Goal: Task Accomplishment & Management: Use online tool/utility

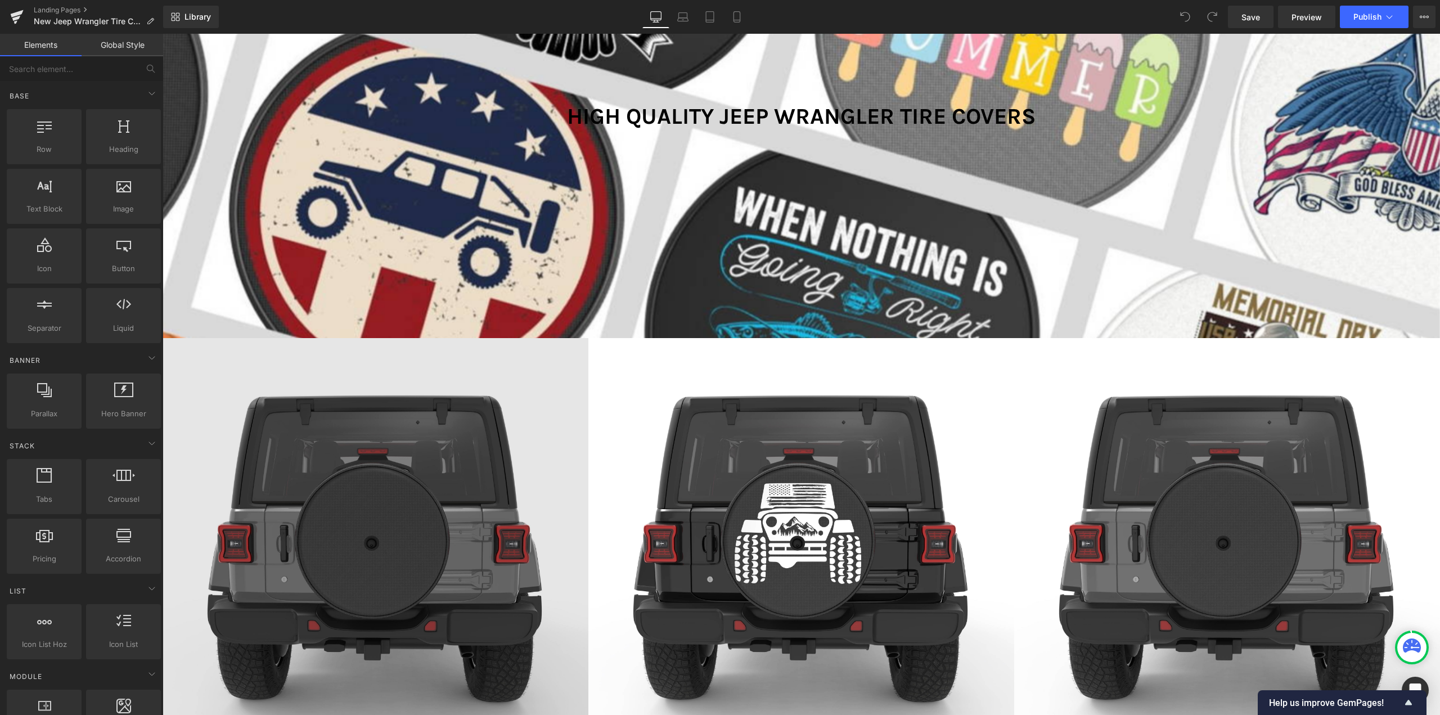
scroll to position [619, 0]
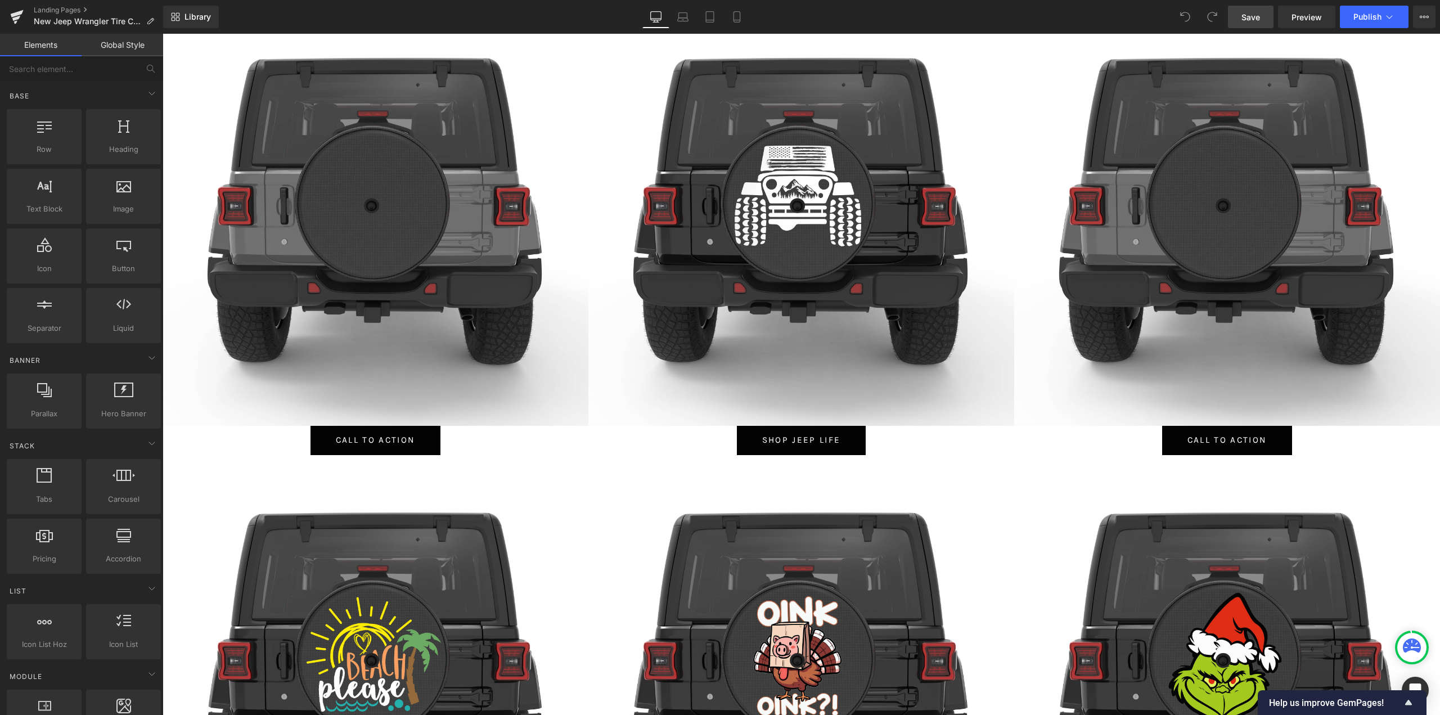
click at [1262, 11] on link "Save" at bounding box center [1251, 17] width 46 height 23
click at [14, 14] on icon at bounding box center [17, 13] width 13 height 7
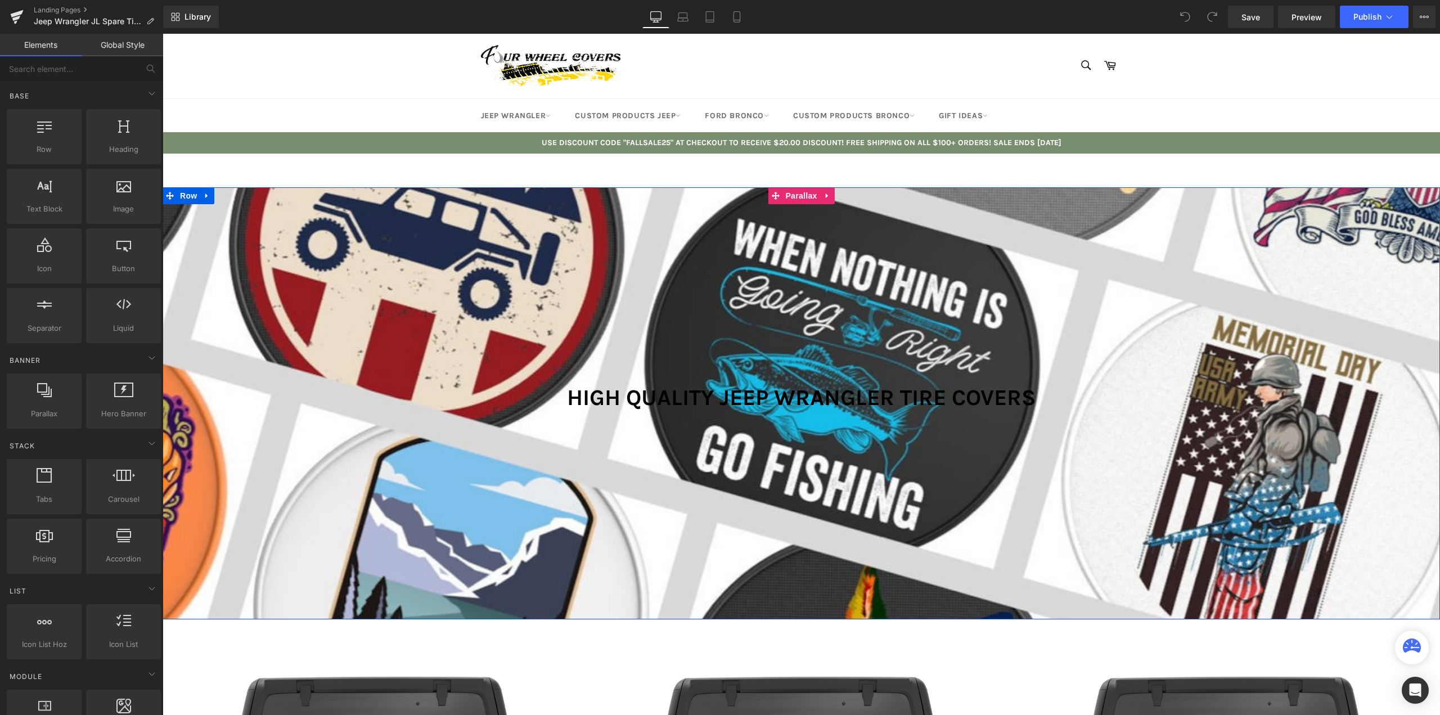
scroll to position [7678, 1269]
click at [663, 399] on h1 "High Quality Jeep Wrangler Tire Covers" at bounding box center [801, 397] width 1277 height 27
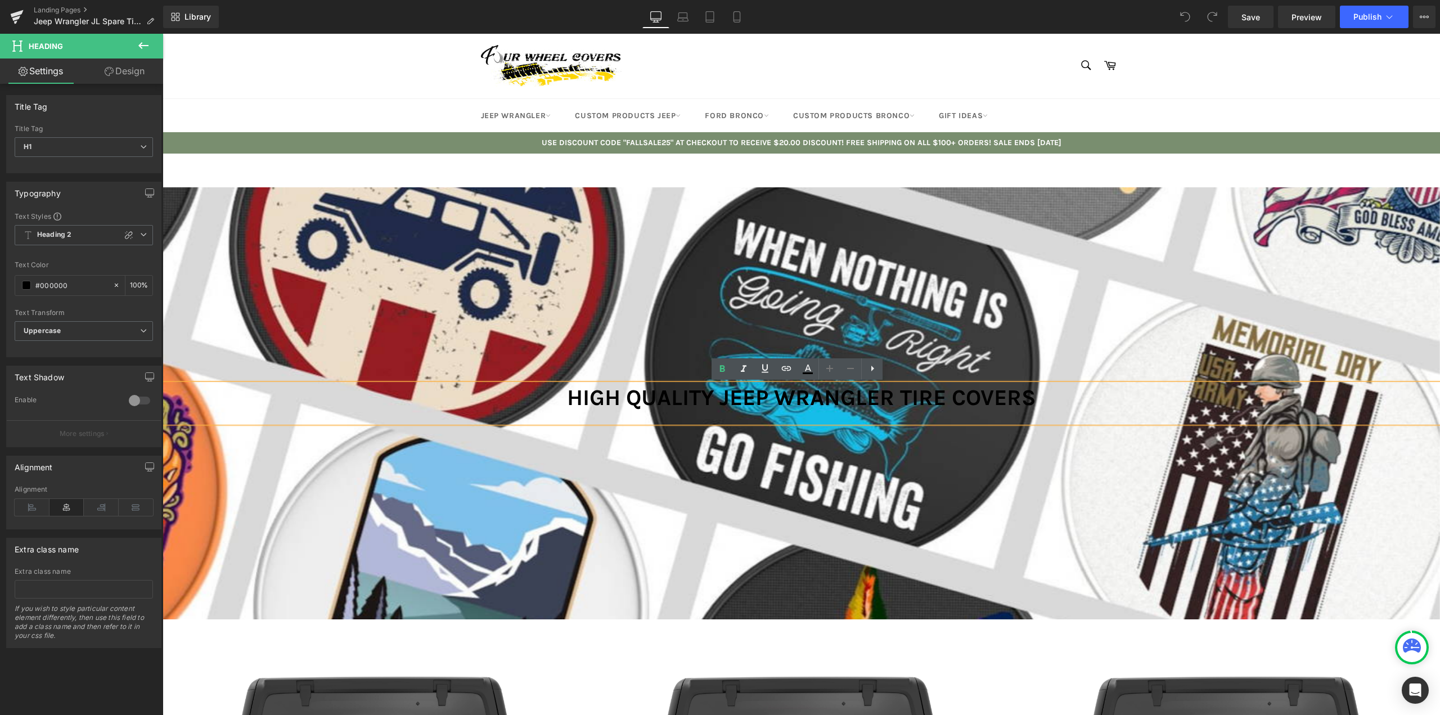
click at [701, 395] on h1 "High Quality Jeep Wrangler Tire Covers" at bounding box center [801, 397] width 1277 height 27
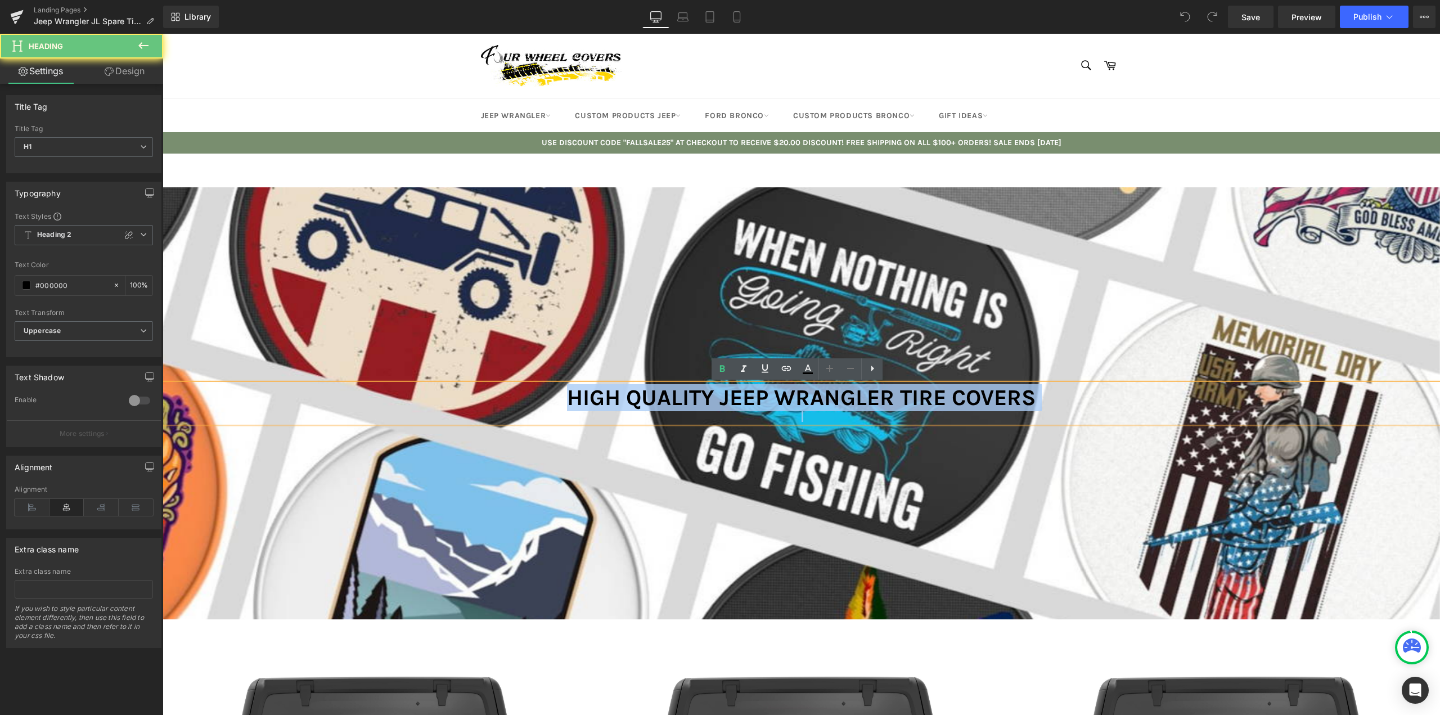
click at [701, 395] on h1 "High Quality Jeep Wrangler Tire Covers" at bounding box center [801, 397] width 1277 height 27
paste div
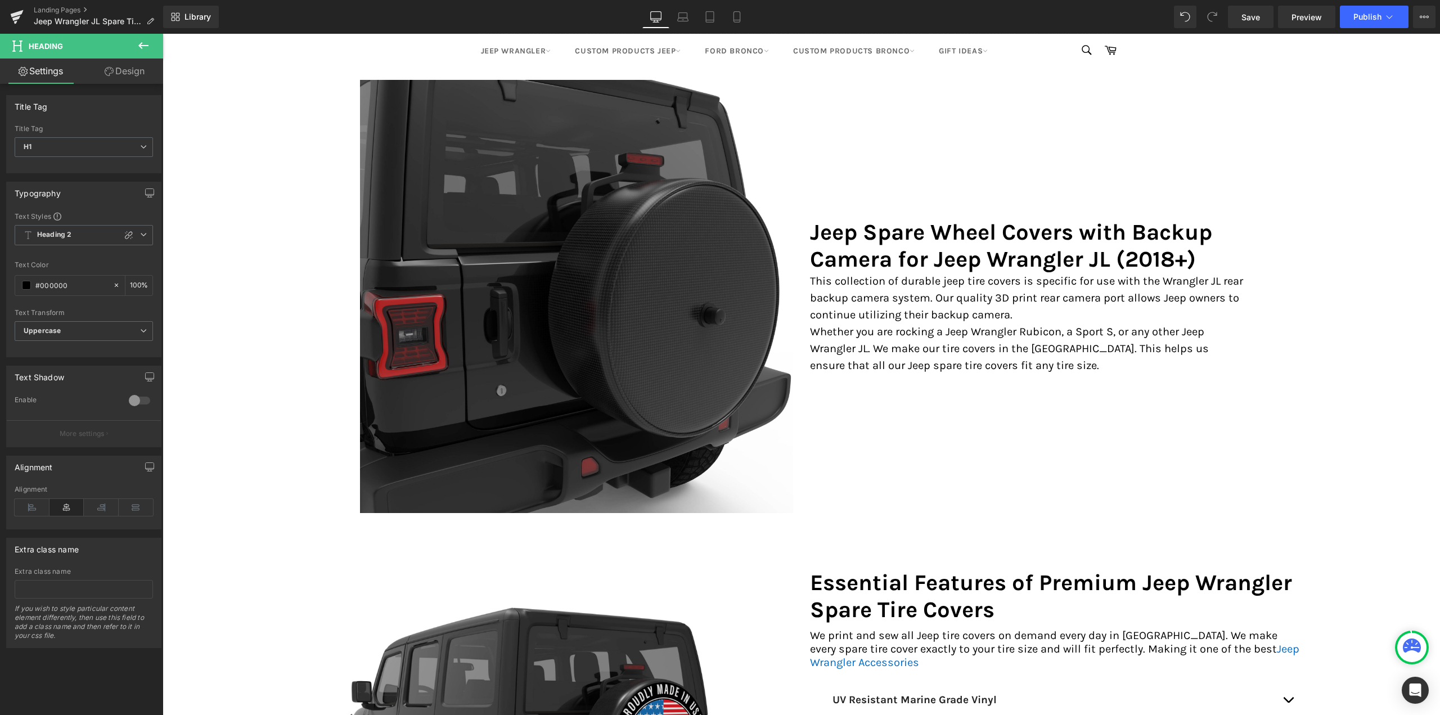
scroll to position [5344, 0]
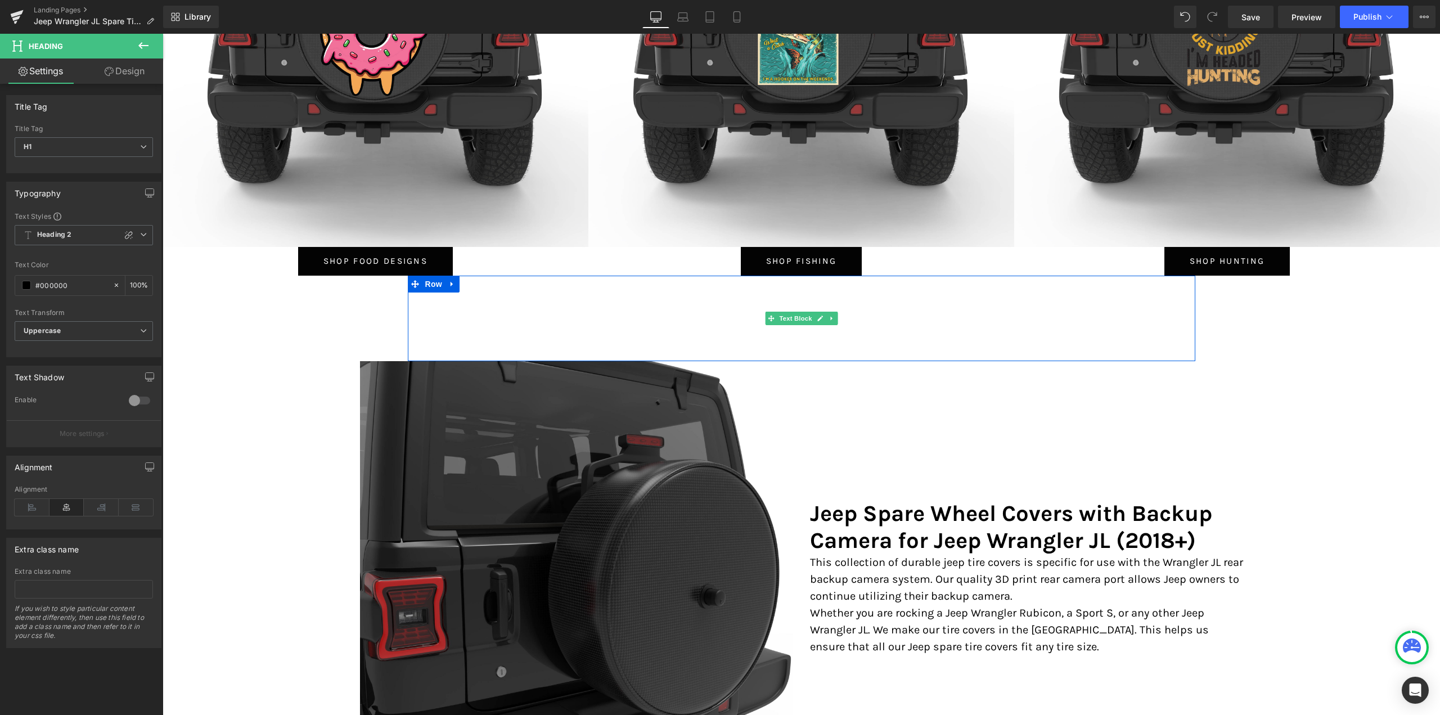
click at [617, 321] on p "Your Jeep Wrangler isn't just a vehicle, it's an expression of your adventurous…" at bounding box center [802, 307] width 788 height 27
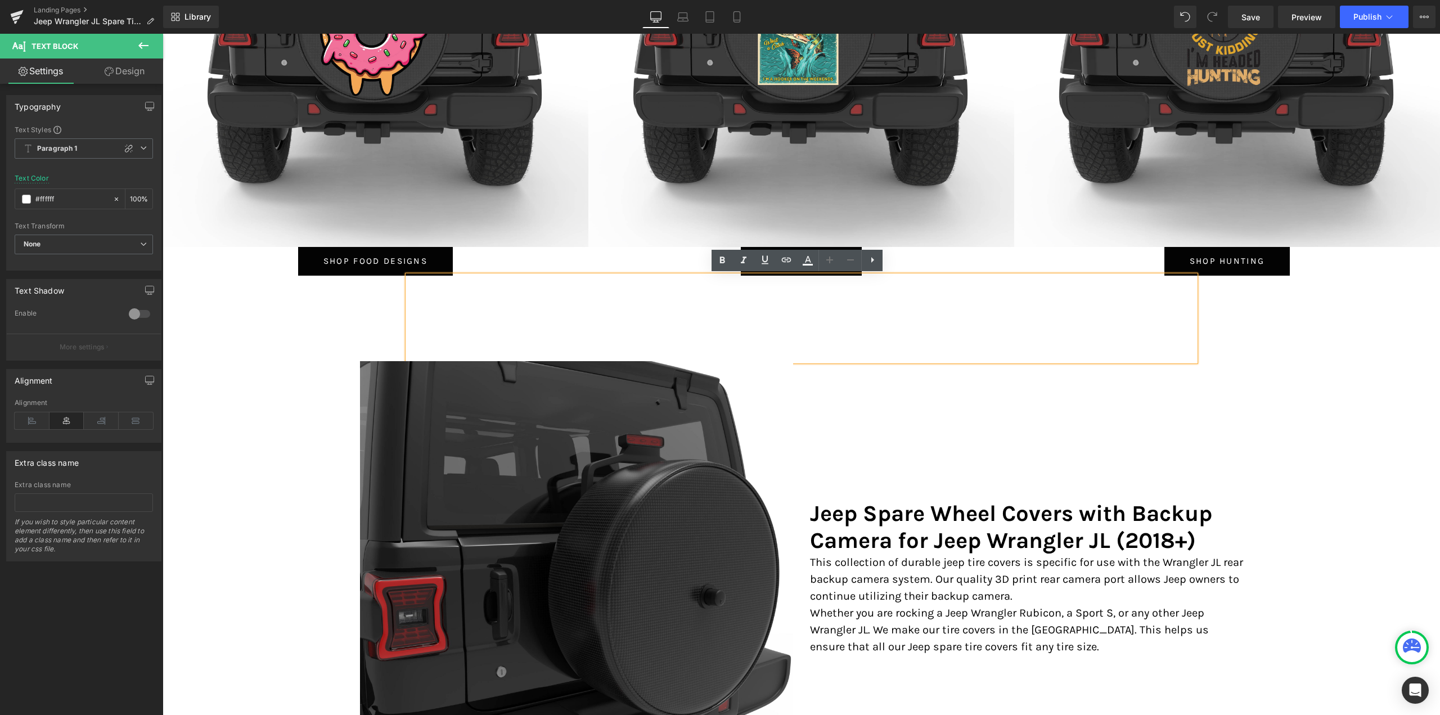
click at [726, 308] on p "Your Jeep Wrangler isn't just a vehicle, it's an expression of your adventurous…" at bounding box center [802, 307] width 788 height 27
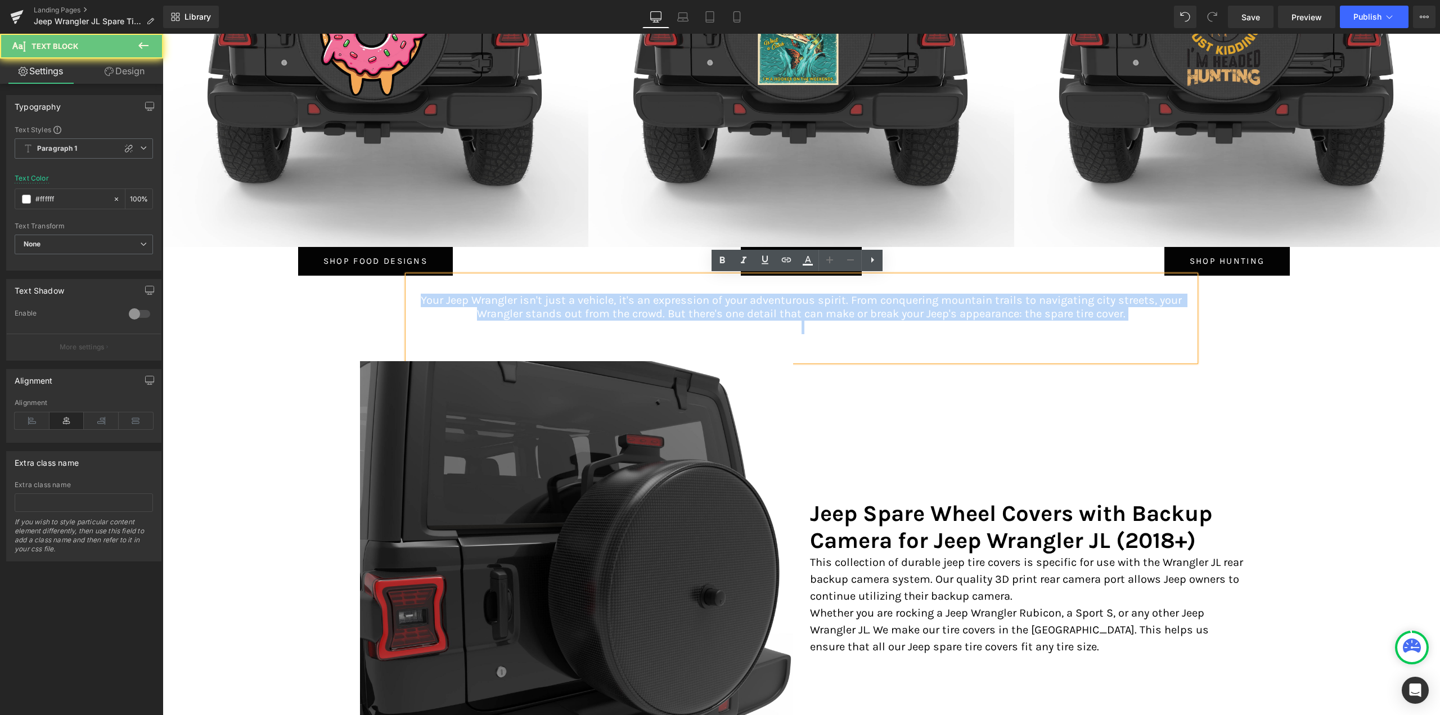
click at [726, 308] on p "Your Jeep Wrangler isn't just a vehicle, it's an expression of your adventurous…" at bounding box center [802, 307] width 788 height 27
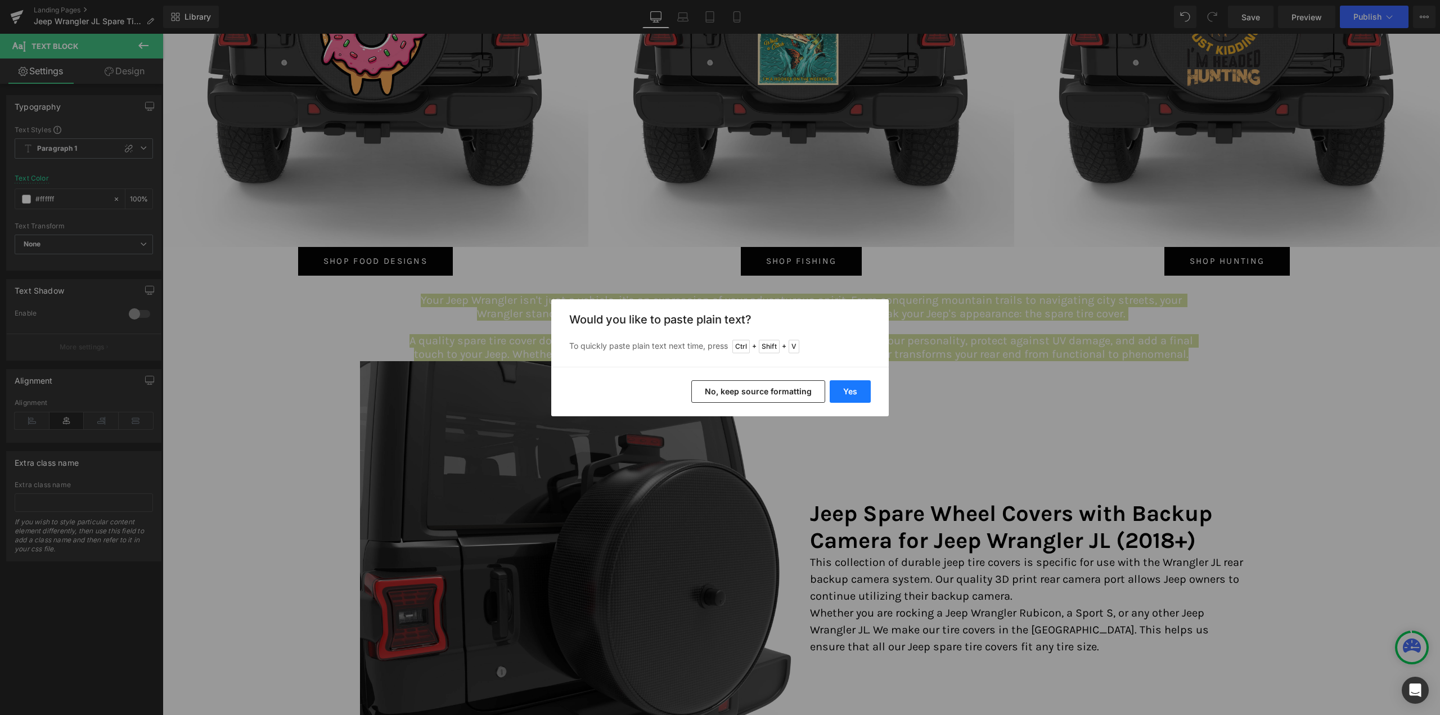
click at [859, 398] on button "Yes" at bounding box center [850, 391] width 41 height 23
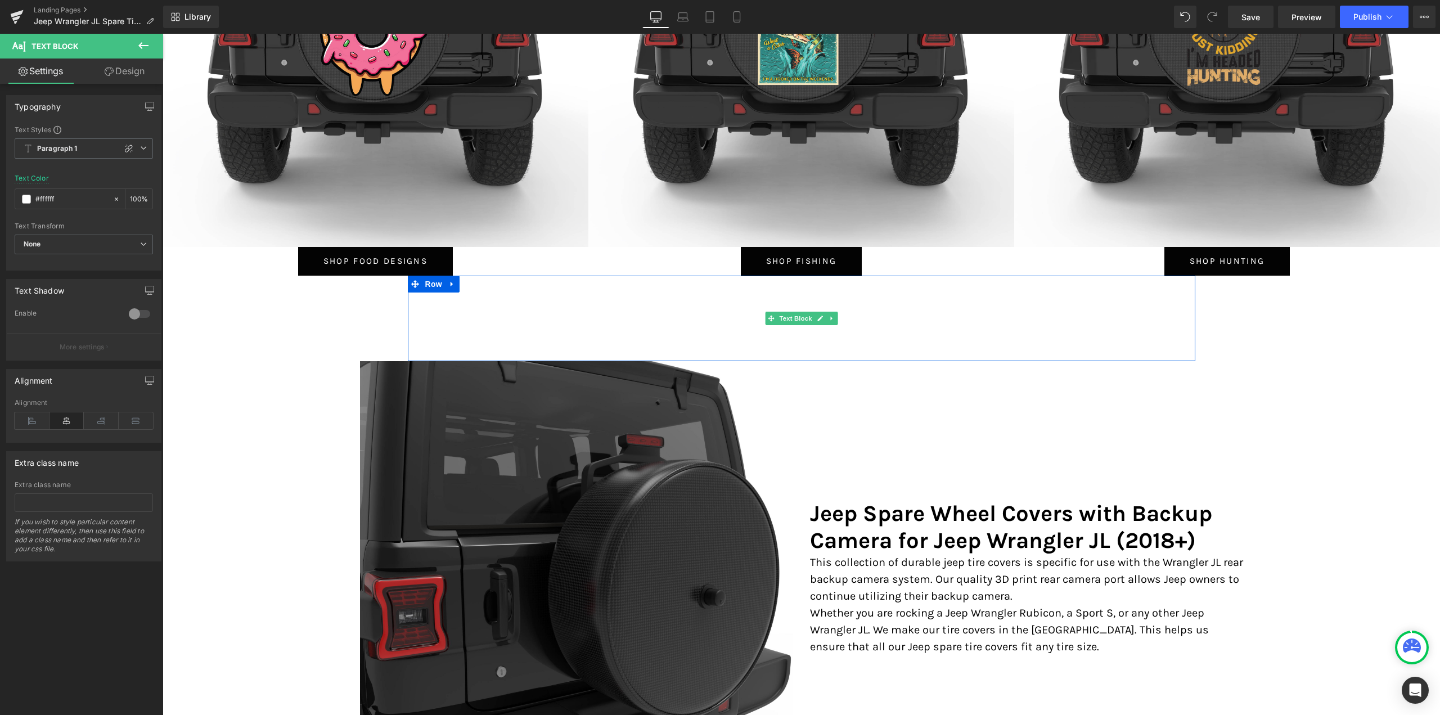
click at [727, 316] on p "Your Jeep Wrangler JL is more than a vehicle. It shows off your love for freedo…" at bounding box center [802, 314] width 788 height 41
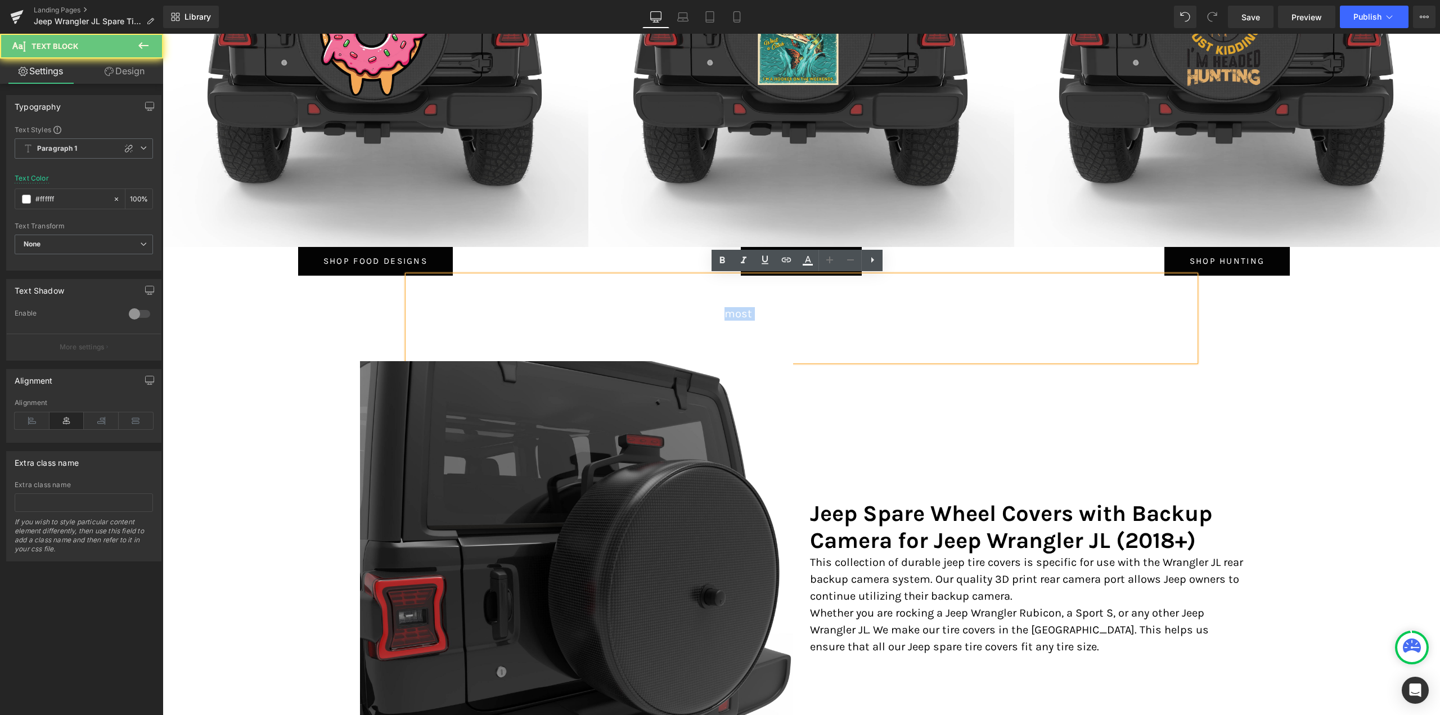
click at [727, 316] on p "Your Jeep Wrangler JL is more than a vehicle. It shows off your love for freedo…" at bounding box center [802, 314] width 788 height 41
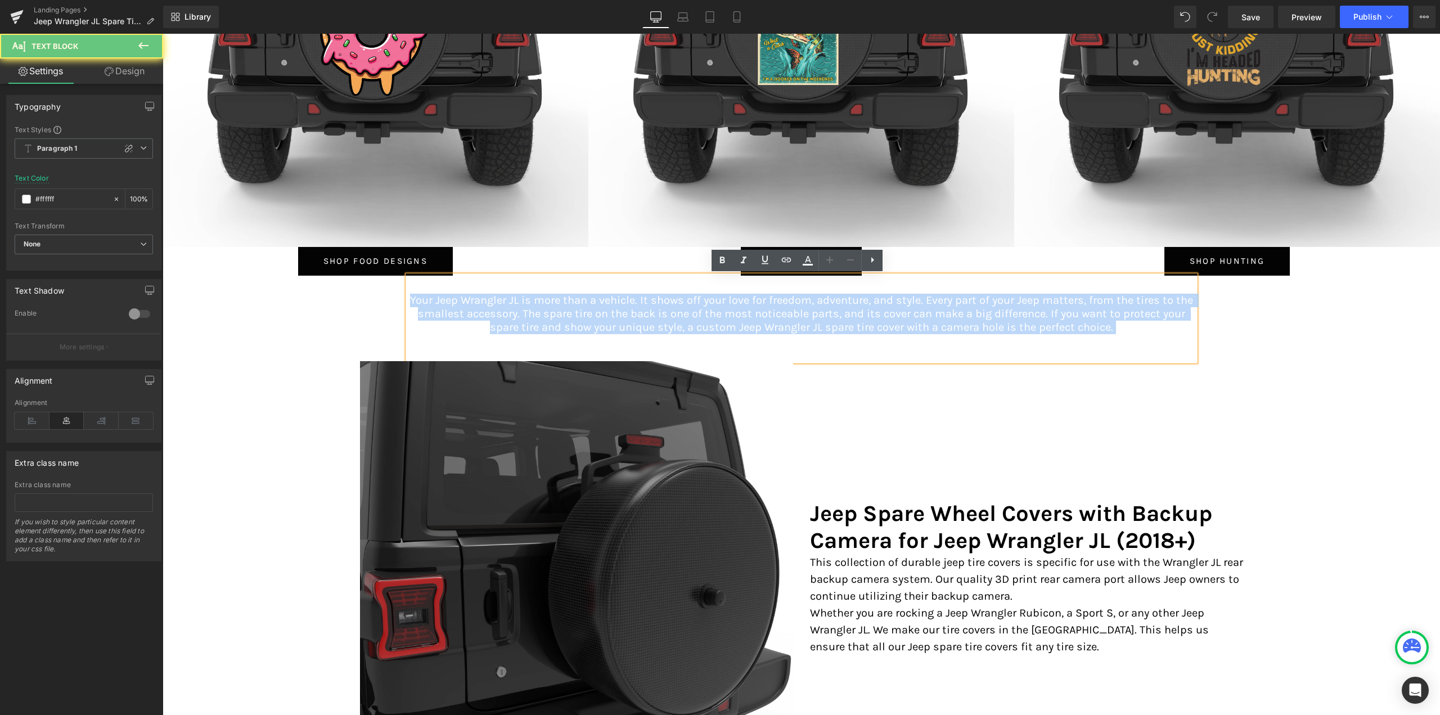
click at [727, 316] on p "Your Jeep Wrangler JL is more than a vehicle. It shows off your love for freedo…" at bounding box center [802, 314] width 788 height 41
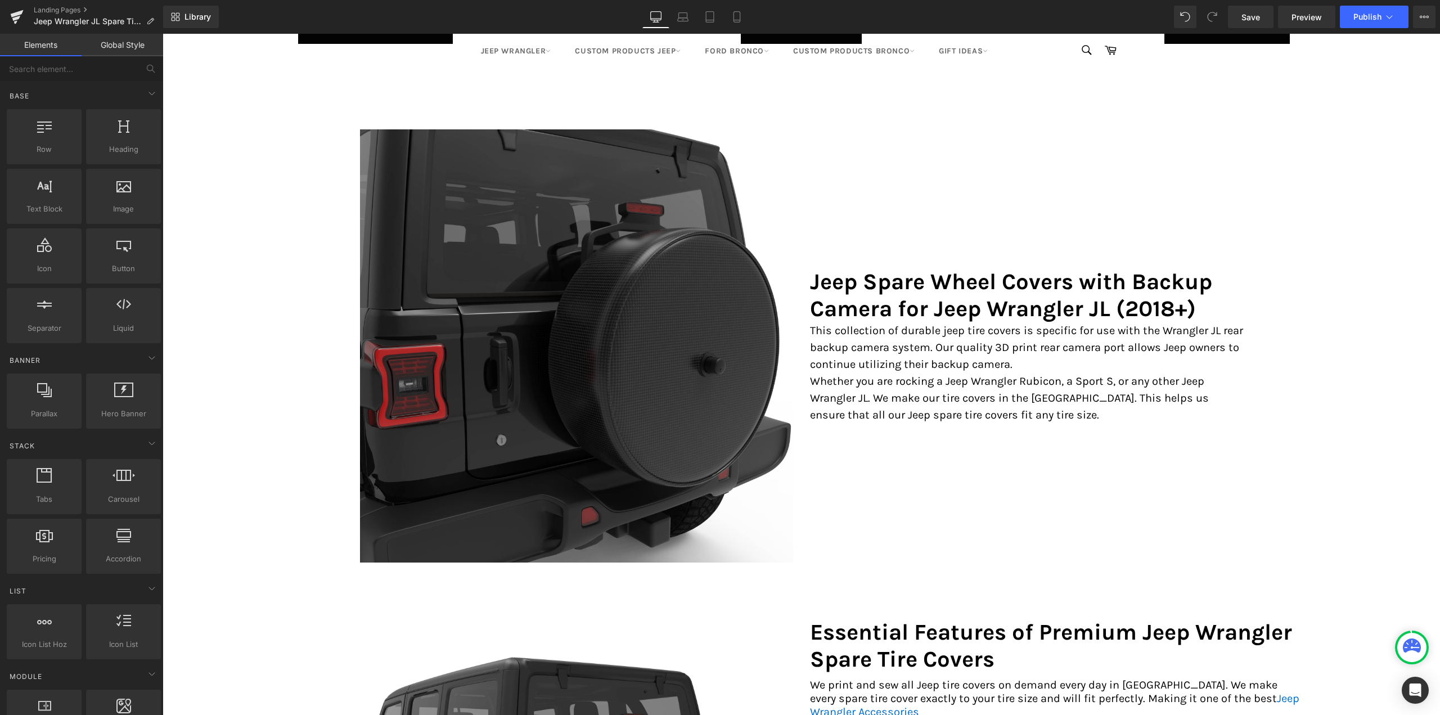
scroll to position [5513, 0]
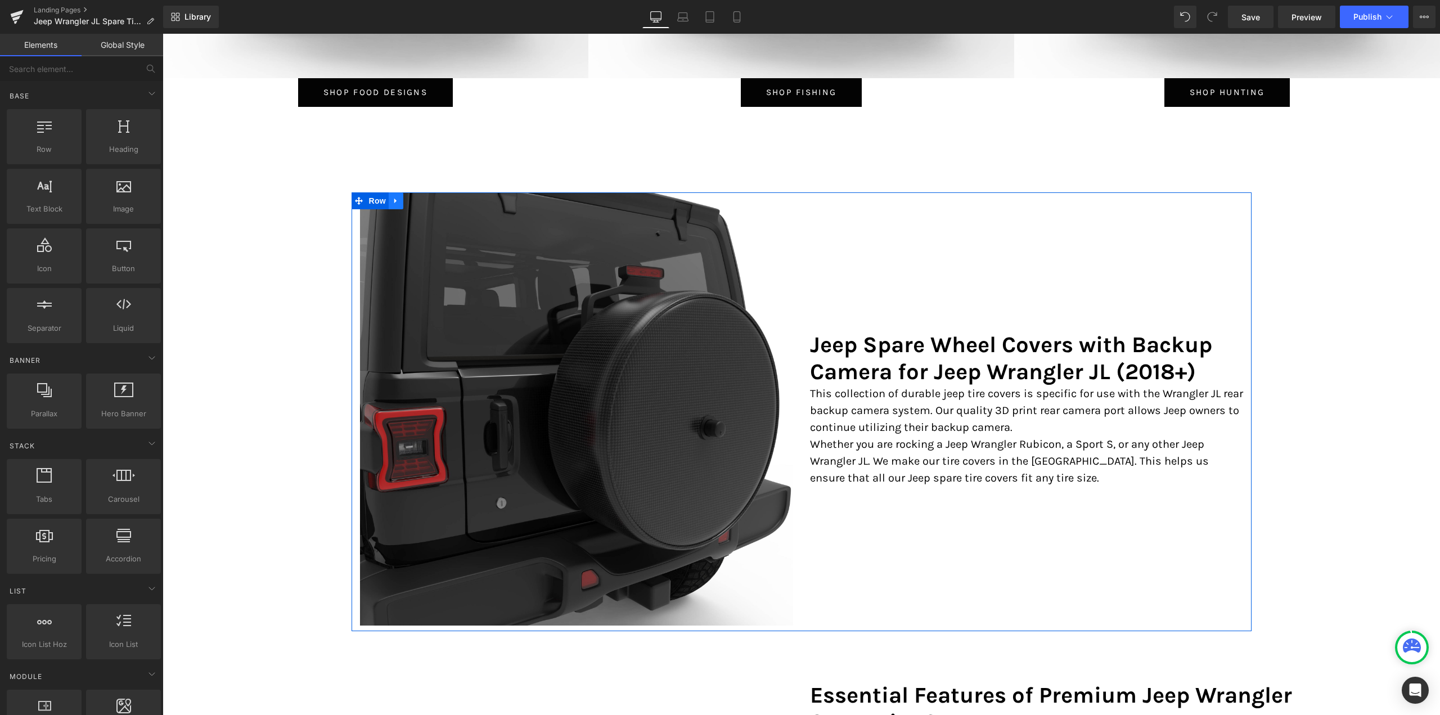
click at [392, 197] on icon at bounding box center [396, 201] width 8 height 8
click at [421, 197] on icon at bounding box center [425, 201] width 8 height 8
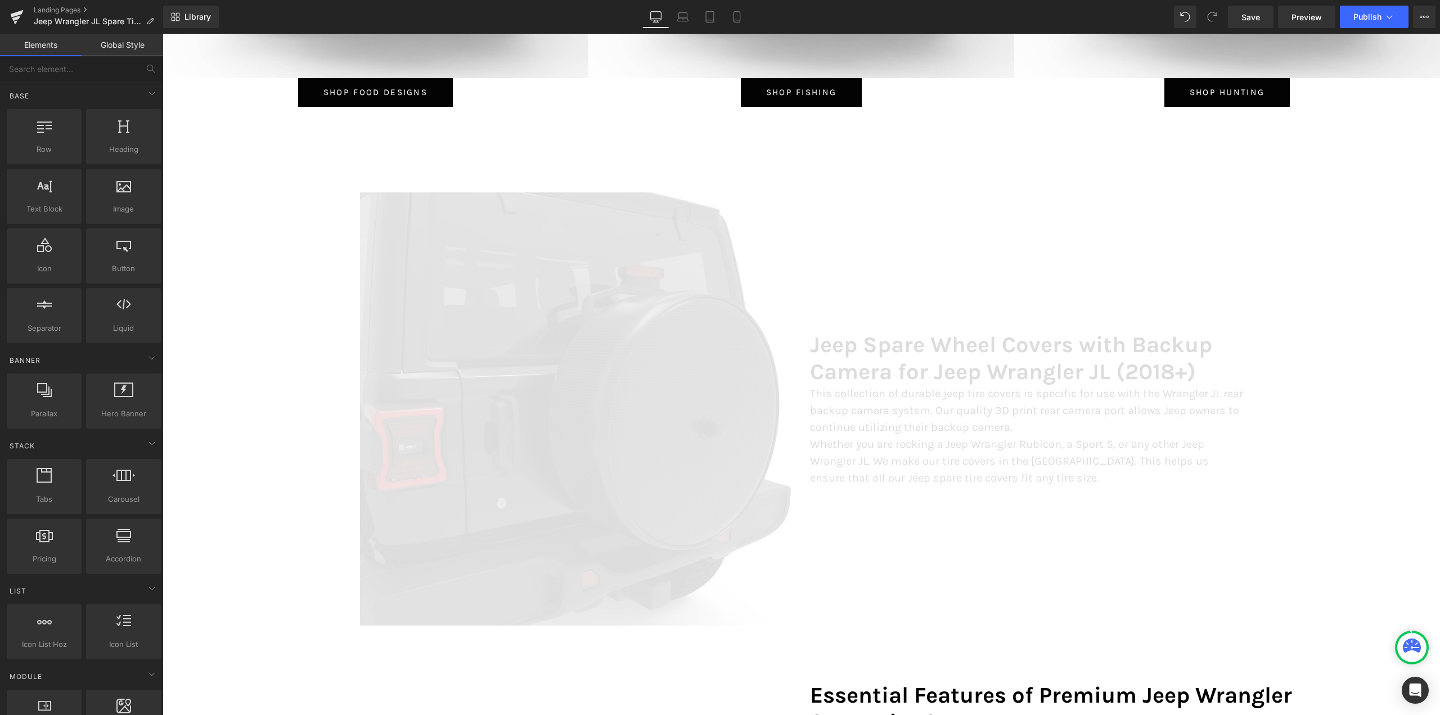
scroll to position [7240, 1269]
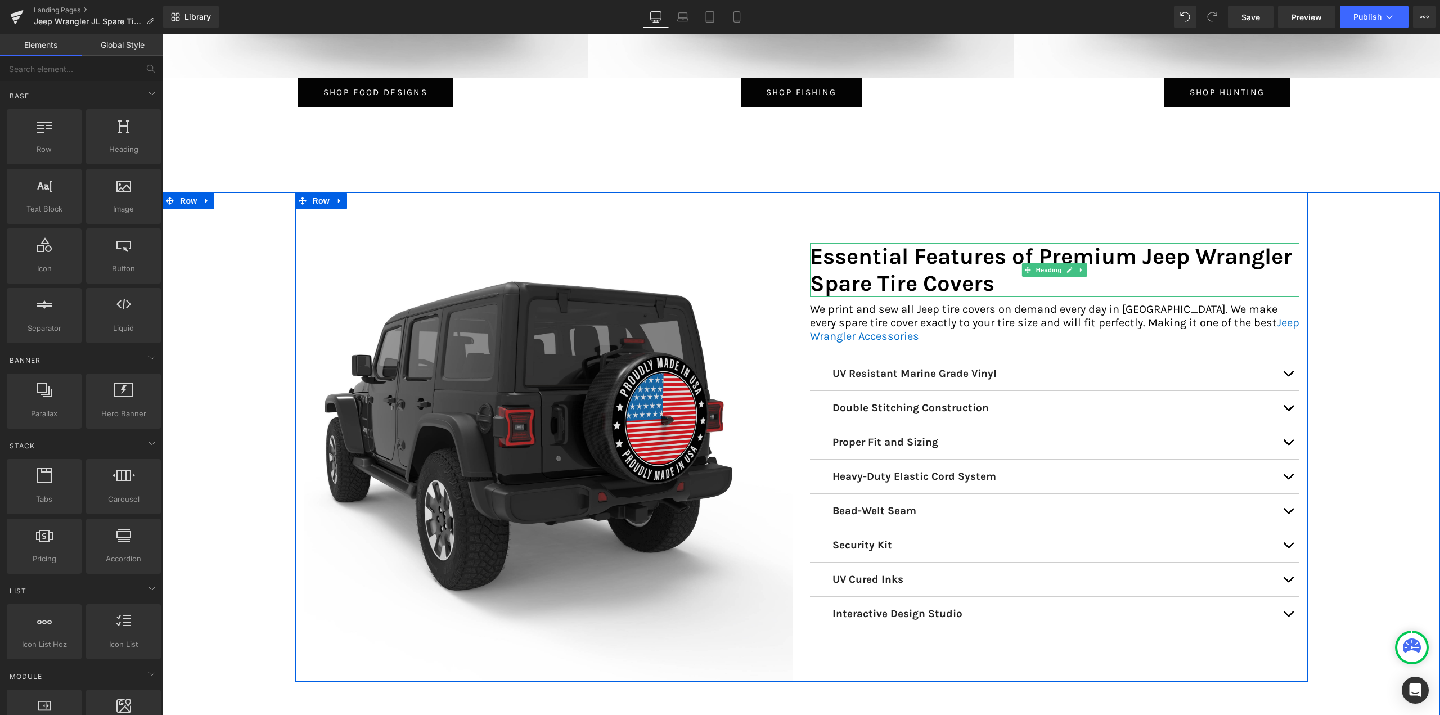
click at [924, 273] on h2 "Essential Features of Premium Jeep Wrangler Spare Tire Covers" at bounding box center [1054, 270] width 489 height 54
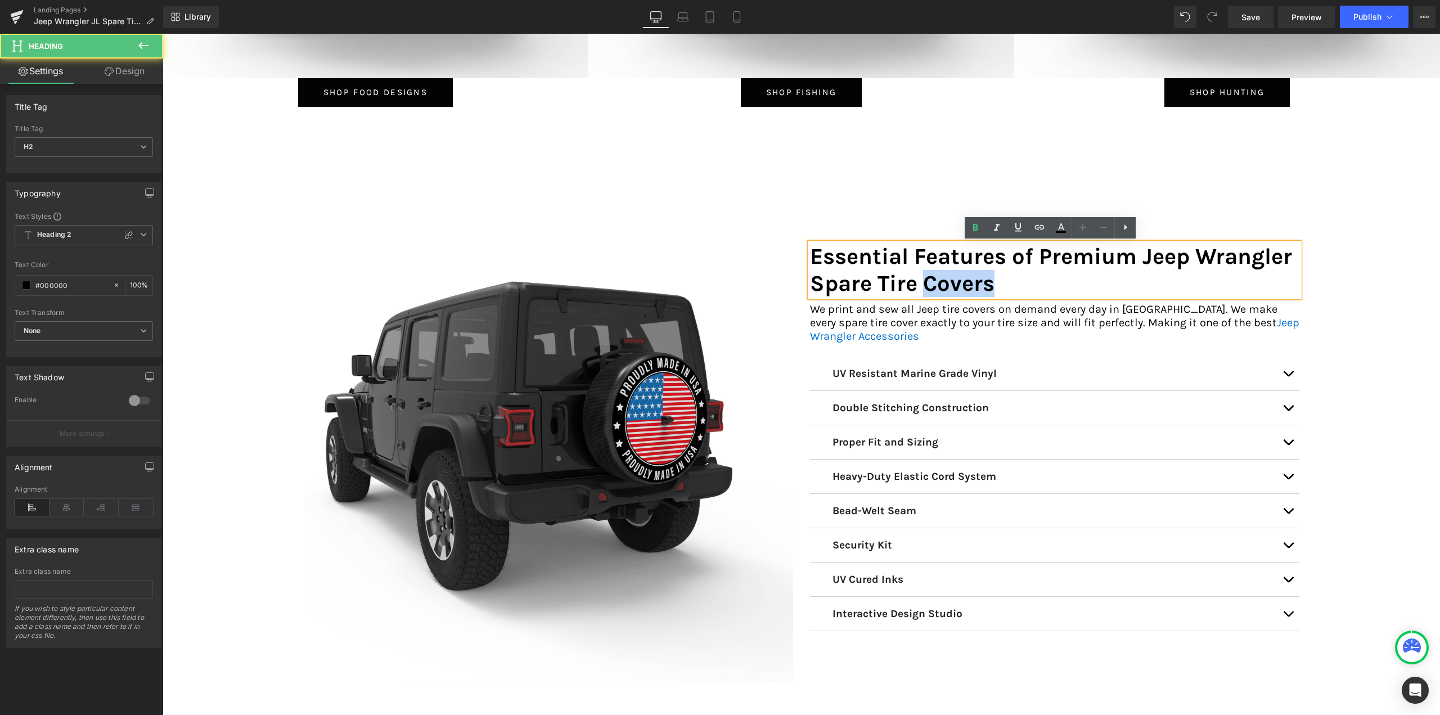
click at [924, 273] on h2 "Essential Features of Premium Jeep Wrangler Spare Tire Covers" at bounding box center [1054, 270] width 489 height 54
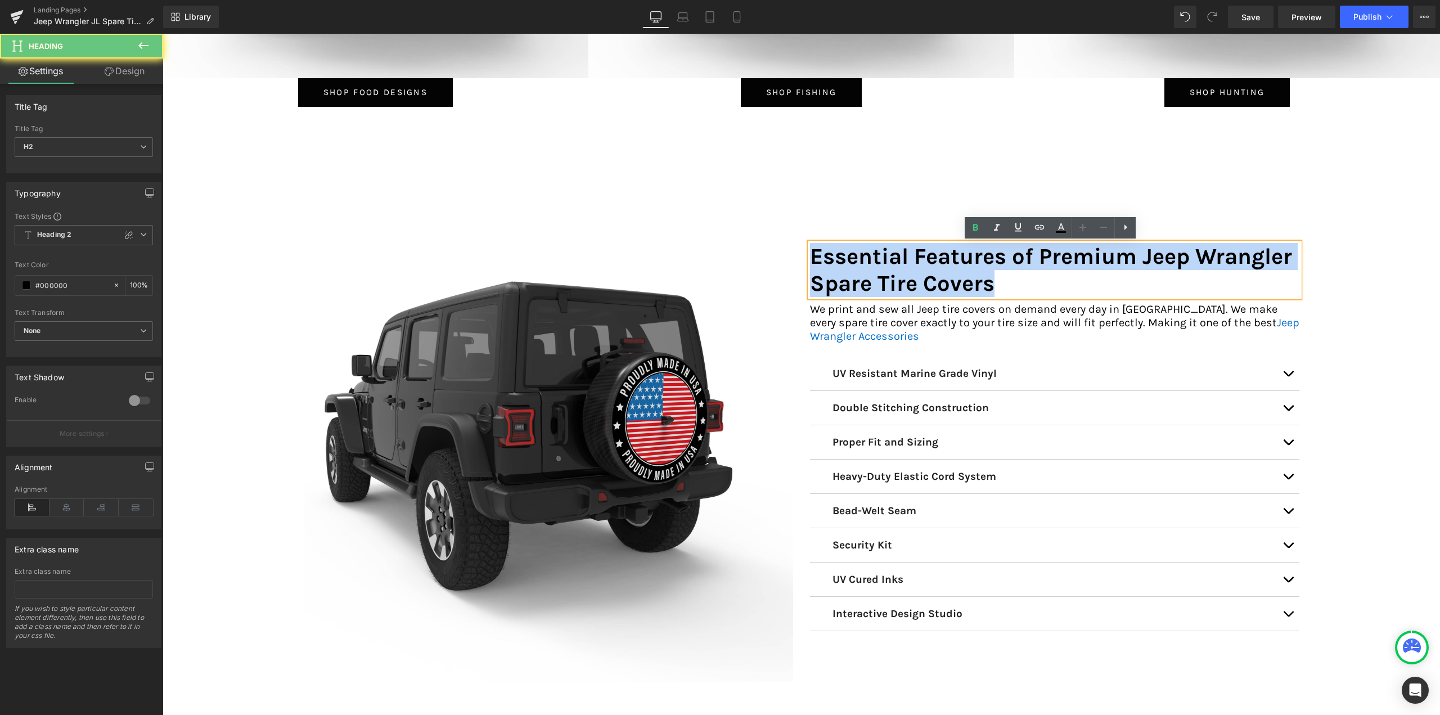
click at [924, 273] on h2 "Essential Features of Premium Jeep Wrangler Spare Tire Covers" at bounding box center [1054, 270] width 489 height 54
paste div
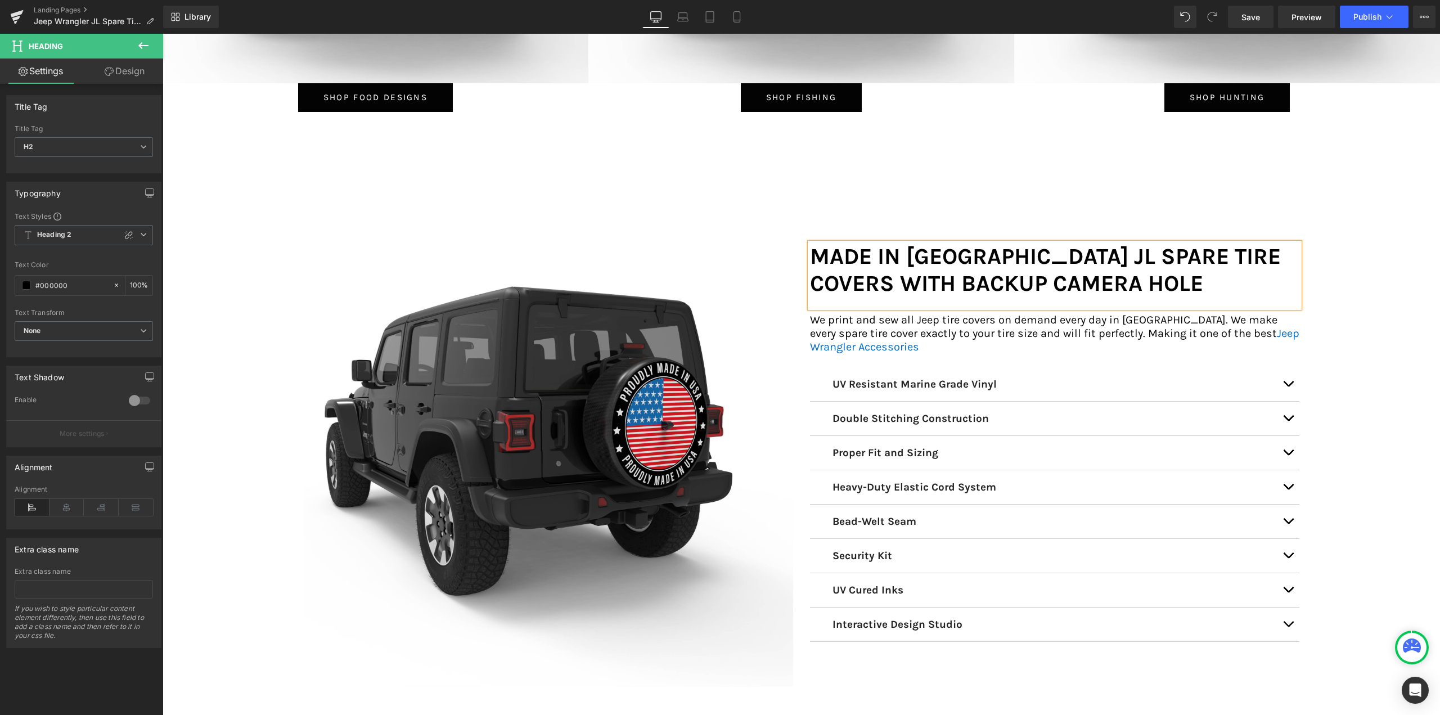
scroll to position [5513, 0]
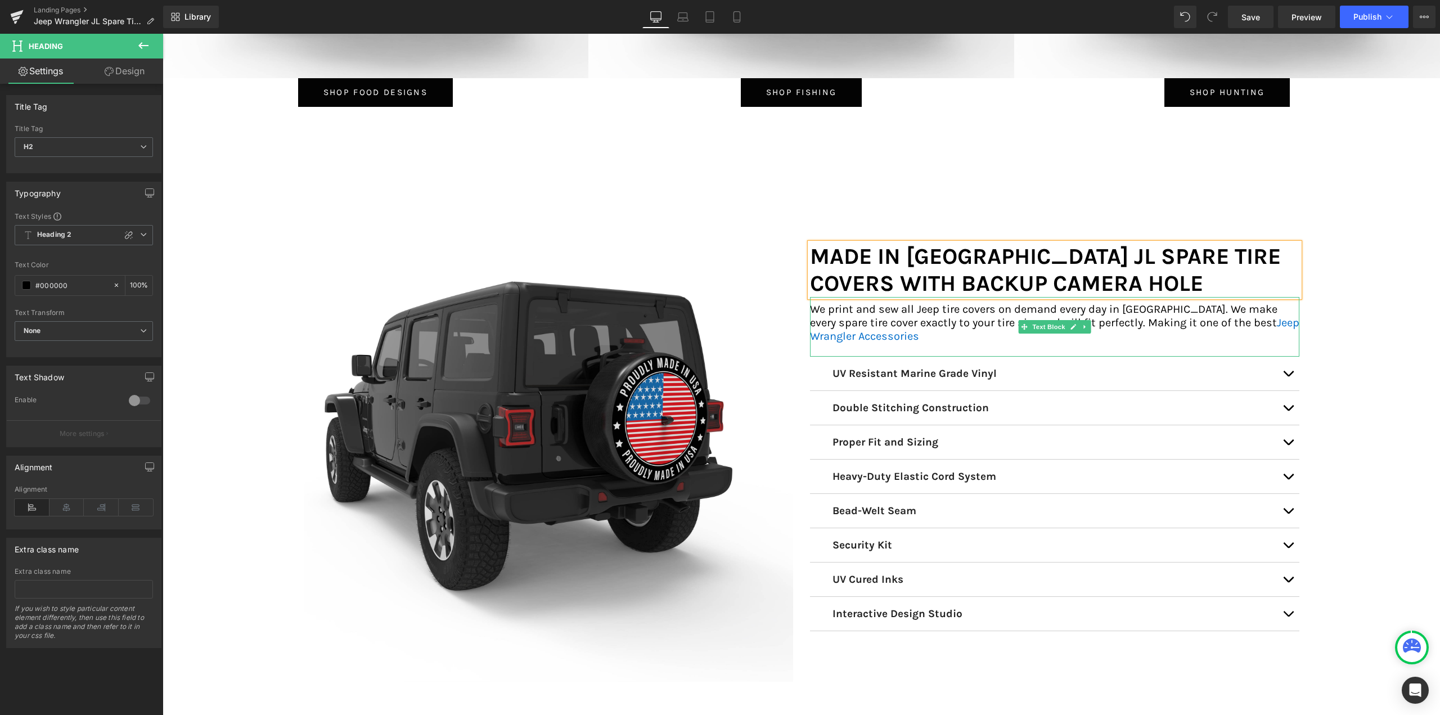
click at [898, 323] on p "We print and sew all Jeep tire covers on demand every day in [GEOGRAPHIC_DATA].…" at bounding box center [1054, 323] width 489 height 41
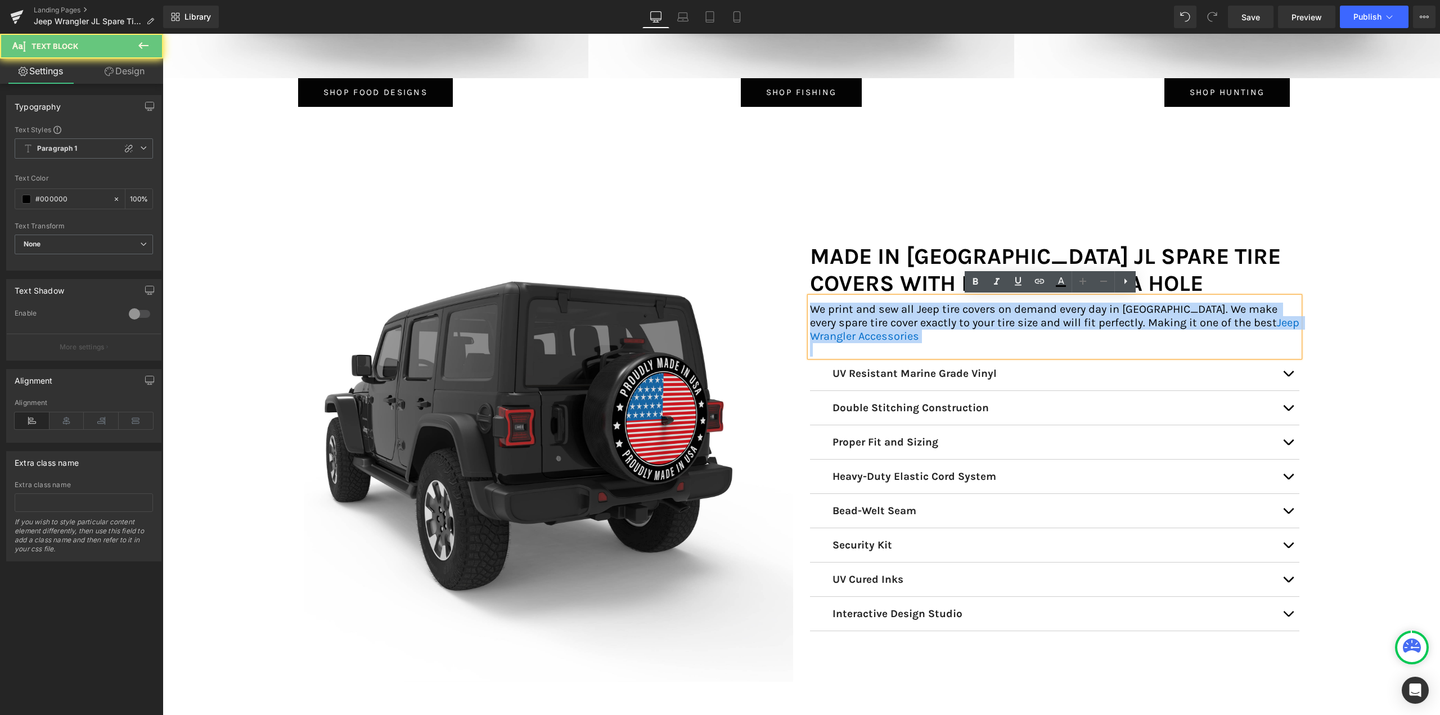
click at [898, 323] on p "We print and sew all Jeep tire covers on demand every day in [GEOGRAPHIC_DATA].…" at bounding box center [1054, 323] width 489 height 41
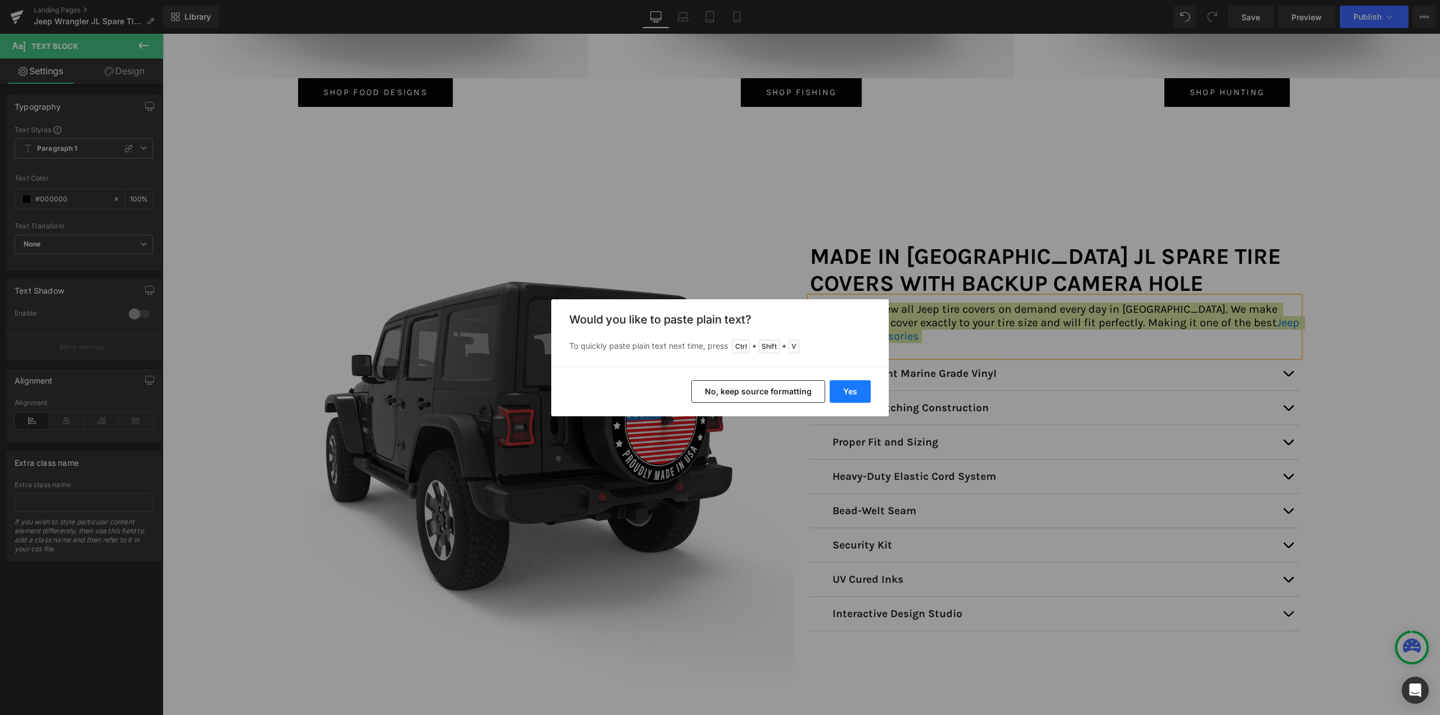
click at [852, 390] on button "Yes" at bounding box center [850, 391] width 41 height 23
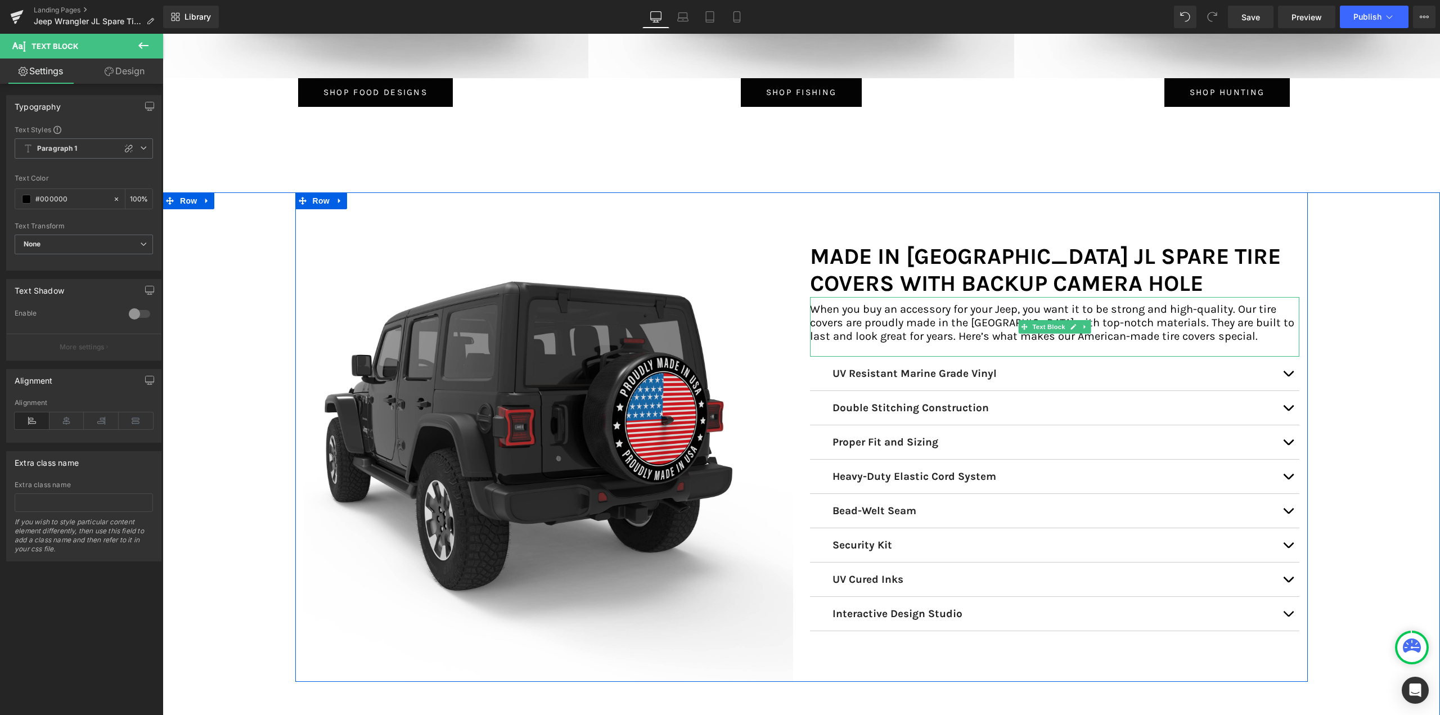
click at [1199, 324] on p "When you buy an accessory for your Jeep, you want it to be strong and high-qual…" at bounding box center [1054, 323] width 489 height 41
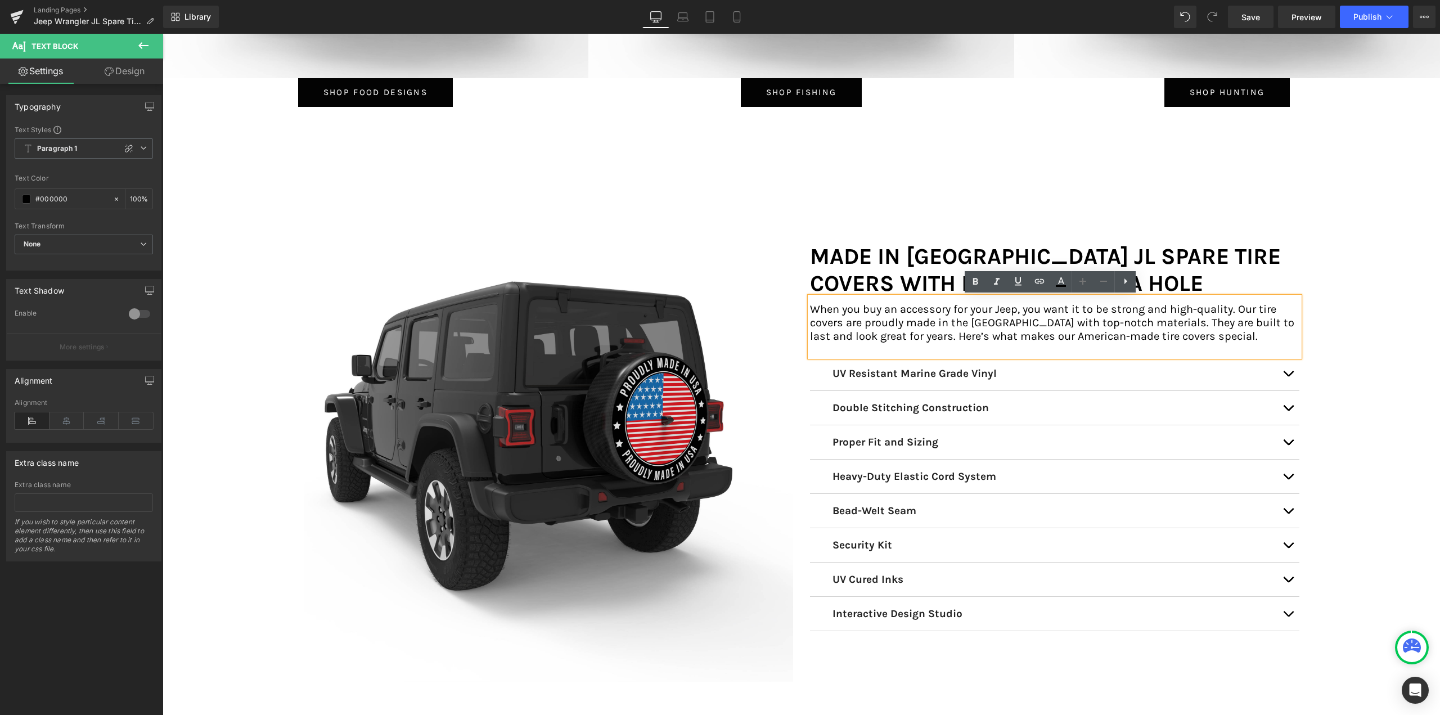
click at [1249, 309] on p "When you buy an accessory for your Jeep, you want it to be strong and high-qual…" at bounding box center [1054, 323] width 489 height 41
drag, startPoint x: 857, startPoint y: 323, endPoint x: 1254, endPoint y: 305, distance: 398.1
click at [1254, 305] on p "When you buy an accessory for your Jeep, you want it to be strong and high-qual…" at bounding box center [1054, 323] width 489 height 41
click at [1038, 285] on icon at bounding box center [1040, 282] width 14 height 14
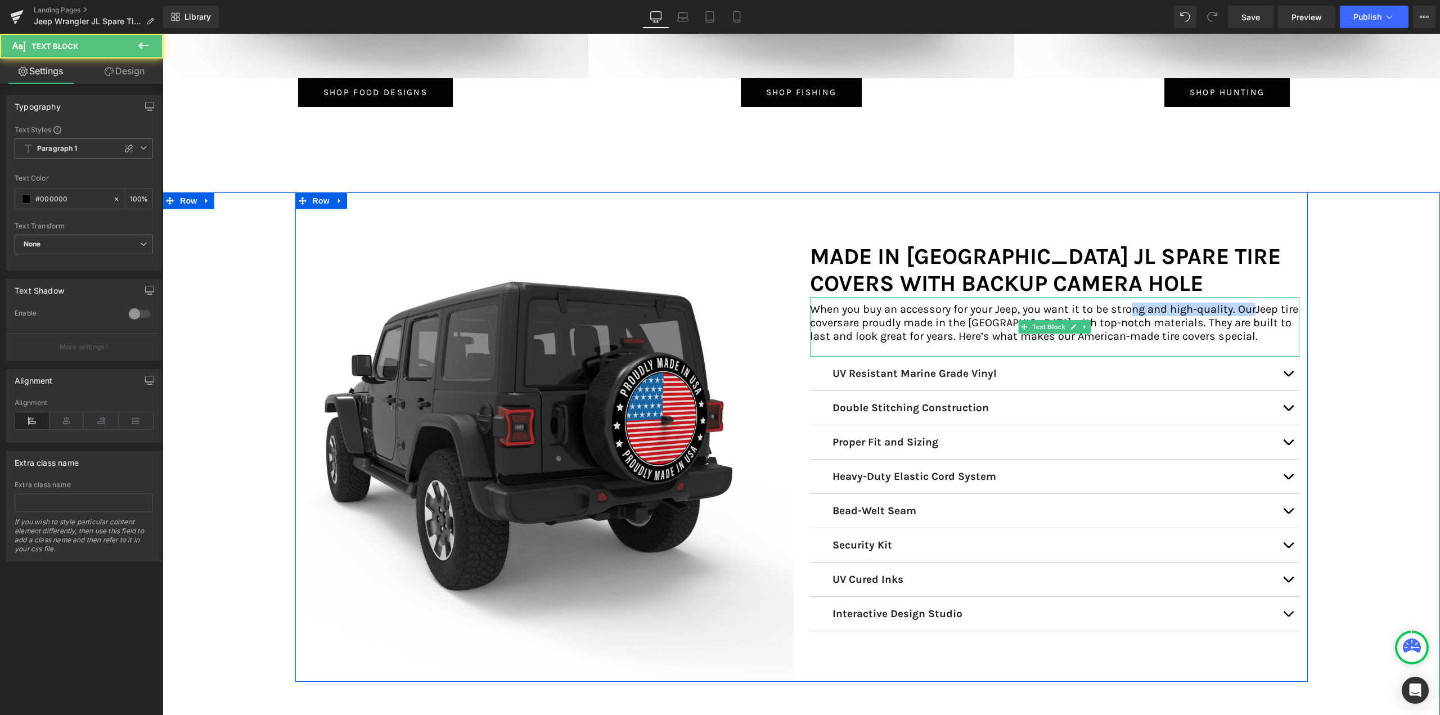
drag, startPoint x: 1251, startPoint y: 311, endPoint x: 1129, endPoint y: 302, distance: 122.4
click at [1129, 302] on div "When you buy an accessory for your Jeep, you want it to be strong and high-qual…" at bounding box center [1054, 327] width 489 height 60
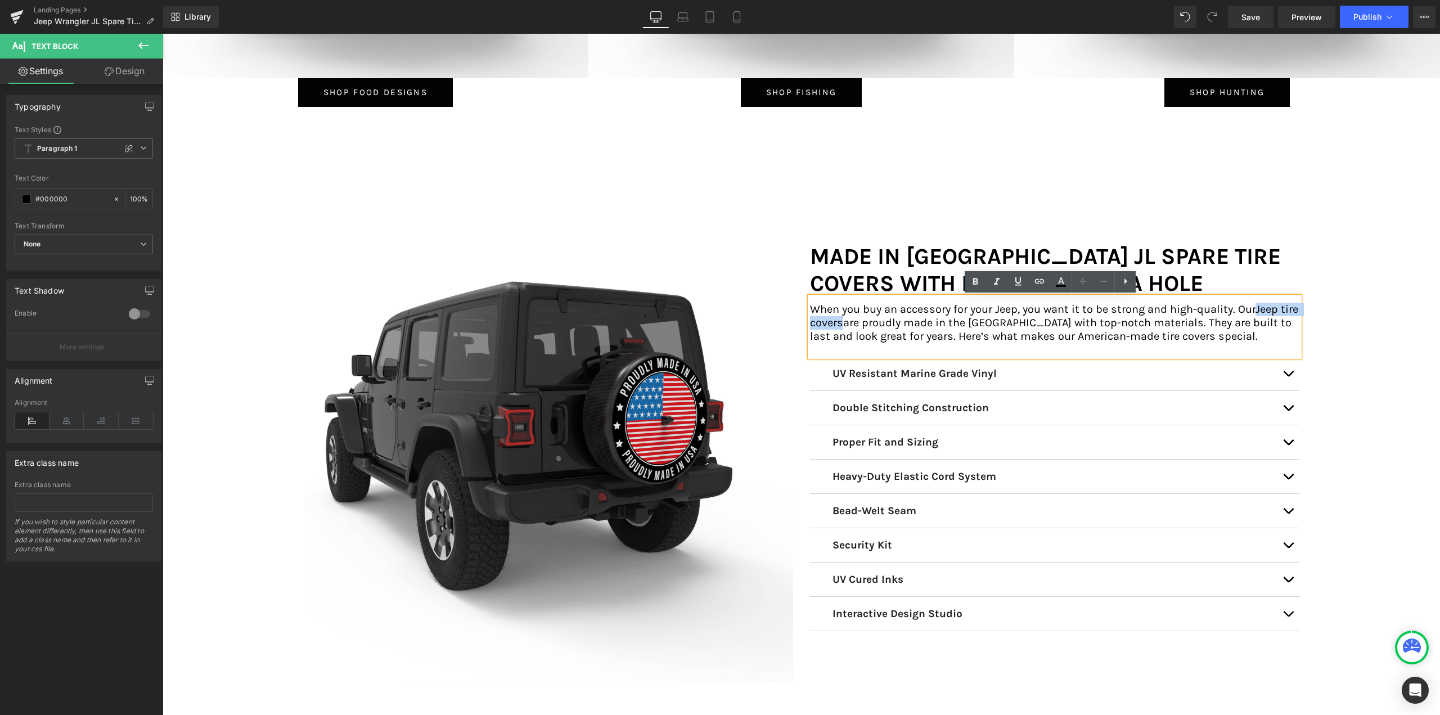
drag, startPoint x: 1254, startPoint y: 308, endPoint x: 856, endPoint y: 321, distance: 397.9
click at [856, 321] on p "When you buy an accessory for your Jeep, you want it to be strong and high-qual…" at bounding box center [1054, 323] width 489 height 41
click at [1038, 281] on icon at bounding box center [1040, 282] width 14 height 14
click at [1109, 349] on input "text" at bounding box center [1072, 348] width 173 height 28
paste input "[URL][DOMAIN_NAME]"
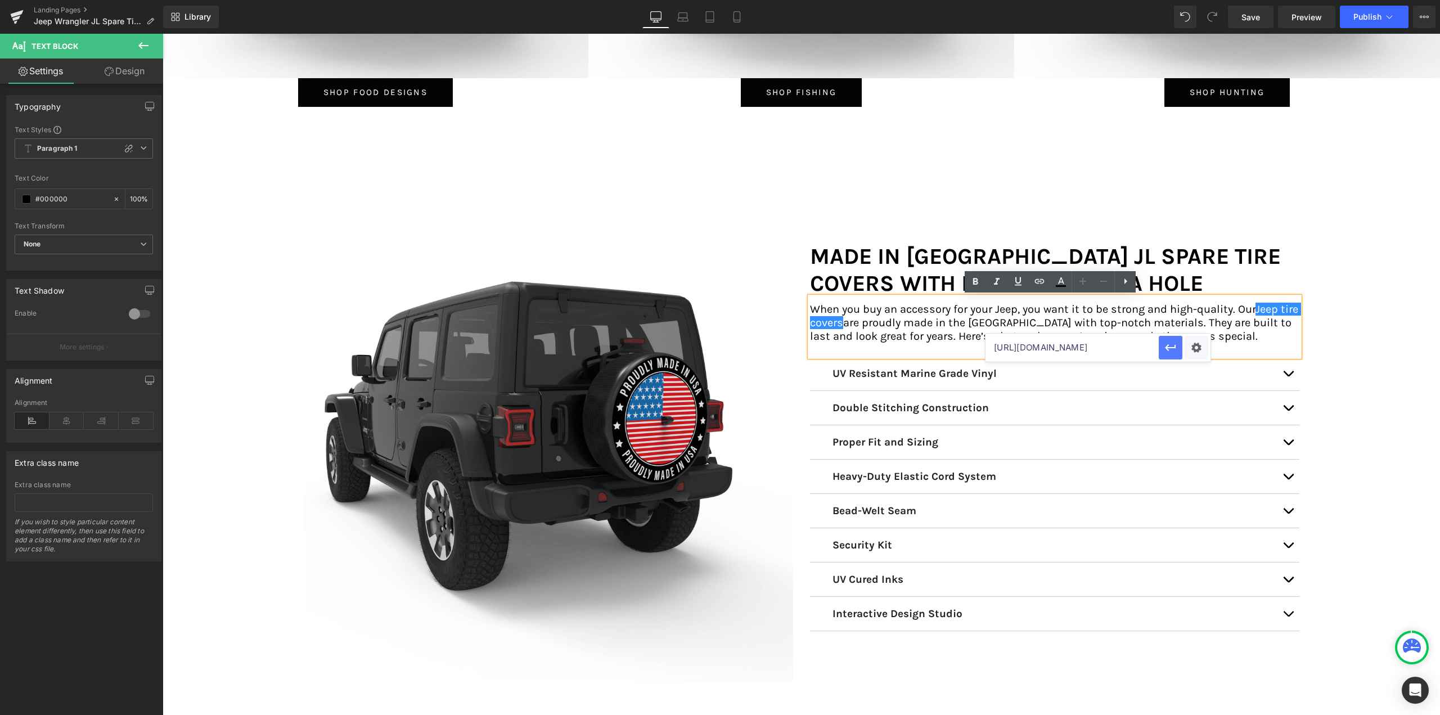
scroll to position [0, 62]
type input "[URL][DOMAIN_NAME]"
click at [1174, 350] on icon "button" at bounding box center [1171, 348] width 14 height 14
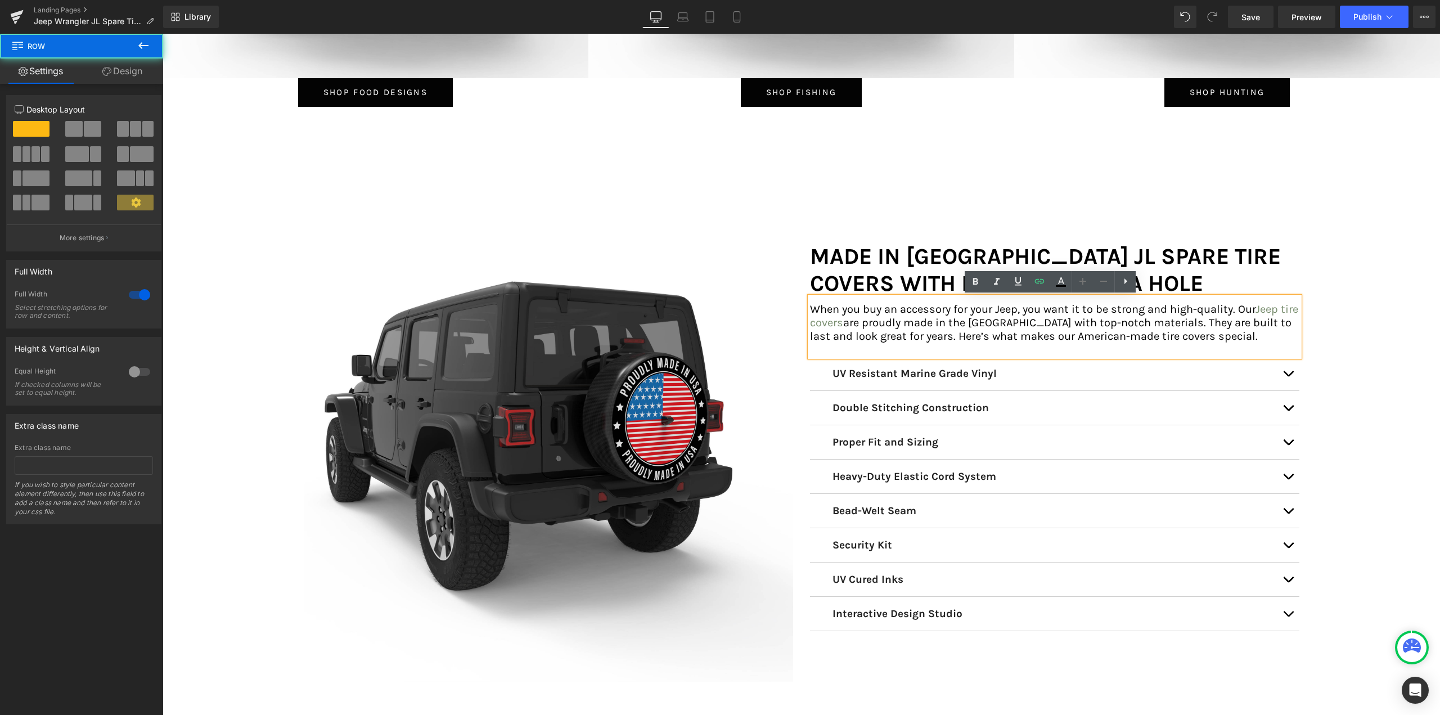
click at [1364, 341] on div "Image MADE IN [GEOGRAPHIC_DATA] JL SPARE TIRE COVERS WITH BACKUP CAMERA HOLE He…" at bounding box center [801, 636] width 1277 height 888
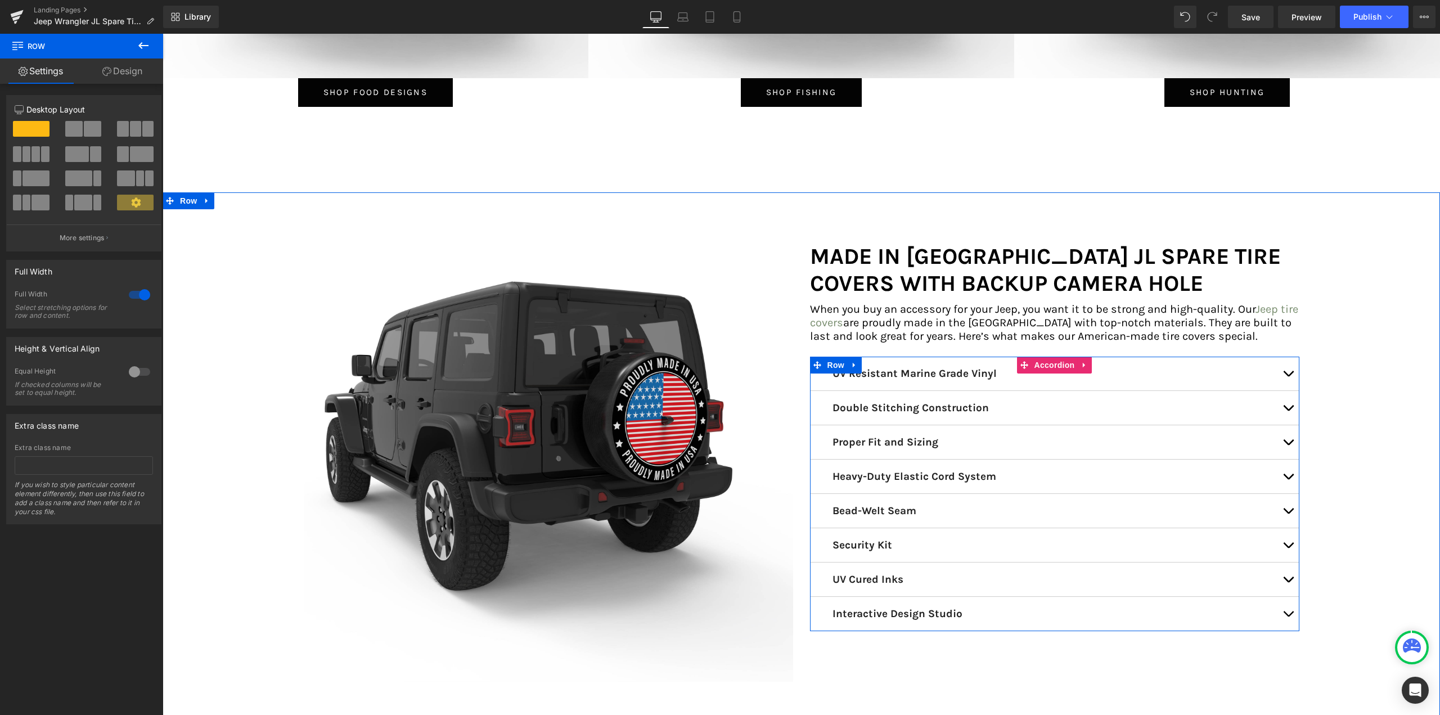
click at [1284, 372] on button "button" at bounding box center [1288, 374] width 23 height 34
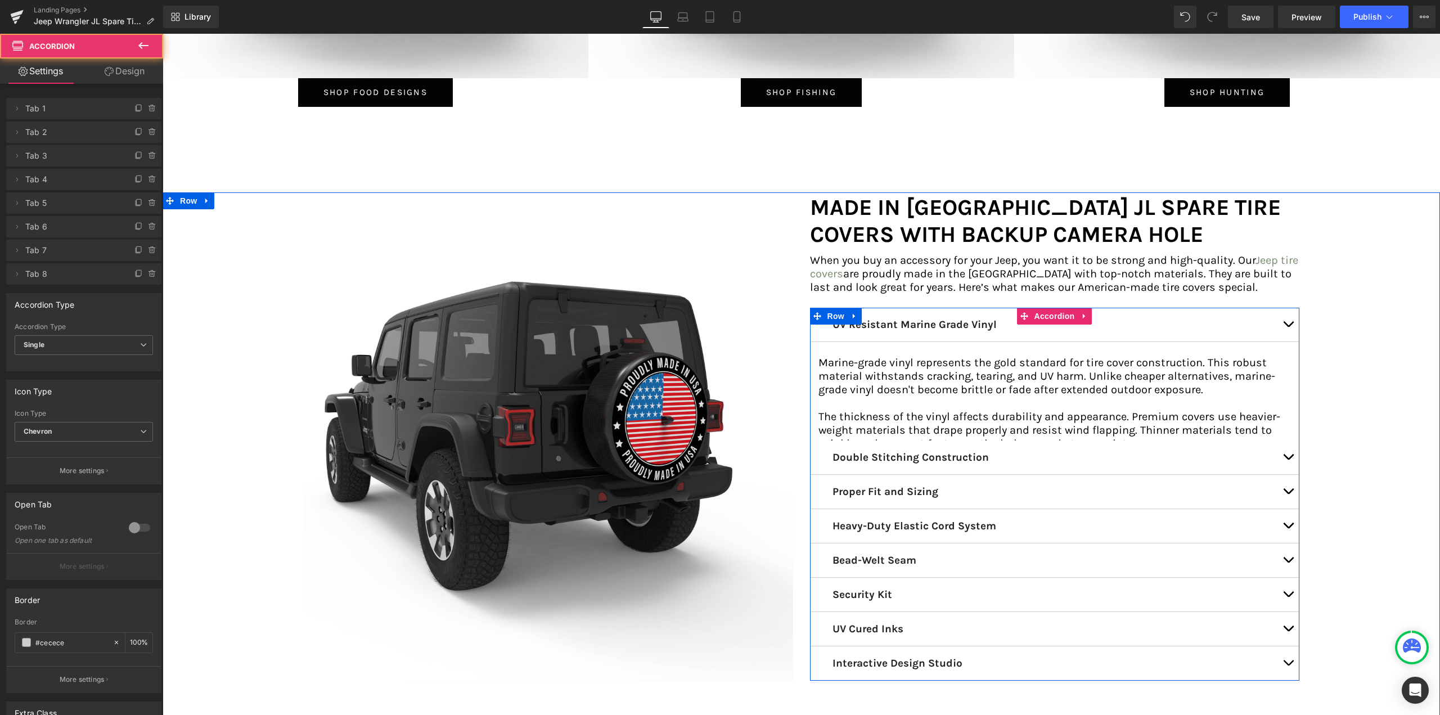
scroll to position [7256, 1269]
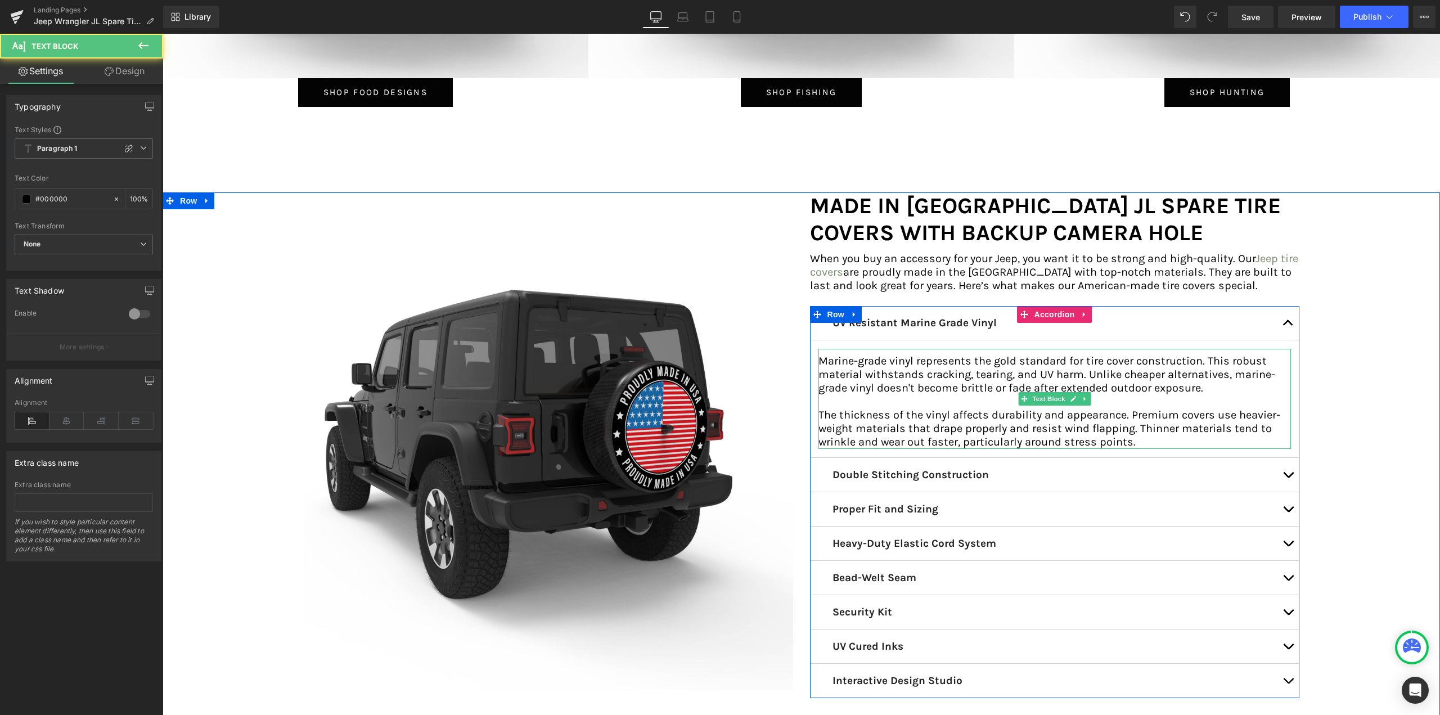
click at [1153, 420] on p "The thickness of the vinyl affects durability and appearance. Premium covers us…" at bounding box center [1054, 428] width 473 height 41
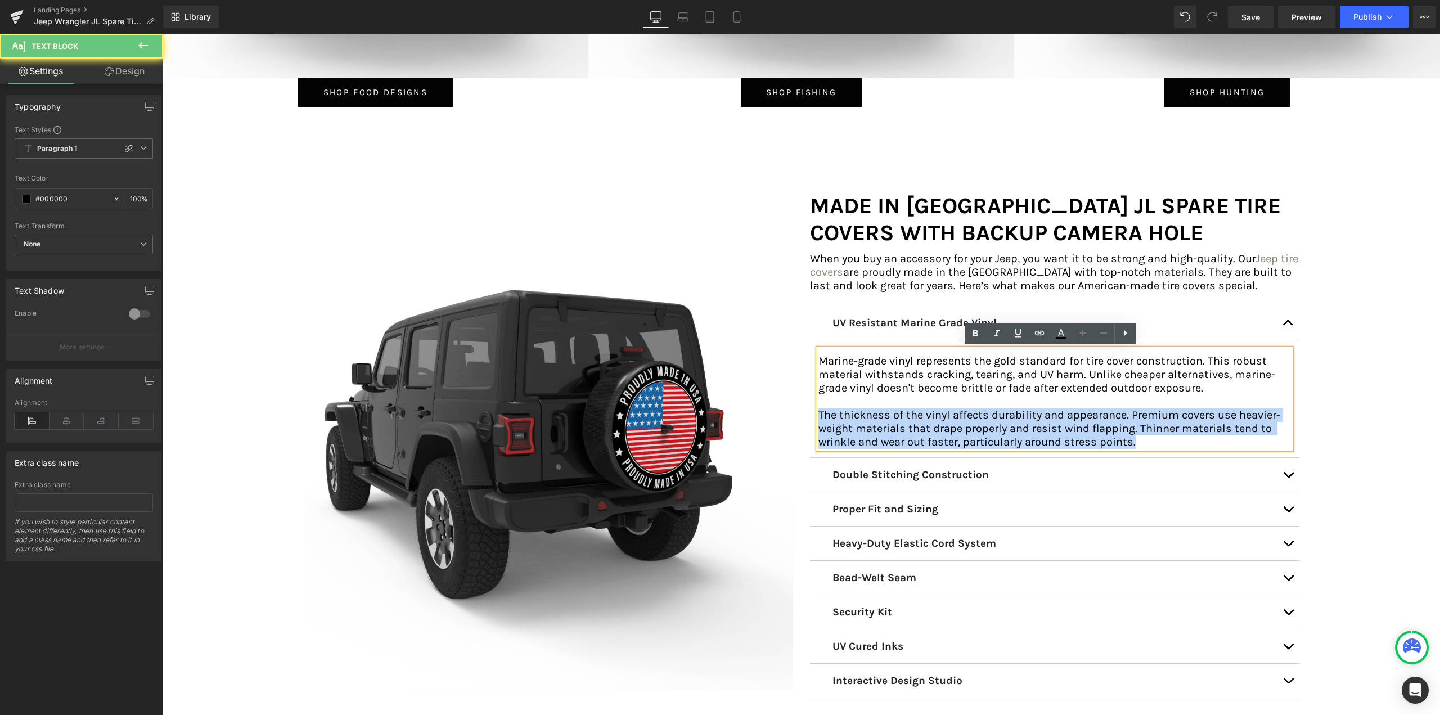
click at [1153, 420] on p "The thickness of the vinyl affects durability and appearance. Premium covers us…" at bounding box center [1054, 428] width 473 height 41
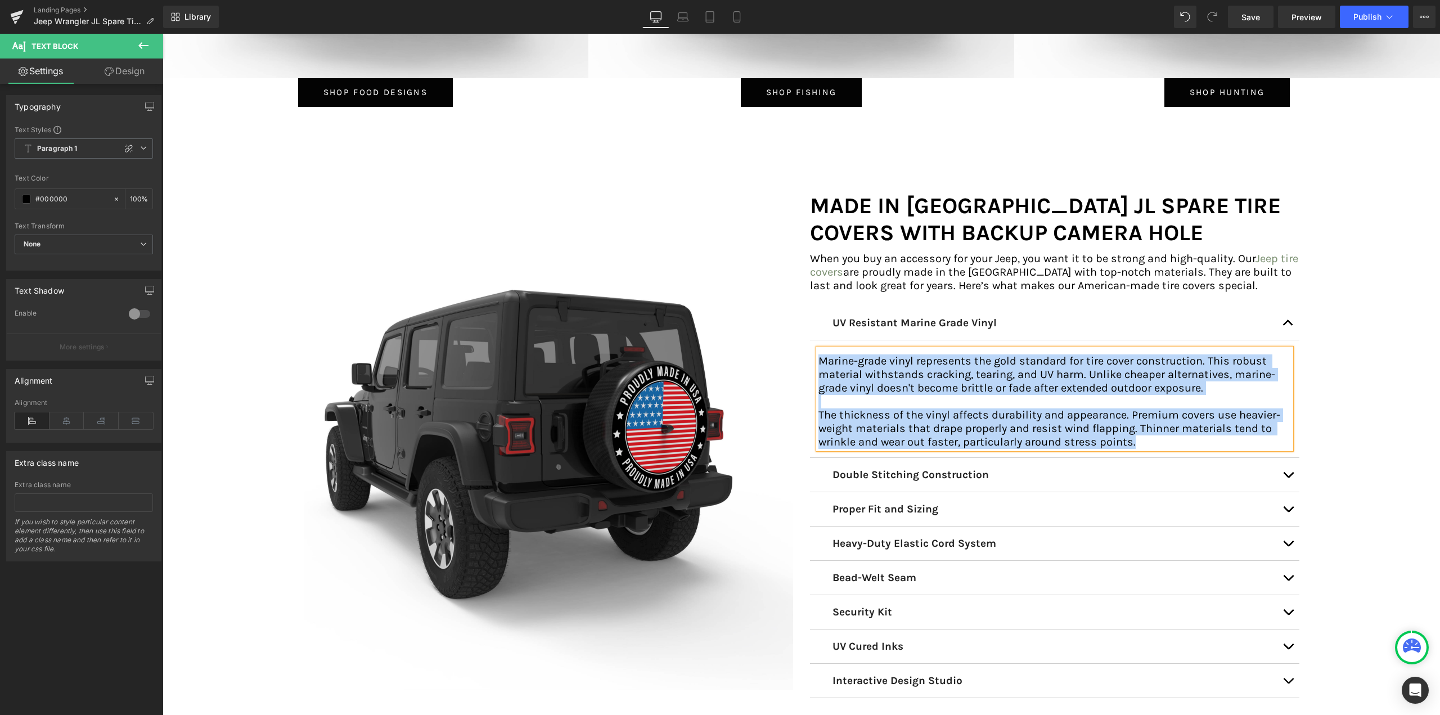
copy div "Marine-grade vinyl represents the gold standard for tire cover construction. Th…"
click at [1279, 476] on button "button" at bounding box center [1288, 475] width 23 height 34
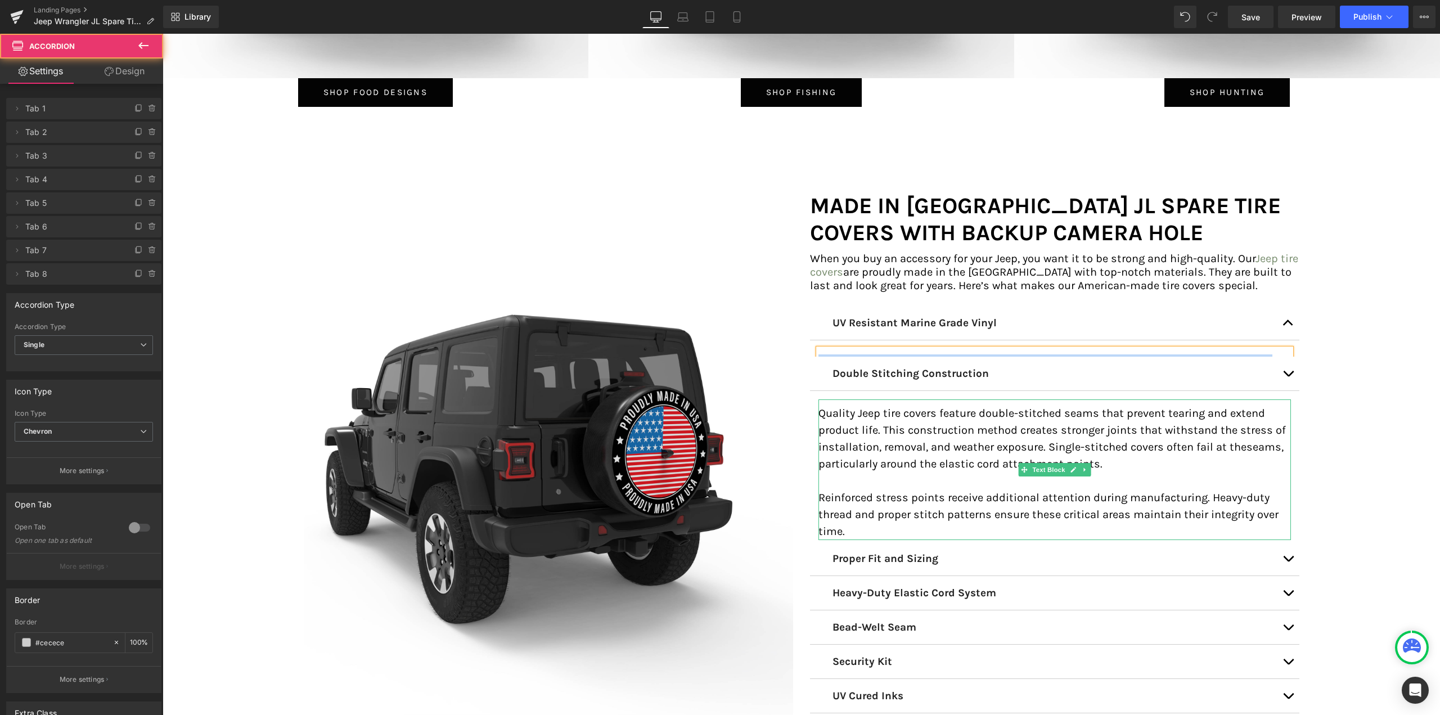
scroll to position [7296, 1269]
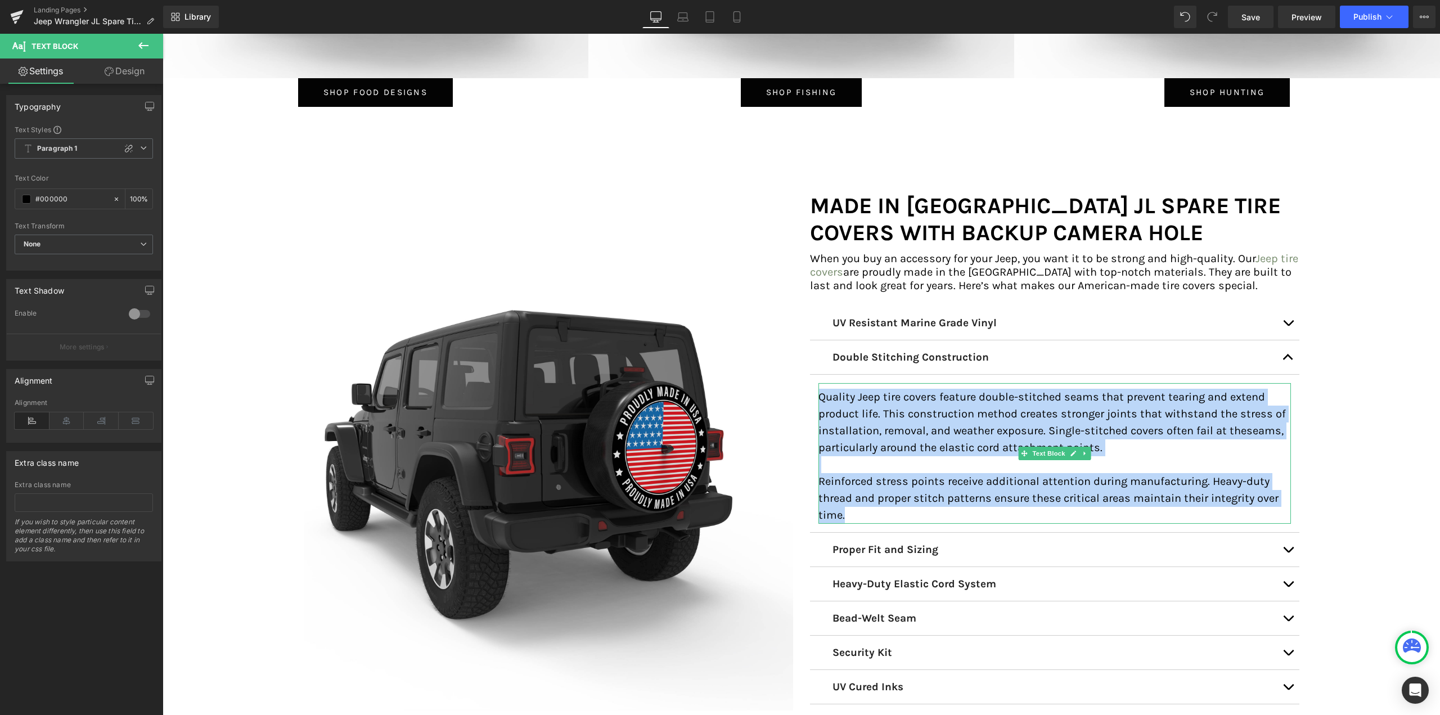
drag, startPoint x: 817, startPoint y: 399, endPoint x: 856, endPoint y: 510, distance: 117.4
click at [856, 510] on div "Quality Jeep tire covers feature double-stitched seams that prevent tearing and…" at bounding box center [1054, 453] width 473 height 141
copy div "Quality Jeep tire covers feature double-stitched seams that prevent tearing and…"
click at [882, 512] on p "Reinforced stress points receive additional attention during manufacturing. Hea…" at bounding box center [1054, 498] width 473 height 51
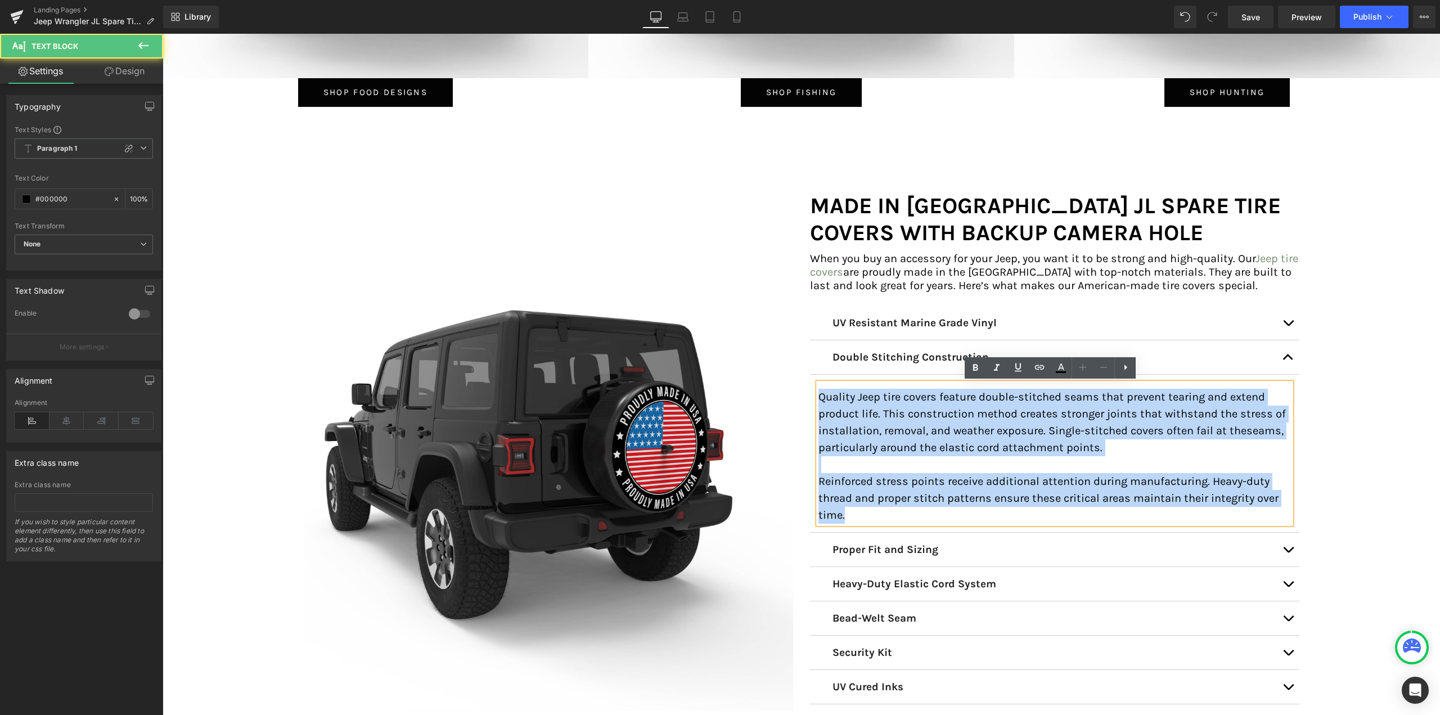
click at [848, 513] on p "Reinforced stress points receive additional attention during manufacturing. Hea…" at bounding box center [1054, 498] width 473 height 51
drag, startPoint x: 847, startPoint y: 516, endPoint x: 815, endPoint y: 394, distance: 126.2
click at [818, 394] on div "Quality Jeep tire covers feature double-stitched seams that prevent tearing and…" at bounding box center [1054, 453] width 473 height 141
copy div "Quality Jeep tire covers feature double-stitched seams that prevent tearing and…"
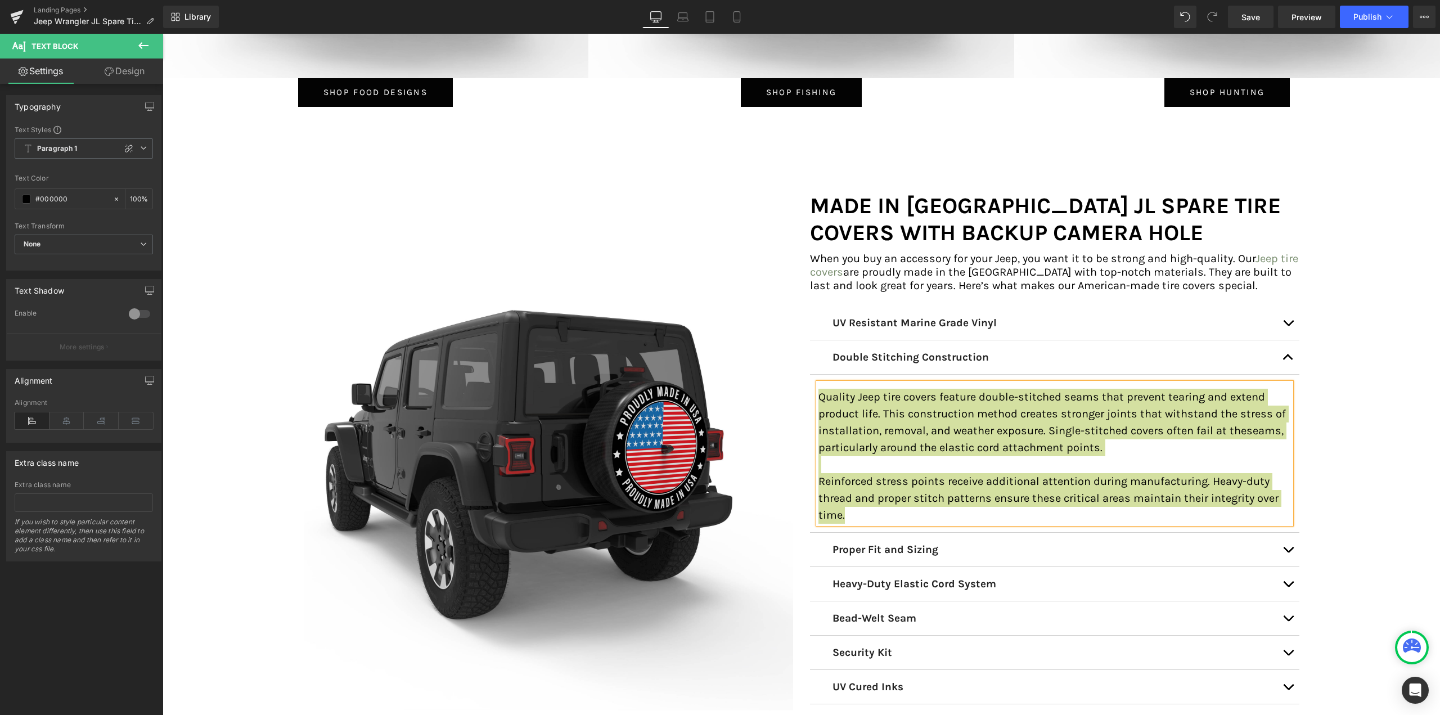
scroll to position [5625, 0]
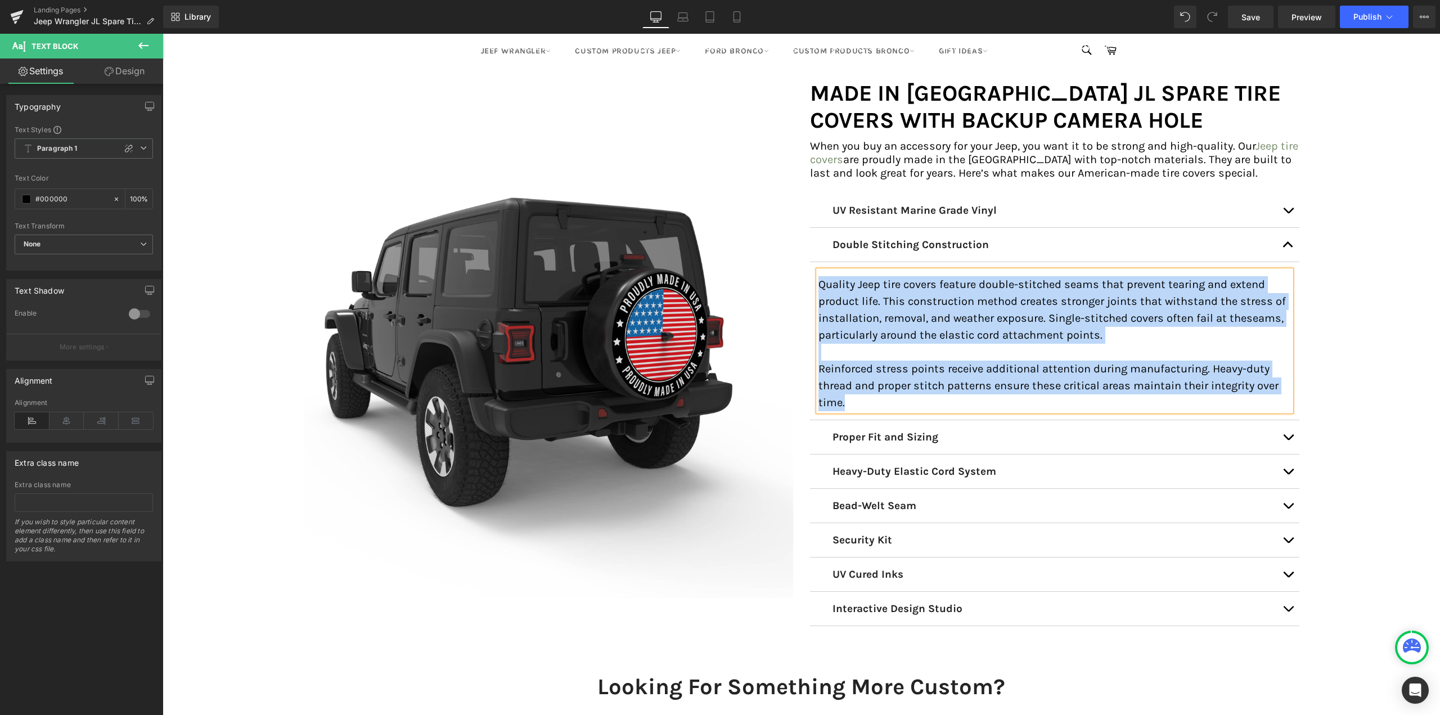
click at [1290, 435] on button "button" at bounding box center [1288, 437] width 23 height 34
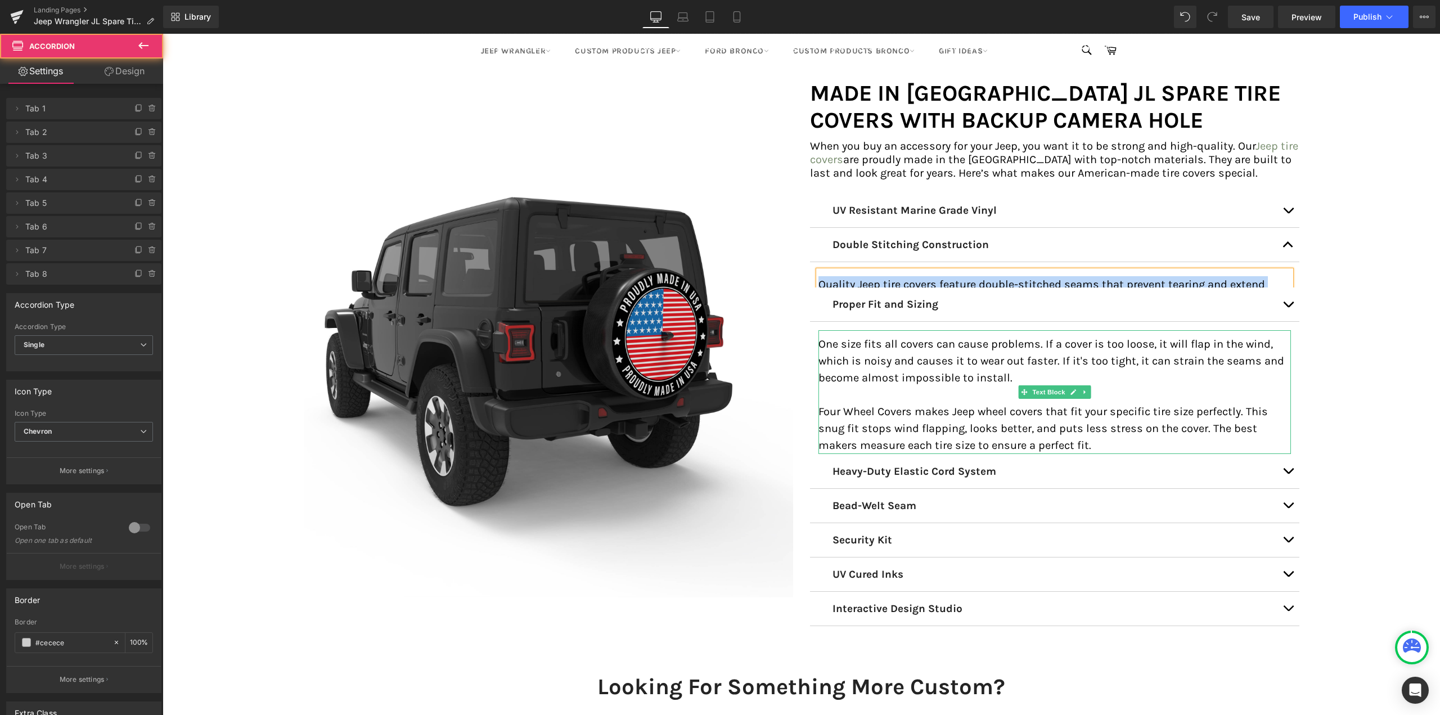
scroll to position [7280, 1269]
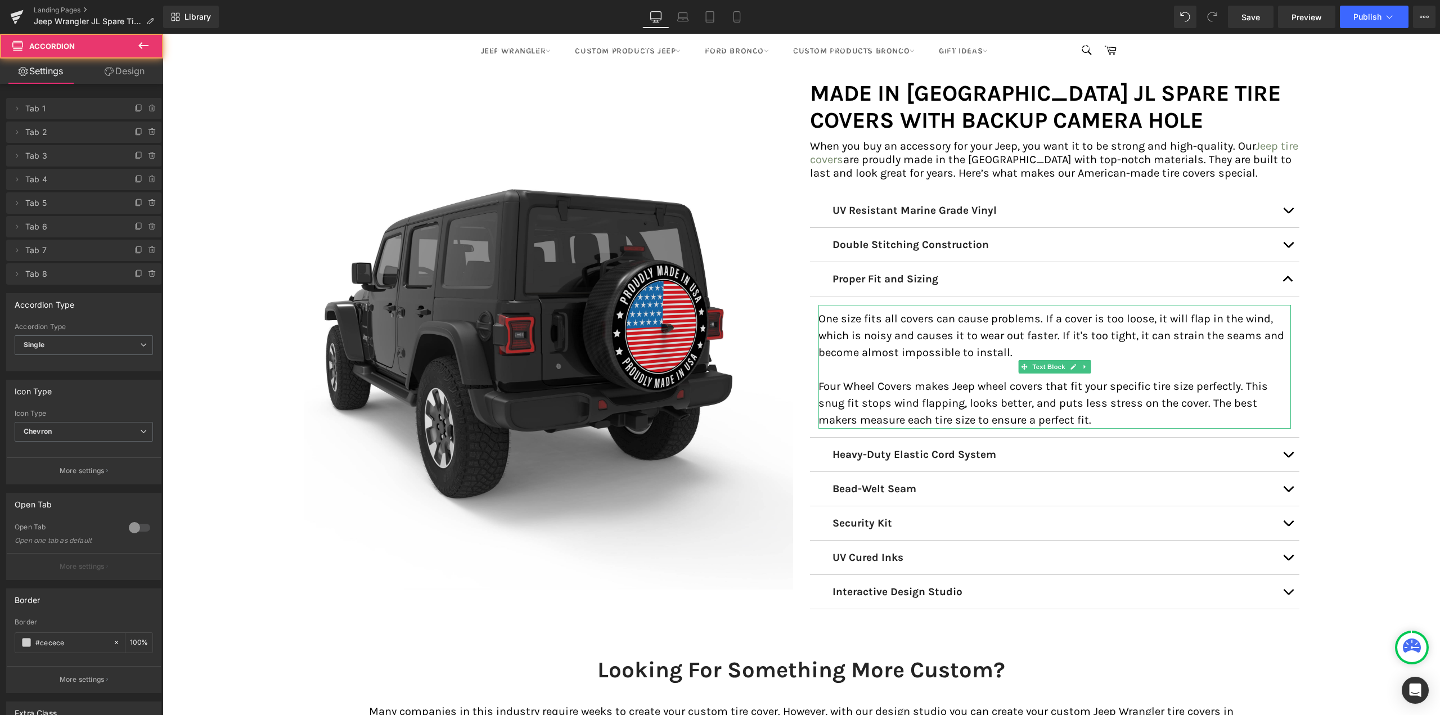
click at [853, 345] on p "One size fits all covers can cause problems. If a cover is too loose, it will f…" at bounding box center [1054, 336] width 473 height 51
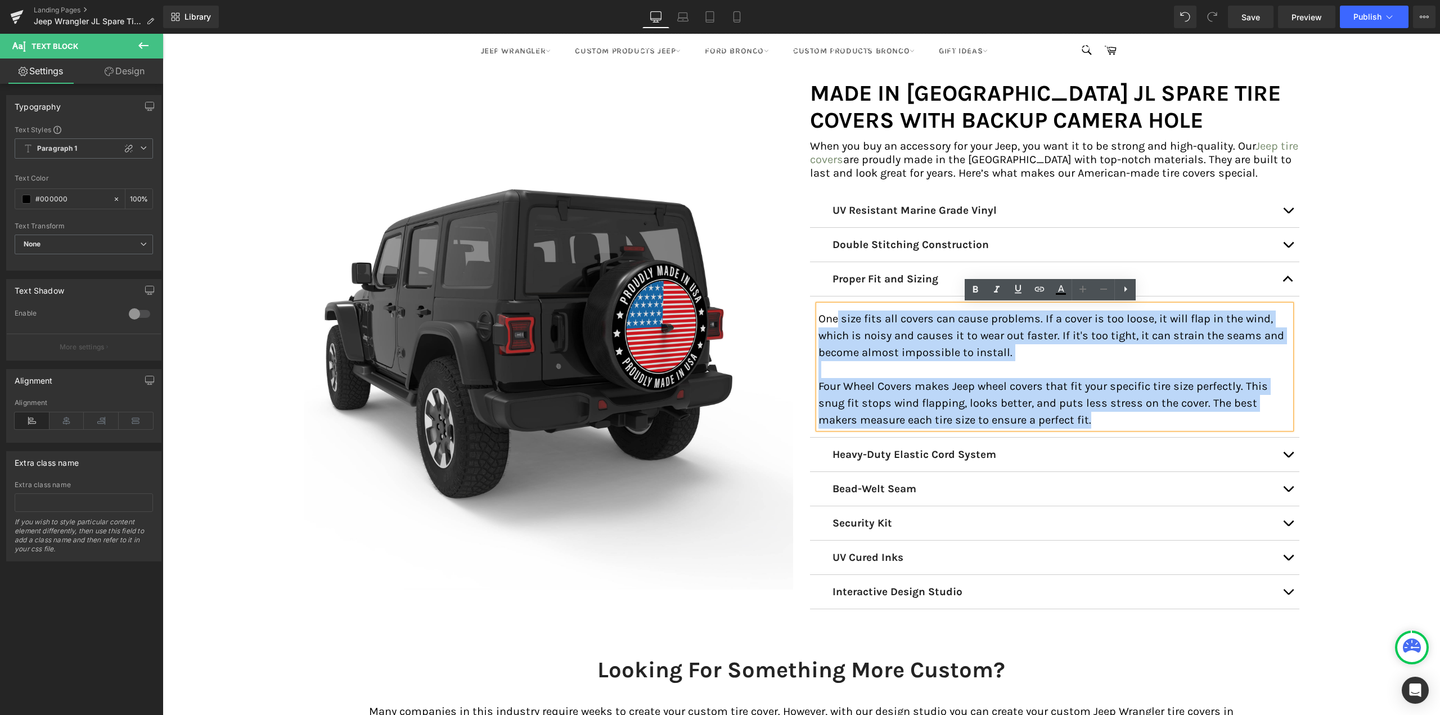
drag, startPoint x: 812, startPoint y: 314, endPoint x: 827, endPoint y: 321, distance: 16.9
click at [831, 325] on div "One size fits all covers can cause problems. If a cover is too loose, it will f…" at bounding box center [1054, 367] width 473 height 124
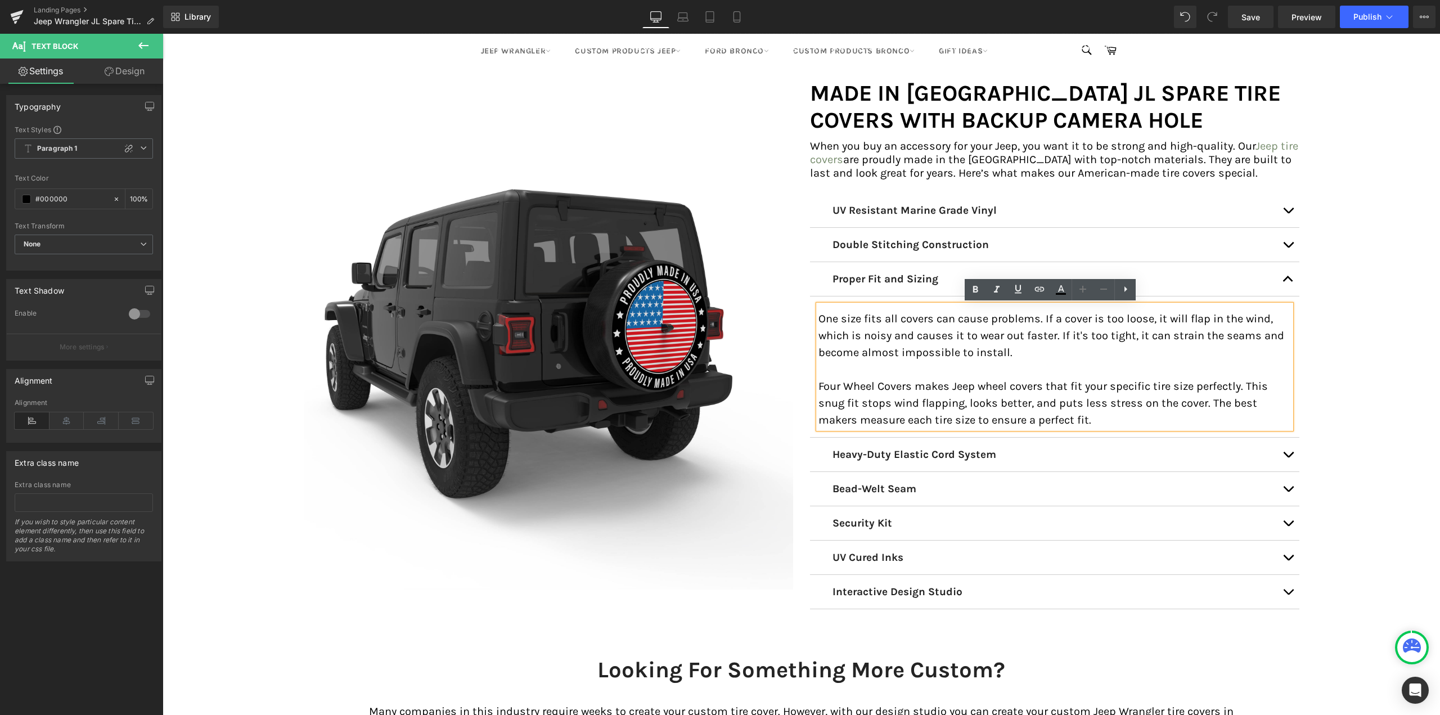
click at [818, 314] on p "One size fits all covers can cause problems. If a cover is too loose, it will f…" at bounding box center [1054, 336] width 473 height 51
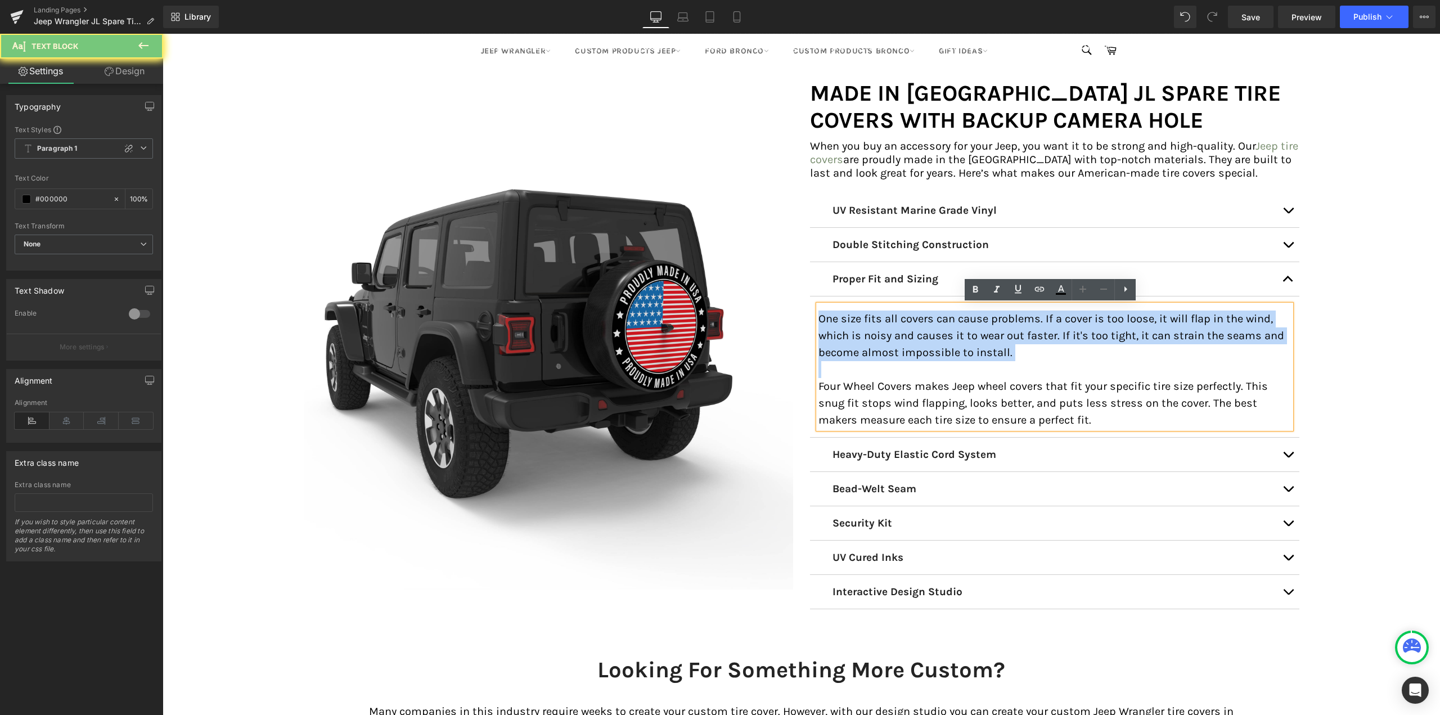
click at [818, 314] on p "One size fits all covers can cause problems. If a cover is too loose, it will f…" at bounding box center [1054, 336] width 473 height 51
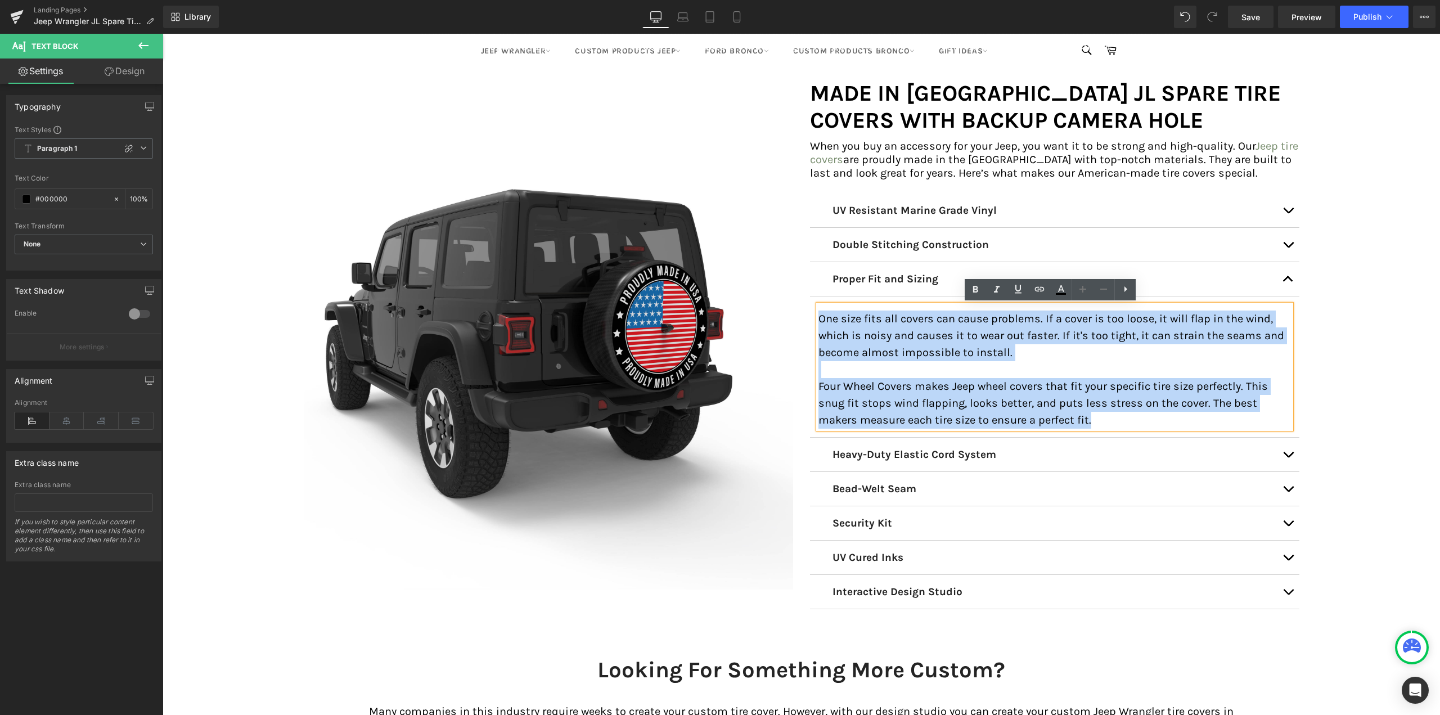
drag, startPoint x: 1092, startPoint y: 424, endPoint x: 815, endPoint y: 317, distance: 297.2
click at [818, 317] on div "One size fits all covers can cause problems. If a cover is too loose, it will f…" at bounding box center [1054, 367] width 473 height 124
copy div "One size fits all covers can cause problems. If a cover is too loose, it will f…"
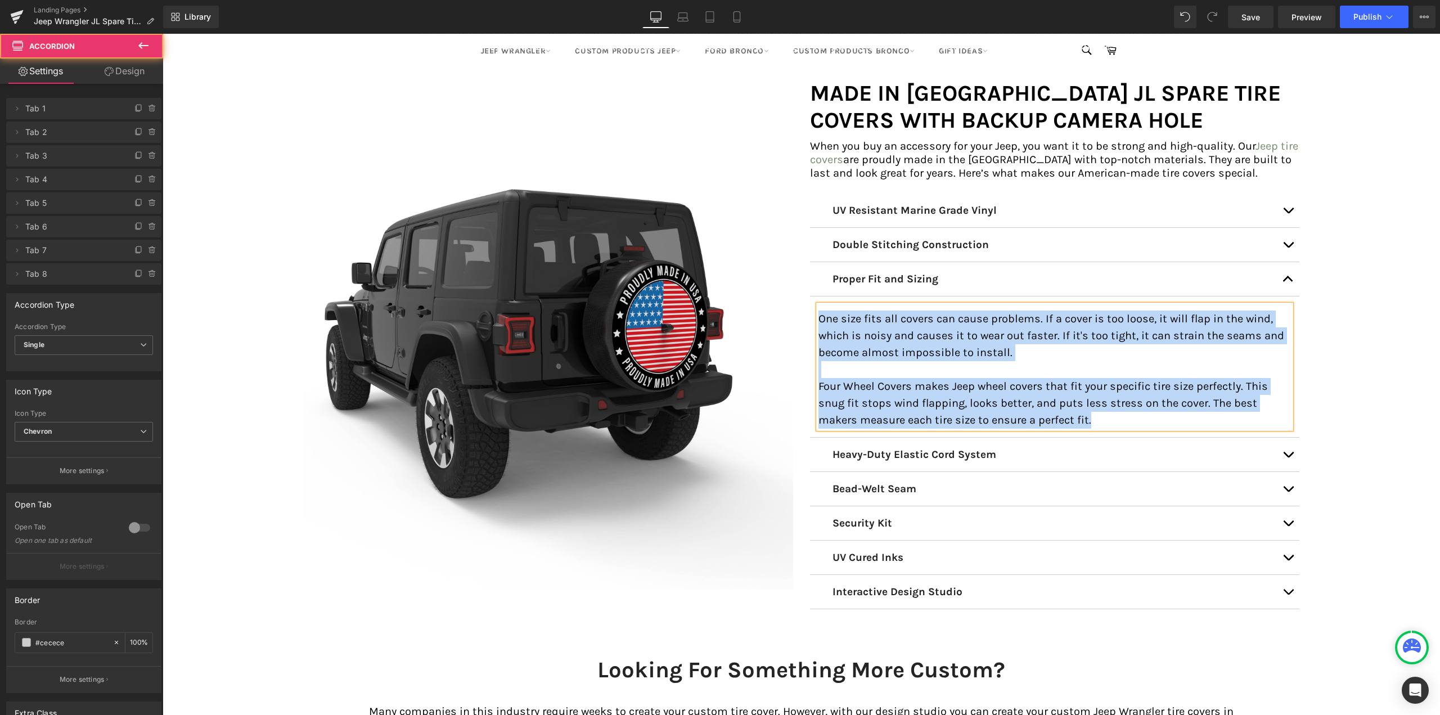
click at [1286, 449] on button "button" at bounding box center [1288, 455] width 23 height 34
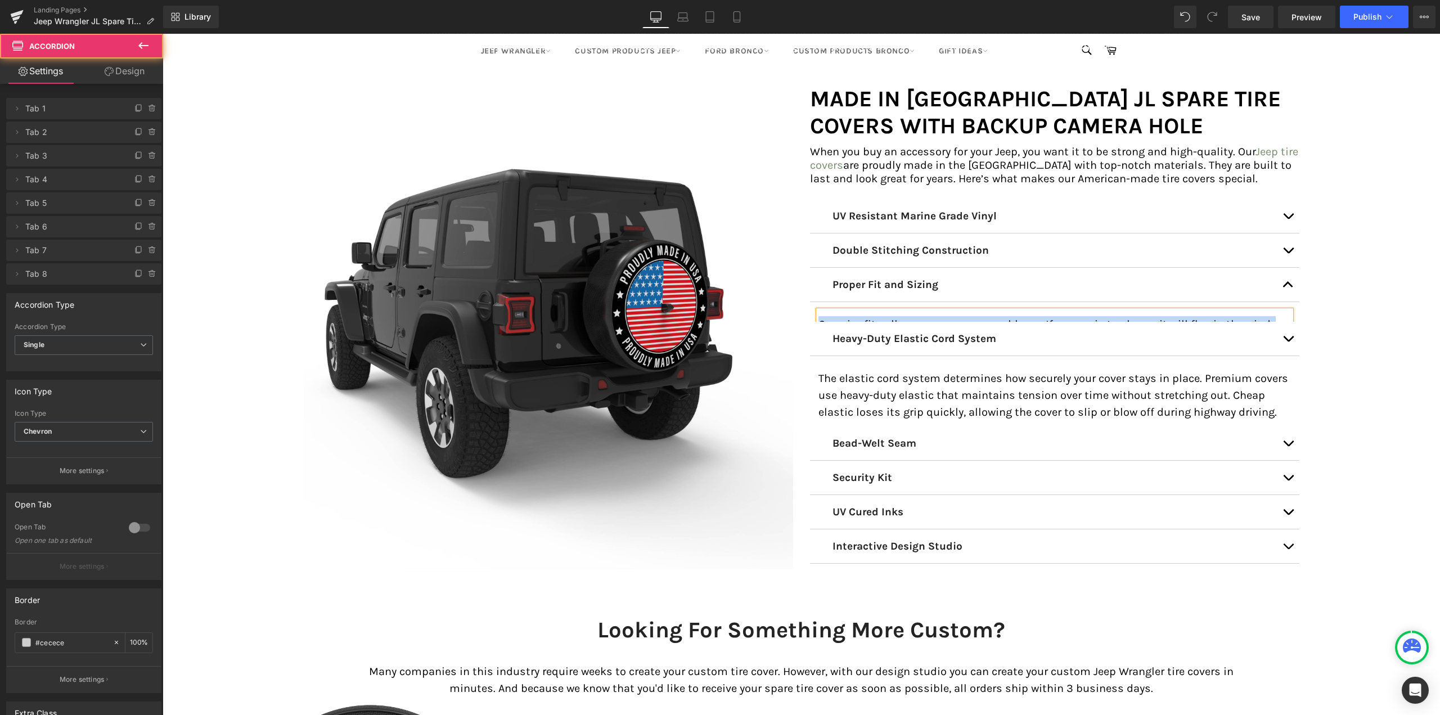
scroll to position [7240, 1269]
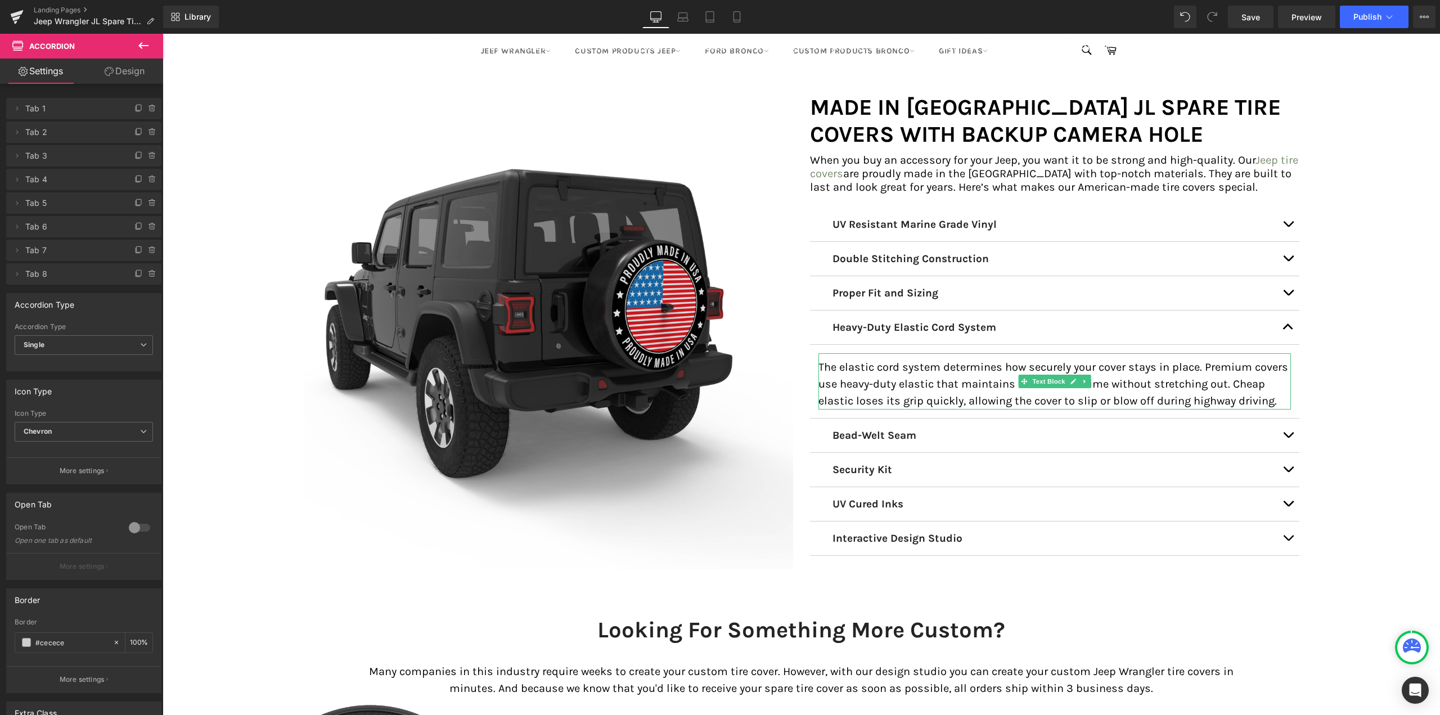
click at [869, 391] on p "The elastic cord system determines how securely your cover stays in place. Prem…" at bounding box center [1054, 384] width 473 height 51
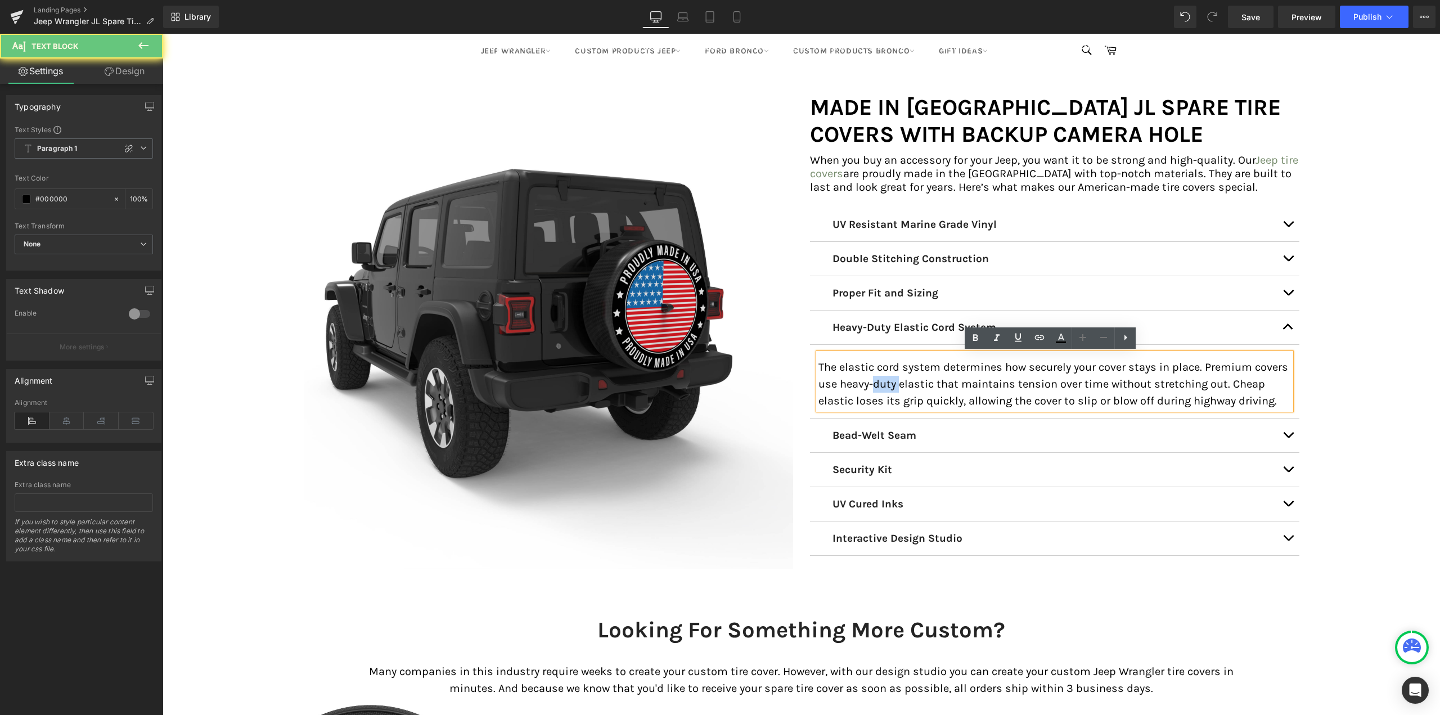
click at [869, 390] on p "The elastic cord system determines how securely your cover stays in place. Prem…" at bounding box center [1054, 384] width 473 height 51
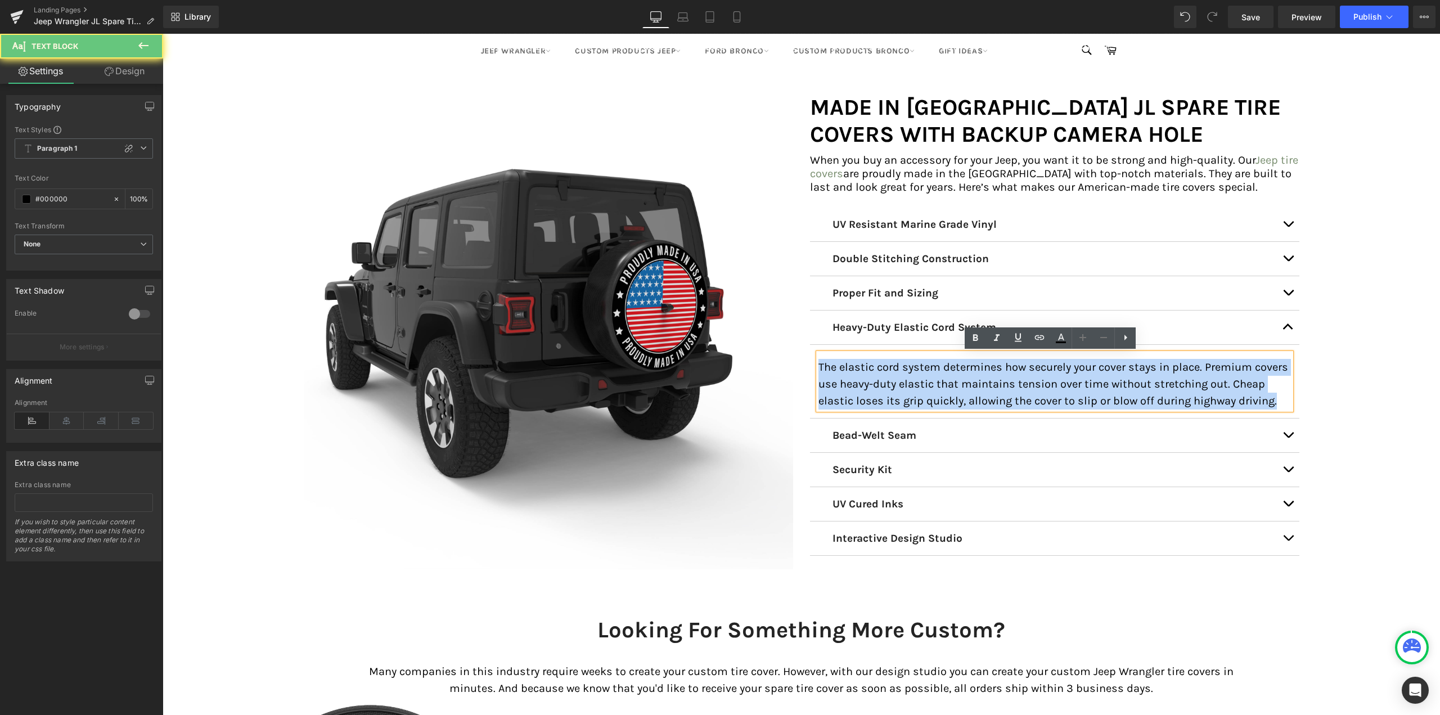
click at [869, 390] on p "The elastic cord system determines how securely your cover stays in place. Prem…" at bounding box center [1054, 384] width 473 height 51
copy p "The elastic cord system determines how securely your cover stays in place. Prem…"
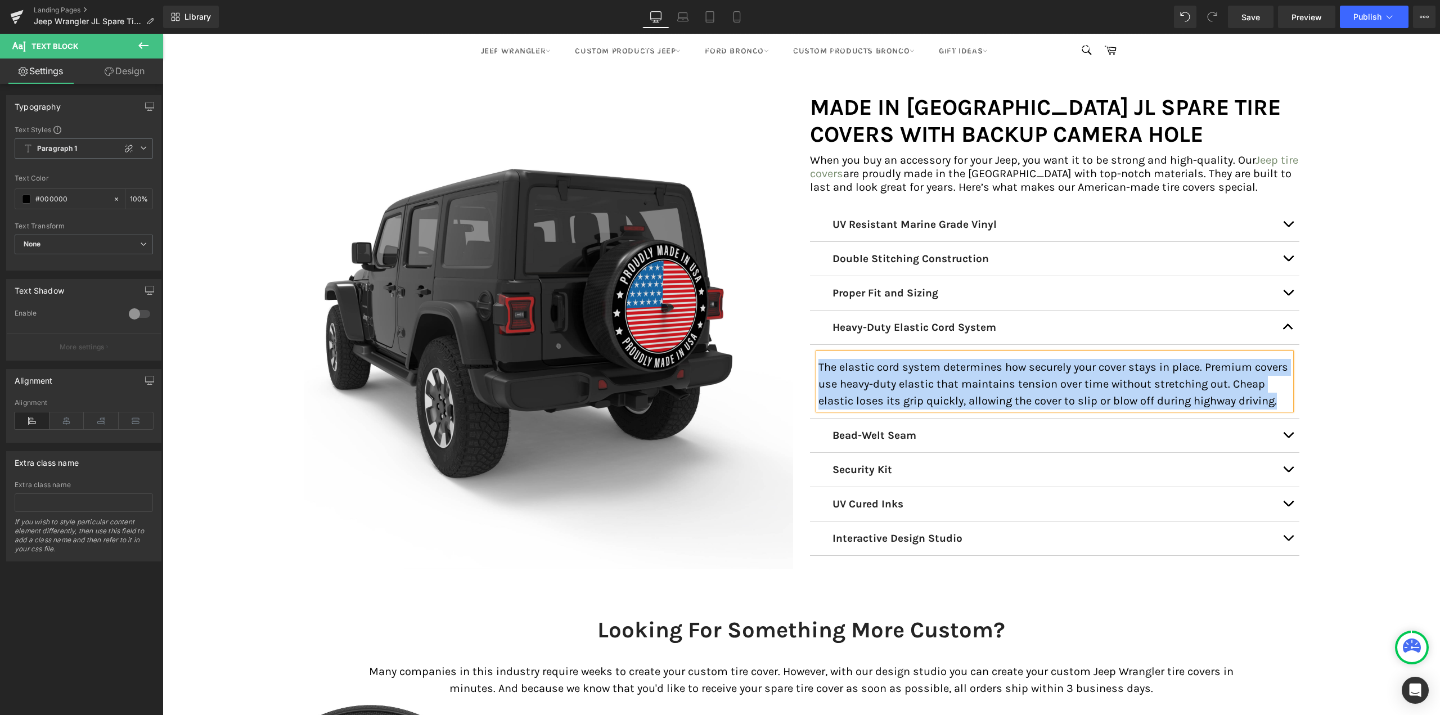
drag, startPoint x: 1284, startPoint y: 435, endPoint x: 1211, endPoint y: 435, distance: 73.7
click at [1284, 435] on button "button" at bounding box center [1288, 436] width 23 height 34
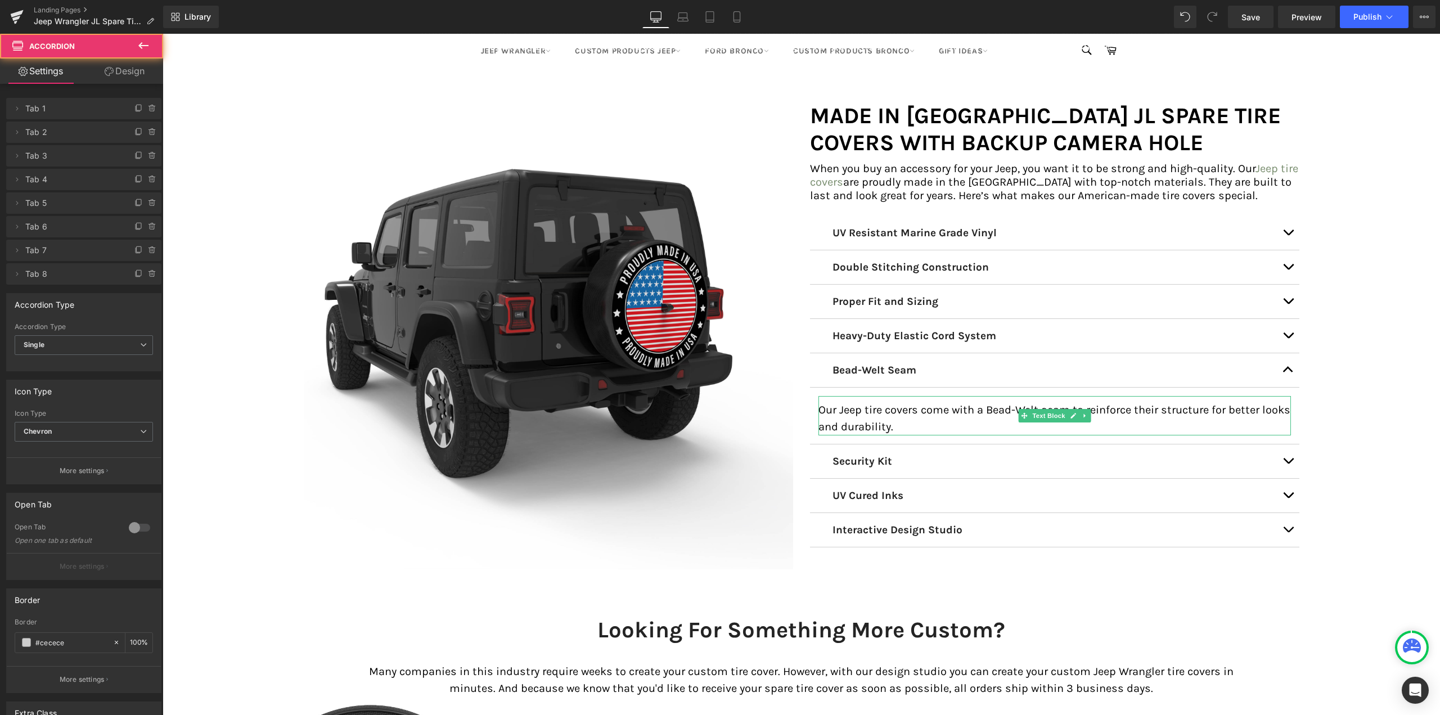
click at [885, 412] on p "Our Jeep tire covers come with a Bead-Welt seam to reinforce their structure fo…" at bounding box center [1054, 419] width 473 height 34
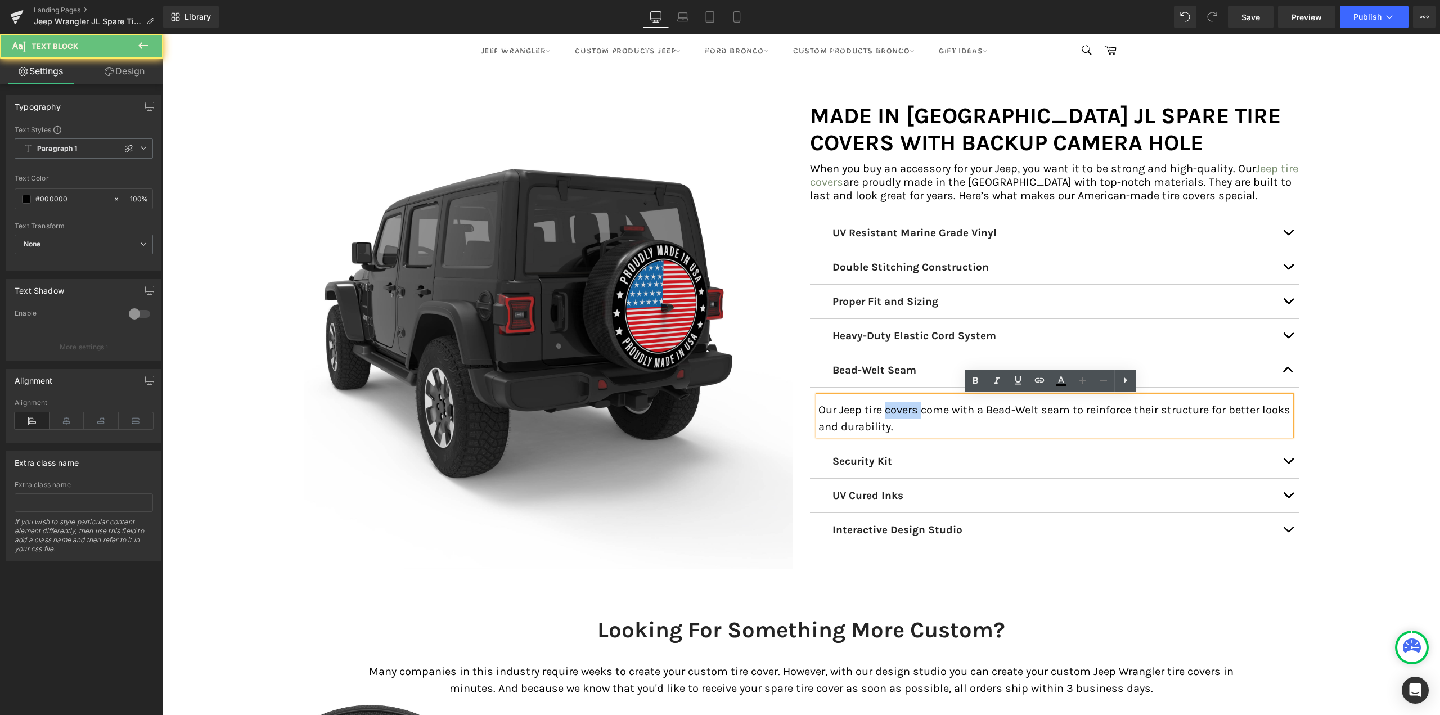
click at [885, 412] on p "Our Jeep tire covers come with a Bead-Welt seam to reinforce their structure fo…" at bounding box center [1054, 419] width 473 height 34
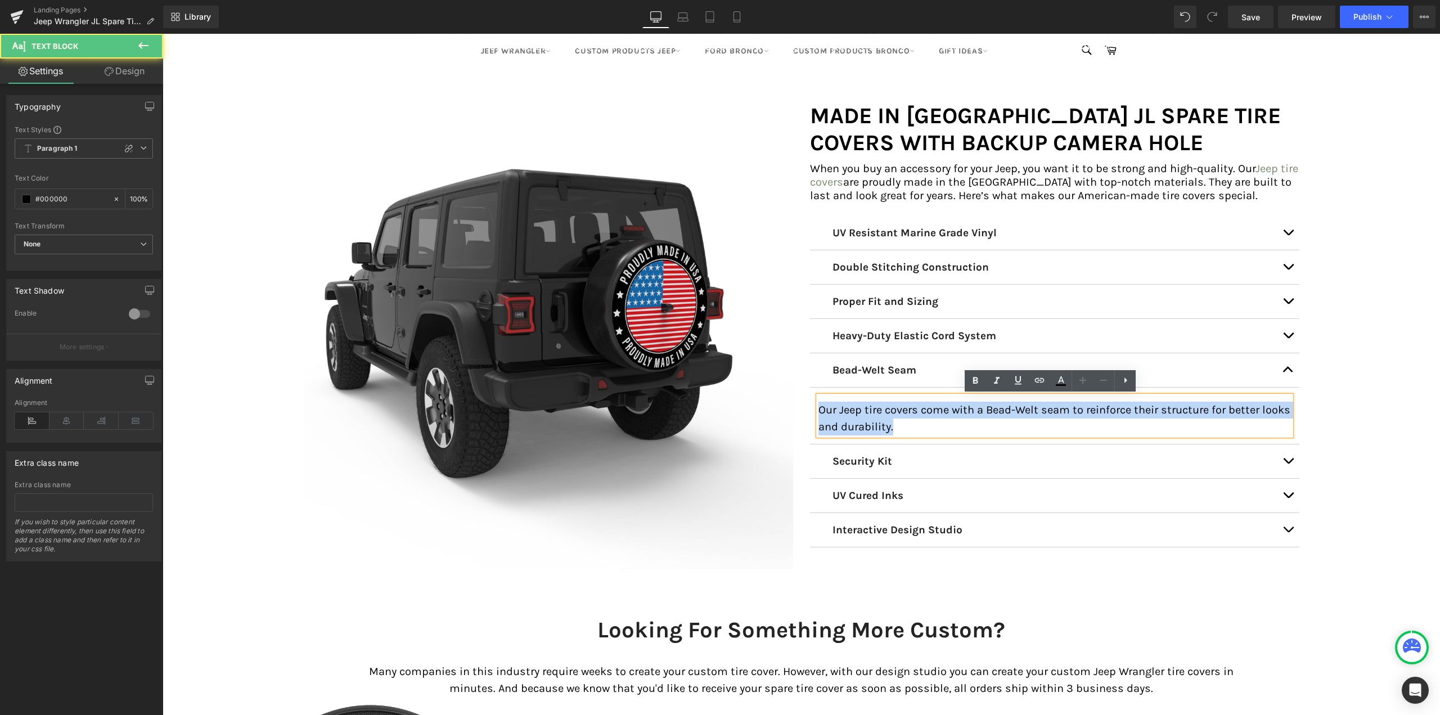
click at [885, 412] on p "Our Jeep tire covers come with a Bead-Welt seam to reinforce their structure fo…" at bounding box center [1054, 419] width 473 height 34
copy p "Our Jeep tire covers come with a Bead-Welt seam to reinforce their structure fo…"
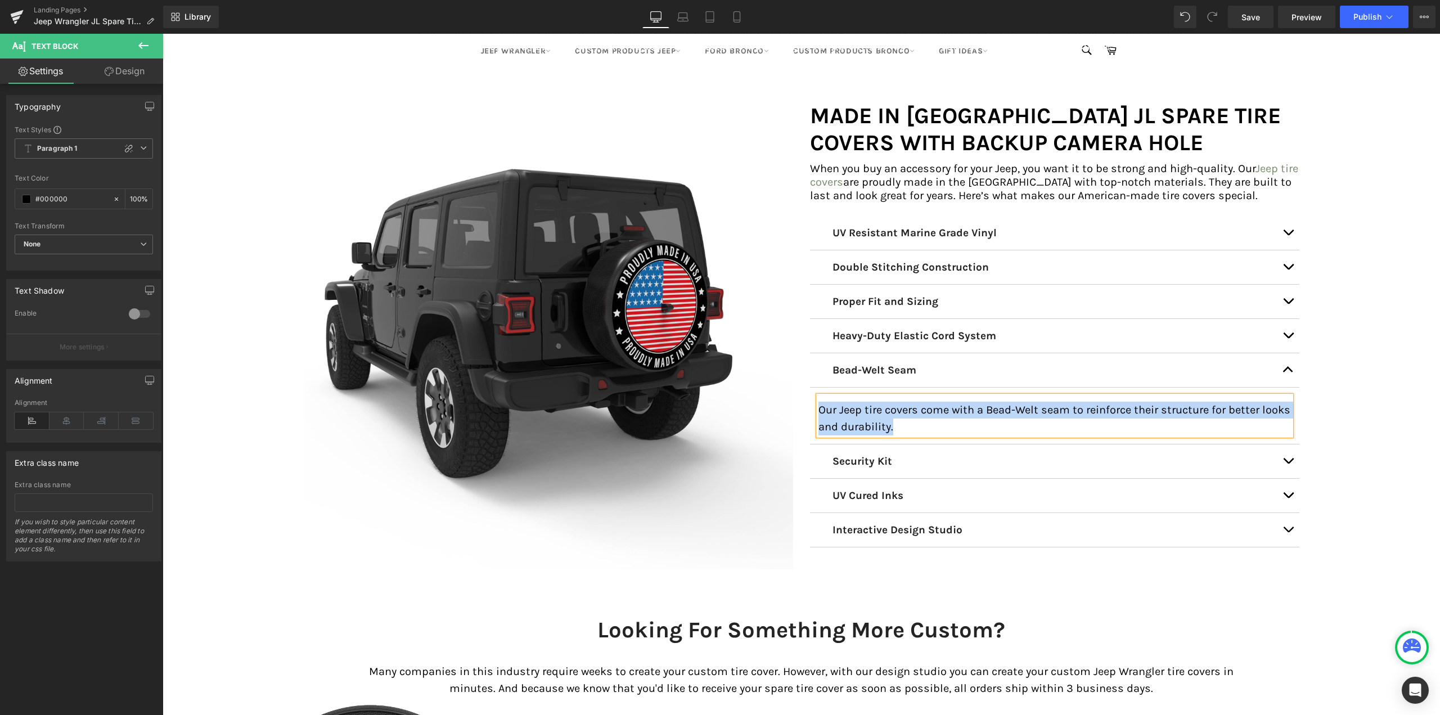
click at [1288, 464] on span "button" at bounding box center [1288, 464] width 0 height 0
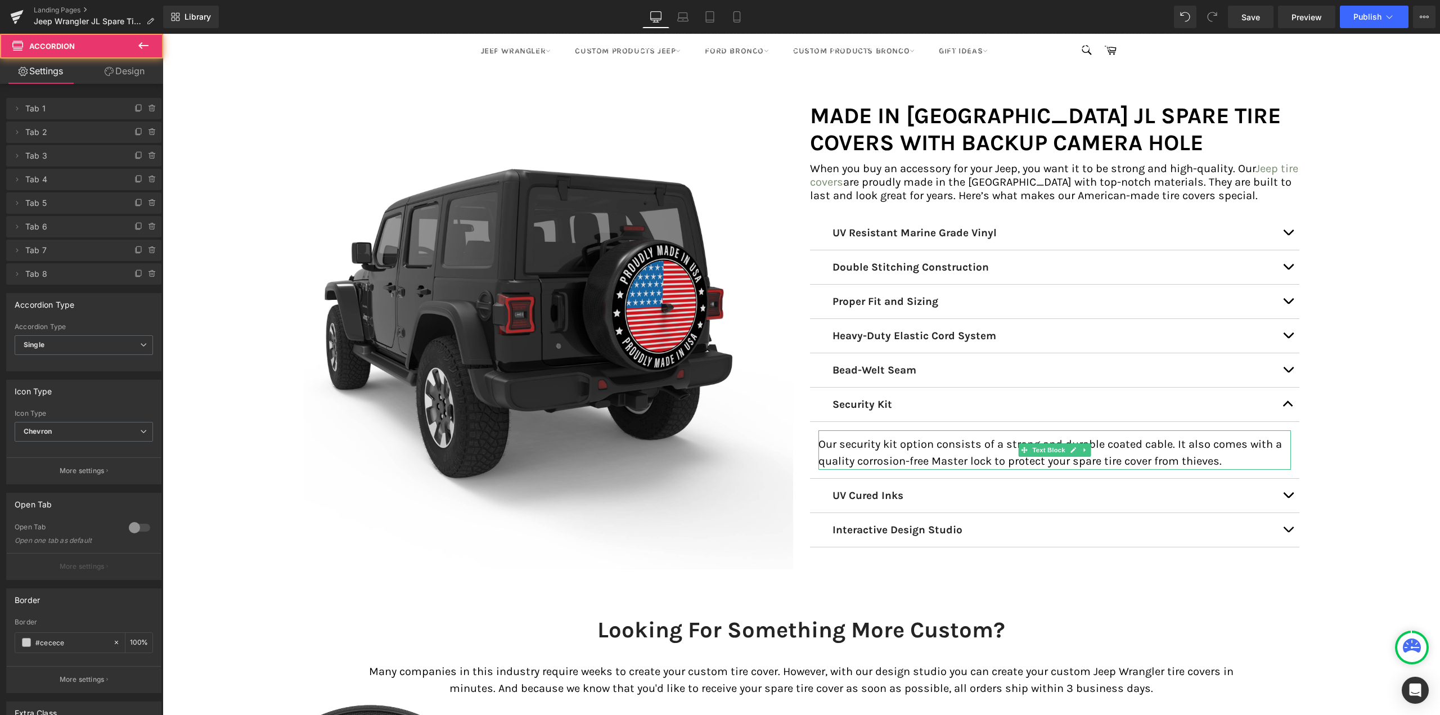
click at [871, 456] on p "Our security kit option consists of a strong and durable coated cable. It also …" at bounding box center [1054, 453] width 473 height 34
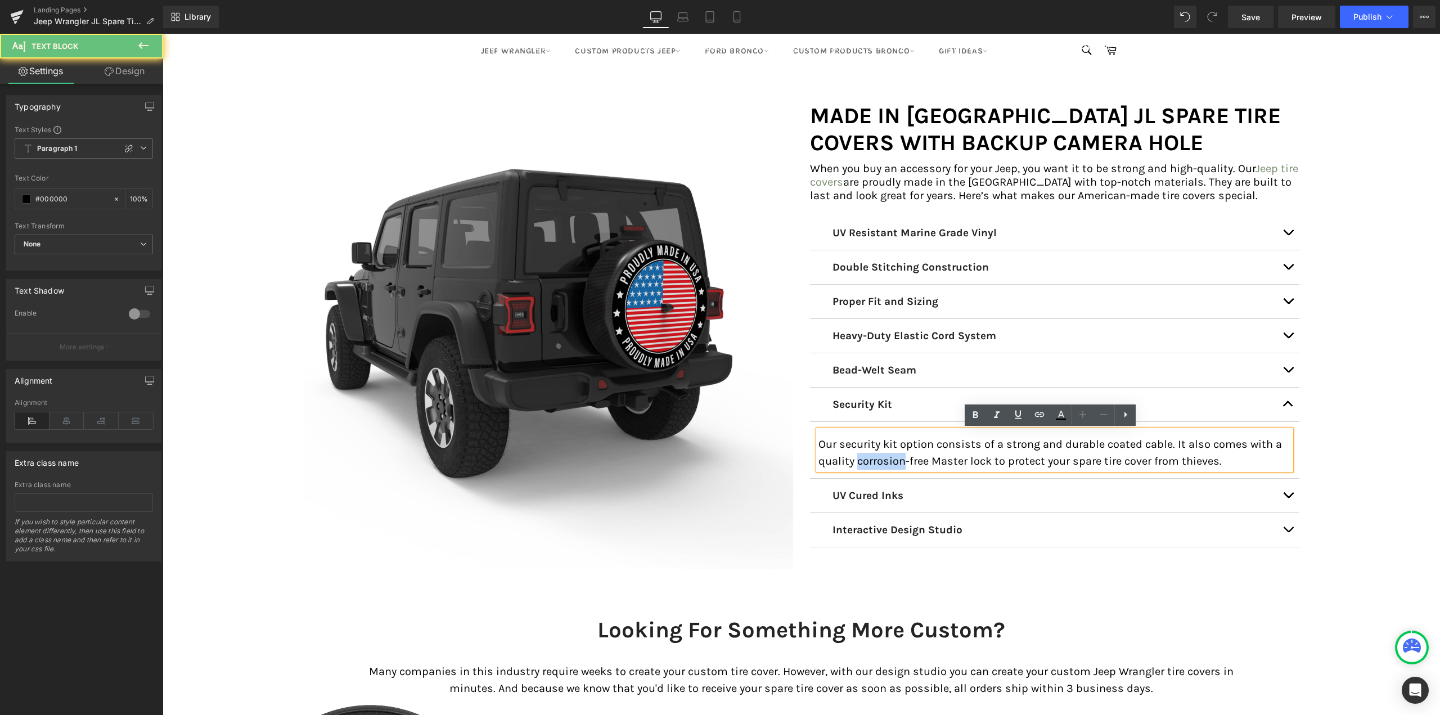
click at [871, 456] on p "Our security kit option consists of a strong and durable coated cable. It also …" at bounding box center [1054, 453] width 473 height 34
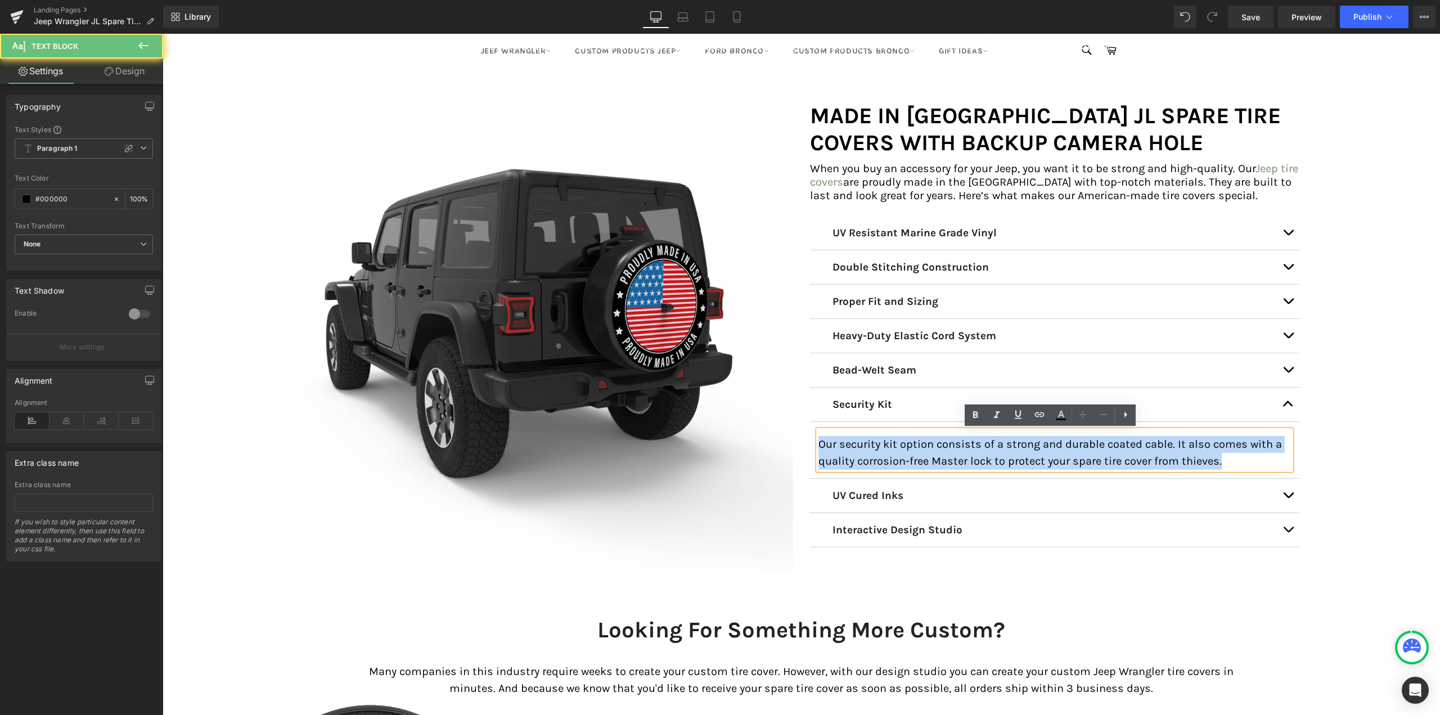
click at [871, 456] on p "Our security kit option consists of a strong and durable coated cable. It also …" at bounding box center [1054, 453] width 473 height 34
copy p "Our security kit option consists of a strong and durable coated cable. It also …"
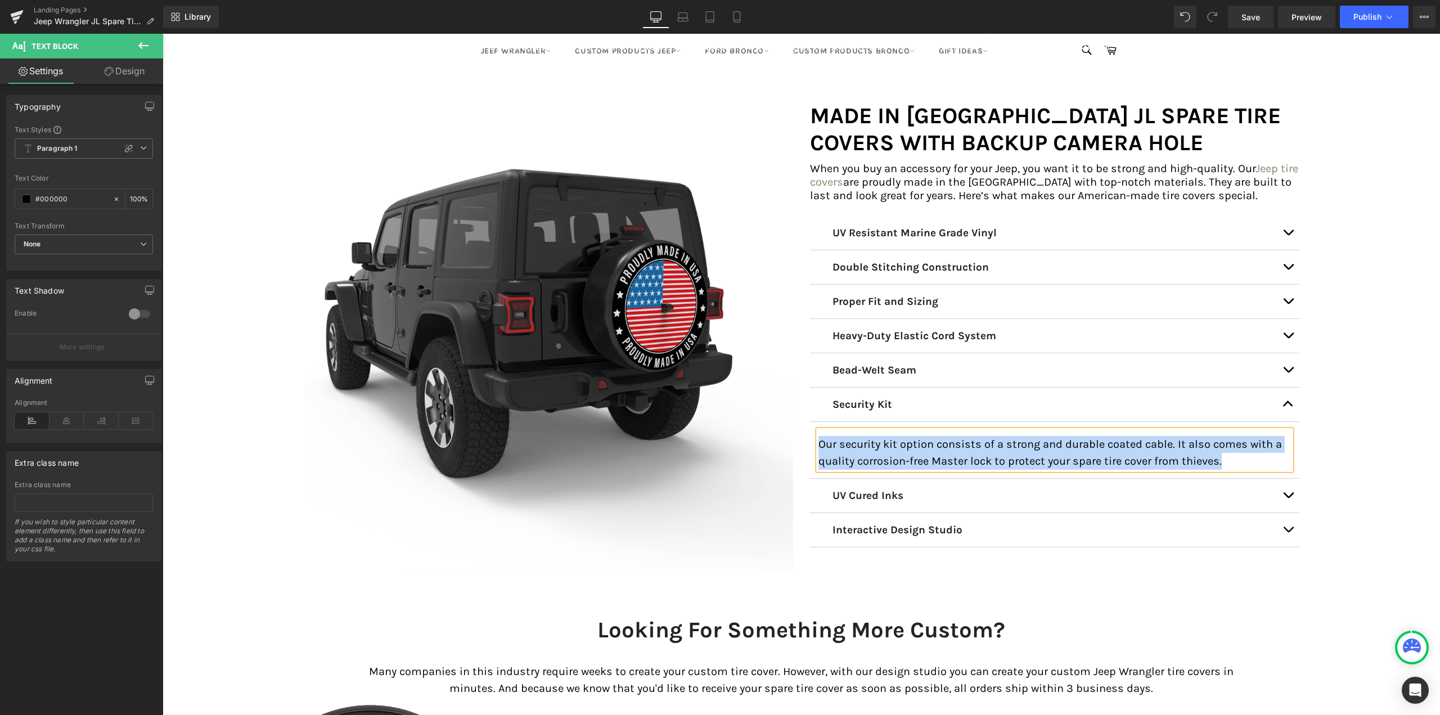
drag, startPoint x: 1284, startPoint y: 490, endPoint x: 1274, endPoint y: 491, distance: 9.6
click at [1284, 490] on button "button" at bounding box center [1288, 496] width 23 height 34
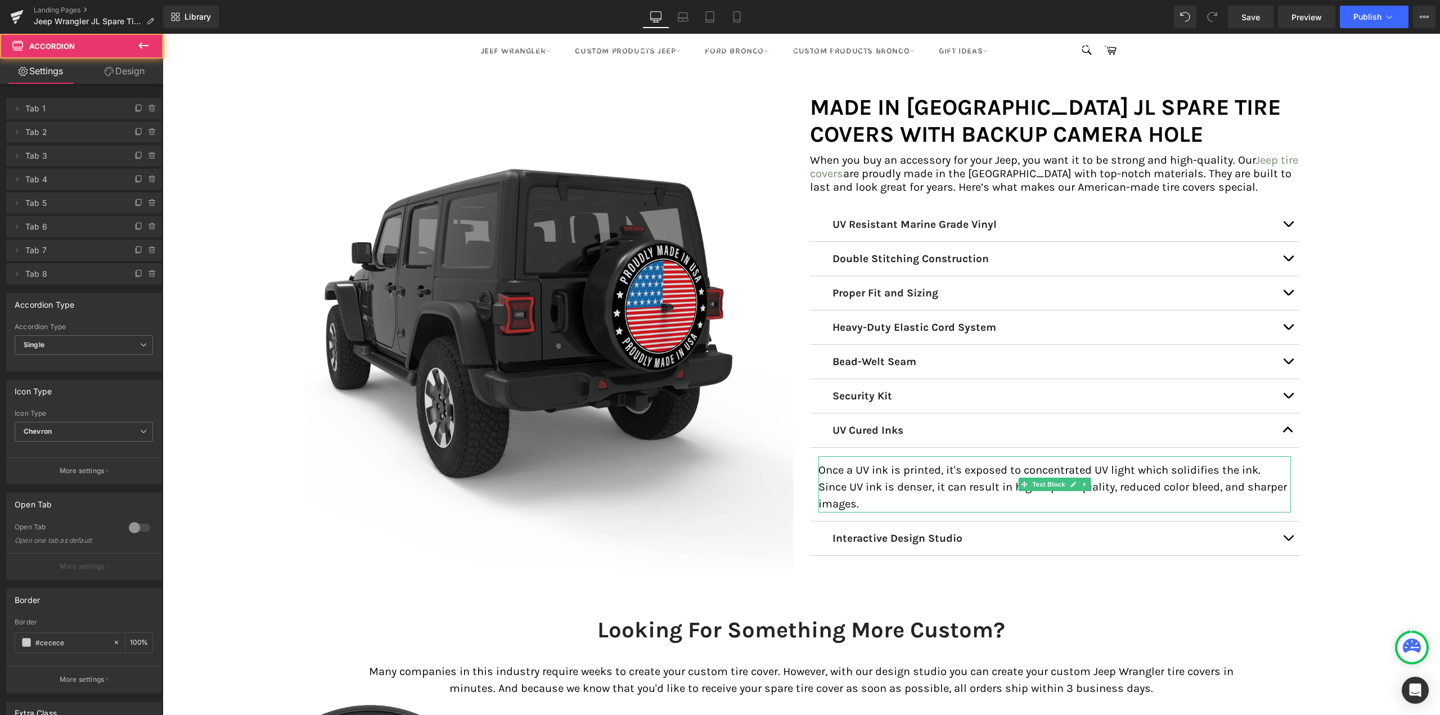
click at [928, 486] on p "Once a UV ink is printed, it's exposed to concentrated UV light which solidifie…" at bounding box center [1054, 487] width 473 height 51
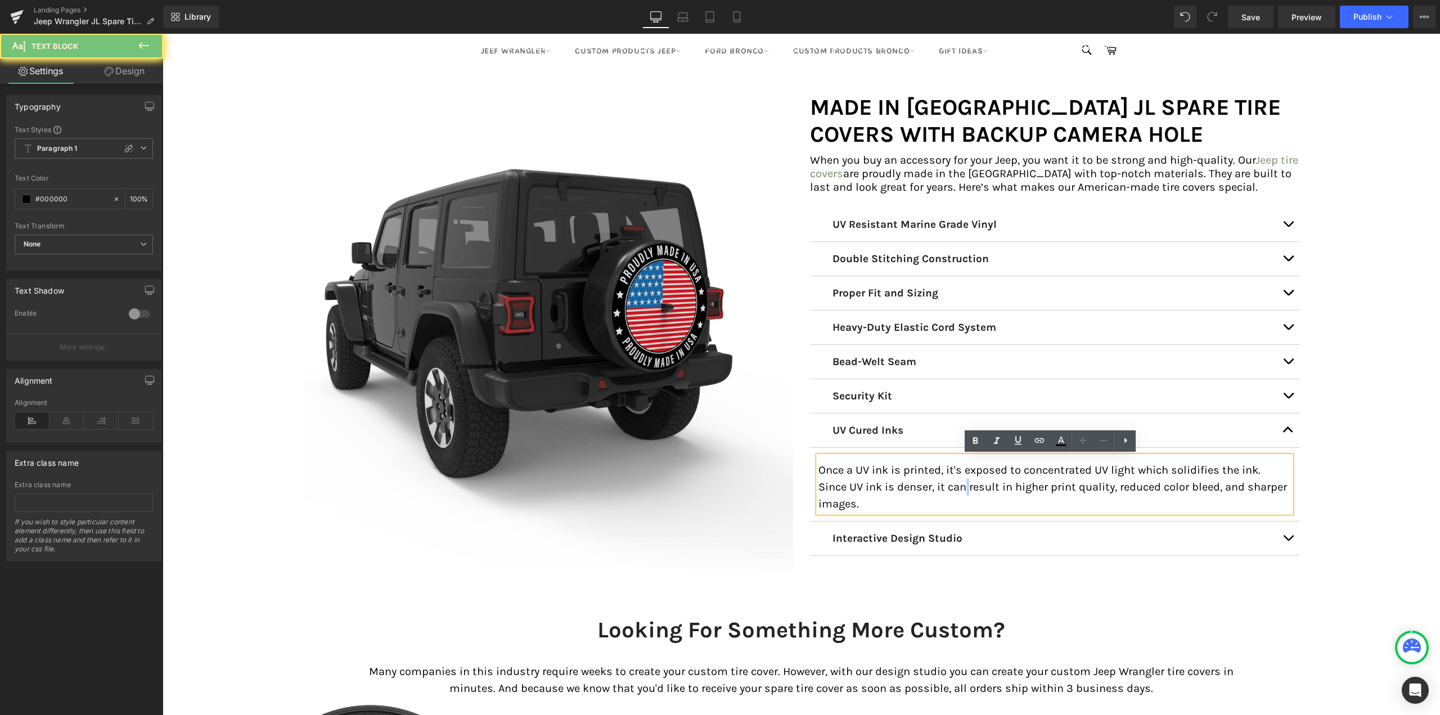
click at [928, 486] on p "Once a UV ink is printed, it's exposed to concentrated UV light which solidifie…" at bounding box center [1054, 487] width 473 height 51
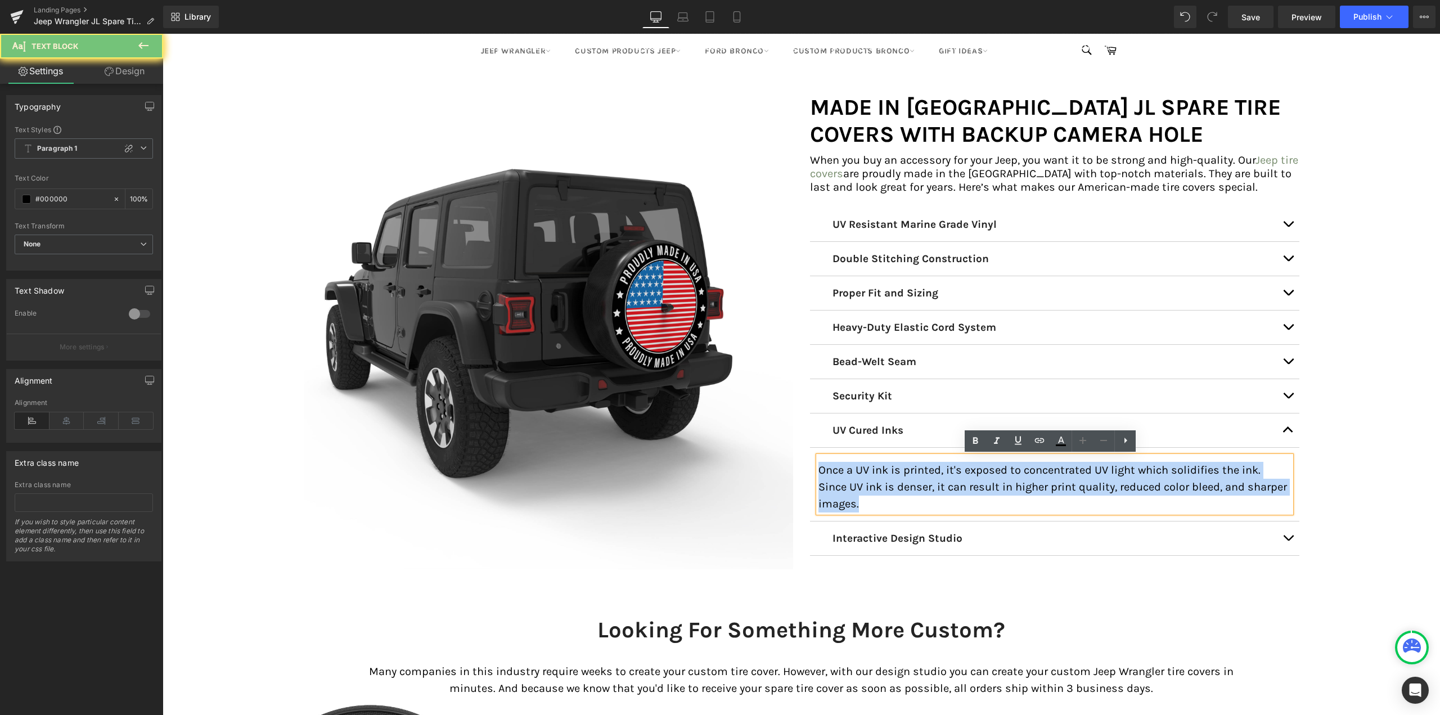
click at [928, 486] on p "Once a UV ink is printed, it's exposed to concentrated UV light which solidifie…" at bounding box center [1054, 487] width 473 height 51
copy p "Once a UV ink is printed, it's exposed to concentrated UV light which solidifie…"
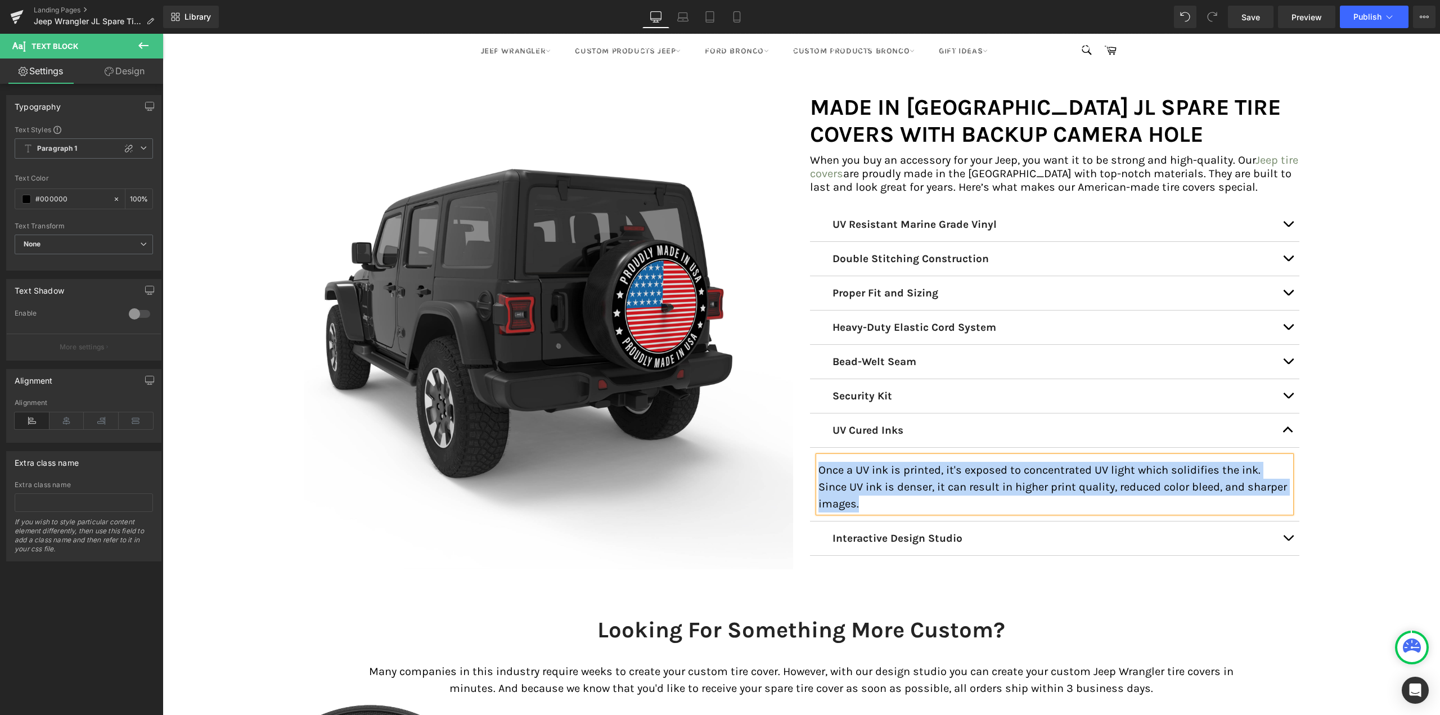
click at [1291, 537] on button "button" at bounding box center [1288, 538] width 23 height 34
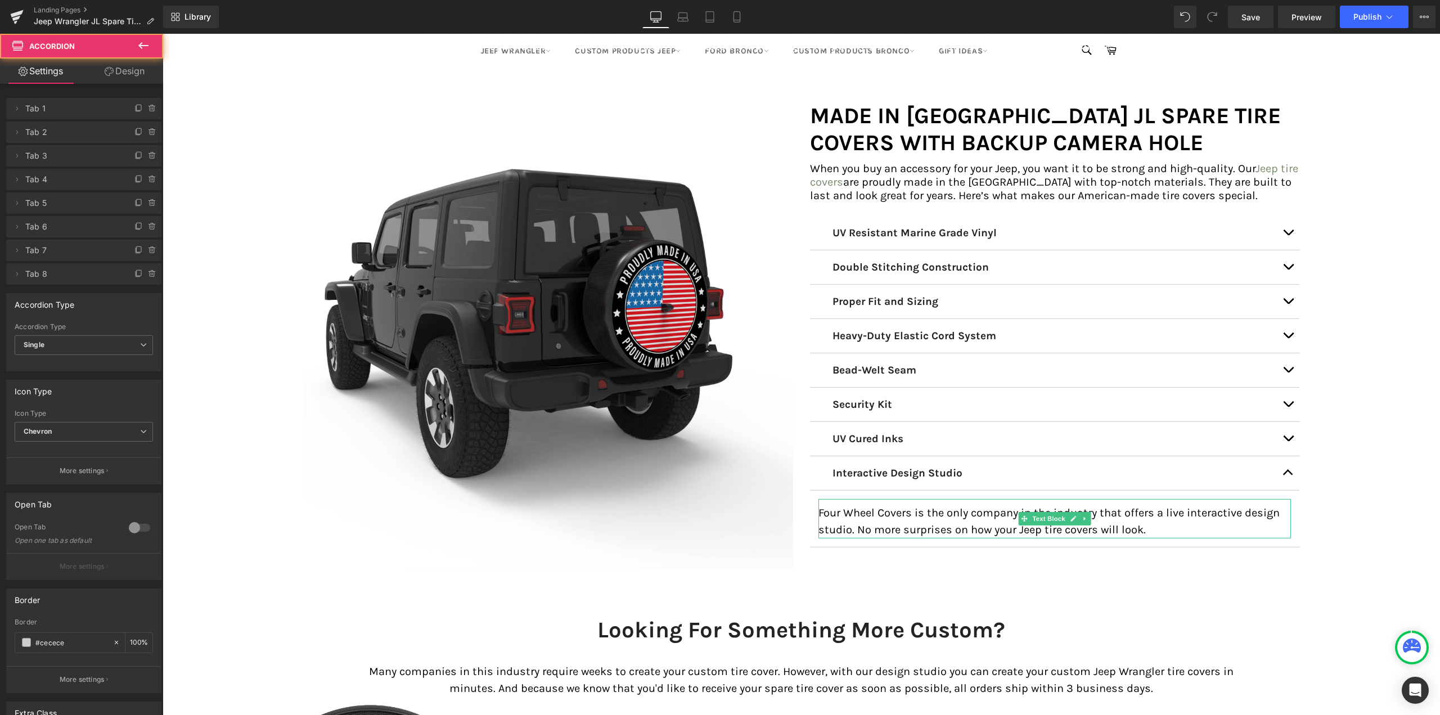
click at [920, 524] on p "Four Wheel Covers is the only company in the industry that offers a live intera…" at bounding box center [1054, 522] width 473 height 34
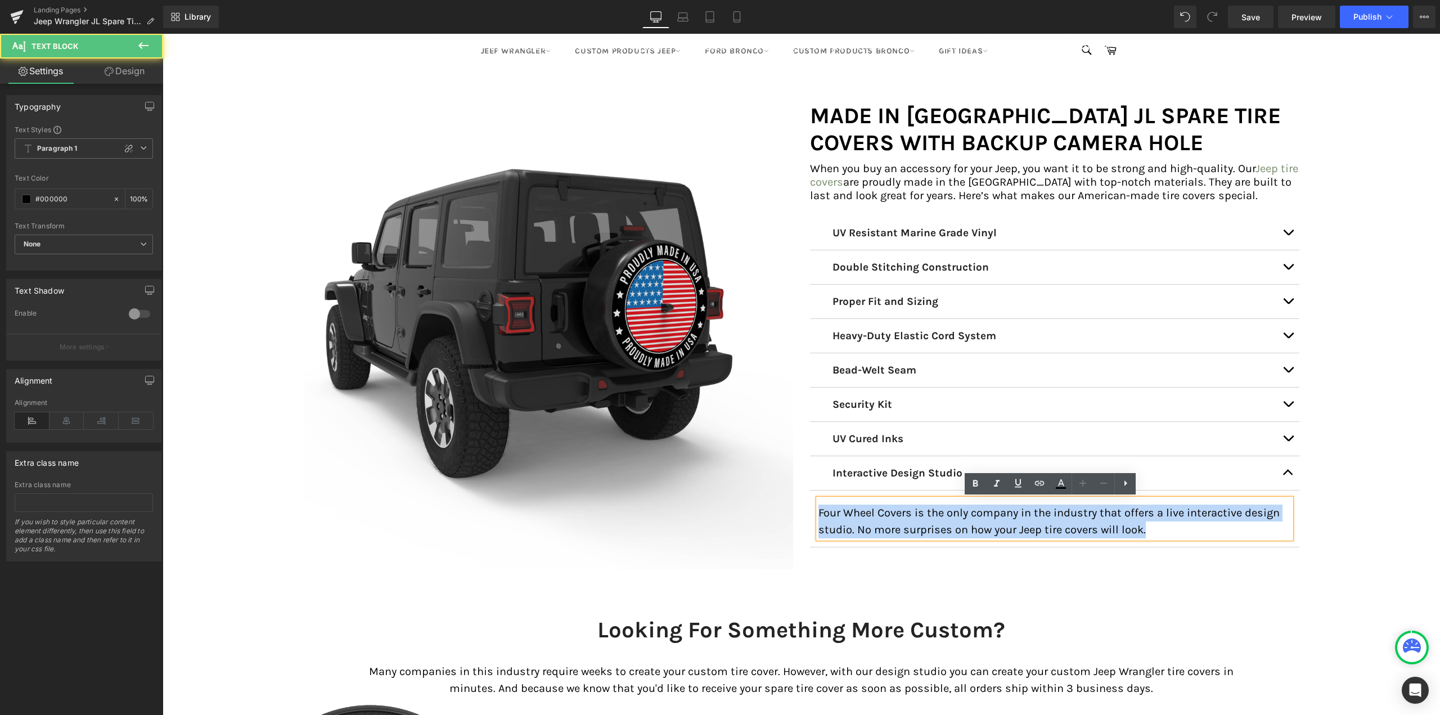
click at [920, 524] on p "Four Wheel Covers is the only company in the industry that offers a live intera…" at bounding box center [1054, 522] width 473 height 34
copy p "Four Wheel Covers is the only company in the industry that offers a live intera…"
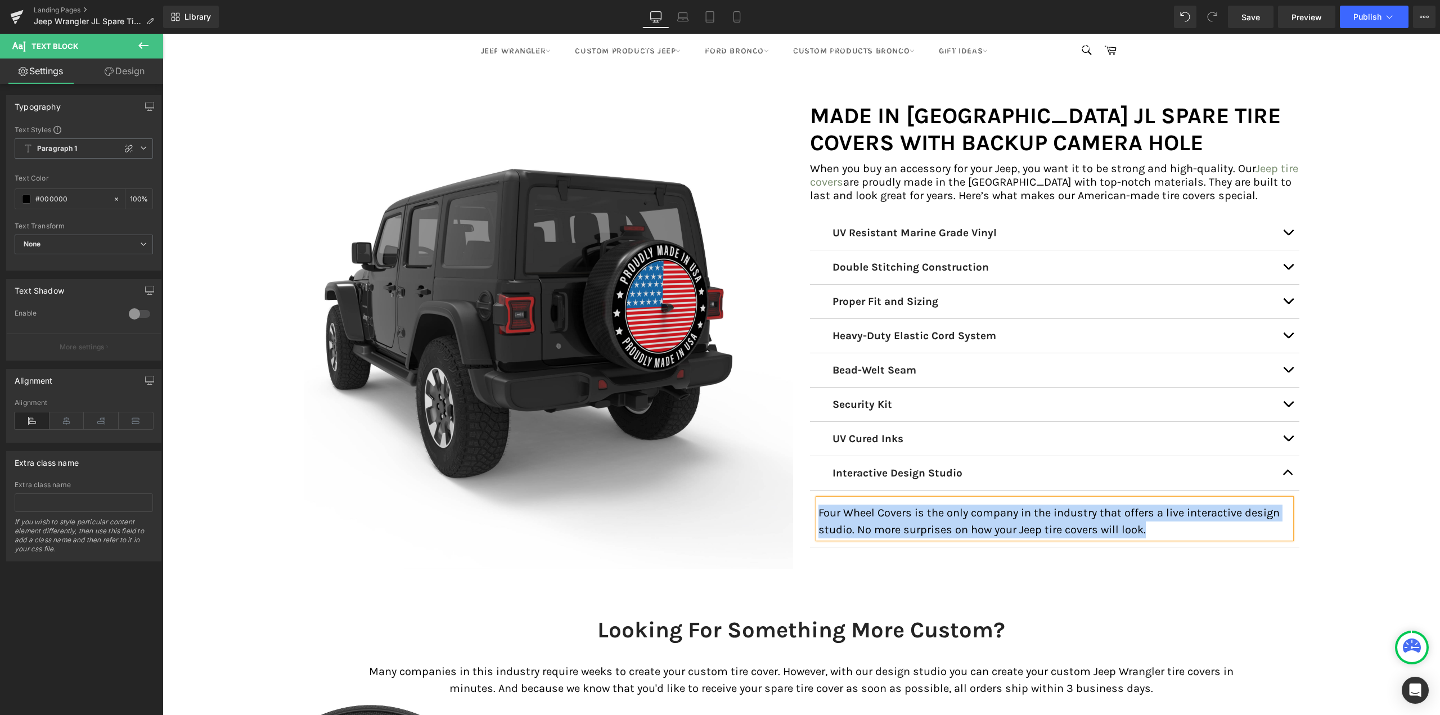
click at [1281, 468] on button "button" at bounding box center [1288, 473] width 23 height 34
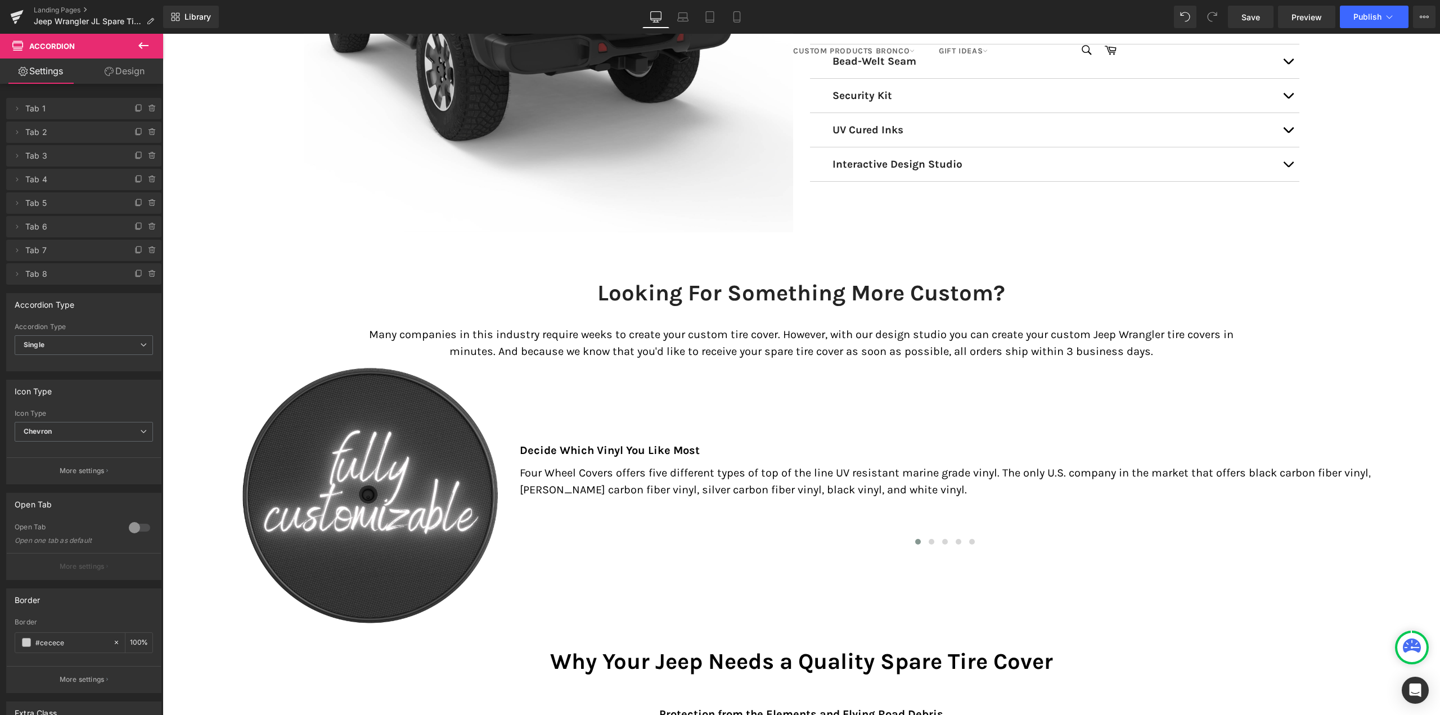
scroll to position [5963, 0]
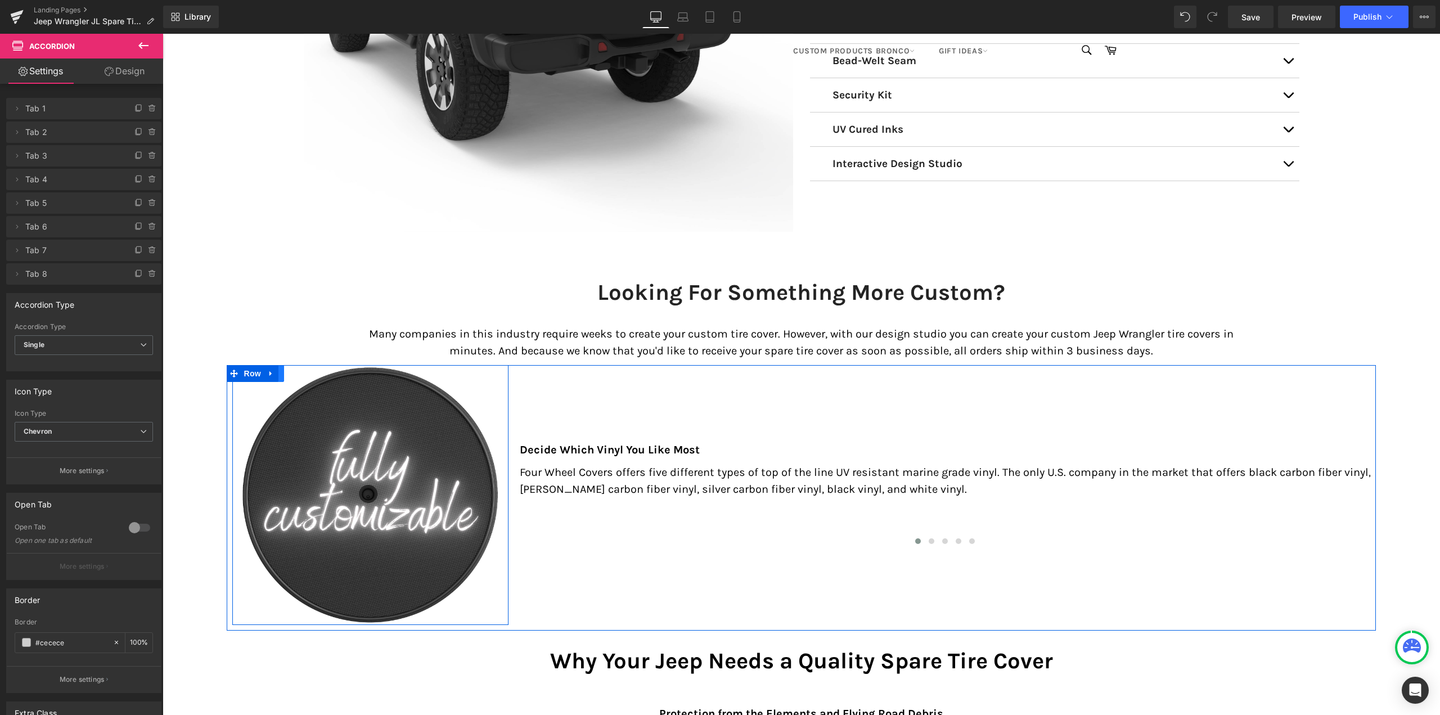
click at [276, 371] on icon at bounding box center [277, 374] width 8 height 8
click at [269, 372] on icon at bounding box center [270, 373] width 2 height 5
click at [298, 368] on link at bounding box center [300, 373] width 15 height 17
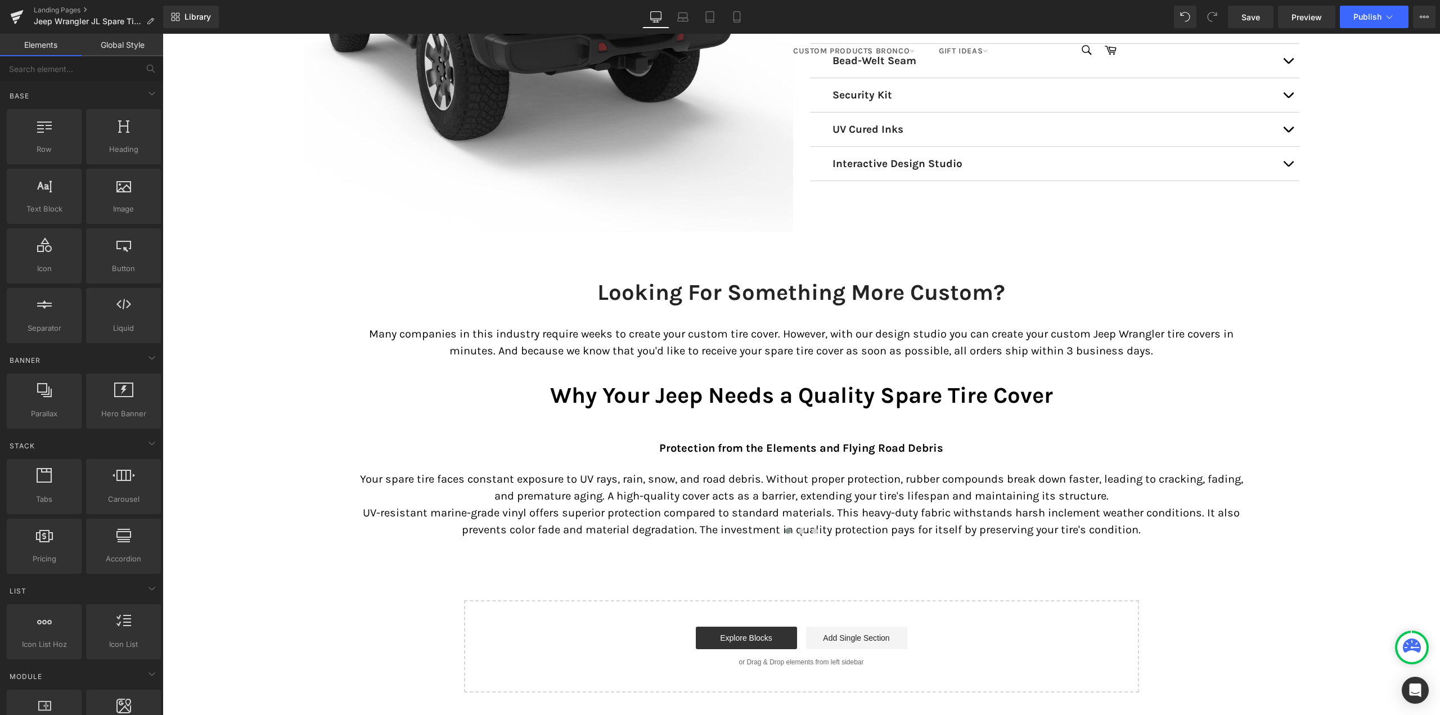
scroll to position [6975, 1269]
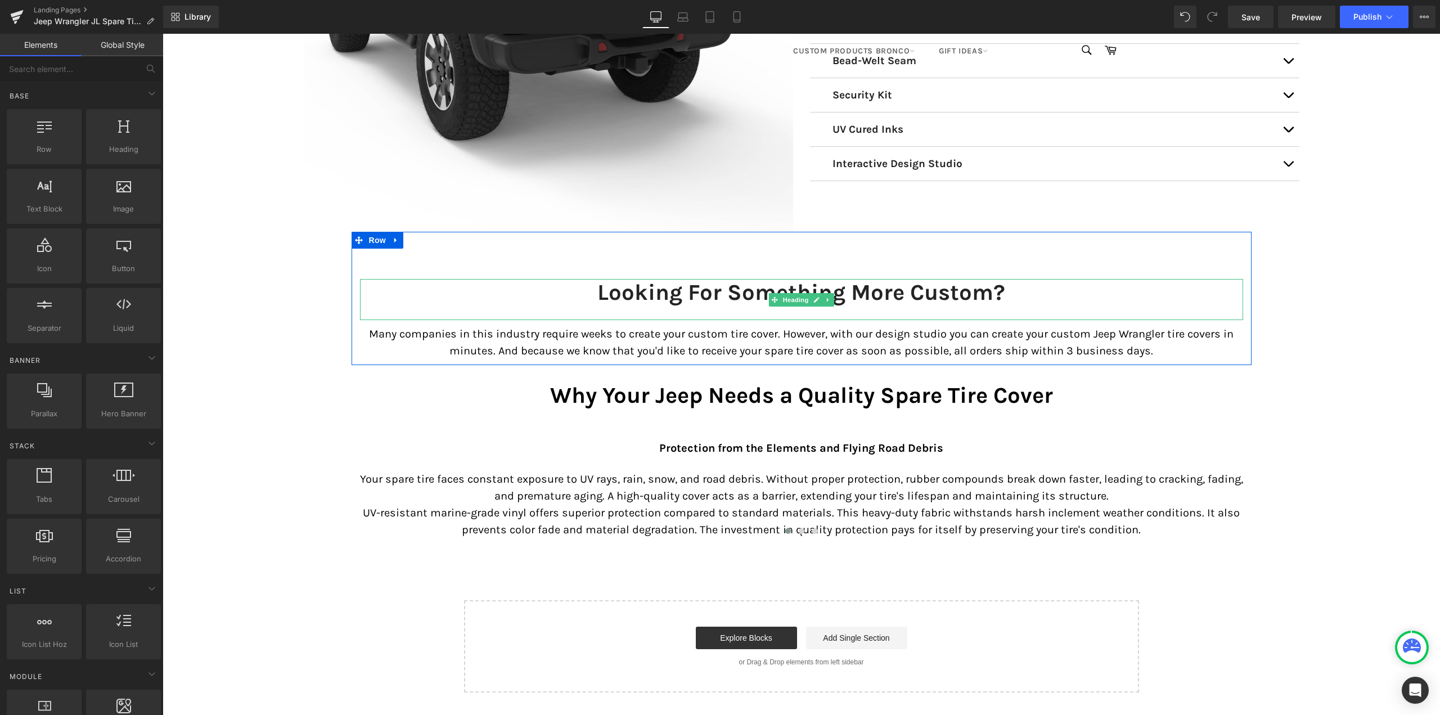
click at [677, 293] on h2 "Looking For Something More Custom?" at bounding box center [801, 292] width 883 height 27
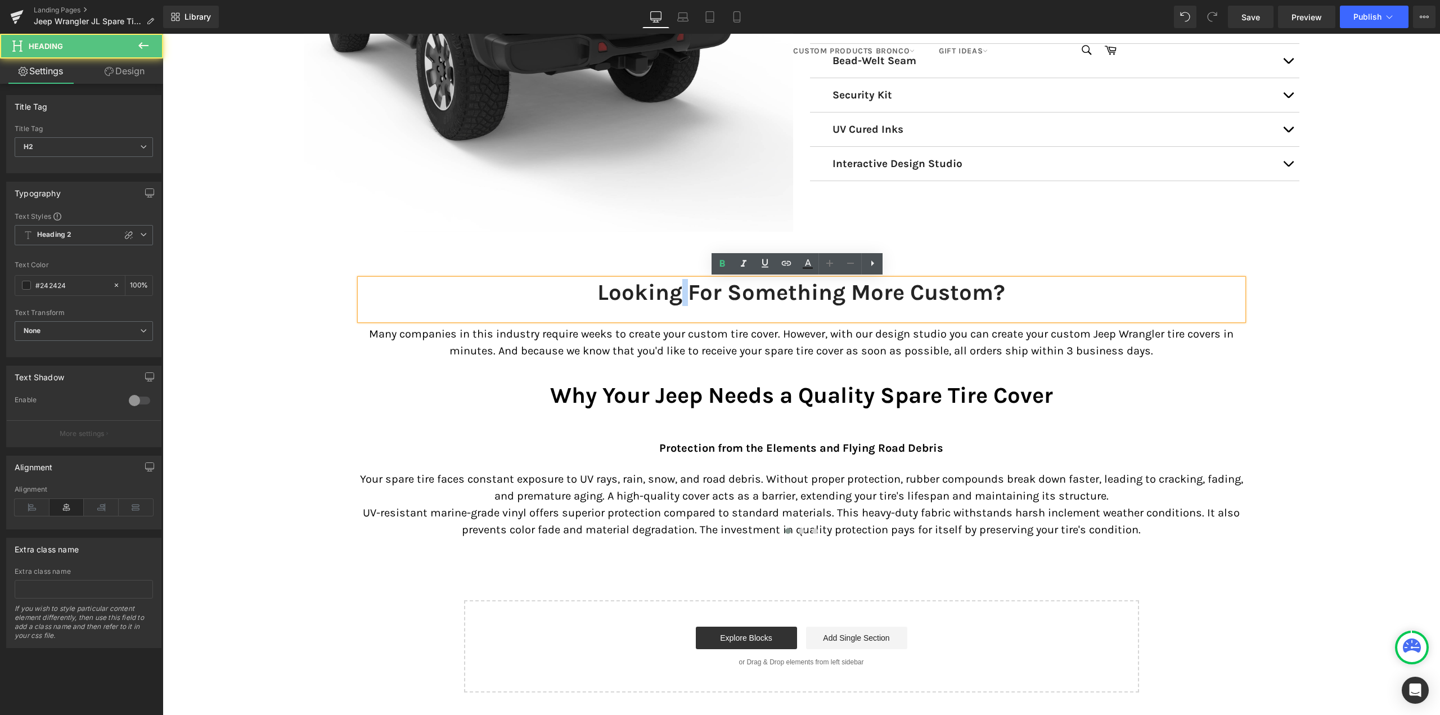
click at [677, 293] on h2 "Looking For Something More Custom?" at bounding box center [801, 292] width 883 height 27
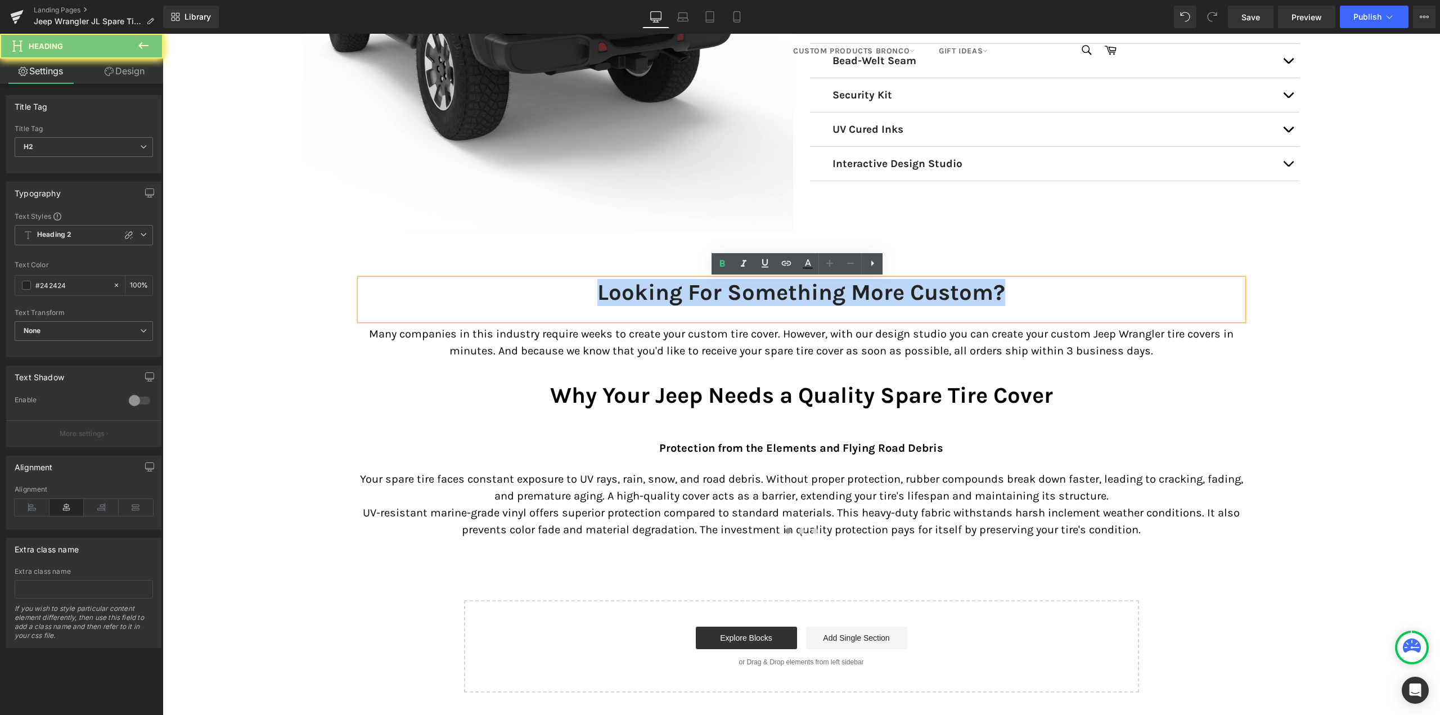
click at [677, 293] on h2 "Looking For Something More Custom?" at bounding box center [801, 292] width 883 height 27
paste div
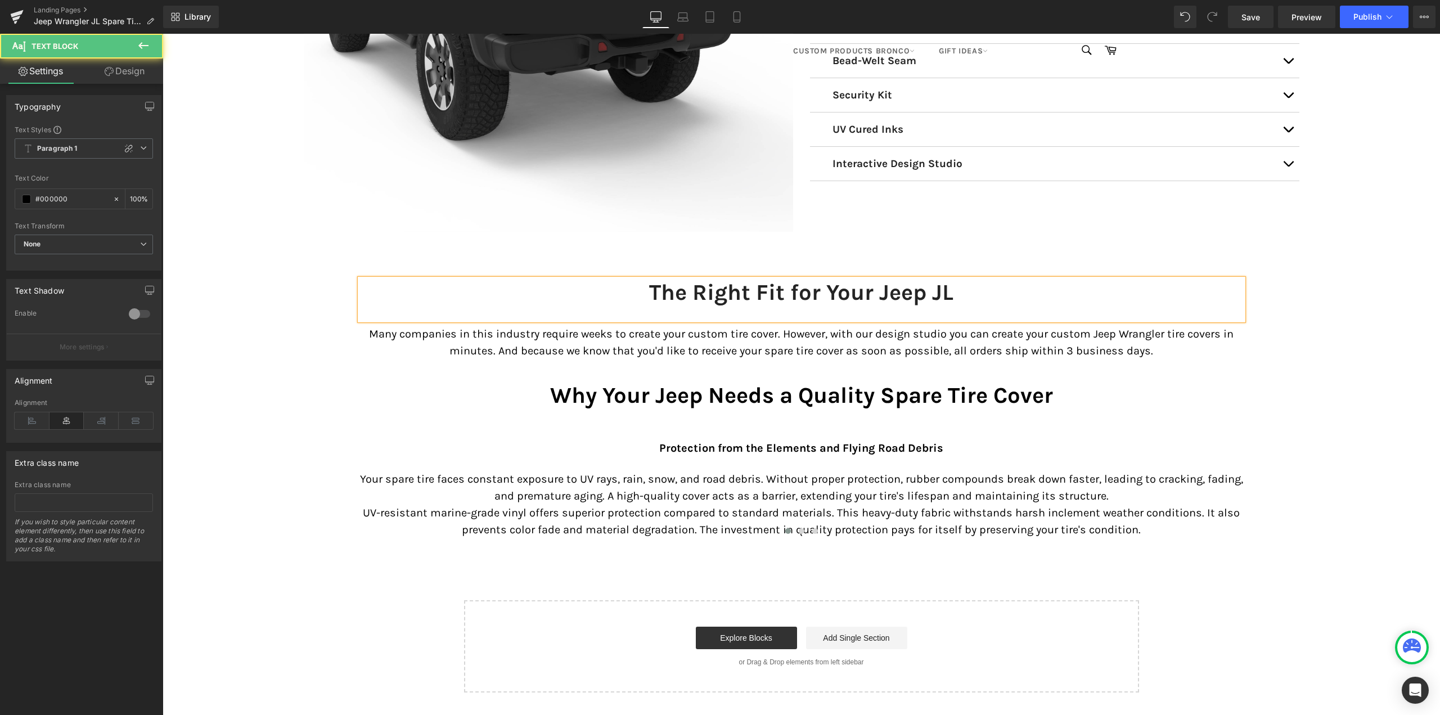
click at [749, 348] on p "Many companies in this industry require weeks to create your custom tire cover.…" at bounding box center [801, 343] width 883 height 34
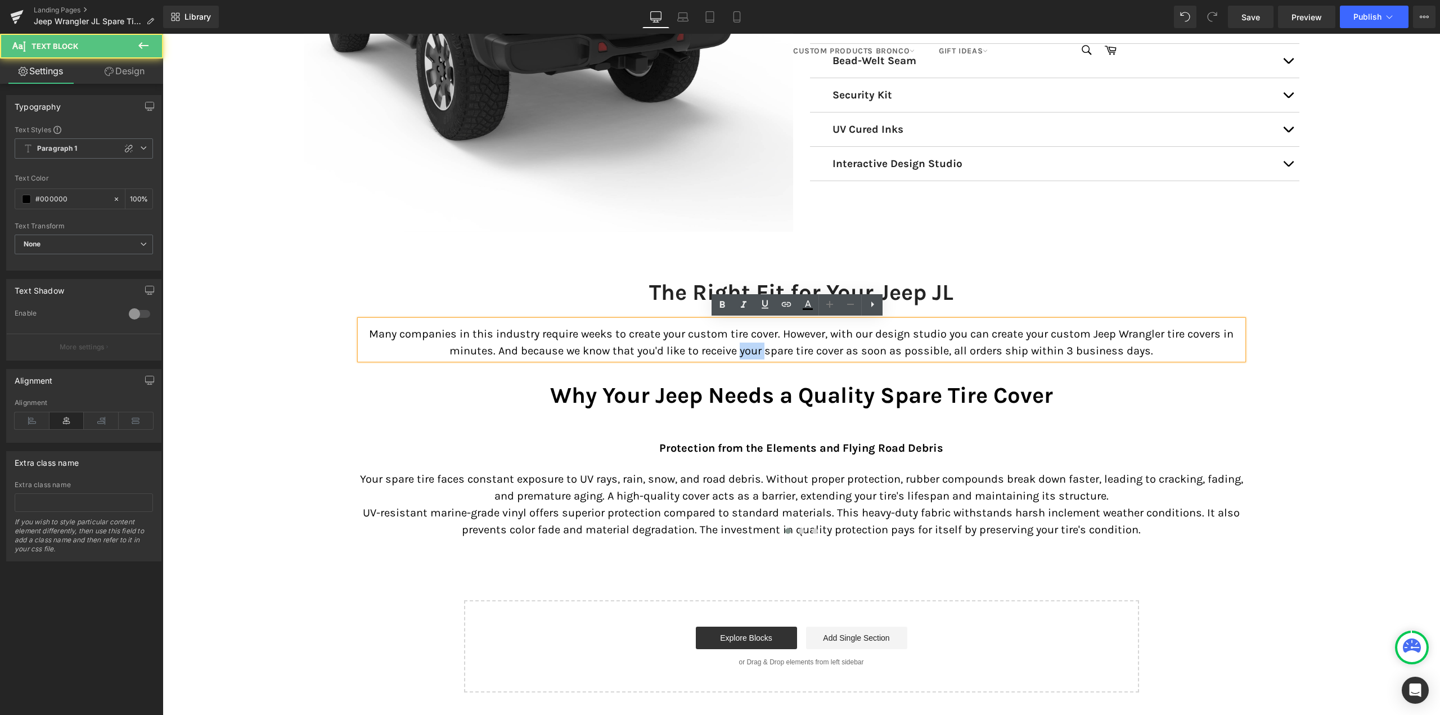
click at [749, 348] on p "Many companies in this industry require weeks to create your custom tire cover.…" at bounding box center [801, 343] width 883 height 34
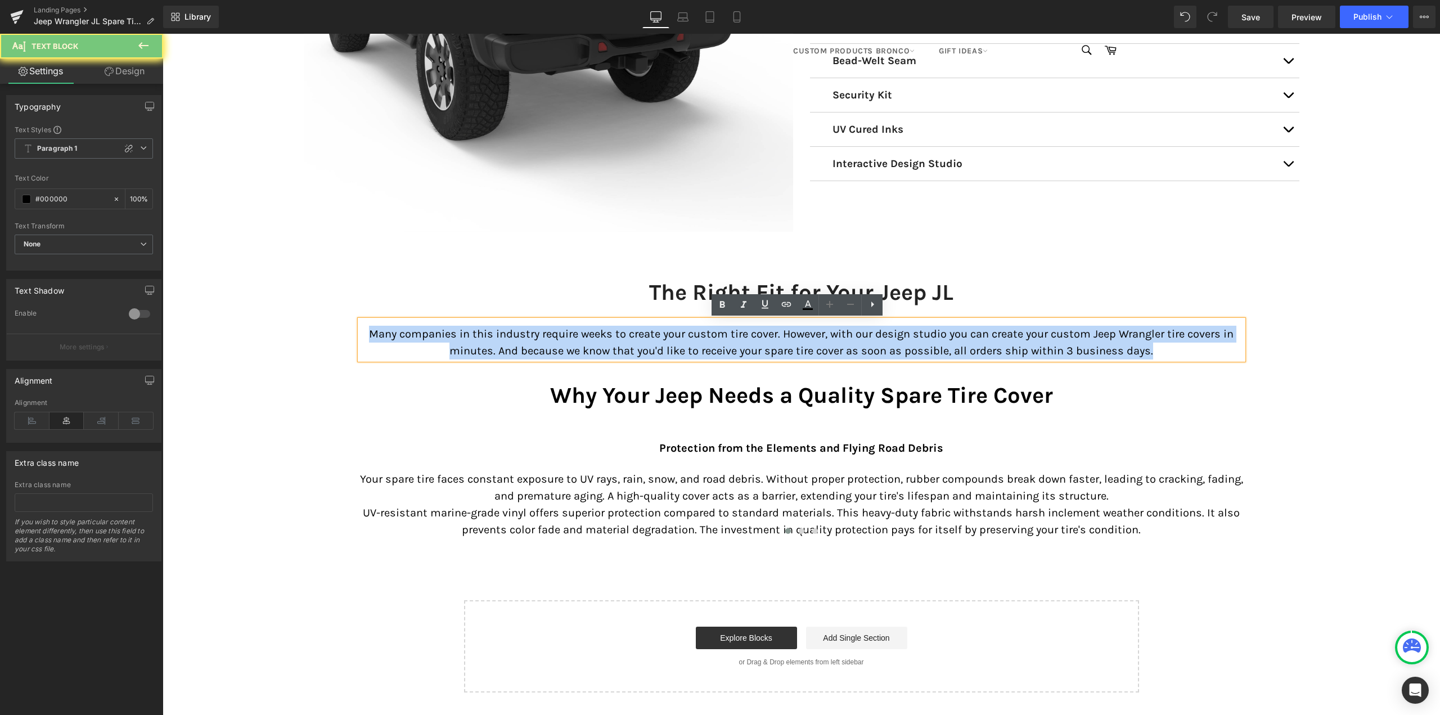
click at [749, 348] on p "Many companies in this industry require weeks to create your custom tire cover.…" at bounding box center [801, 343] width 883 height 34
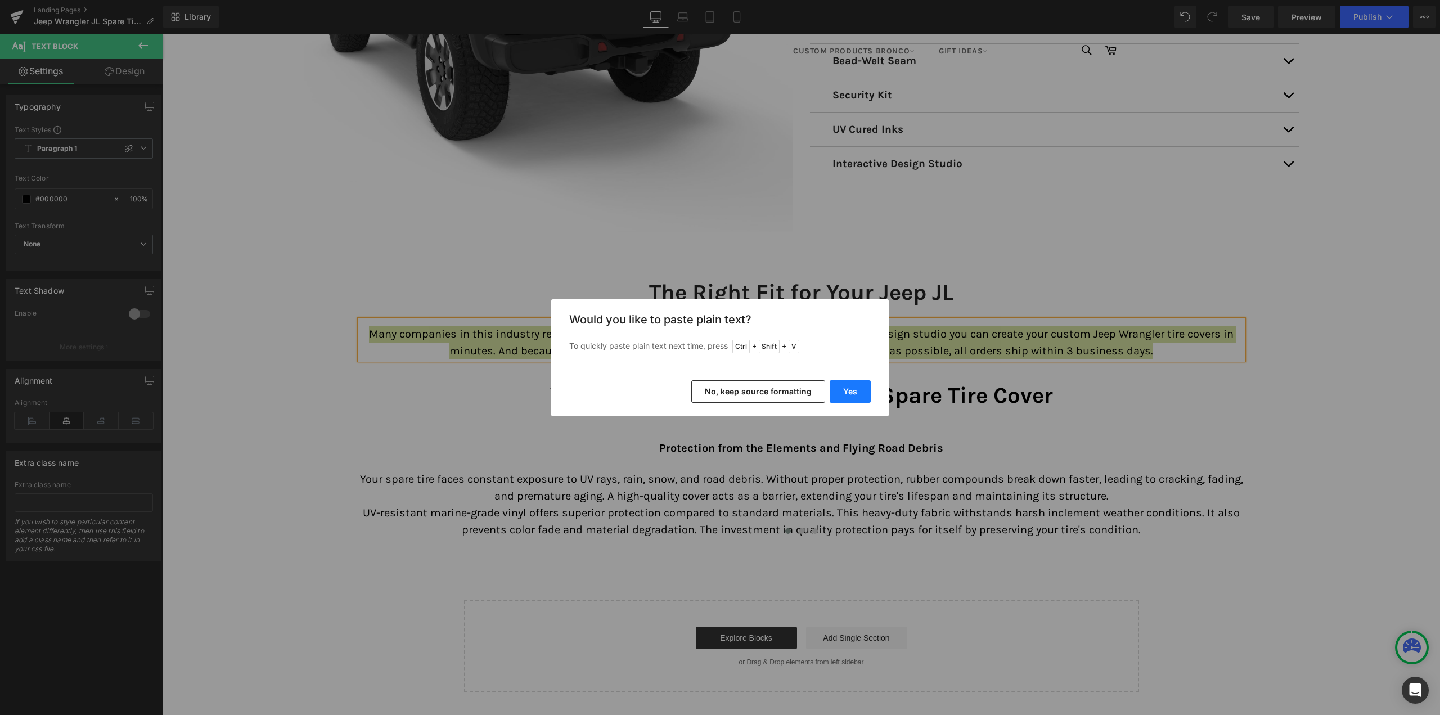
click at [853, 393] on button "Yes" at bounding box center [850, 391] width 41 height 23
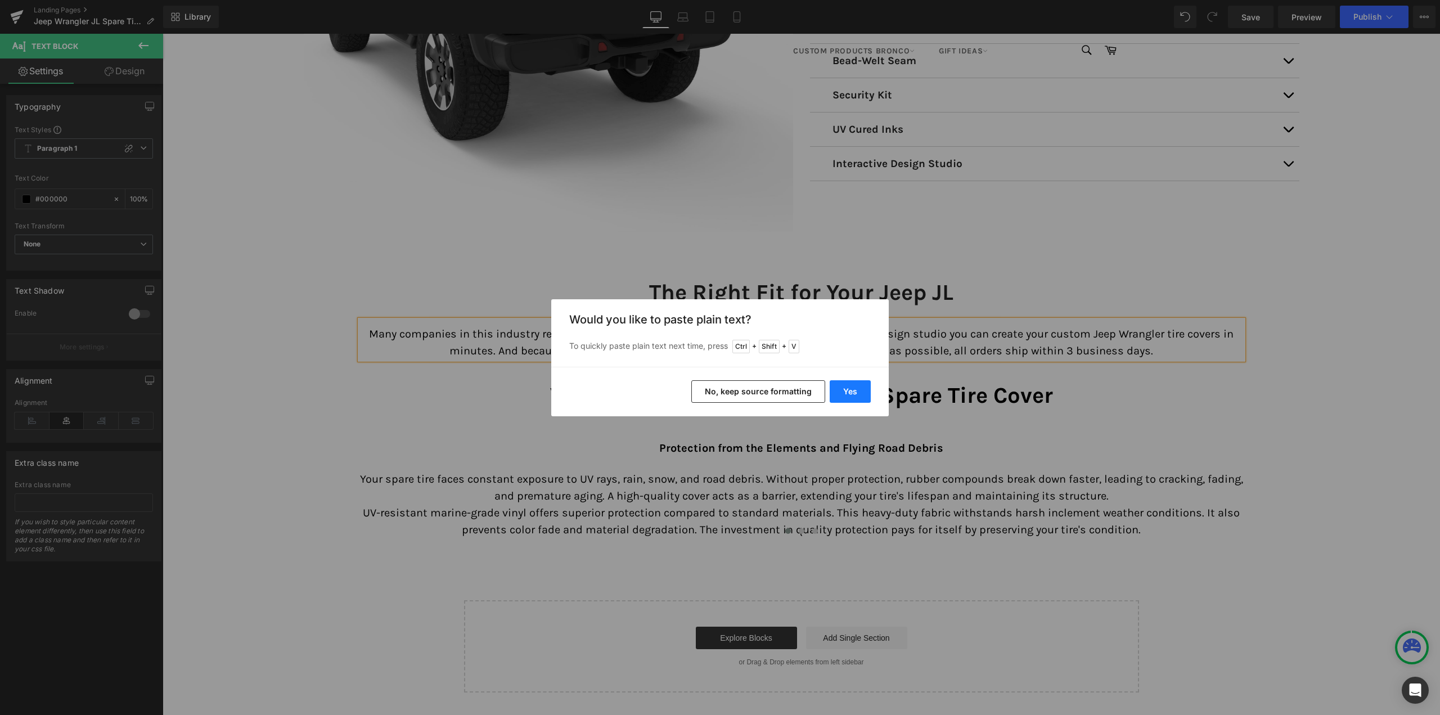
scroll to position [6, 6]
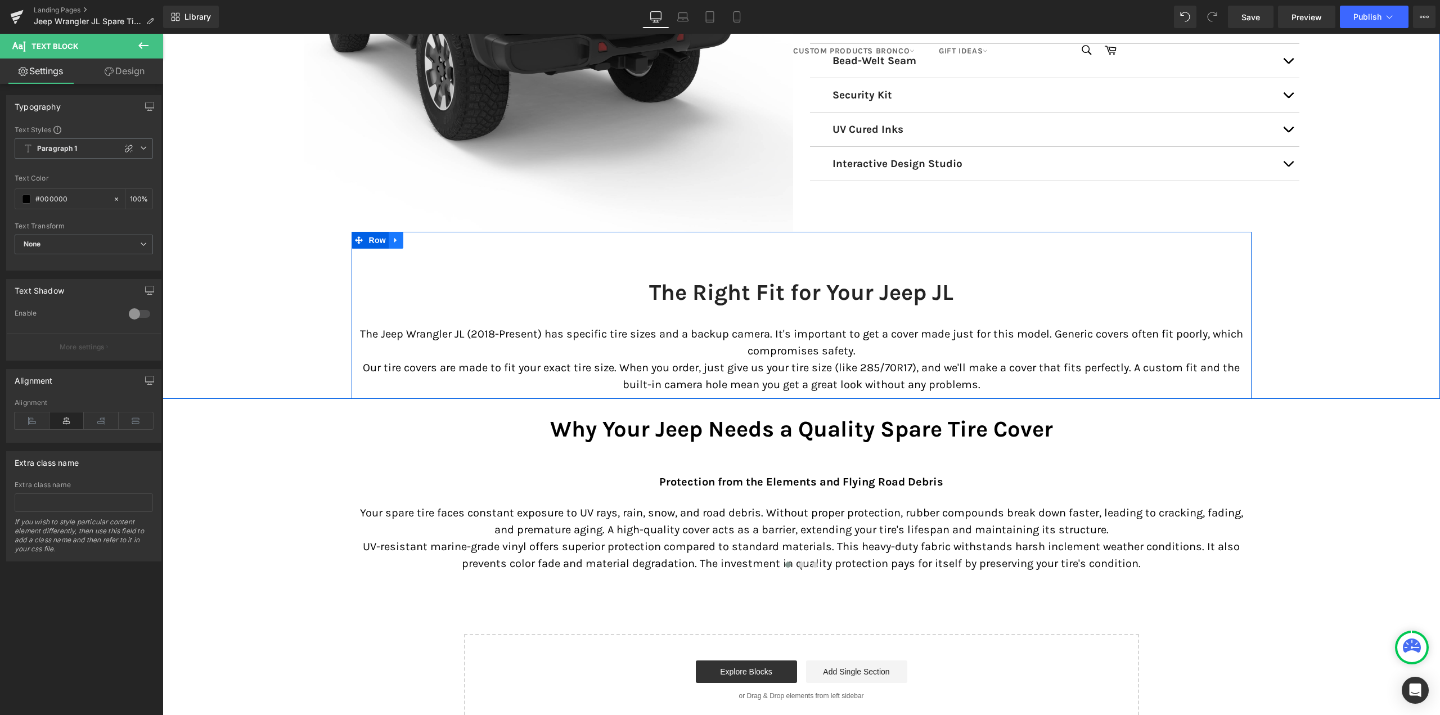
click at [392, 242] on icon at bounding box center [396, 240] width 8 height 8
click at [411, 239] on icon at bounding box center [411, 240] width 8 height 8
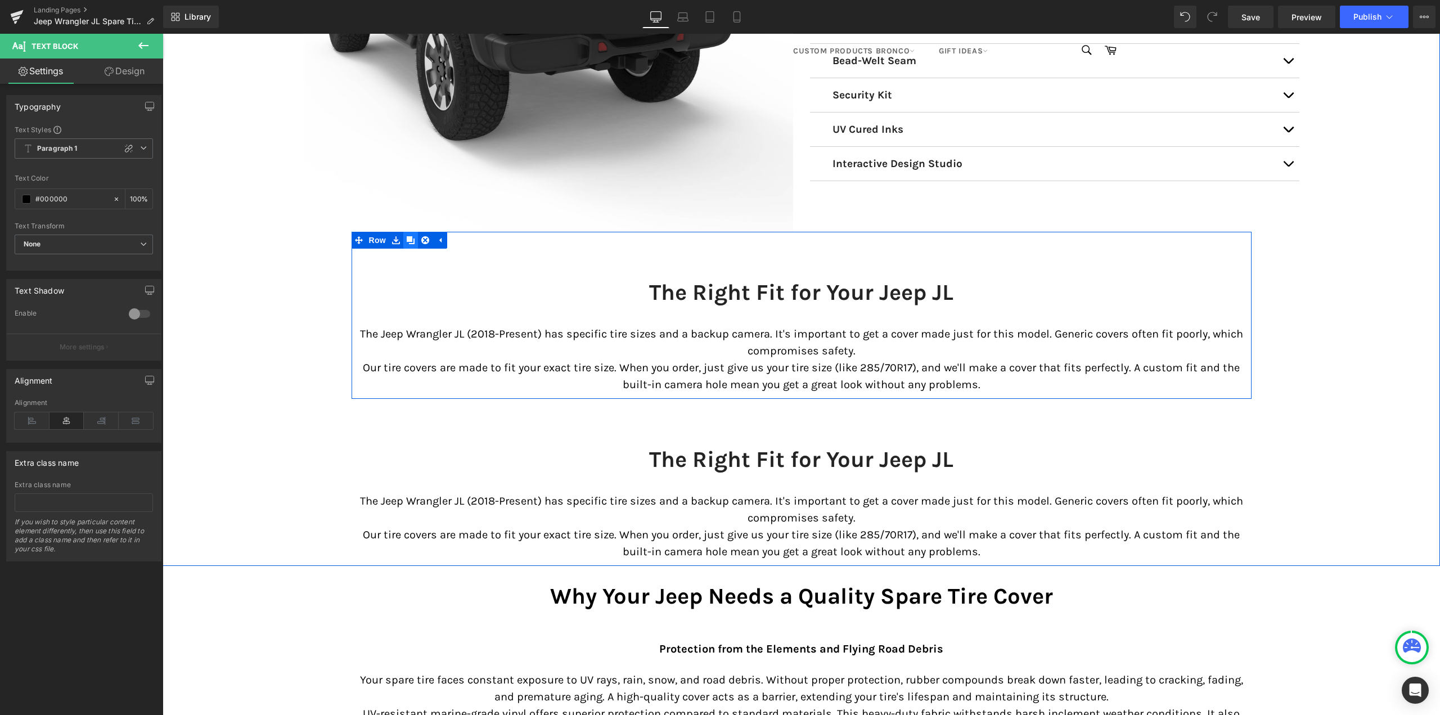
scroll to position [7175, 1269]
click at [713, 290] on h2 "The Right Fit for Your Jeep JL" at bounding box center [801, 292] width 883 height 27
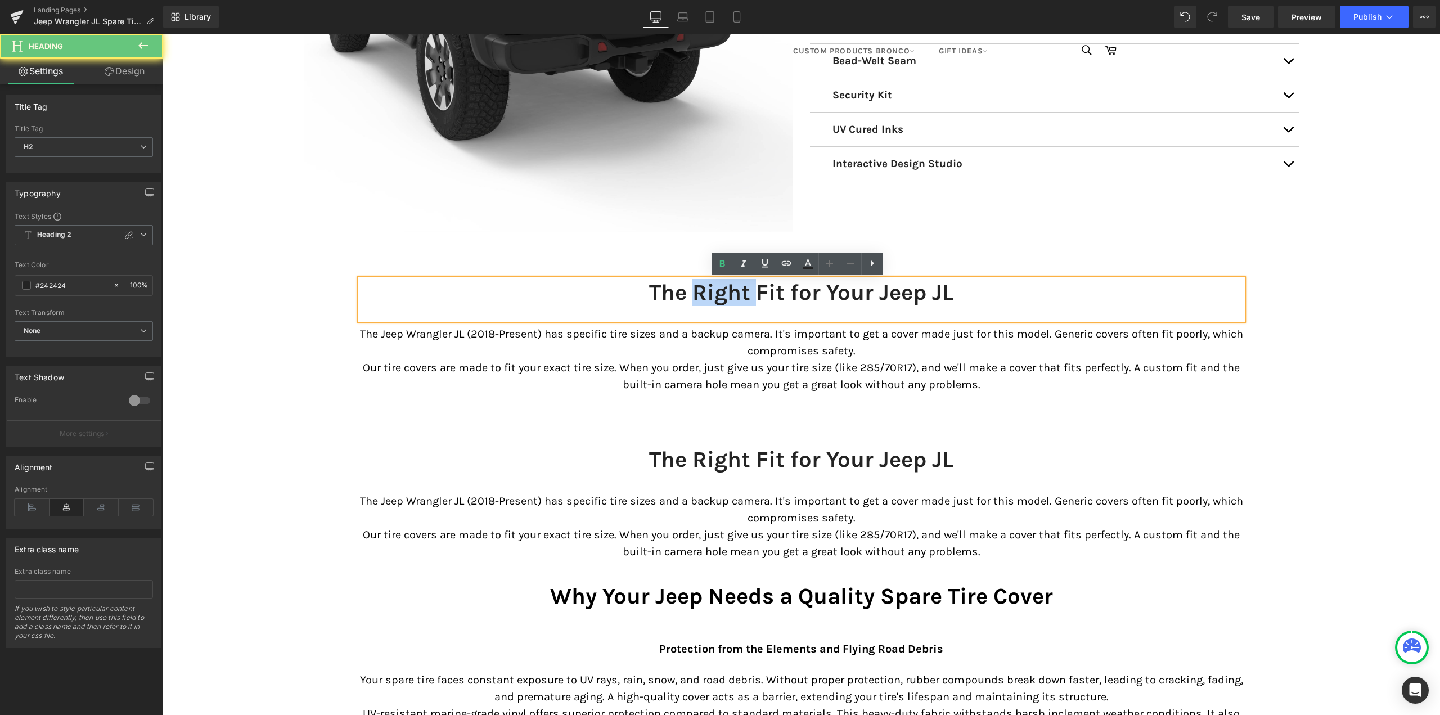
click at [713, 290] on h2 "The Right Fit for Your Jeep JL" at bounding box center [801, 292] width 883 height 27
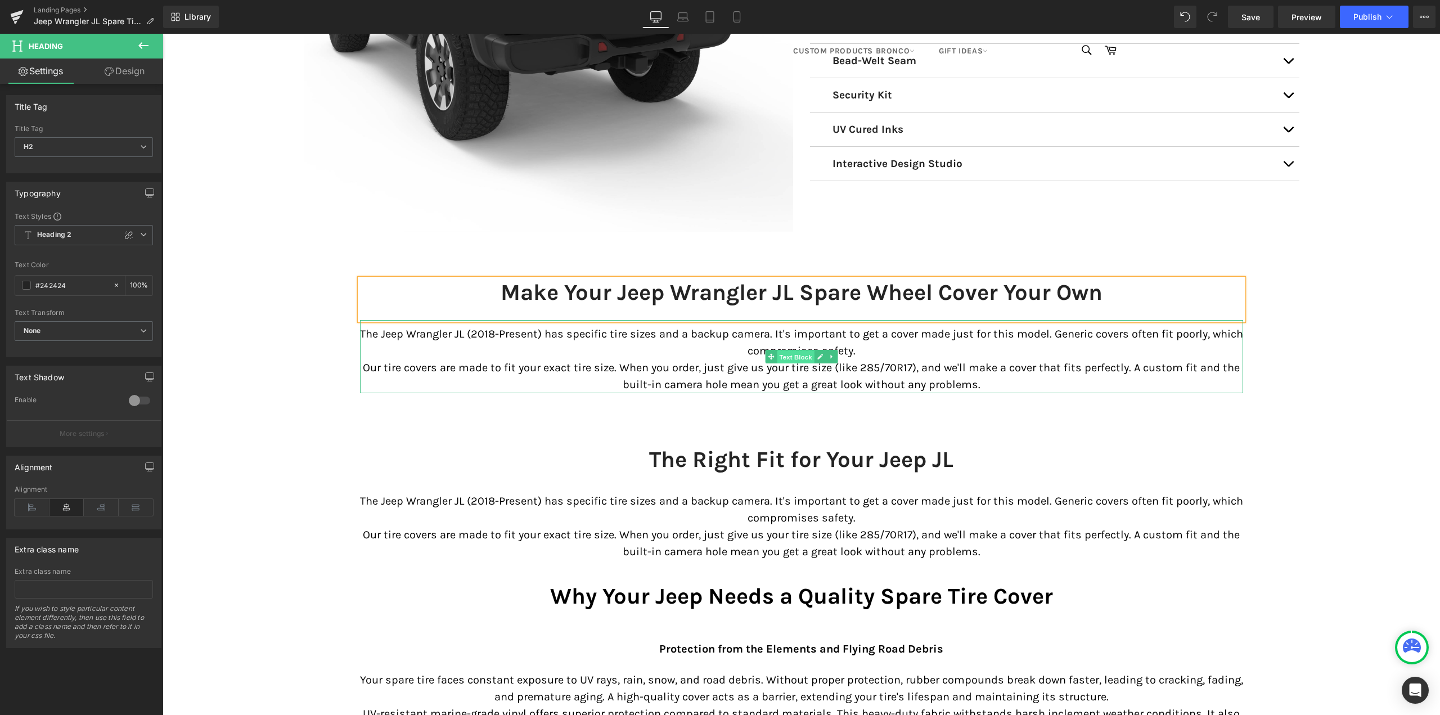
click at [795, 357] on span "Text Block" at bounding box center [795, 357] width 37 height 14
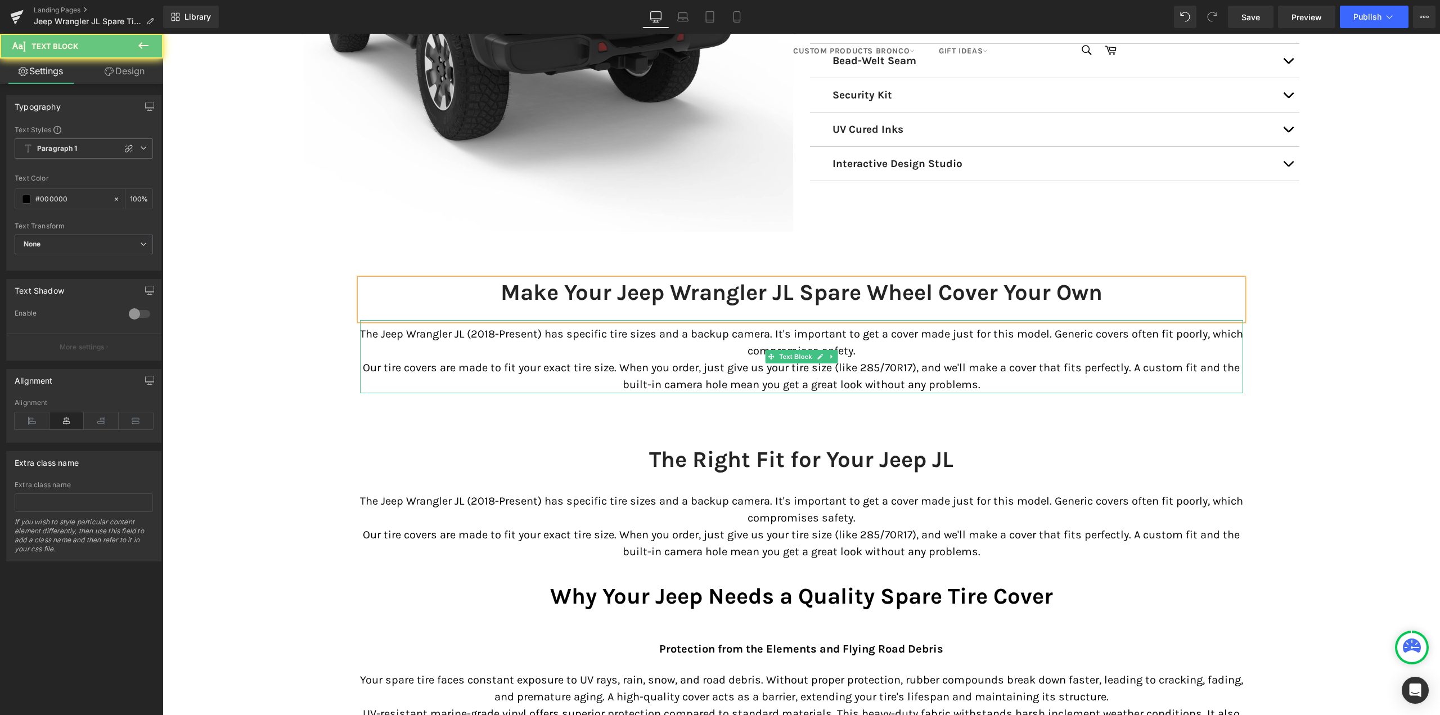
click at [717, 359] on p "The Jeep Wrangler JL (2018-Present) has specific tire sizes and a backup camera…" at bounding box center [801, 343] width 883 height 34
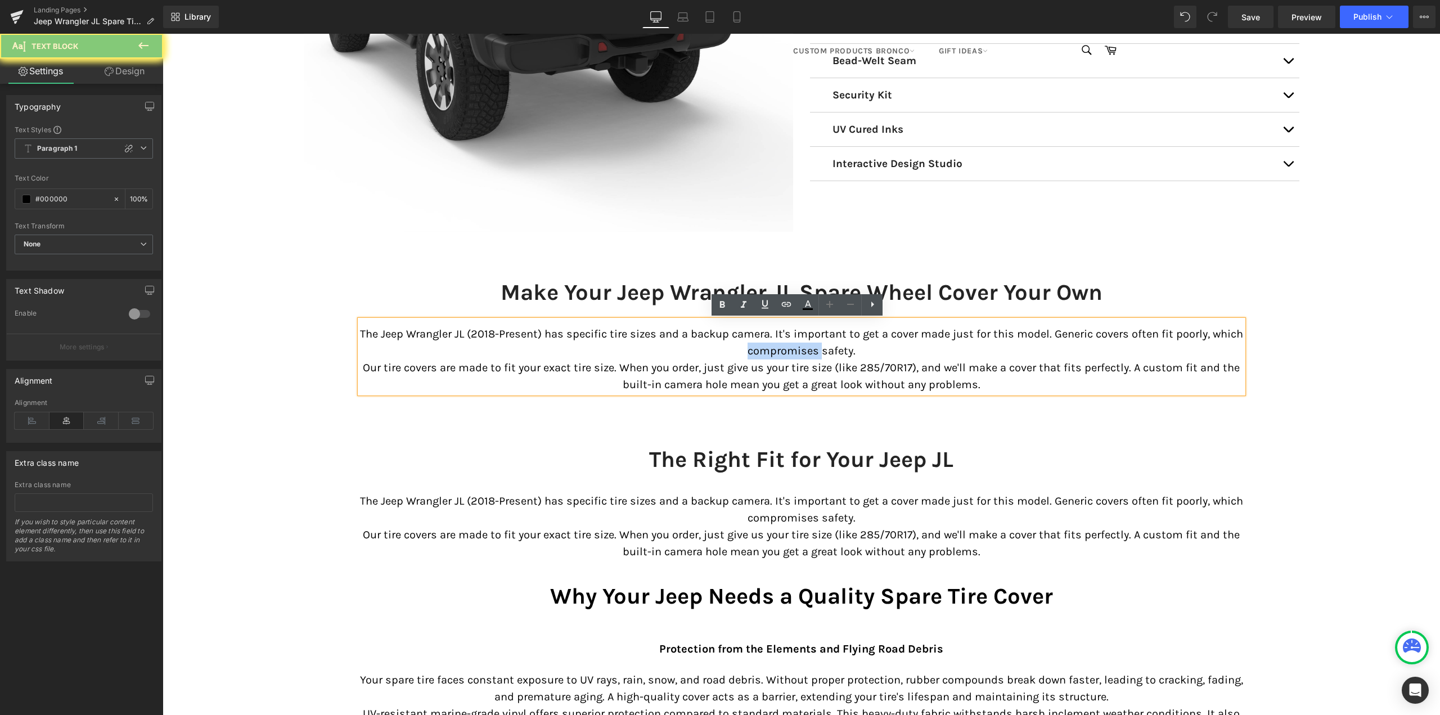
click at [717, 359] on p "The Jeep Wrangler JL (2018-Present) has specific tire sizes and a backup camera…" at bounding box center [801, 343] width 883 height 34
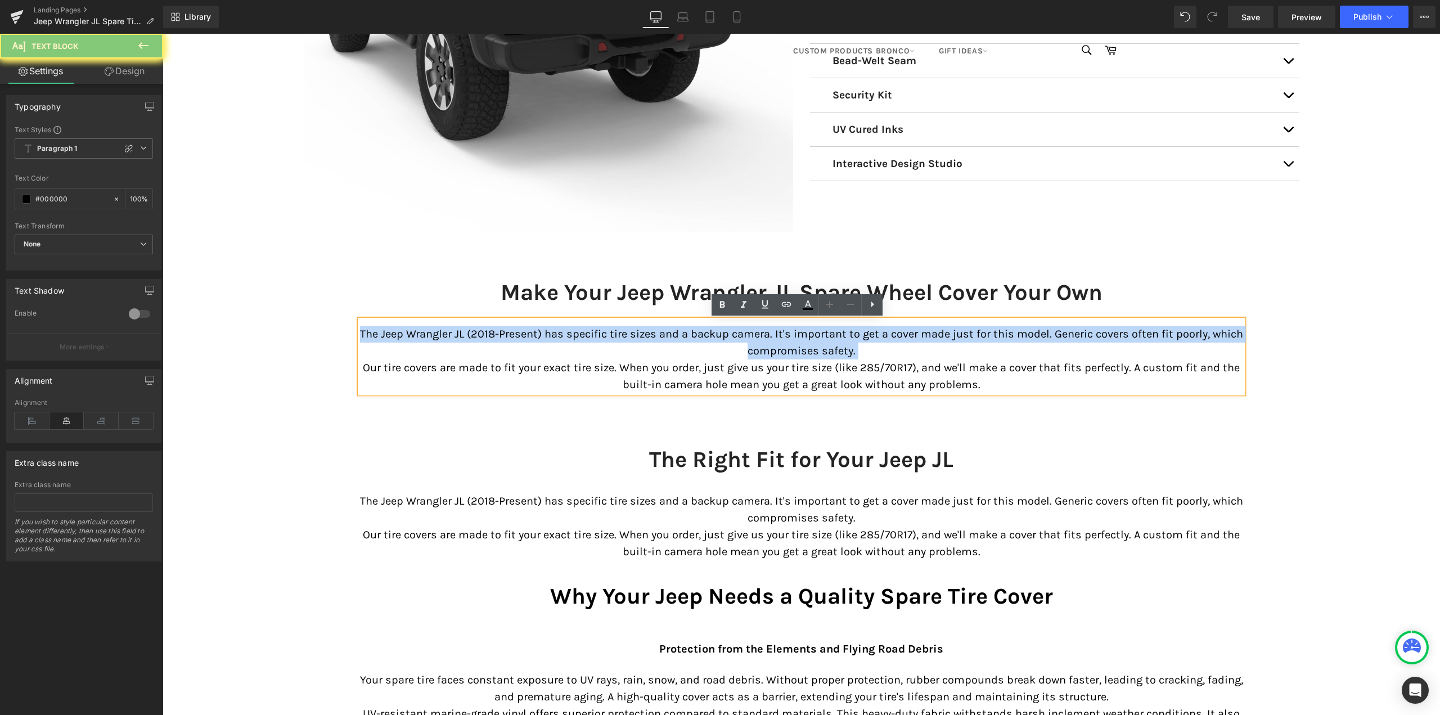
click at [717, 359] on p "The Jeep Wrangler JL (2018-Present) has specific tire sizes and a backup camera…" at bounding box center [801, 343] width 883 height 34
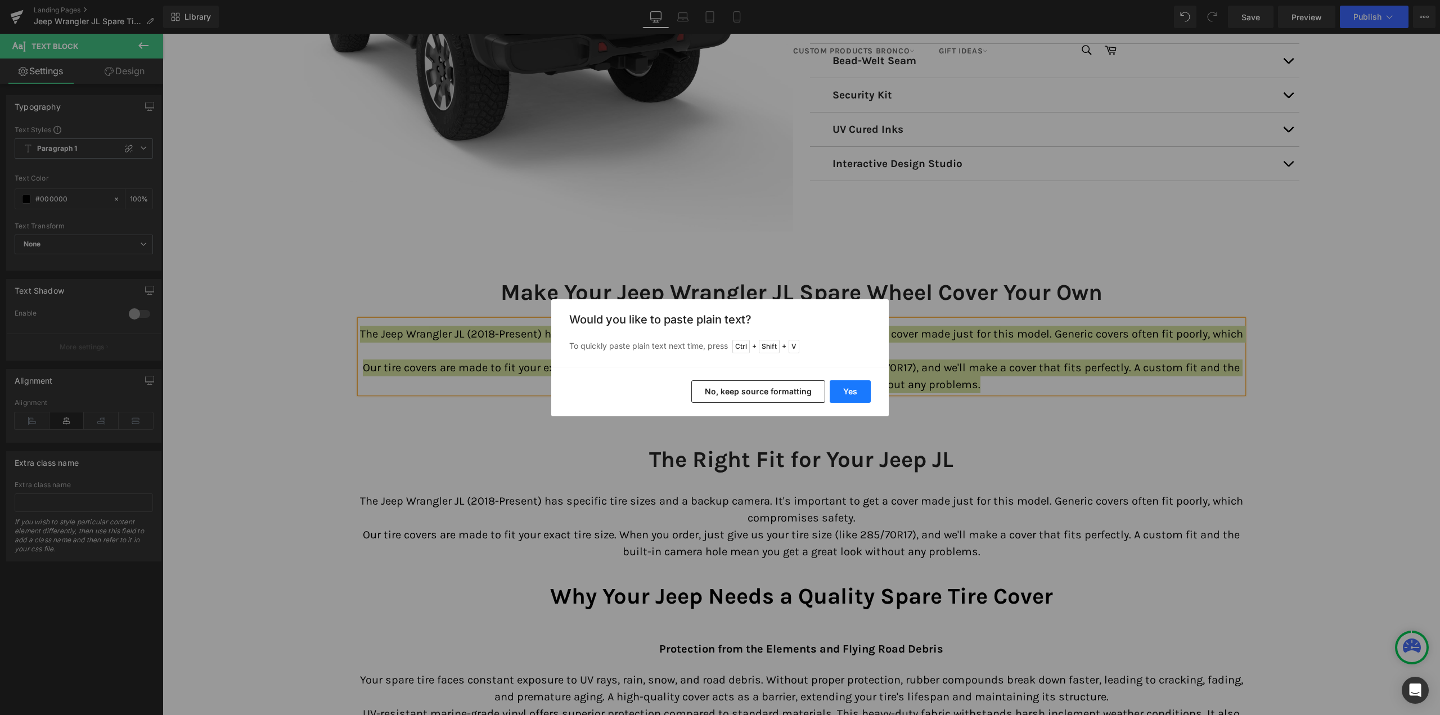
click at [842, 390] on button "Yes" at bounding box center [850, 391] width 41 height 23
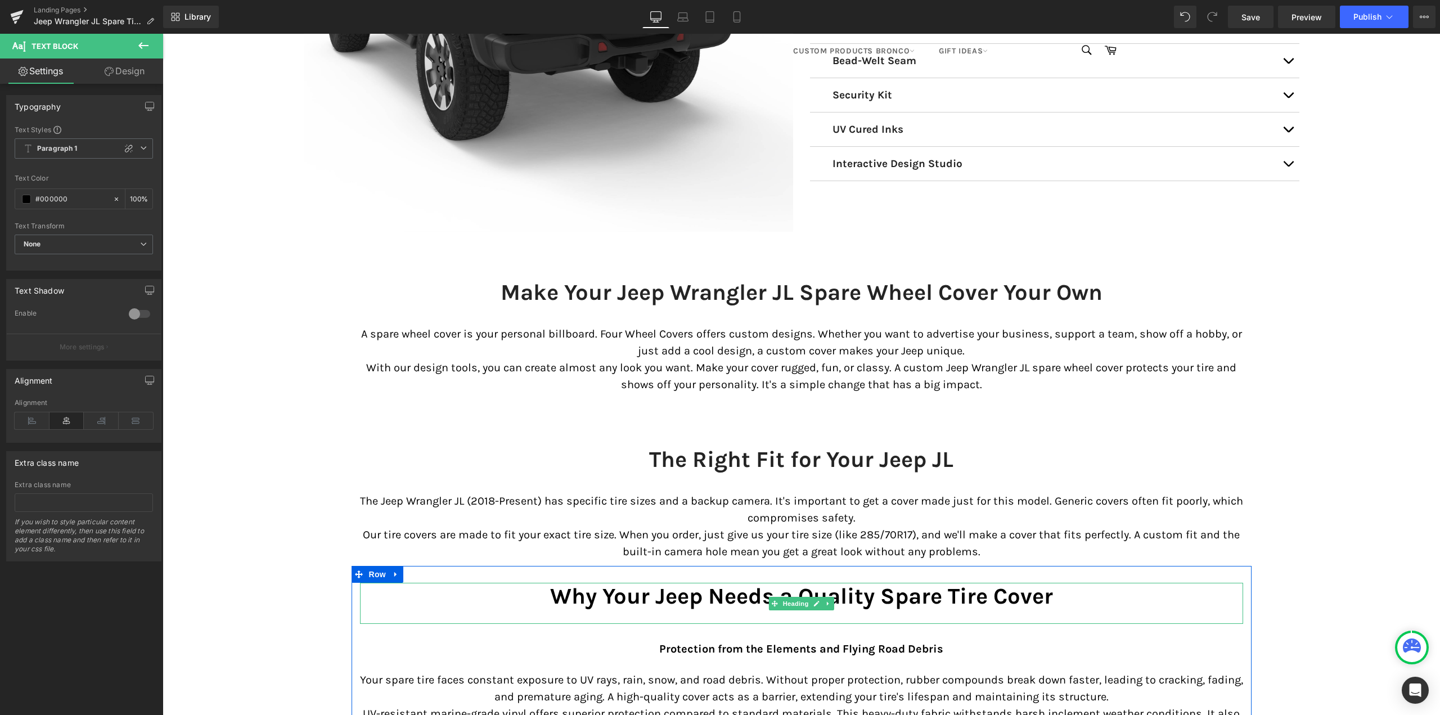
click at [692, 588] on h1 "Why Your Jeep Needs a Quality Spare Tire Cover" at bounding box center [801, 596] width 883 height 27
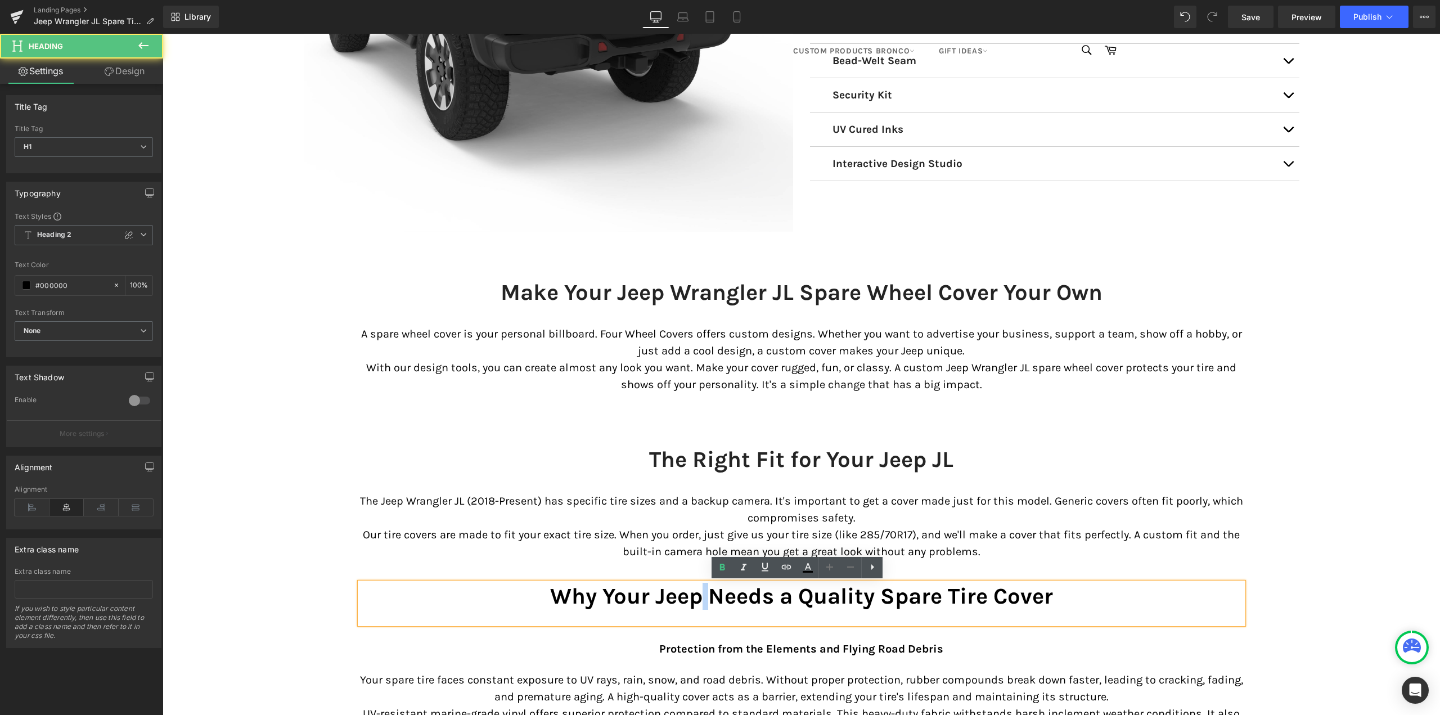
click at [692, 588] on h1 "Why Your Jeep Needs a Quality Spare Tire Cover" at bounding box center [801, 596] width 883 height 27
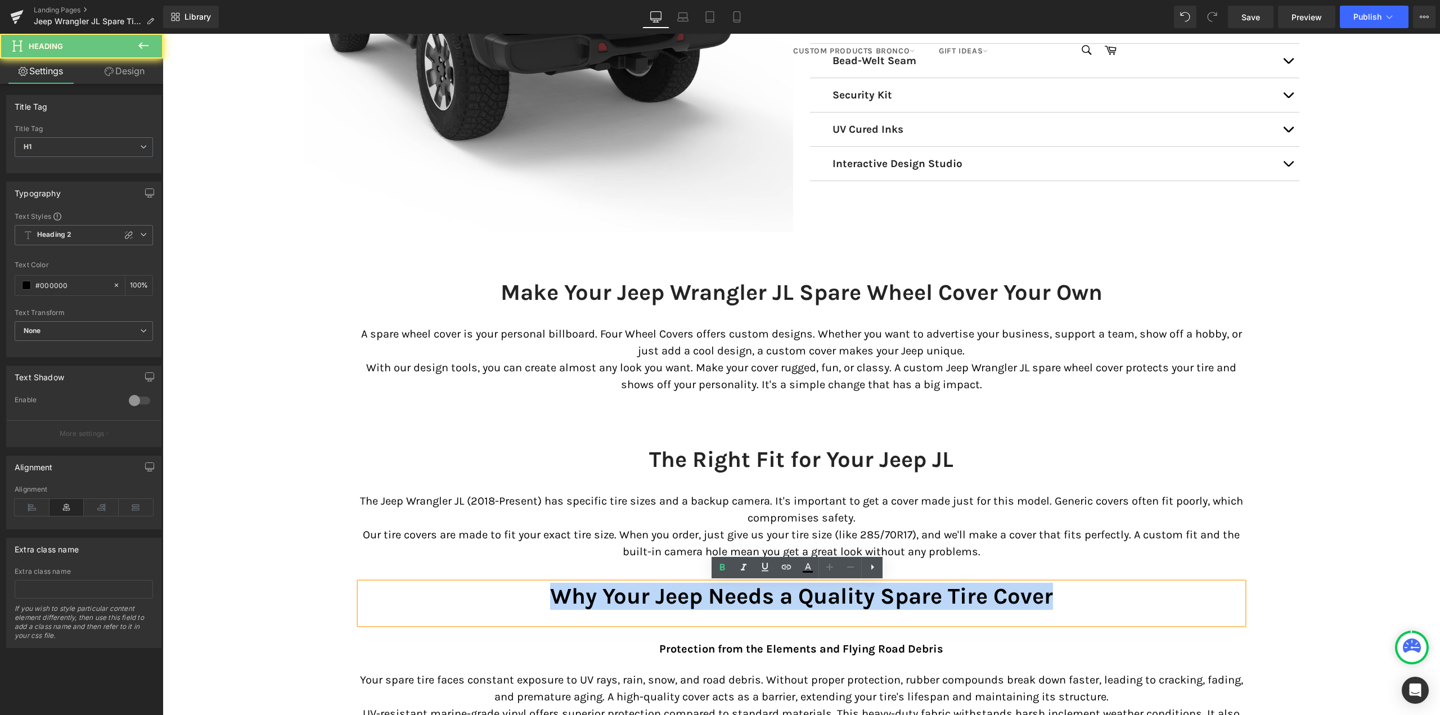
click at [692, 588] on h1 "Why Your Jeep Needs a Quality Spare Tire Cover" at bounding box center [801, 596] width 883 height 27
paste div
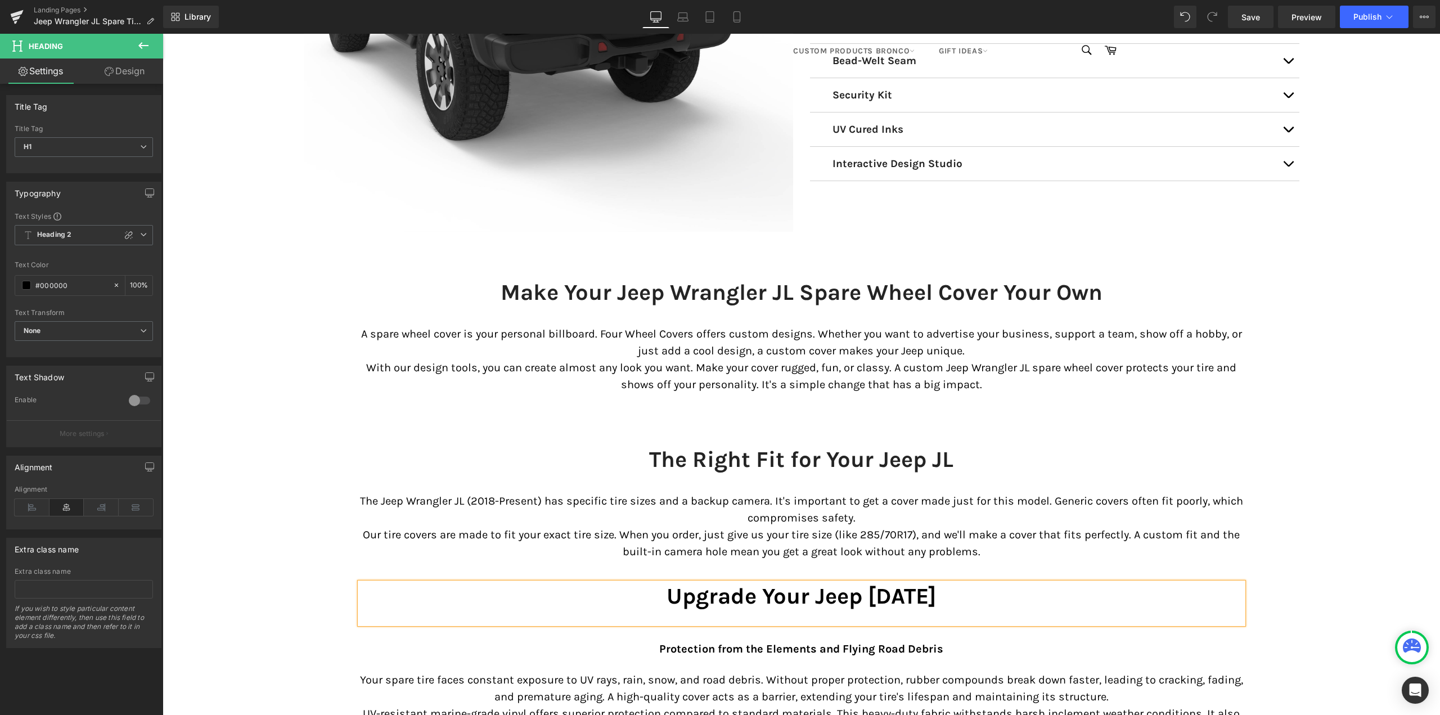
click at [788, 612] on div "Upgrade Your Jeep [DATE]" at bounding box center [801, 603] width 883 height 41
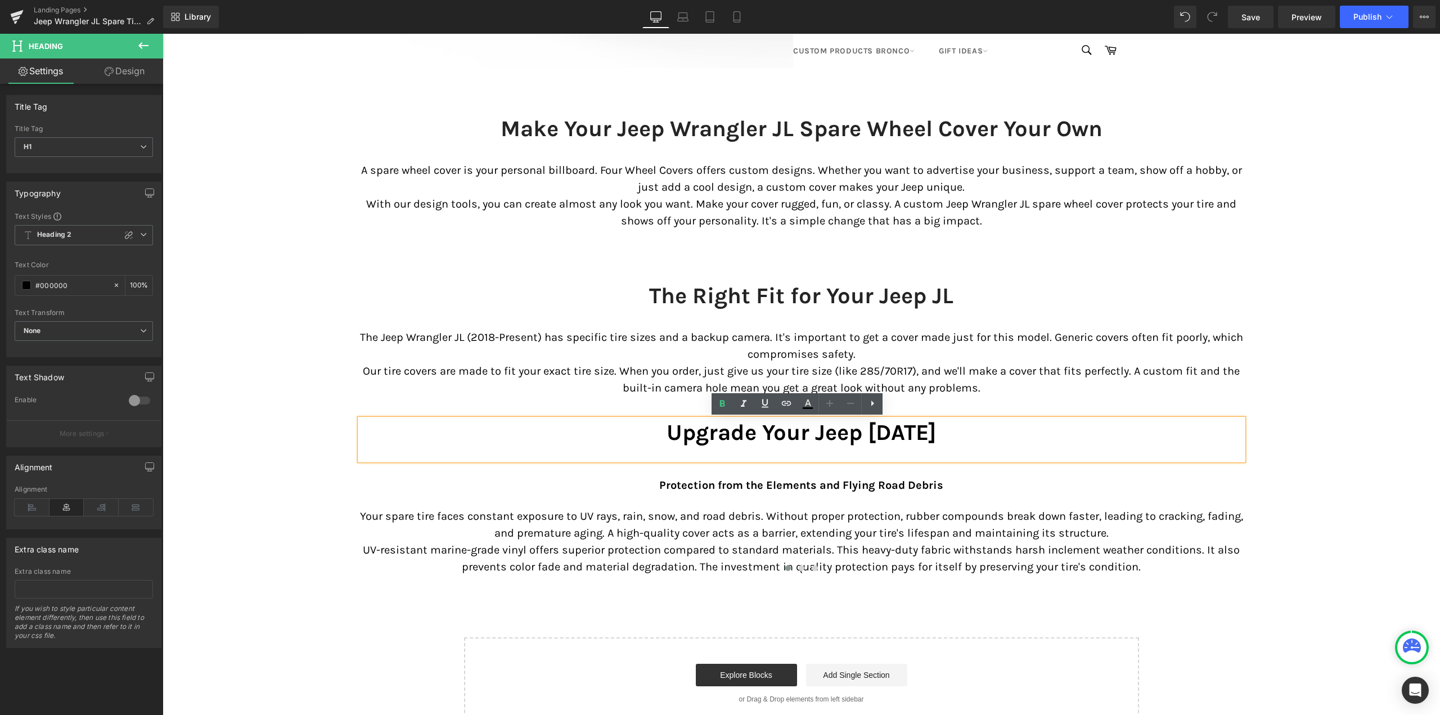
scroll to position [6131, 0]
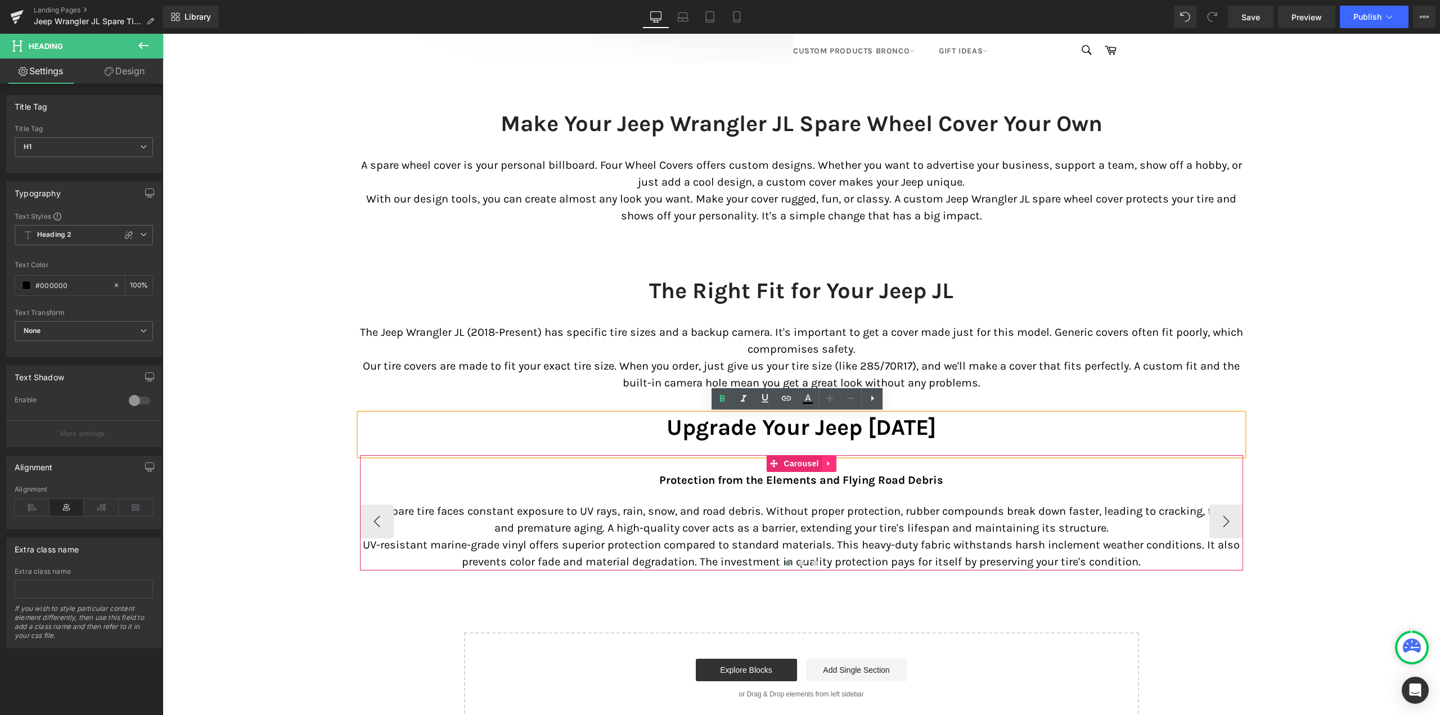
click at [830, 464] on link at bounding box center [829, 463] width 15 height 17
click at [835, 464] on icon at bounding box center [837, 464] width 8 height 8
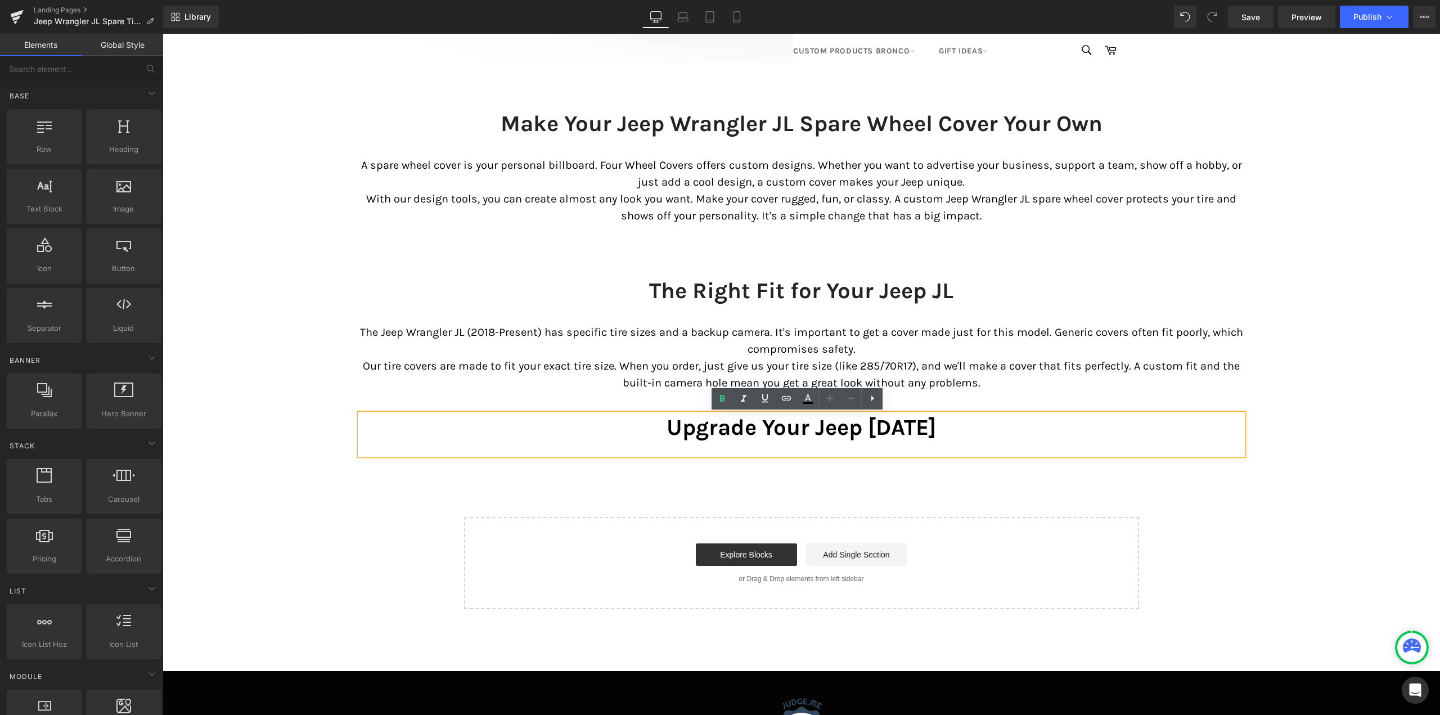
scroll to position [7060, 1269]
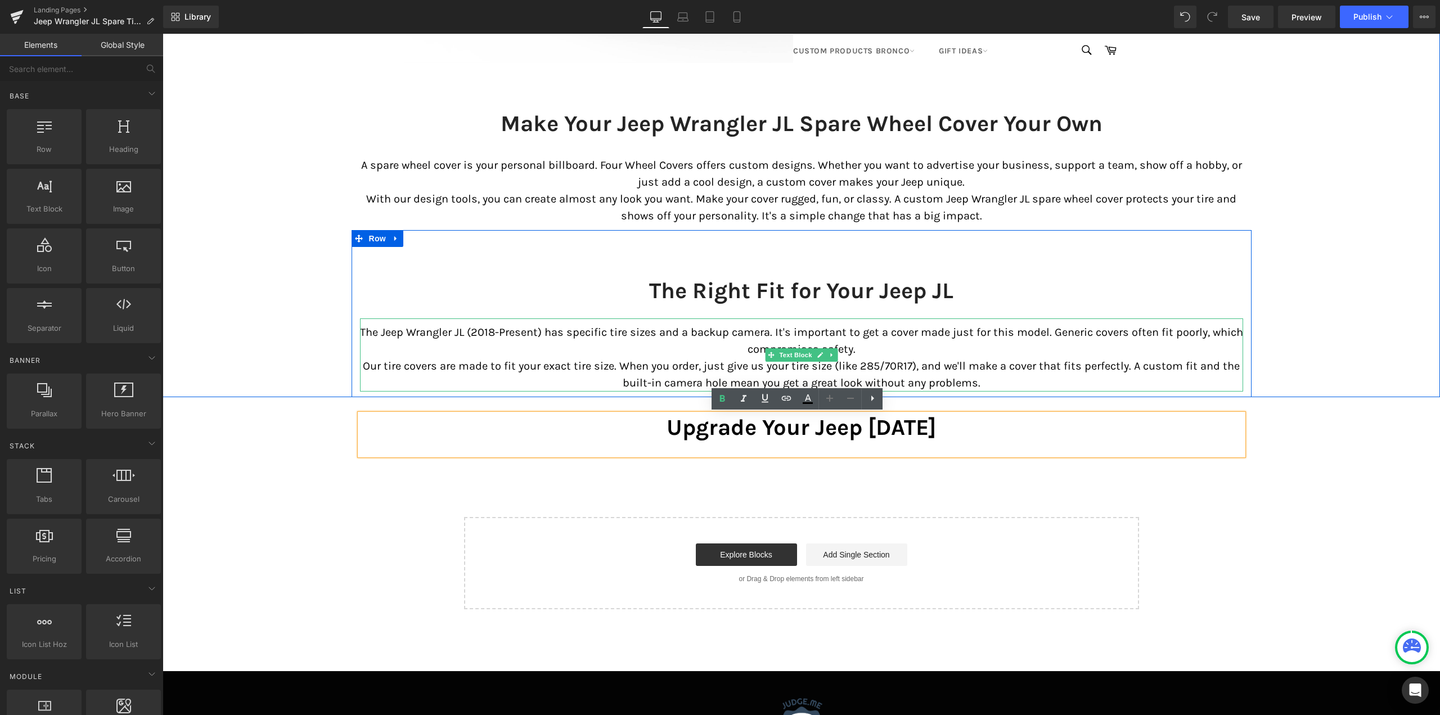
click at [829, 352] on icon at bounding box center [832, 355] width 6 height 7
click at [820, 356] on link at bounding box center [826, 355] width 12 height 14
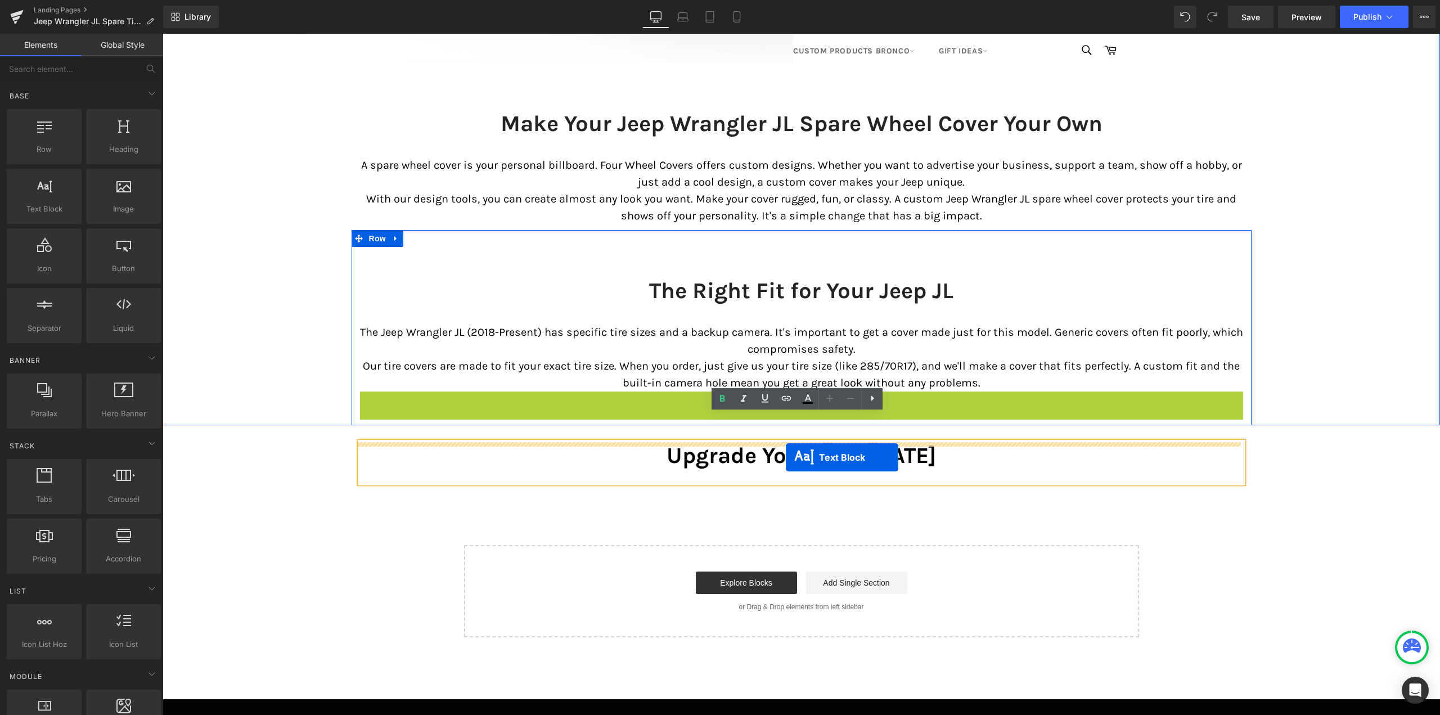
scroll to position [7088, 1269]
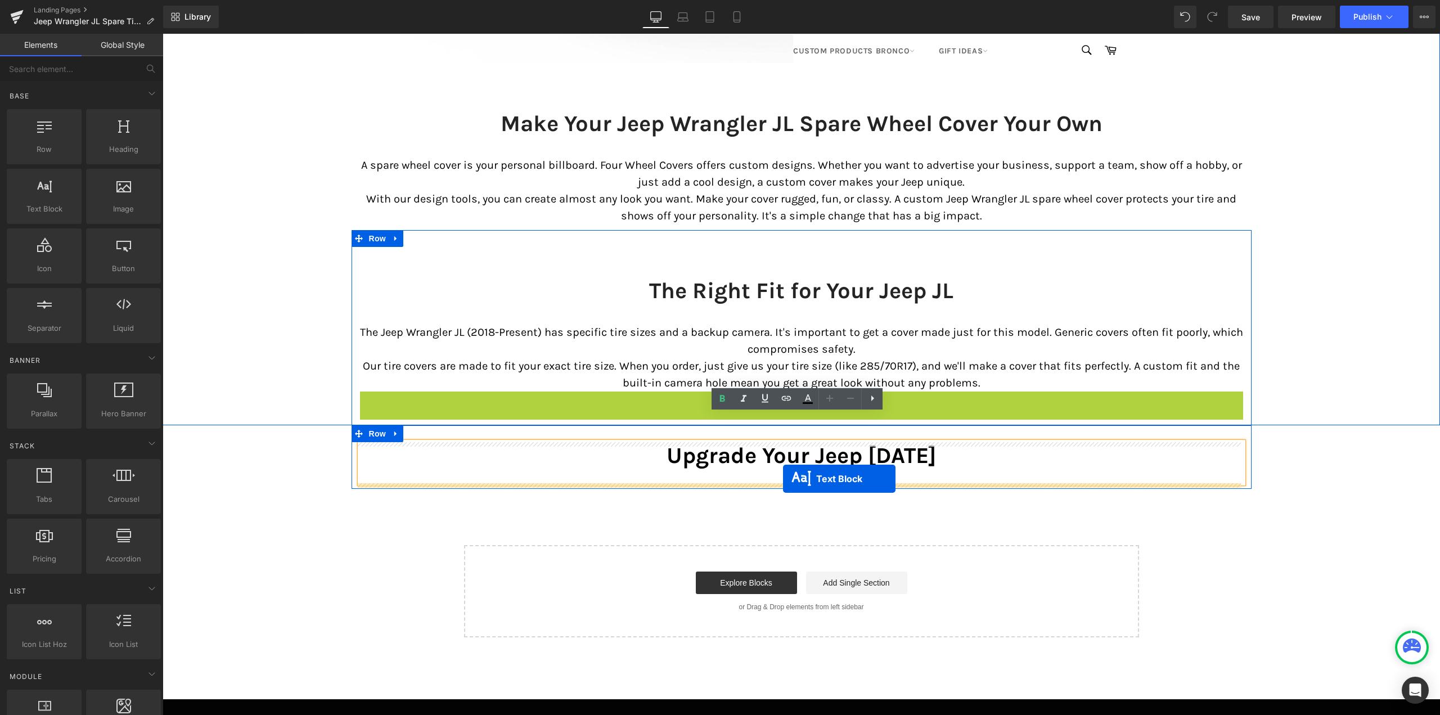
drag, startPoint x: 786, startPoint y: 428, endPoint x: 783, endPoint y: 479, distance: 50.7
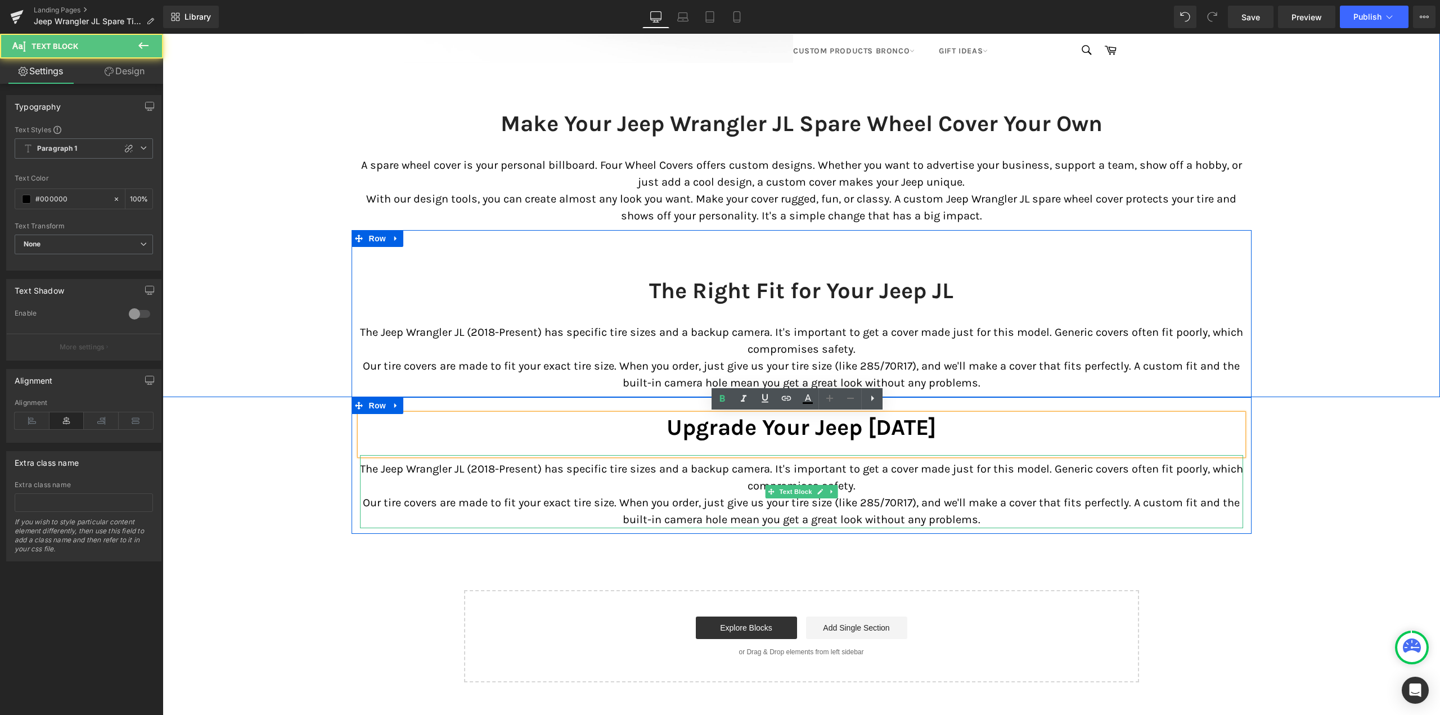
scroll to position [7133, 1269]
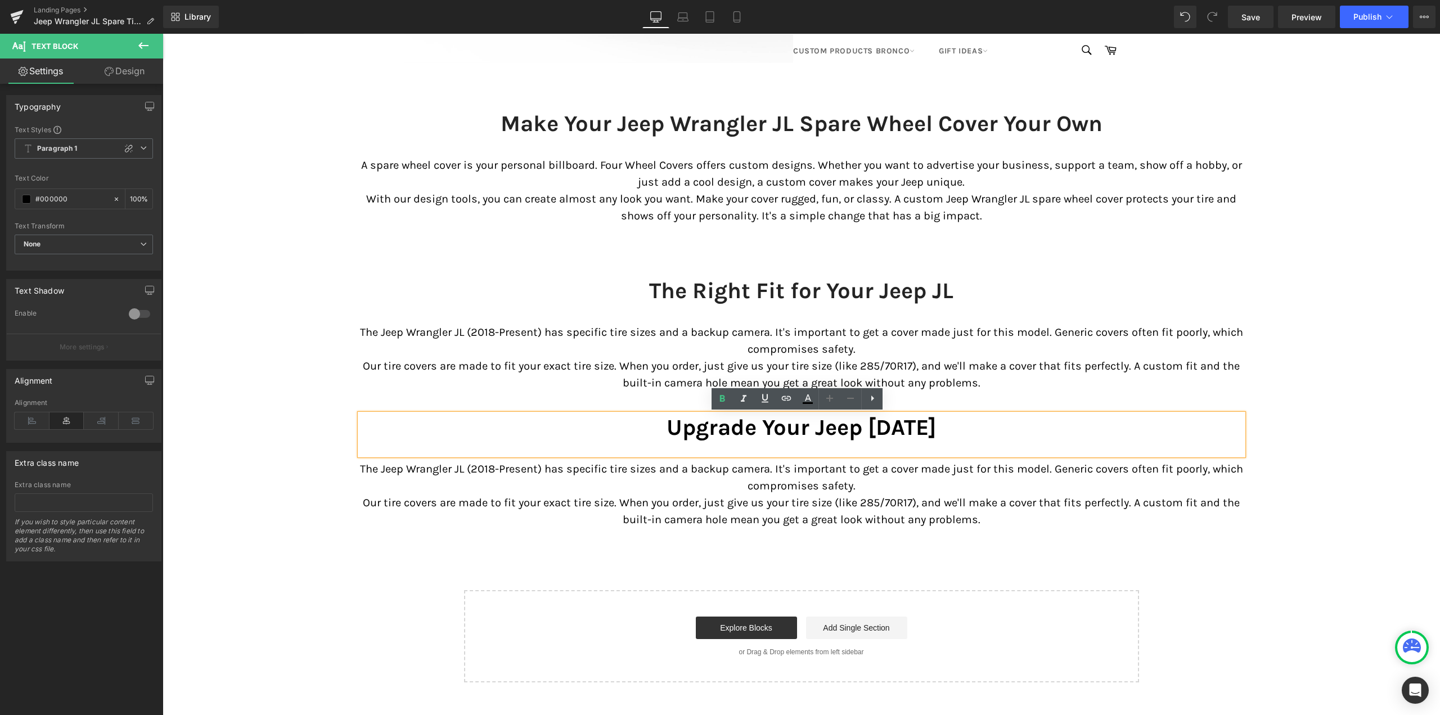
click at [665, 475] on p "The Jeep Wrangler JL (2018-Present) has specific tire sizes and a backup camera…" at bounding box center [801, 478] width 883 height 34
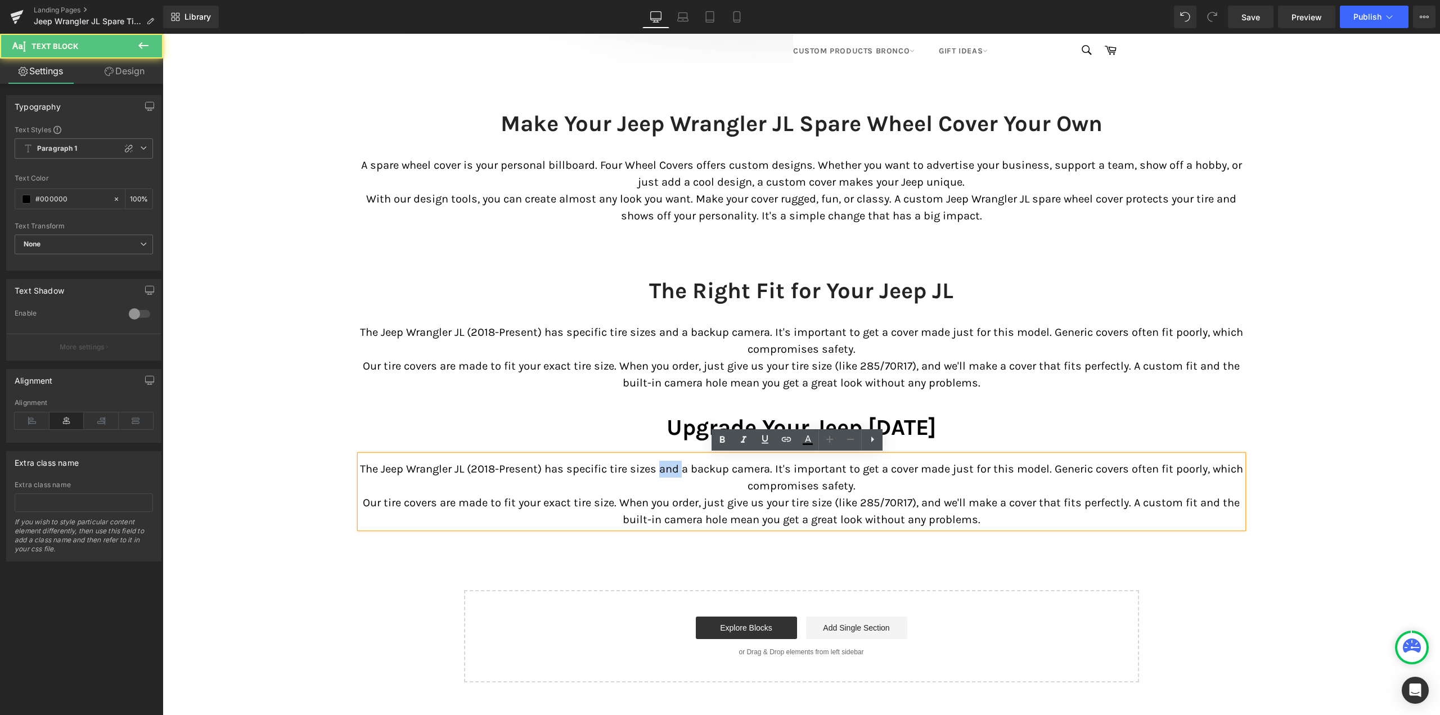
click at [665, 475] on p "The Jeep Wrangler JL (2018-Present) has specific tire sizes and a backup camera…" at bounding box center [801, 478] width 883 height 34
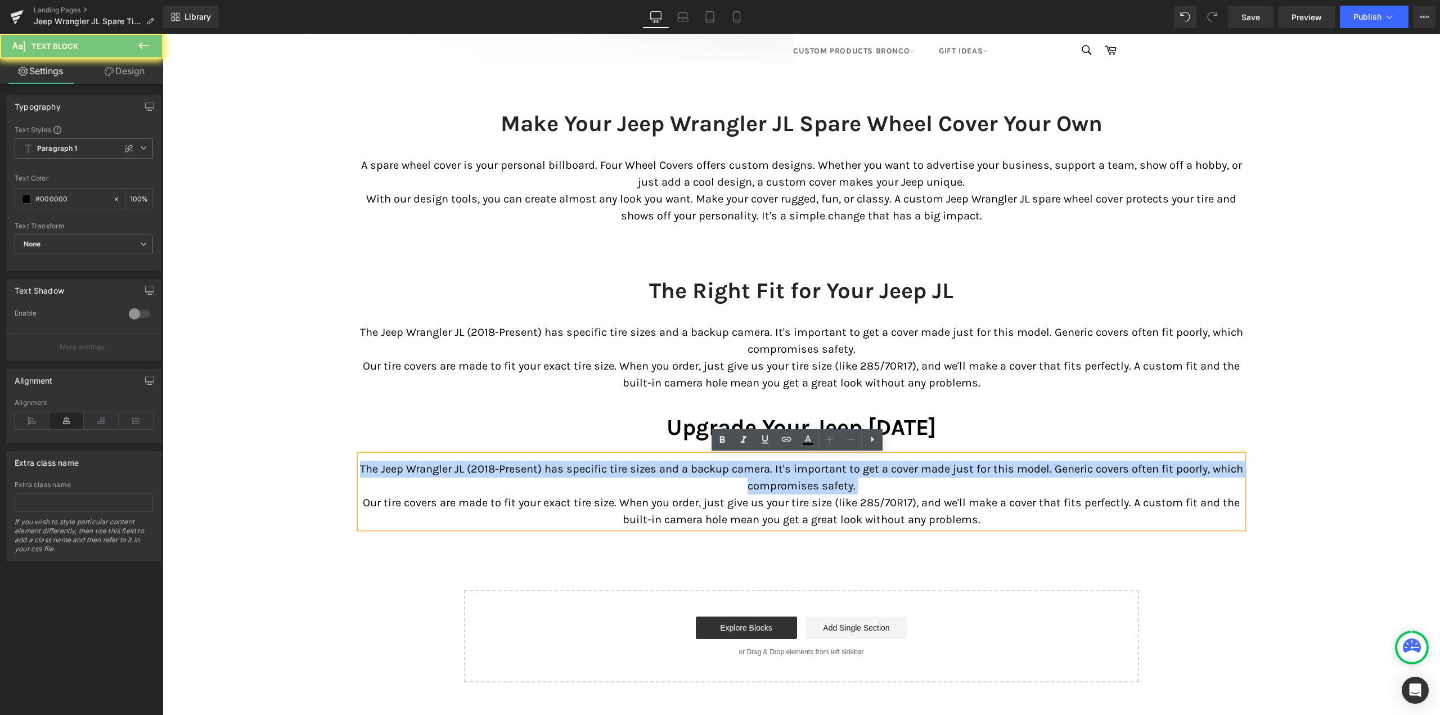
click at [665, 475] on p "The Jeep Wrangler JL (2018-Present) has specific tire sizes and a backup camera…" at bounding box center [801, 478] width 883 height 34
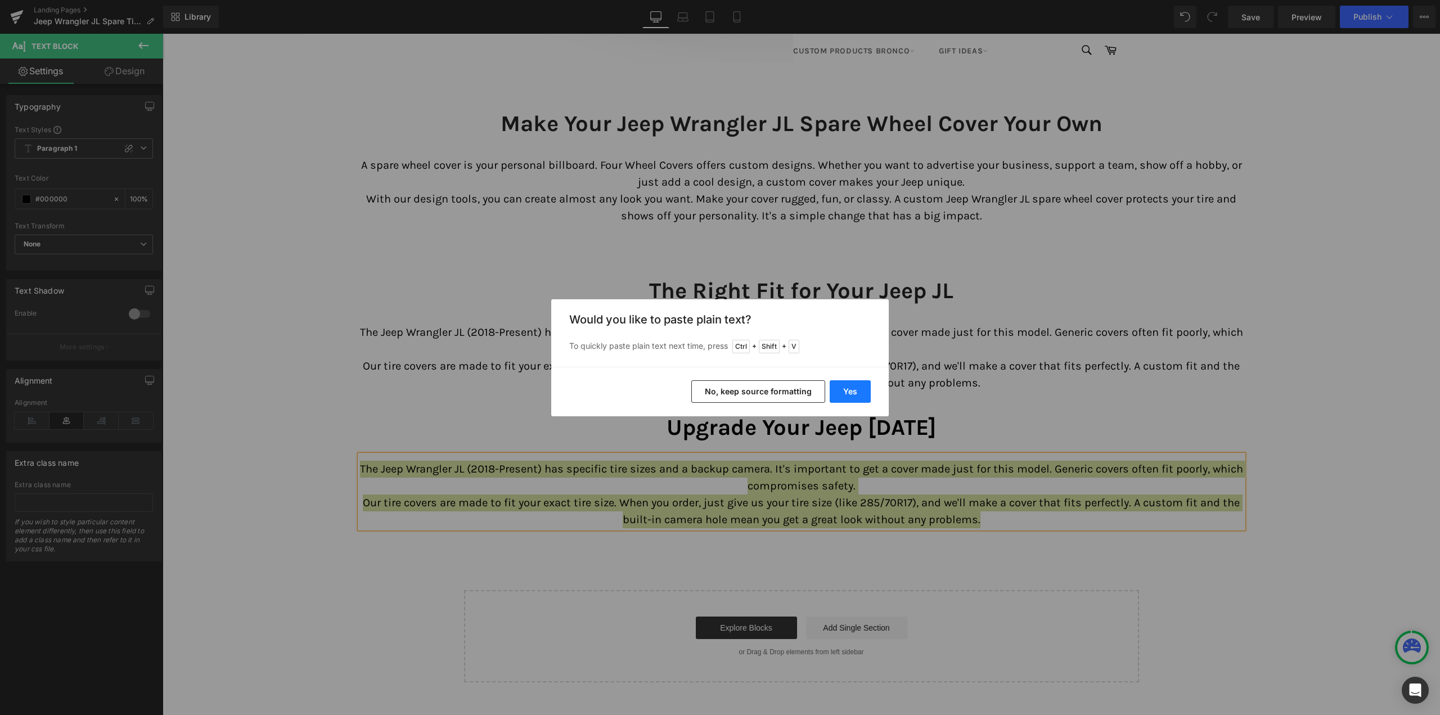
click at [845, 390] on button "Yes" at bounding box center [850, 391] width 41 height 23
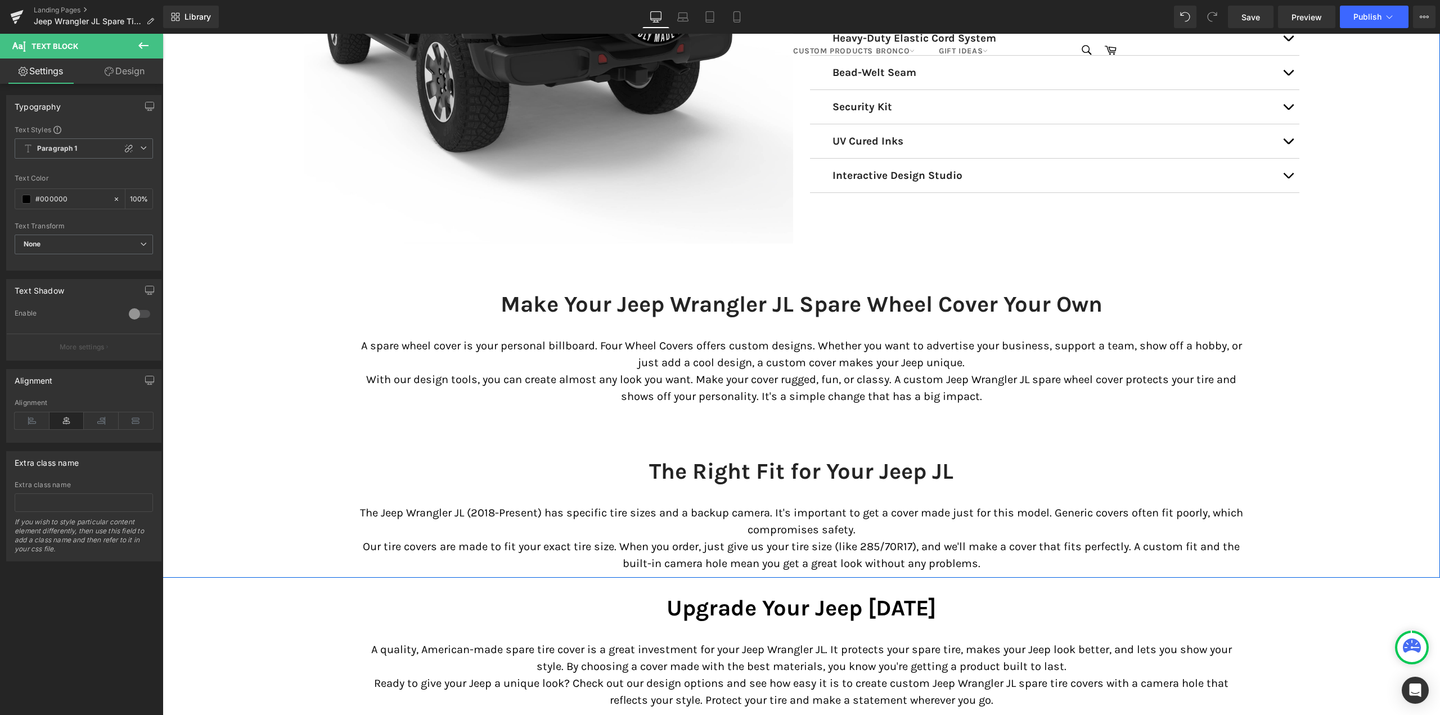
scroll to position [6075, 0]
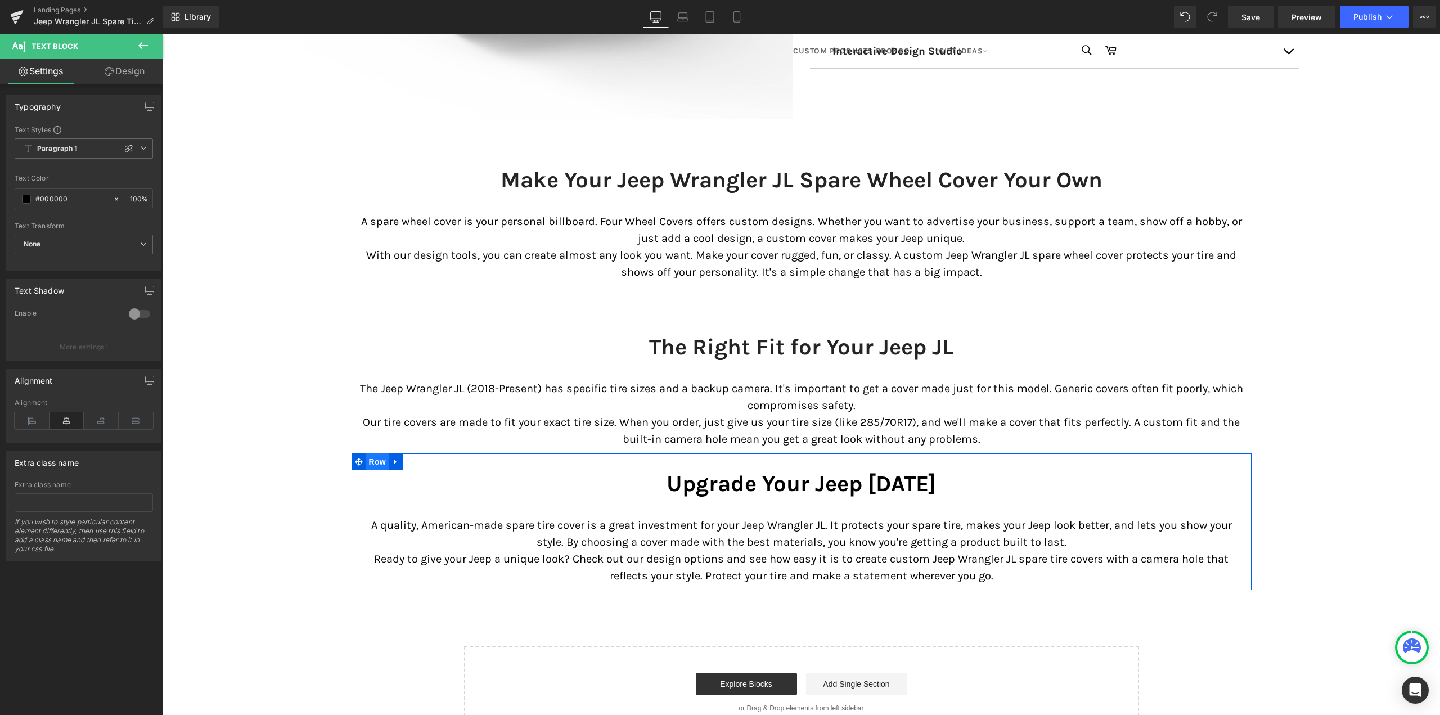
click at [368, 460] on span "Row" at bounding box center [377, 461] width 23 height 17
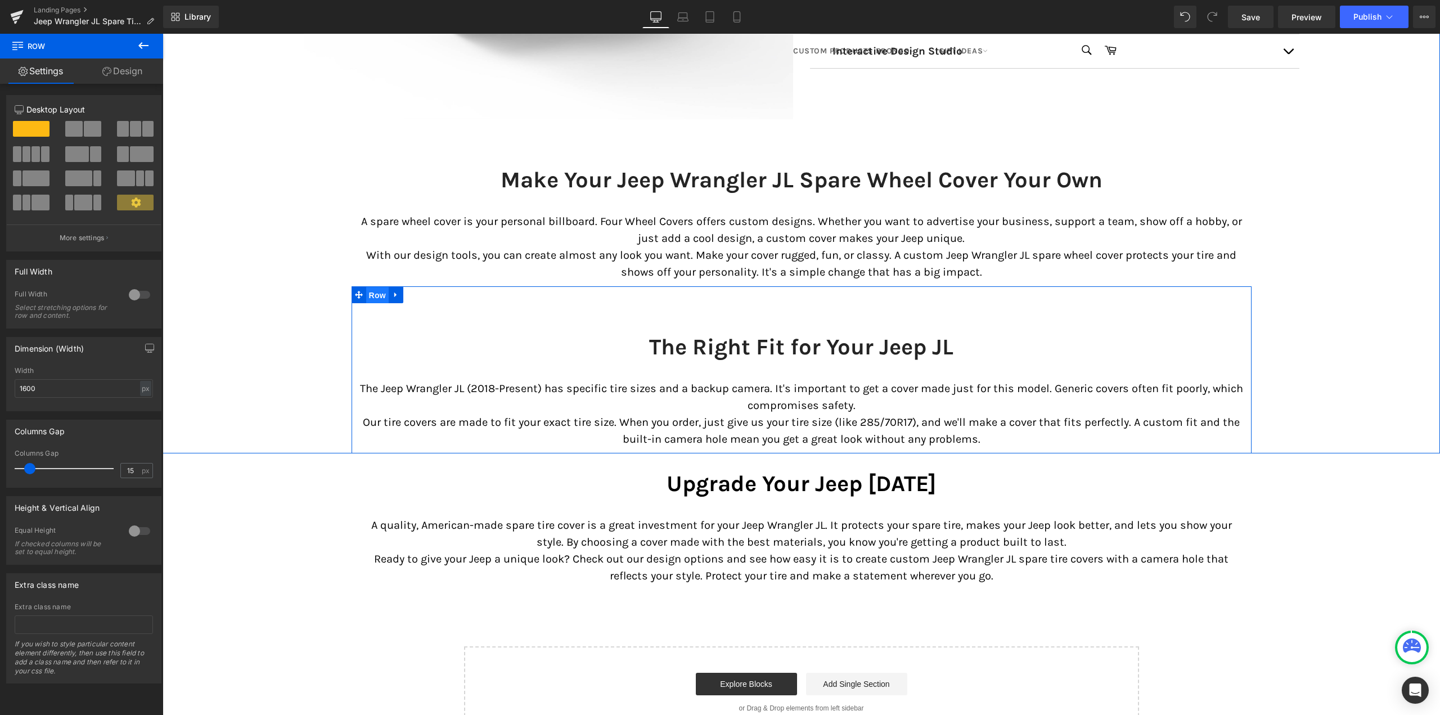
click at [366, 297] on span "Row" at bounding box center [377, 295] width 23 height 17
click at [136, 73] on link "Design" at bounding box center [123, 71] width 82 height 25
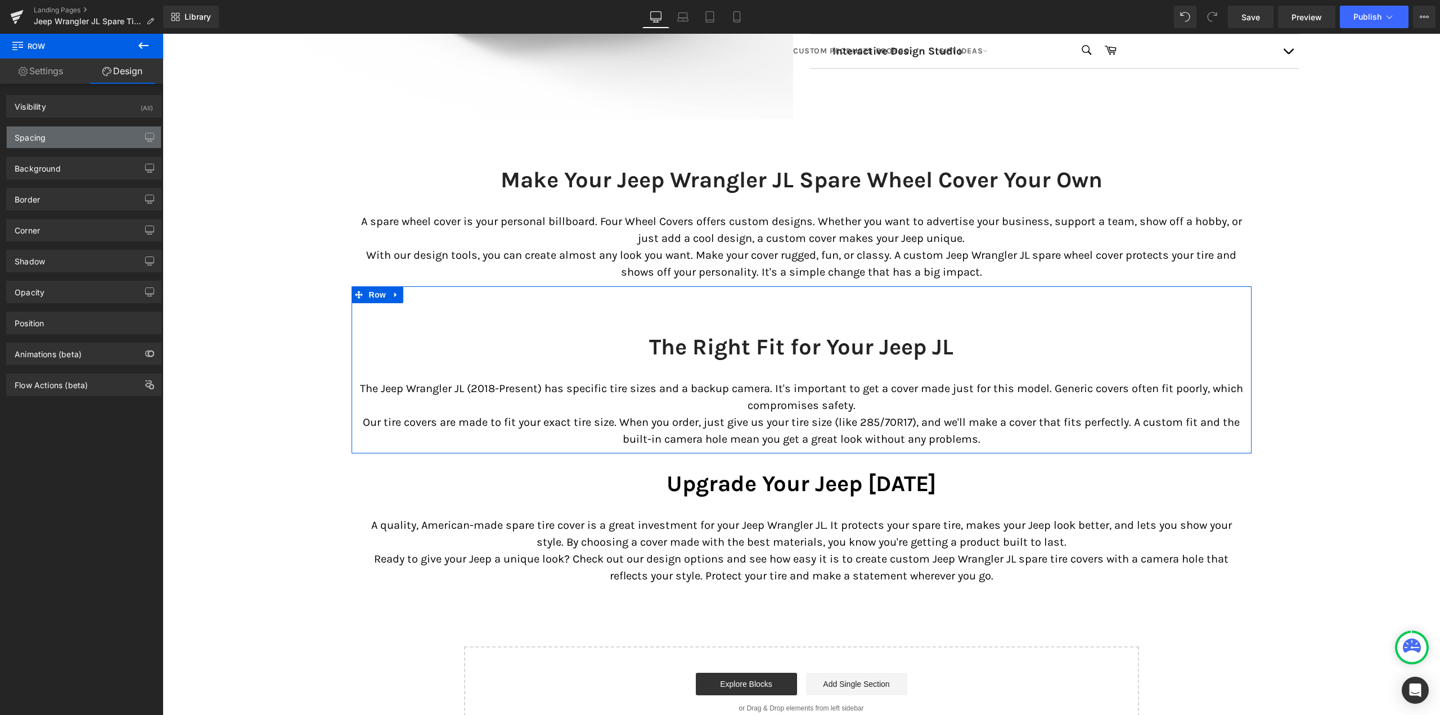
click at [71, 137] on div "Spacing" at bounding box center [84, 137] width 154 height 21
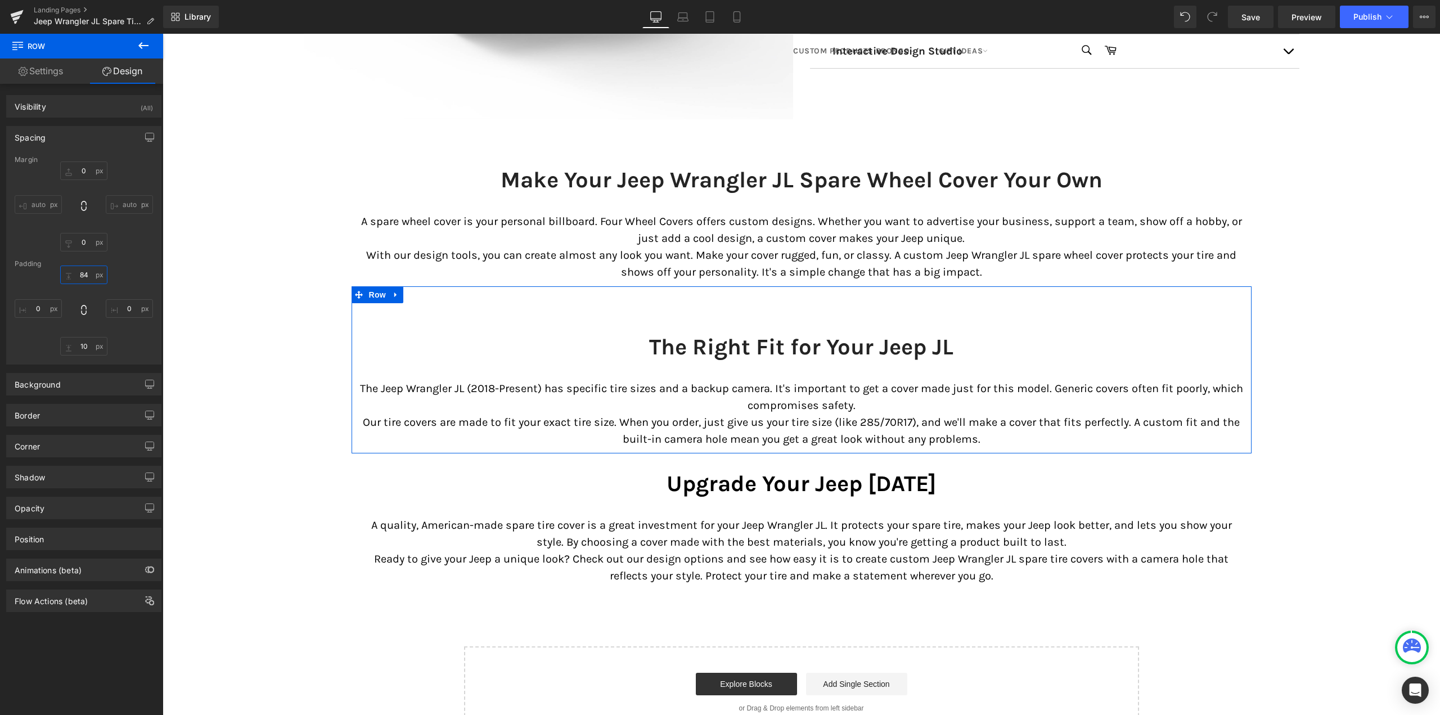
click at [84, 277] on input "84" at bounding box center [83, 275] width 47 height 19
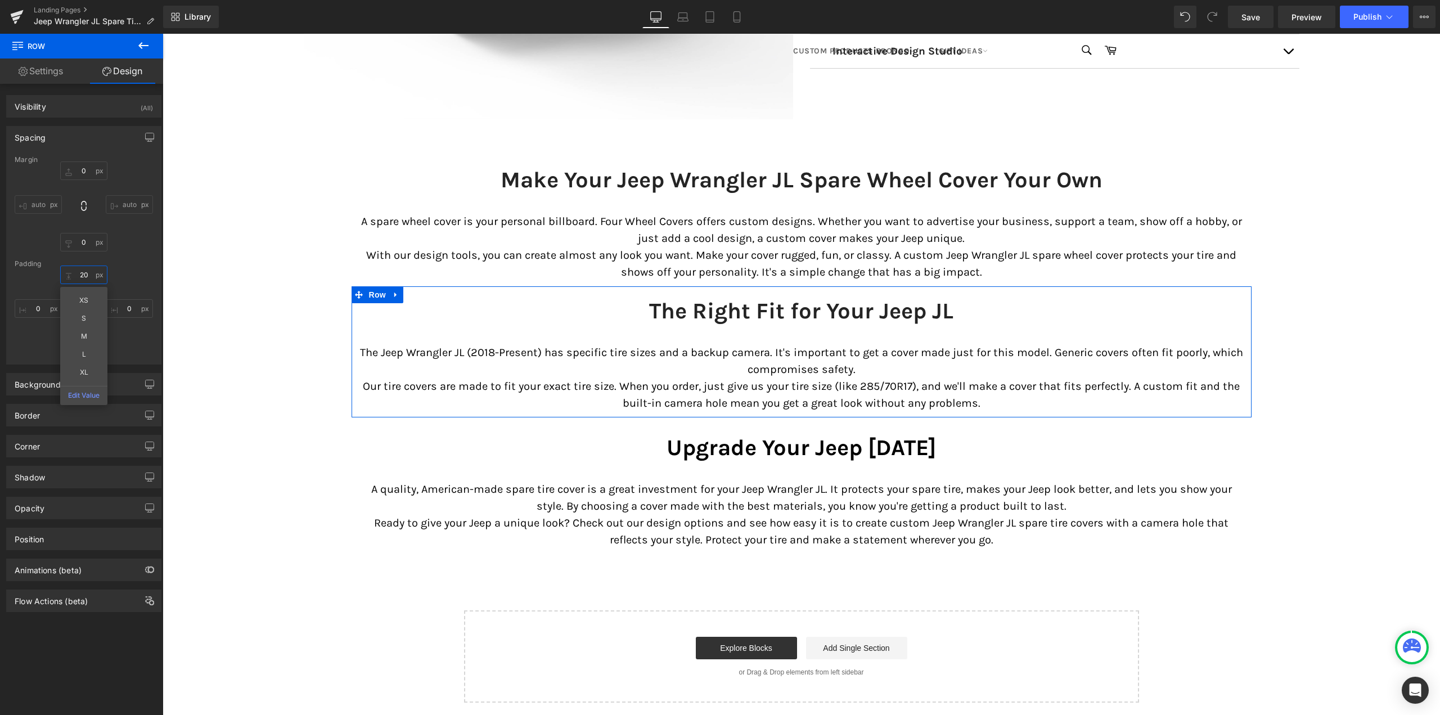
scroll to position [7097, 1269]
type input "30"
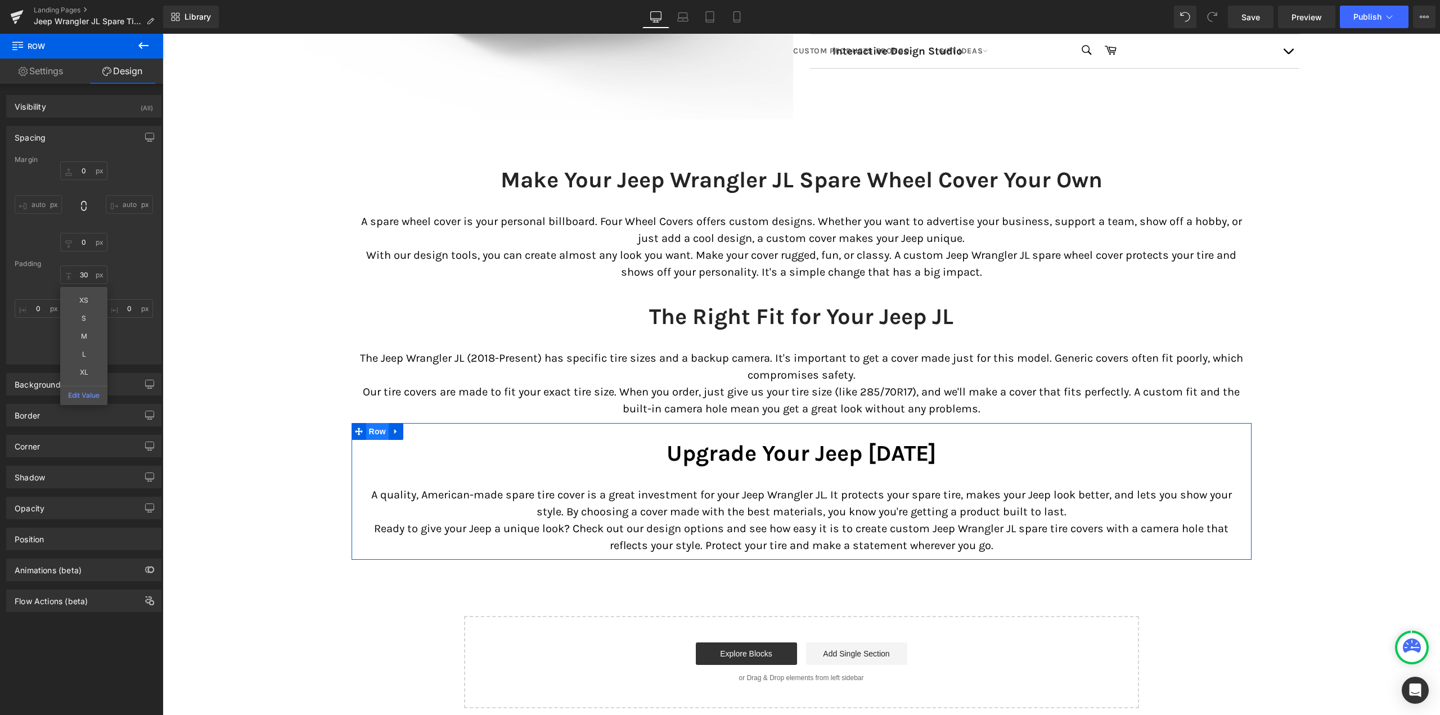
click at [373, 428] on span "Row" at bounding box center [377, 431] width 23 height 17
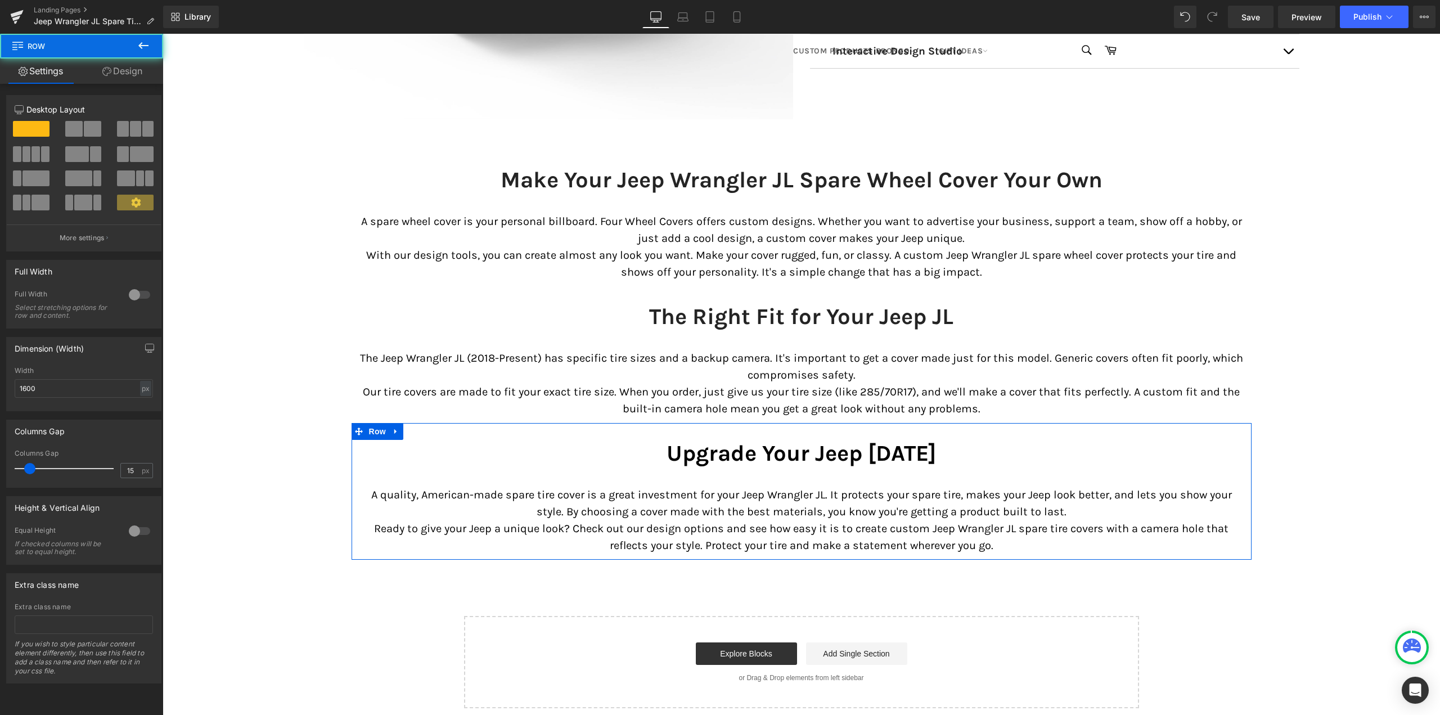
click at [145, 82] on link "Design" at bounding box center [123, 71] width 82 height 25
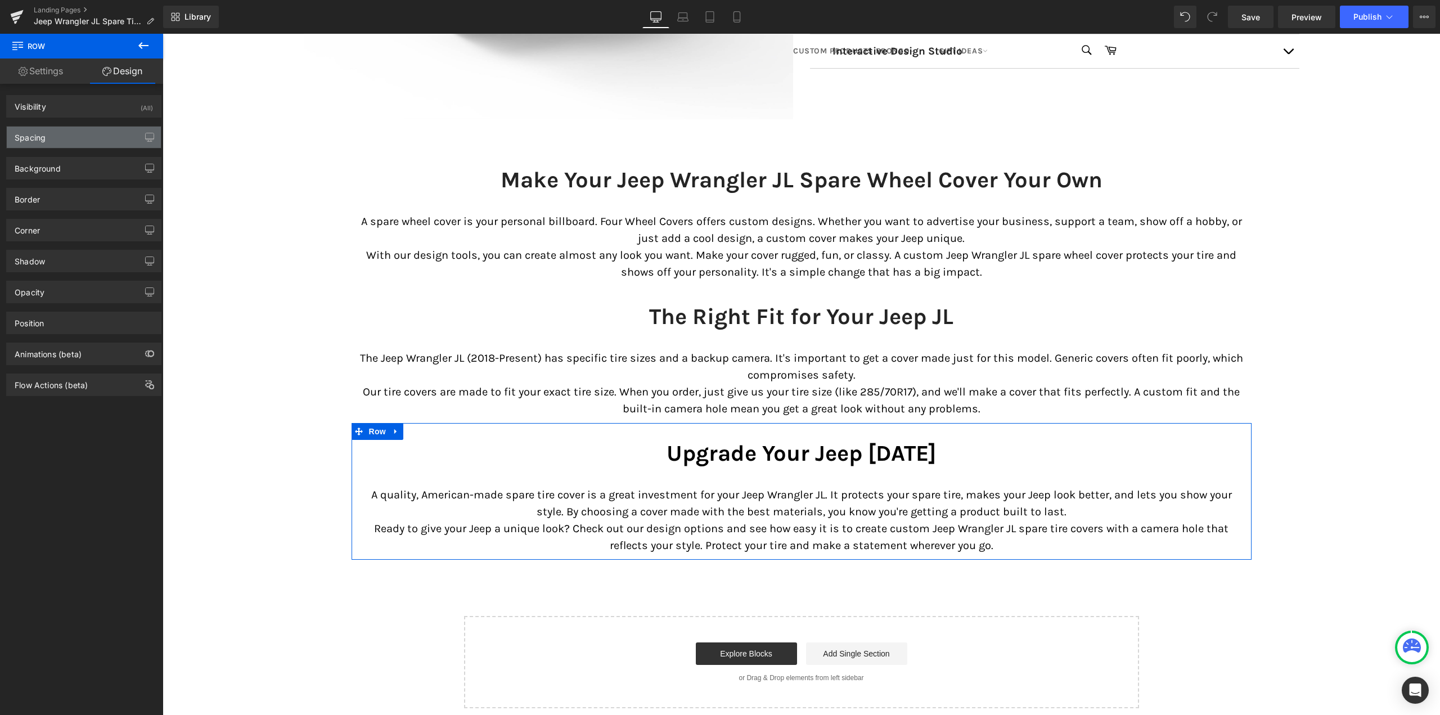
click at [69, 136] on div "Spacing" at bounding box center [84, 137] width 154 height 21
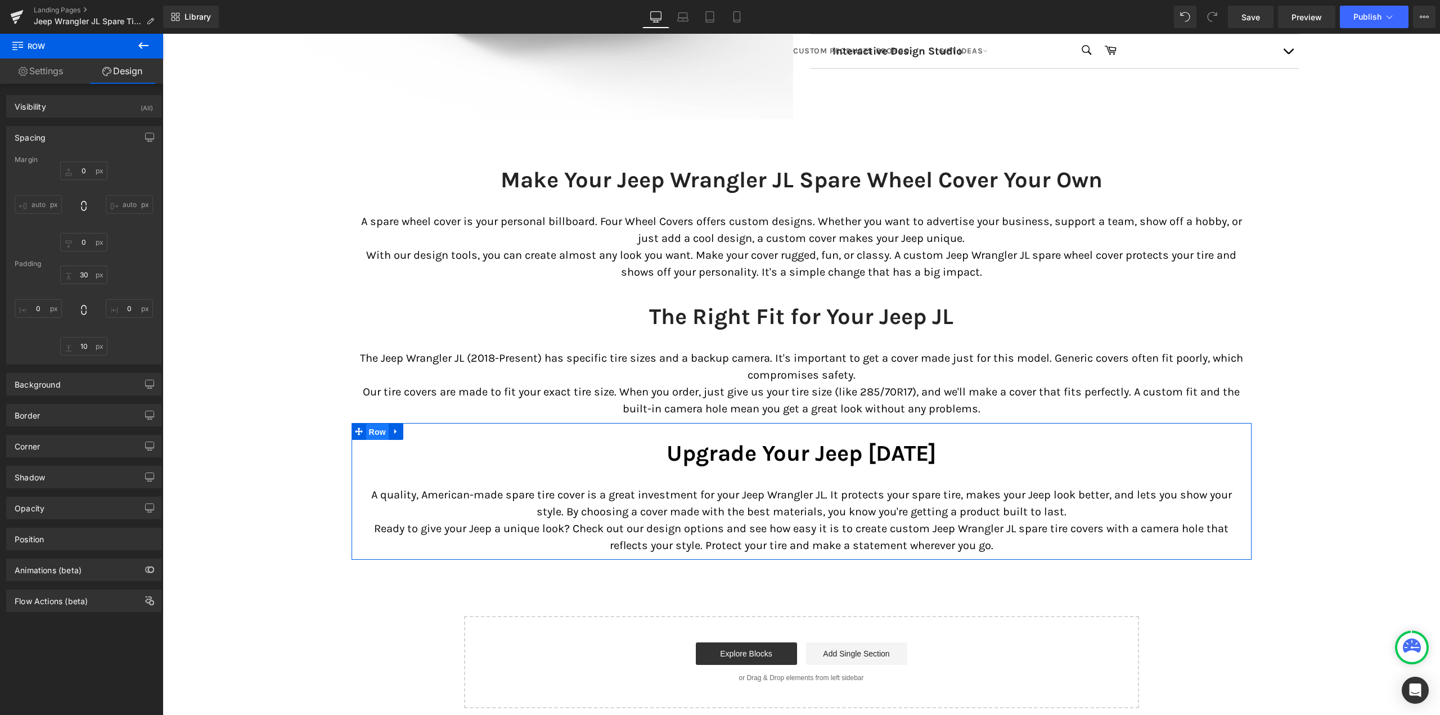
click at [373, 432] on span "Row" at bounding box center [377, 432] width 23 height 17
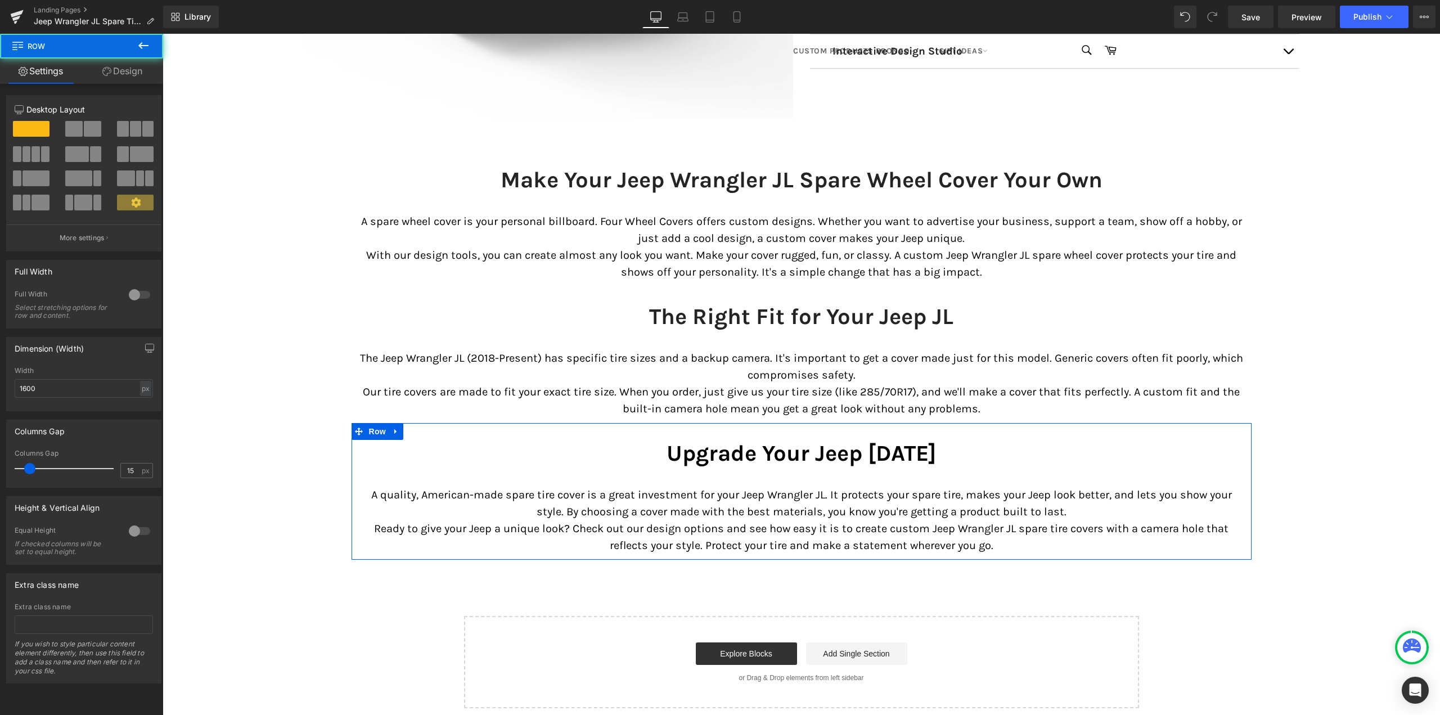
click at [125, 74] on link "Design" at bounding box center [123, 71] width 82 height 25
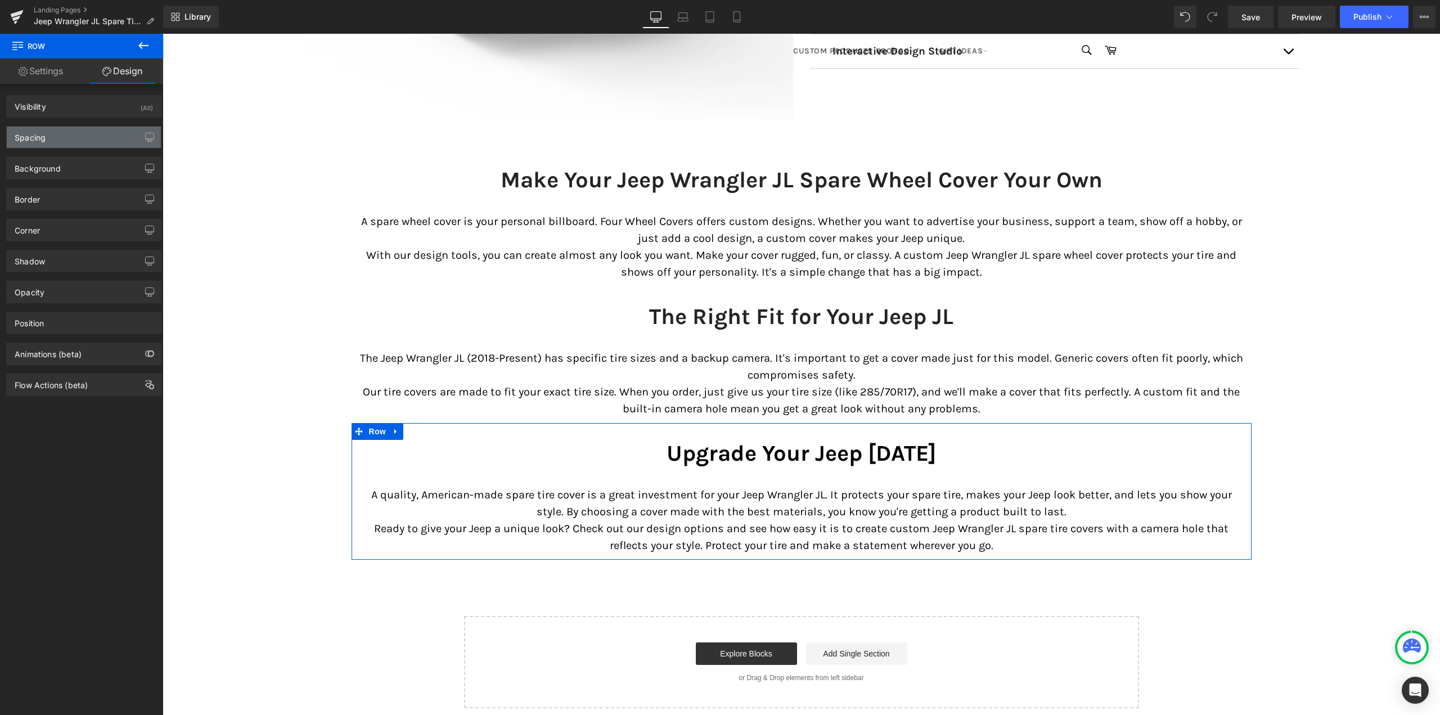
click at [57, 136] on div "Spacing" at bounding box center [84, 137] width 154 height 21
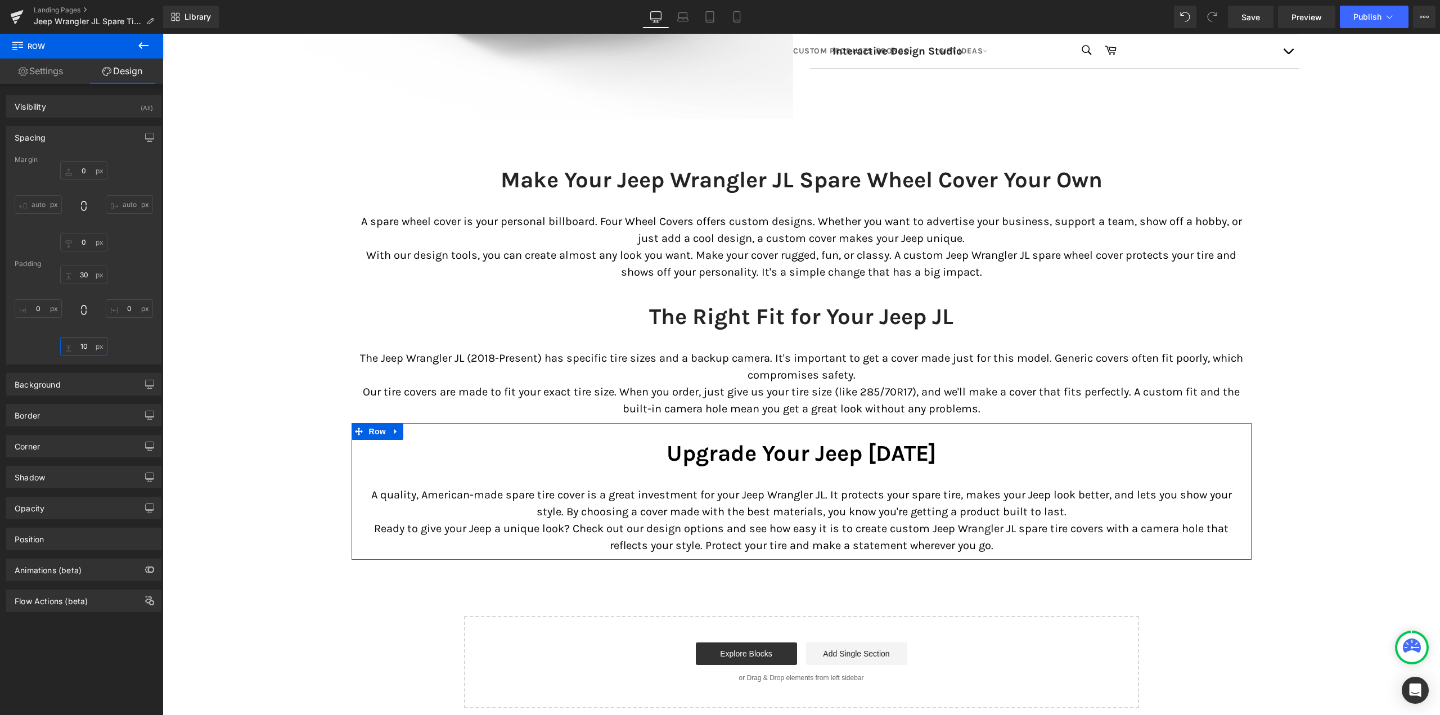
click at [80, 346] on input "text" at bounding box center [83, 346] width 47 height 19
type input "0"
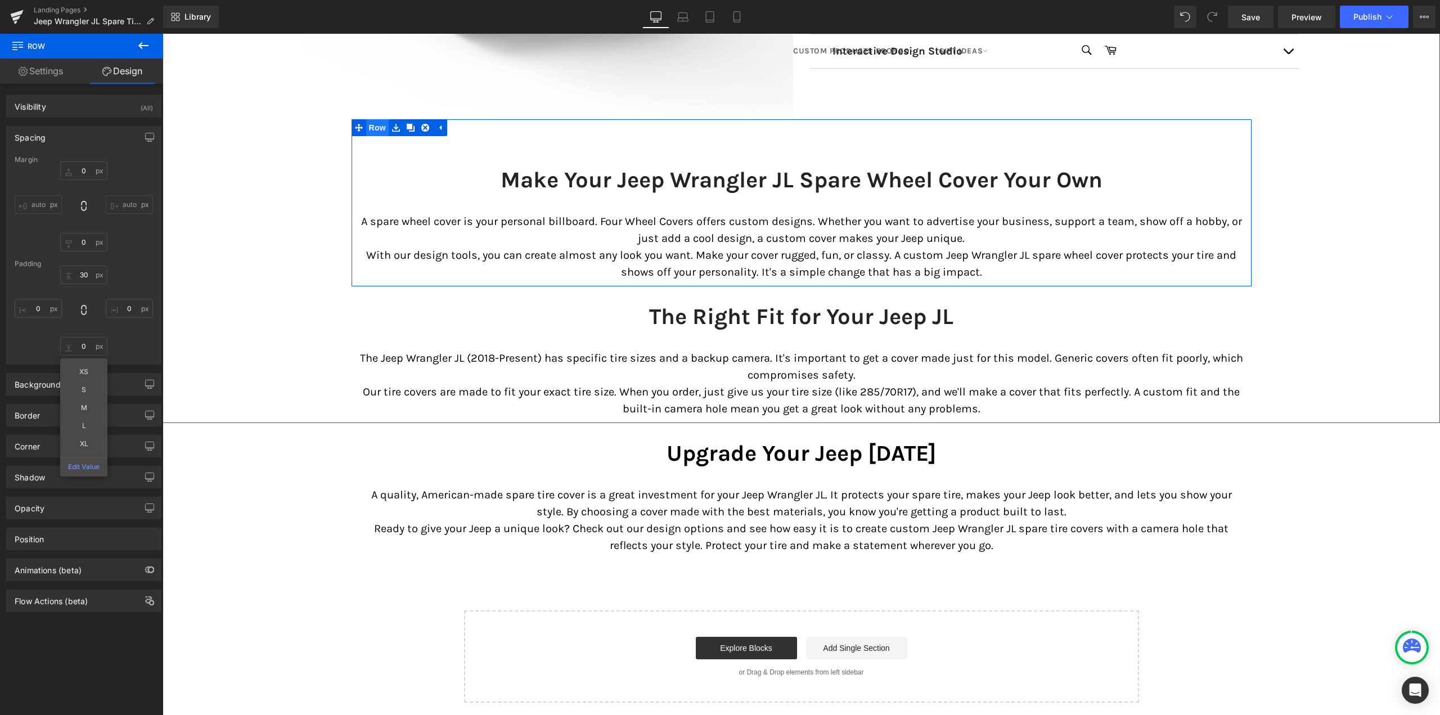
click at [377, 125] on span "Row" at bounding box center [377, 127] width 23 height 17
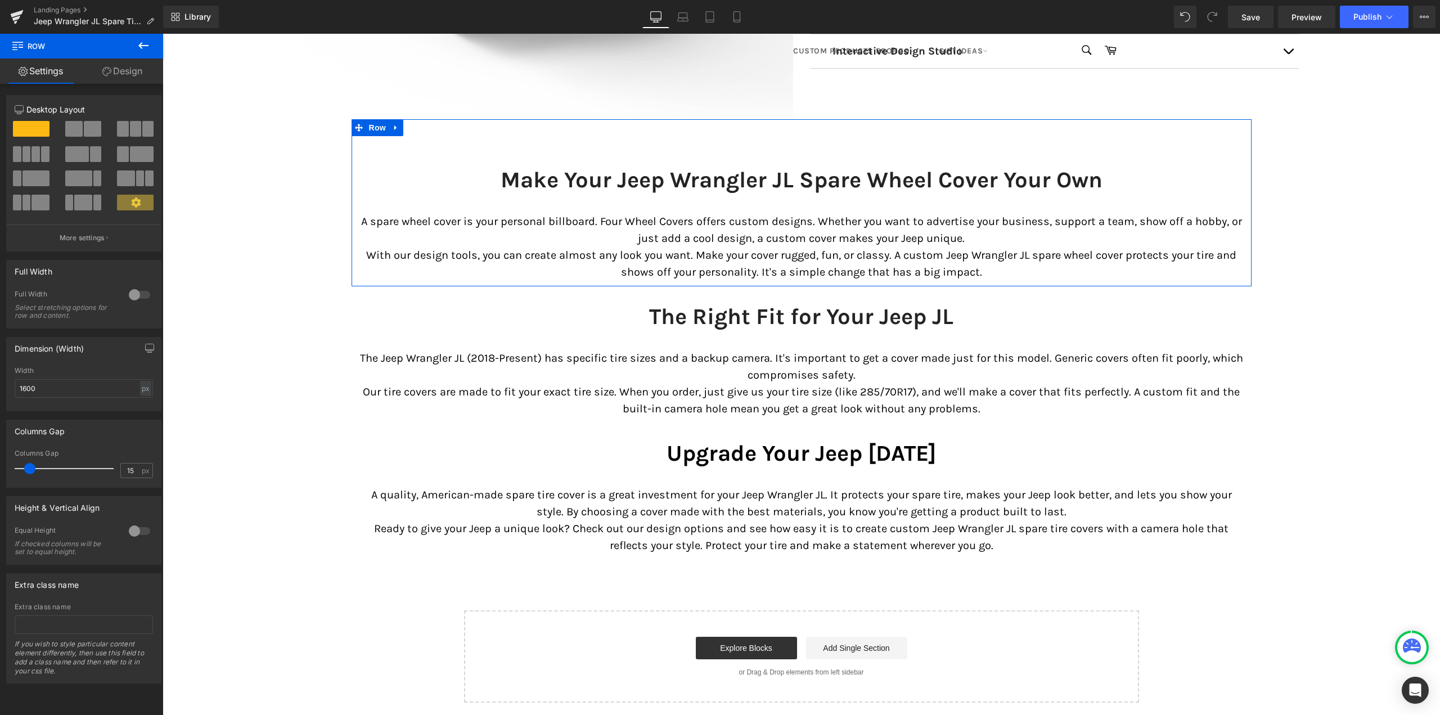
click at [119, 71] on link "Design" at bounding box center [123, 71] width 82 height 25
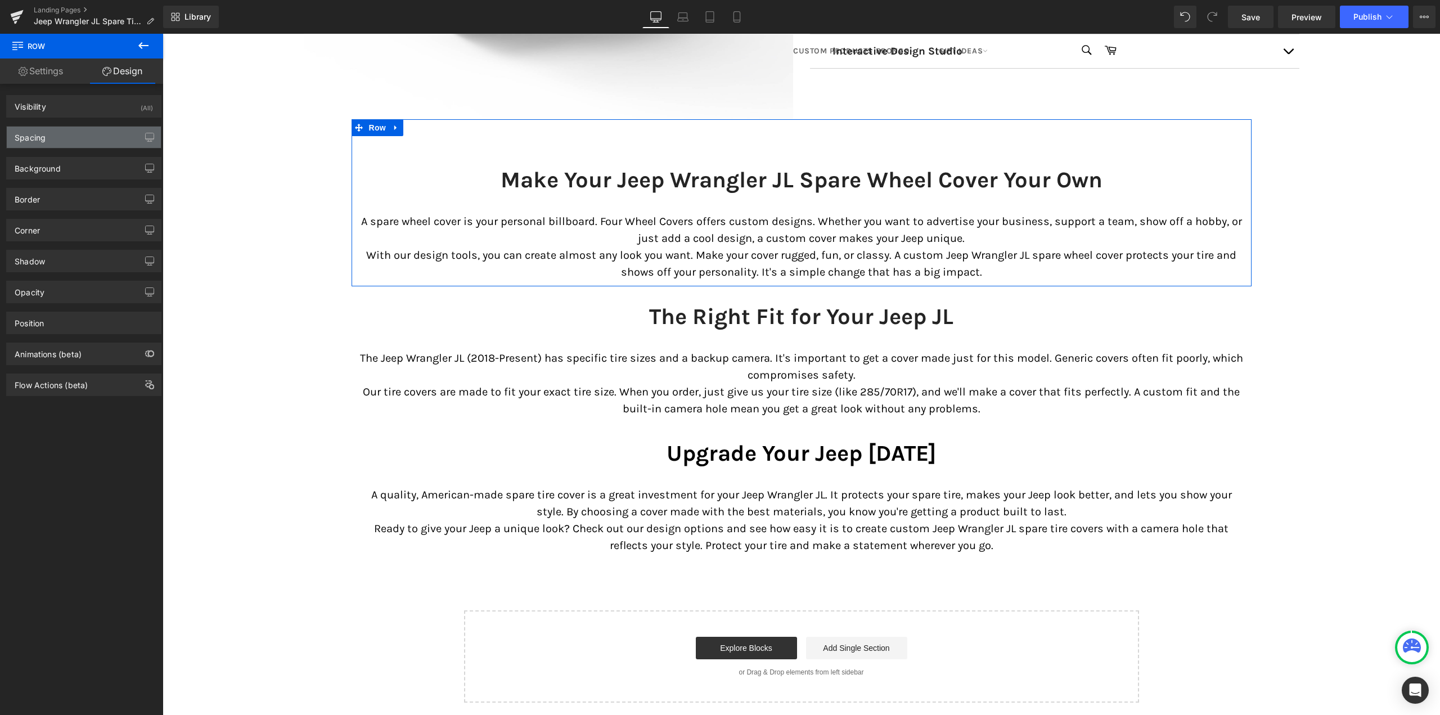
click at [53, 134] on div "Spacing" at bounding box center [84, 137] width 154 height 21
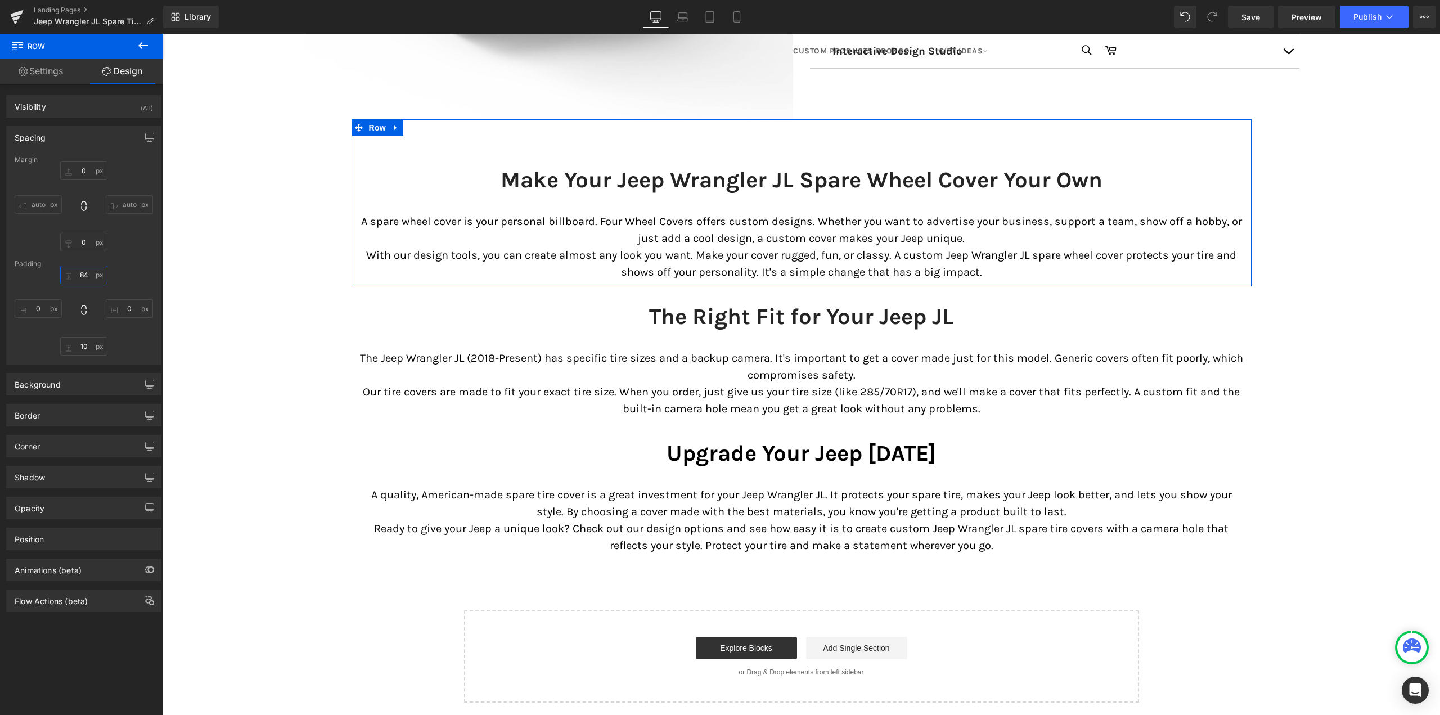
click at [80, 276] on input "84" at bounding box center [83, 275] width 47 height 19
type input "30"
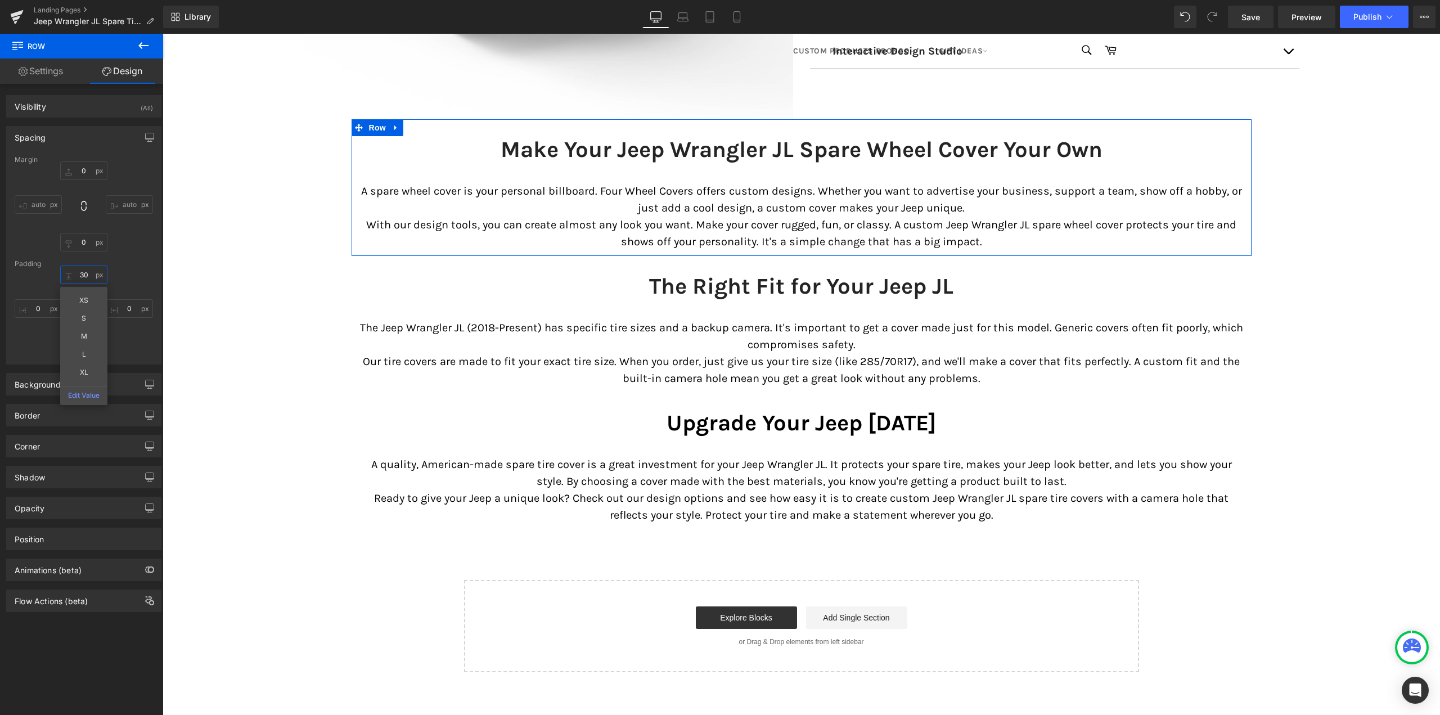
scroll to position [7067, 1269]
click at [217, 302] on div "Image MADE IN [GEOGRAPHIC_DATA] JL SPARE TIRE COVERS WITH BACKUP CAMERA HOLE He…" at bounding box center [801, 11] width 1277 height 763
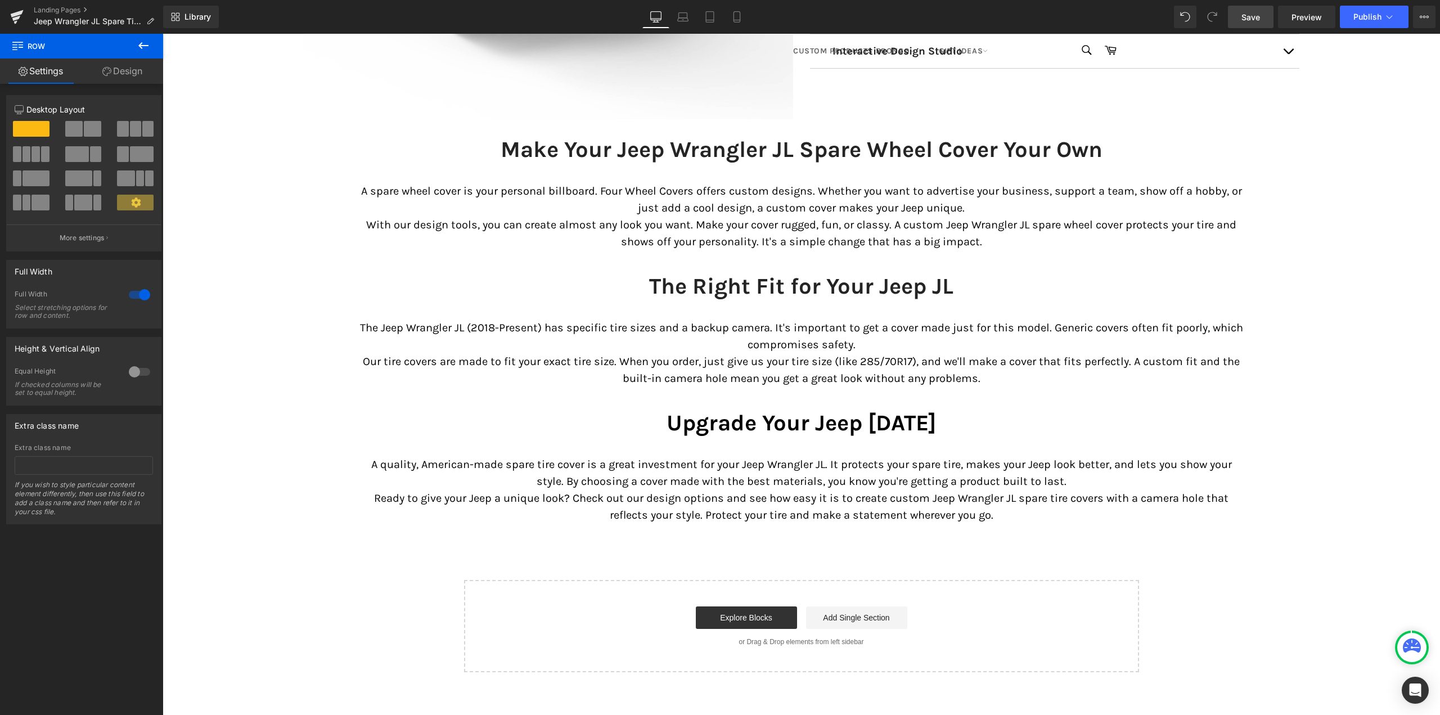
click at [1259, 21] on span "Save" at bounding box center [1250, 17] width 19 height 12
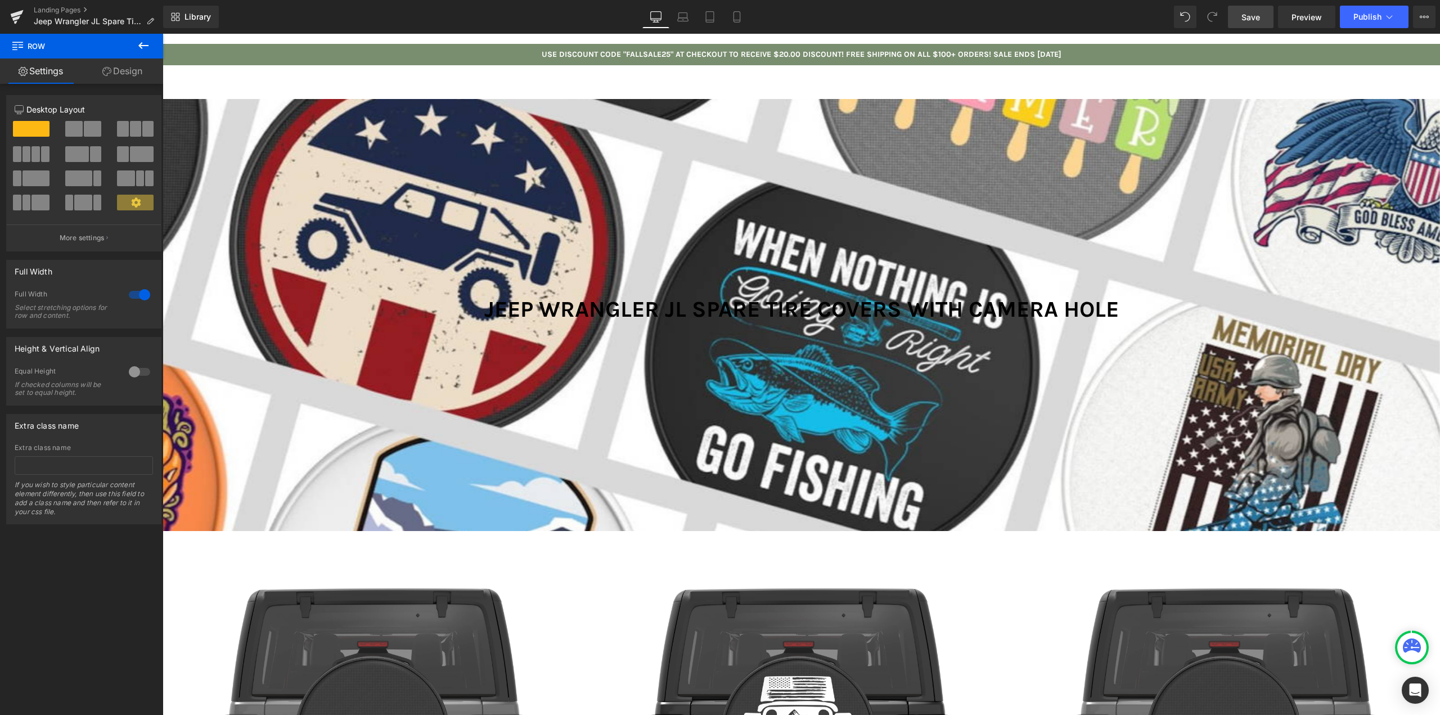
scroll to position [0, 0]
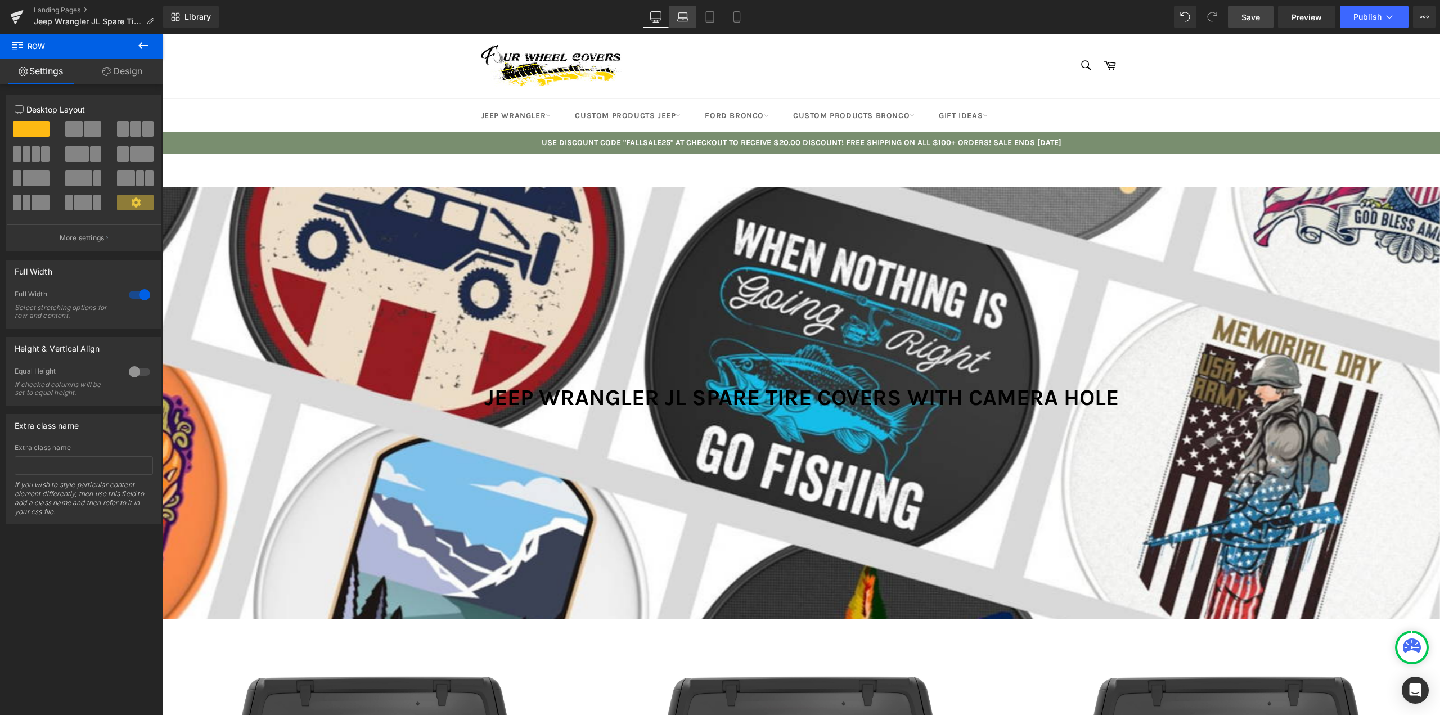
click at [690, 18] on link "Laptop" at bounding box center [682, 17] width 27 height 23
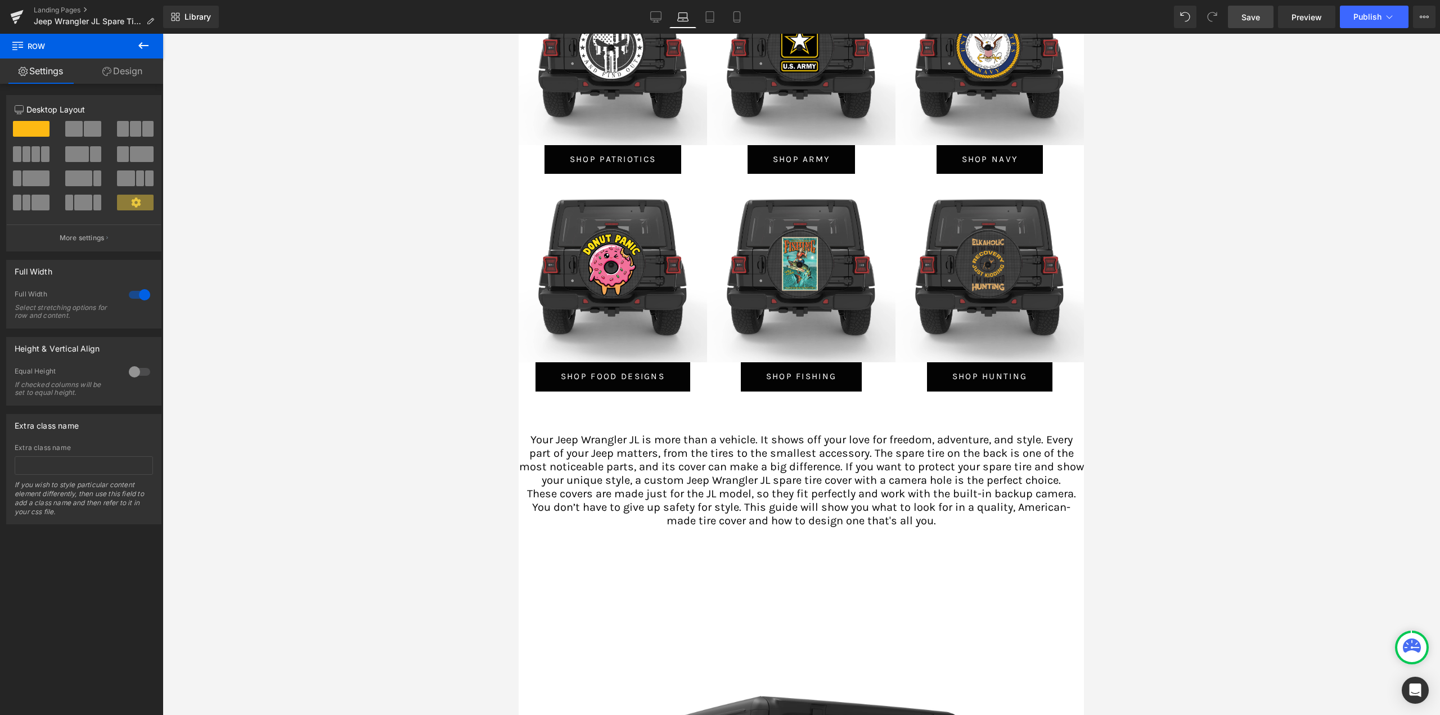
scroll to position [2756, 0]
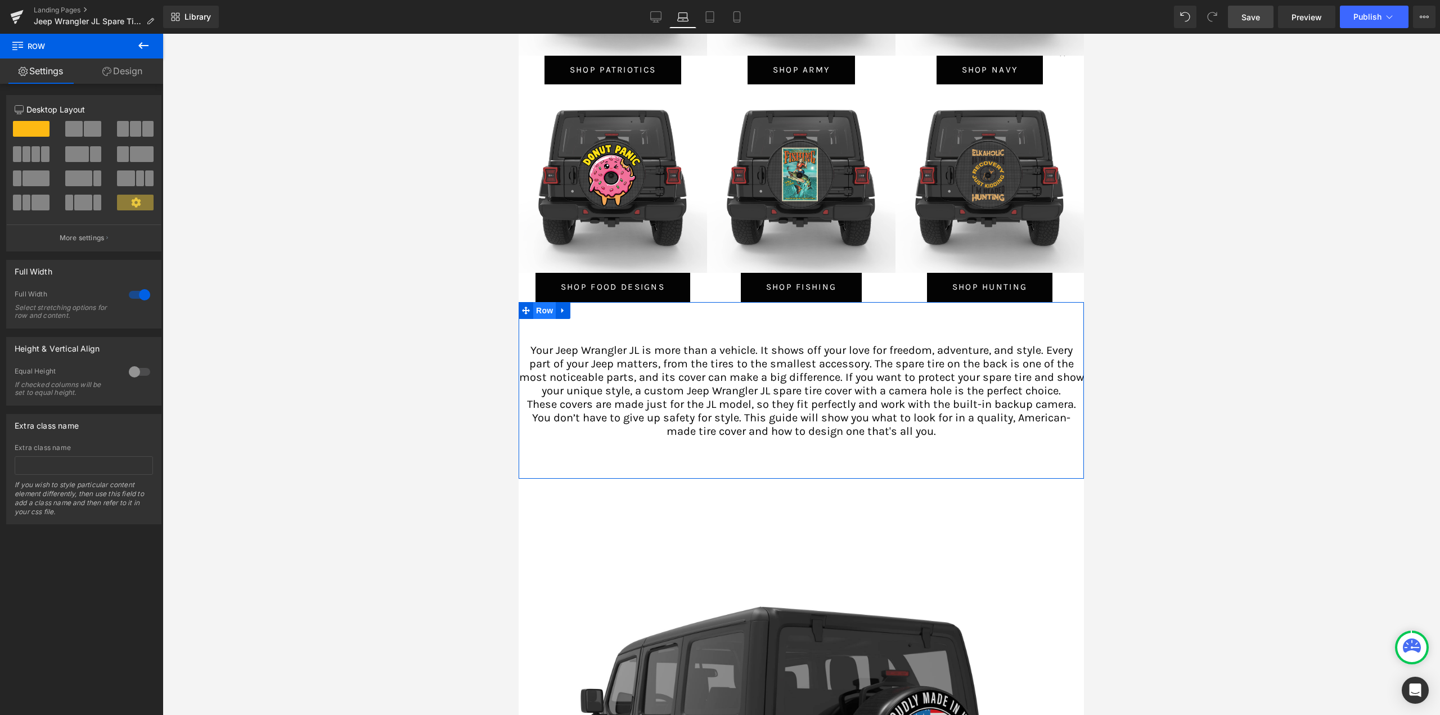
click at [546, 302] on span "Row" at bounding box center [544, 310] width 23 height 17
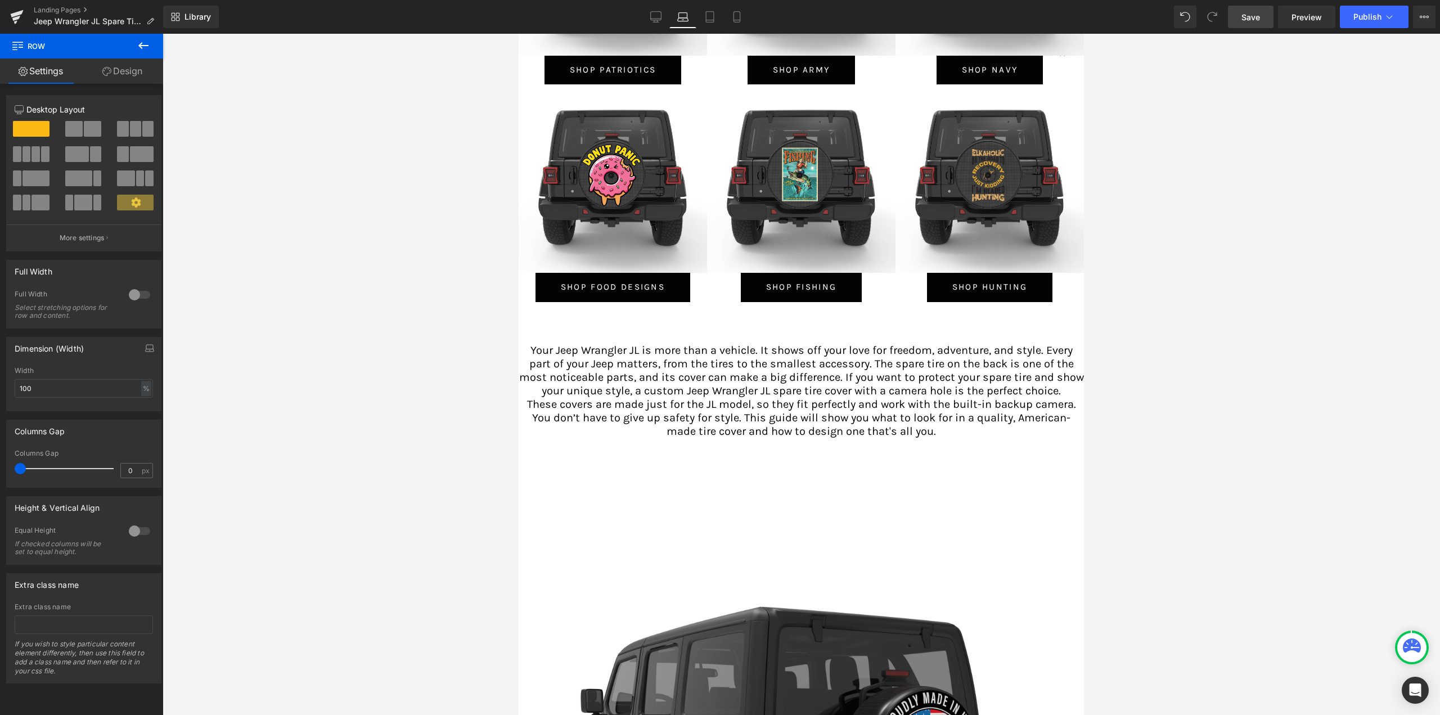
click at [134, 69] on link "Design" at bounding box center [123, 71] width 82 height 25
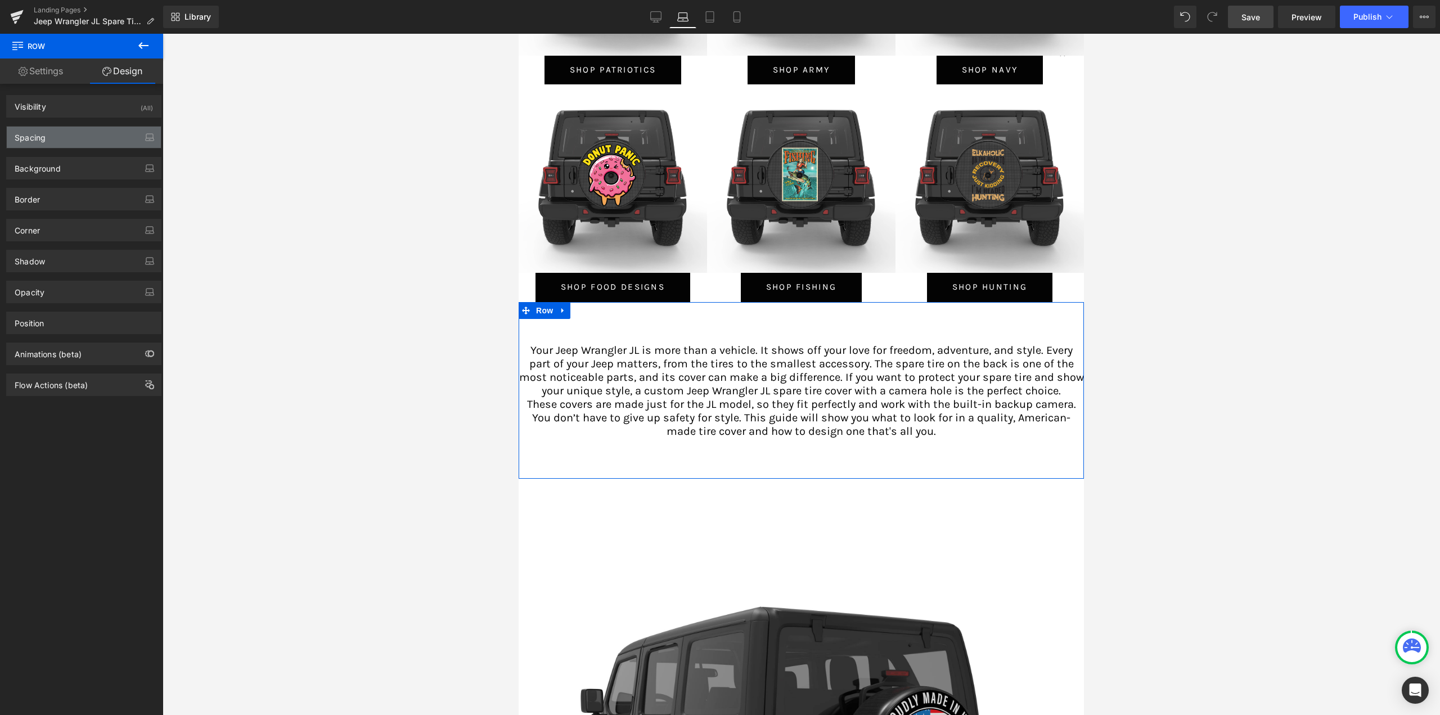
click at [56, 136] on div "Spacing" at bounding box center [84, 137] width 154 height 21
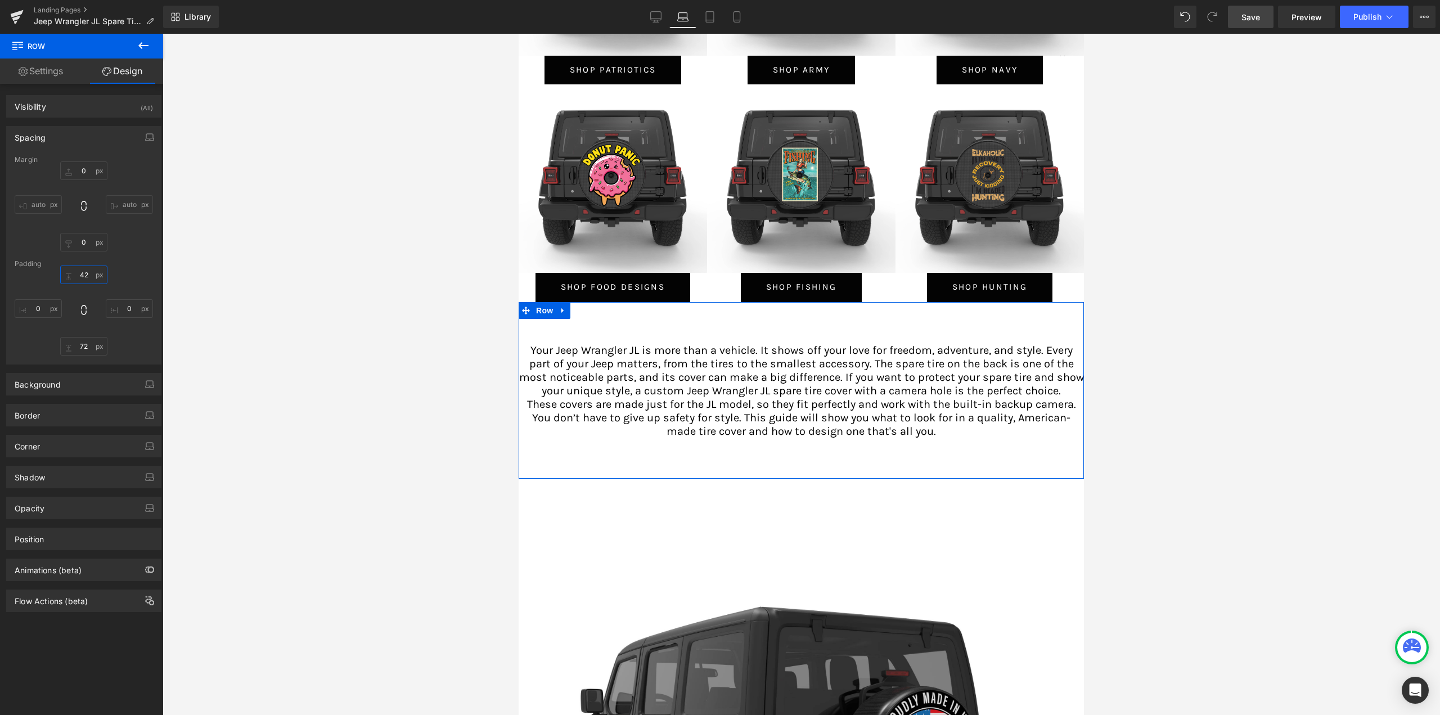
click at [82, 271] on input "42" at bounding box center [83, 275] width 47 height 19
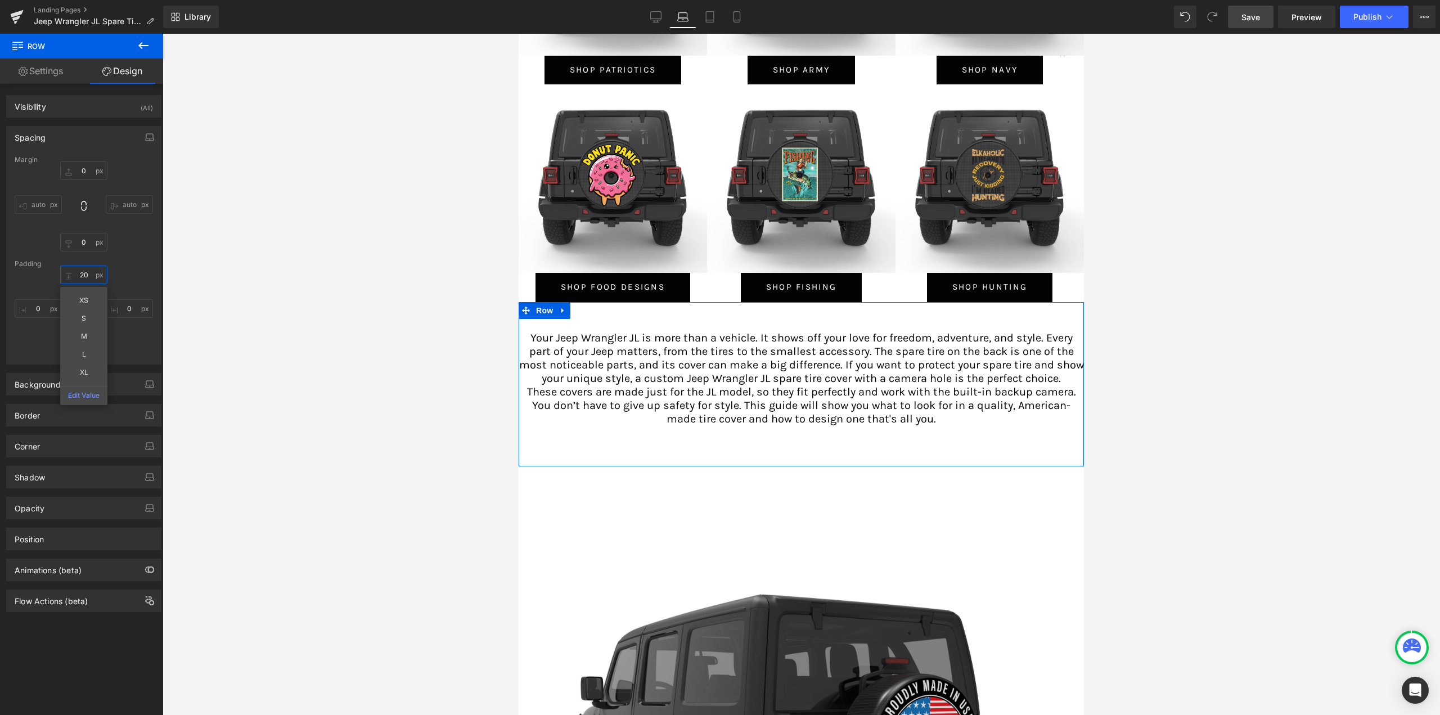
scroll to position [5247, 557]
type input "20"
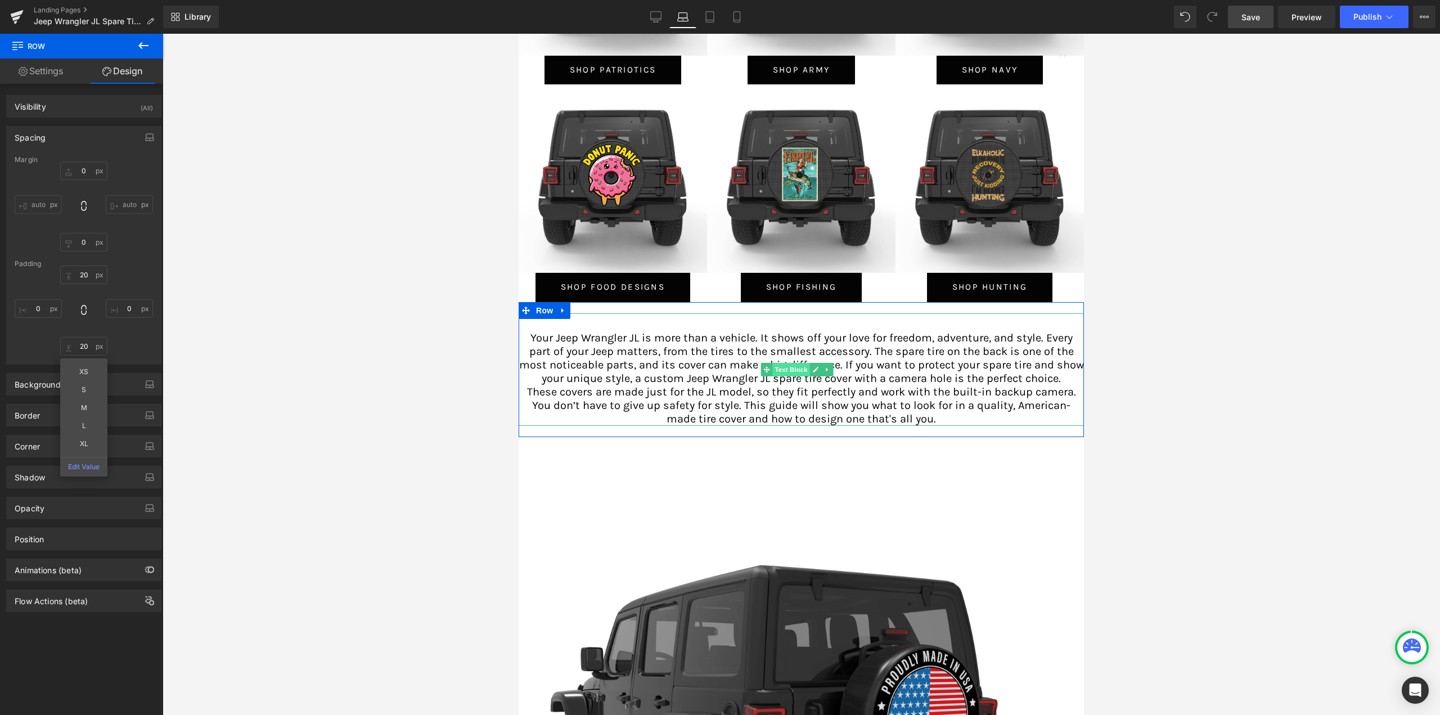
click at [789, 363] on span "Text Block" at bounding box center [790, 370] width 37 height 14
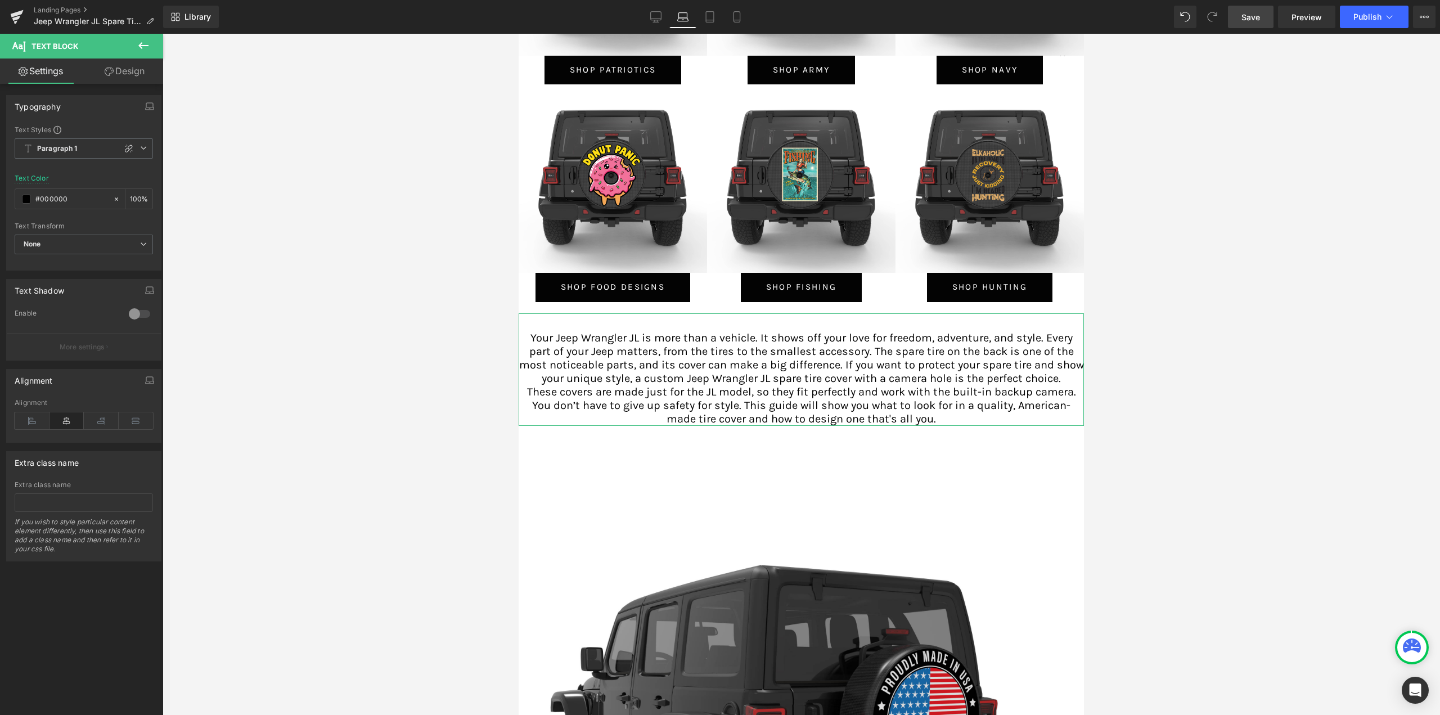
drag, startPoint x: 136, startPoint y: 76, endPoint x: 82, endPoint y: 110, distance: 63.2
click at [136, 76] on link "Design" at bounding box center [125, 71] width 82 height 25
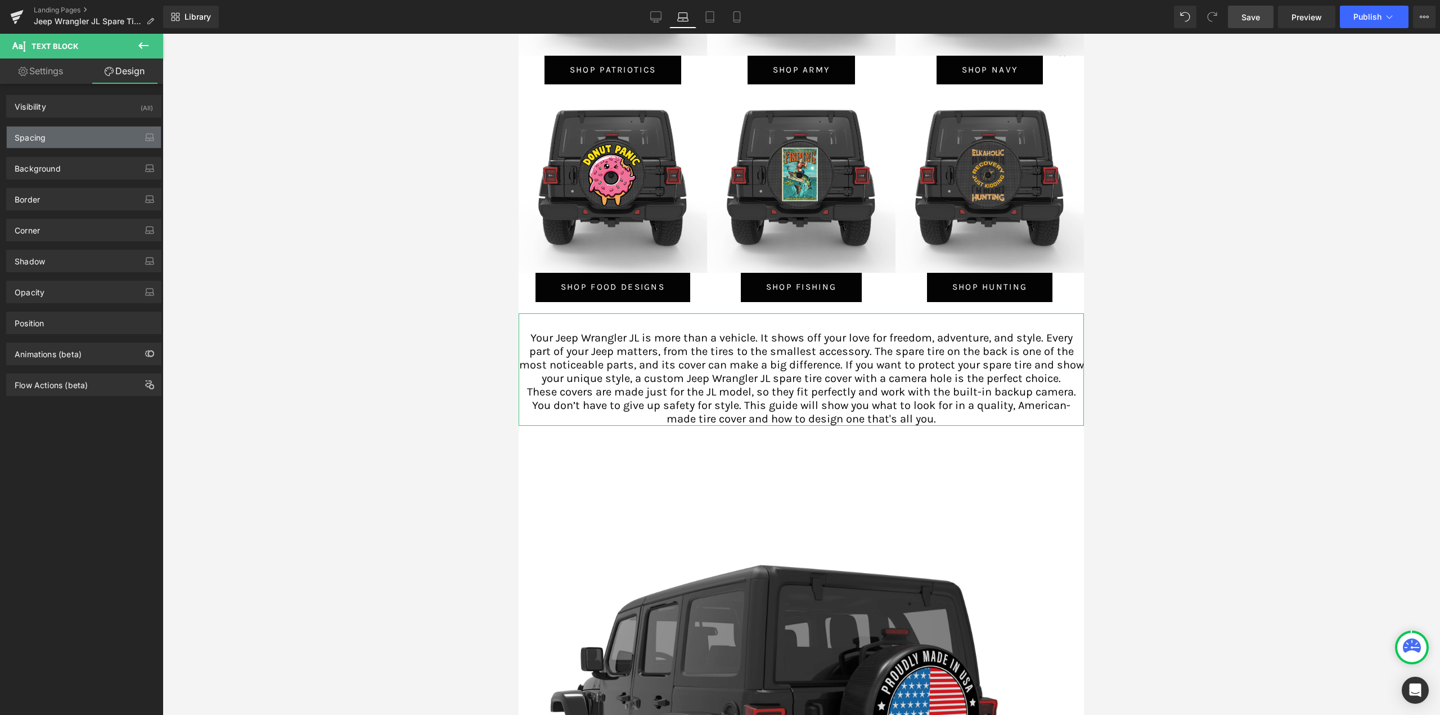
click at [61, 133] on div "Spacing" at bounding box center [84, 137] width 154 height 21
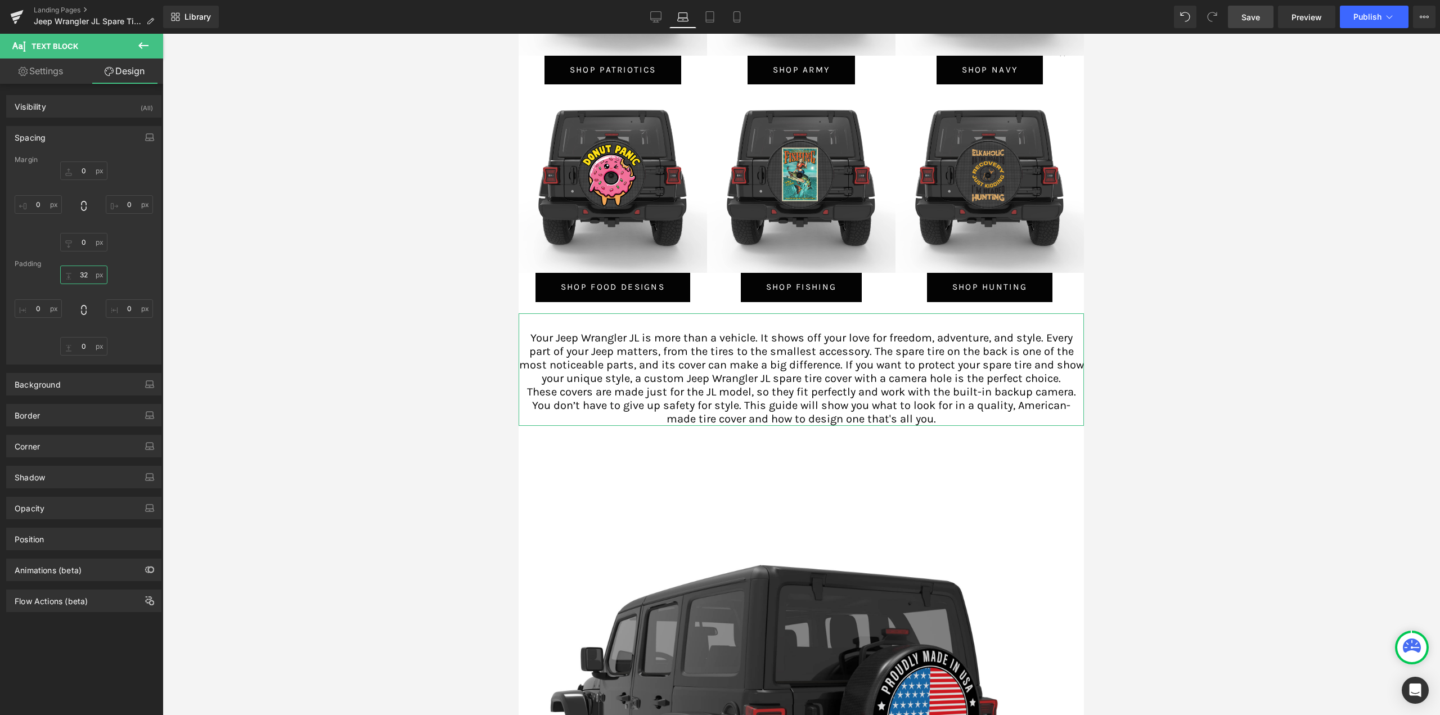
click at [83, 273] on input "32" at bounding box center [83, 275] width 47 height 19
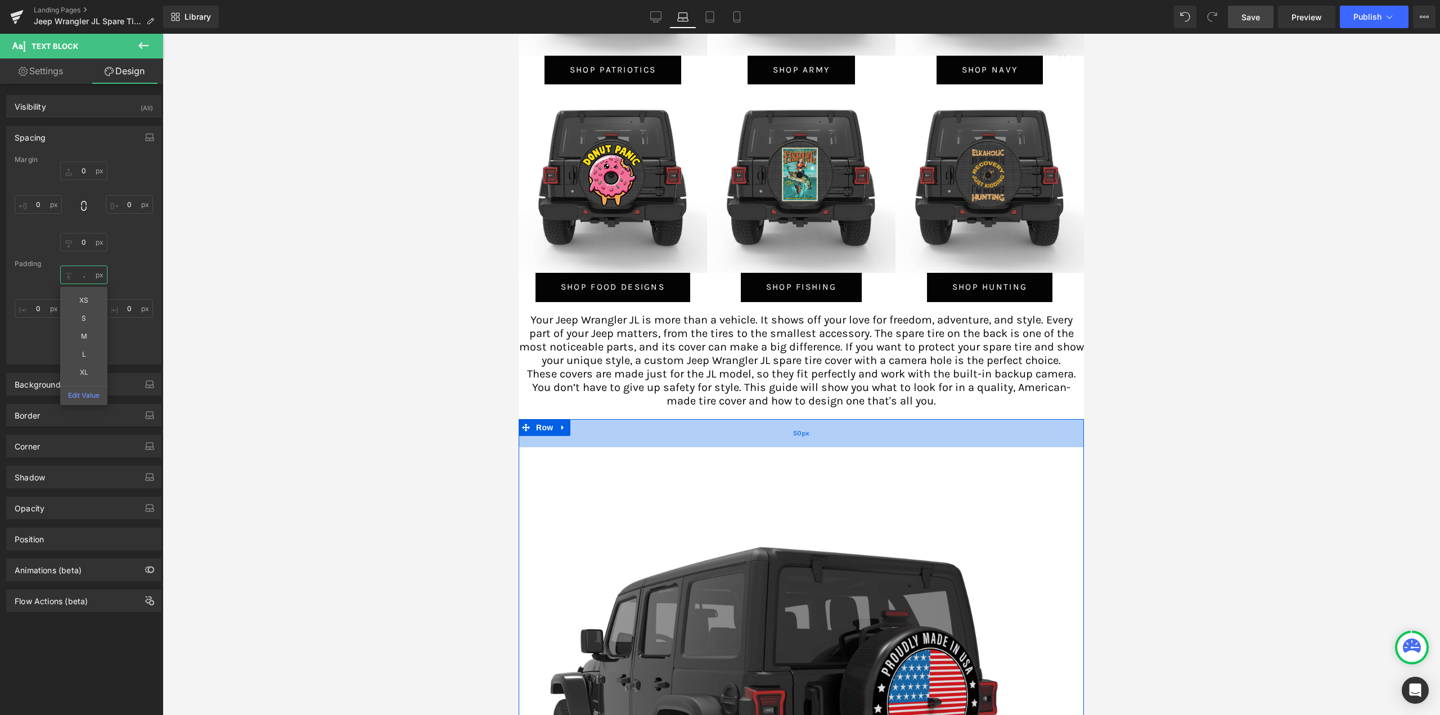
type input "0"
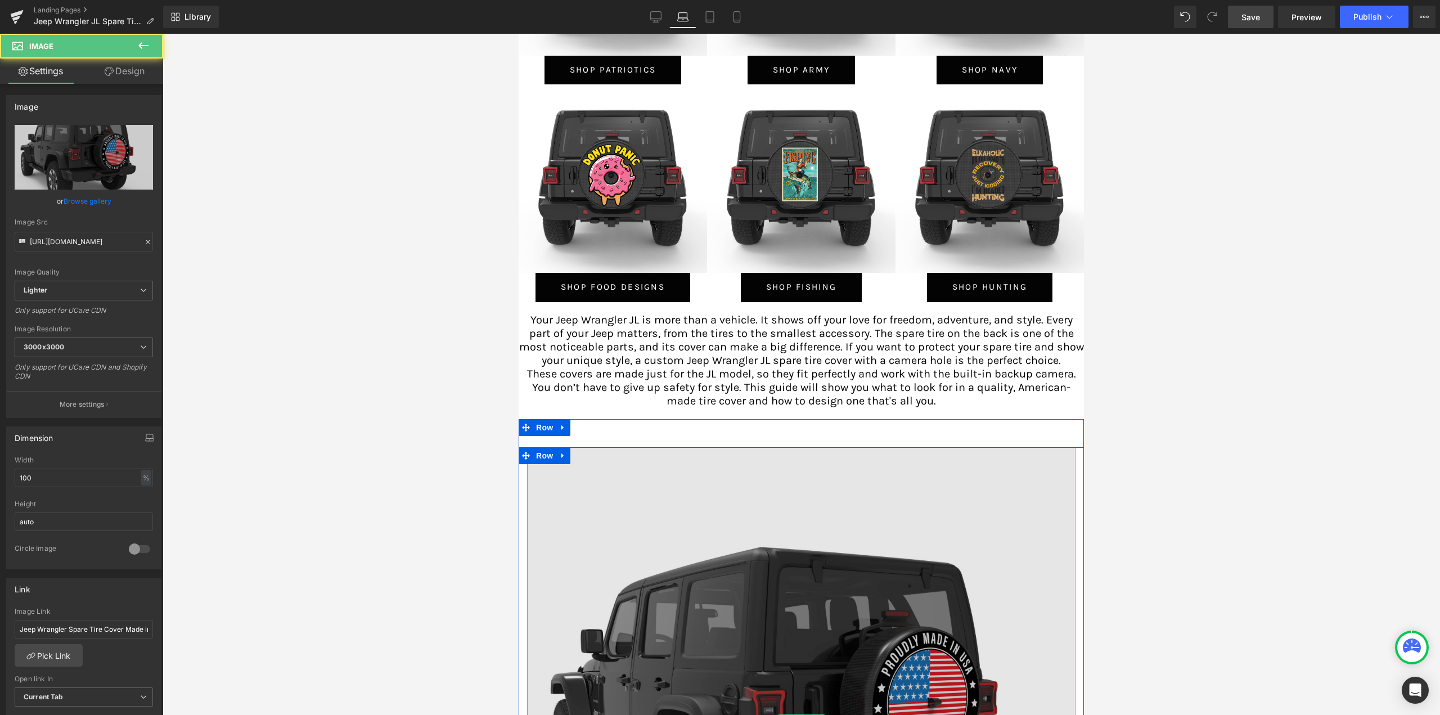
click at [764, 460] on img at bounding box center [801, 721] width 548 height 548
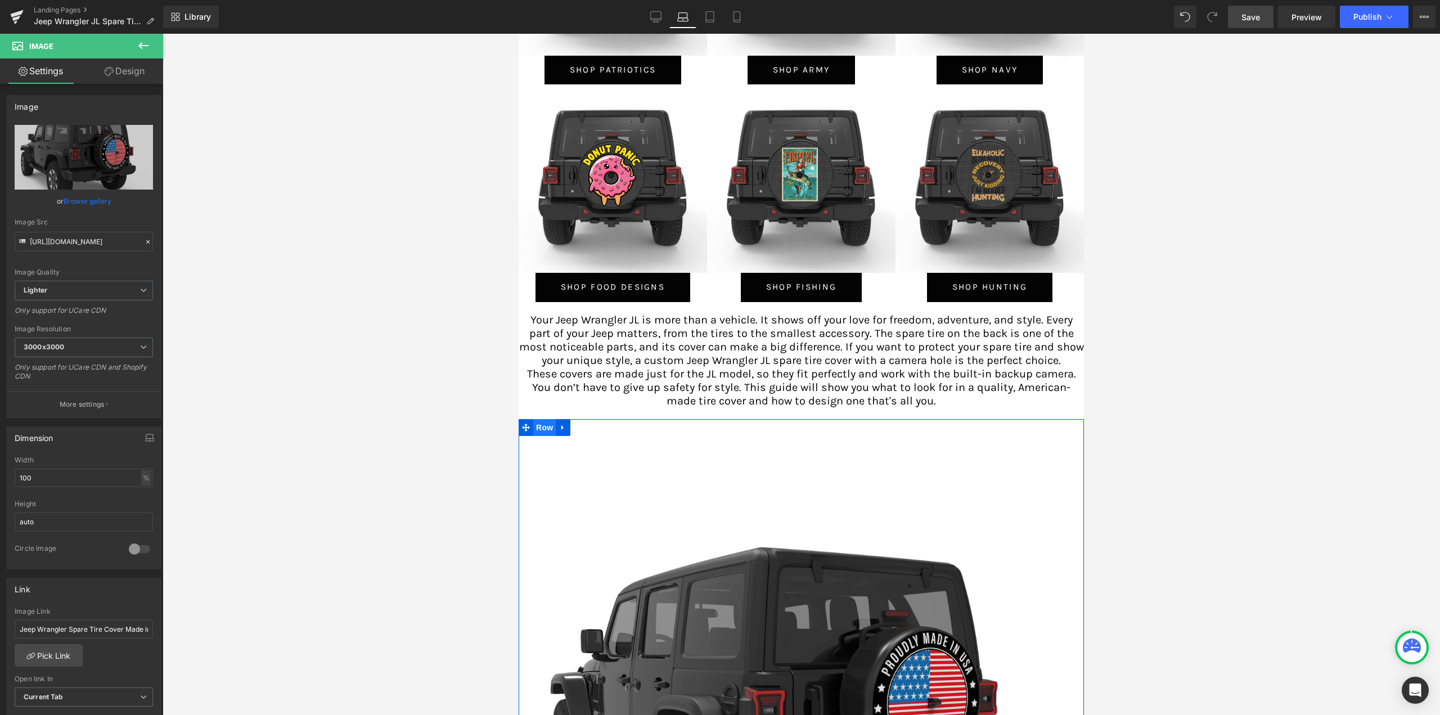
click at [538, 419] on span "Row" at bounding box center [544, 427] width 23 height 17
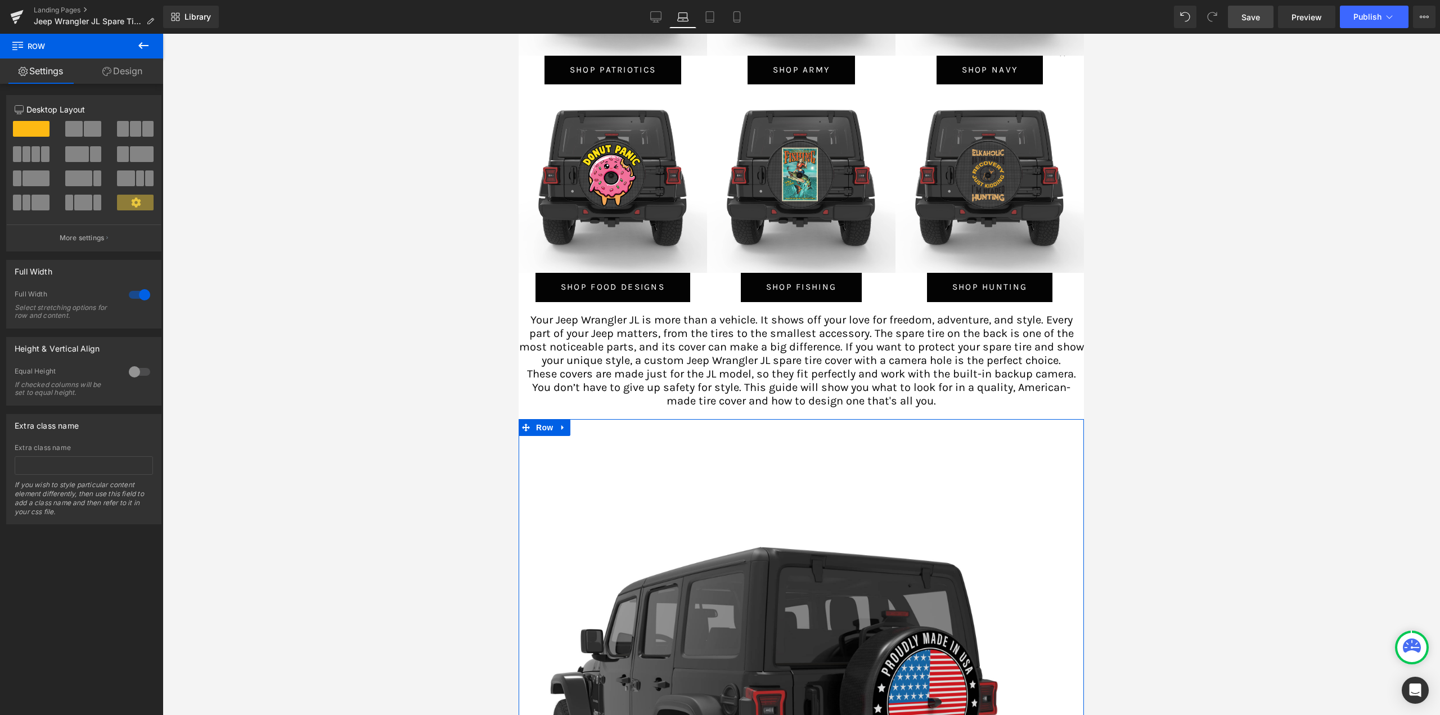
click at [136, 73] on link "Design" at bounding box center [123, 71] width 82 height 25
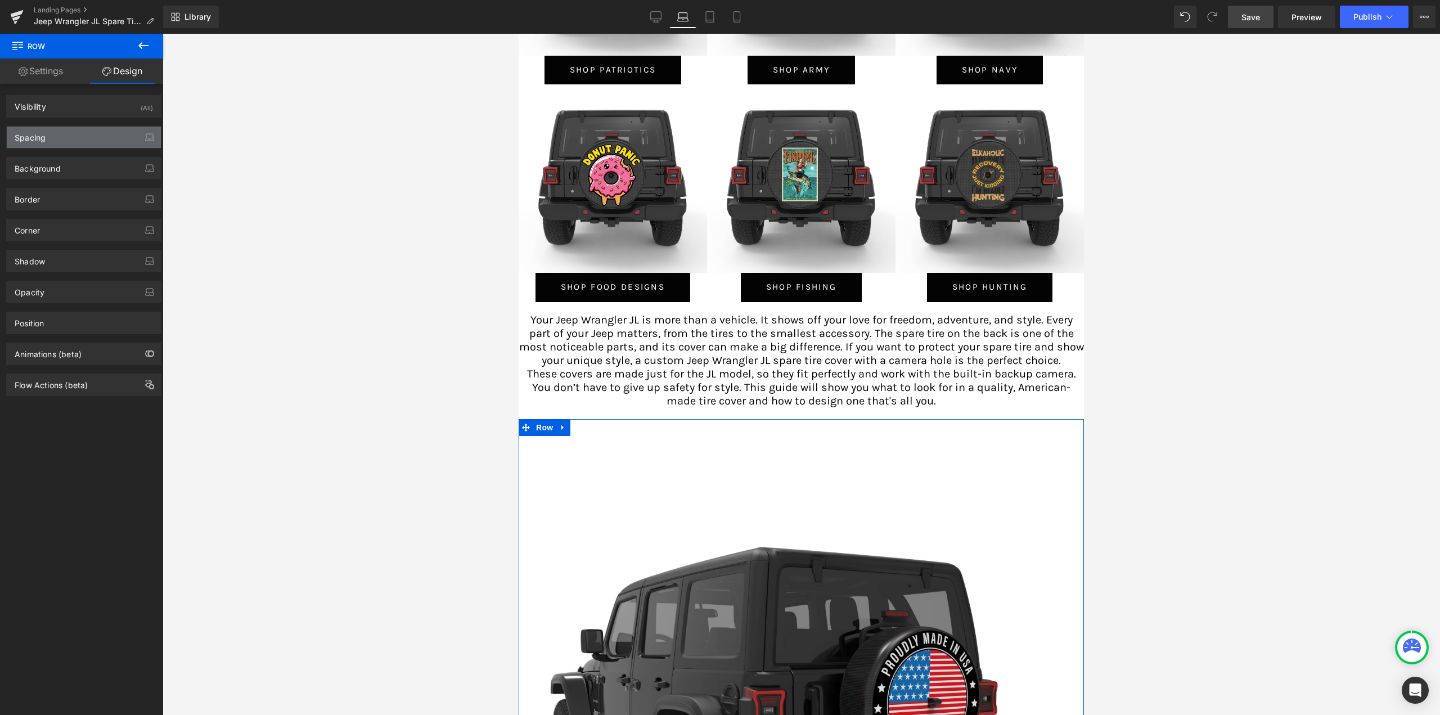
click at [105, 136] on div "Spacing" at bounding box center [84, 137] width 154 height 21
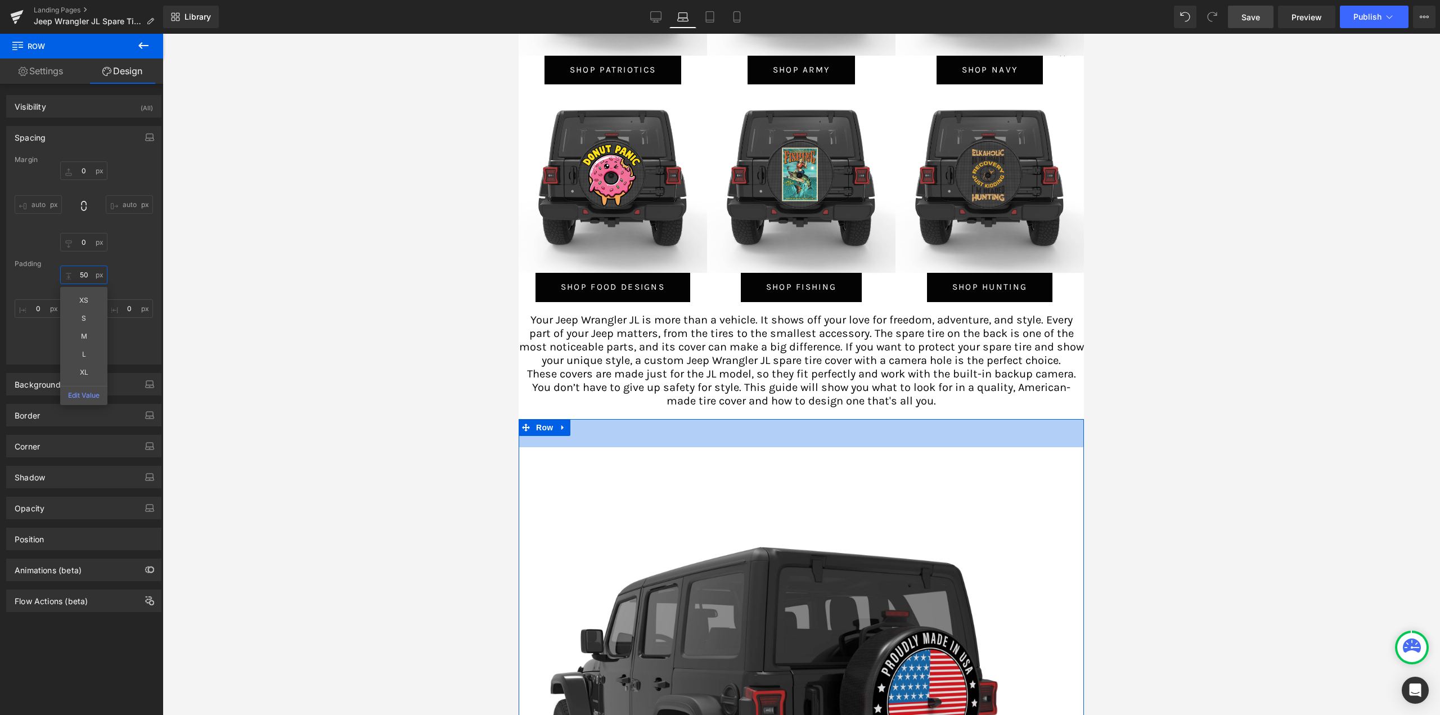
click at [85, 276] on input "50" at bounding box center [83, 275] width 47 height 19
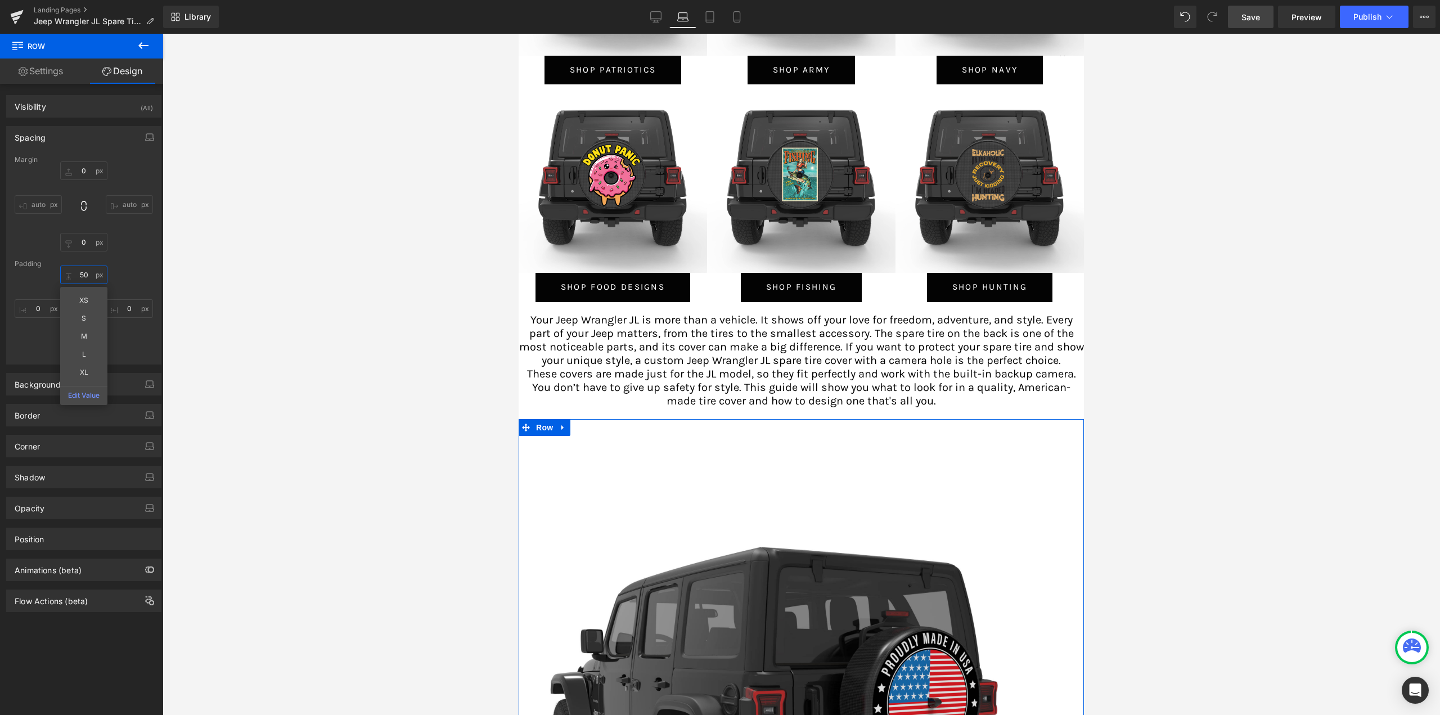
type input "0"
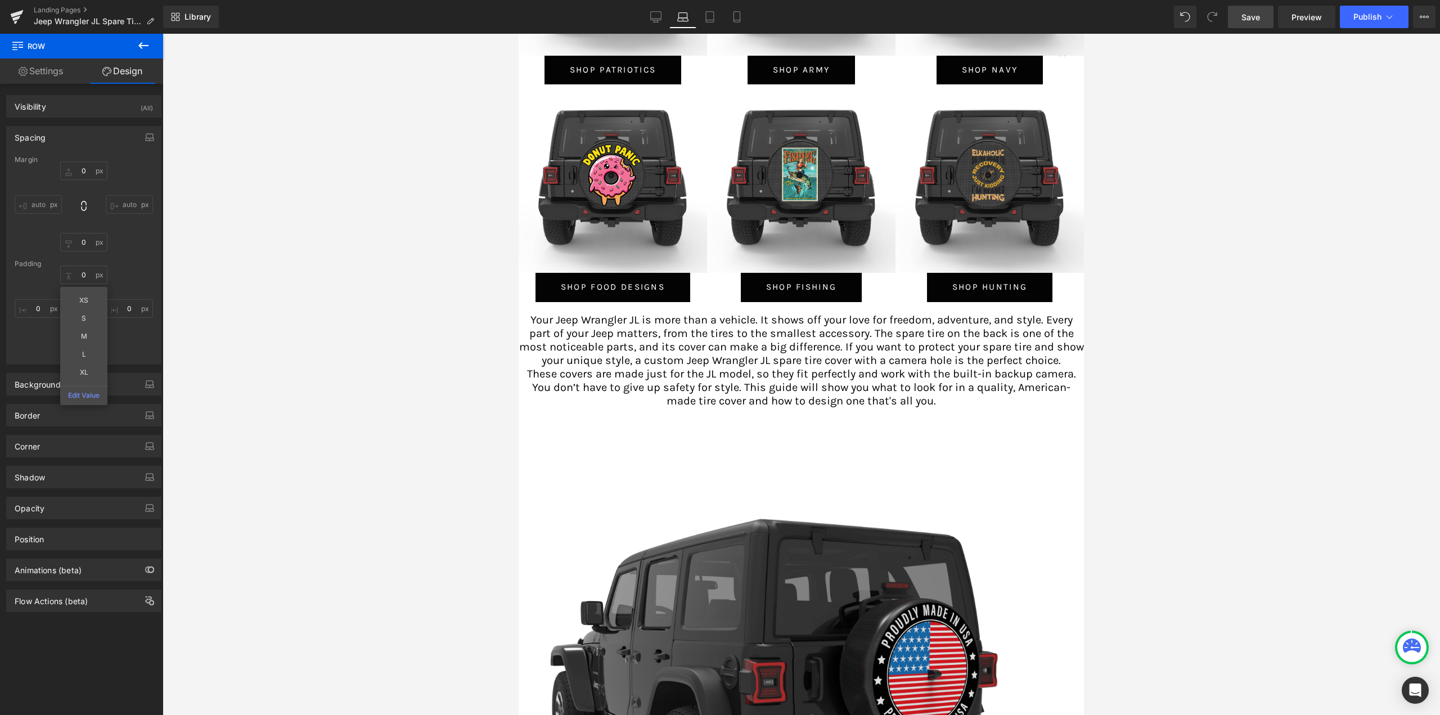
click at [337, 269] on div at bounding box center [801, 374] width 1277 height 681
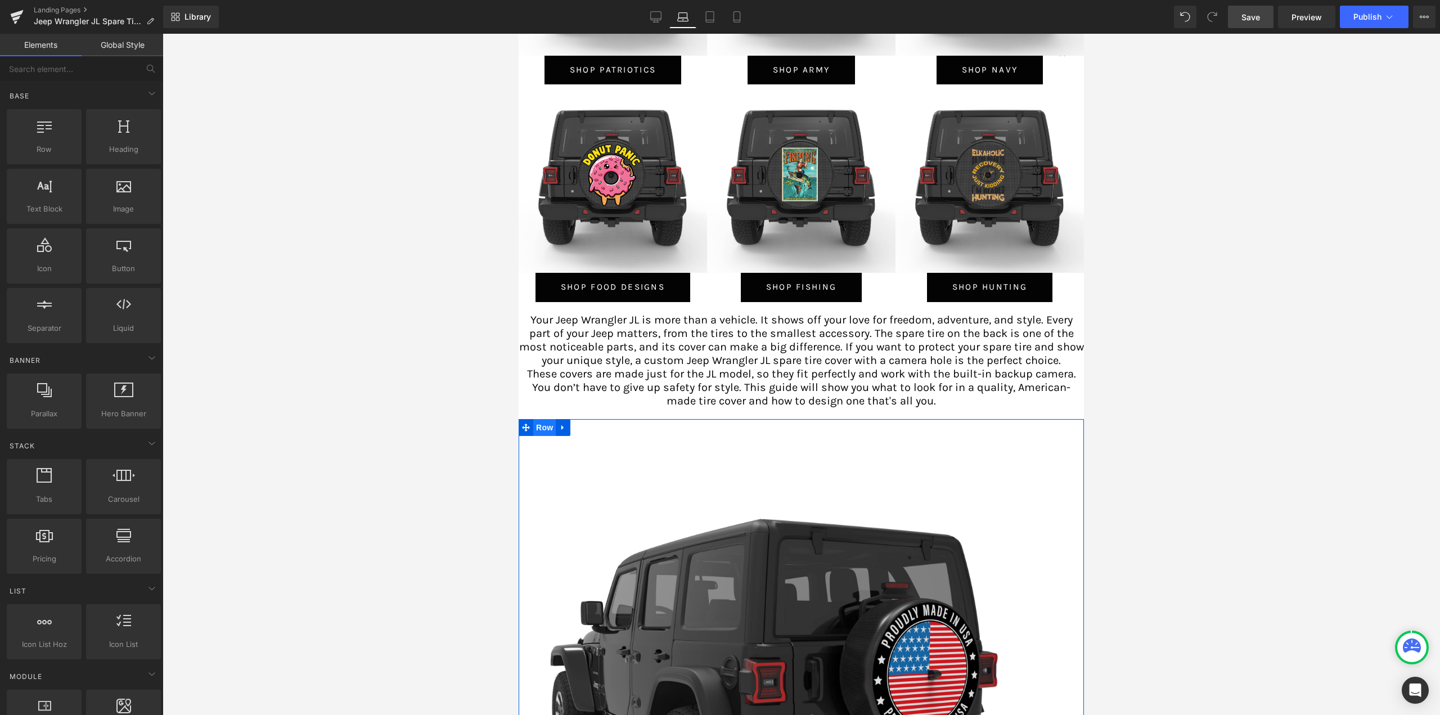
click at [541, 419] on span "Row" at bounding box center [544, 427] width 23 height 17
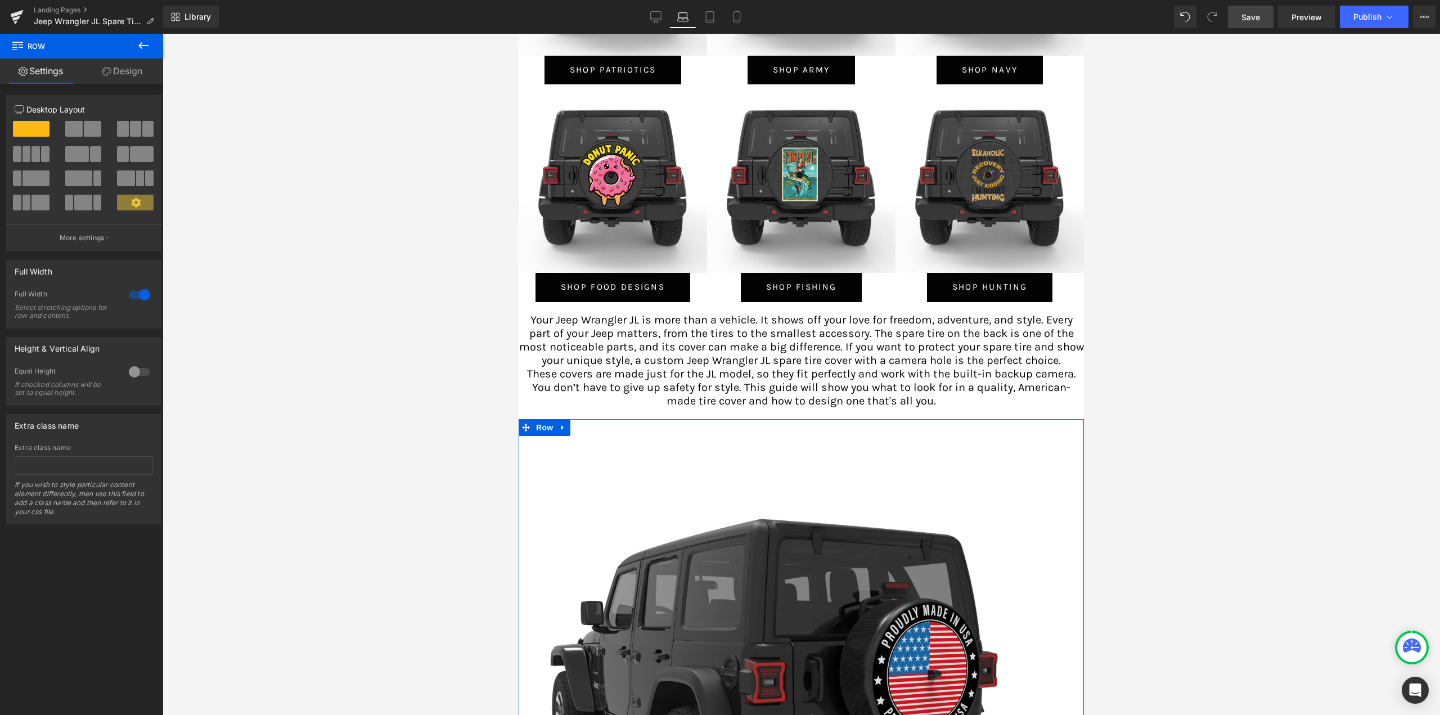
click at [137, 69] on link "Design" at bounding box center [123, 71] width 82 height 25
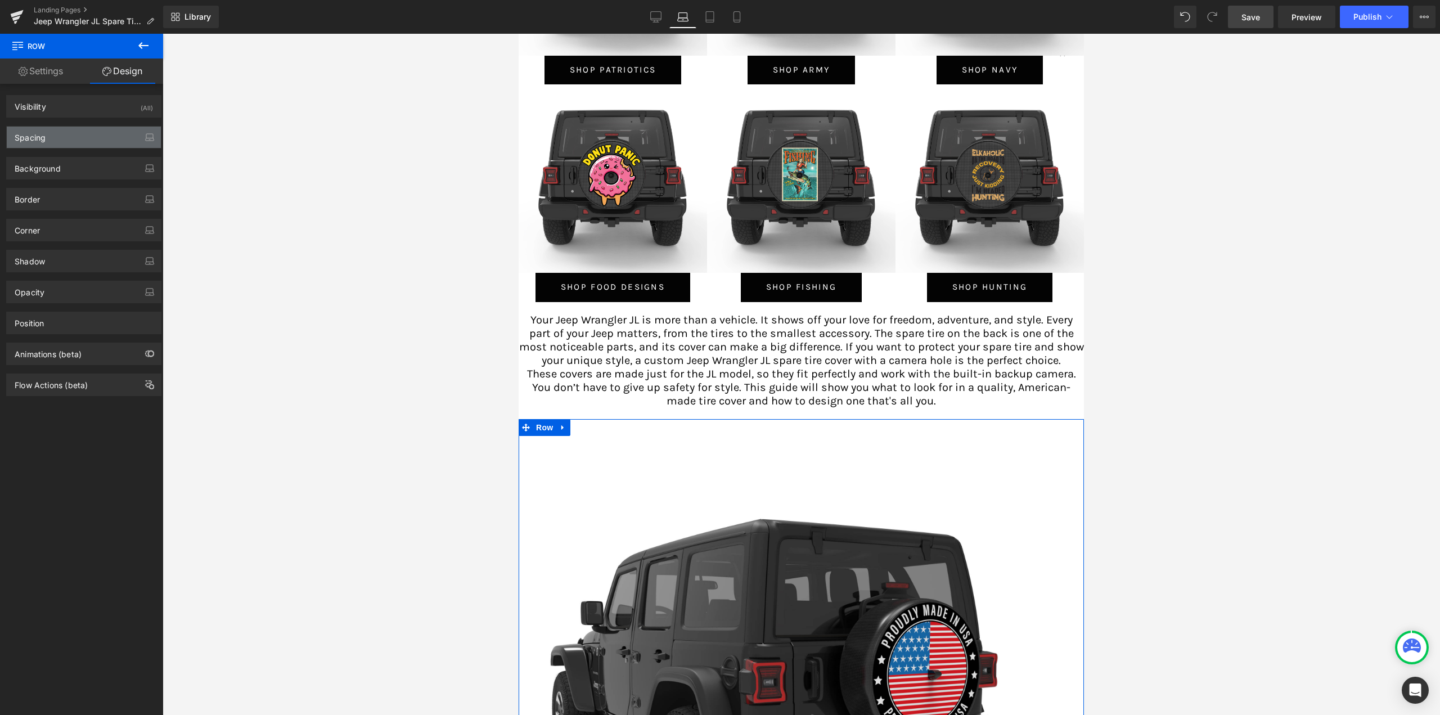
click at [66, 139] on div "Spacing" at bounding box center [84, 137] width 154 height 21
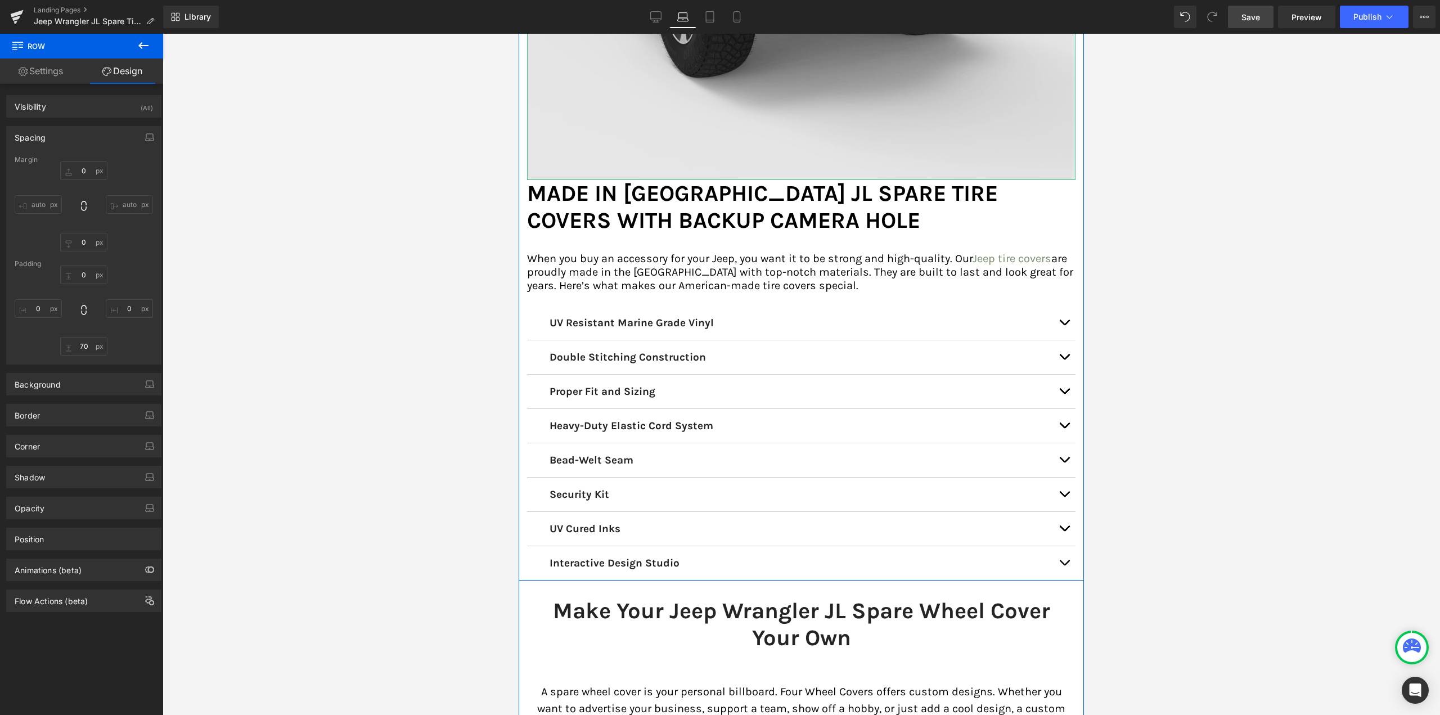
scroll to position [3656, 0]
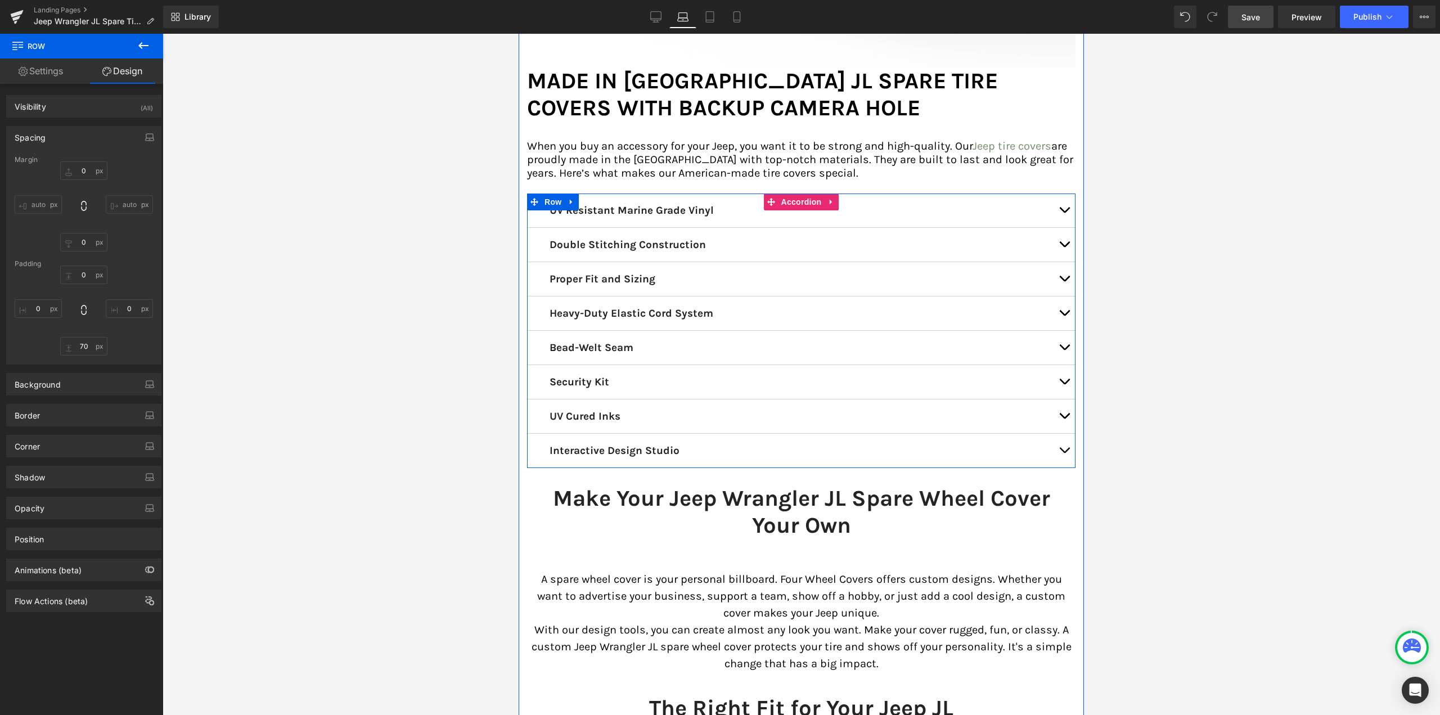
click at [1060, 334] on button "button" at bounding box center [1064, 348] width 23 height 34
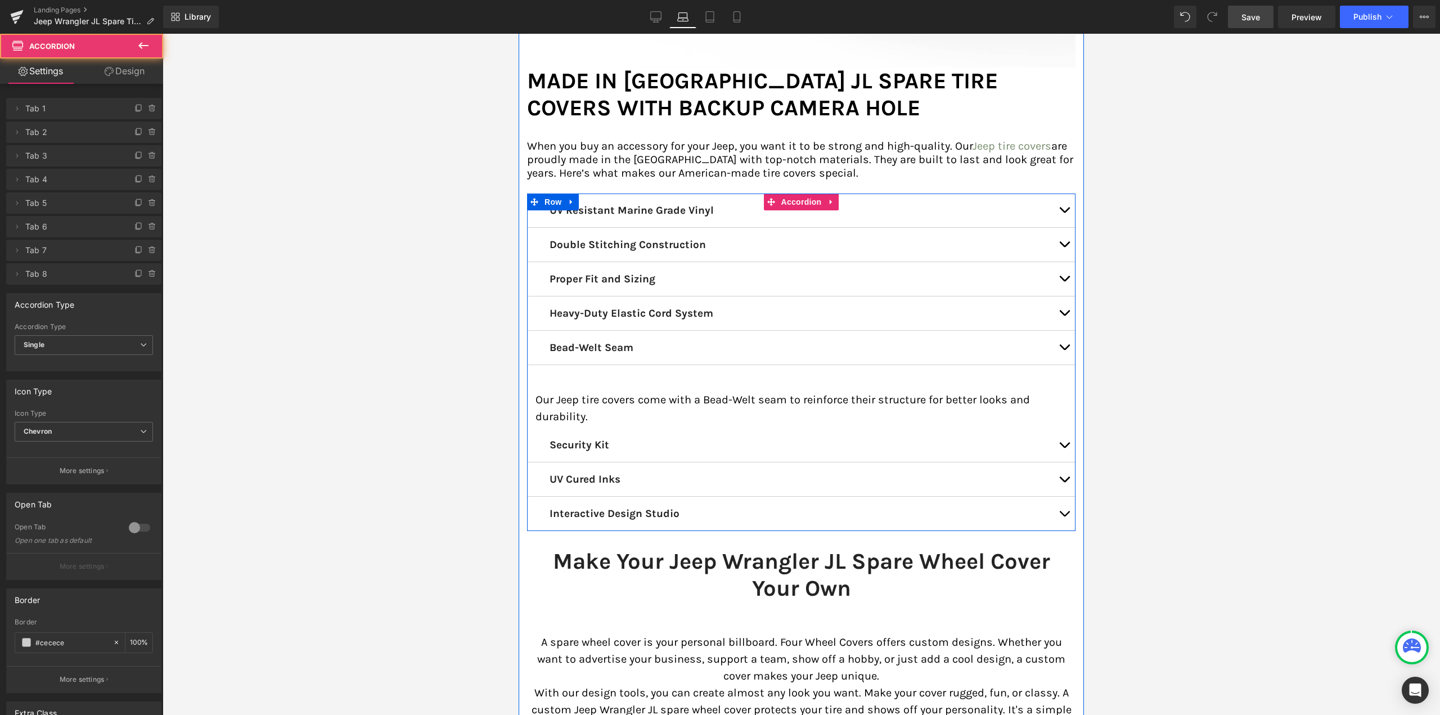
scroll to position [6, 6]
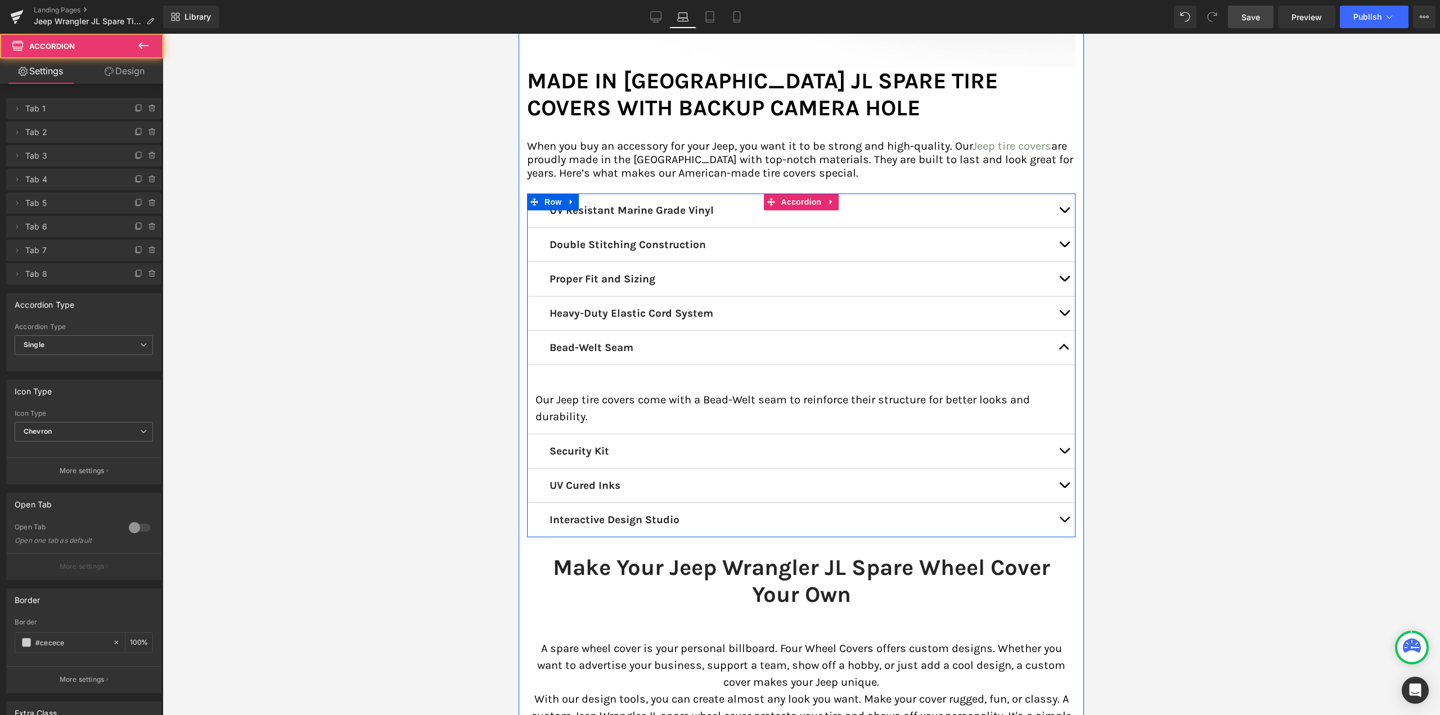
click at [1064, 350] on span "button" at bounding box center [1064, 350] width 0 height 0
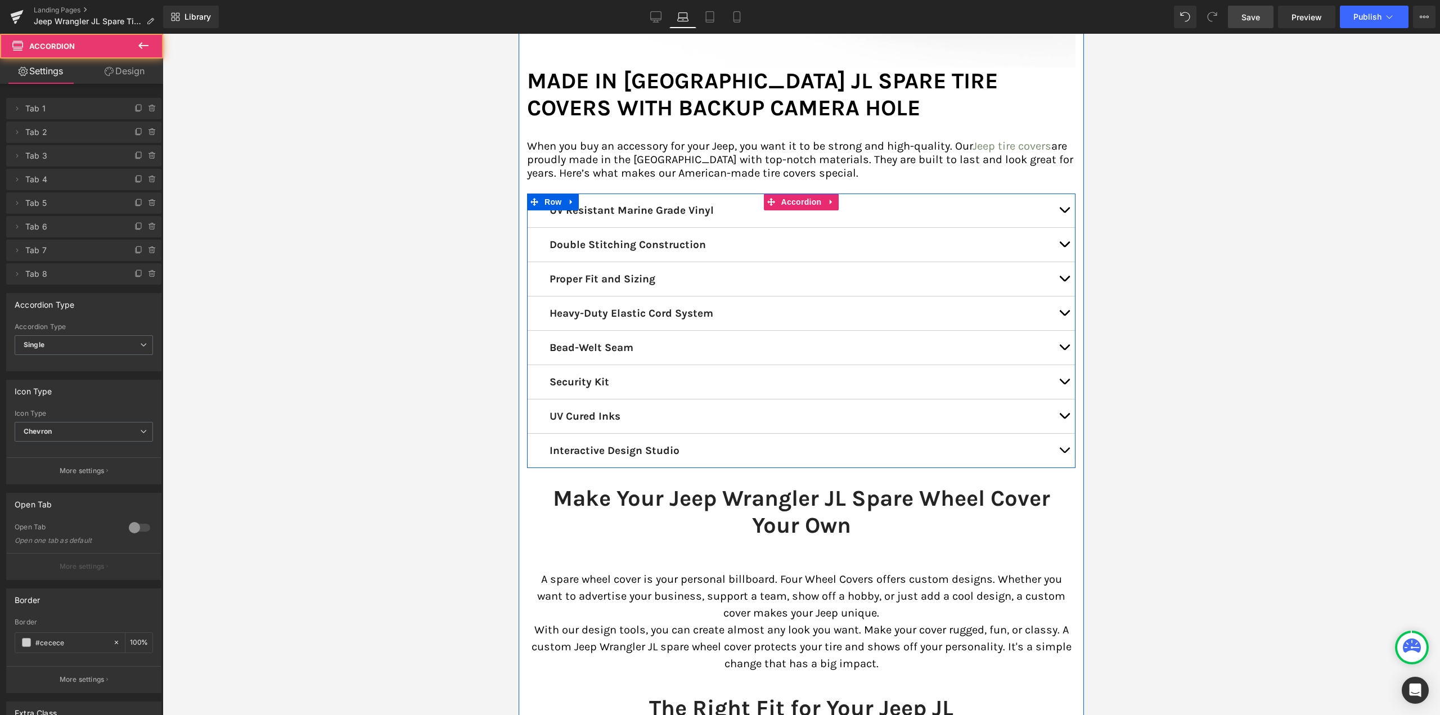
scroll to position [5178, 557]
click at [1060, 334] on button "button" at bounding box center [1064, 348] width 23 height 34
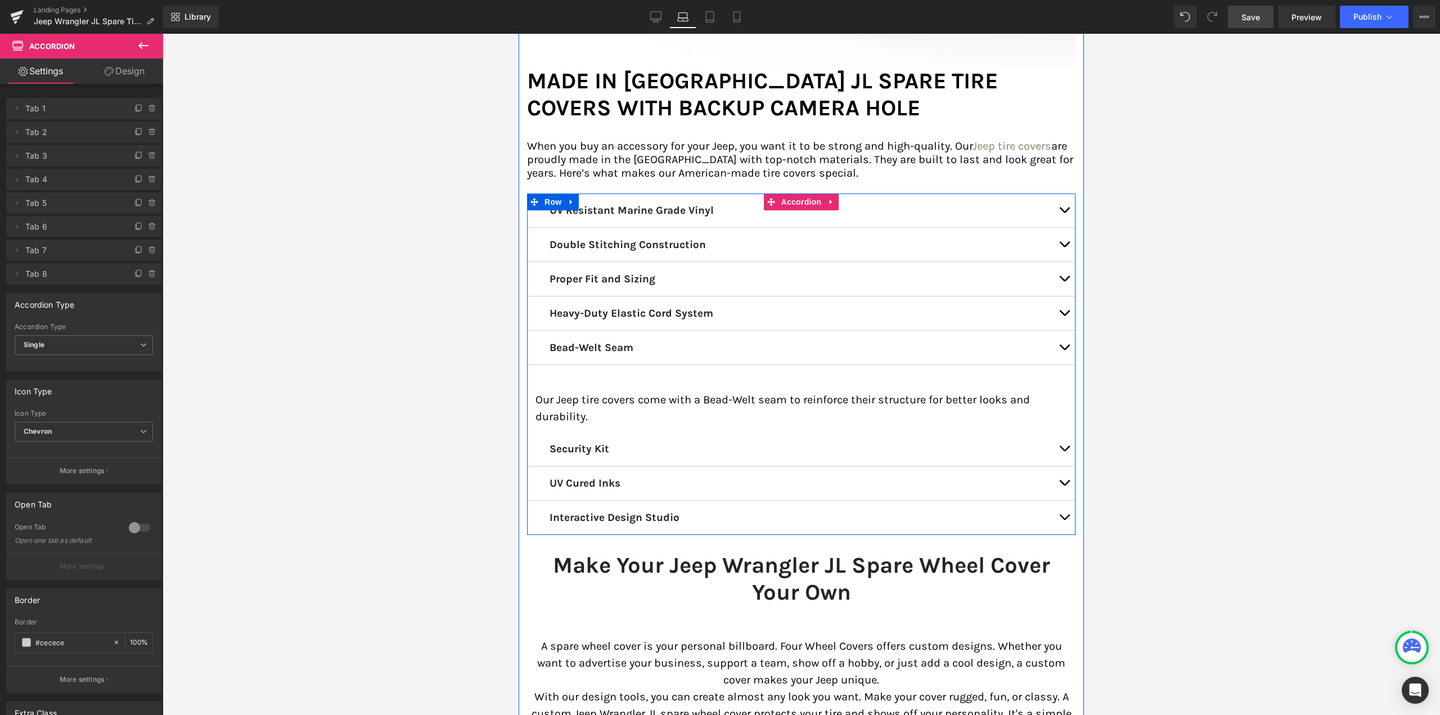
scroll to position [5241, 557]
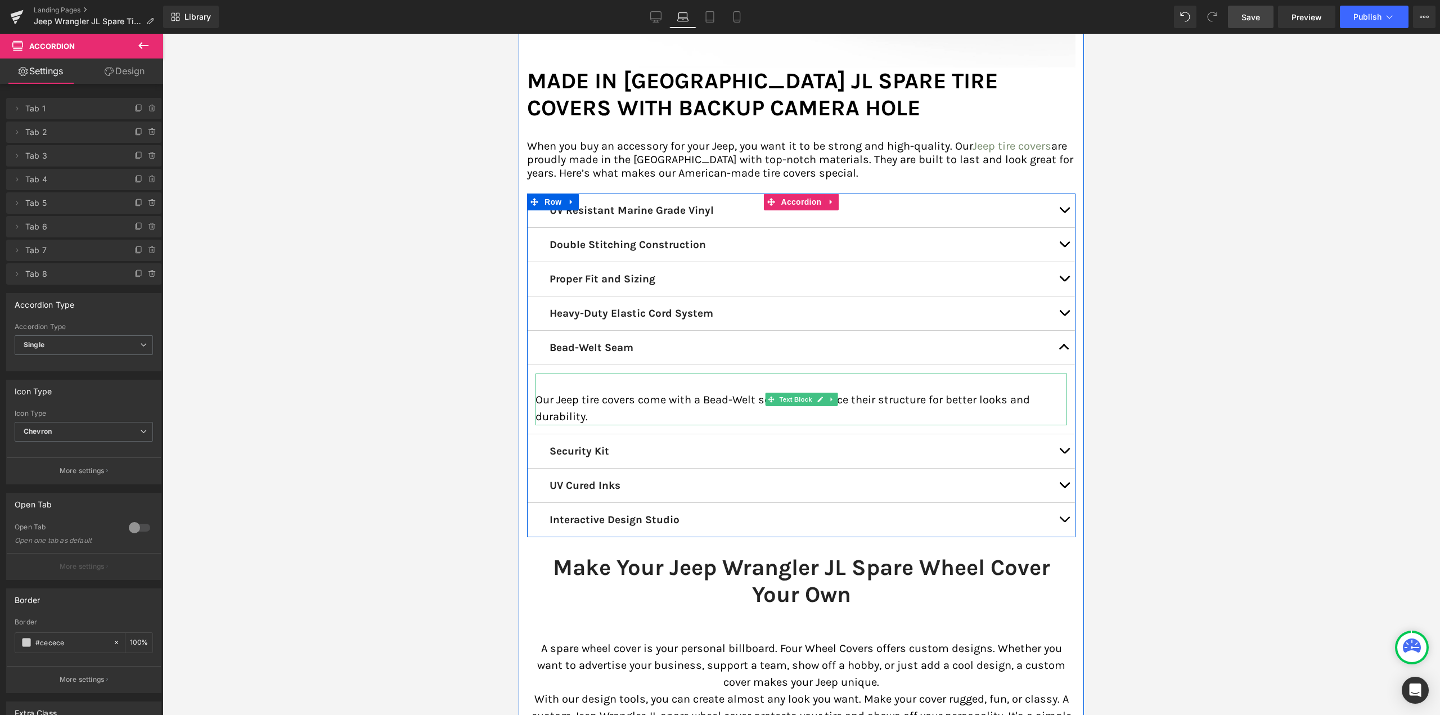
click at [551, 392] on p "Our Jeep tire covers come with a Bead-Welt seam to reinforce their structure fo…" at bounding box center [802, 409] width 532 height 34
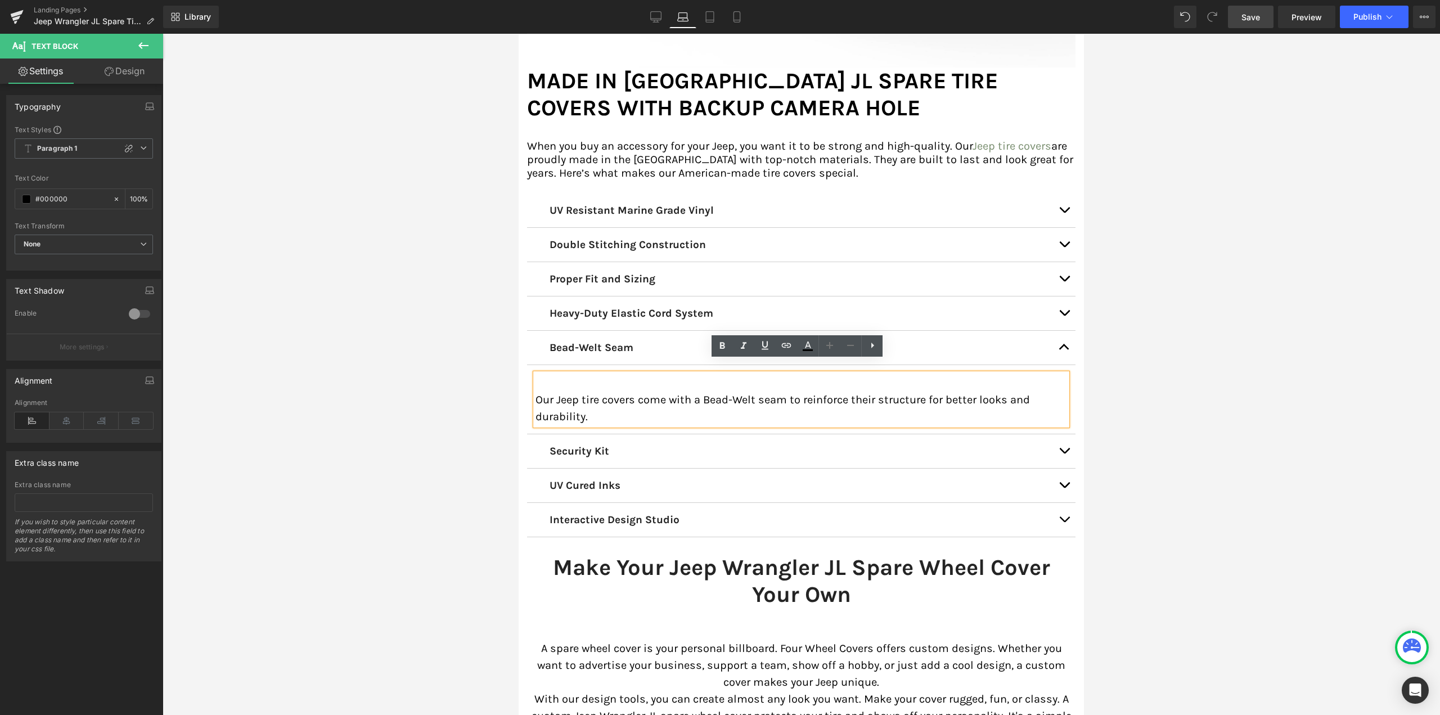
click at [536, 392] on p "Our Jeep tire covers come with a Bead-Welt seam to reinforce their structure fo…" at bounding box center [802, 409] width 532 height 34
click at [537, 374] on div "Our Jeep tire covers come with a Bead-Welt seam to reinforce their structure fo…" at bounding box center [802, 400] width 532 height 52
click at [528, 384] on article "Our Jeep tire covers come with a Bead-Welt seam to reinforce their structure fo…" at bounding box center [801, 399] width 548 height 69
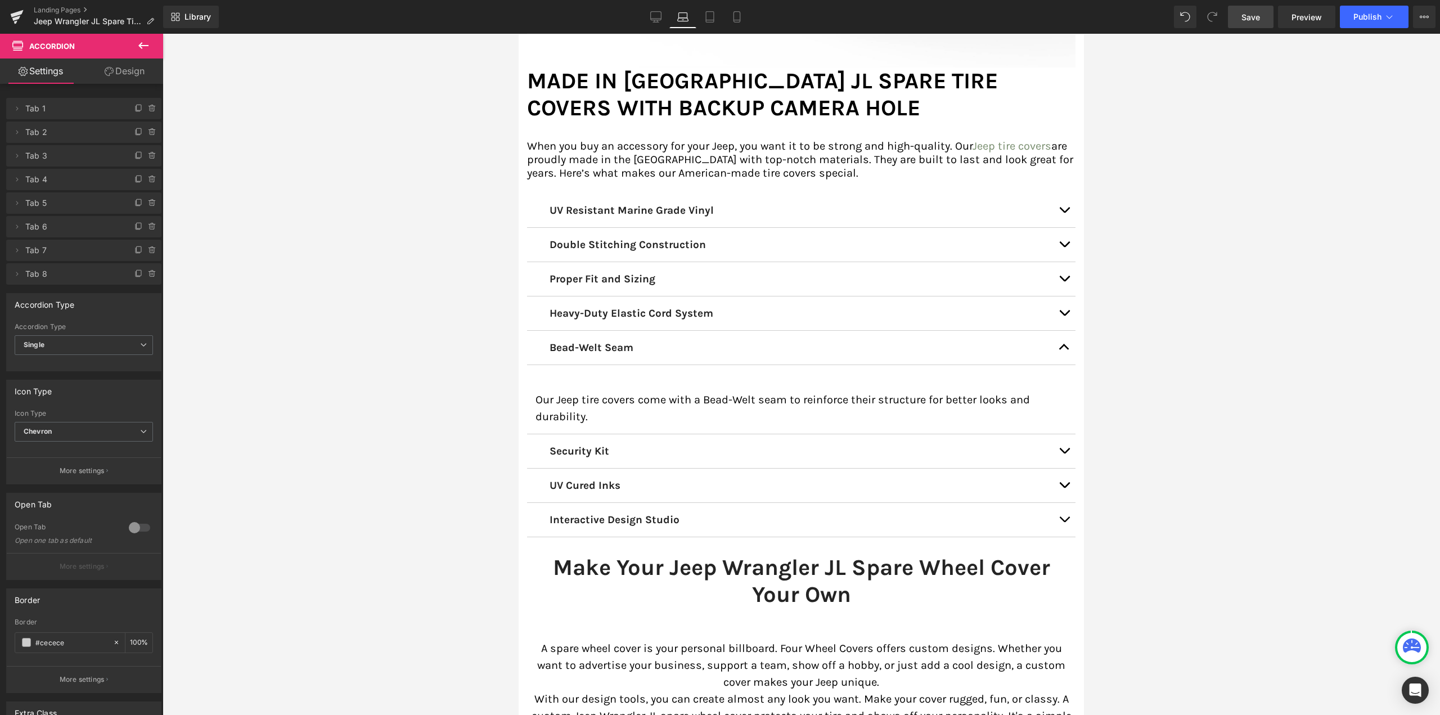
click at [536, 392] on p "Our Jeep tire covers come with a Bead-Welt seam to reinforce their structure fo…" at bounding box center [802, 409] width 532 height 34
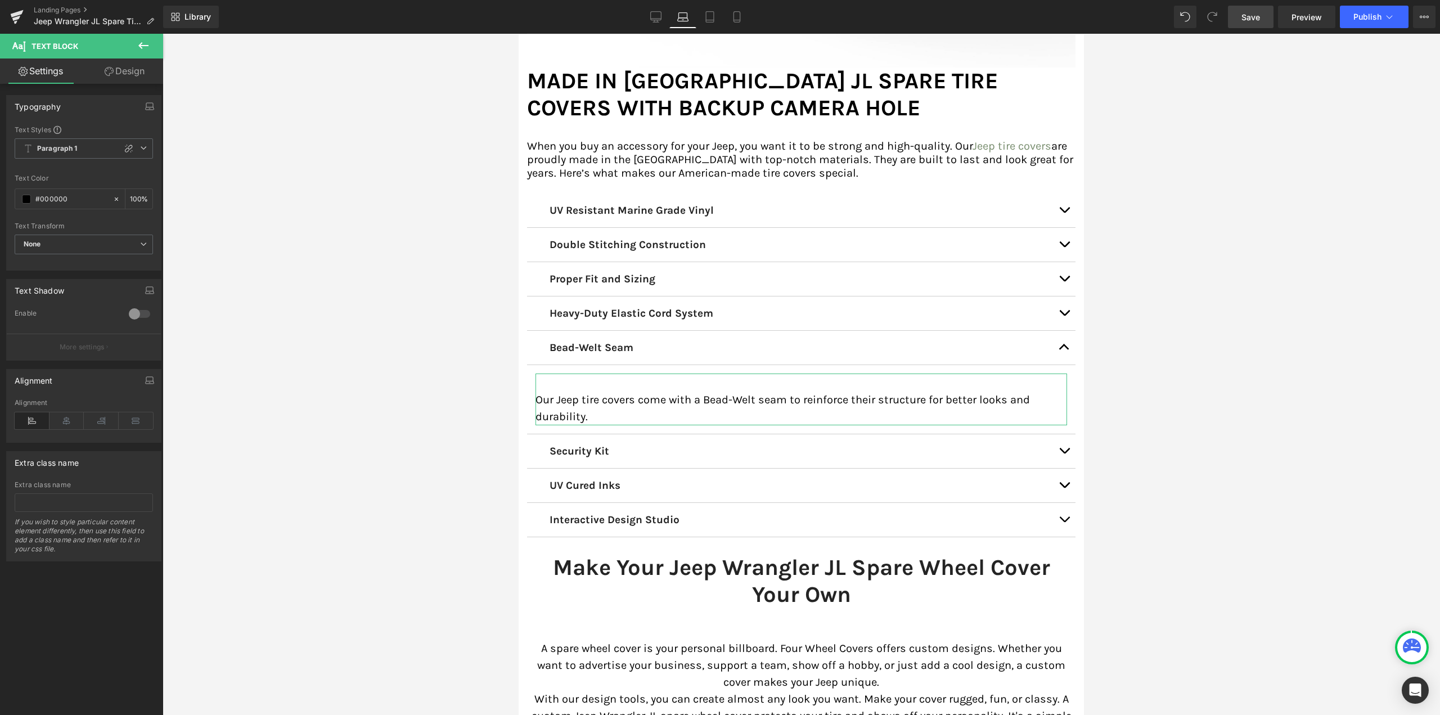
click at [128, 65] on link "Design" at bounding box center [125, 71] width 82 height 25
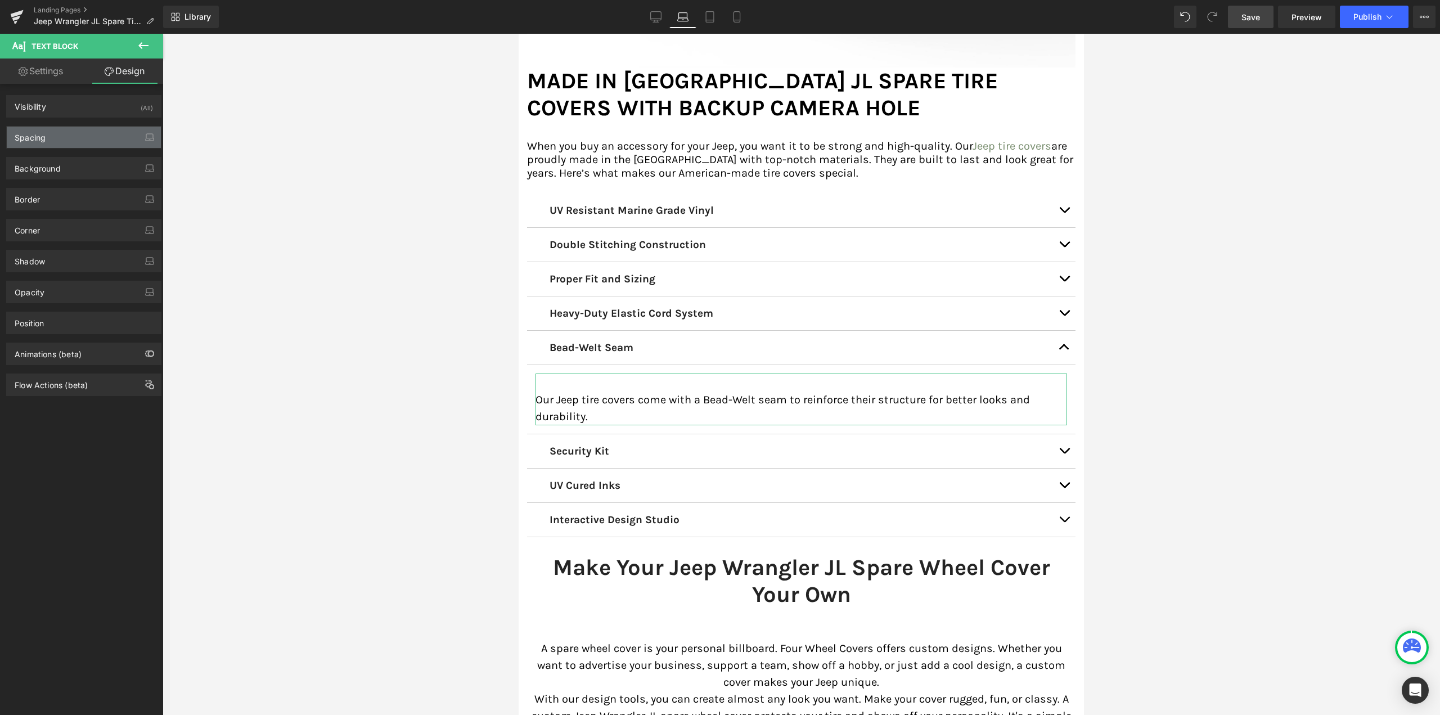
click at [38, 128] on div "Spacing" at bounding box center [30, 135] width 31 height 16
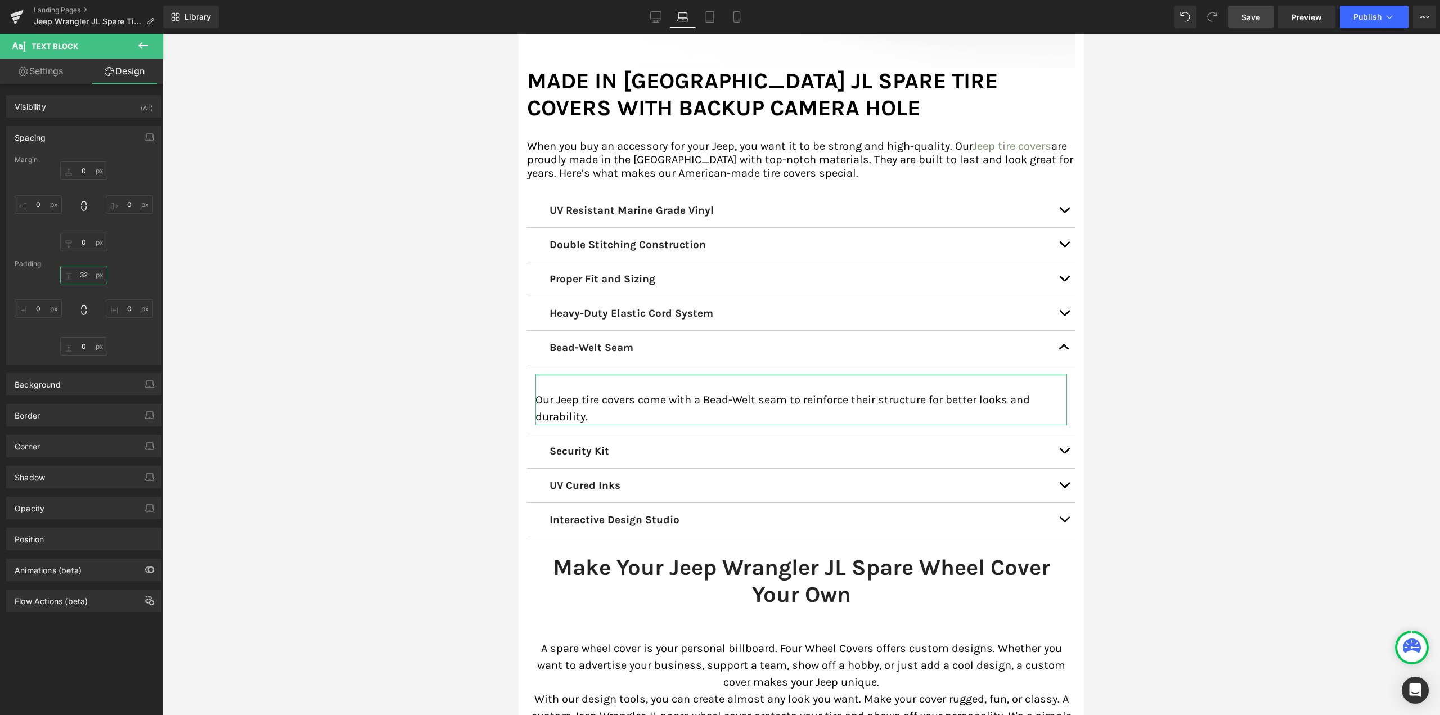
click at [79, 271] on input "text" at bounding box center [83, 275] width 47 height 19
type input "0"
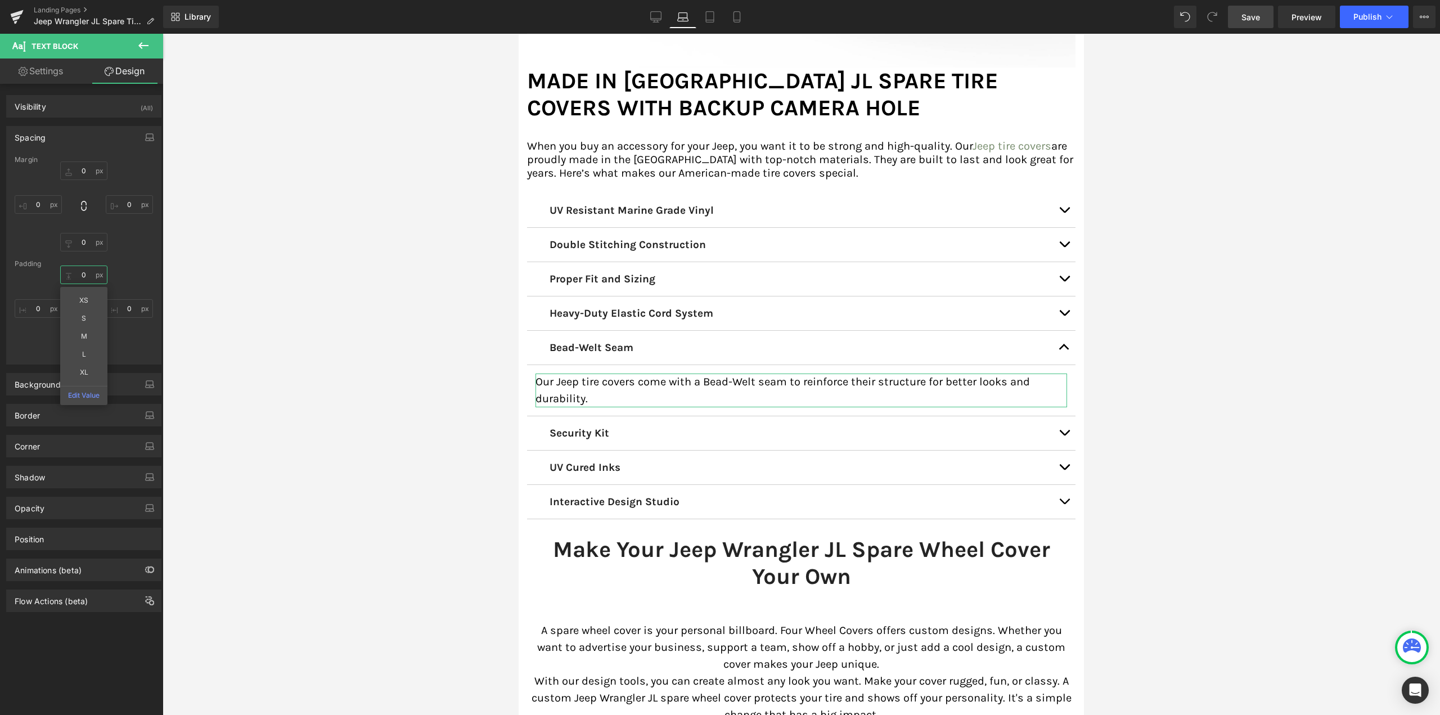
scroll to position [5223, 557]
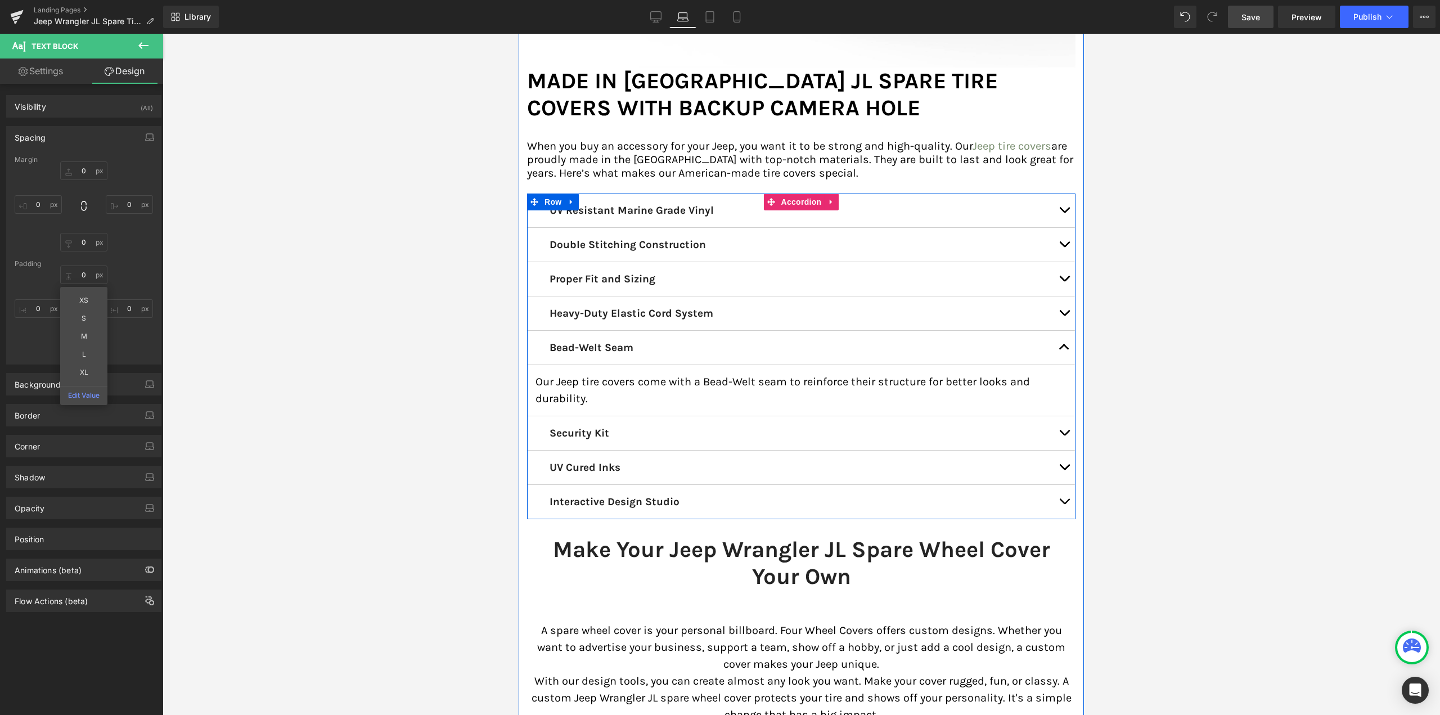
click at [1064, 316] on span "button" at bounding box center [1064, 316] width 0 height 0
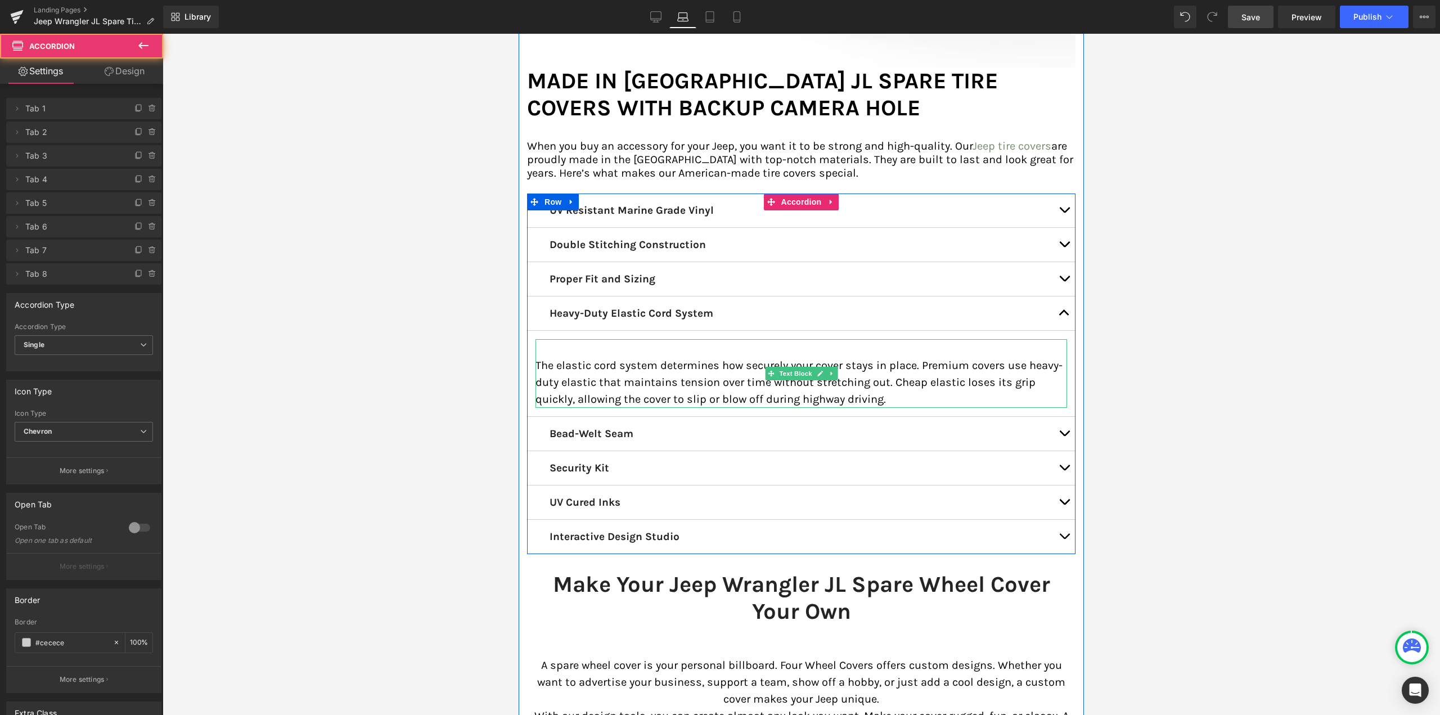
click at [586, 357] on p "The elastic cord system determines how securely your cover stays in place. Prem…" at bounding box center [802, 382] width 532 height 51
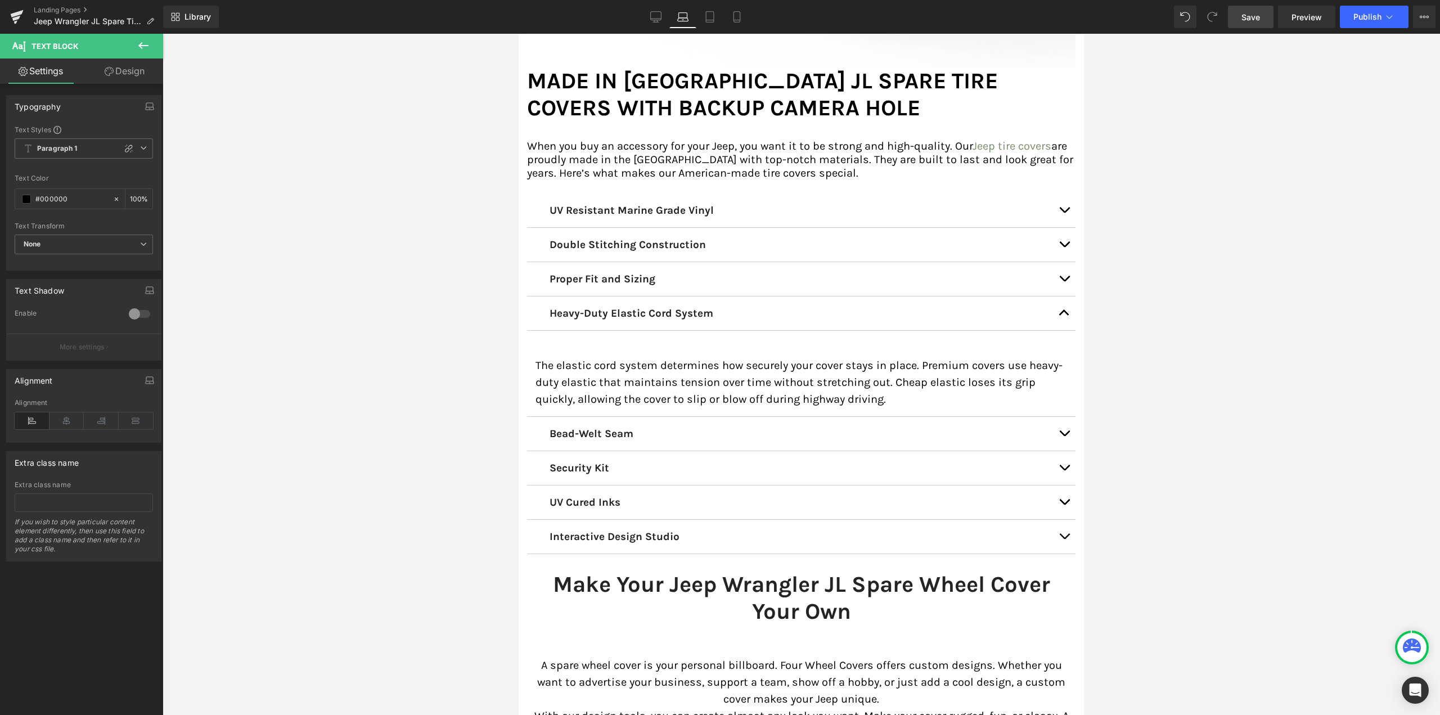
click at [137, 74] on link "Design" at bounding box center [125, 71] width 82 height 25
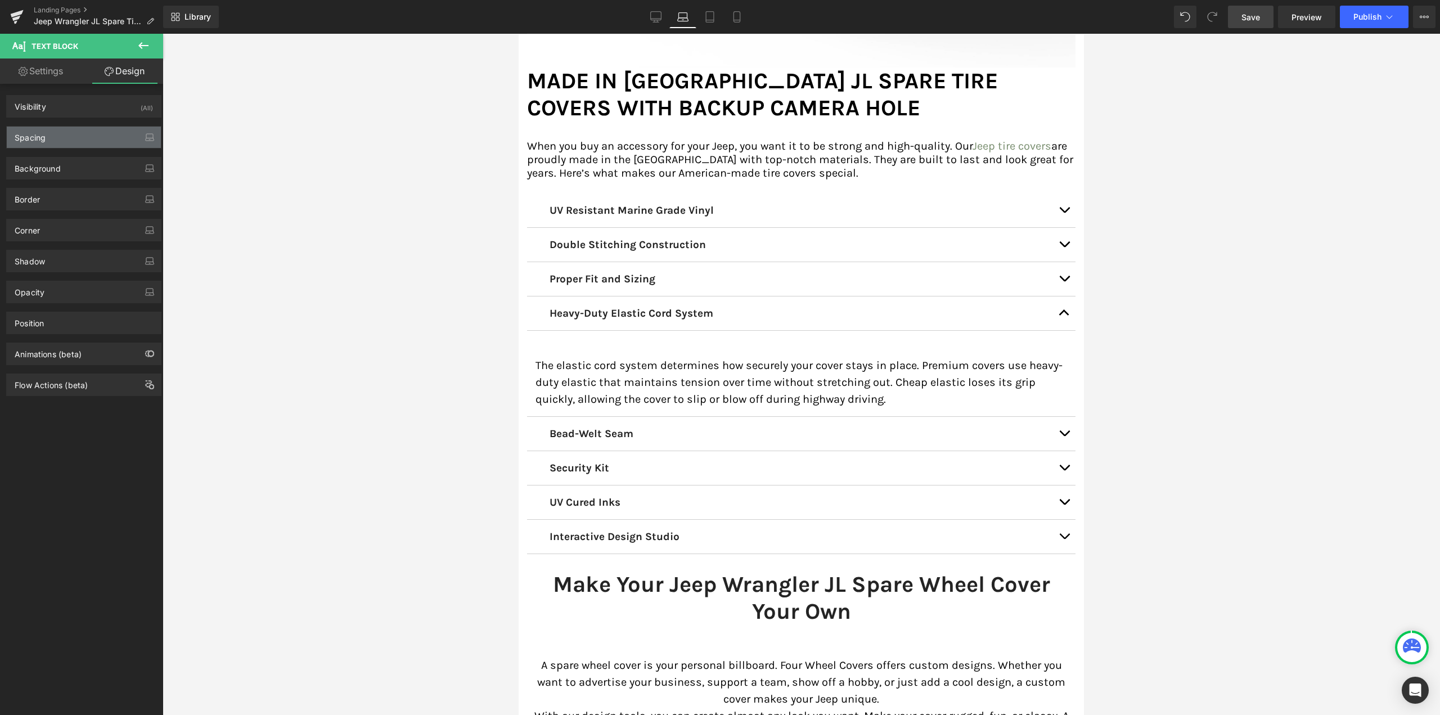
click at [56, 143] on div "Spacing" at bounding box center [84, 137] width 154 height 21
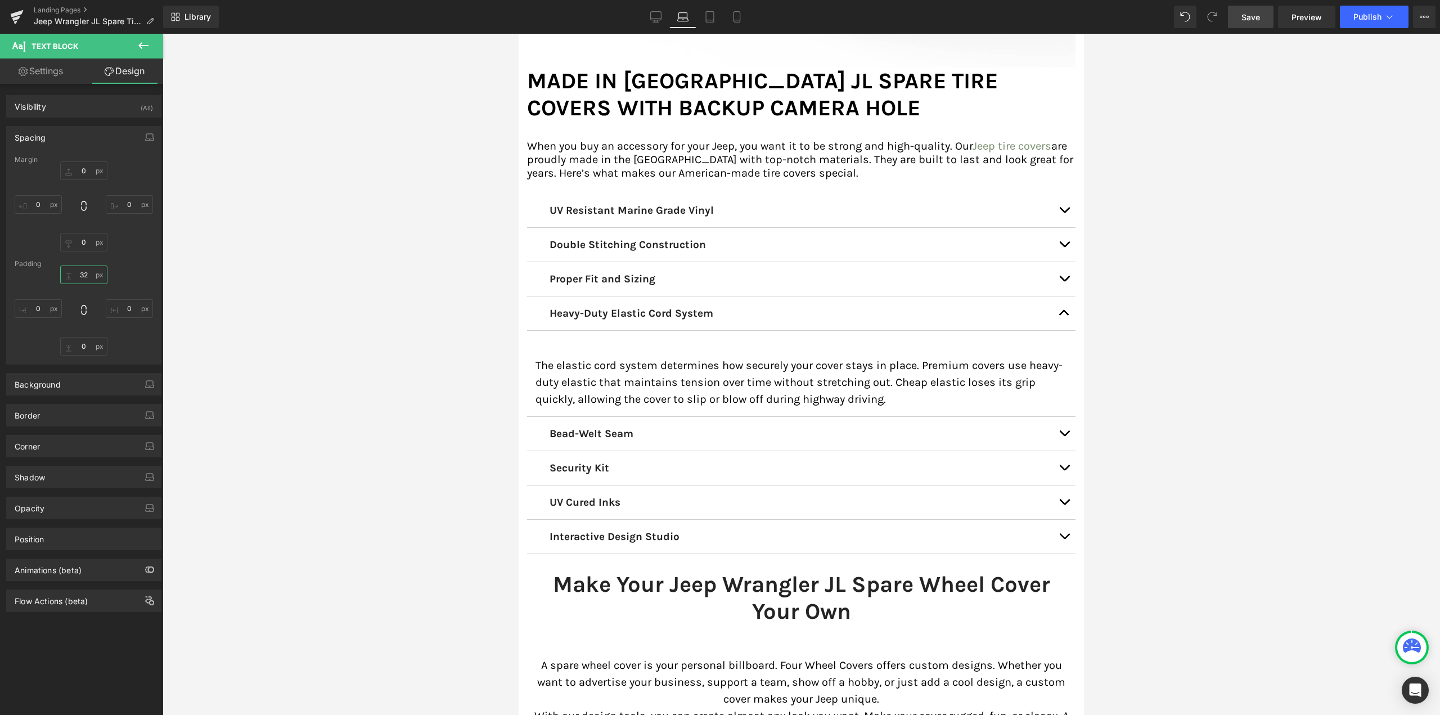
click at [82, 277] on input "32" at bounding box center [83, 275] width 47 height 19
type input "0"
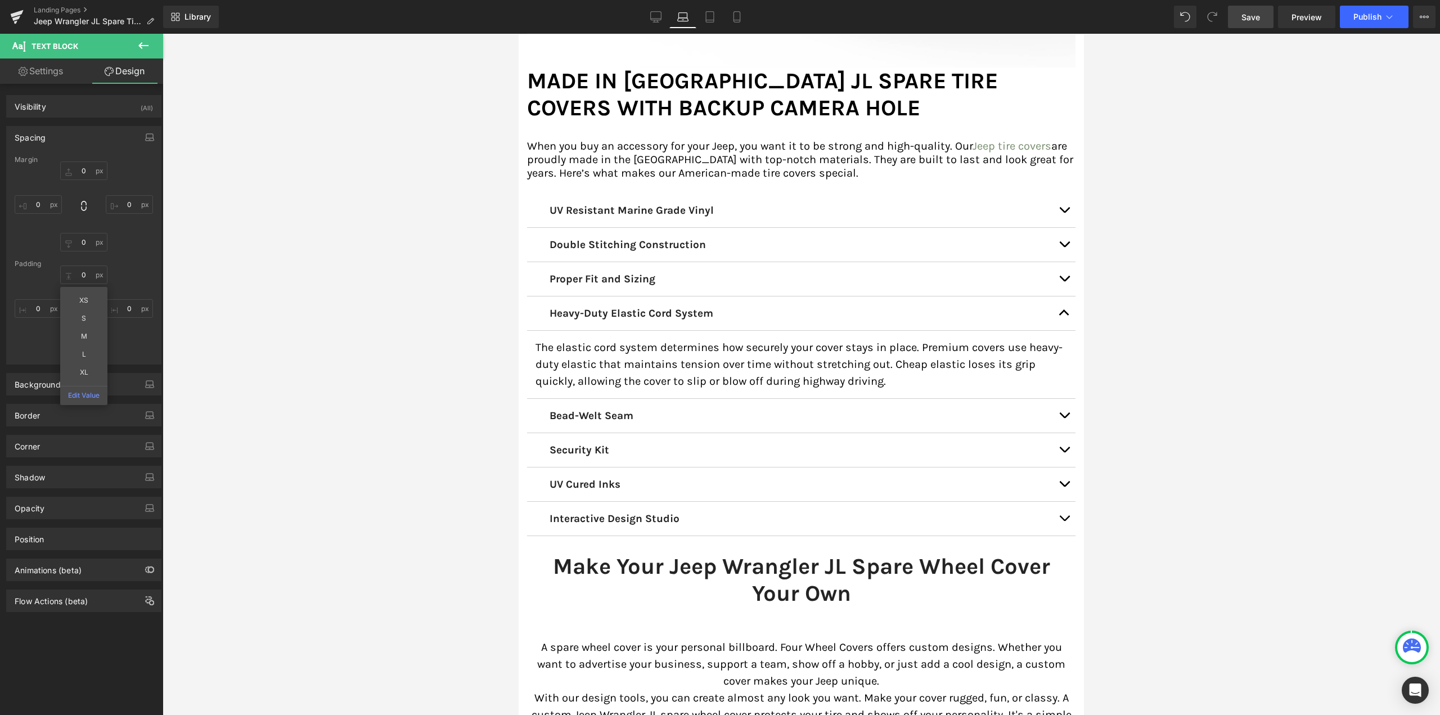
click at [1061, 264] on button "button" at bounding box center [1064, 279] width 23 height 34
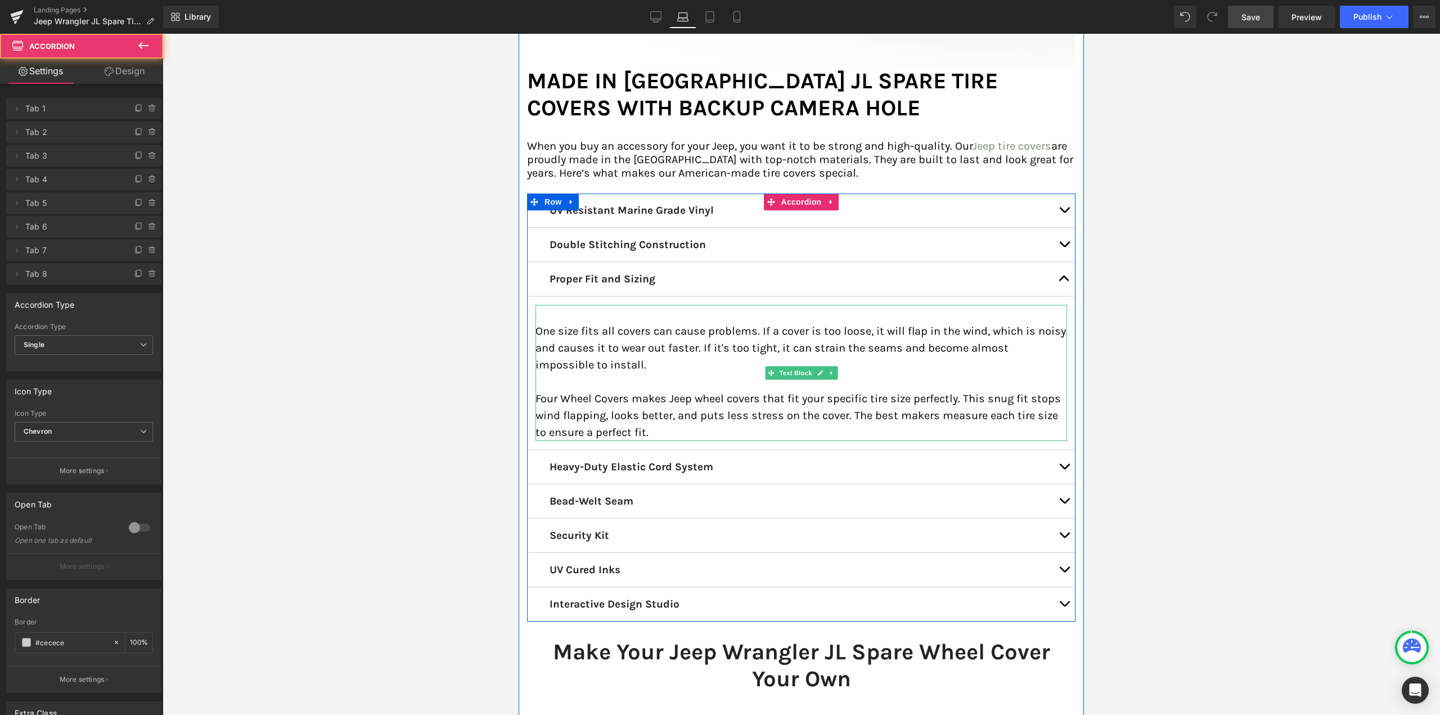
click at [667, 305] on div "One size fits all covers can cause problems. If a cover is too loose, it will f…" at bounding box center [802, 373] width 532 height 136
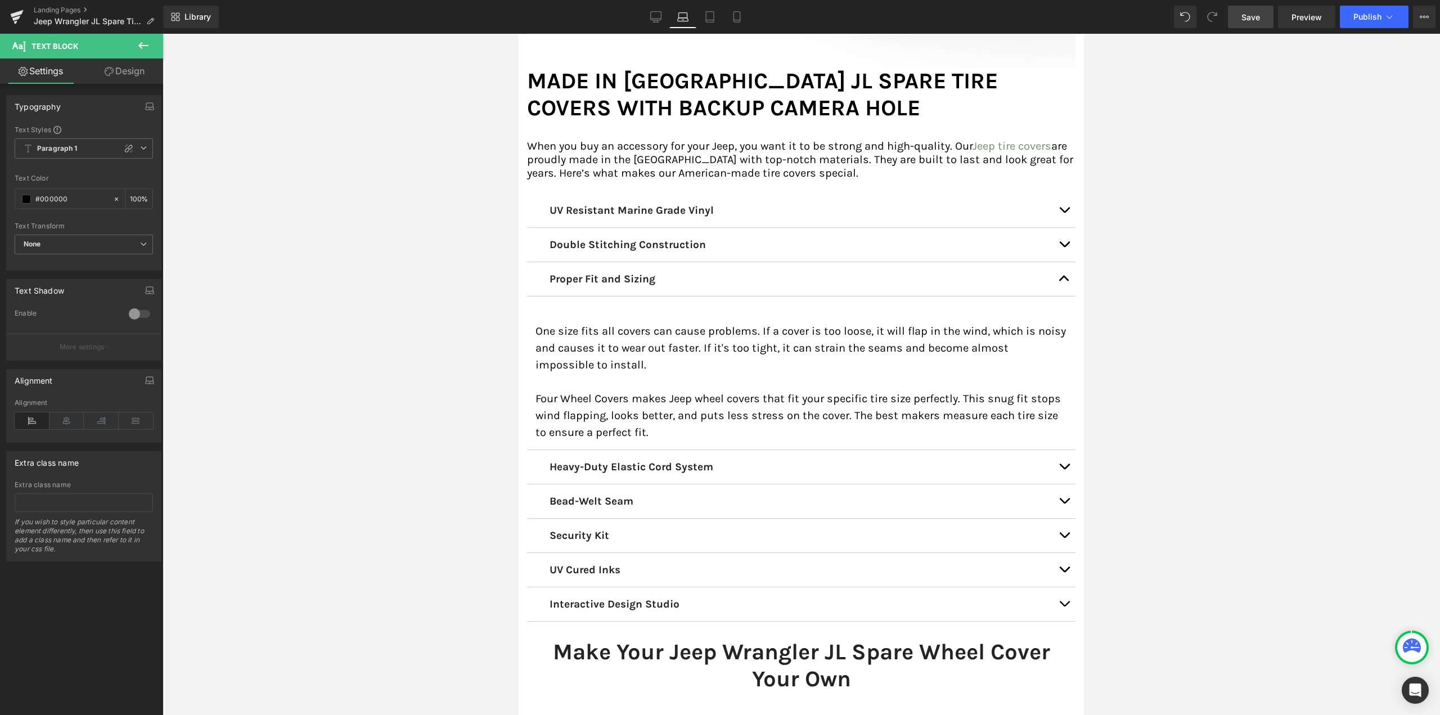
click at [134, 70] on link "Design" at bounding box center [125, 71] width 82 height 25
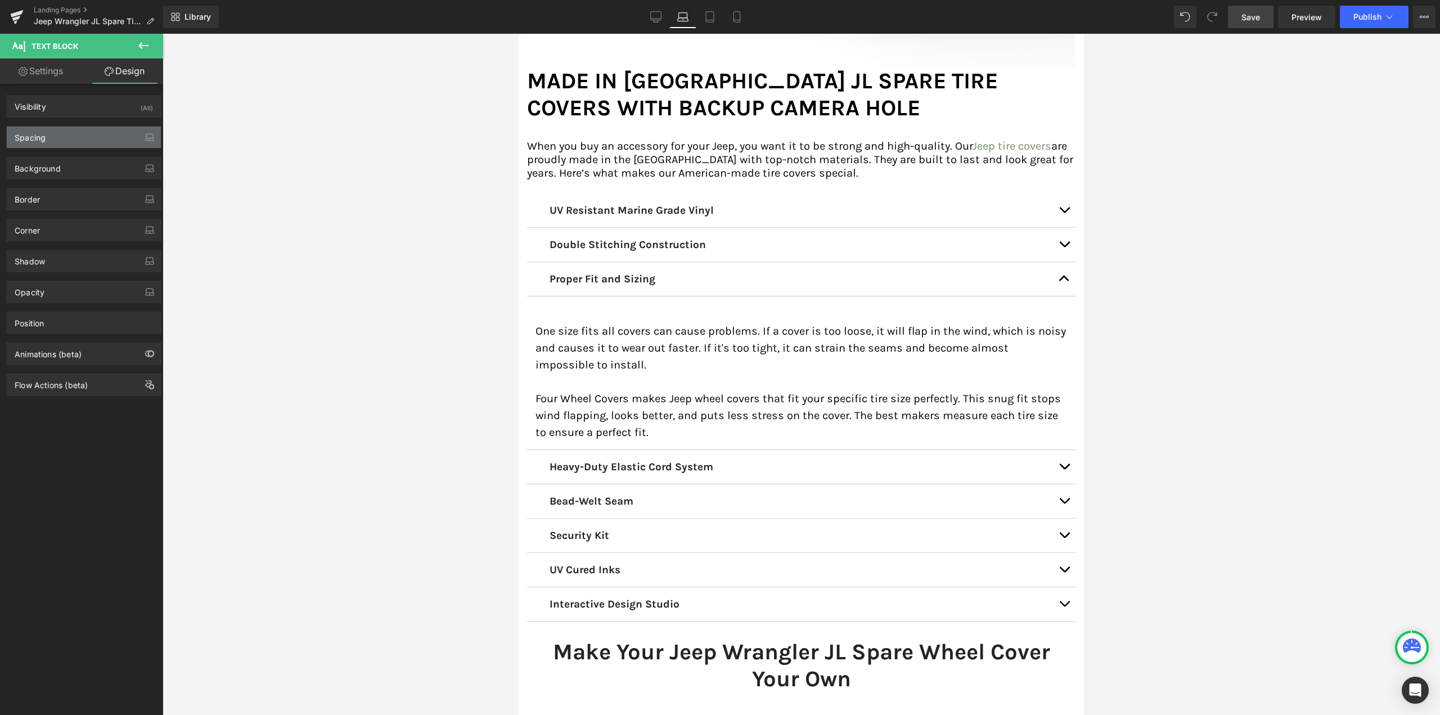
click at [65, 141] on div "Spacing" at bounding box center [84, 137] width 154 height 21
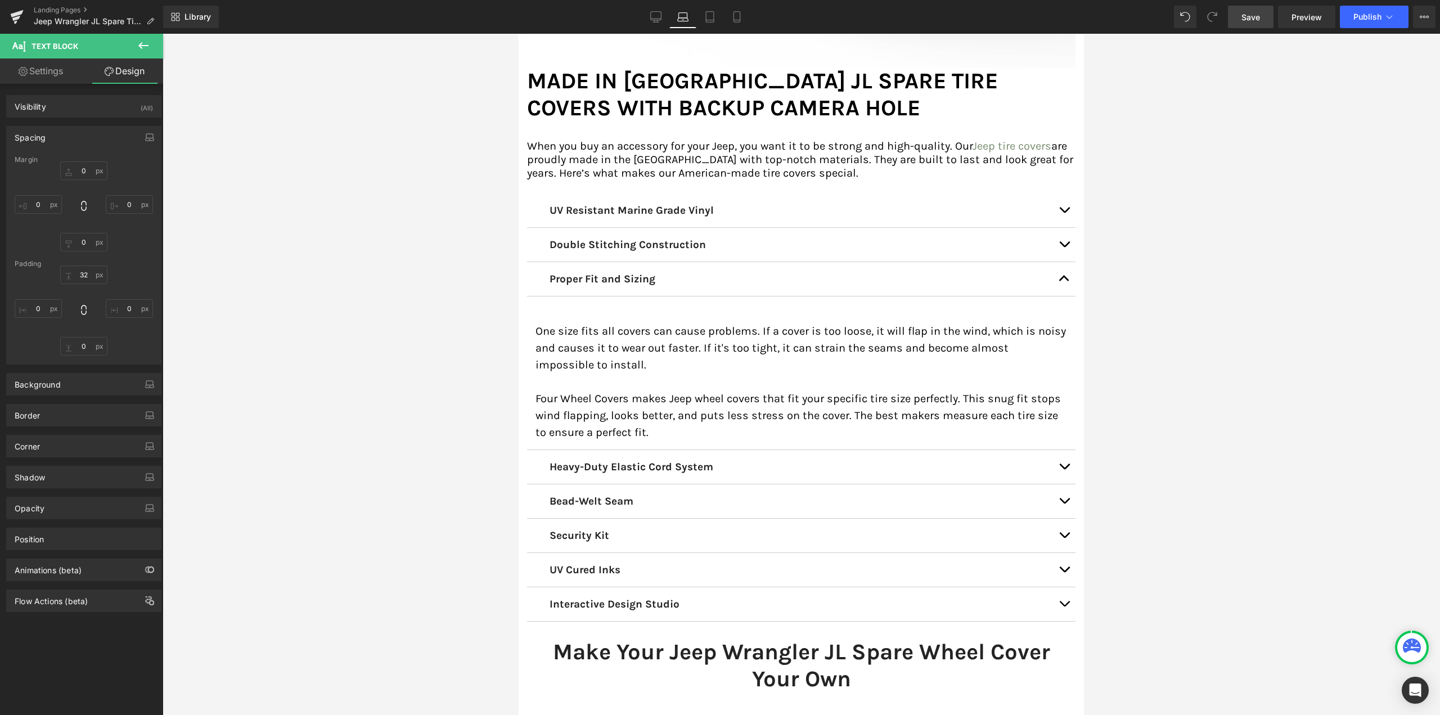
click at [82, 284] on div "32 0 0 0" at bounding box center [84, 311] width 138 height 90
click at [80, 276] on input "32" at bounding box center [83, 275] width 47 height 19
type input "0"
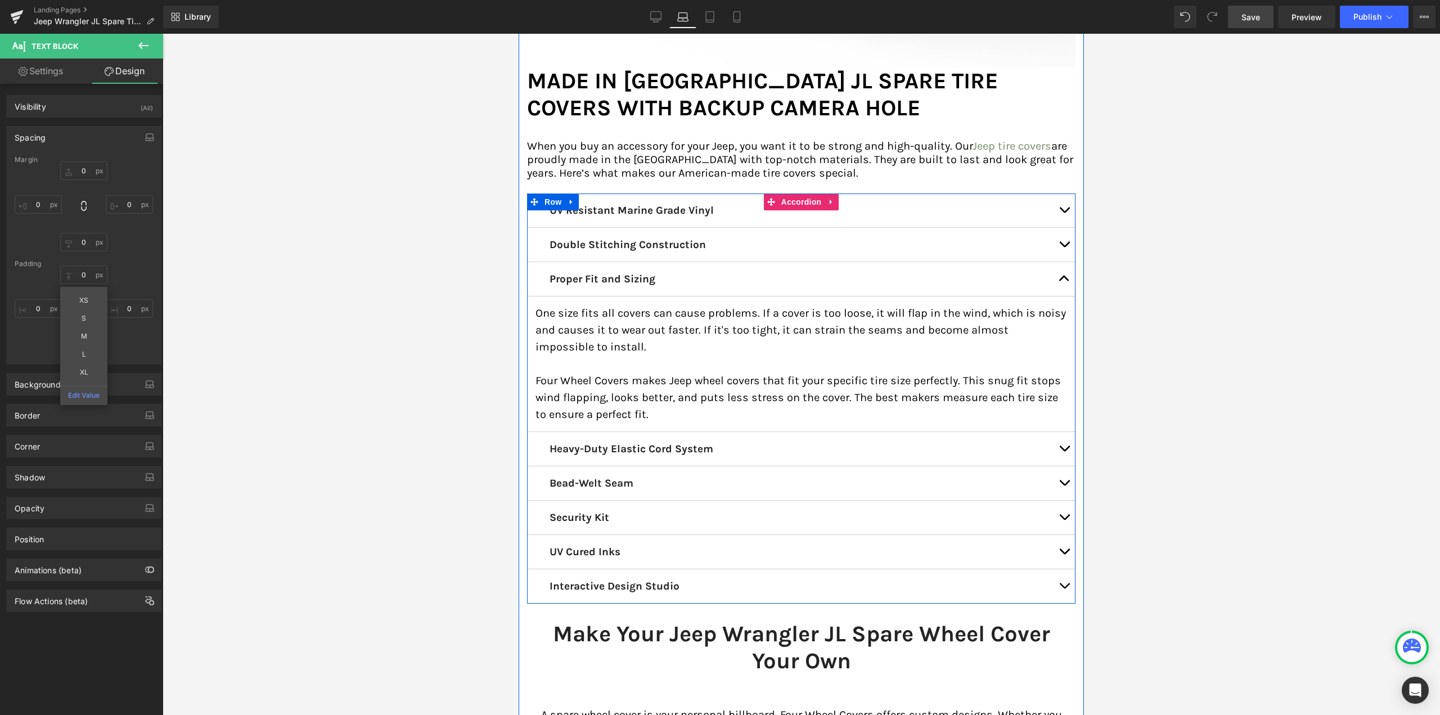
click at [1063, 236] on button "button" at bounding box center [1064, 245] width 23 height 34
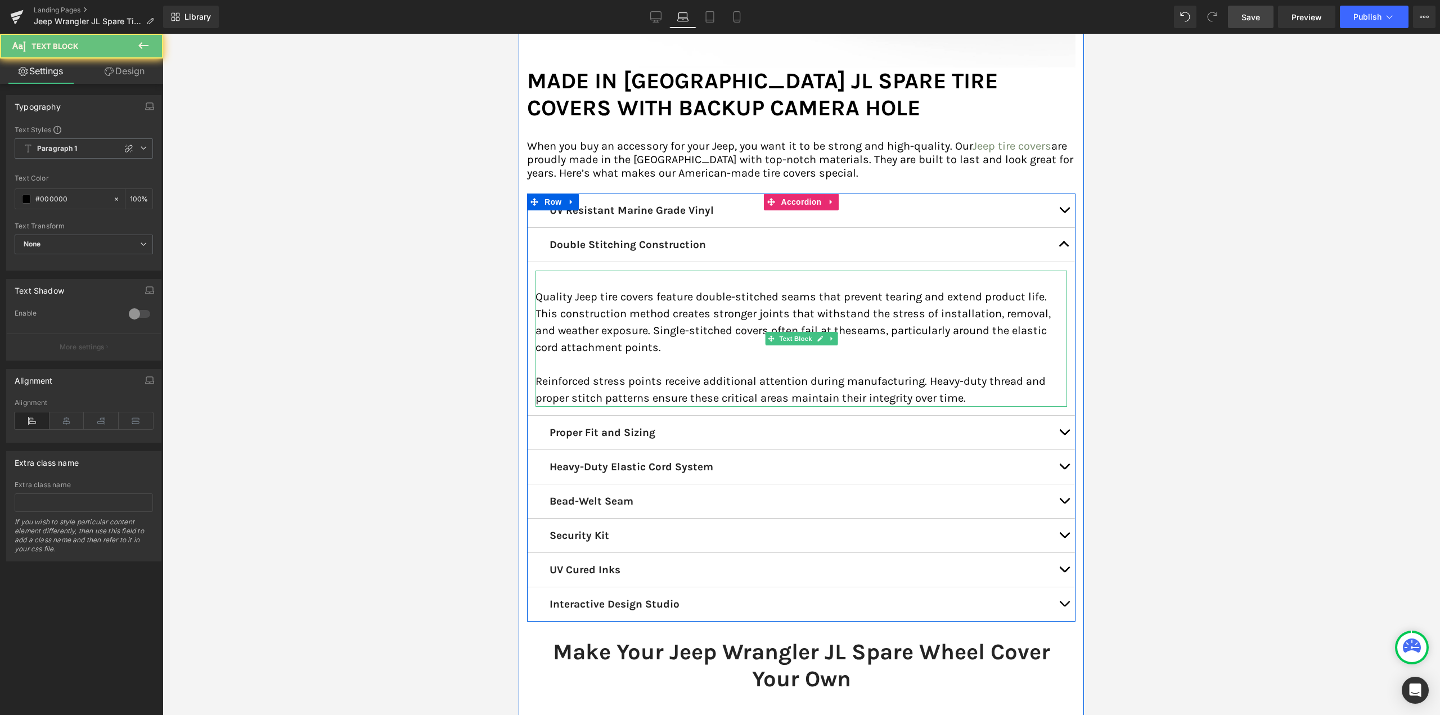
click at [664, 289] on p "Quality Jeep tire covers feature double-stitched seams that prevent tearing and…" at bounding box center [802, 323] width 532 height 68
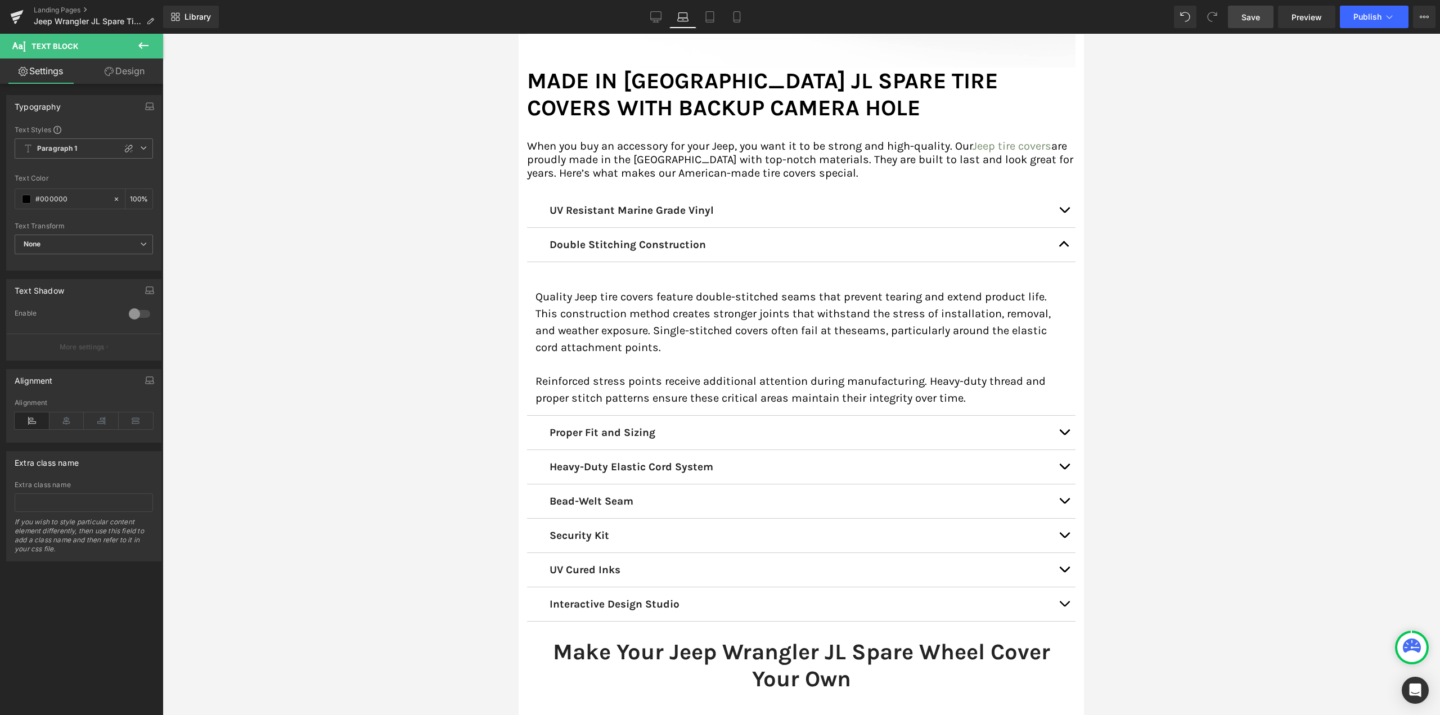
click at [127, 67] on link "Design" at bounding box center [125, 71] width 82 height 25
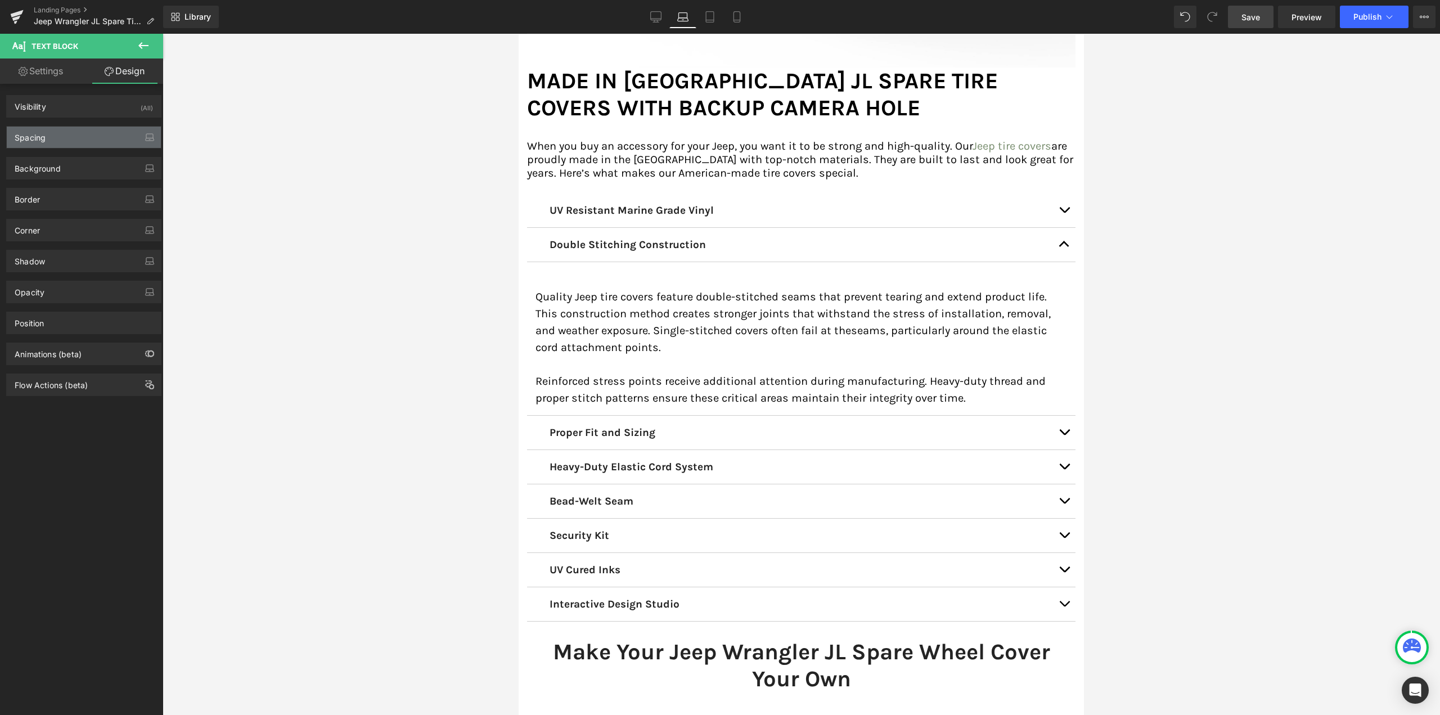
click at [42, 143] on div "Spacing" at bounding box center [84, 137] width 154 height 21
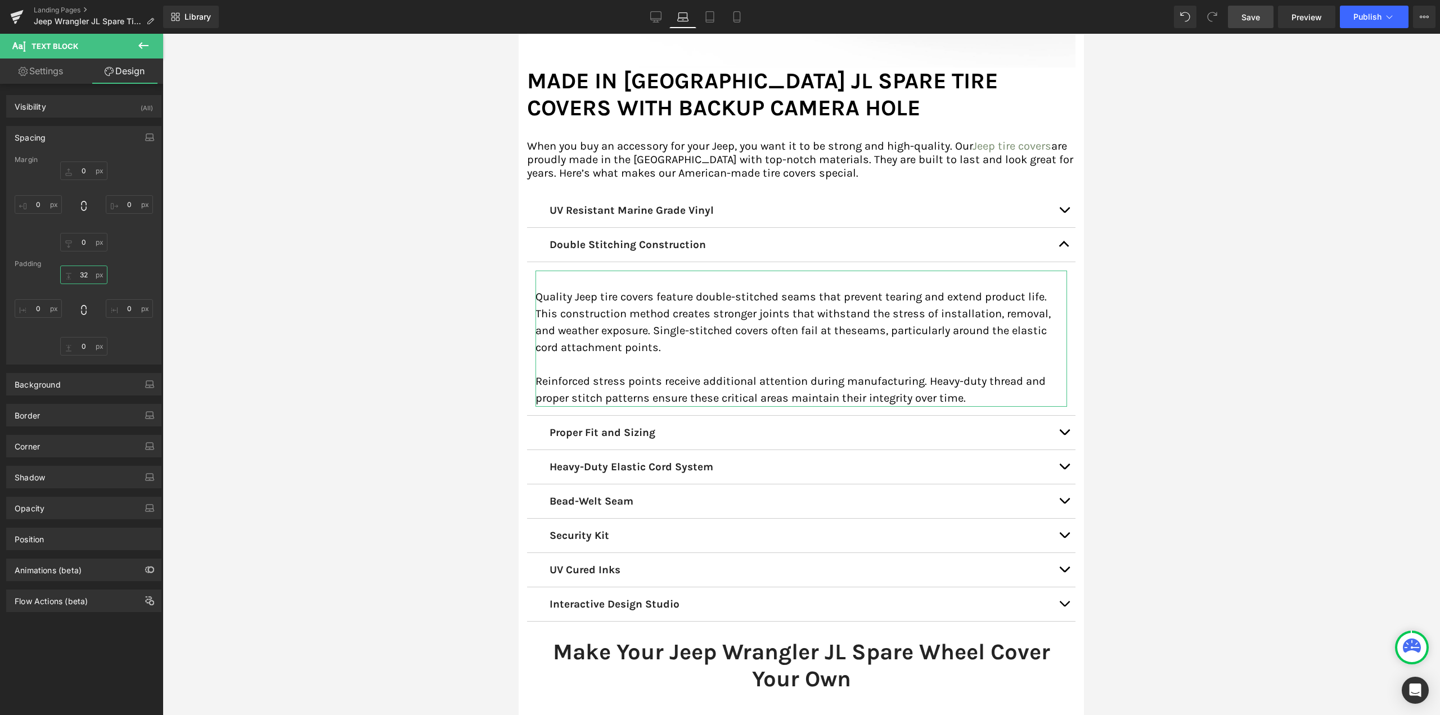
click at [75, 269] on input "32" at bounding box center [83, 275] width 47 height 19
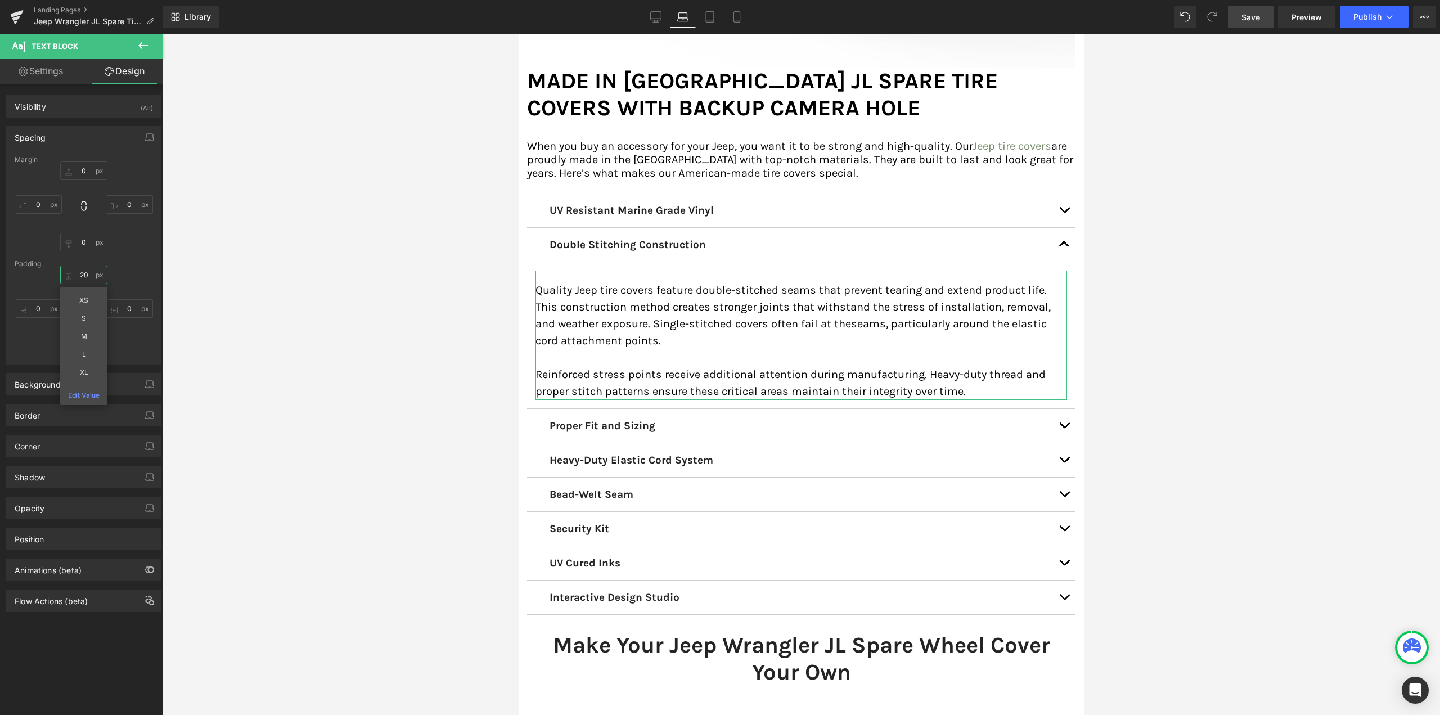
type input "2"
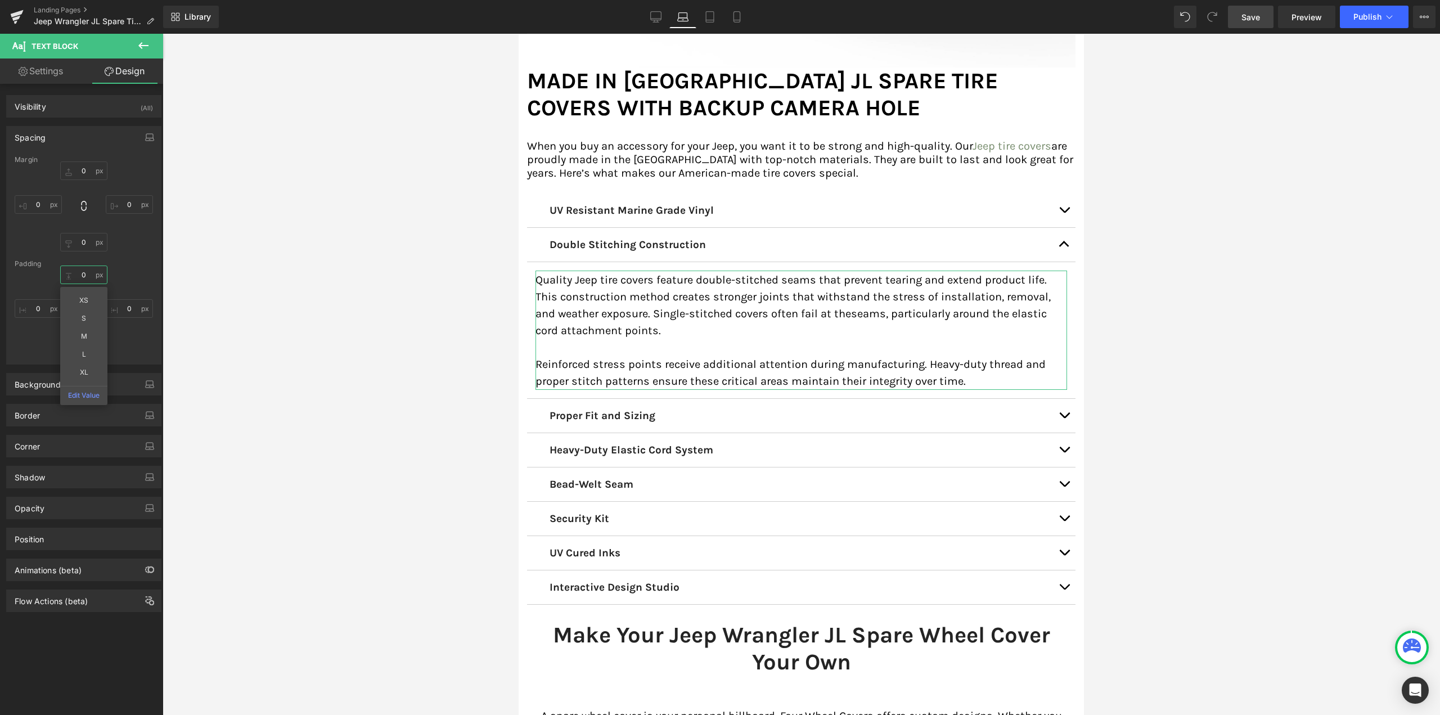
type input "0"
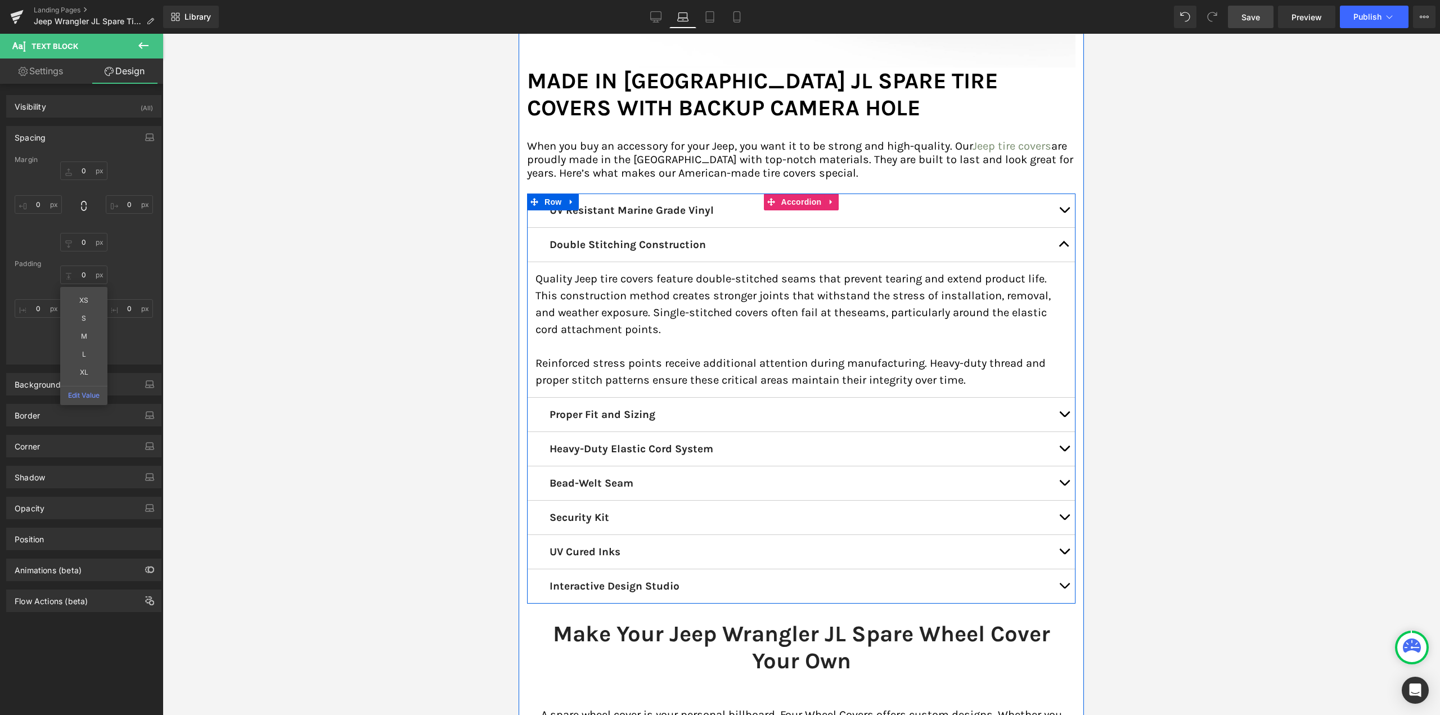
click at [1059, 197] on button "button" at bounding box center [1064, 211] width 23 height 34
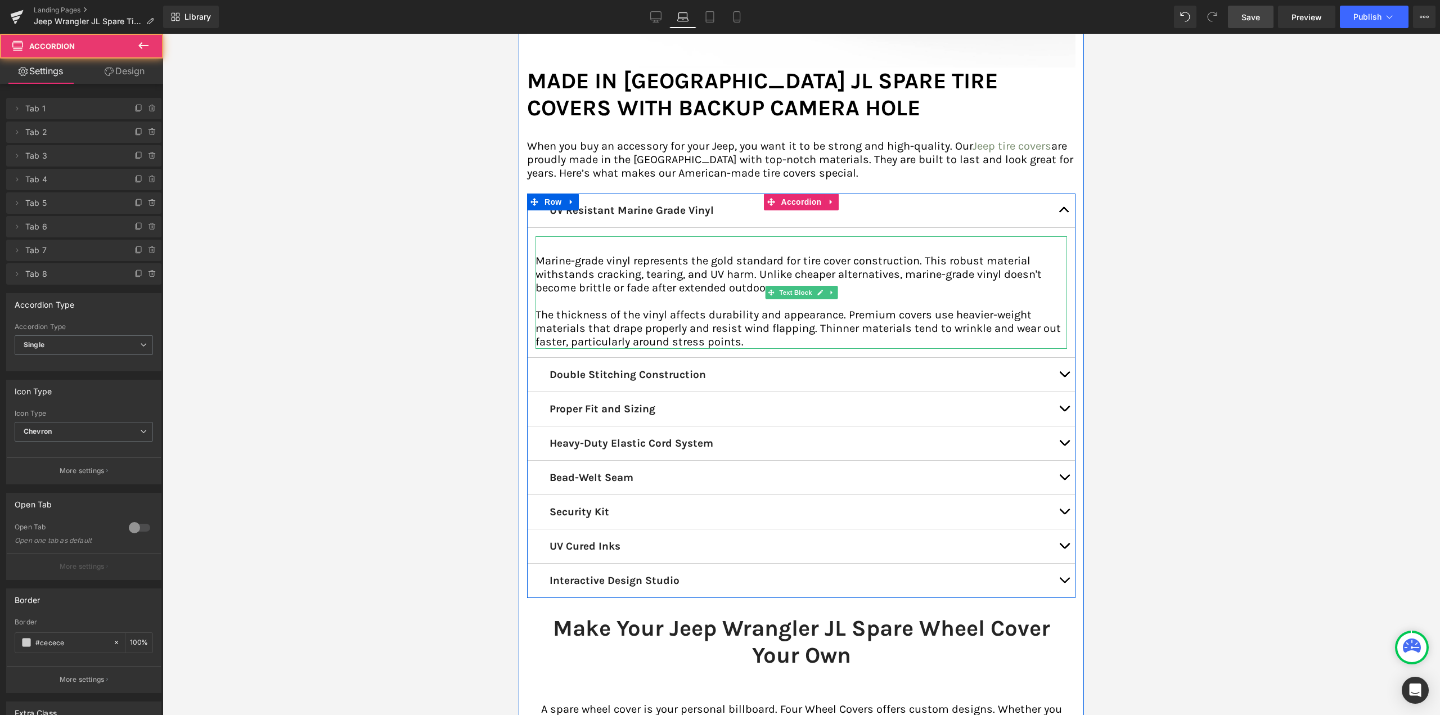
click at [719, 254] on p "Marine-grade vinyl represents the gold standard for tire cover construction. Th…" at bounding box center [802, 274] width 532 height 41
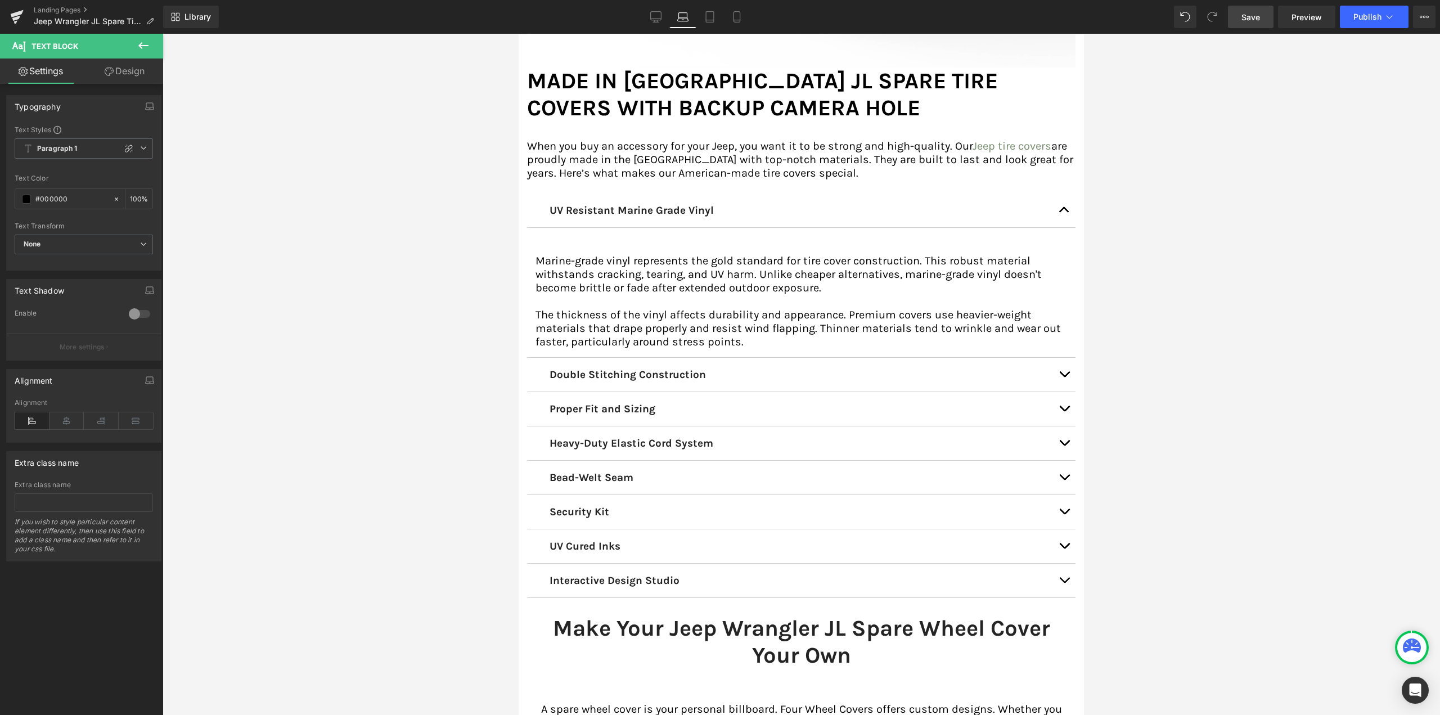
click at [133, 71] on link "Design" at bounding box center [125, 71] width 82 height 25
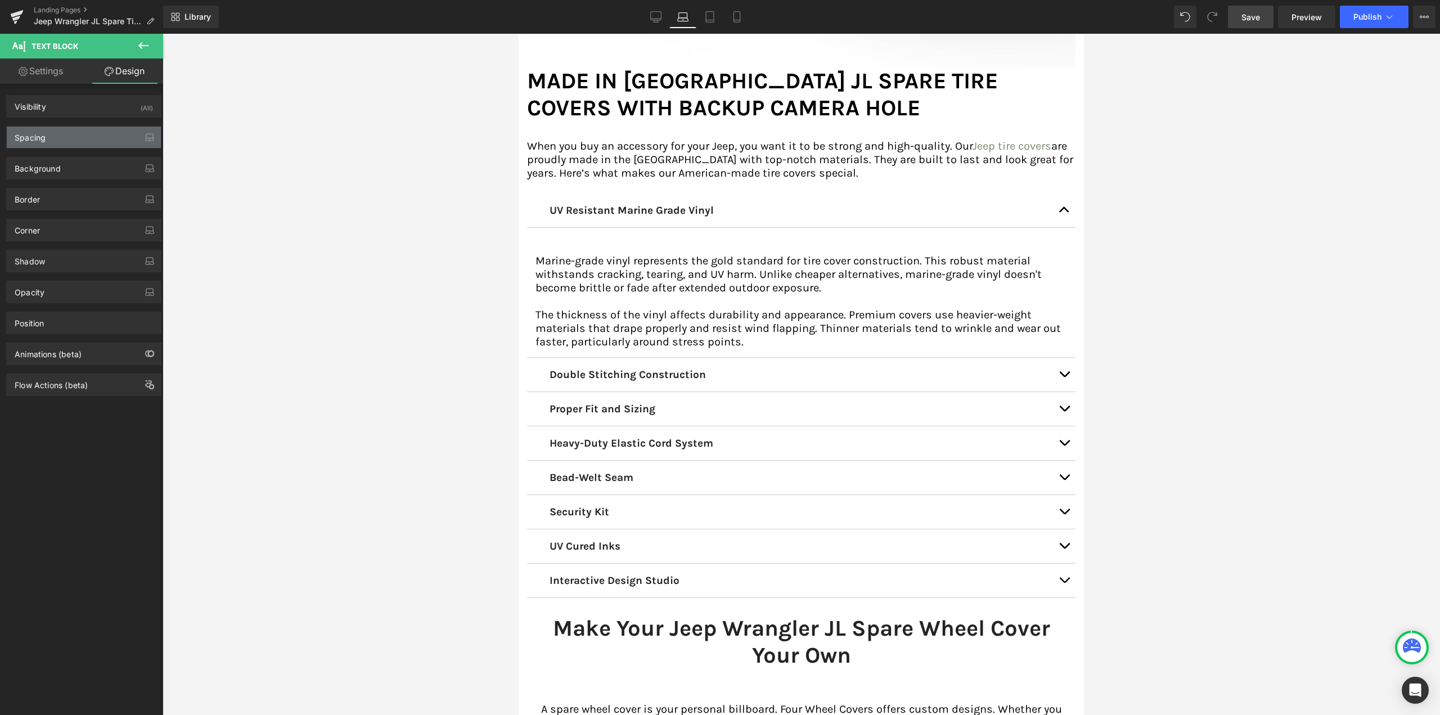
click at [68, 138] on div "Spacing" at bounding box center [84, 137] width 154 height 21
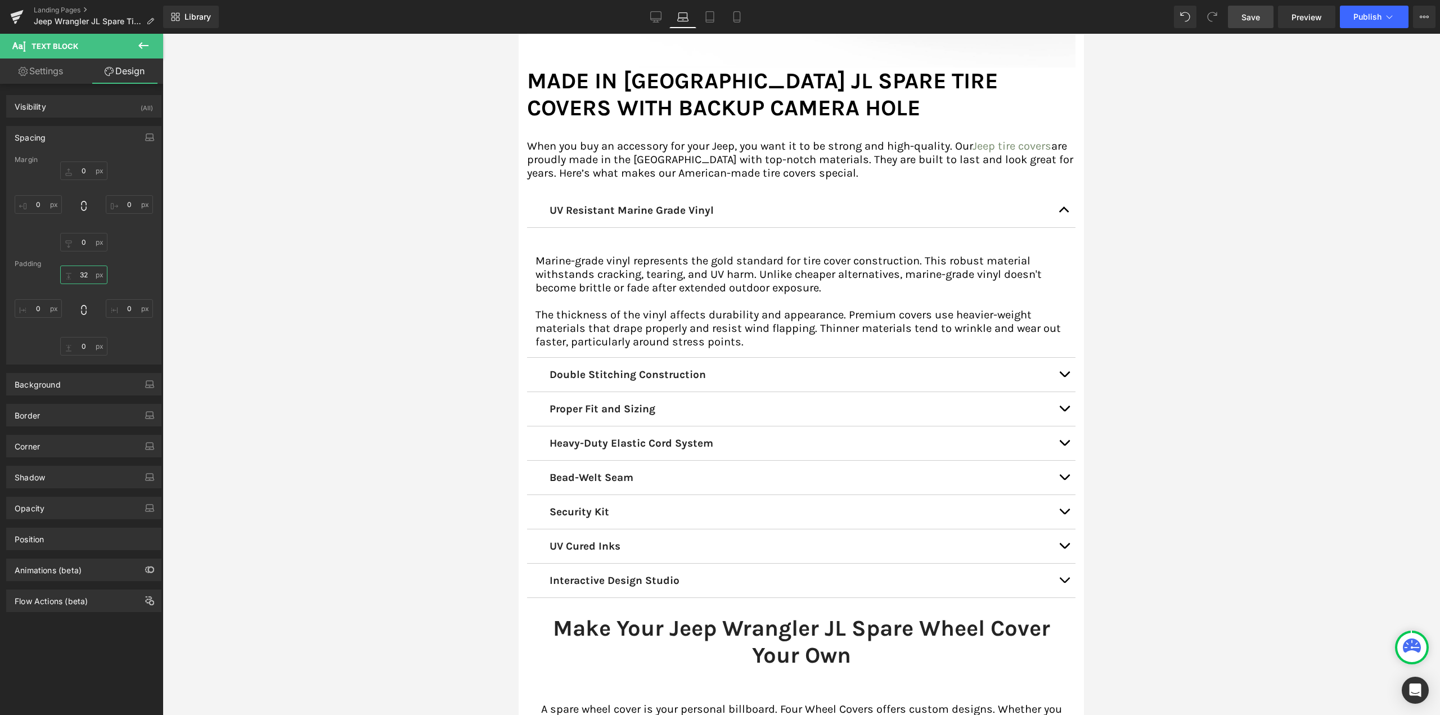
click at [82, 271] on input "text" at bounding box center [83, 275] width 47 height 19
type input "0"
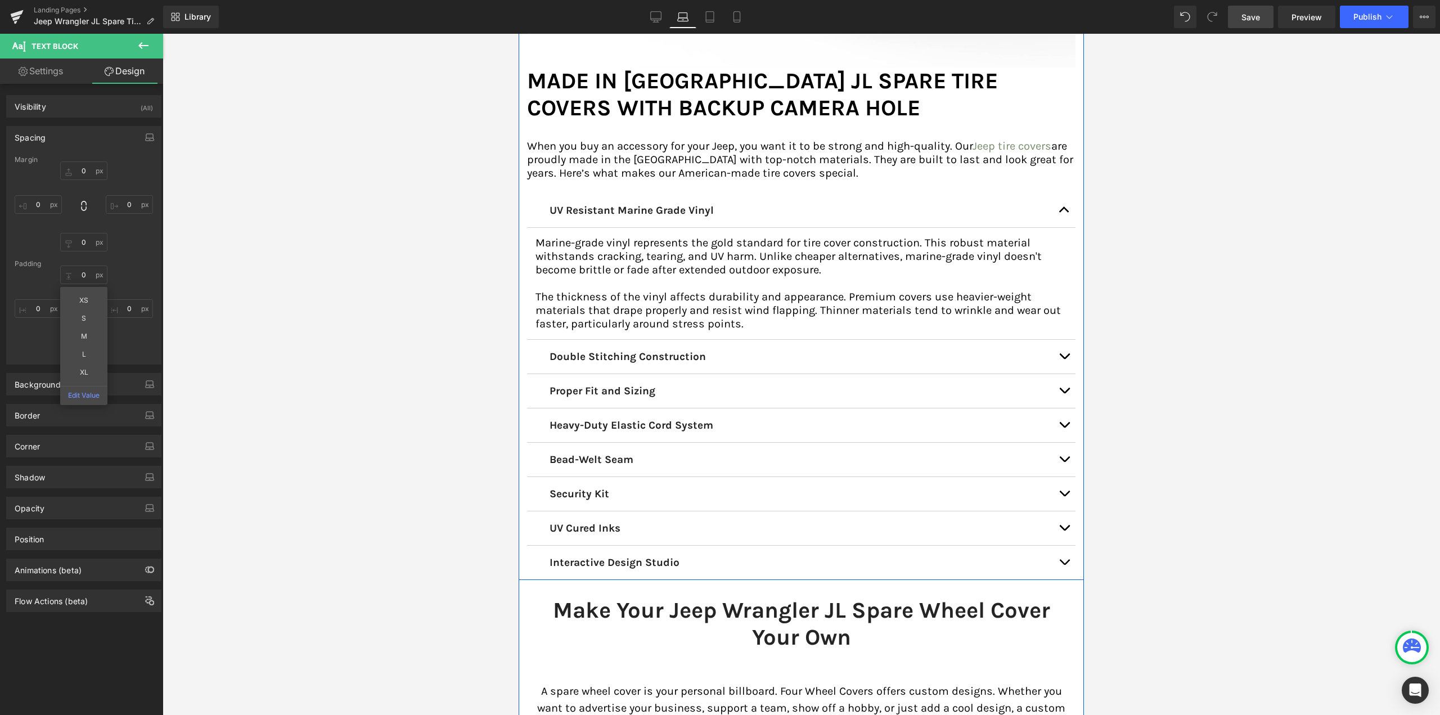
click at [1053, 195] on button "button" at bounding box center [1064, 211] width 23 height 34
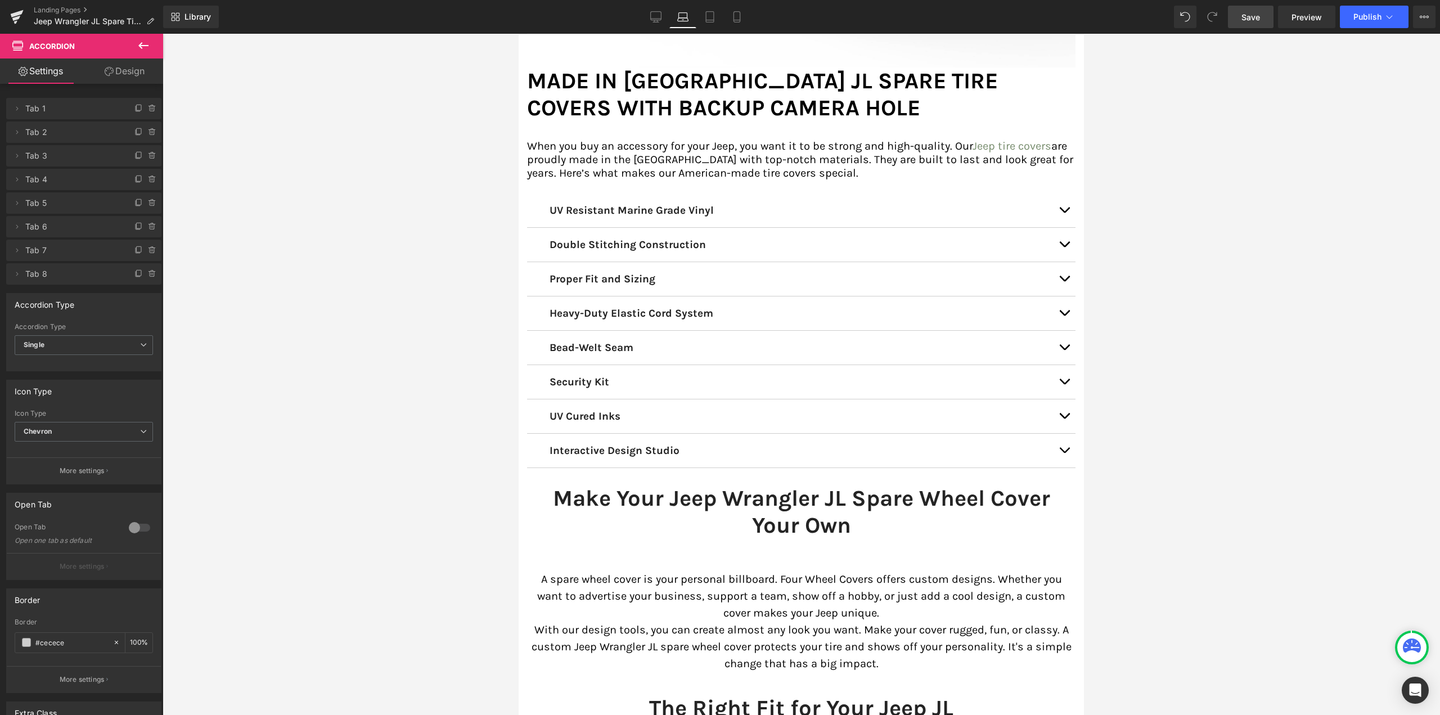
click at [1064, 350] on span "button" at bounding box center [1064, 350] width 0 height 0
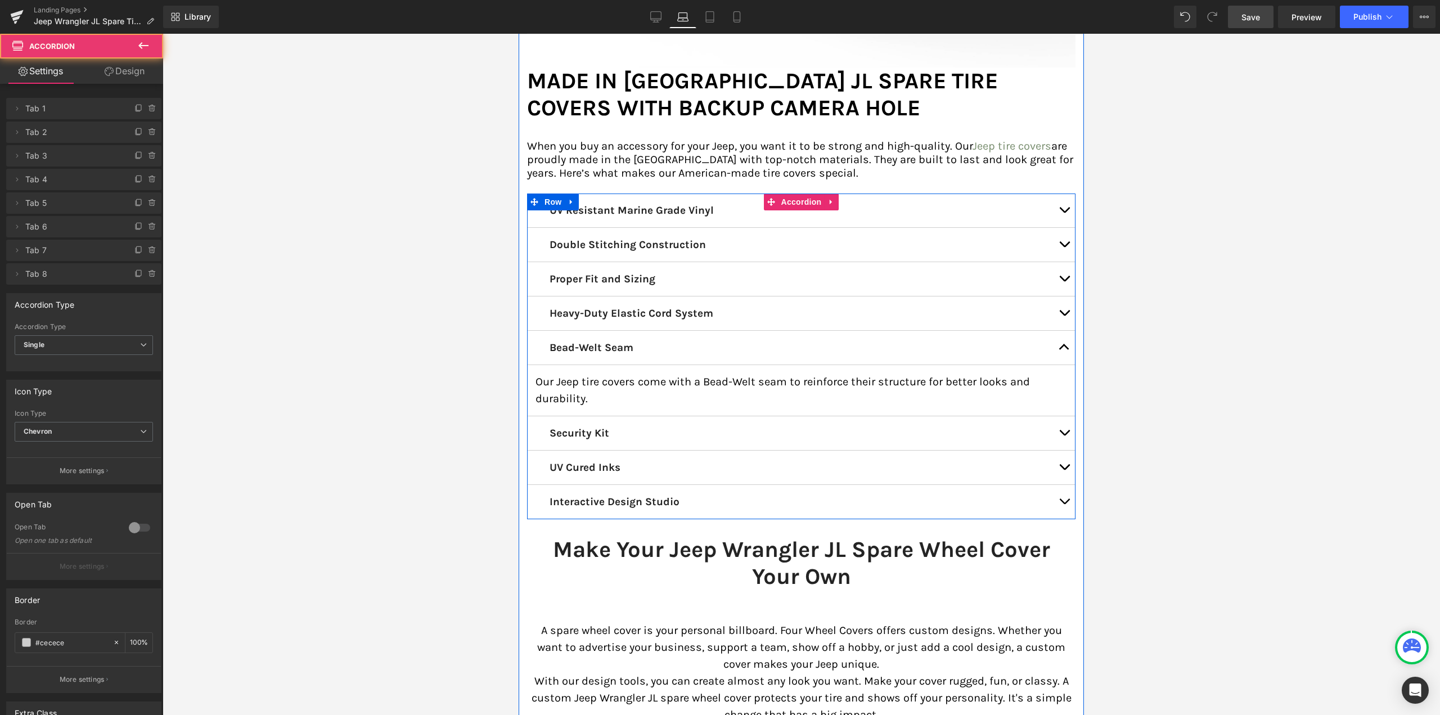
click at [1060, 335] on button "button" at bounding box center [1064, 348] width 23 height 34
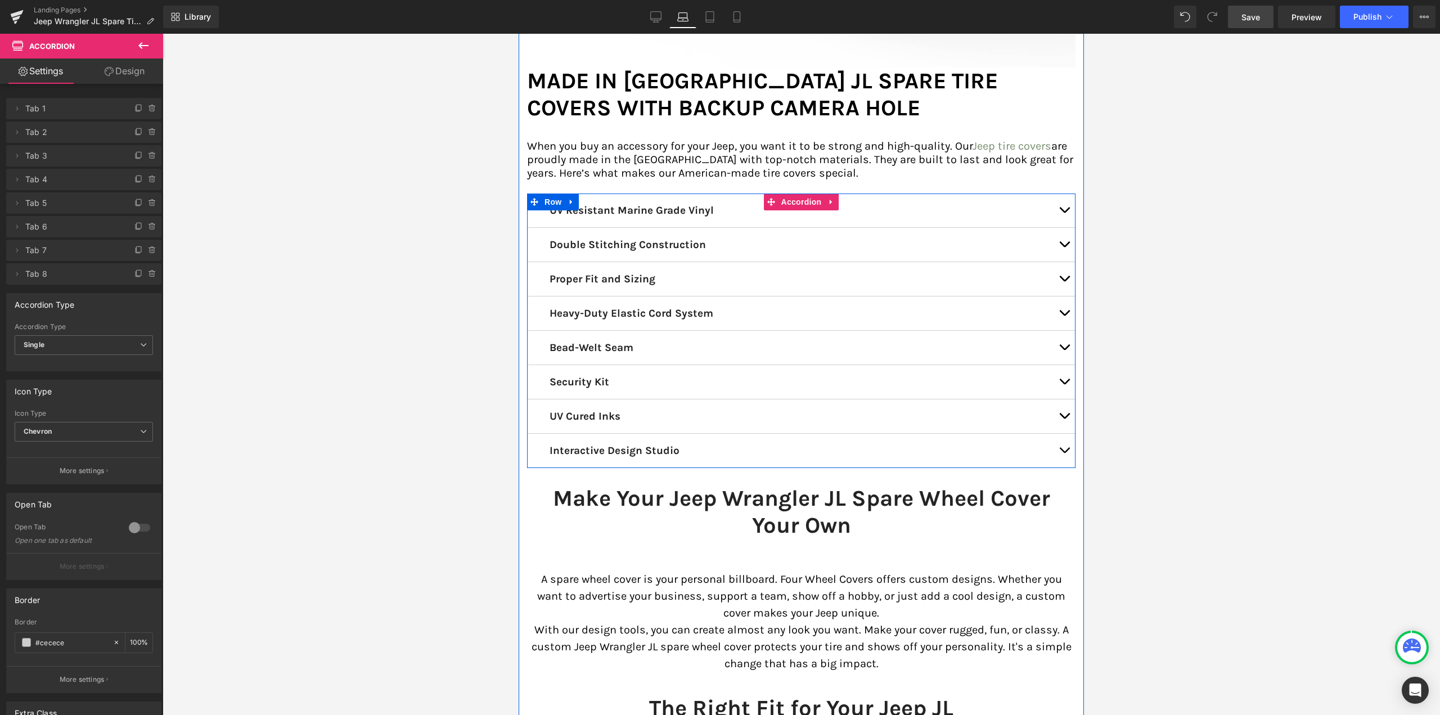
click at [1053, 374] on button "button" at bounding box center [1064, 382] width 23 height 34
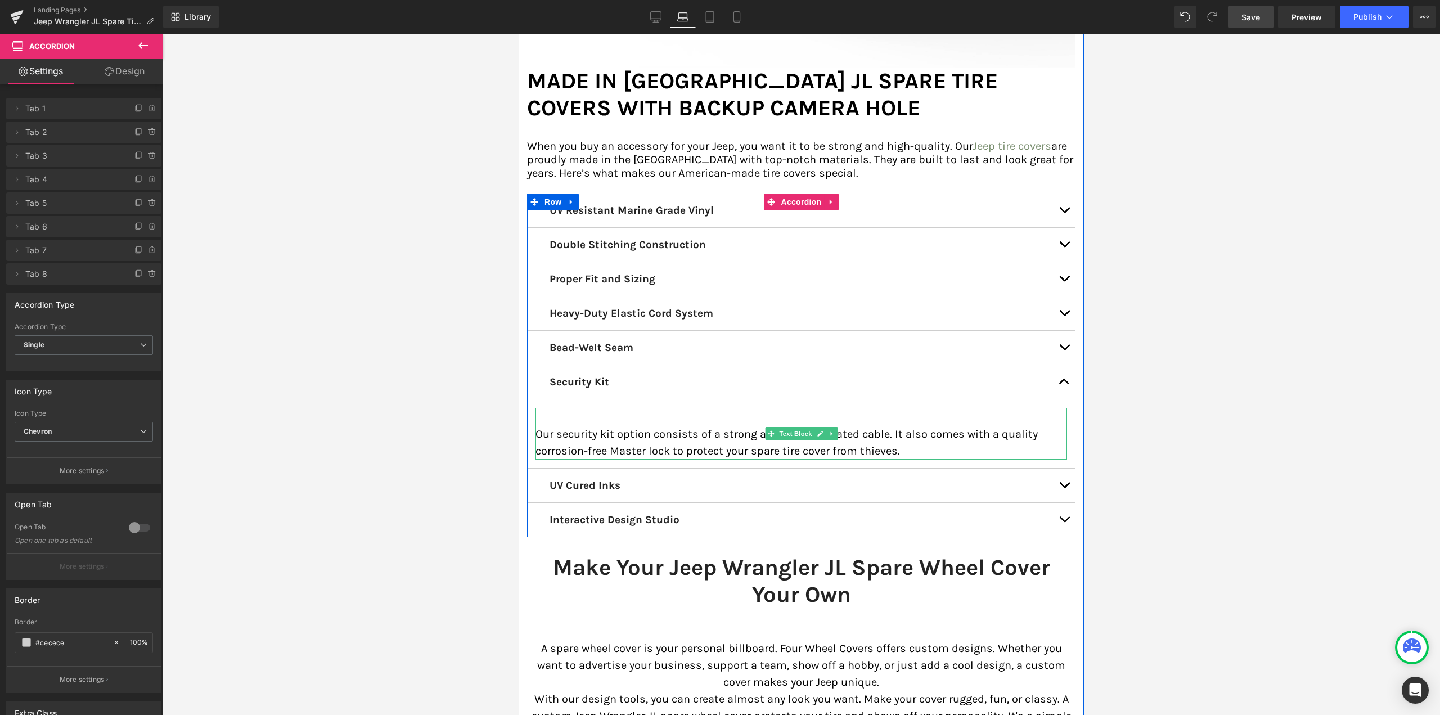
click at [561, 426] on p "Our security kit option consists of a strong and durable coated cable. It also …" at bounding box center [802, 443] width 532 height 34
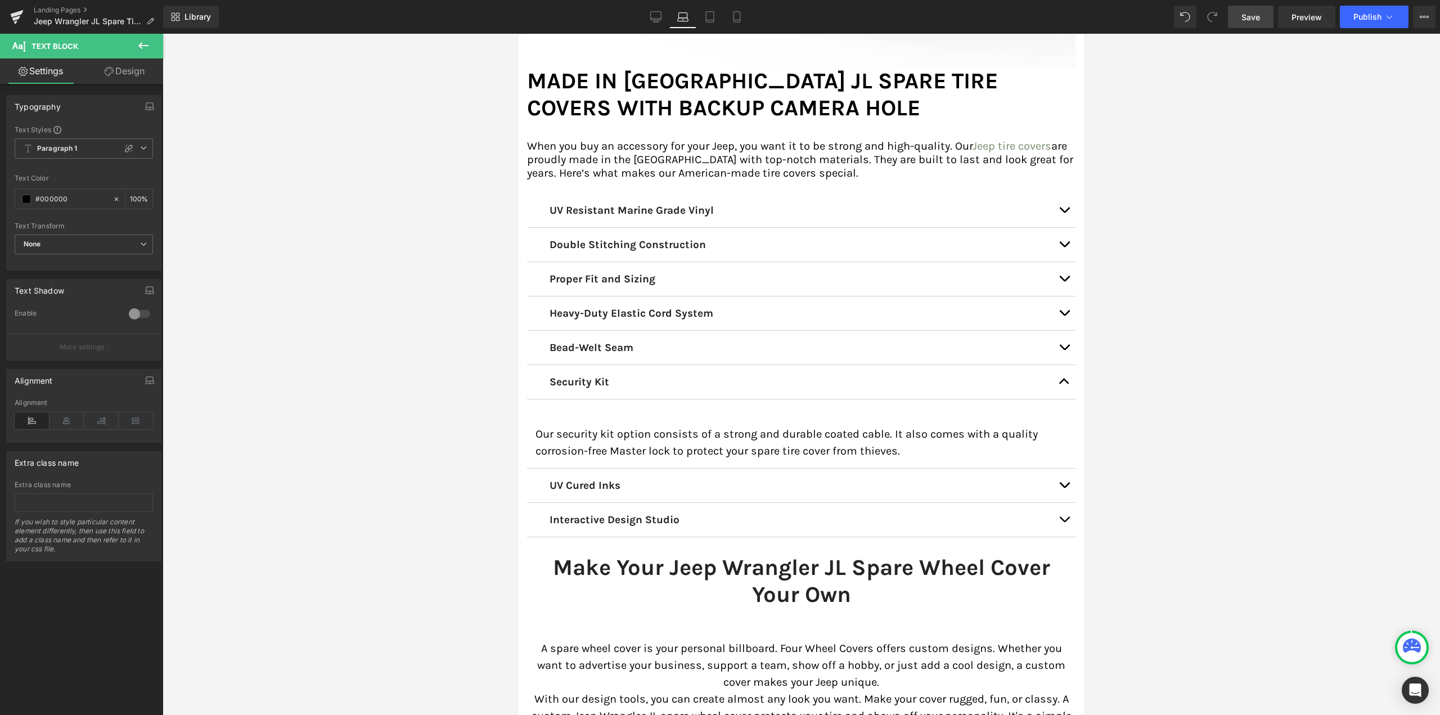
click at [145, 77] on link "Design" at bounding box center [125, 71] width 82 height 25
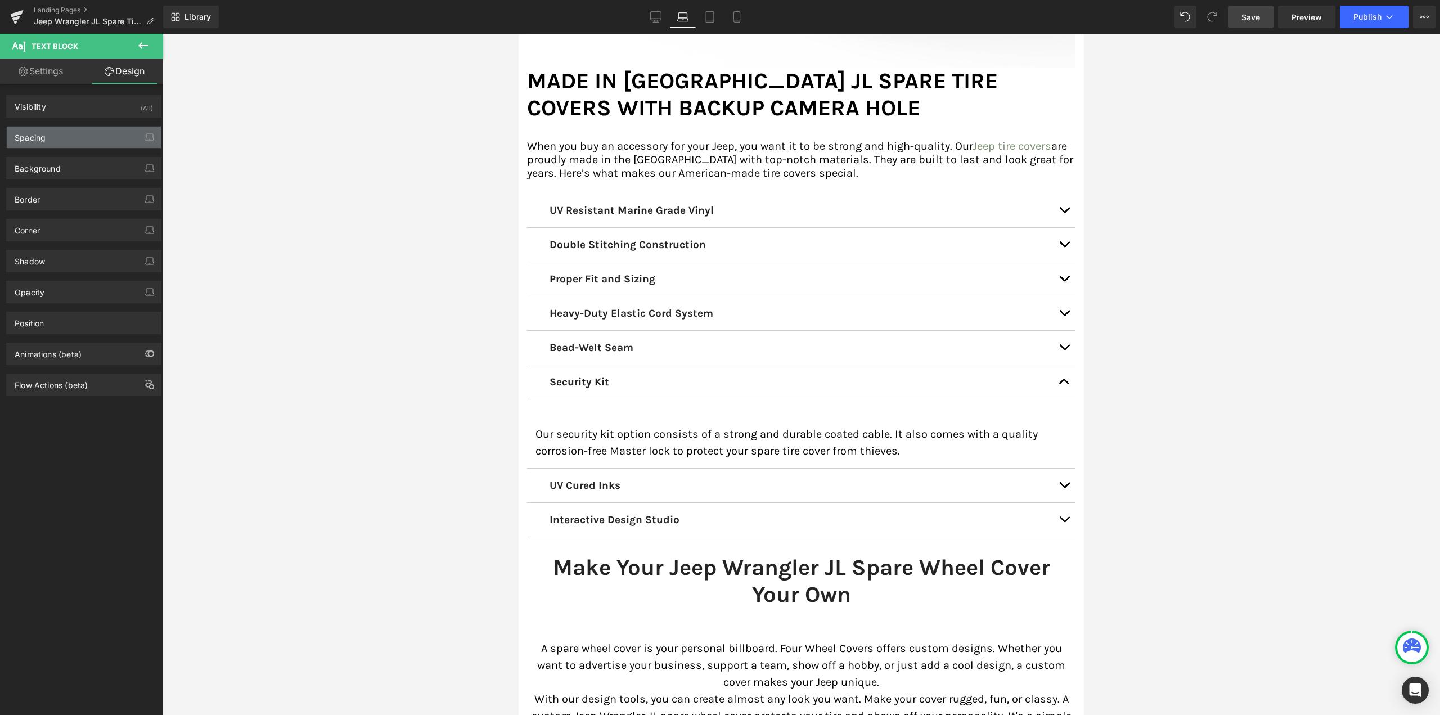
click at [64, 141] on div "Spacing" at bounding box center [84, 137] width 154 height 21
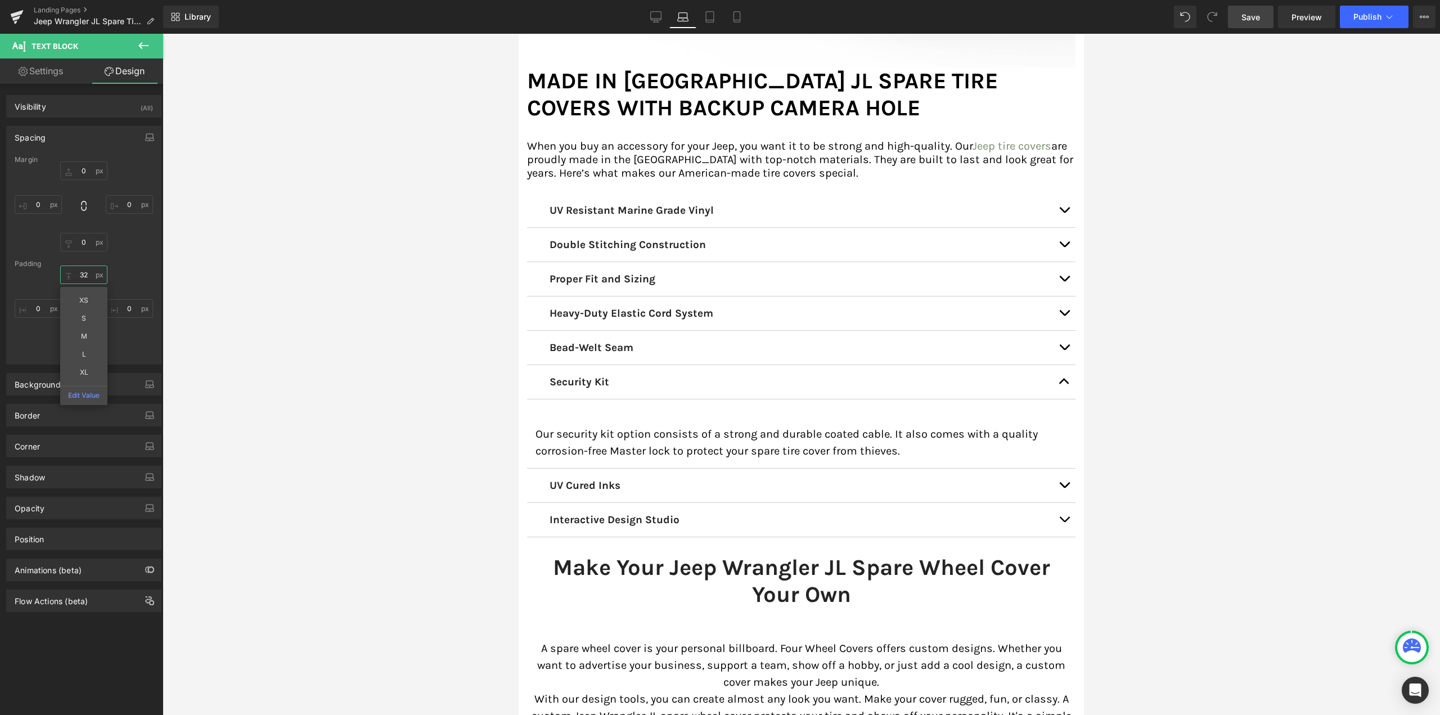
click at [81, 273] on input "32" at bounding box center [83, 275] width 47 height 19
type input "0"
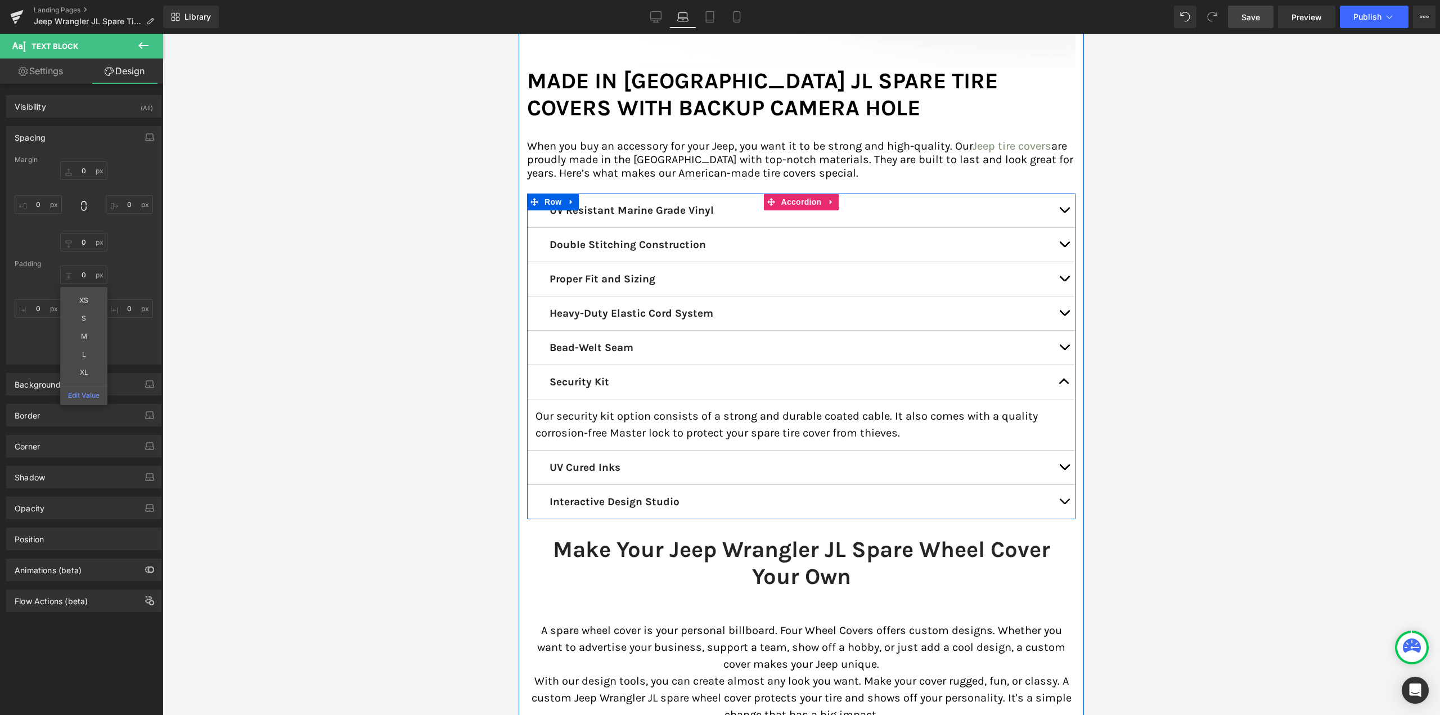
click at [1059, 452] on button "button" at bounding box center [1064, 468] width 23 height 34
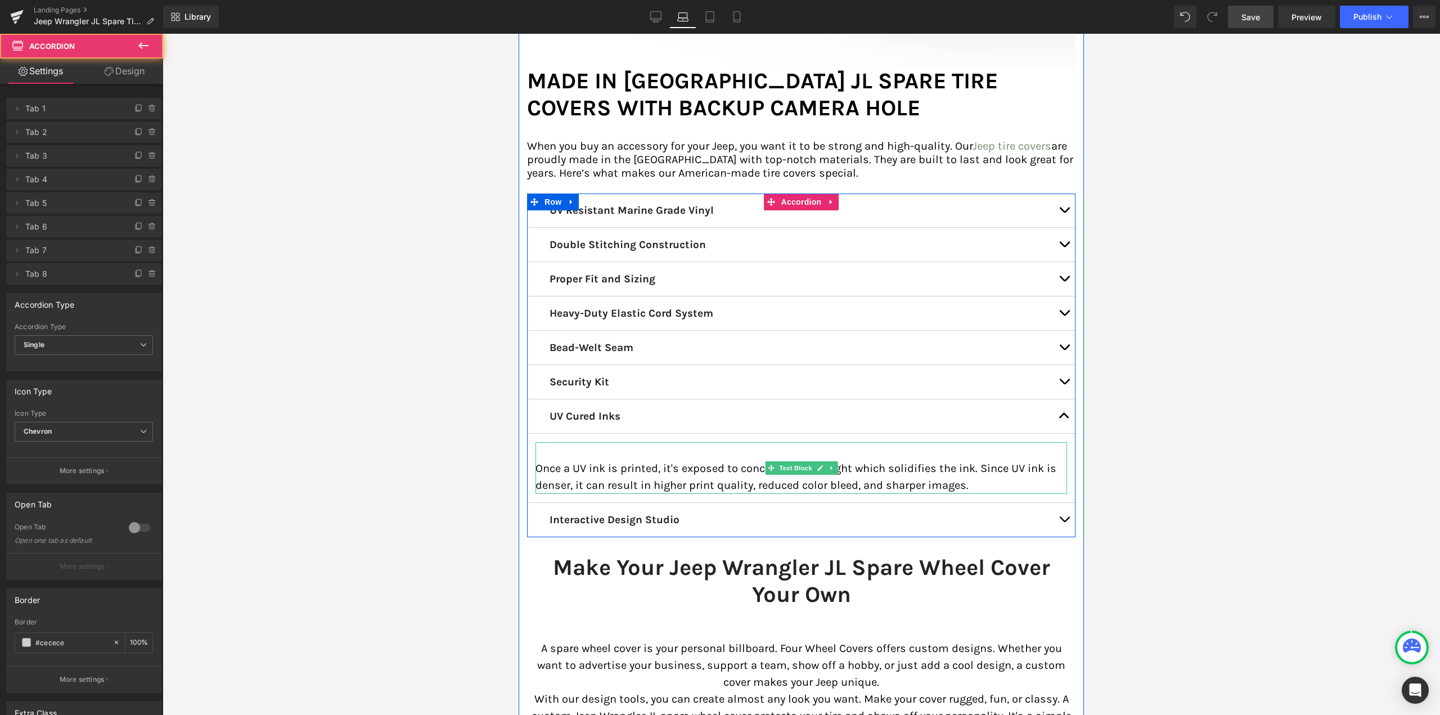
click at [623, 460] on p "Once a UV ink is printed, it's exposed to concentrated UV light which solidifie…" at bounding box center [802, 477] width 532 height 34
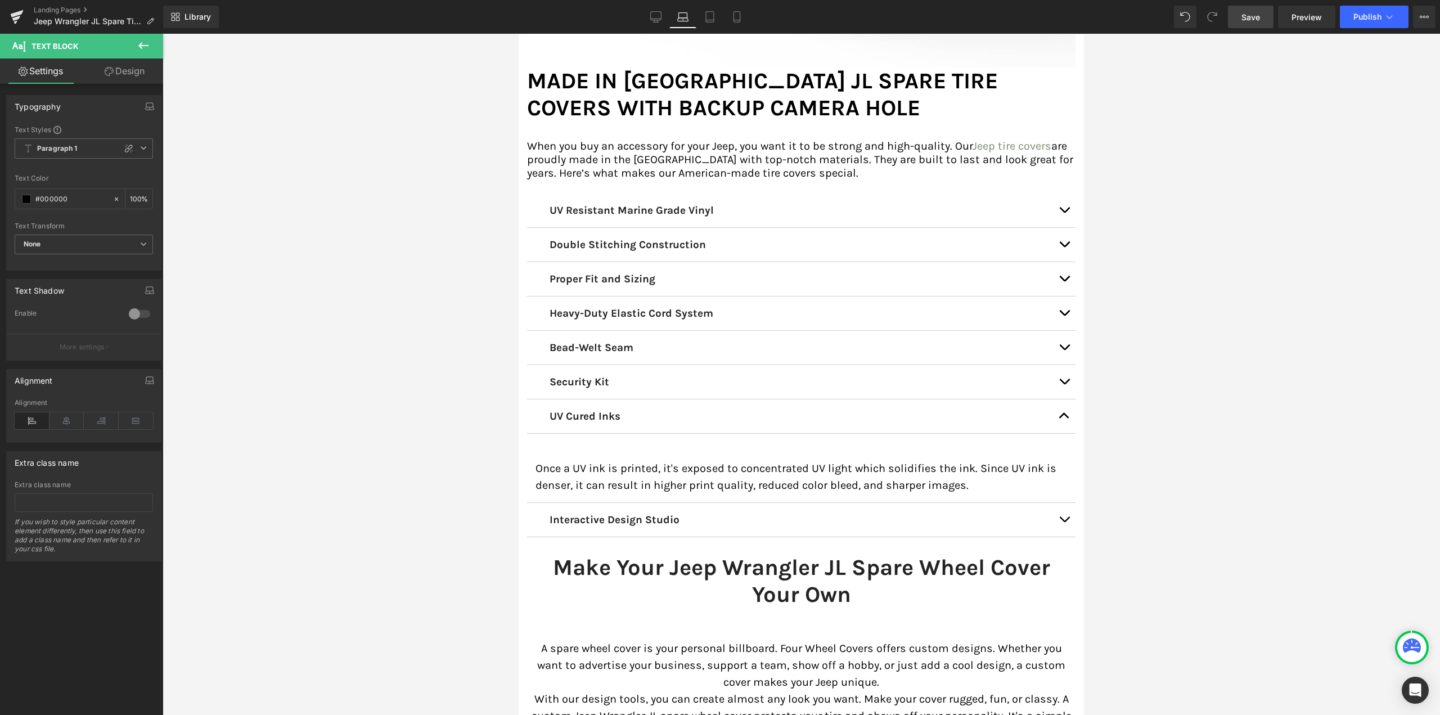
click at [125, 69] on link "Design" at bounding box center [125, 71] width 82 height 25
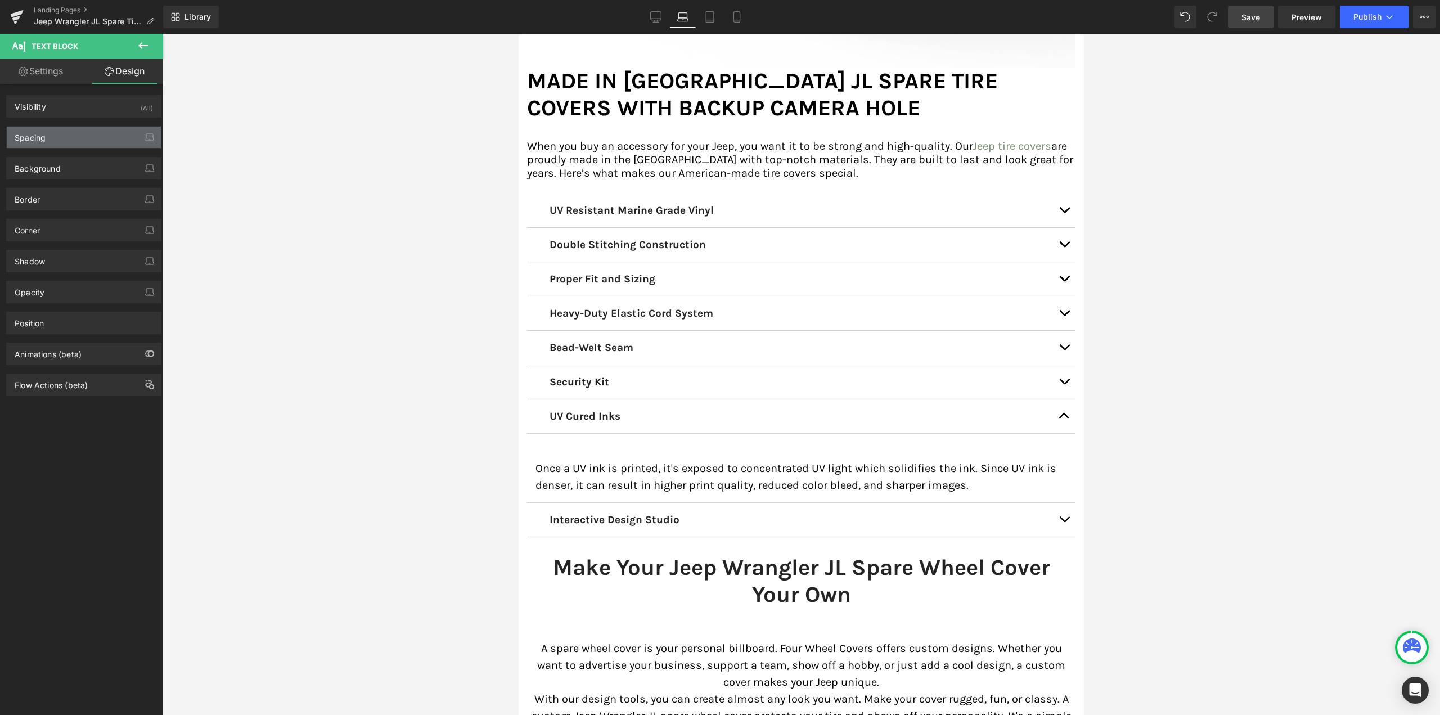
click at [87, 139] on div "Spacing" at bounding box center [84, 137] width 154 height 21
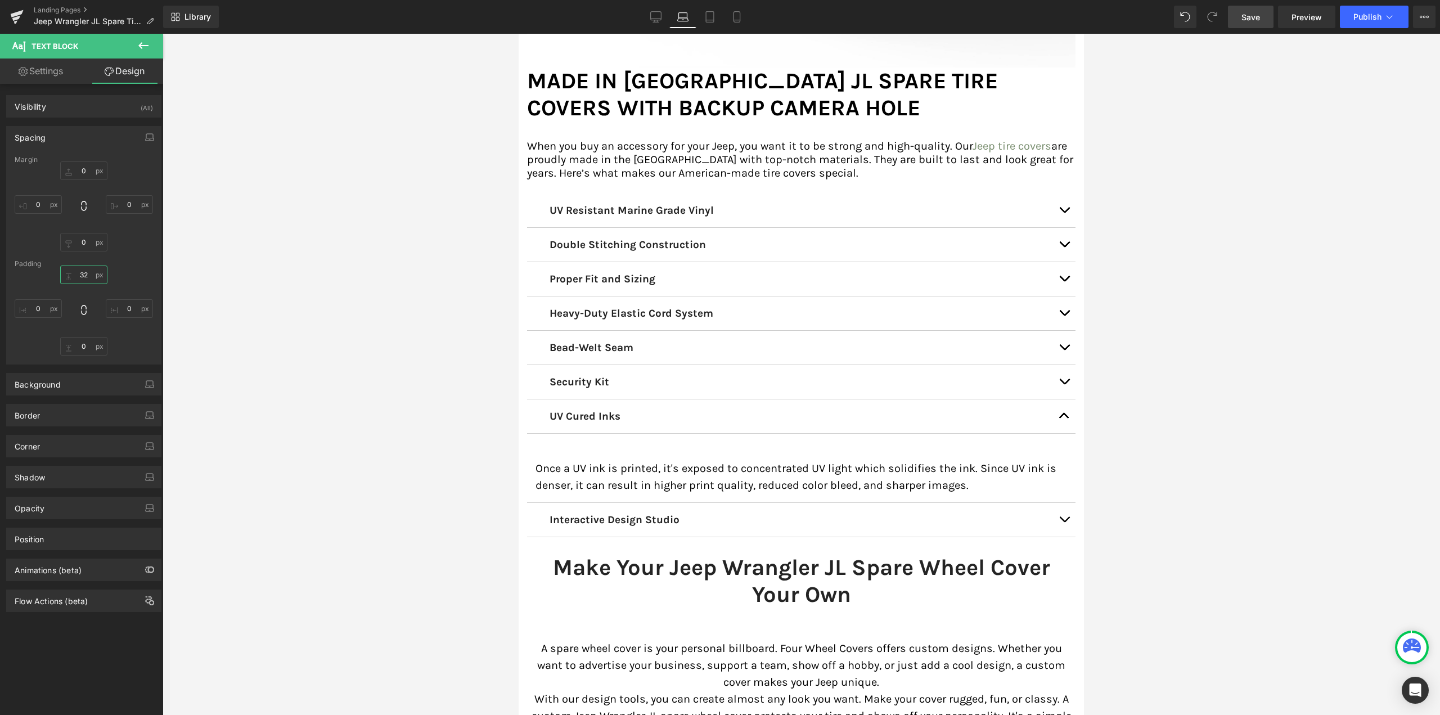
click at [78, 269] on input "text" at bounding box center [83, 275] width 47 height 19
type input "0"
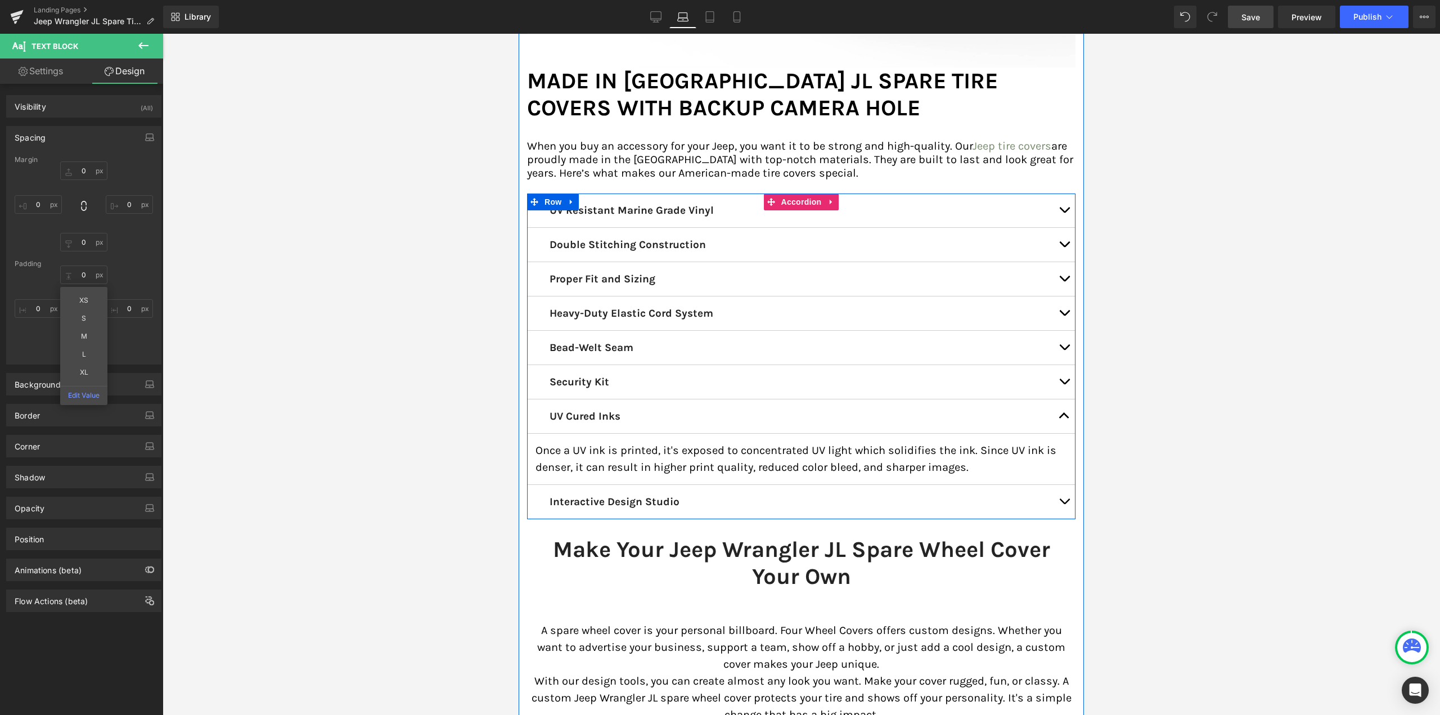
click at [1060, 485] on button "button" at bounding box center [1064, 502] width 23 height 34
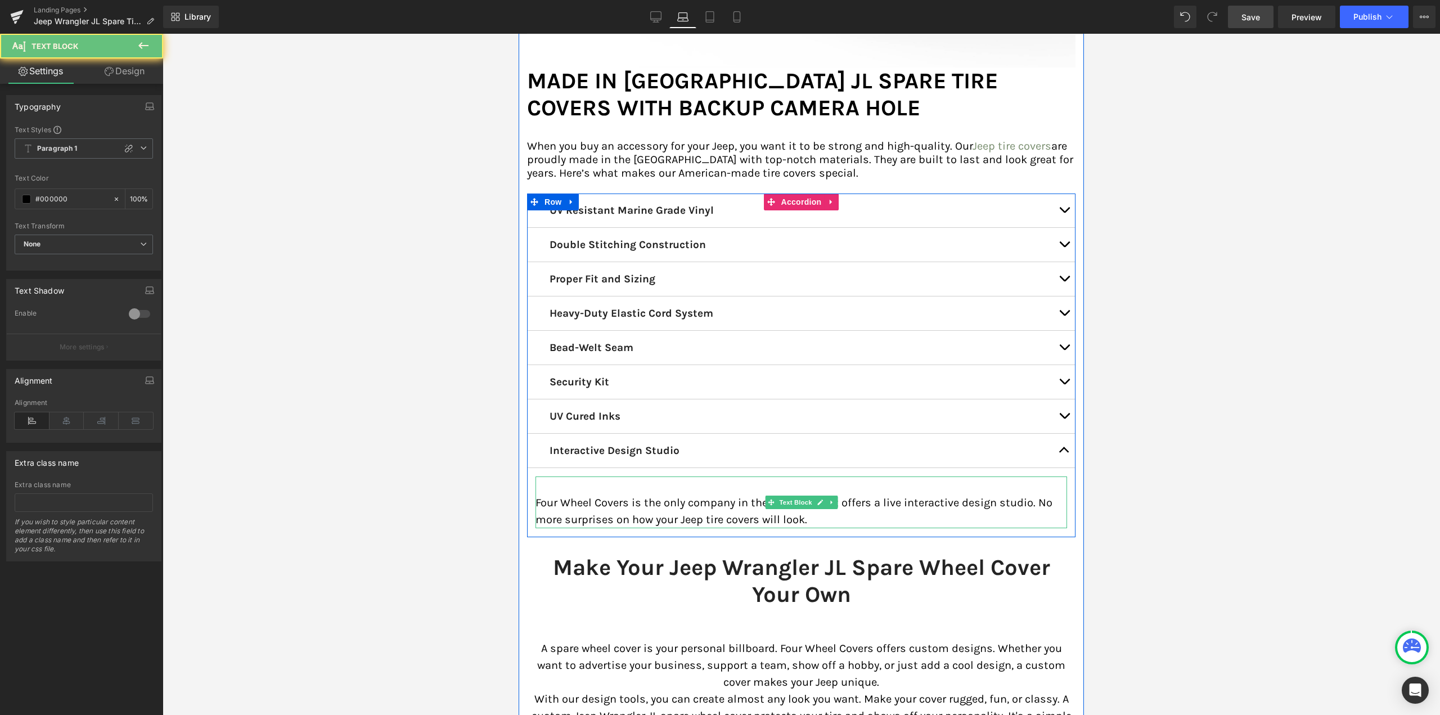
click at [627, 498] on p "Four Wheel Covers is the only company in the industry that offers a live intera…" at bounding box center [802, 511] width 532 height 34
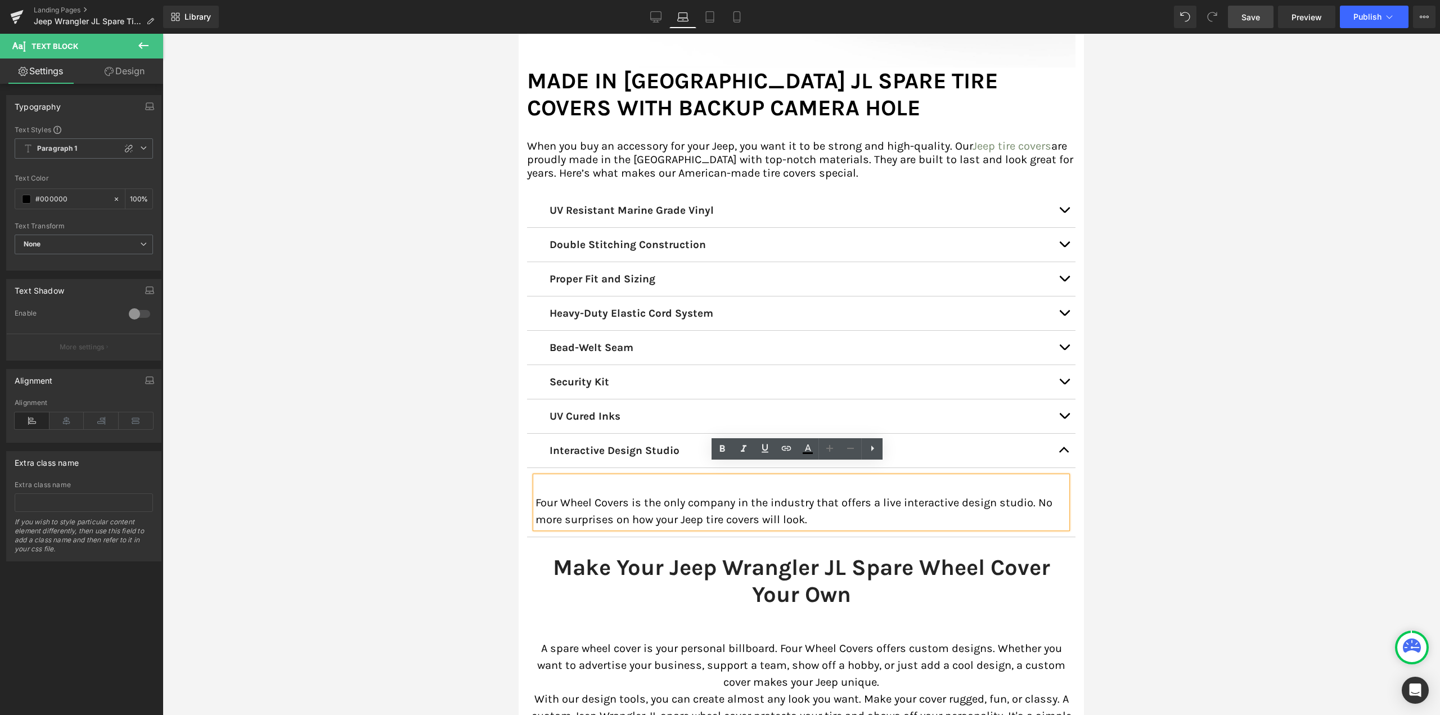
click at [146, 73] on link "Design" at bounding box center [125, 71] width 82 height 25
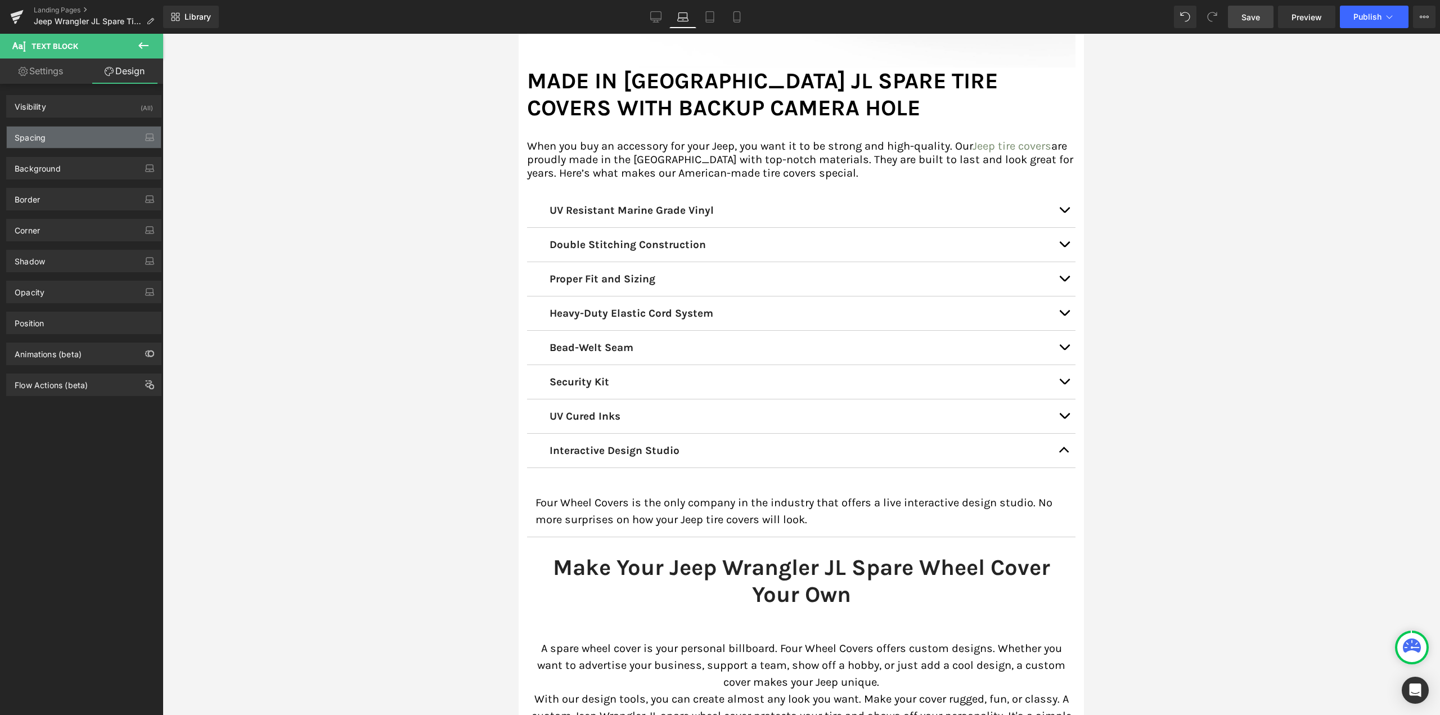
click at [101, 127] on div "Spacing" at bounding box center [84, 137] width 154 height 21
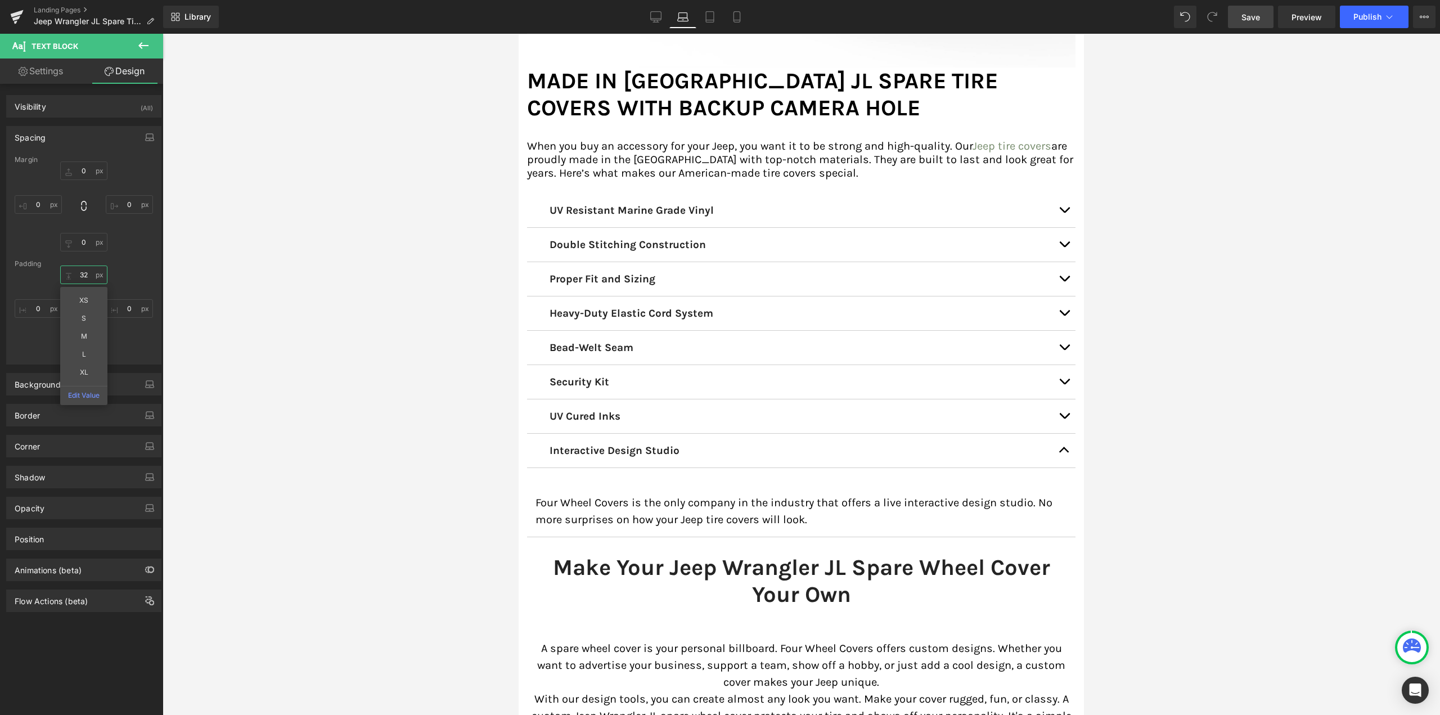
click at [85, 277] on input "32" at bounding box center [83, 275] width 47 height 19
type input "0"
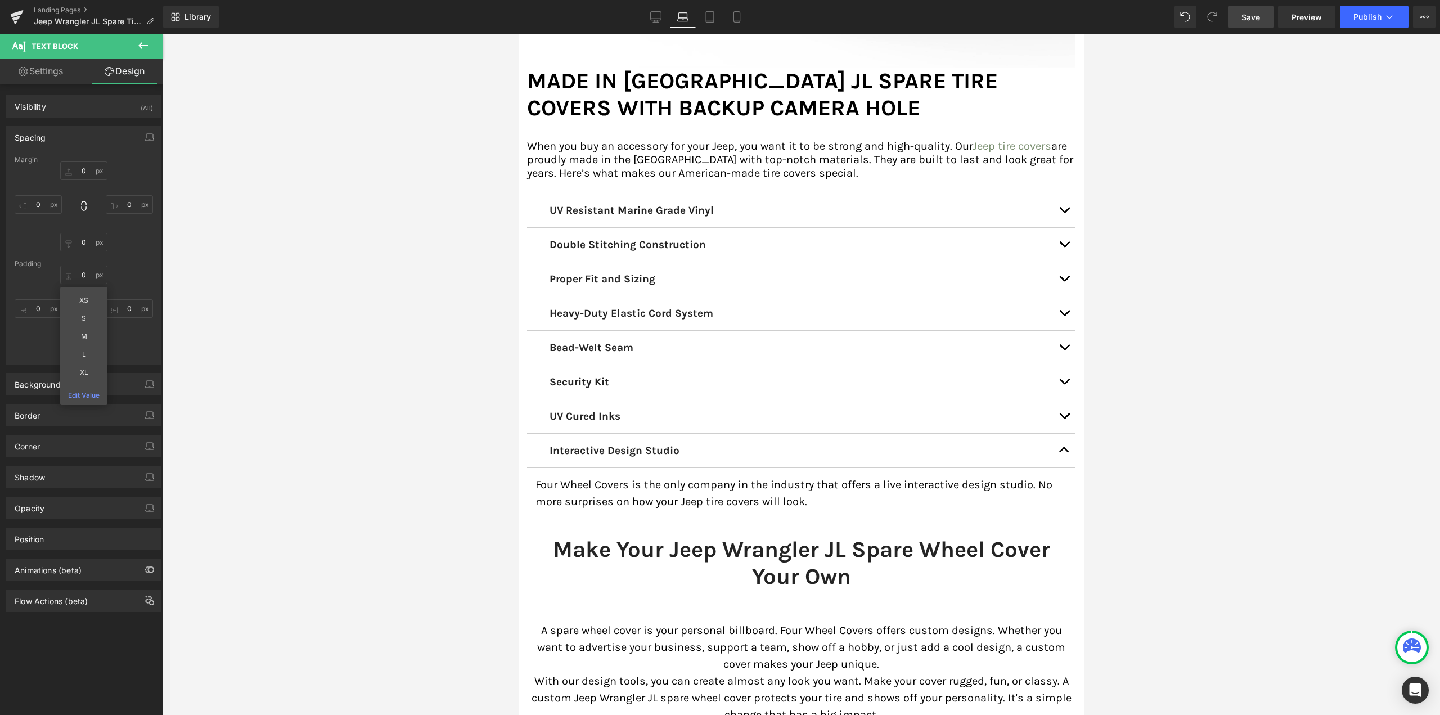
click at [331, 316] on div at bounding box center [801, 374] width 1277 height 681
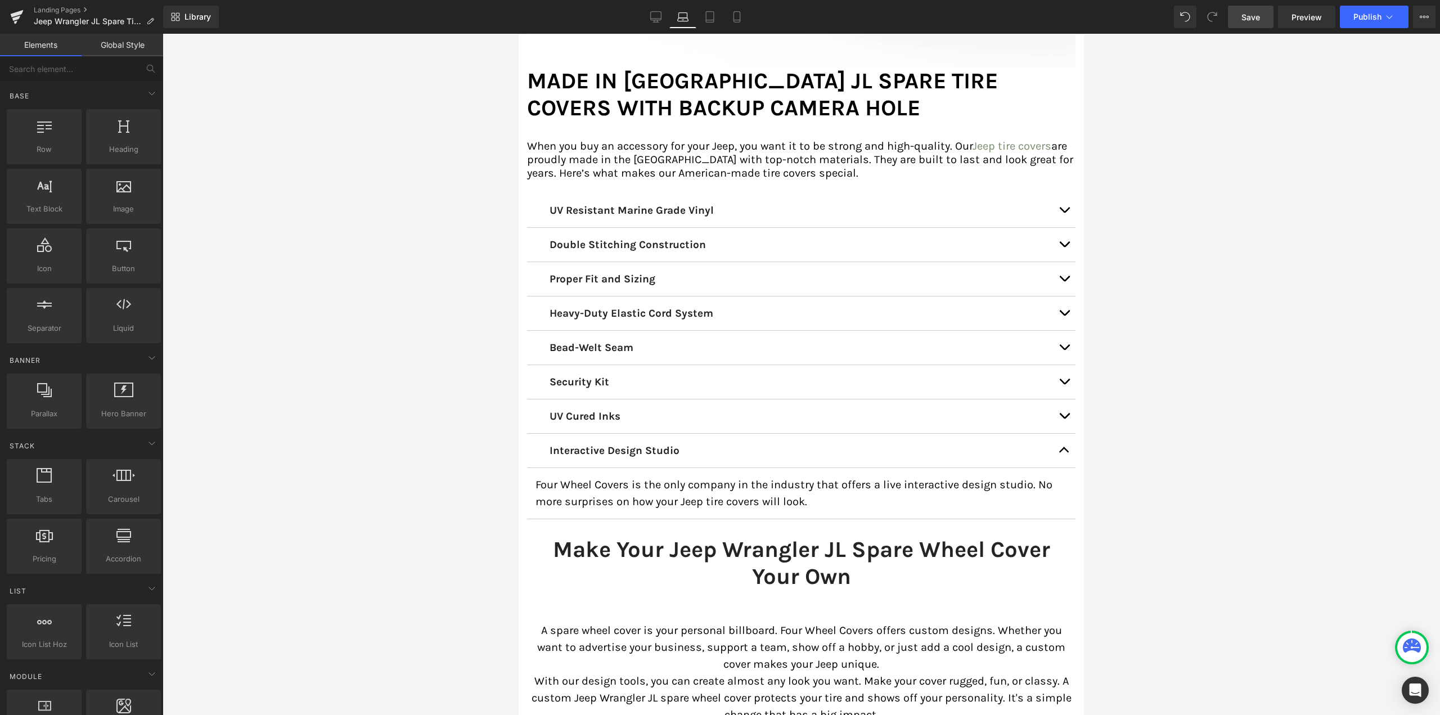
click at [1060, 438] on button "button" at bounding box center [1064, 451] width 23 height 34
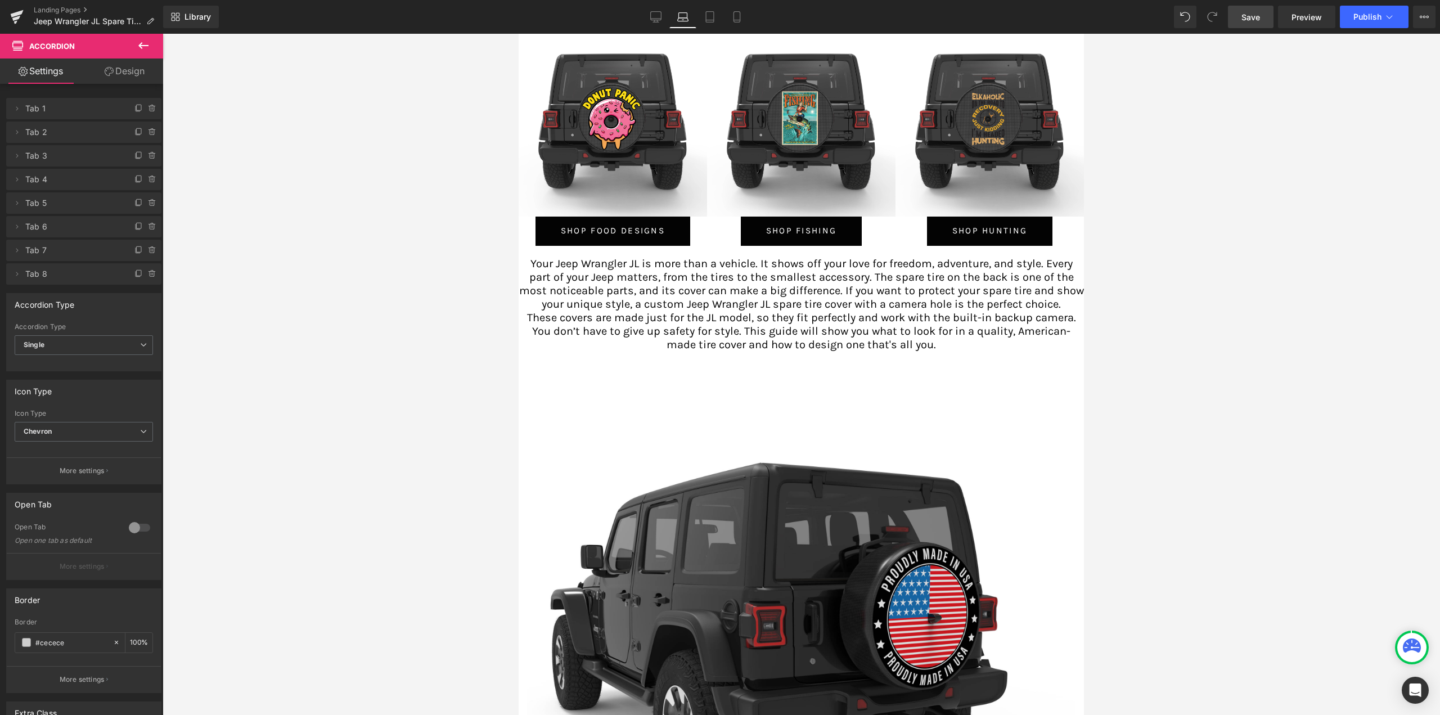
click at [1239, 12] on link "Save" at bounding box center [1251, 17] width 46 height 23
click at [702, 12] on link "Tablet" at bounding box center [709, 17] width 27 height 23
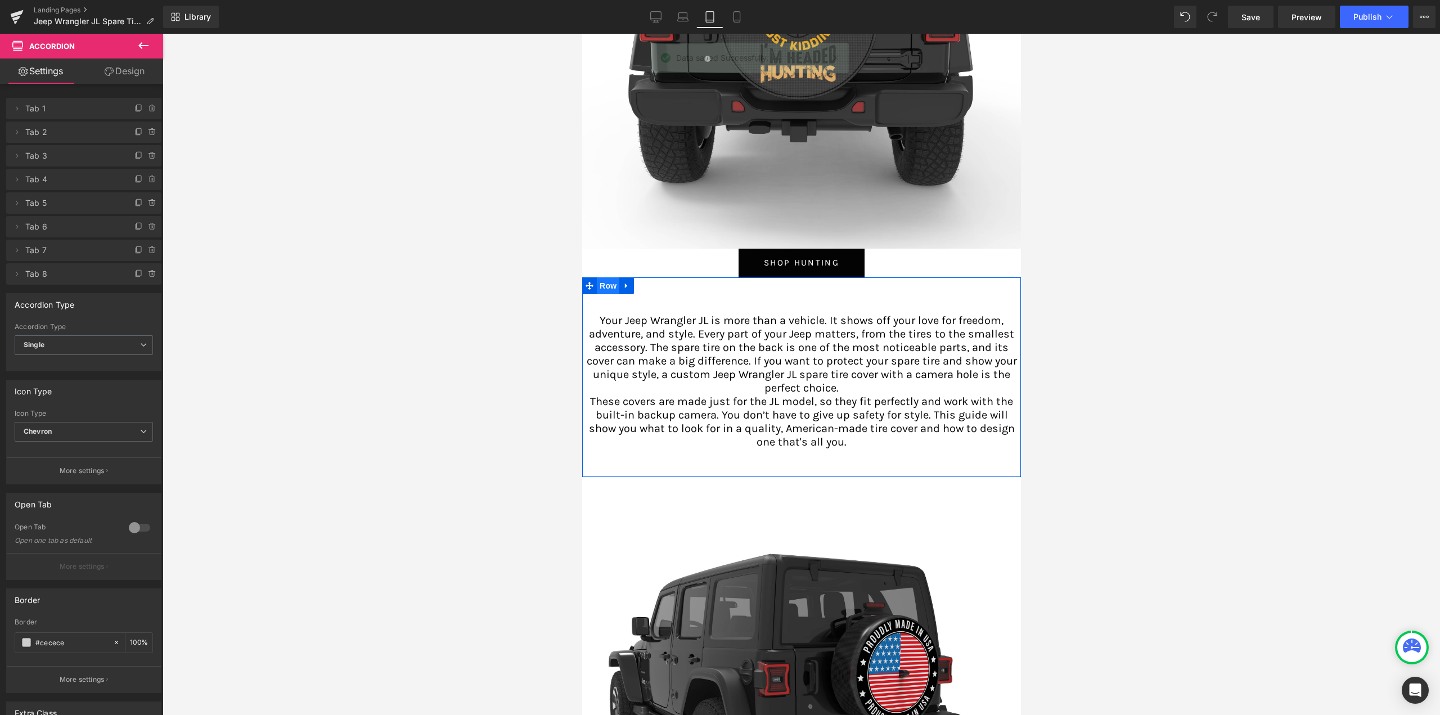
click at [616, 290] on span "Row" at bounding box center [607, 285] width 23 height 17
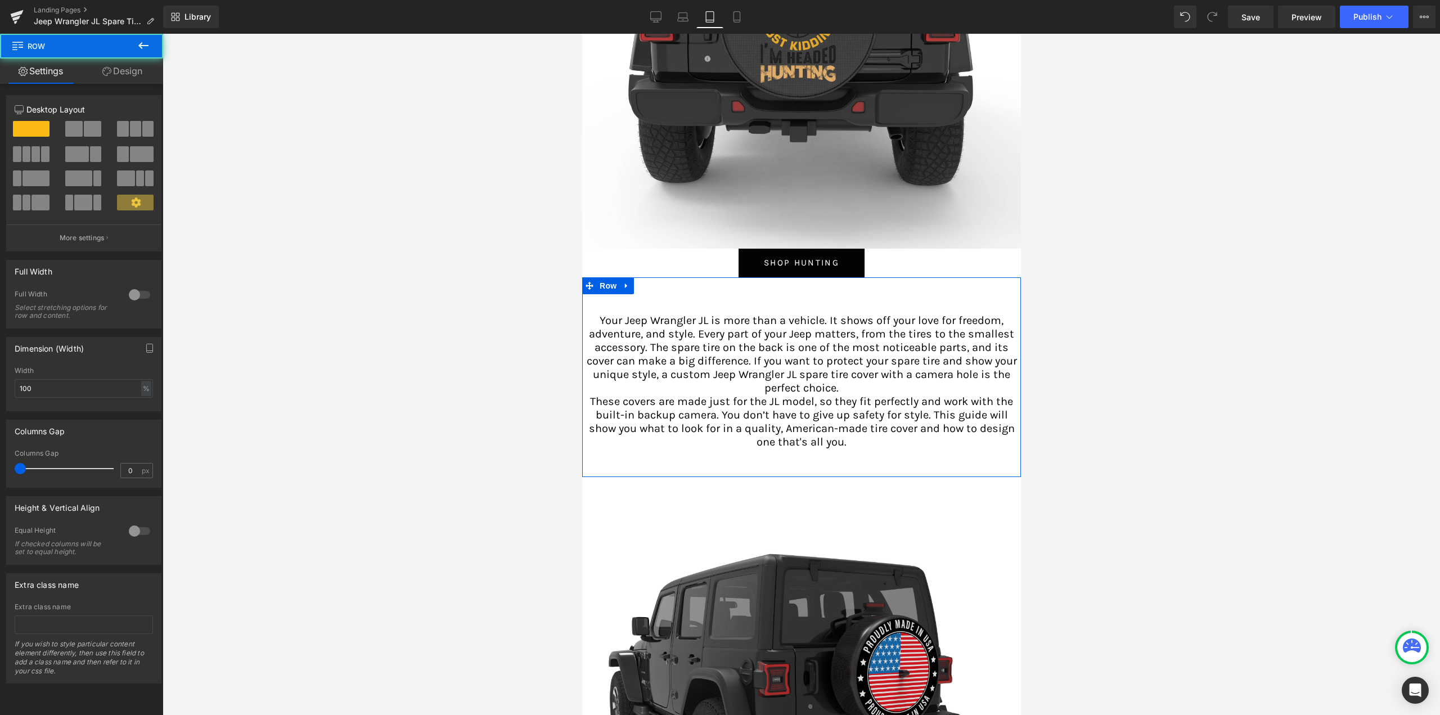
click at [137, 82] on link "Design" at bounding box center [123, 71] width 82 height 25
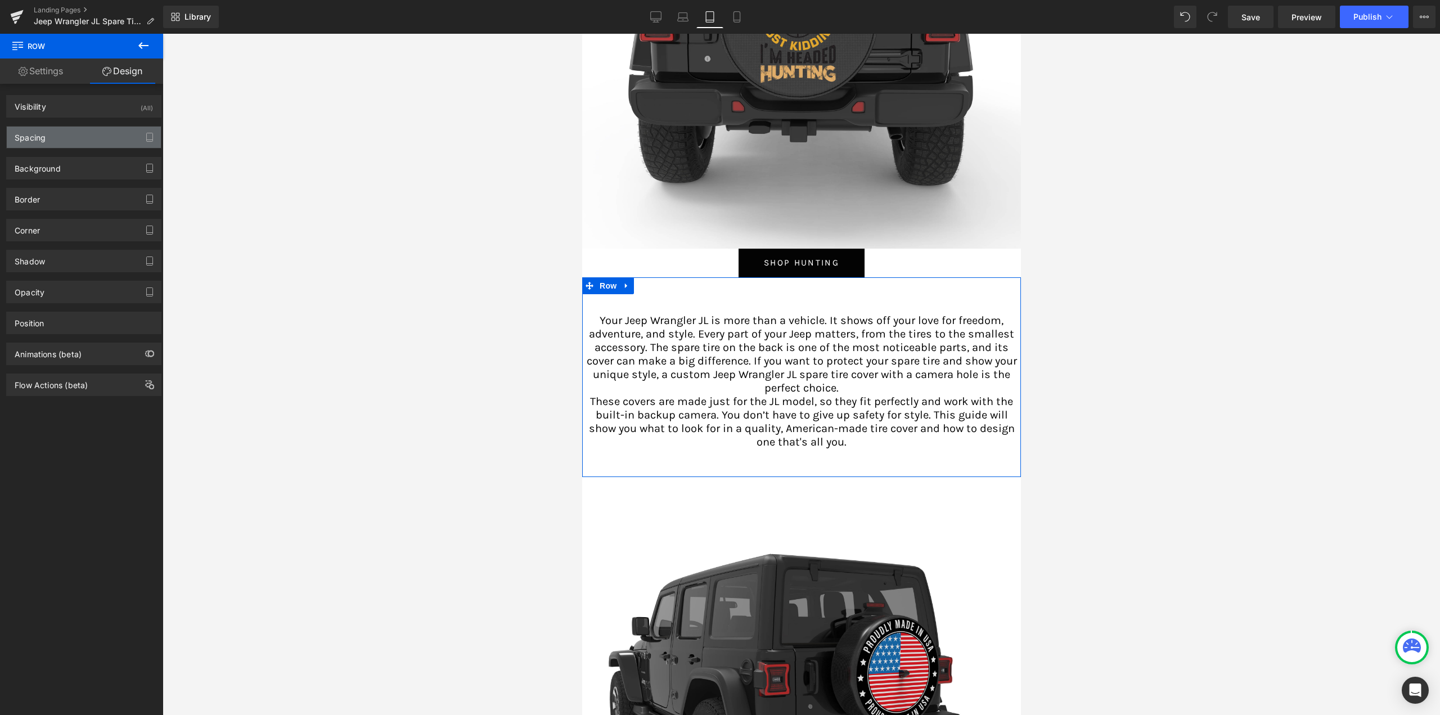
click at [56, 143] on div "Spacing" at bounding box center [84, 137] width 154 height 21
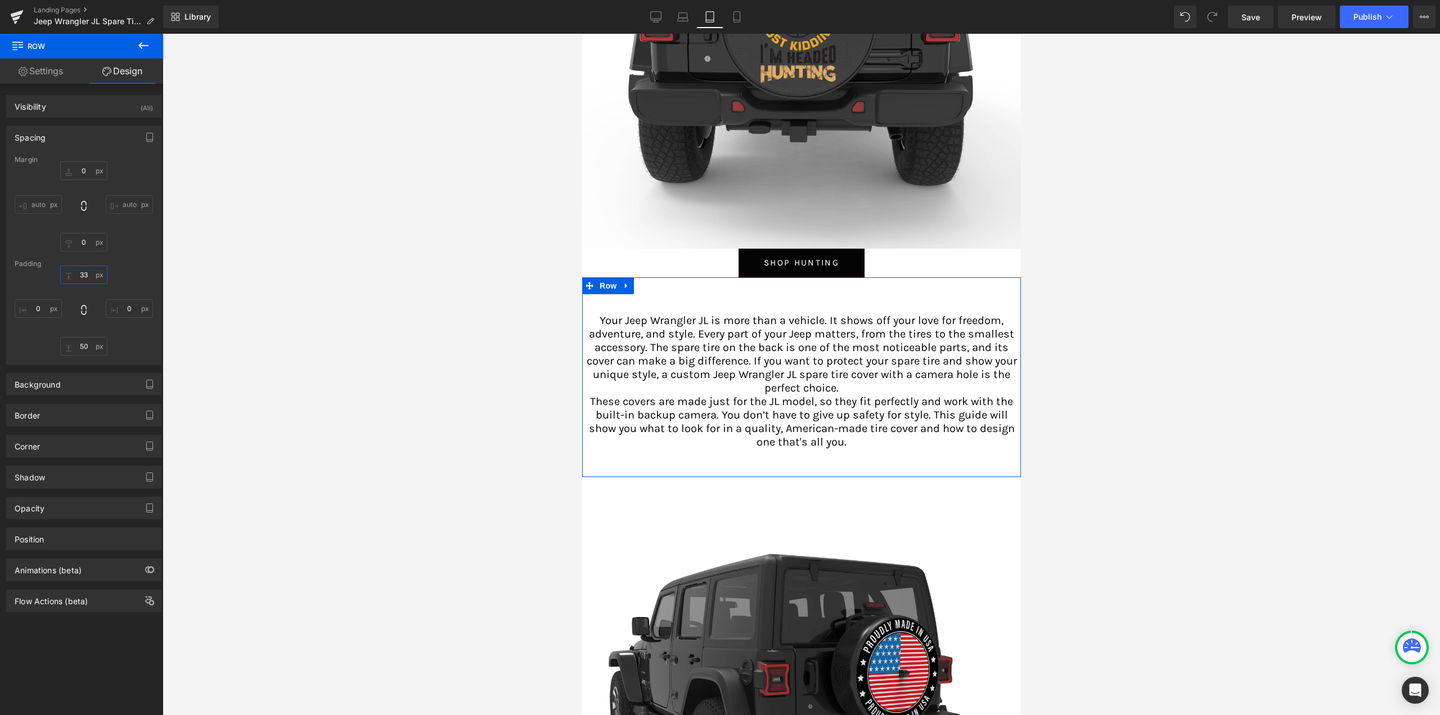
click at [82, 275] on input "33" at bounding box center [83, 275] width 47 height 19
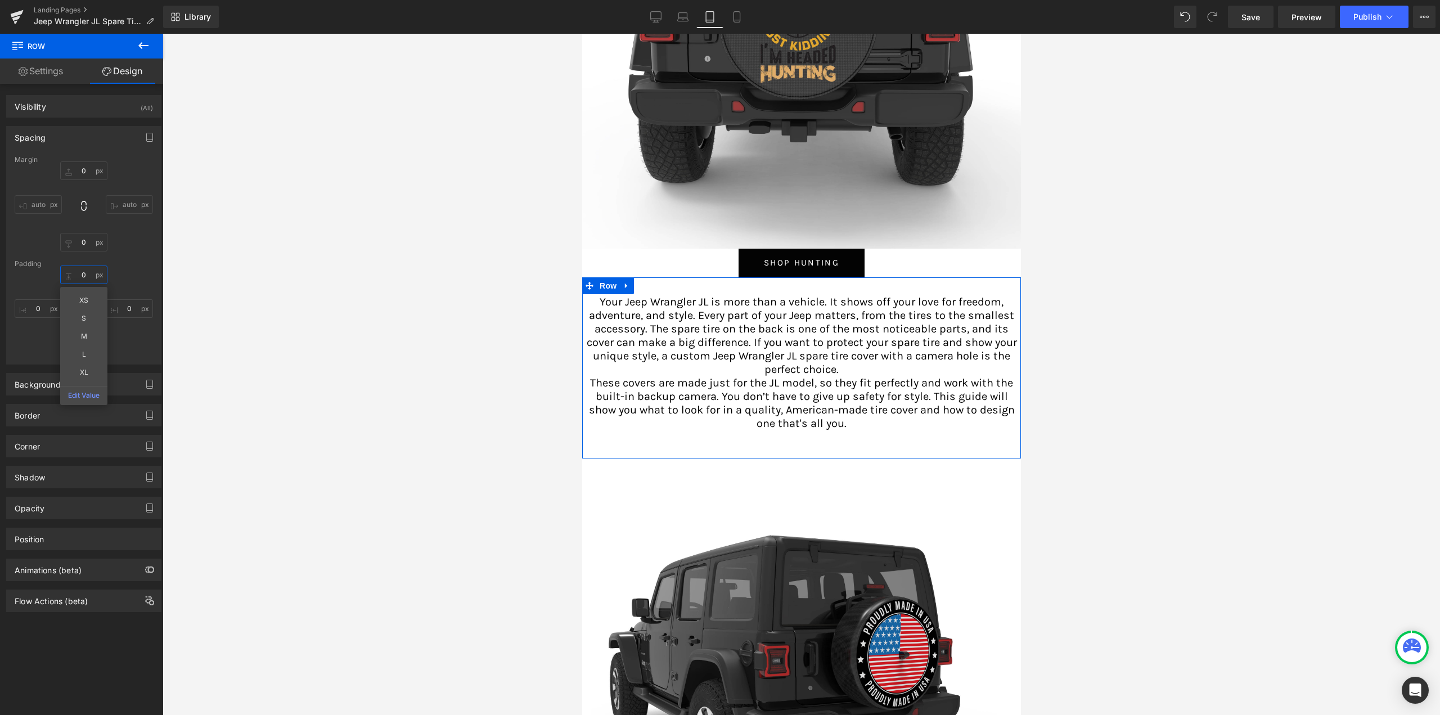
type input "0"
click at [127, 276] on div "0 XS S M L XL Edit Value 0 50 0" at bounding box center [84, 311] width 138 height 90
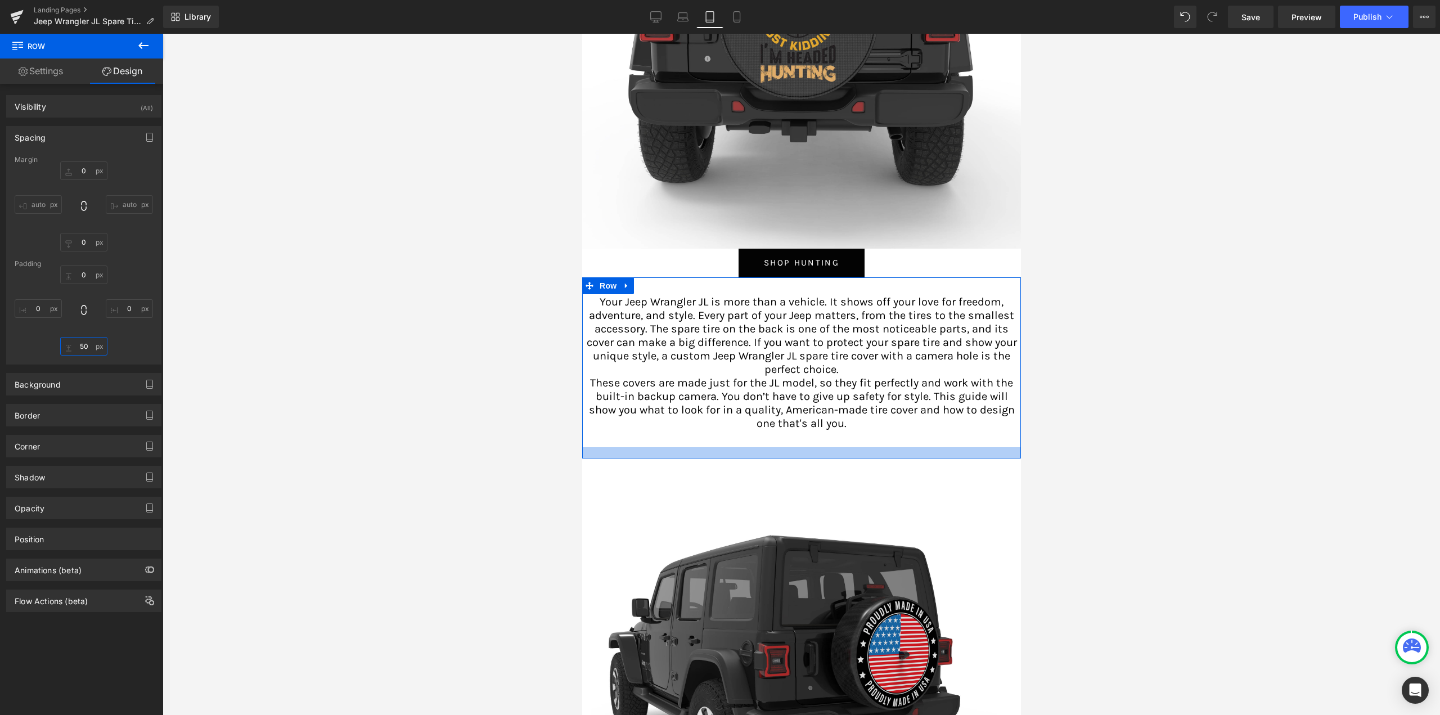
click at [74, 345] on input "50" at bounding box center [83, 346] width 47 height 19
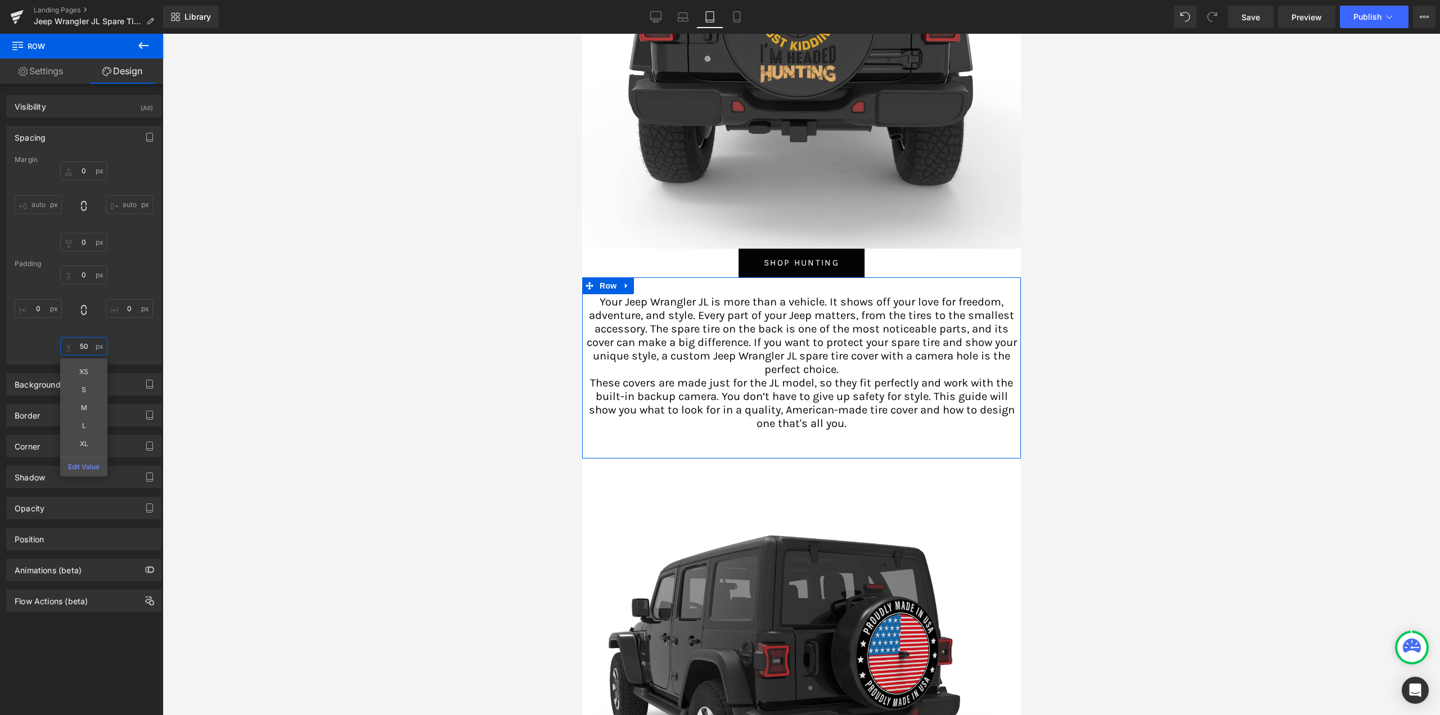
type input "0"
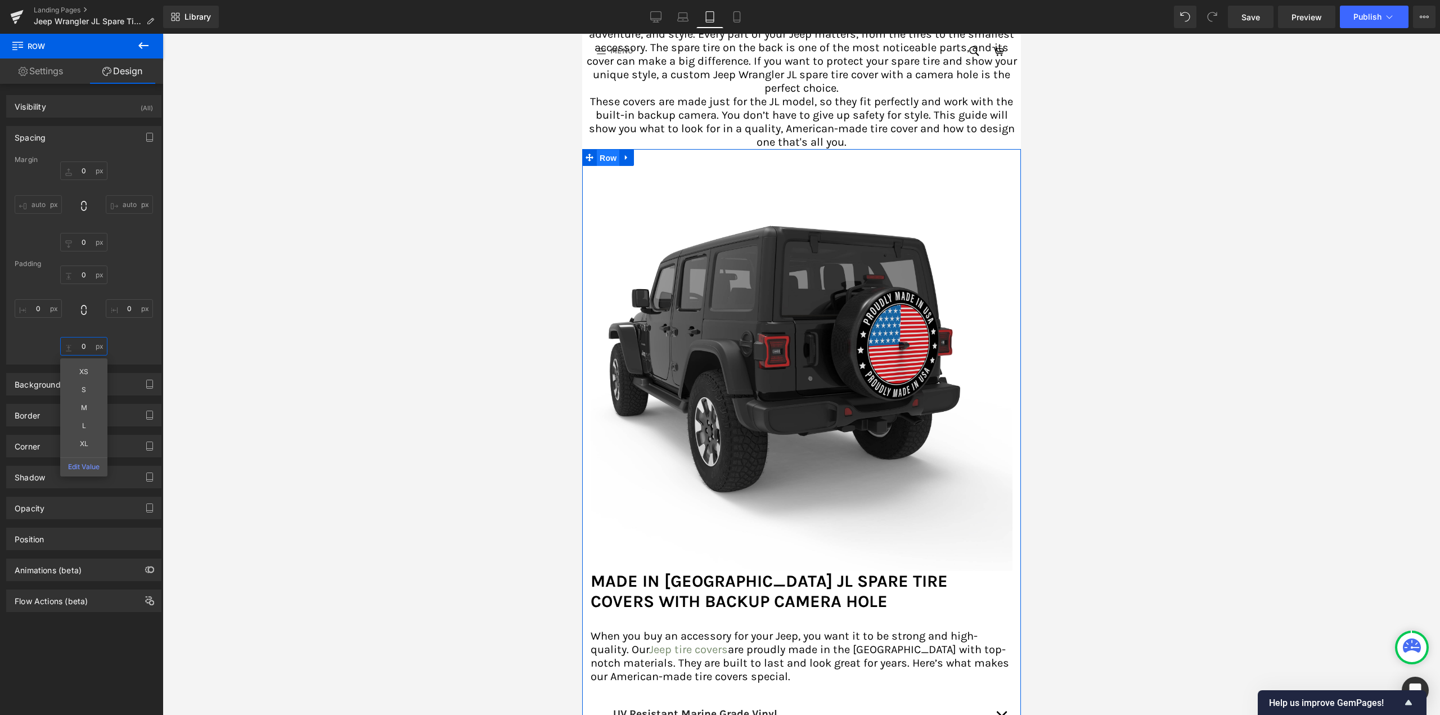
drag, startPoint x: 608, startPoint y: 161, endPoint x: 1115, endPoint y: 183, distance: 508.4
click at [608, 161] on span "Row" at bounding box center [607, 158] width 23 height 17
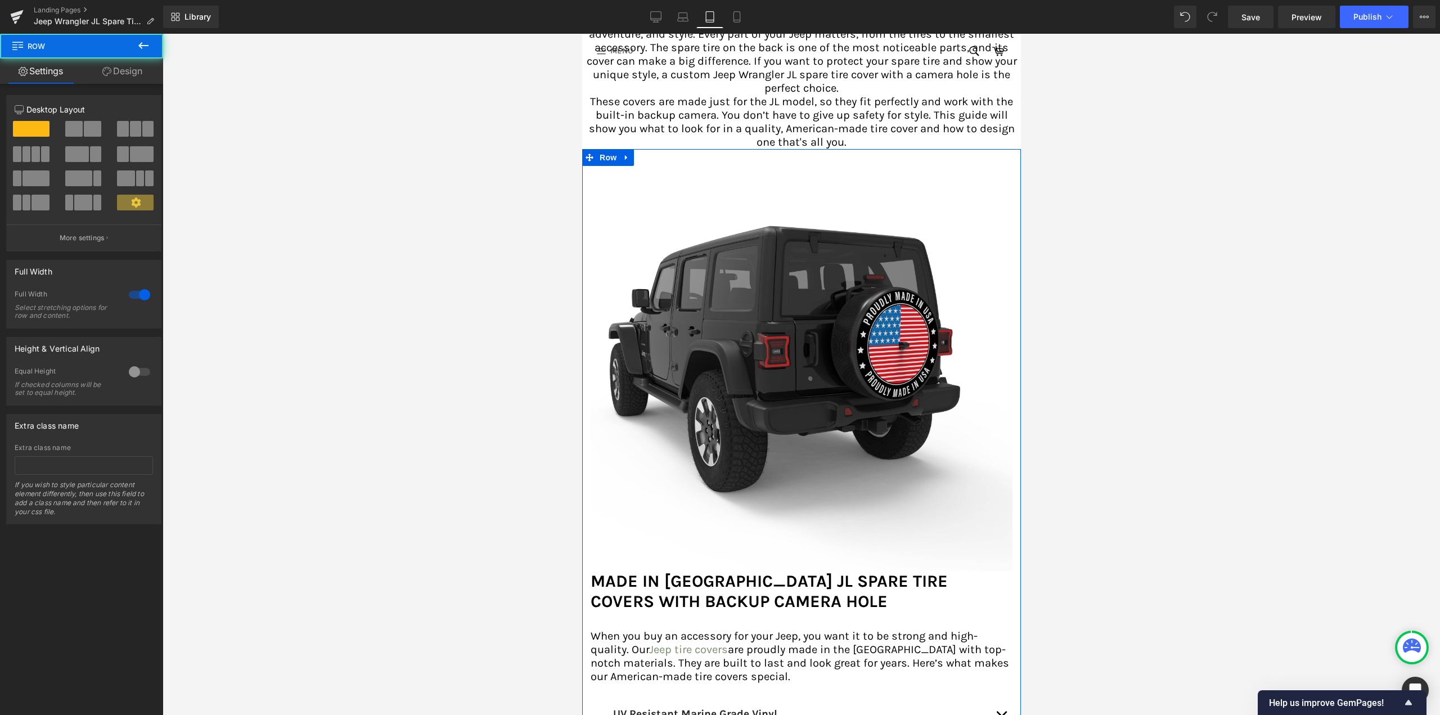
click at [125, 62] on link "Design" at bounding box center [123, 71] width 82 height 25
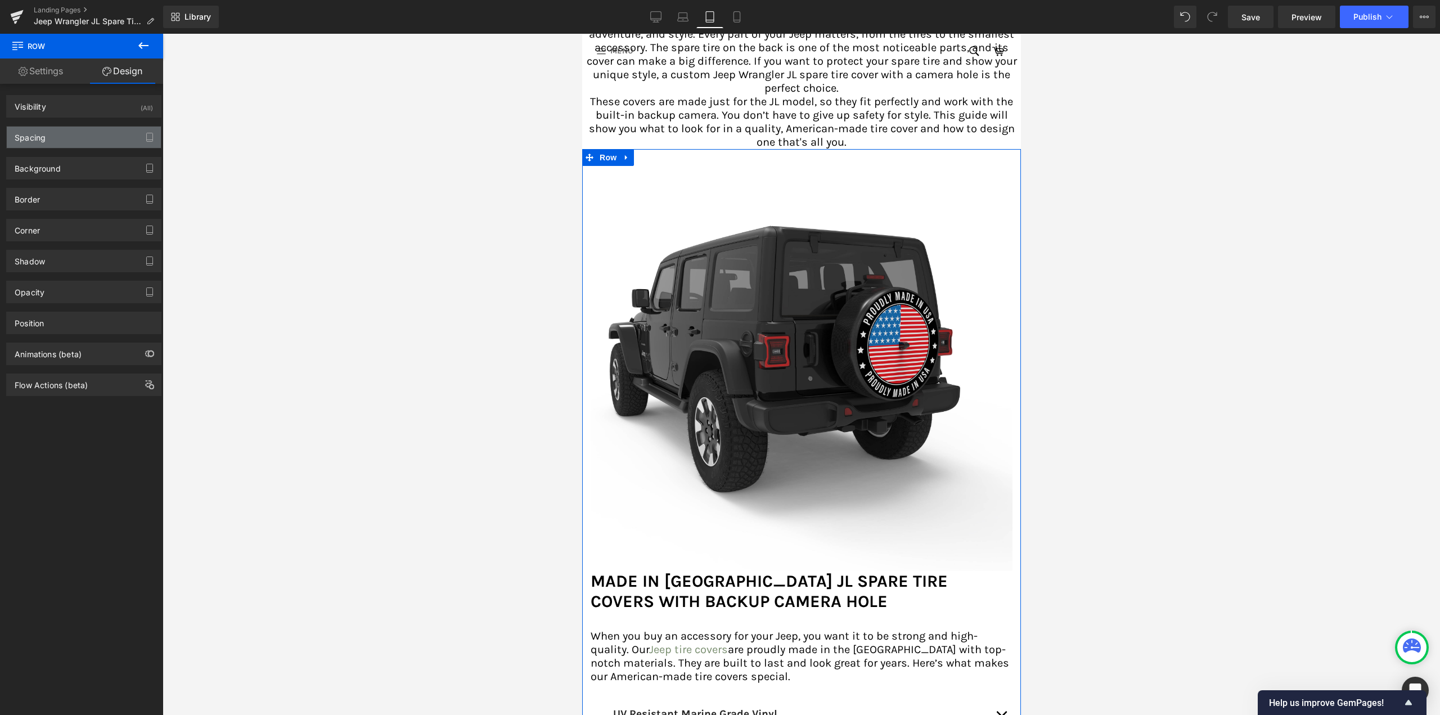
click at [60, 140] on div "Spacing" at bounding box center [84, 137] width 154 height 21
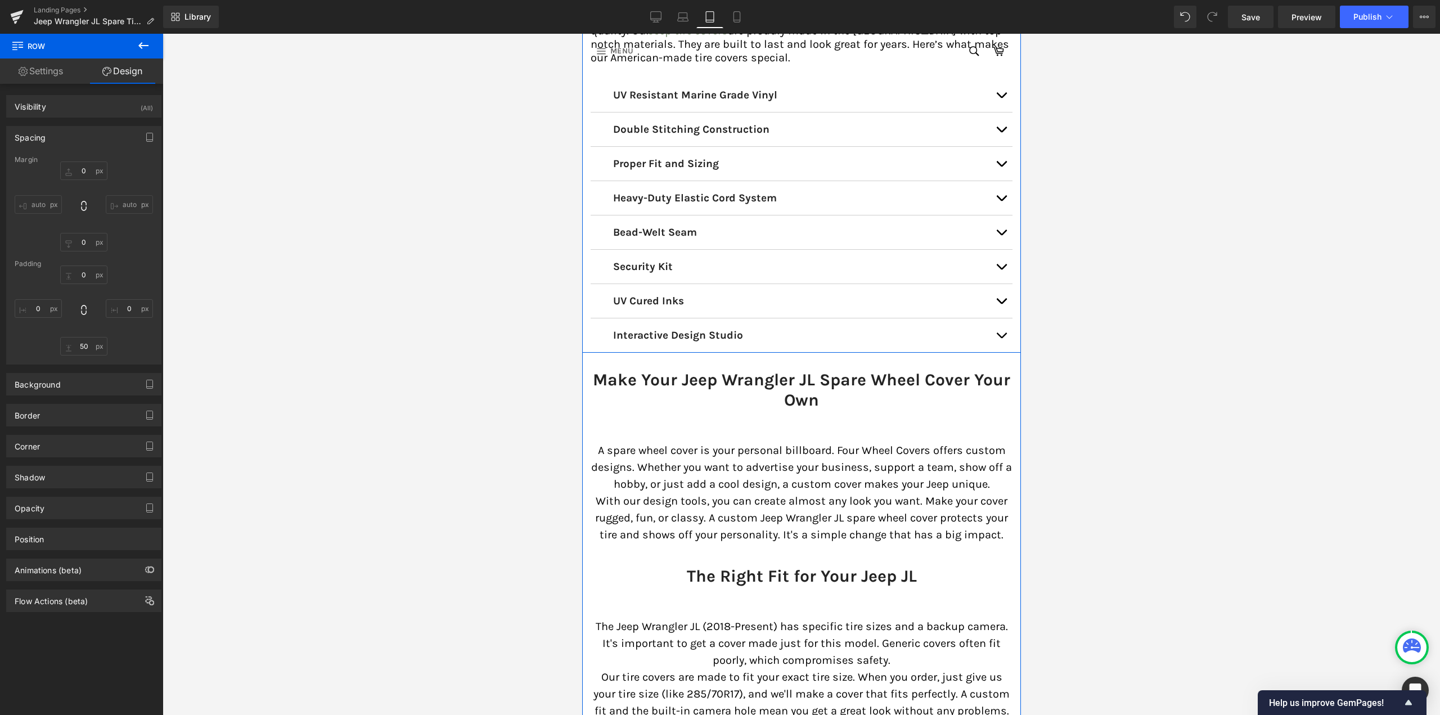
click at [1001, 338] on span "button" at bounding box center [1001, 338] width 0 height 0
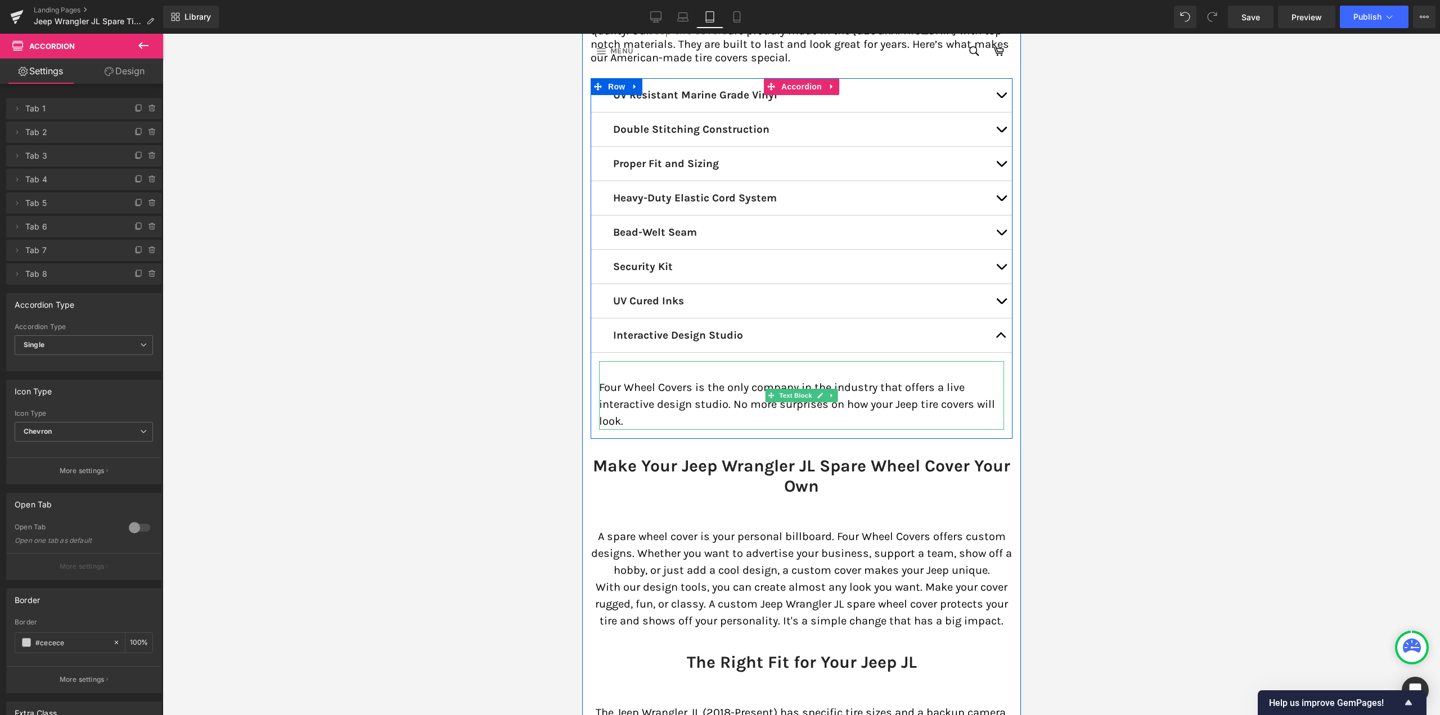
click at [685, 387] on p "Four Wheel Covers is the only company in the industry that offers a live intera…" at bounding box center [801, 404] width 405 height 51
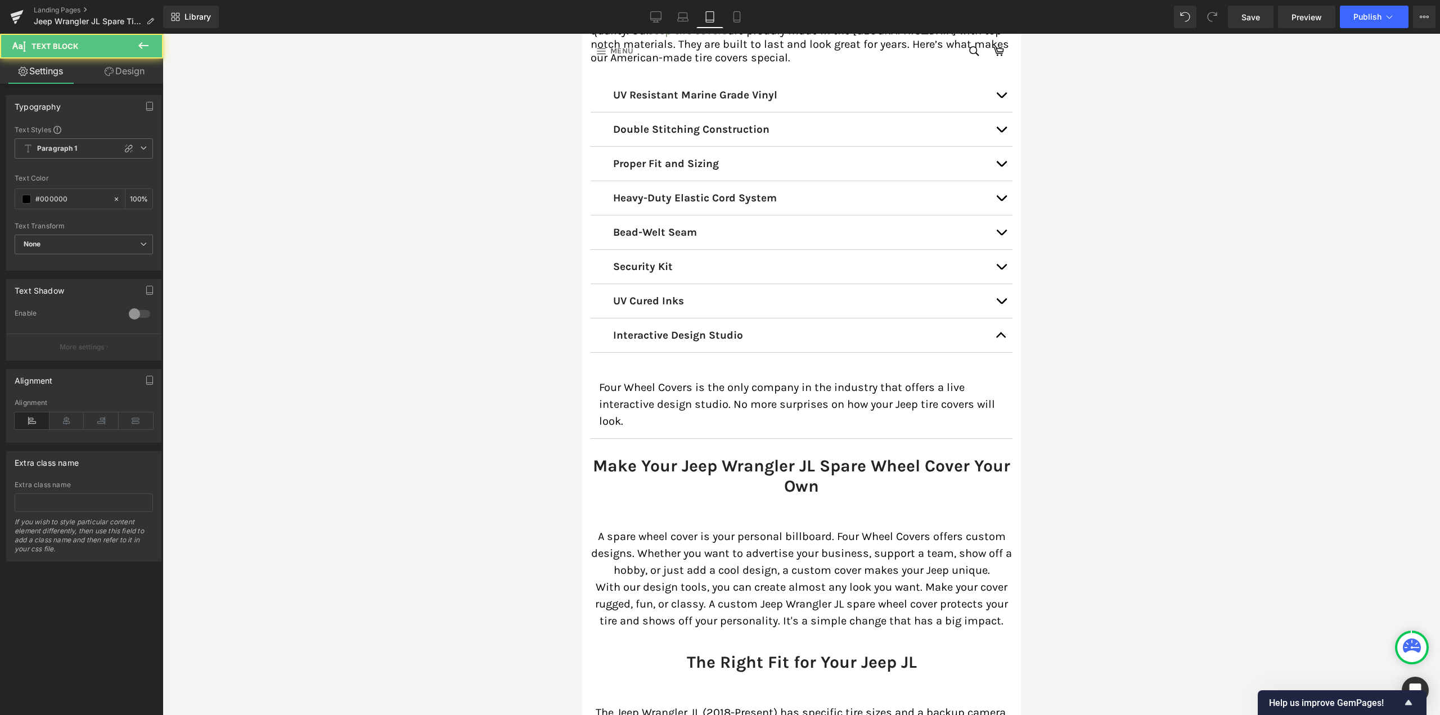
click at [138, 71] on link "Design" at bounding box center [125, 71] width 82 height 25
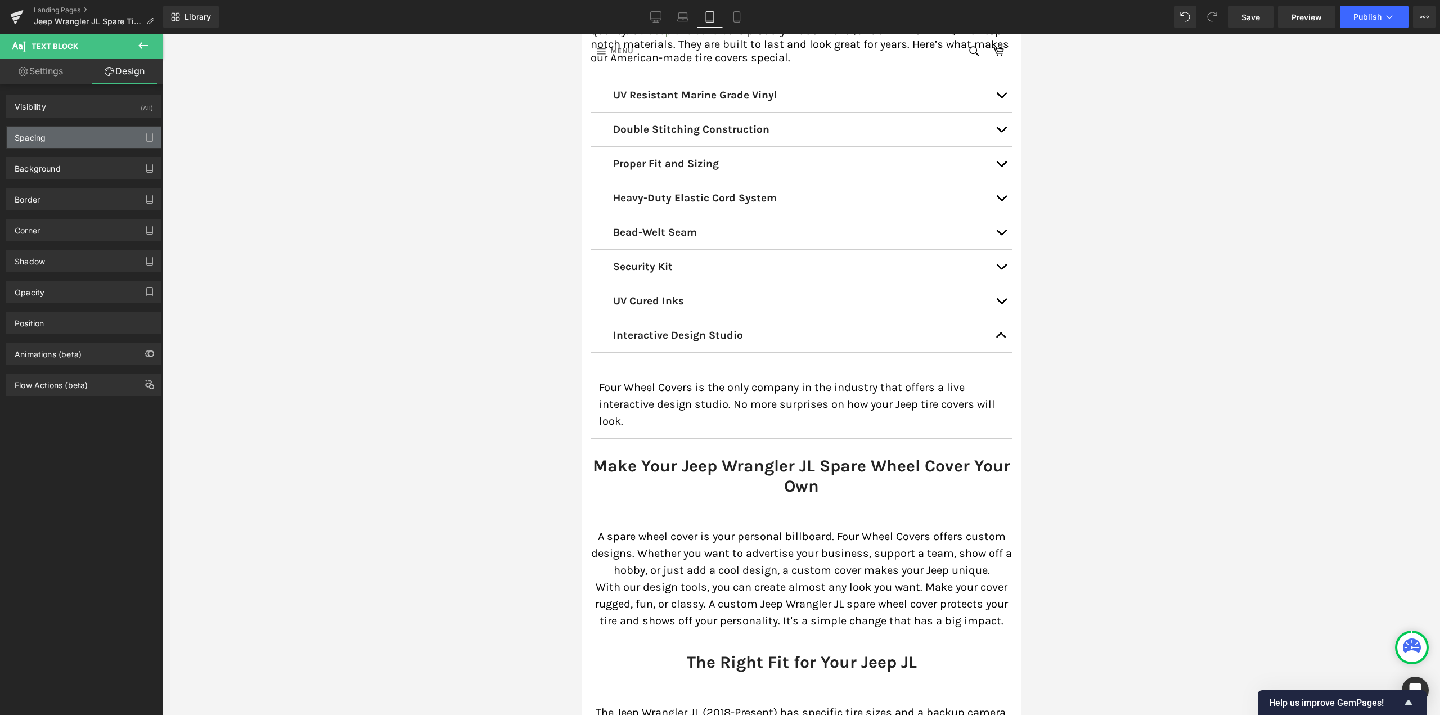
click at [51, 139] on div "Spacing" at bounding box center [84, 137] width 154 height 21
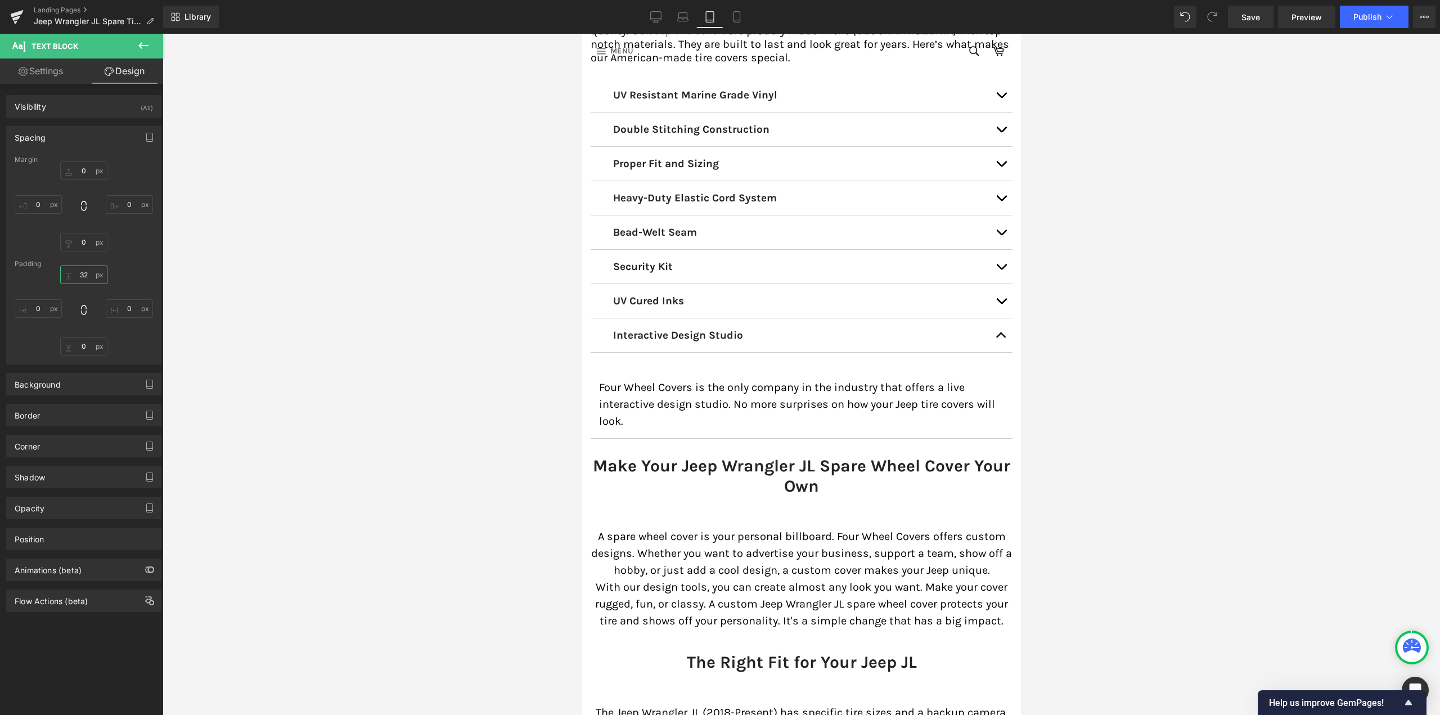
click at [80, 273] on input "32" at bounding box center [83, 275] width 47 height 19
type input "0"
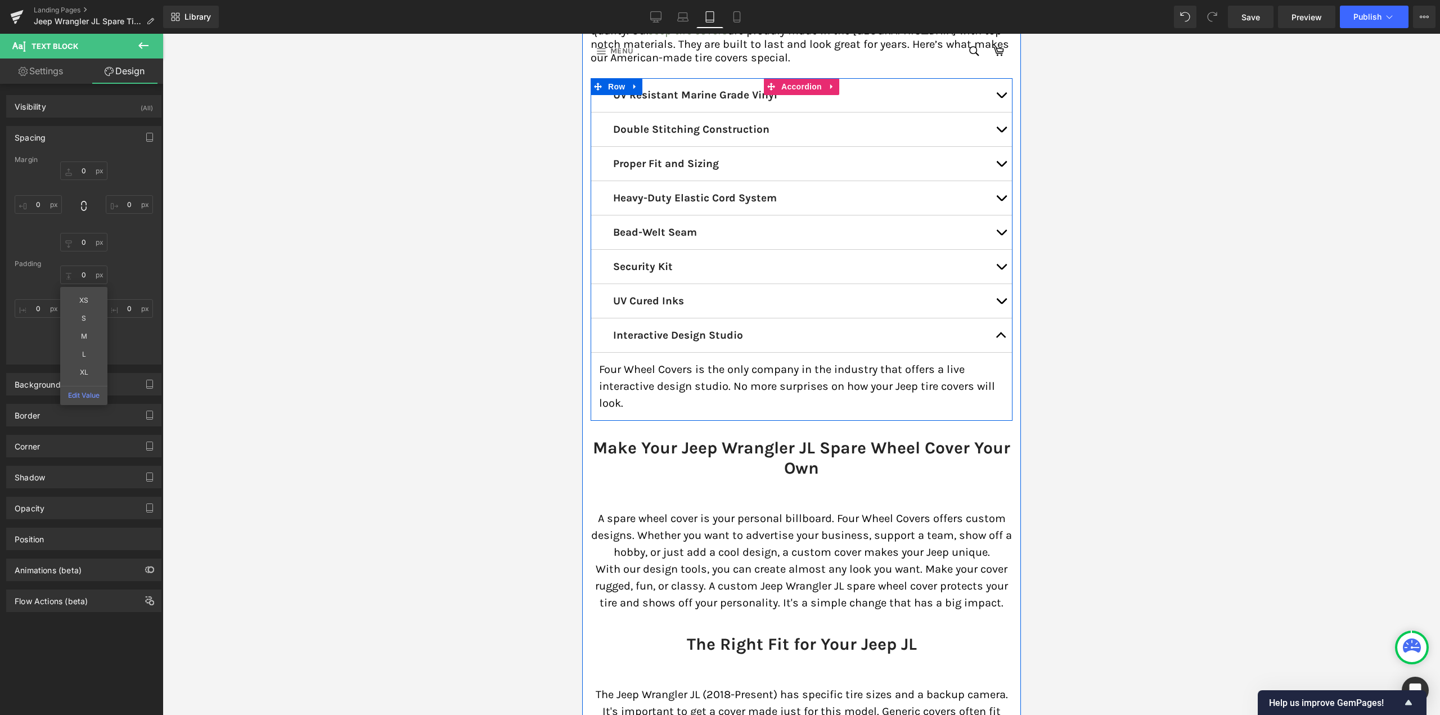
click at [1003, 305] on button "button" at bounding box center [1000, 301] width 23 height 34
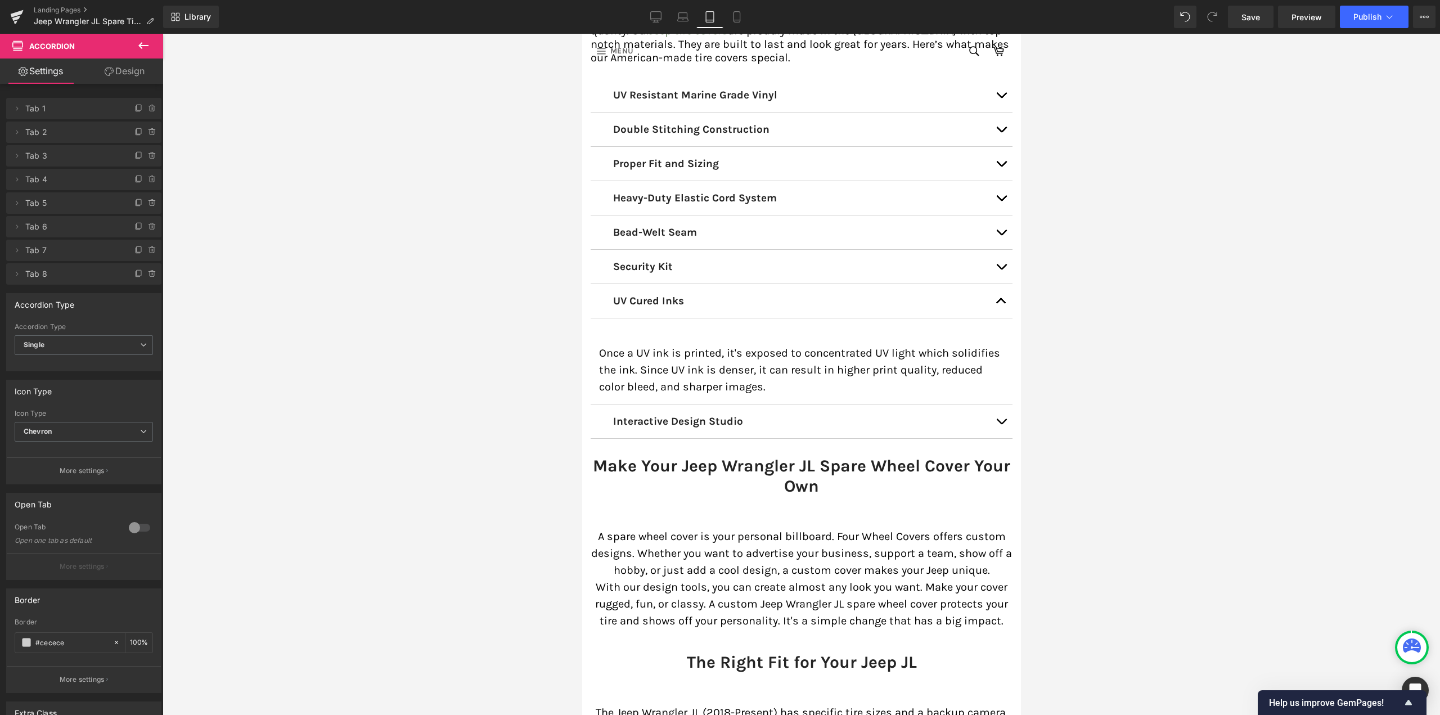
click at [647, 366] on p "Once a UV ink is printed, it's exposed to concentrated UV light which solidifie…" at bounding box center [801, 370] width 405 height 51
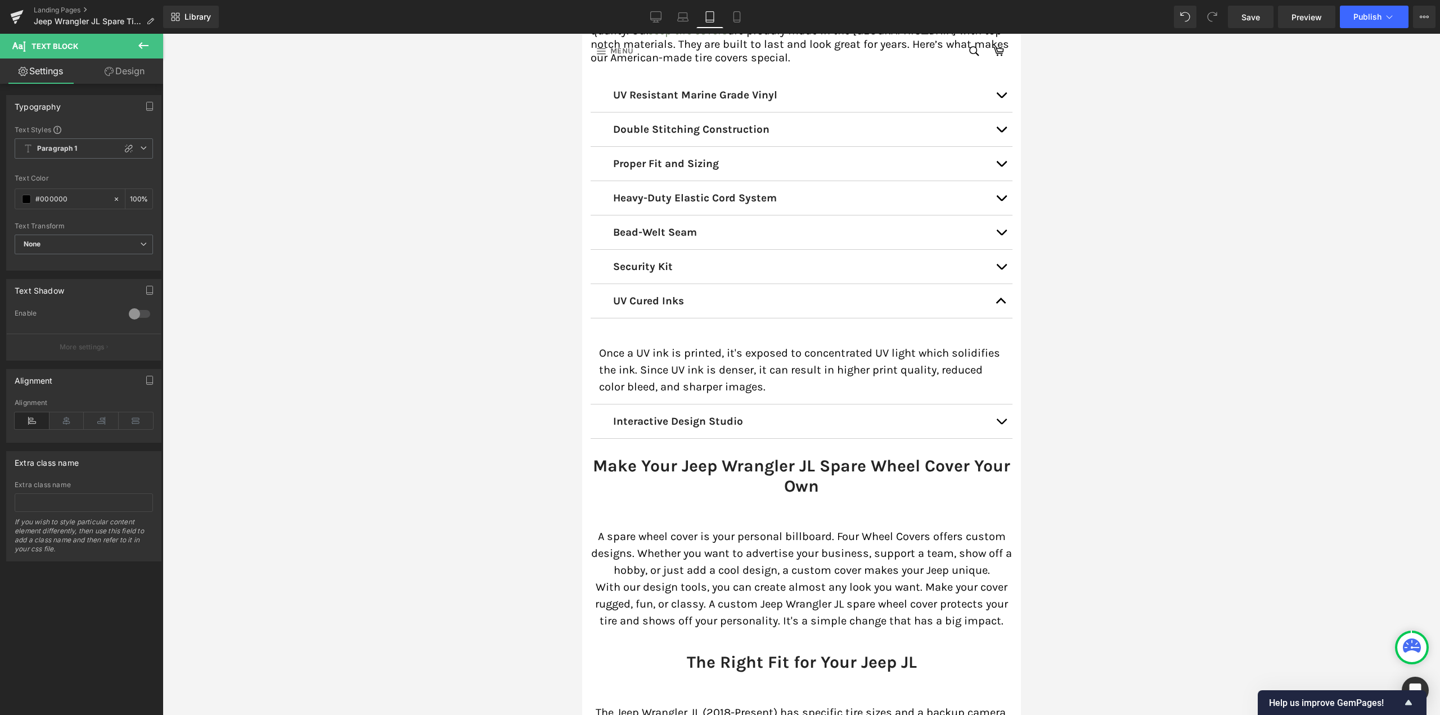
click at [131, 75] on link "Design" at bounding box center [125, 71] width 82 height 25
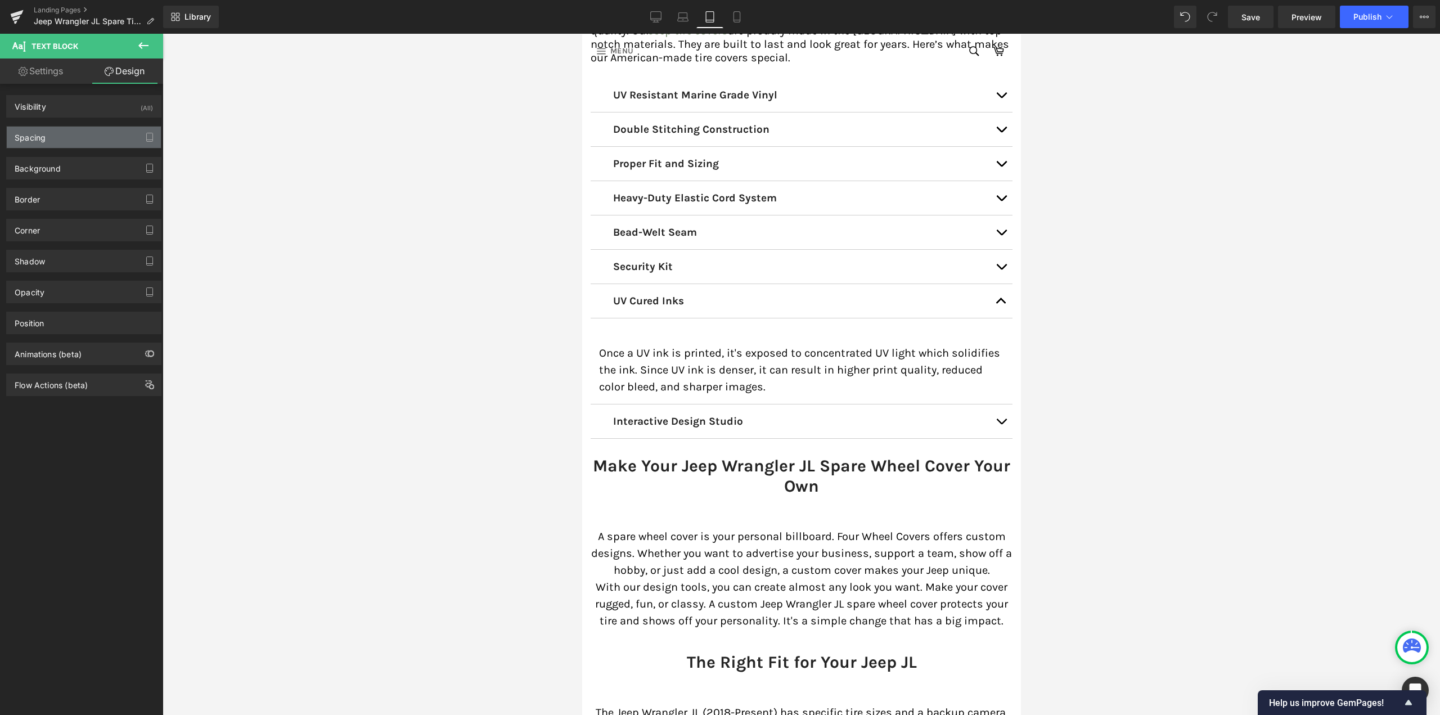
click at [66, 137] on div "Spacing" at bounding box center [84, 137] width 154 height 21
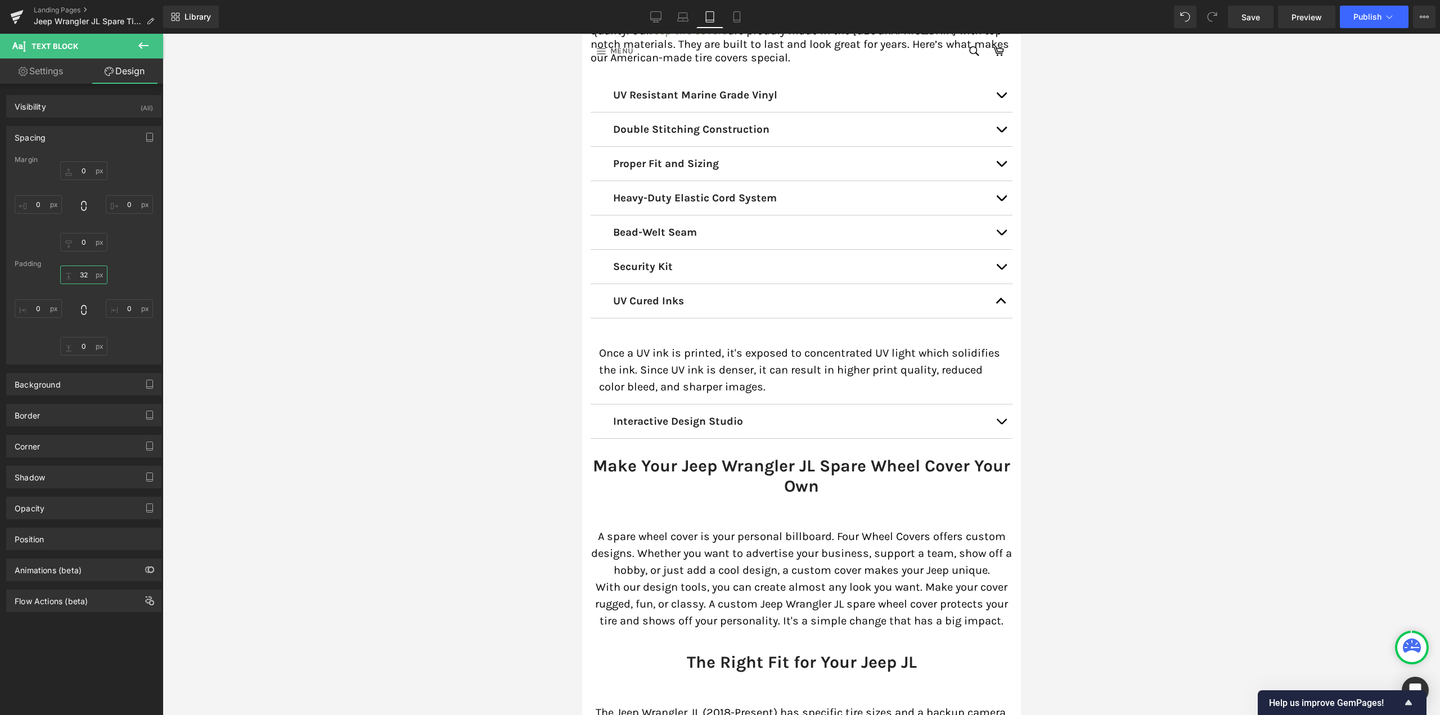
click at [83, 274] on input "32" at bounding box center [83, 275] width 47 height 19
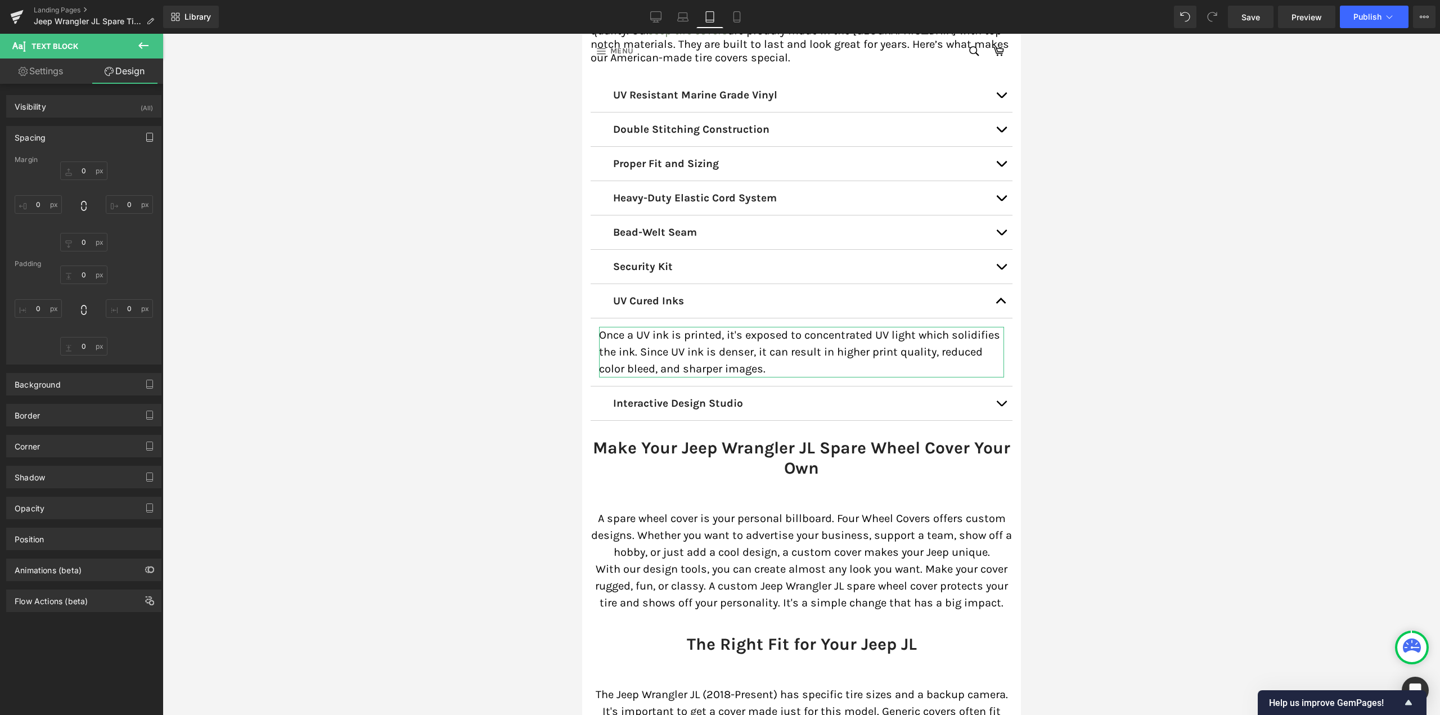
click at [147, 135] on icon "button" at bounding box center [149, 137] width 9 height 9
click at [124, 165] on button "Mobile" at bounding box center [130, 161] width 34 height 19
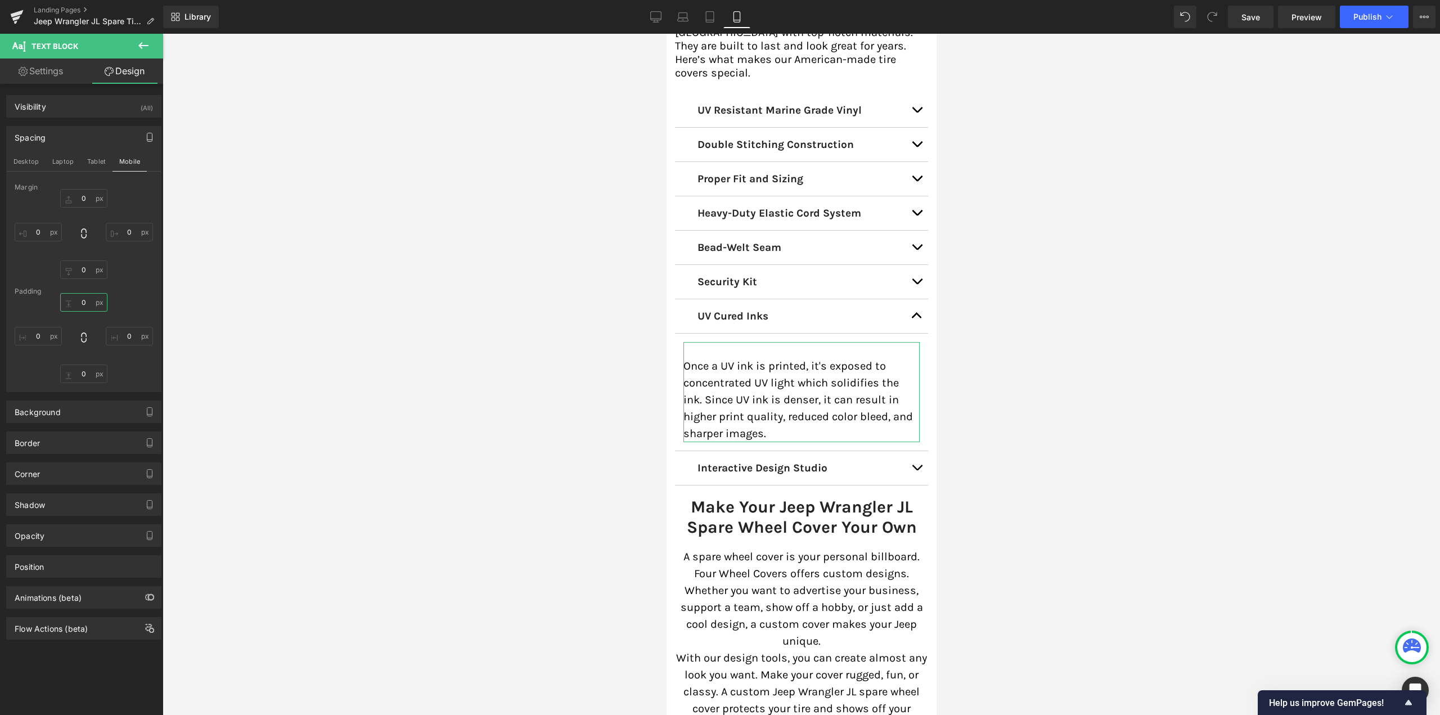
click at [82, 301] on input "0" at bounding box center [83, 302] width 47 height 19
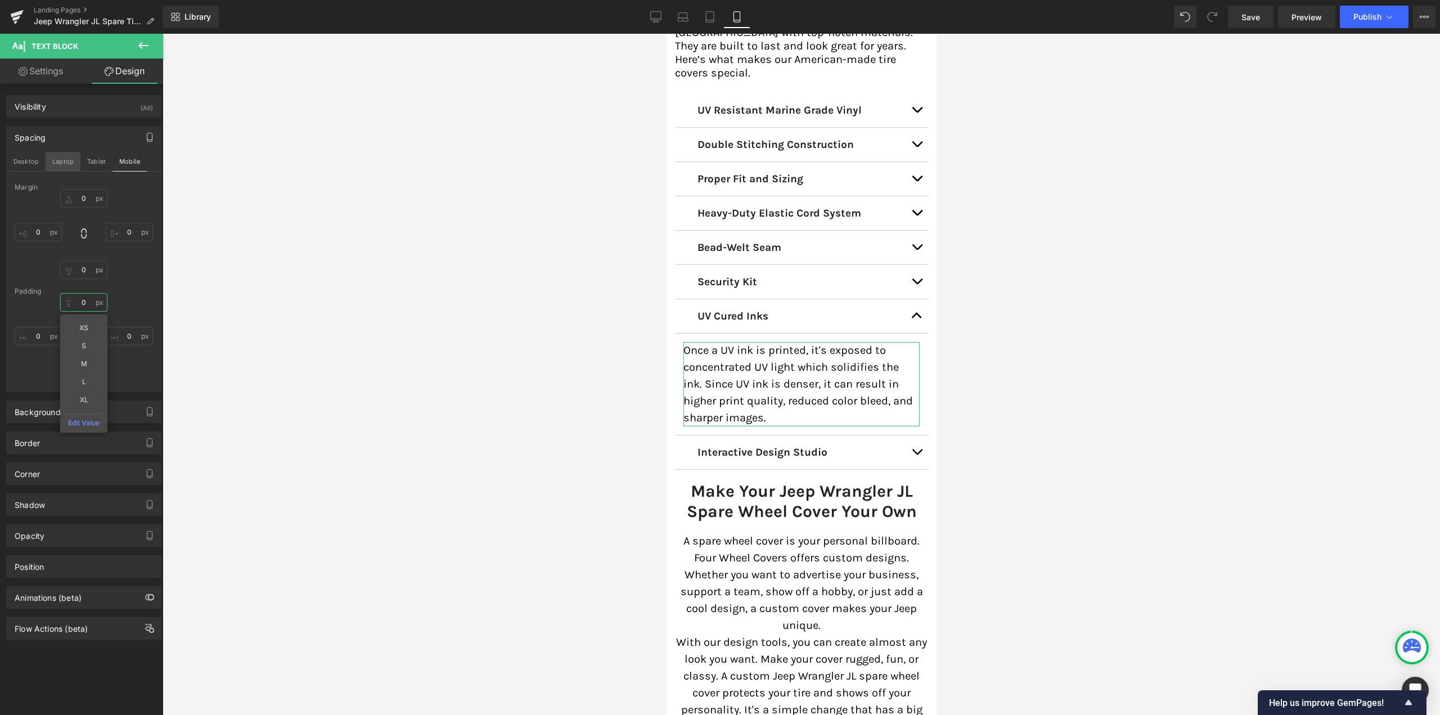
type input "0"
click at [60, 164] on button "Laptop" at bounding box center [63, 161] width 35 height 19
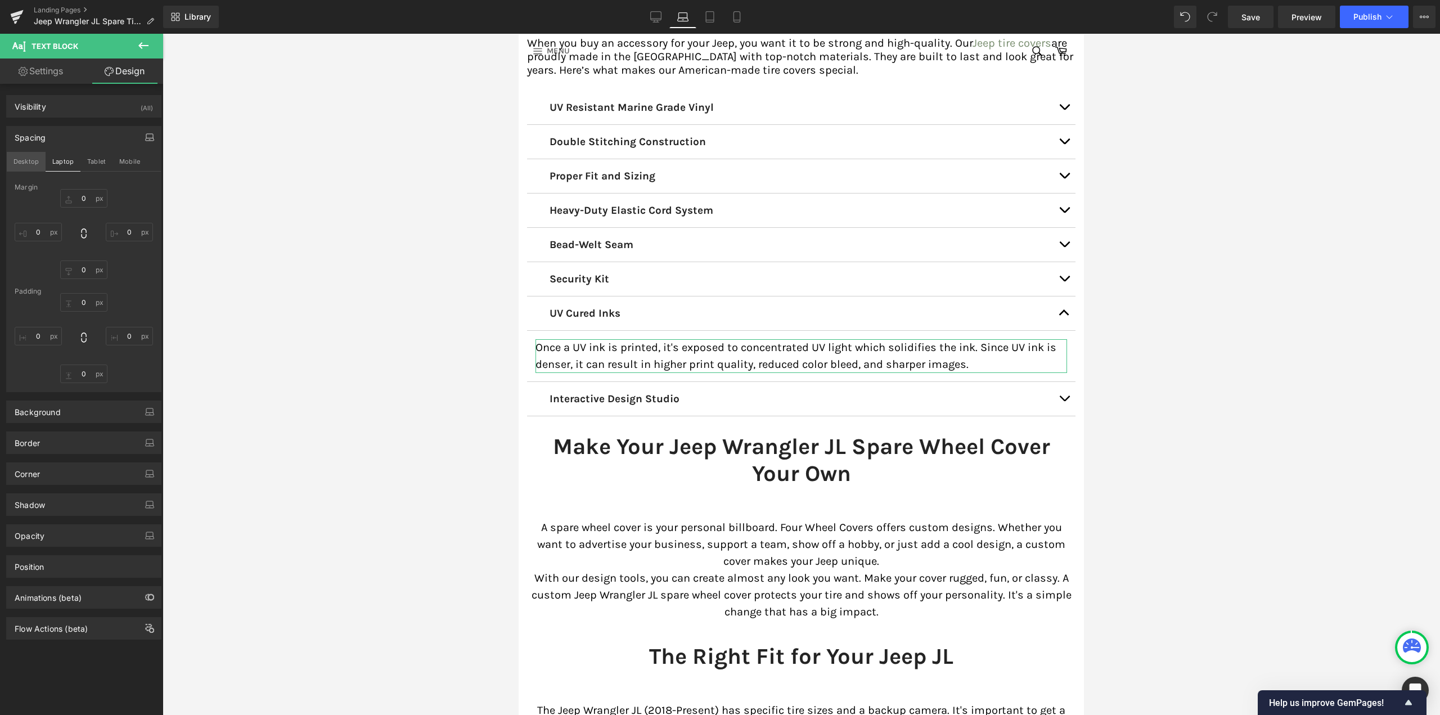
click at [38, 160] on button "Desktop" at bounding box center [26, 161] width 39 height 19
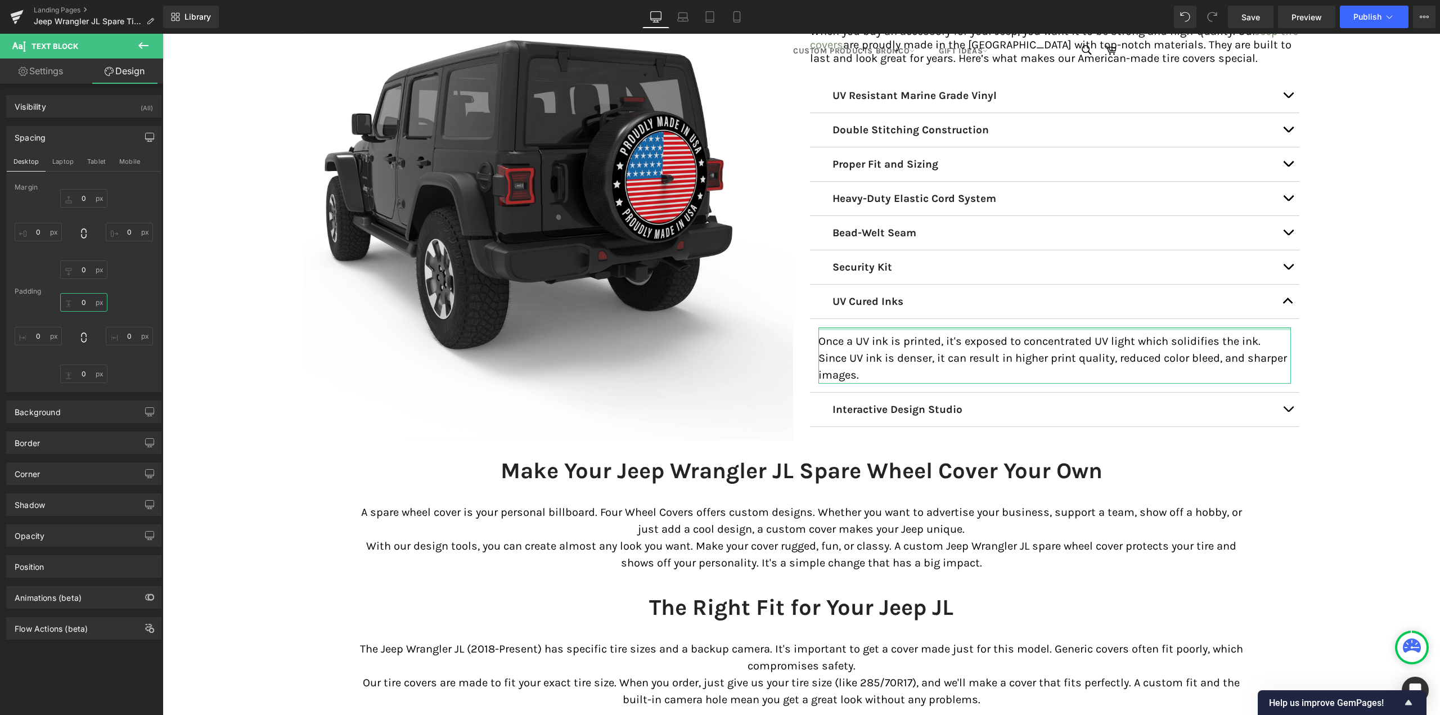
click at [83, 300] on input "0" at bounding box center [83, 302] width 47 height 19
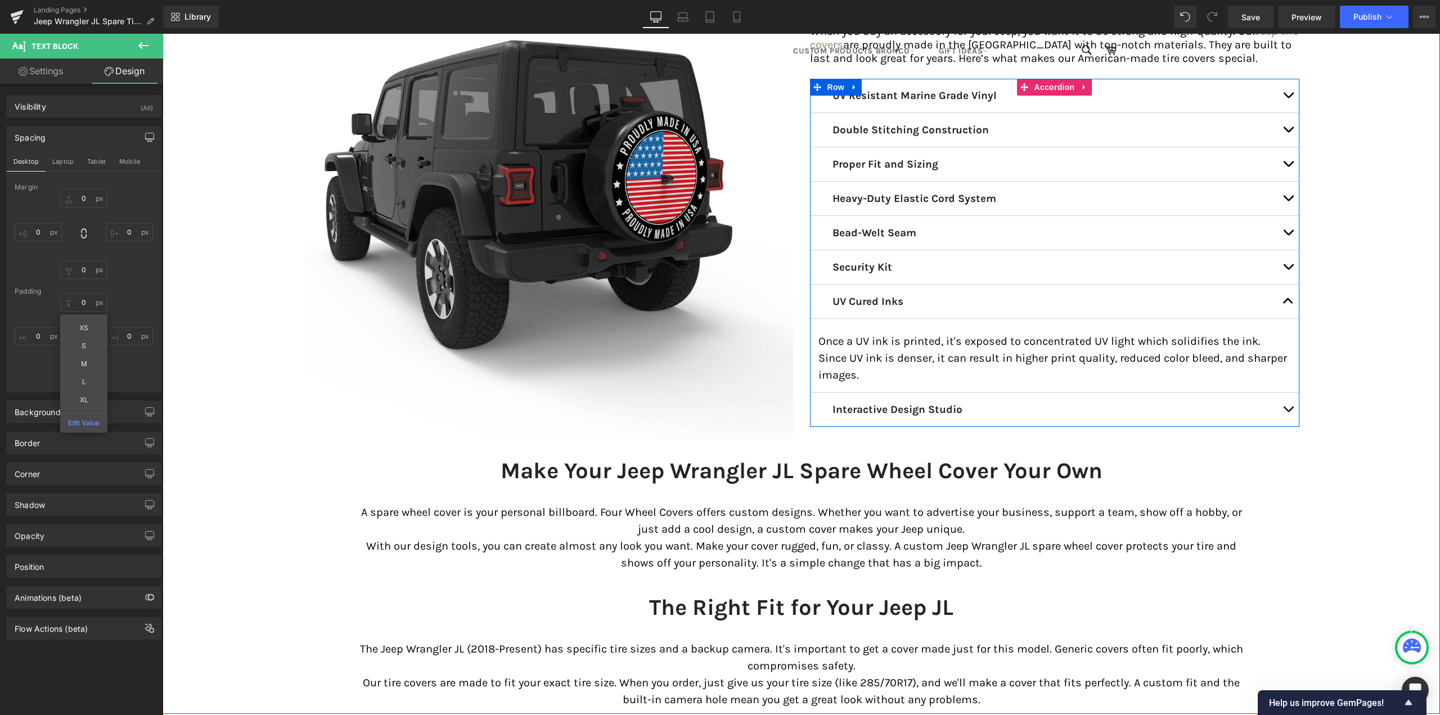
click at [1284, 95] on button "button" at bounding box center [1288, 96] width 23 height 34
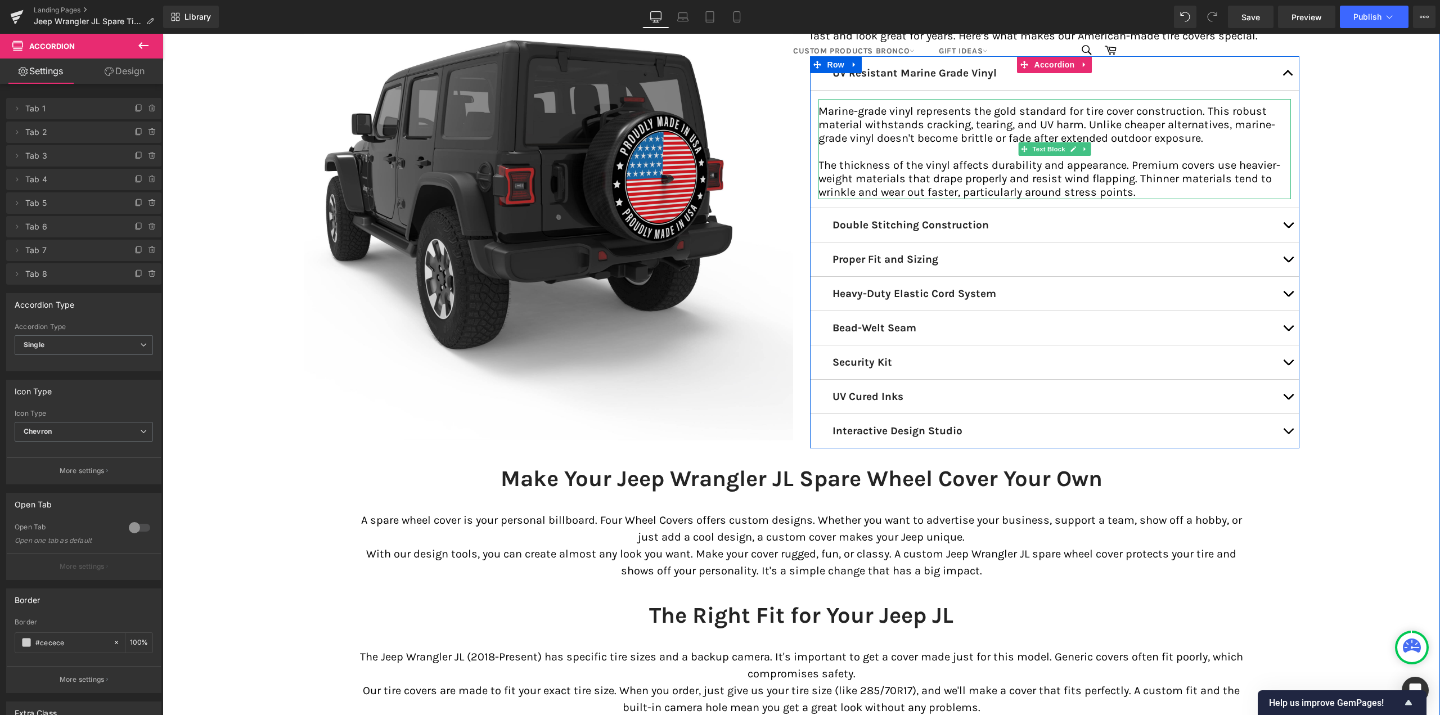
click at [878, 133] on p "Marine-grade vinyl represents the gold standard for tire cover construction. Th…" at bounding box center [1054, 125] width 473 height 41
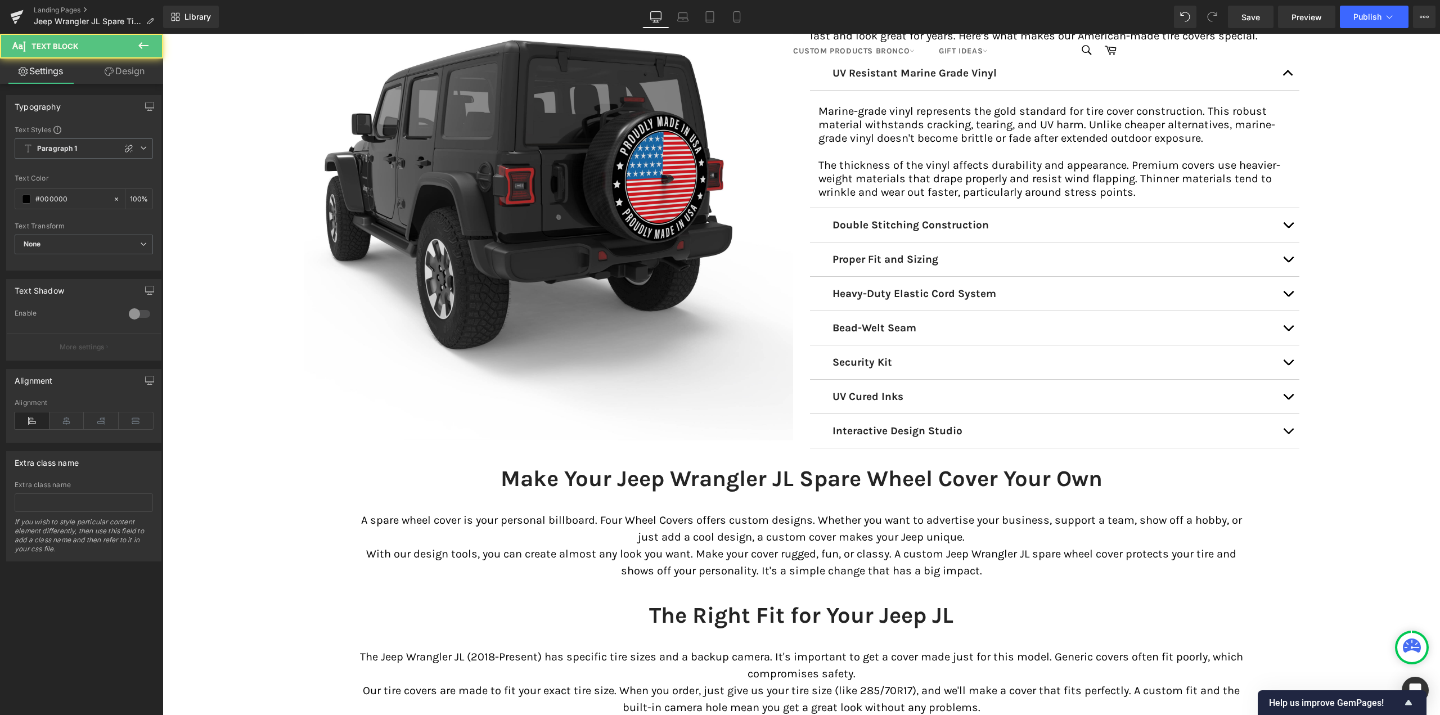
click at [133, 77] on link "Design" at bounding box center [125, 71] width 82 height 25
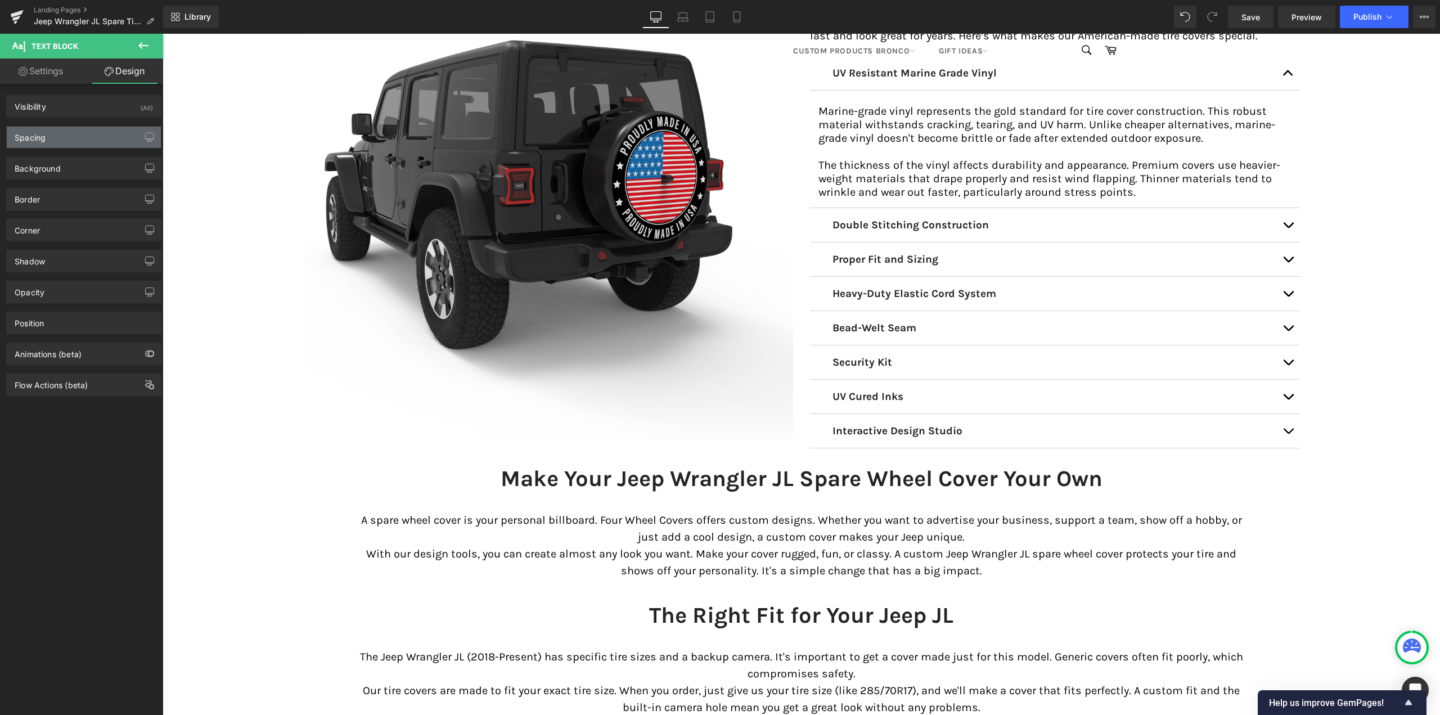
click at [50, 147] on div "Spacing" at bounding box center [84, 137] width 154 height 21
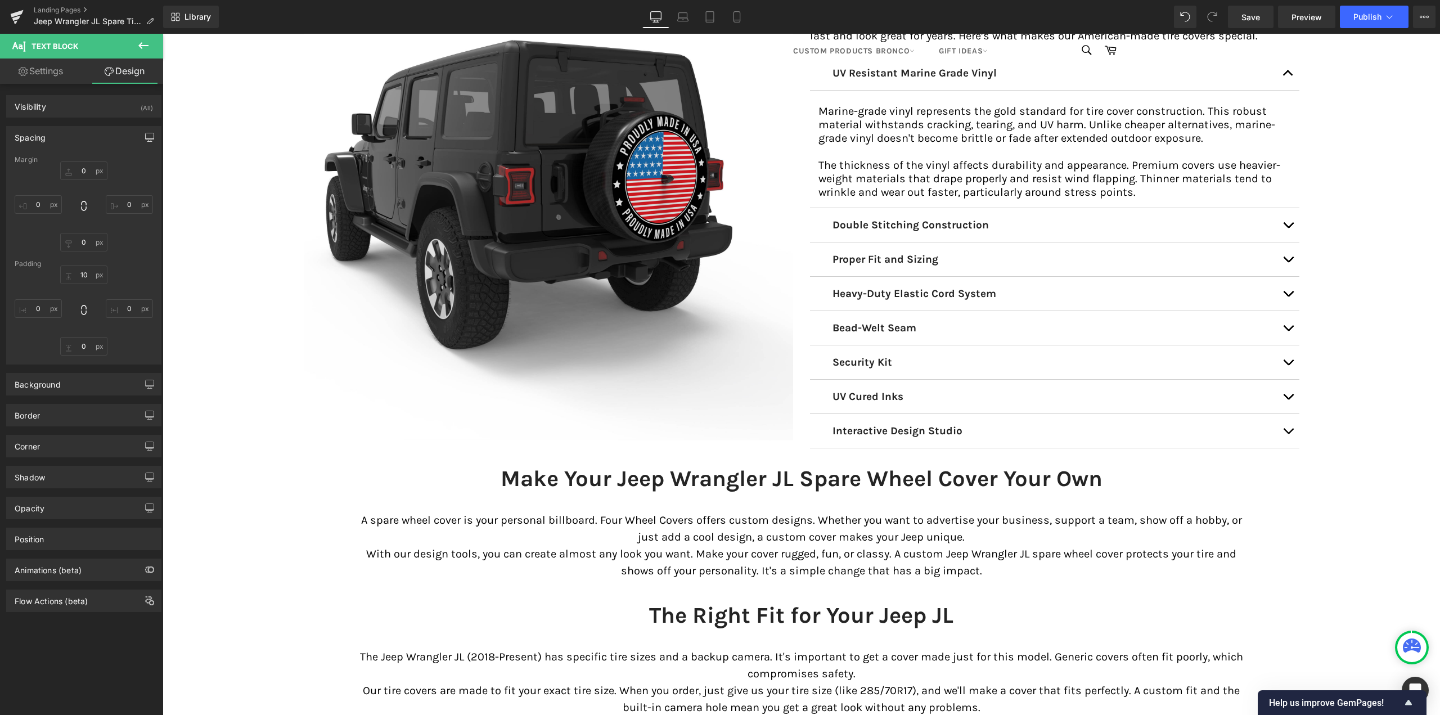
click at [145, 135] on icon "button" at bounding box center [149, 137] width 9 height 9
click at [62, 161] on button "Laptop" at bounding box center [63, 161] width 35 height 19
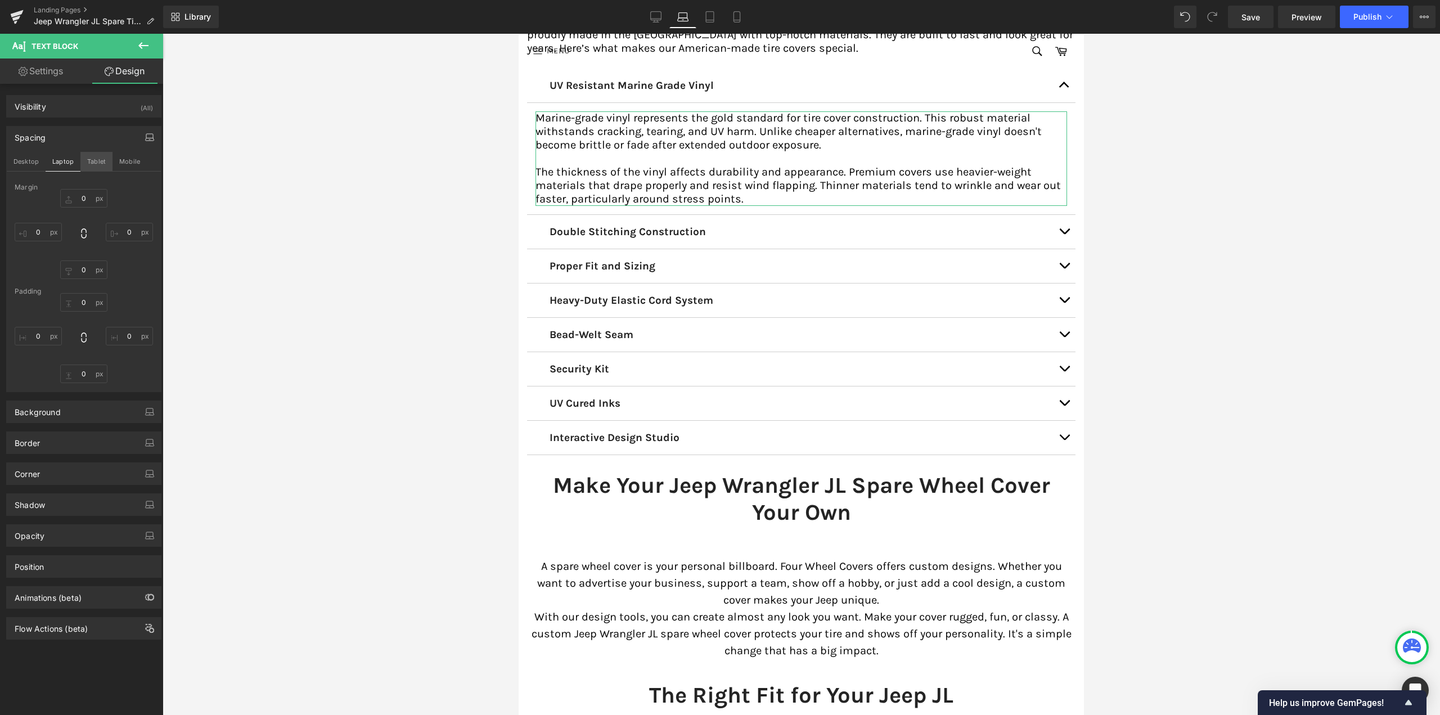
click at [97, 160] on button "Tablet" at bounding box center [96, 161] width 32 height 19
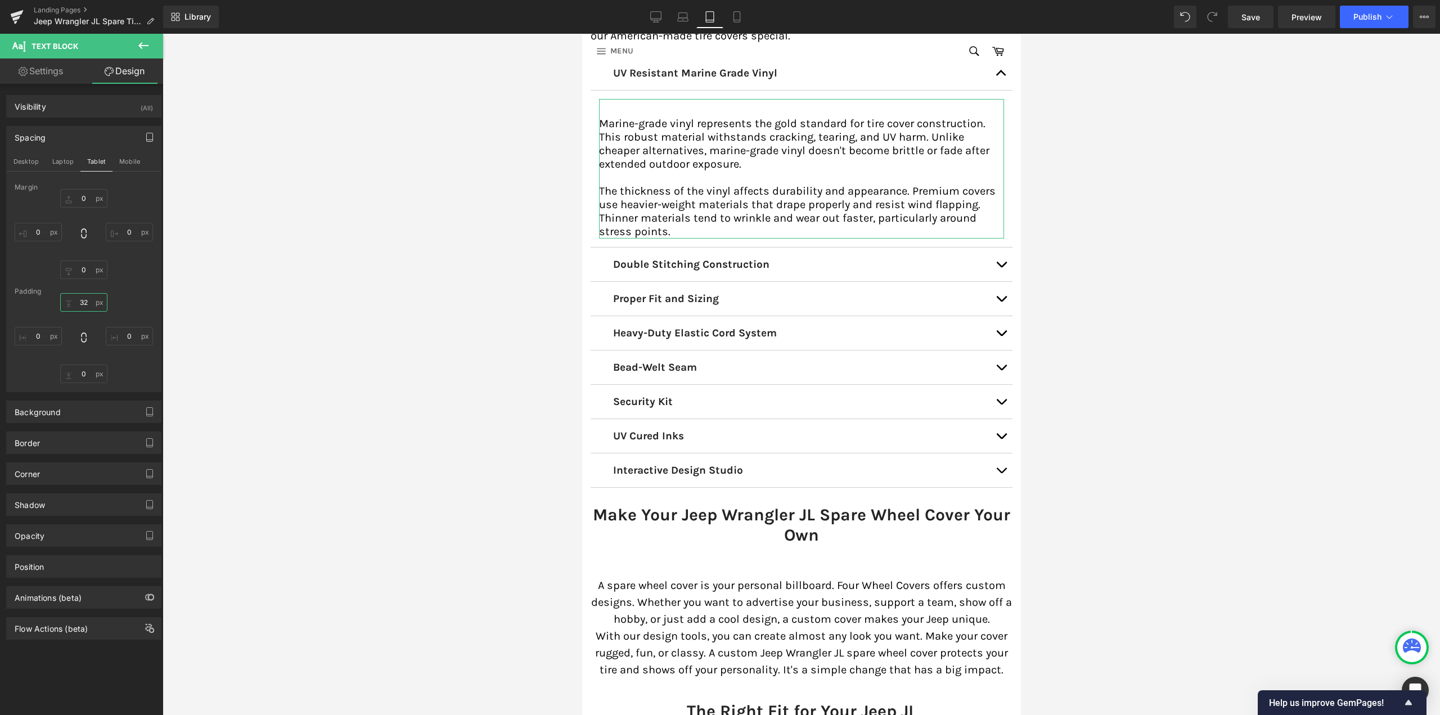
click at [82, 299] on input "10" at bounding box center [83, 302] width 47 height 19
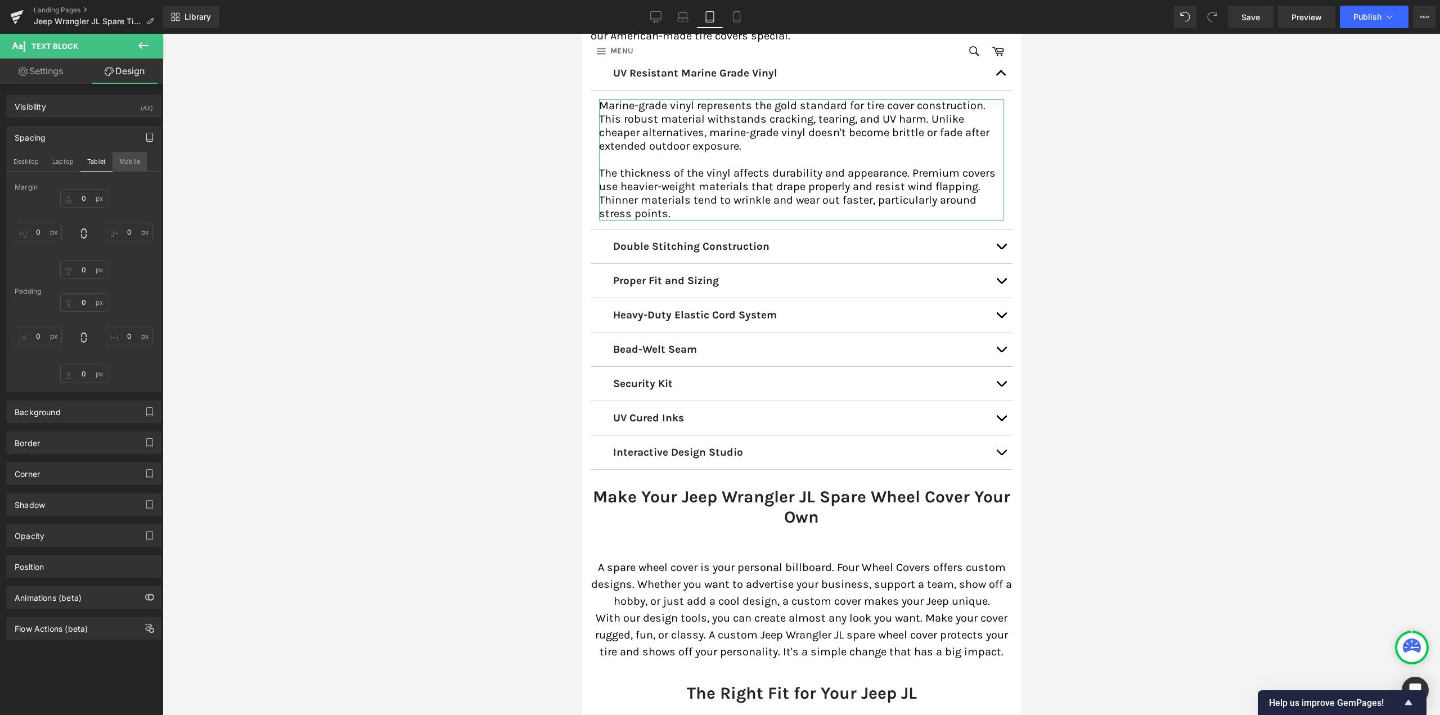
click at [124, 158] on button "Mobile" at bounding box center [130, 161] width 34 height 19
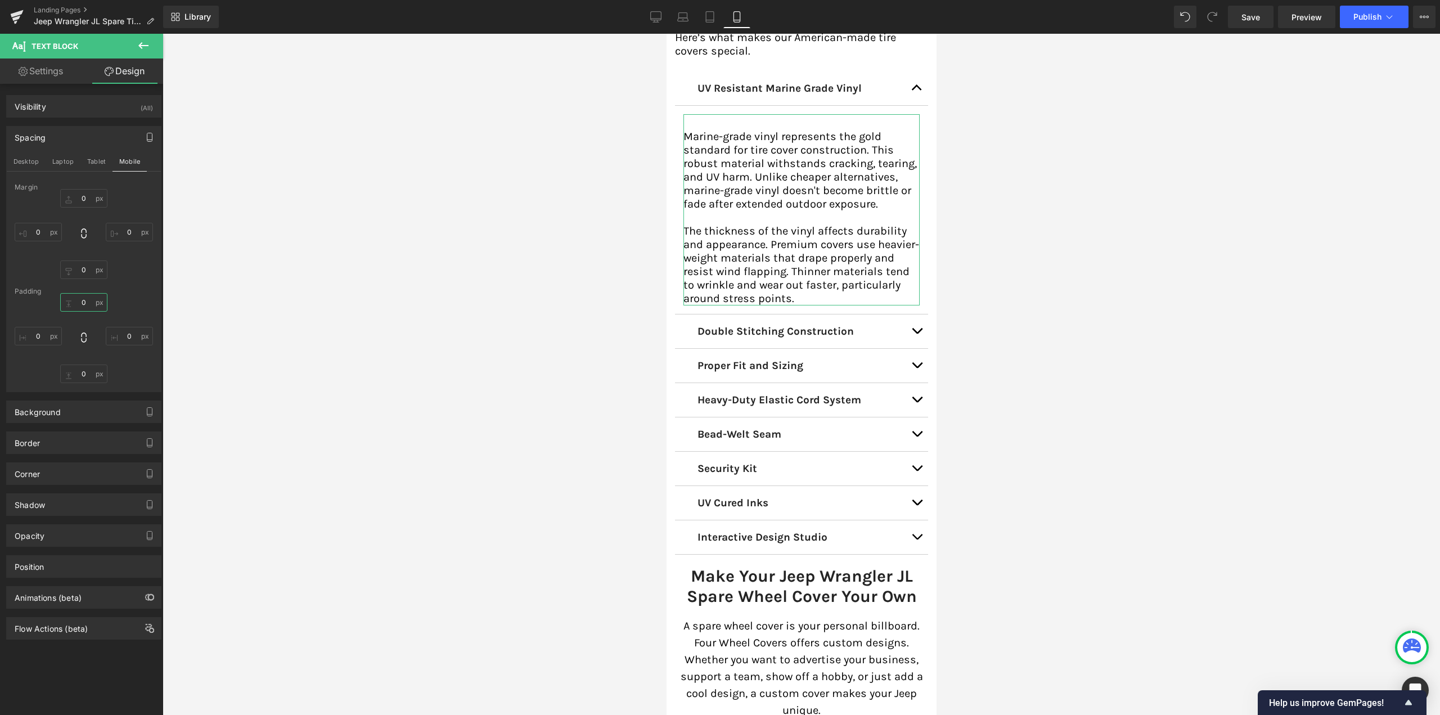
click at [81, 299] on input "0" at bounding box center [83, 302] width 47 height 19
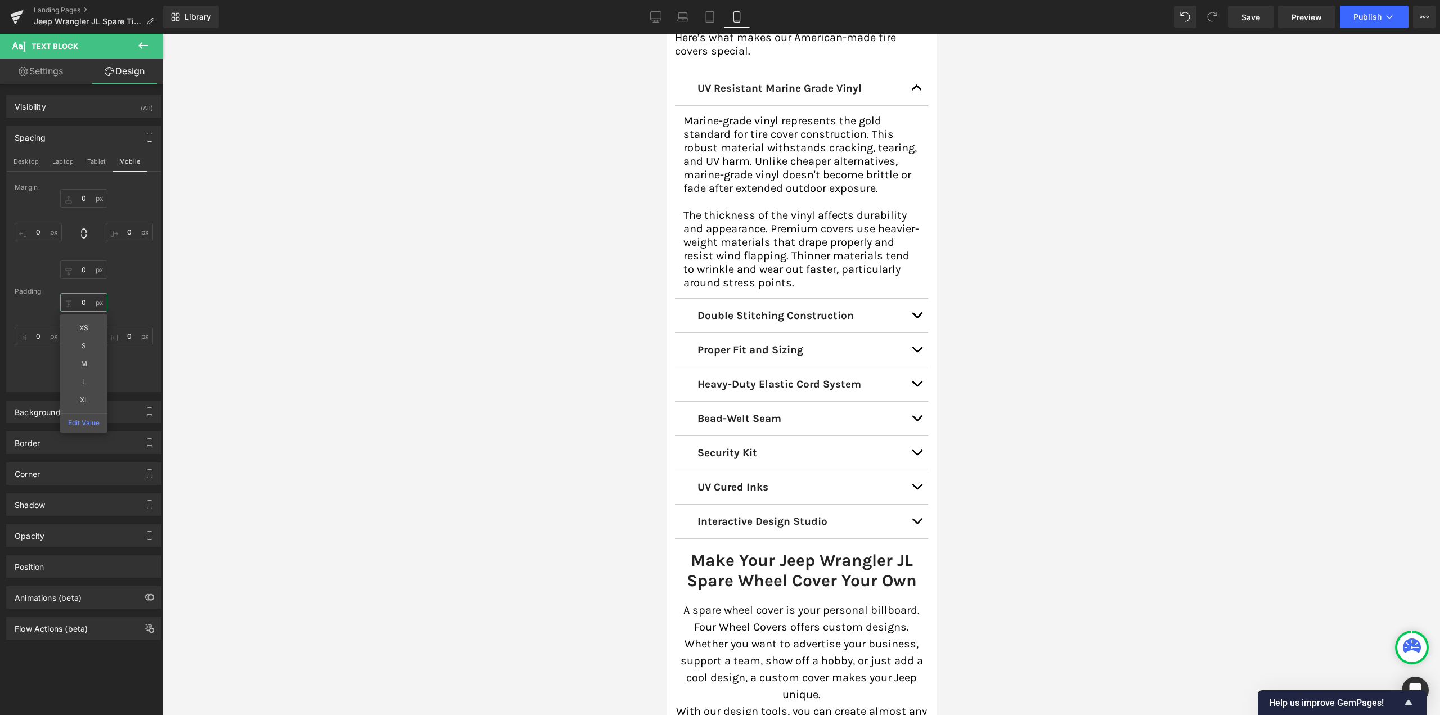
type input "0"
click at [143, 48] on icon at bounding box center [144, 46] width 14 height 14
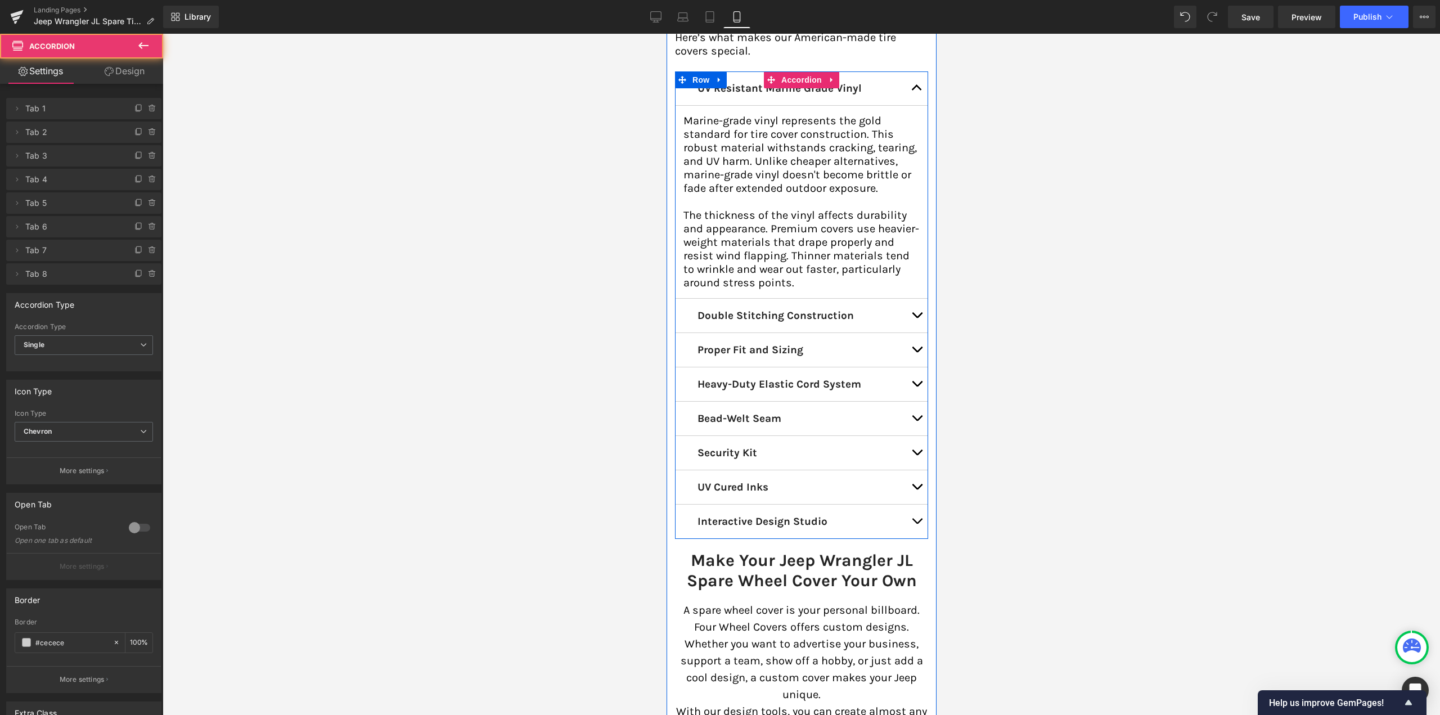
click at [910, 333] on button "button" at bounding box center [916, 350] width 23 height 34
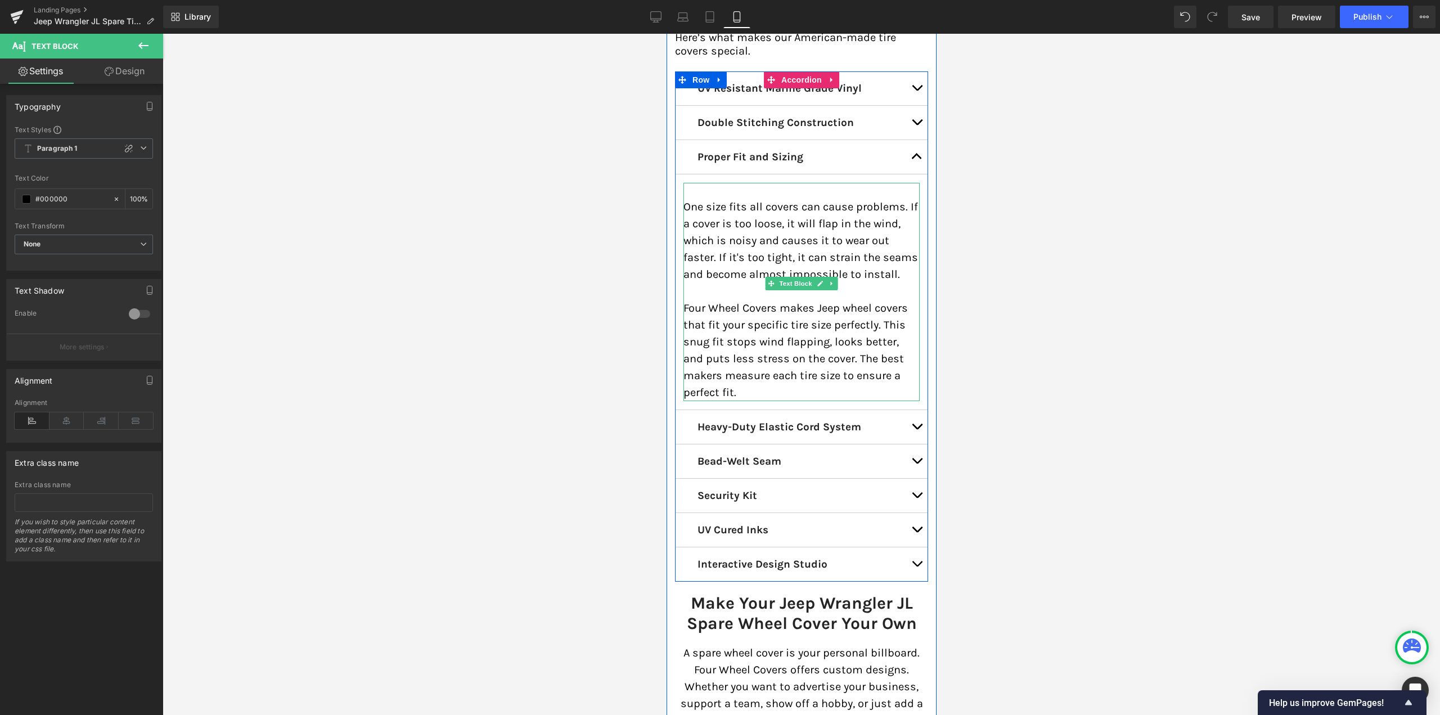
click at [738, 212] on p "One size fits all covers can cause problems. If a cover is too loose, it will f…" at bounding box center [801, 241] width 236 height 84
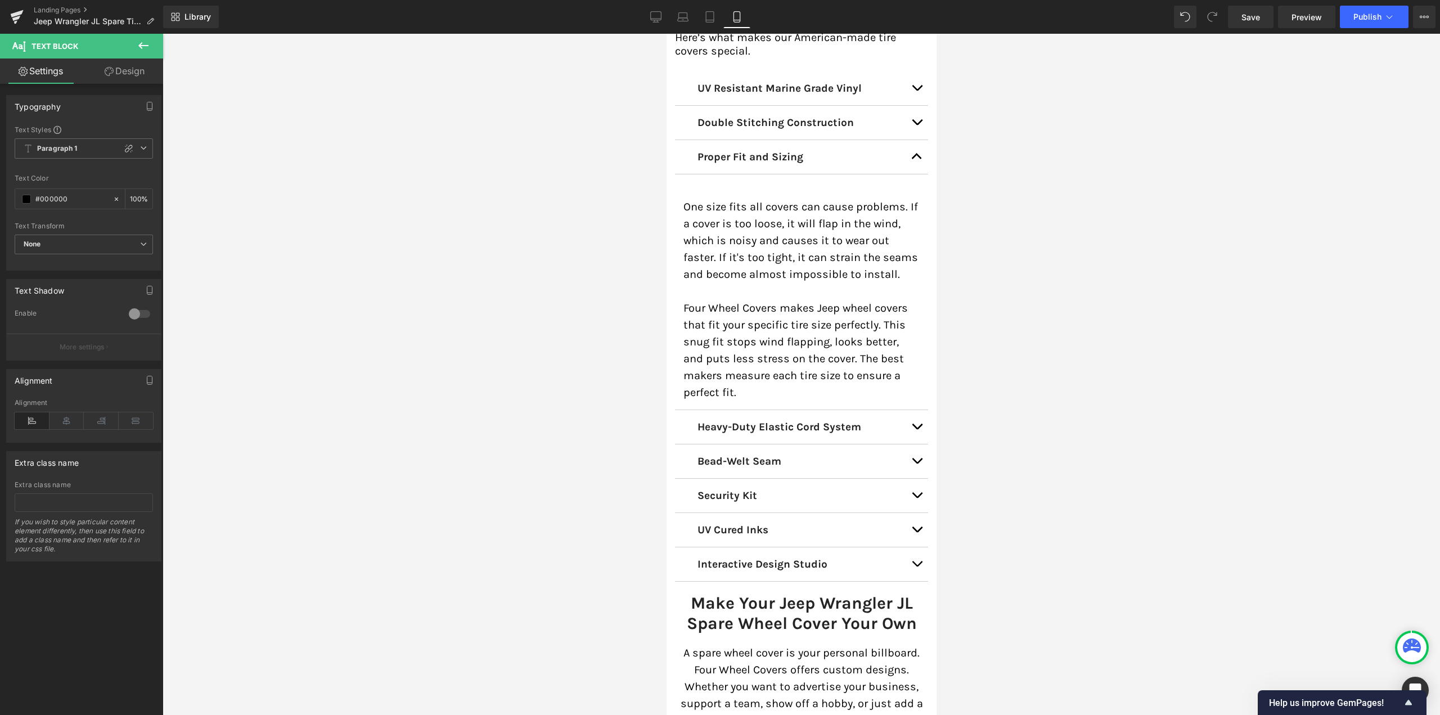
click at [137, 70] on link "Design" at bounding box center [125, 71] width 82 height 25
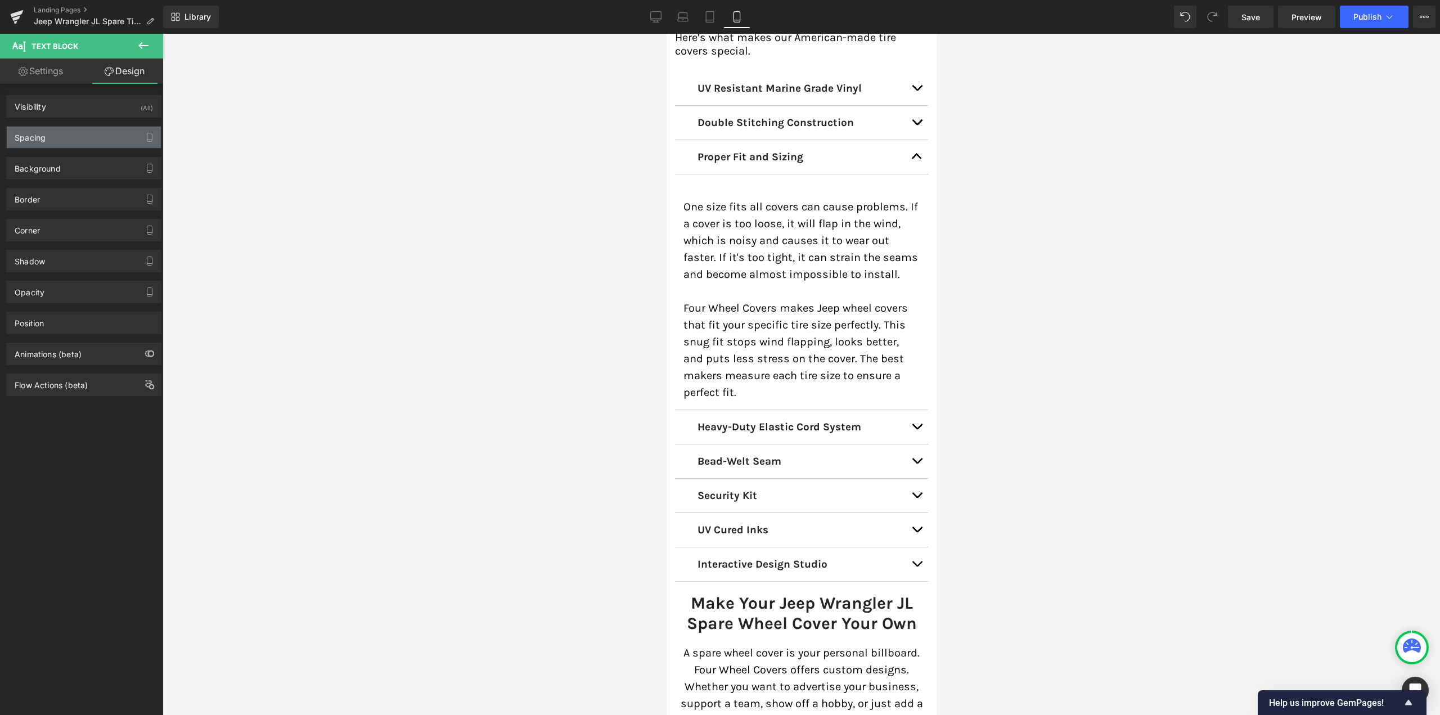
click at [84, 136] on div "Spacing" at bounding box center [84, 137] width 154 height 21
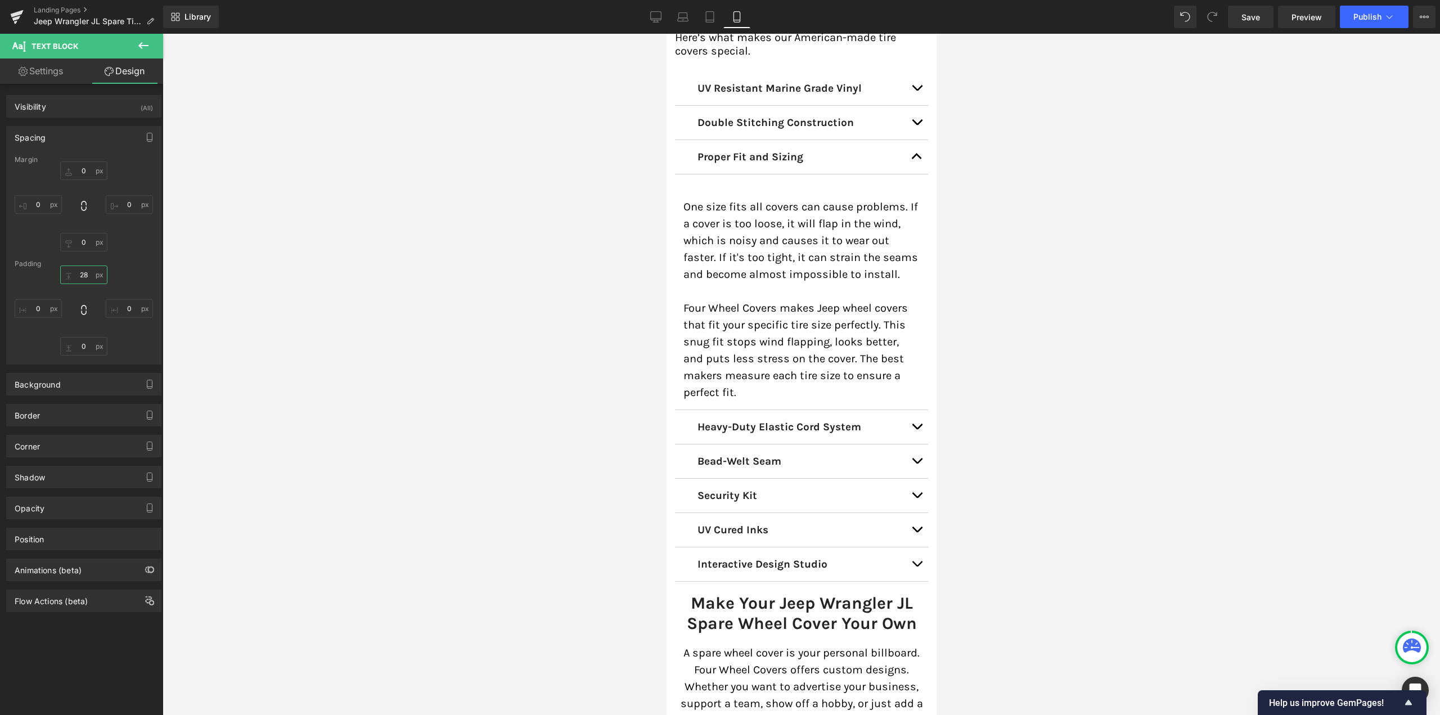
click at [79, 278] on input "28" at bounding box center [83, 275] width 47 height 19
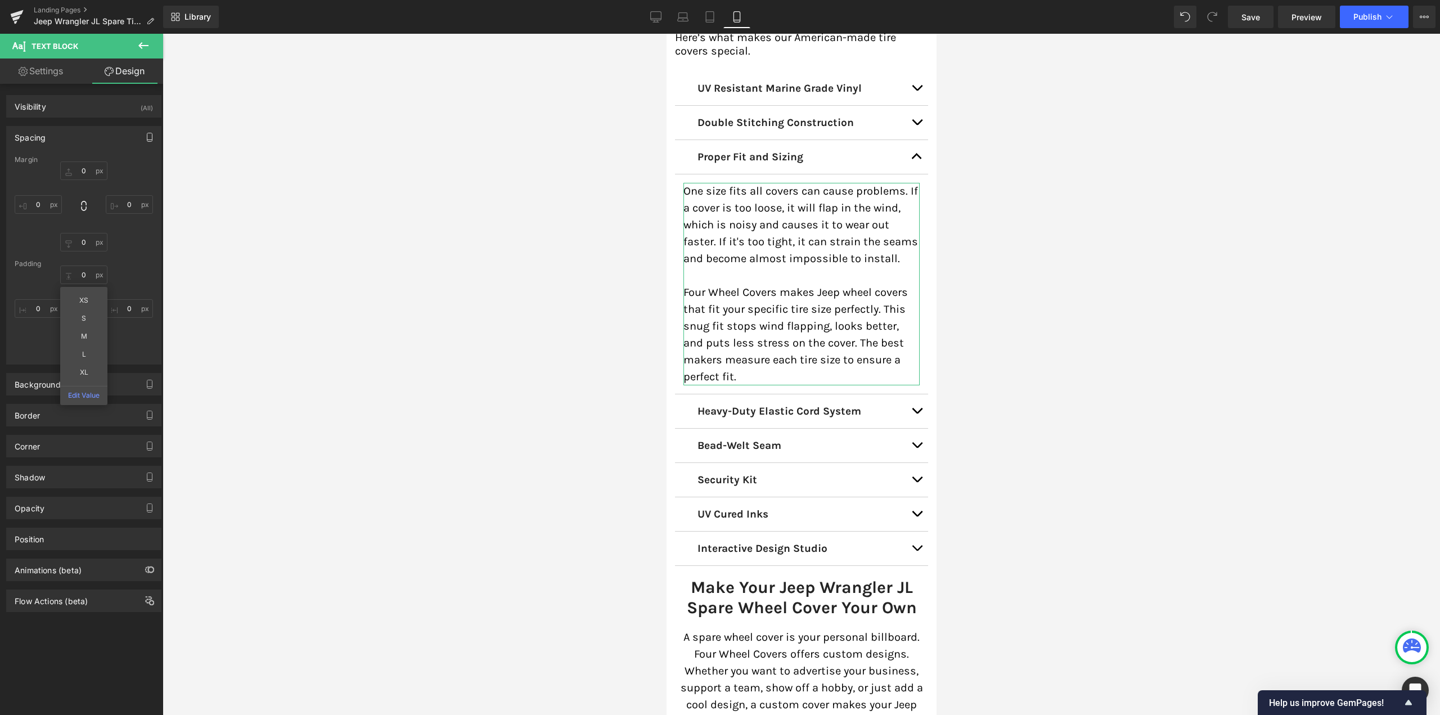
click at [145, 133] on icon "button" at bounding box center [149, 137] width 9 height 9
click at [30, 158] on button "Desktop" at bounding box center [26, 161] width 39 height 19
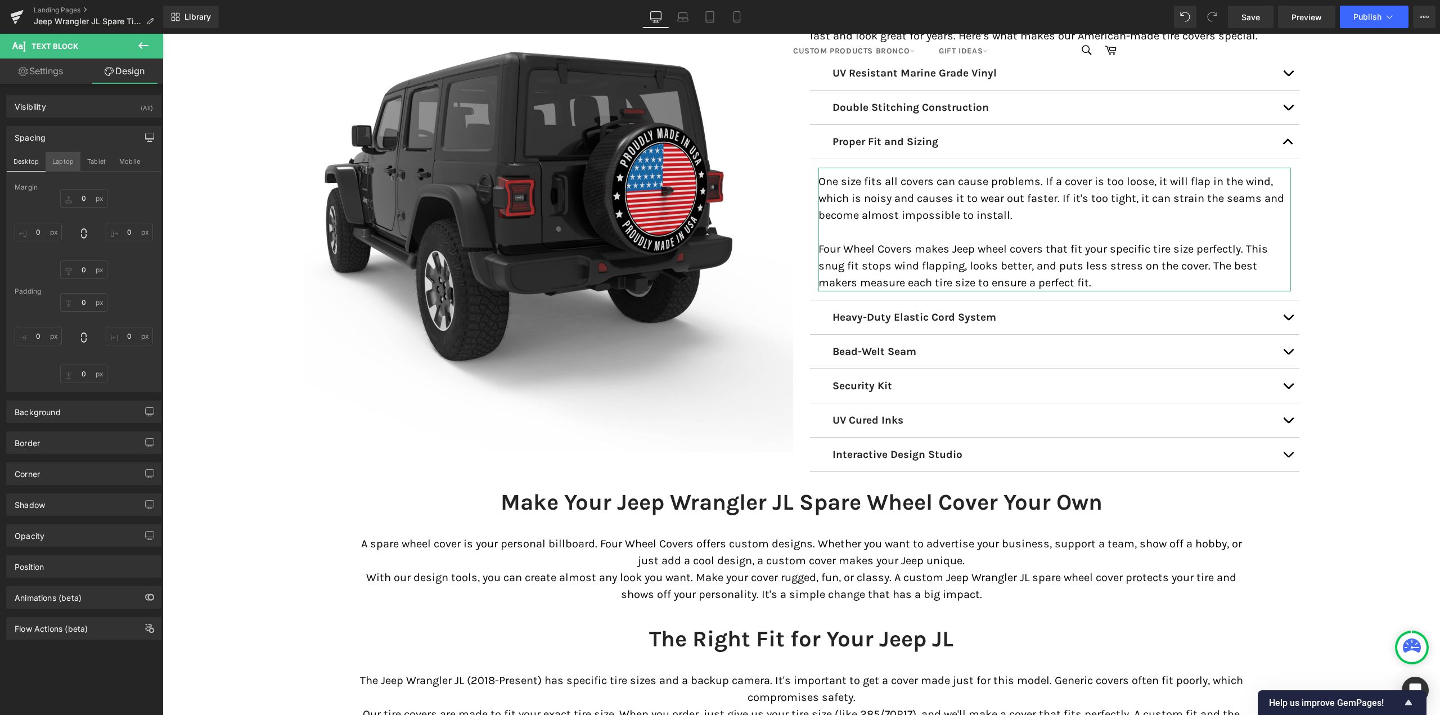
click at [64, 158] on button "Laptop" at bounding box center [63, 161] width 35 height 19
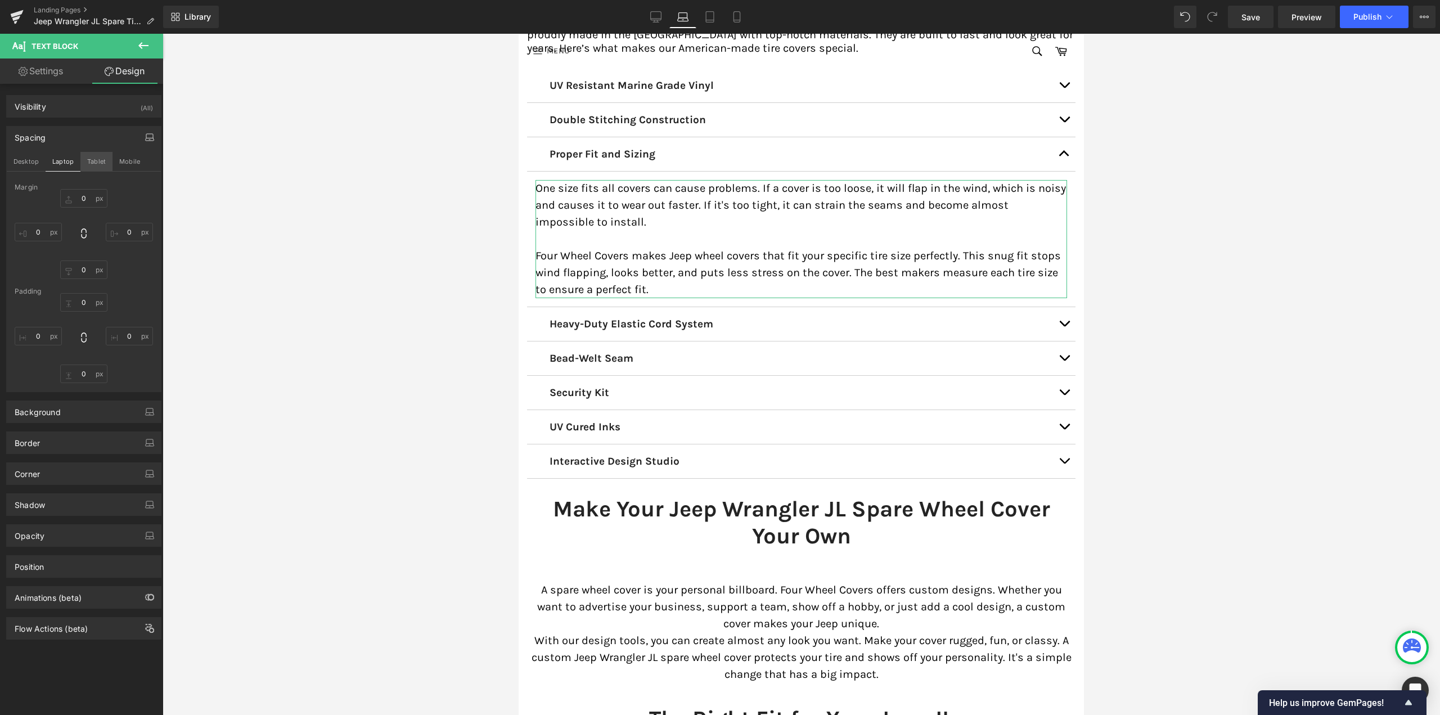
click at [92, 156] on button "Tablet" at bounding box center [96, 161] width 32 height 19
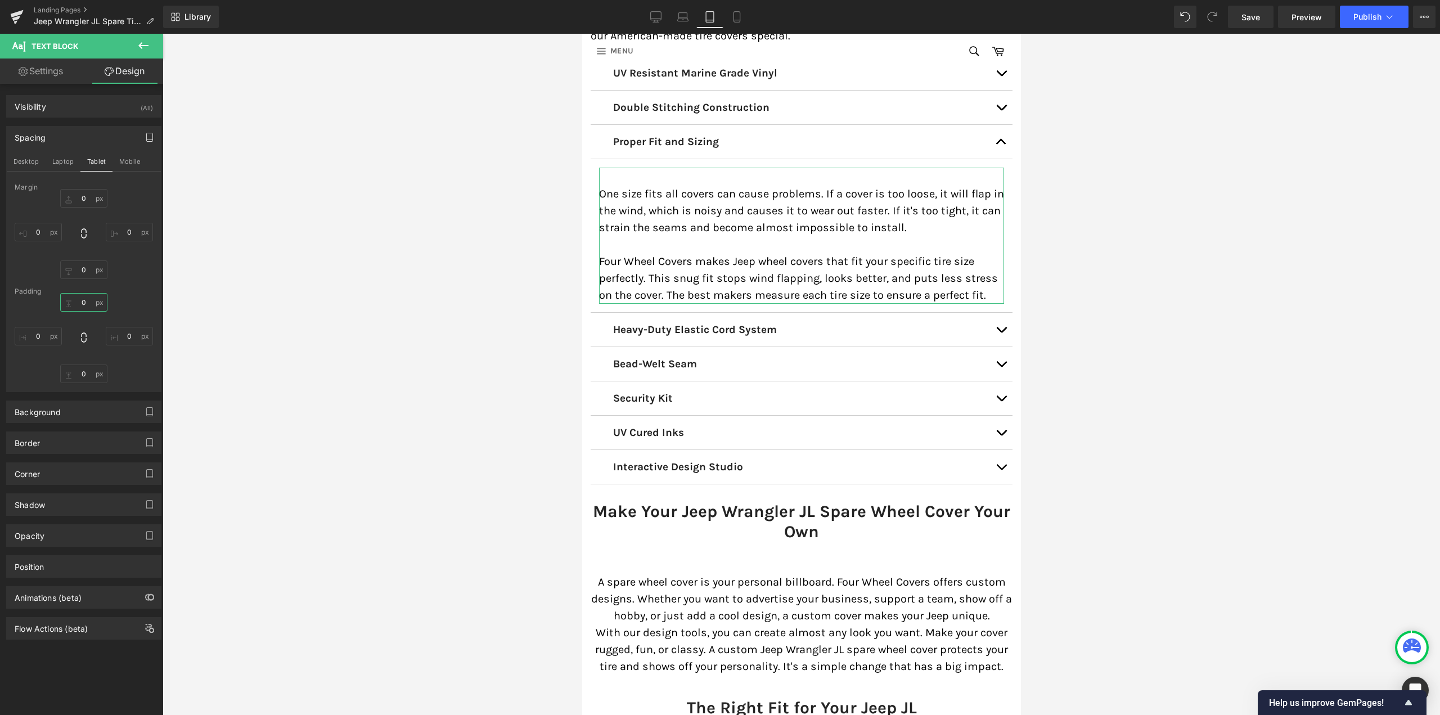
click at [85, 299] on input "0" at bounding box center [83, 302] width 47 height 19
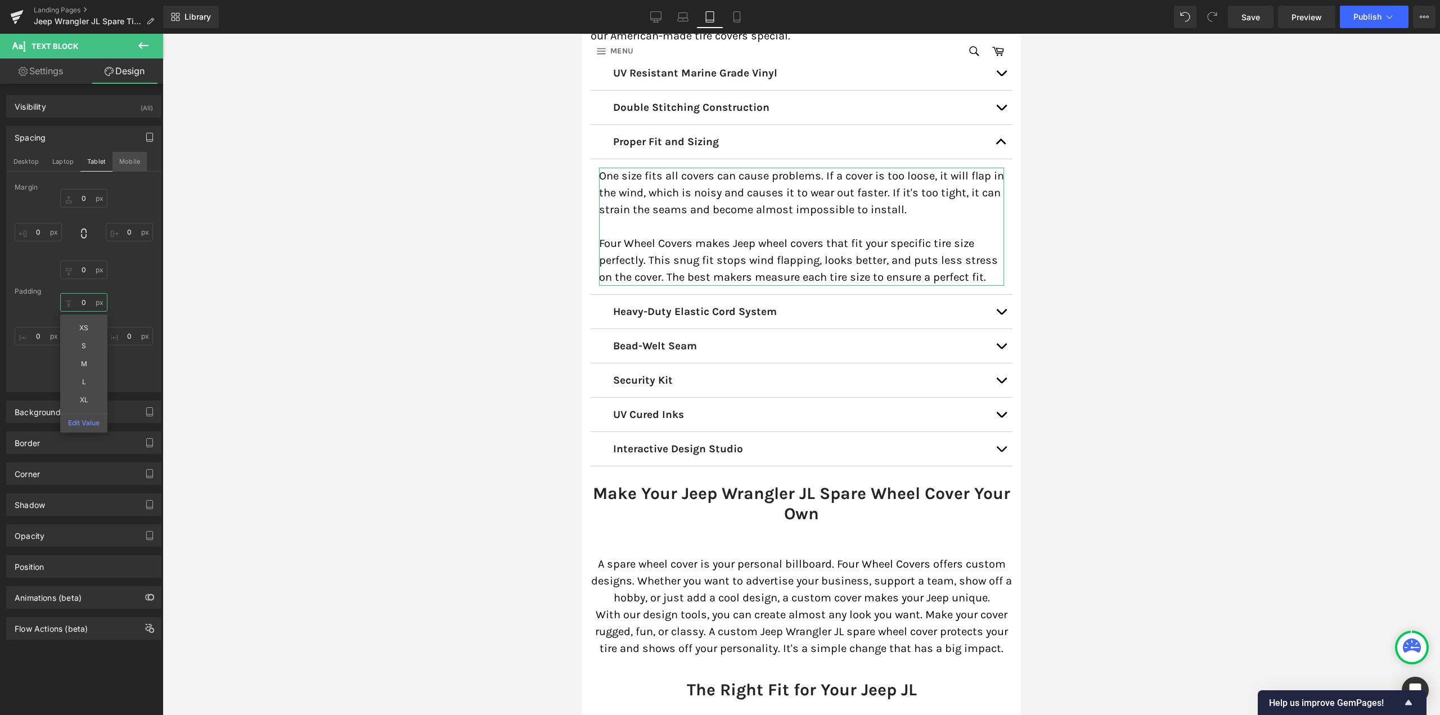
type input "0"
click at [133, 160] on button "Mobile" at bounding box center [130, 161] width 34 height 19
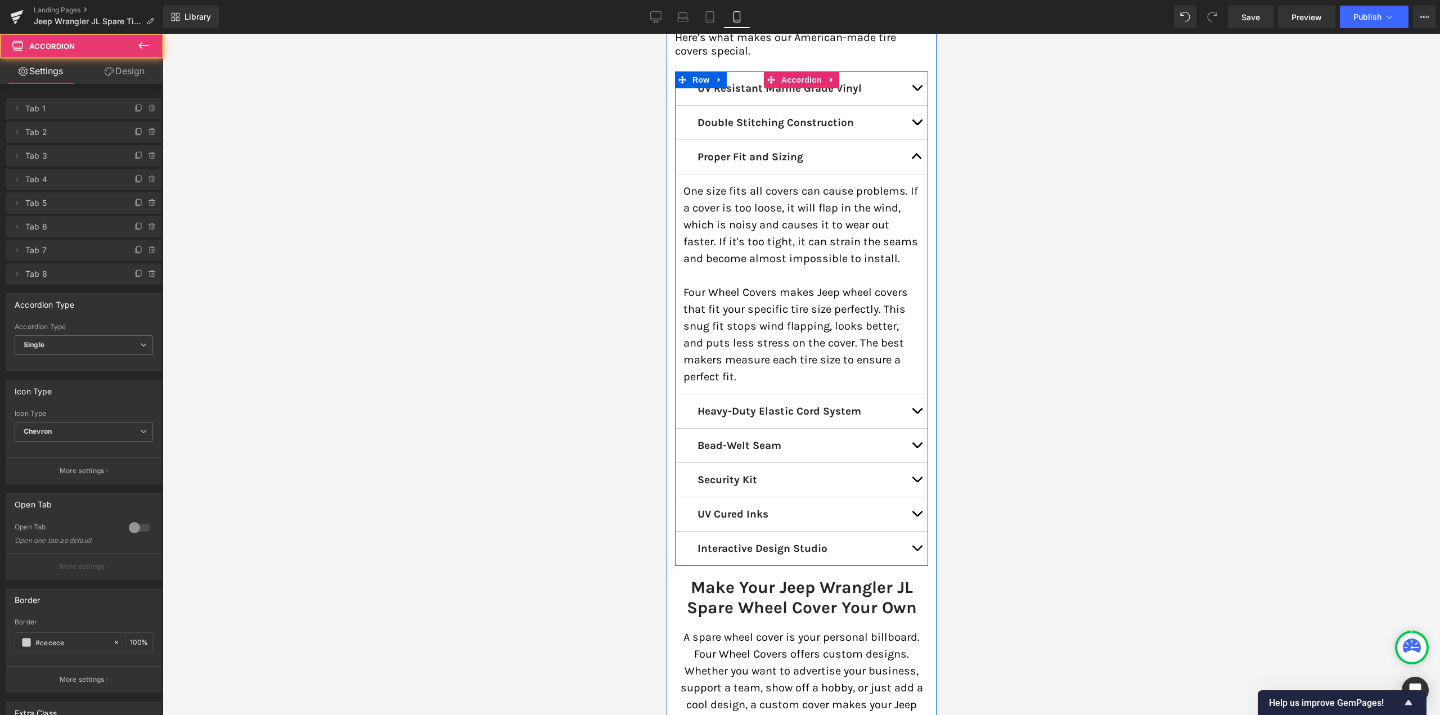
click at [913, 140] on button "button" at bounding box center [916, 157] width 23 height 34
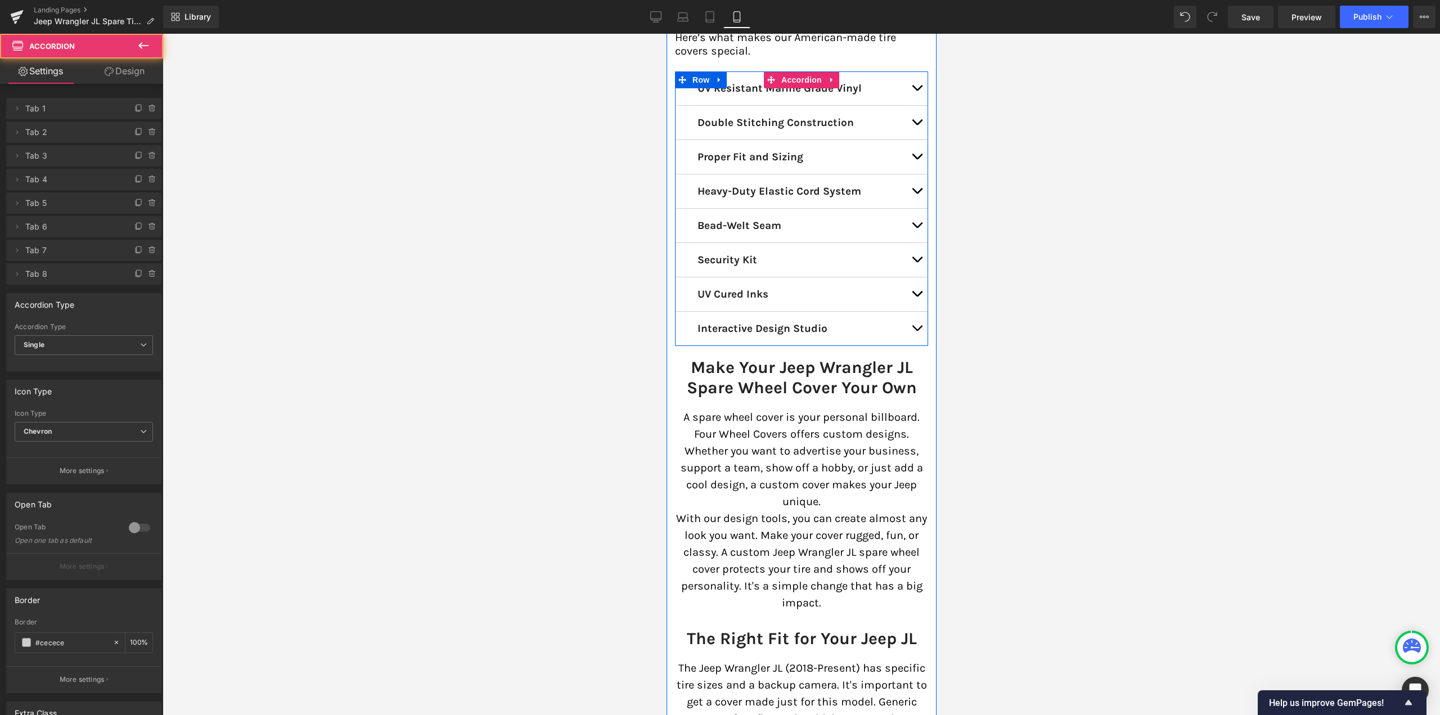
click at [912, 174] on button "button" at bounding box center [916, 191] width 23 height 34
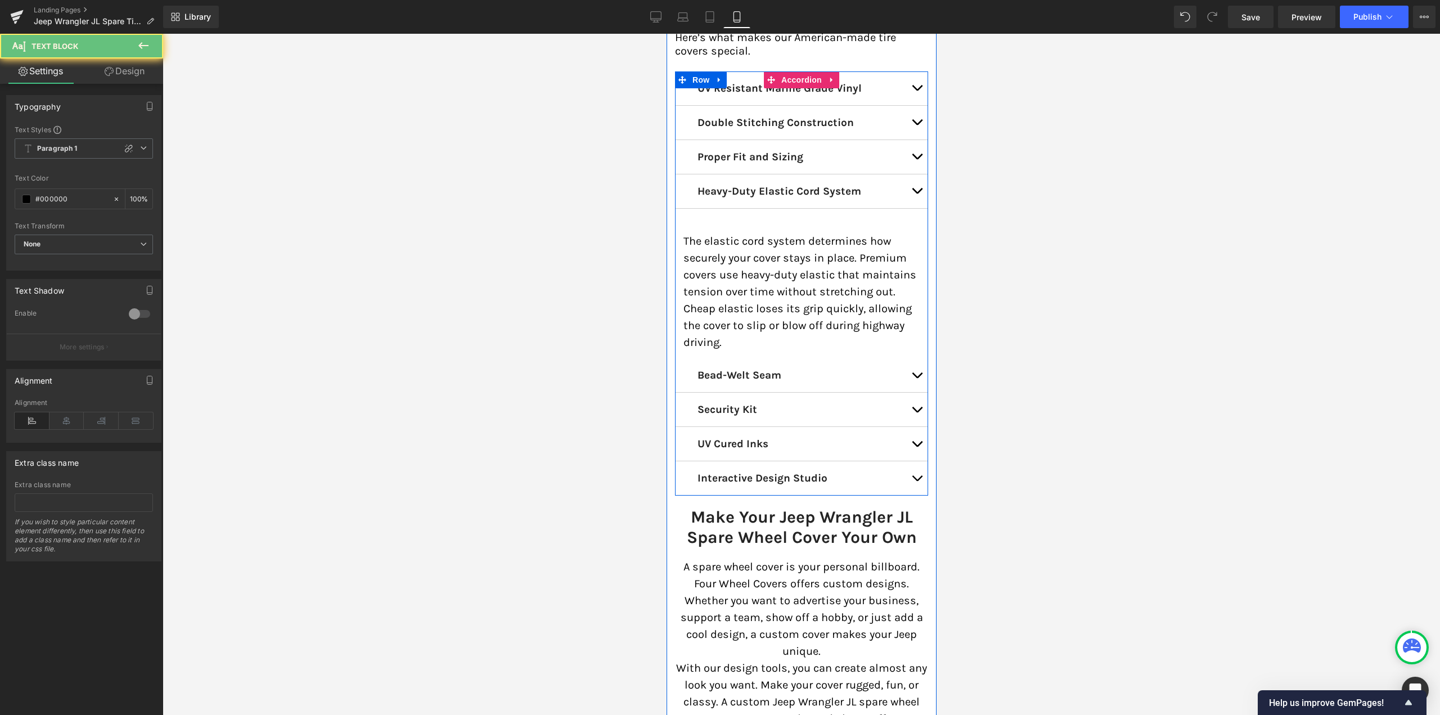
click at [748, 233] on p "The elastic cord system determines how securely your cover stays in place. Prem…" at bounding box center [801, 292] width 236 height 118
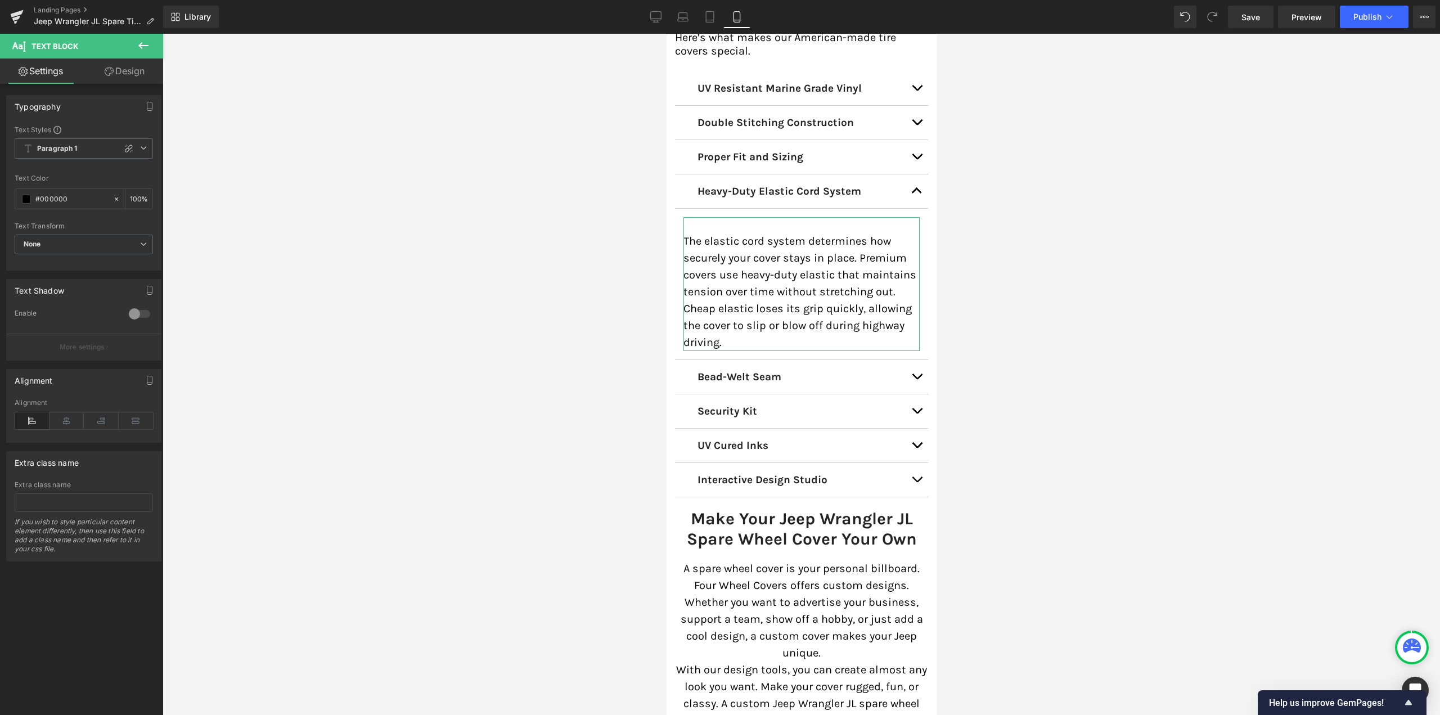
click at [144, 79] on link "Design" at bounding box center [125, 71] width 82 height 25
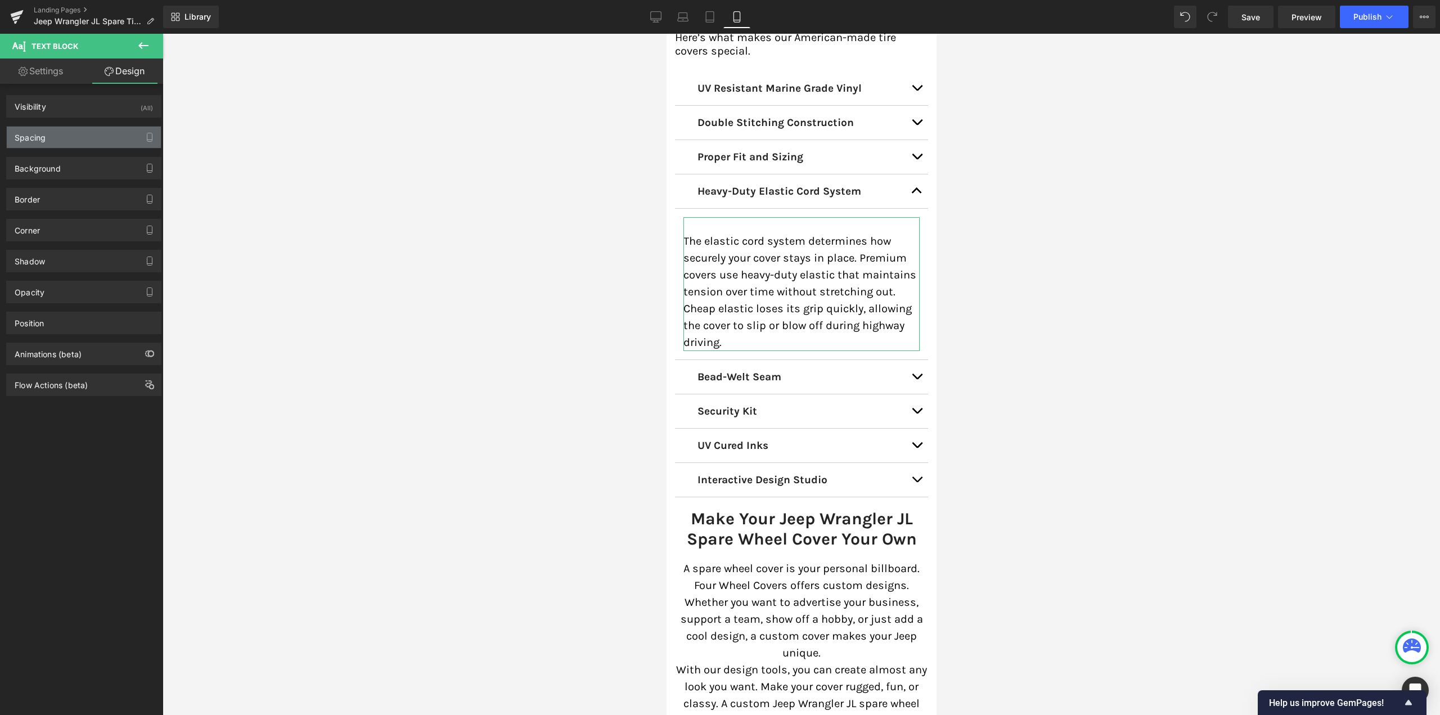
click at [43, 133] on div "Spacing" at bounding box center [30, 135] width 31 height 16
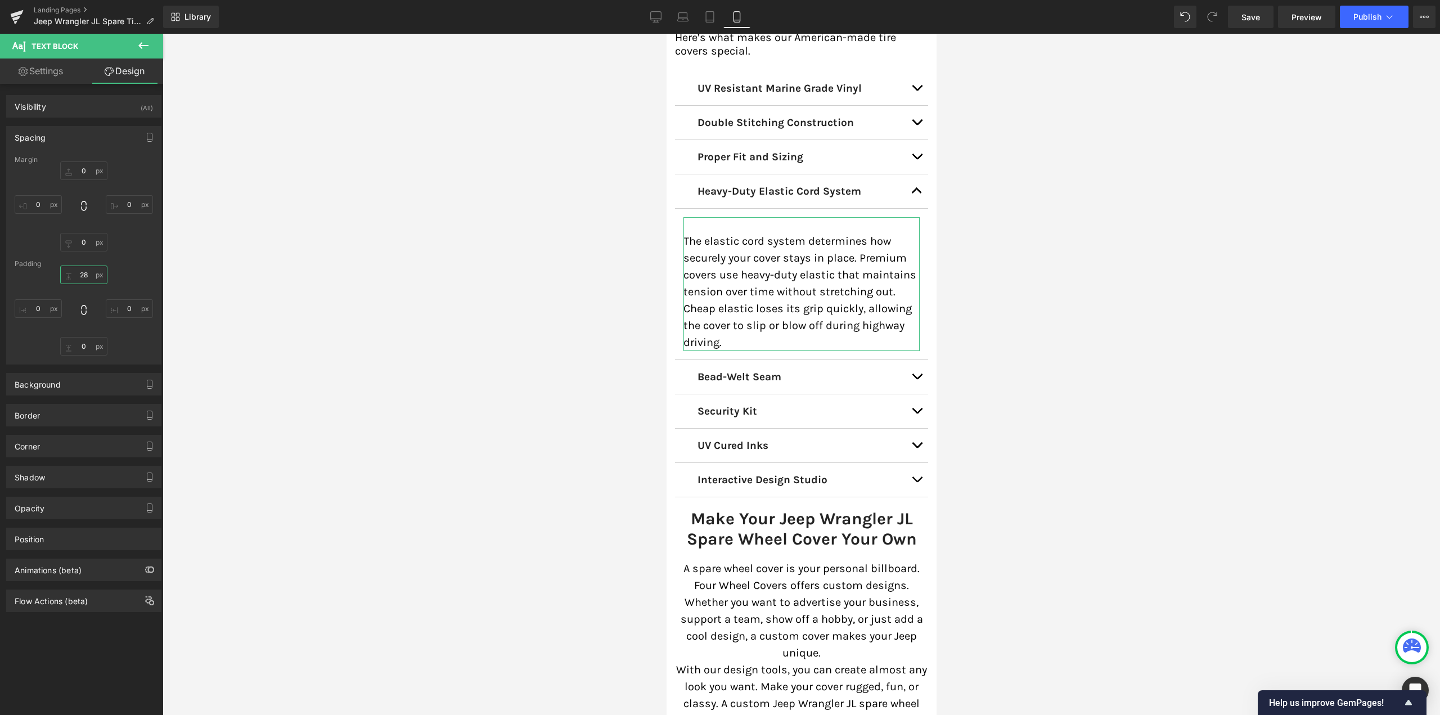
click at [90, 275] on input "28" at bounding box center [83, 275] width 47 height 19
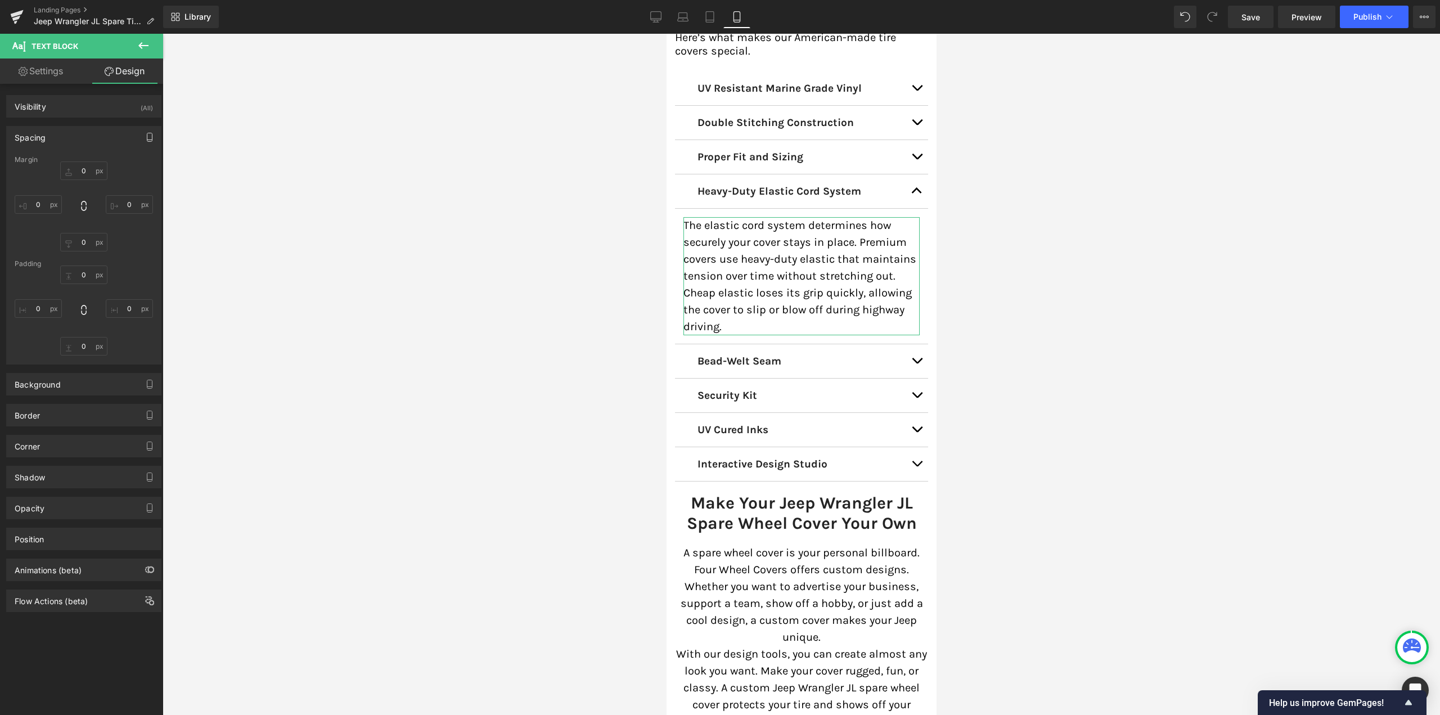
click at [147, 134] on icon "button" at bounding box center [149, 137] width 9 height 9
click at [29, 163] on button "Desktop" at bounding box center [26, 161] width 39 height 19
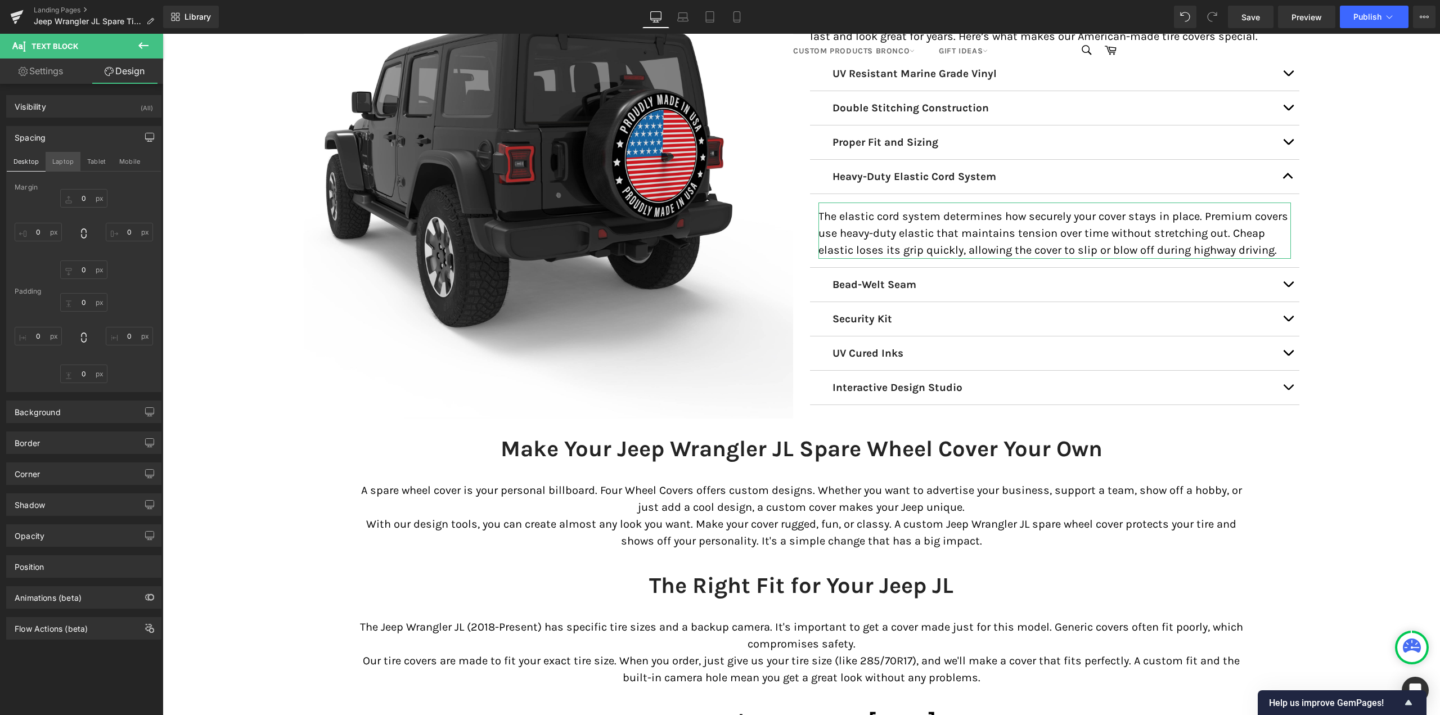
click at [60, 158] on button "Laptop" at bounding box center [63, 161] width 35 height 19
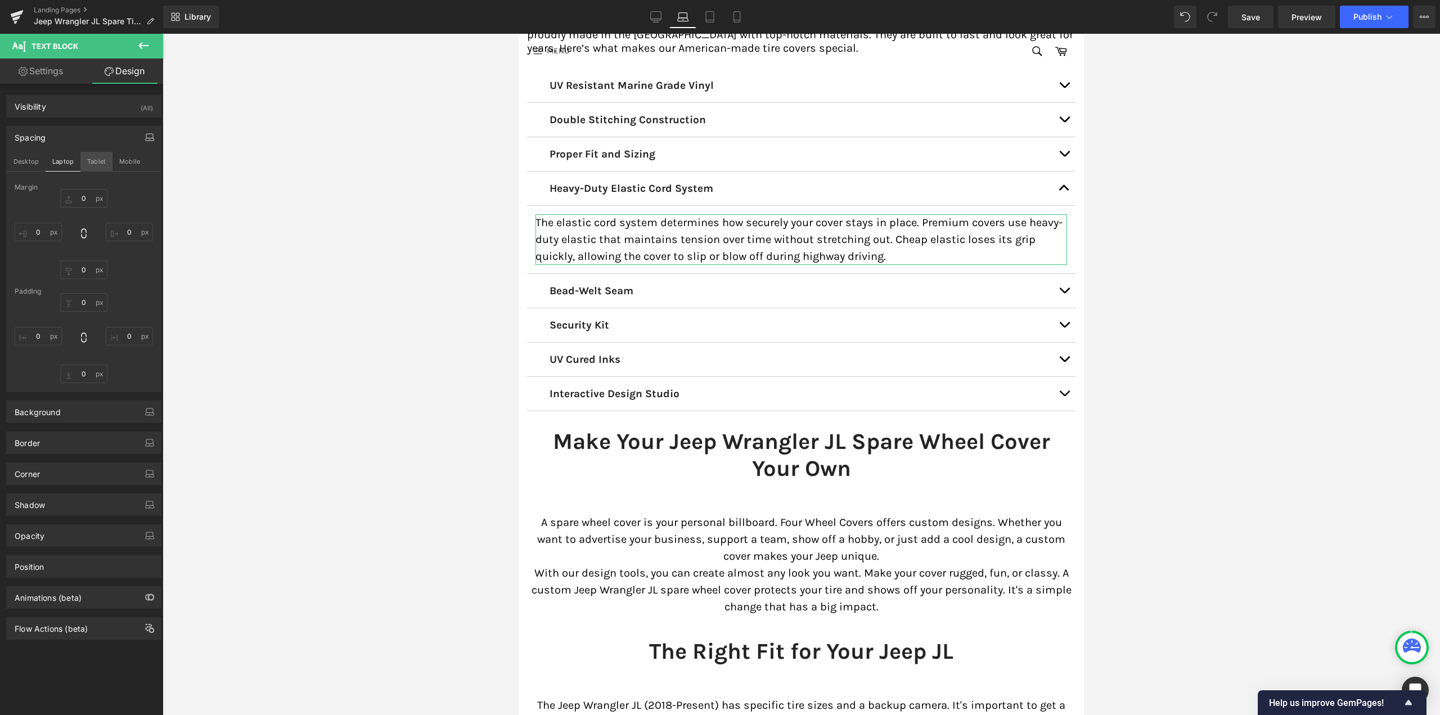
click at [95, 158] on button "Tablet" at bounding box center [96, 161] width 32 height 19
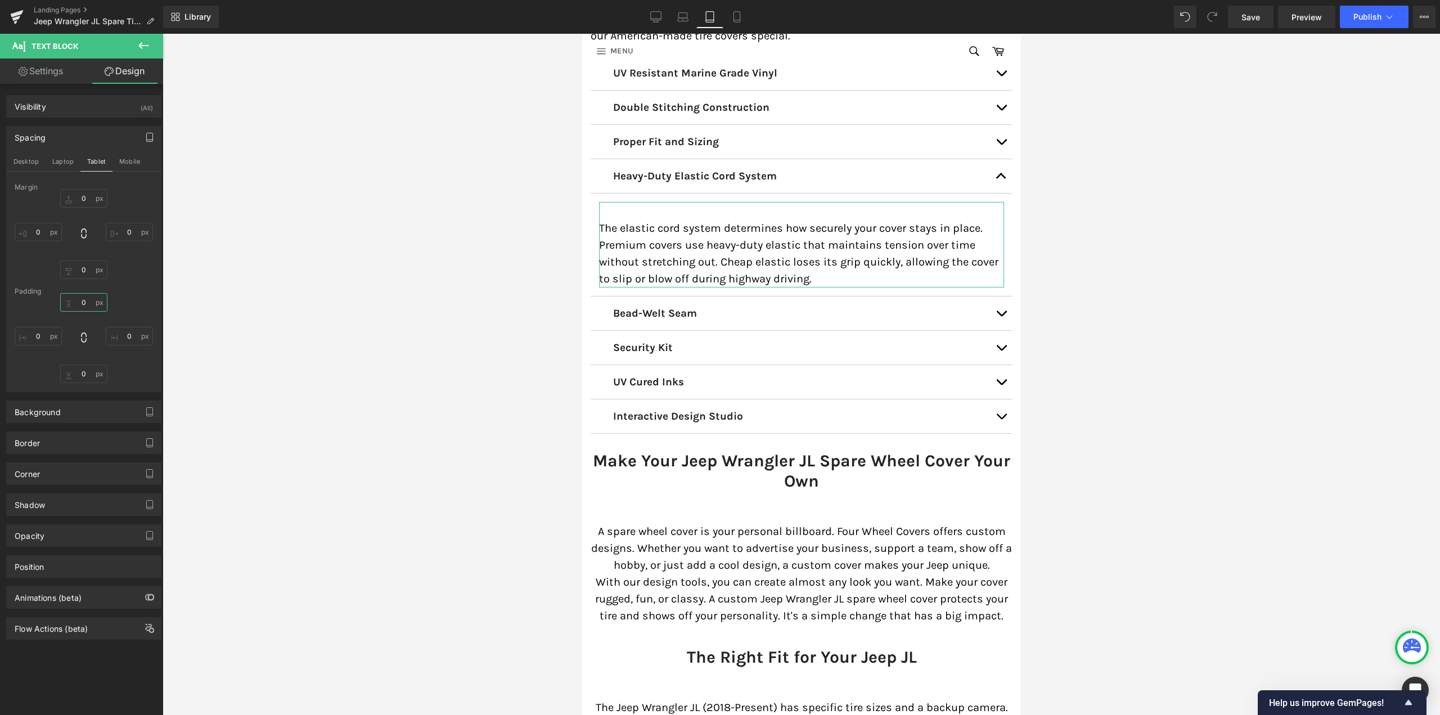
click at [82, 302] on input "0" at bounding box center [83, 302] width 47 height 19
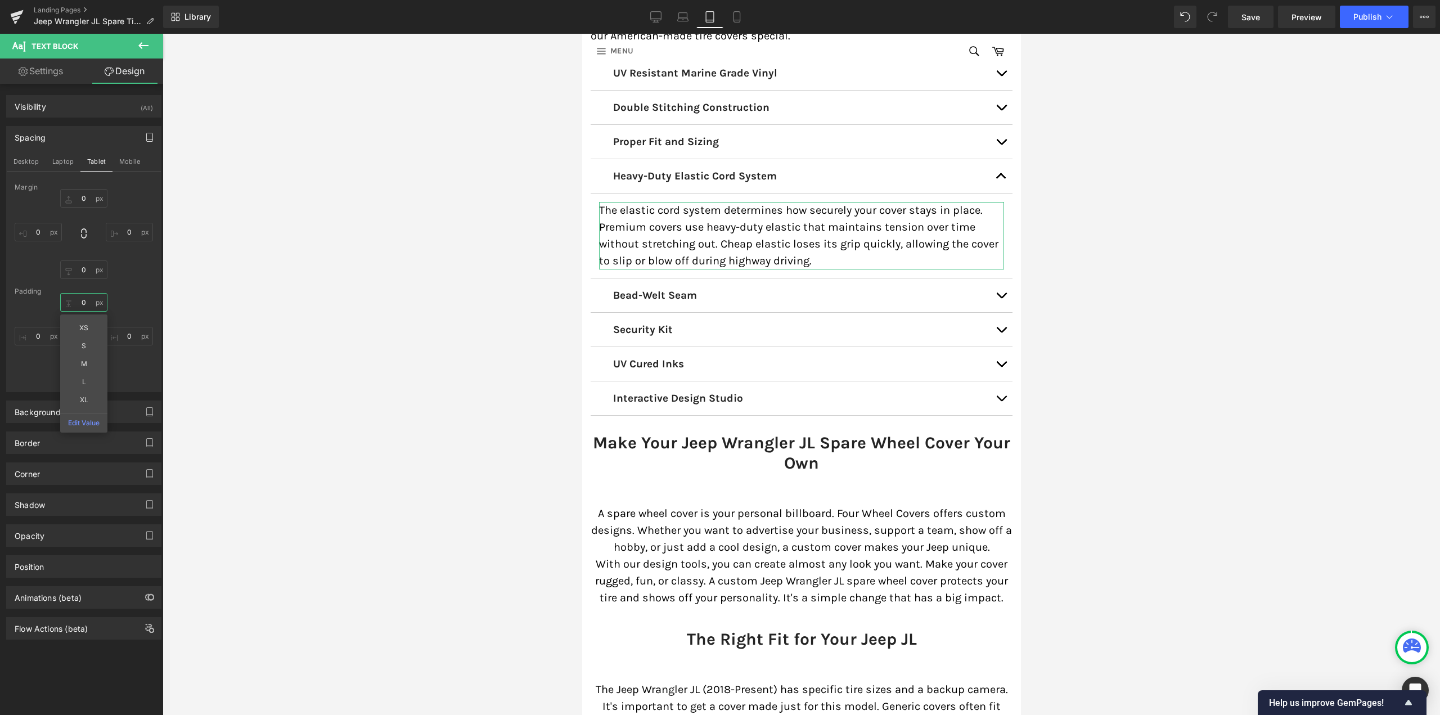
type input "0"
click at [125, 150] on div "Spacing Desktop Laptop Tablet Mobile [GEOGRAPHIC_DATA] 0 0 0 0 [GEOGRAPHIC_DATA…" at bounding box center [83, 259] width 155 height 266
click at [129, 161] on button "Mobile" at bounding box center [130, 161] width 34 height 19
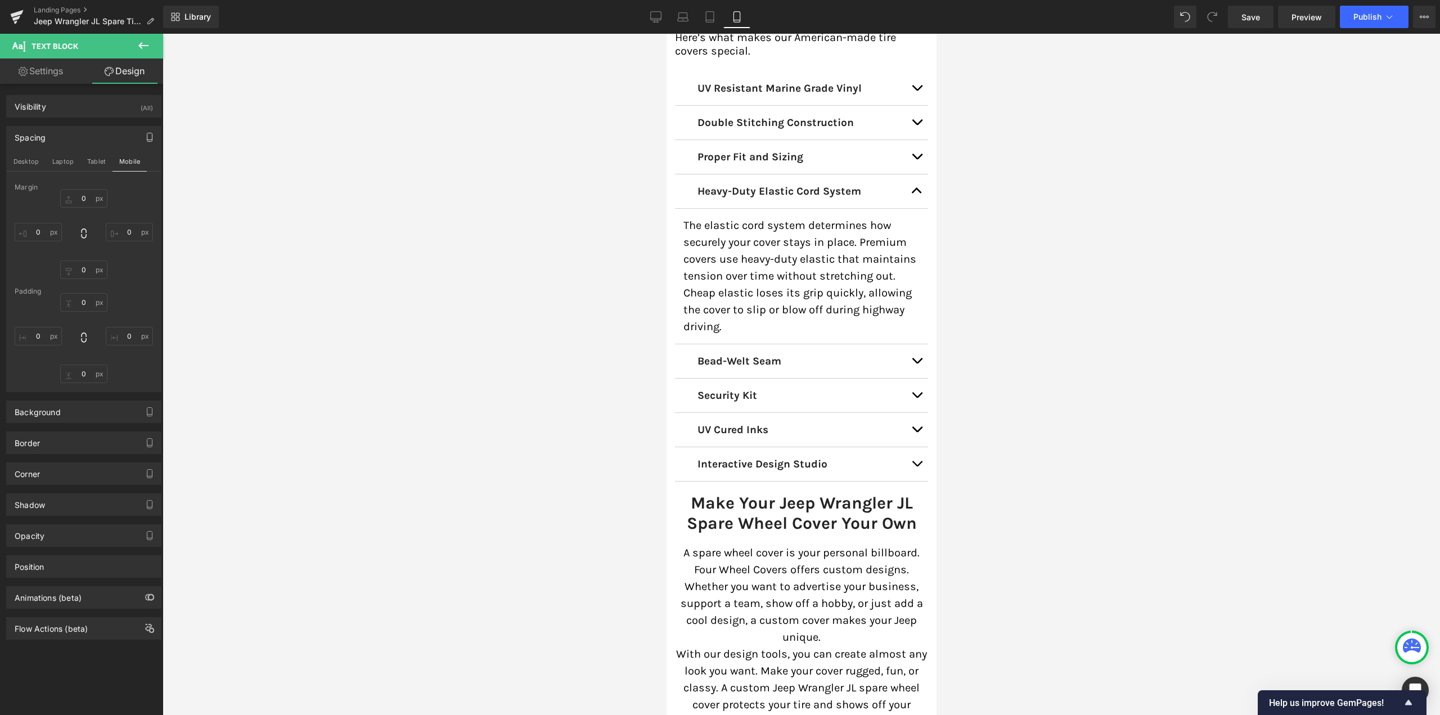
click at [915, 174] on button "button" at bounding box center [916, 191] width 23 height 34
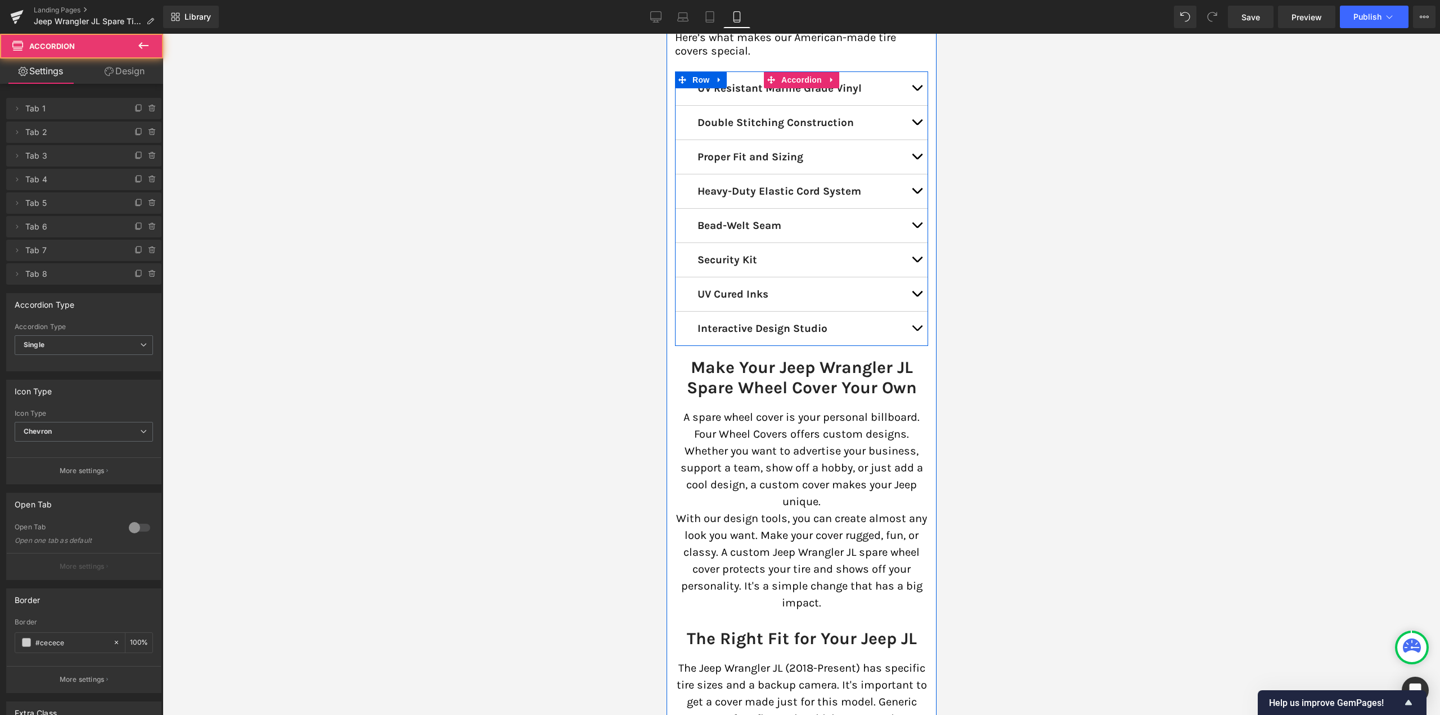
click at [918, 209] on button "button" at bounding box center [916, 226] width 23 height 34
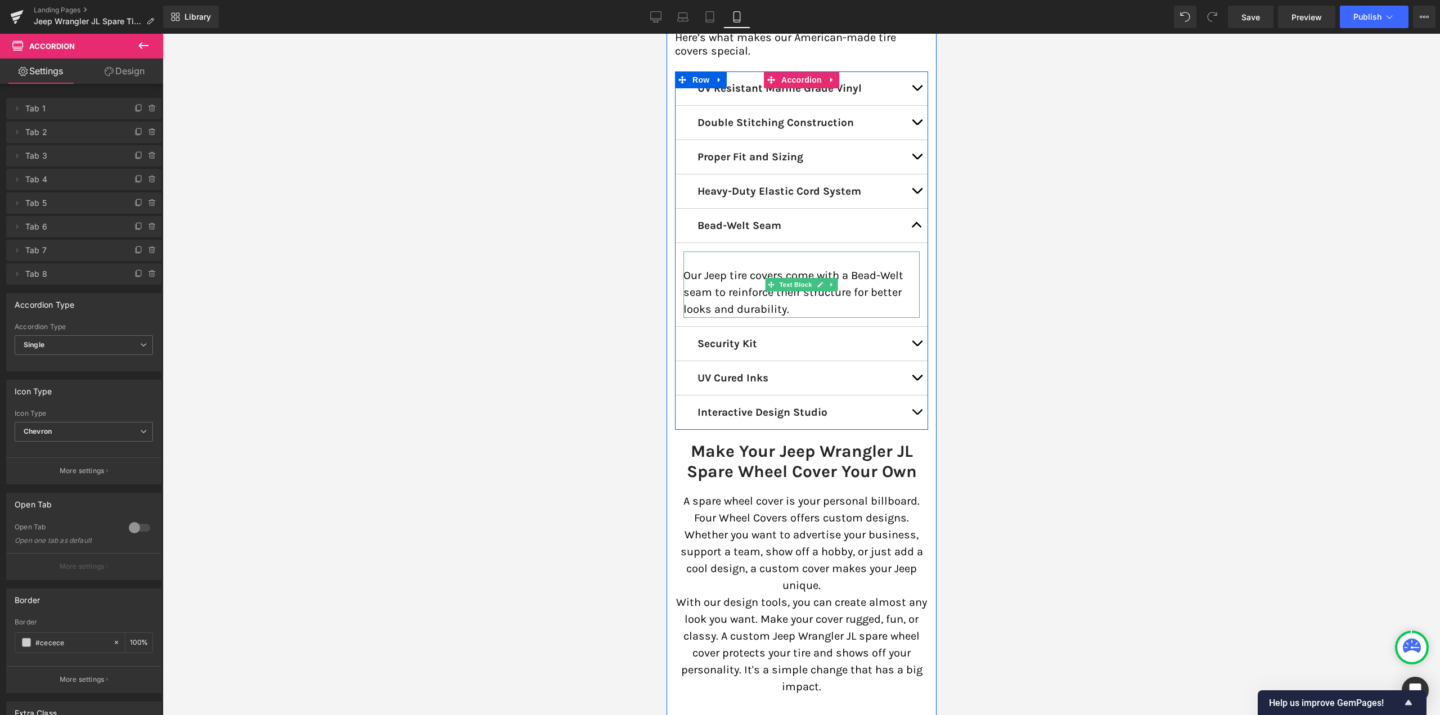
click at [713, 271] on p "Our Jeep tire covers come with a Bead-Welt seam to reinforce their structure fo…" at bounding box center [801, 292] width 236 height 51
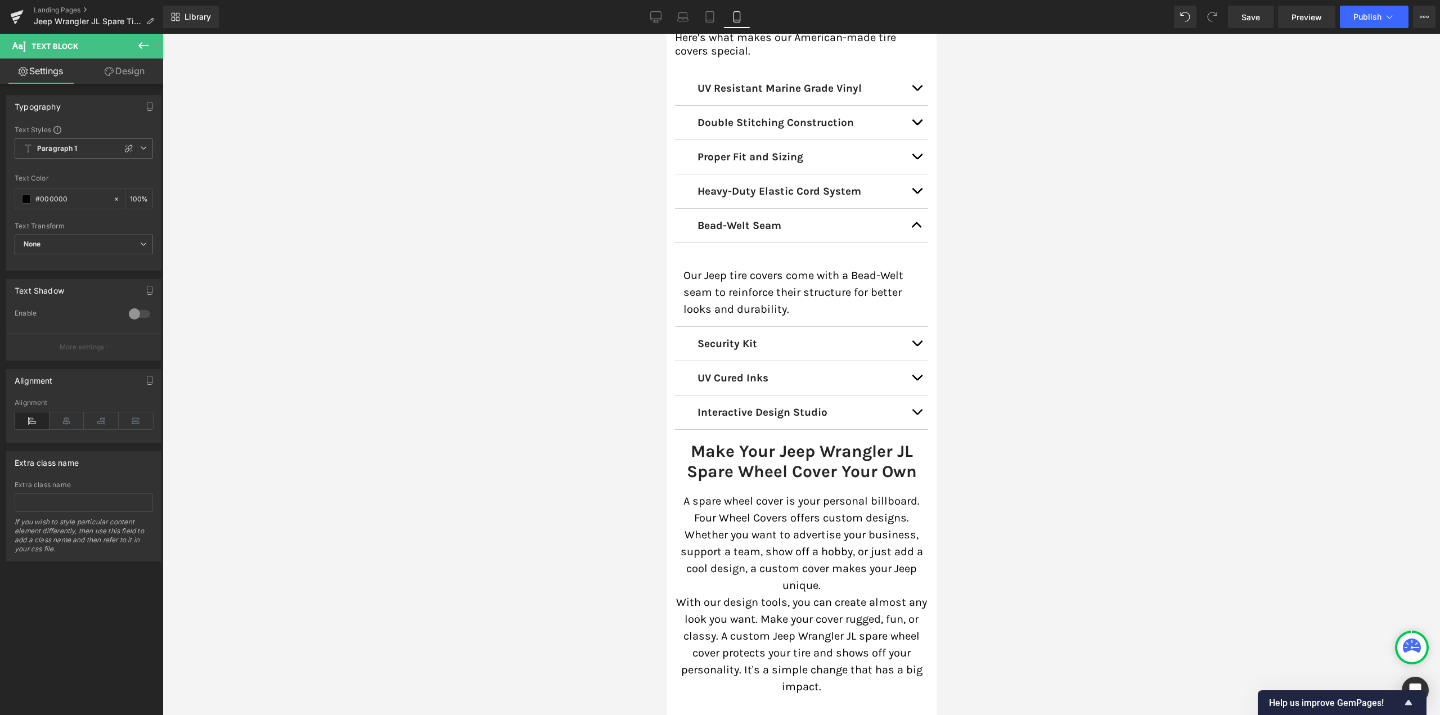
click at [128, 70] on link "Design" at bounding box center [125, 71] width 82 height 25
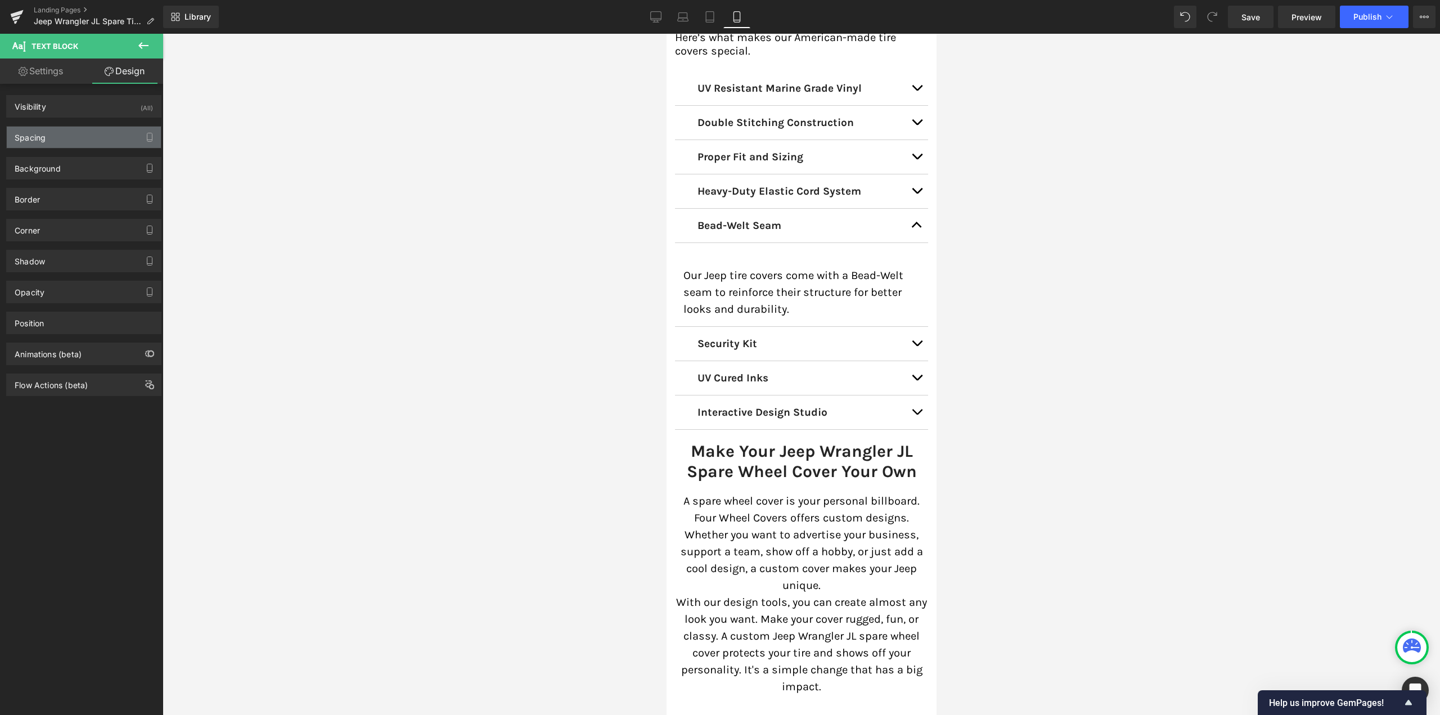
click at [71, 141] on div "Spacing" at bounding box center [84, 137] width 154 height 21
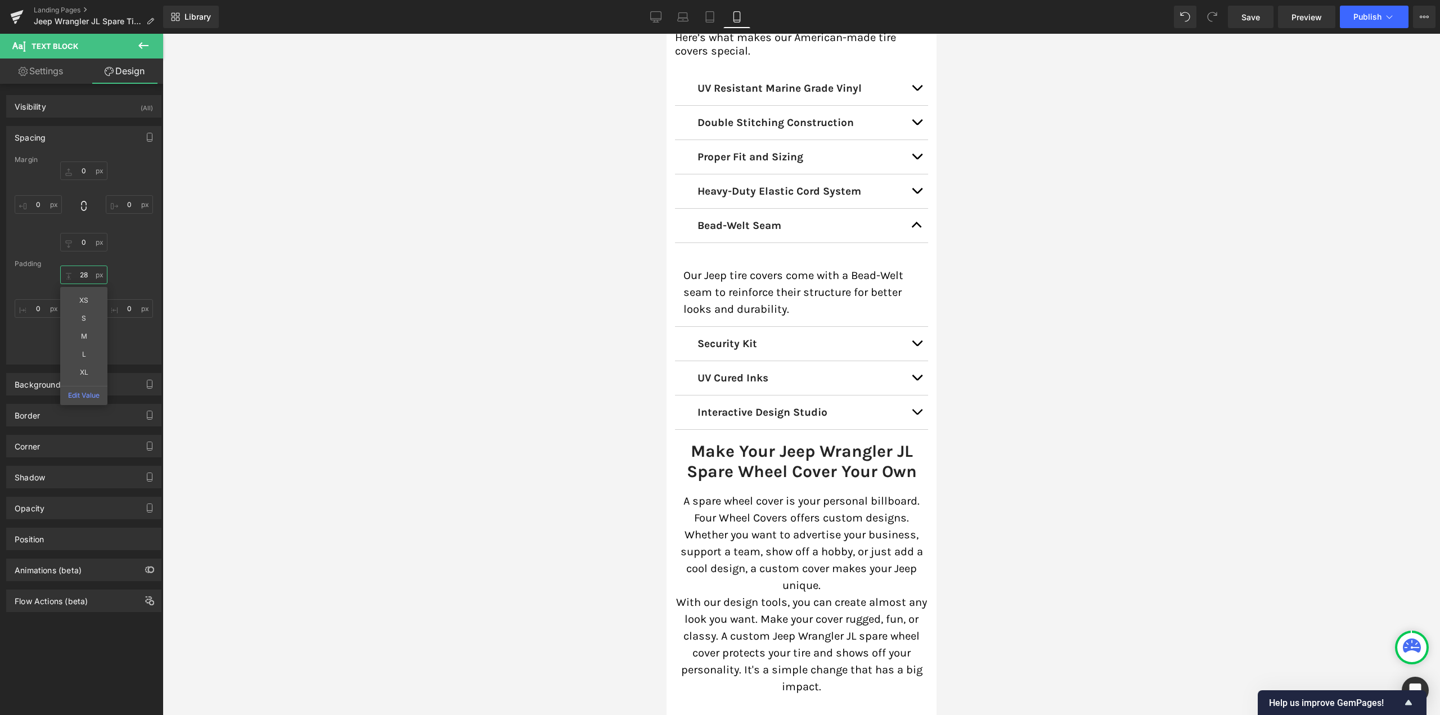
click at [85, 275] on input "text" at bounding box center [83, 275] width 47 height 19
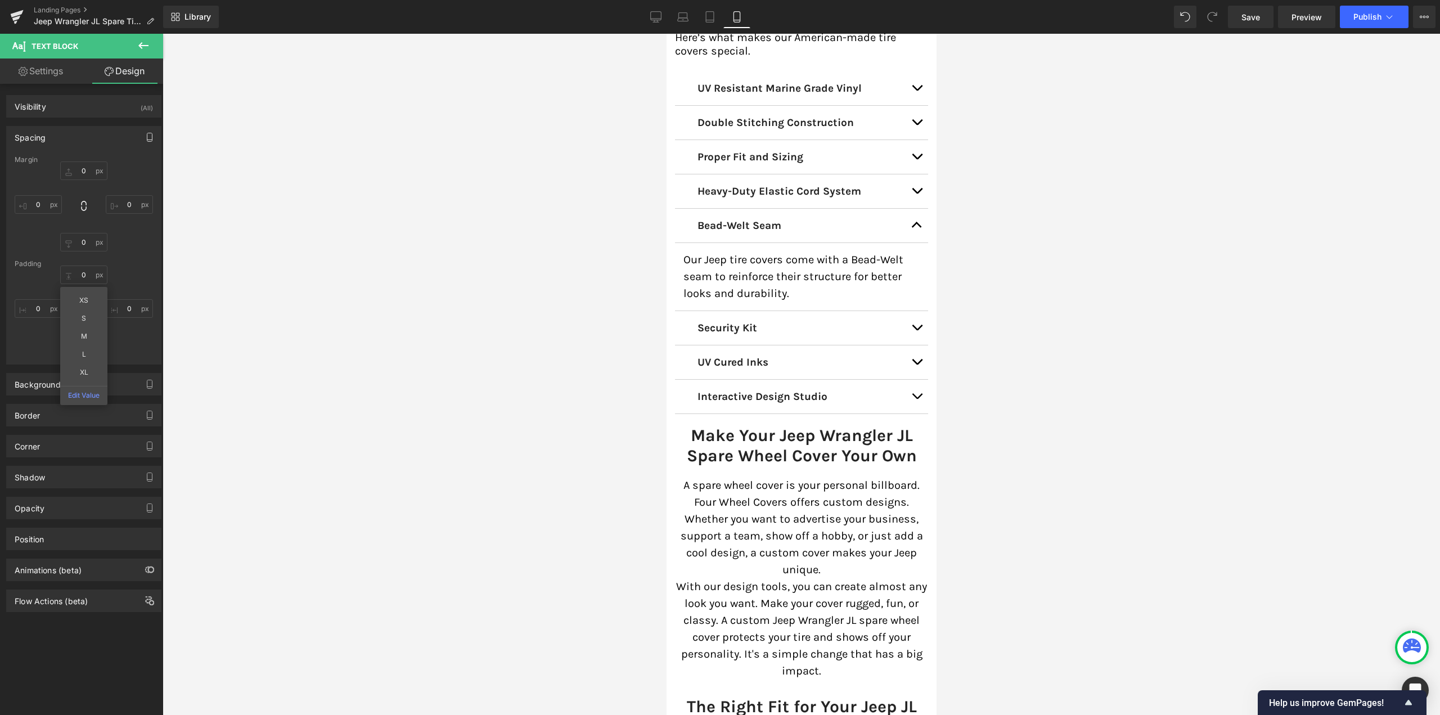
click at [142, 144] on button "button" at bounding box center [150, 137] width 18 height 21
click at [98, 161] on button "Tablet" at bounding box center [96, 161] width 32 height 19
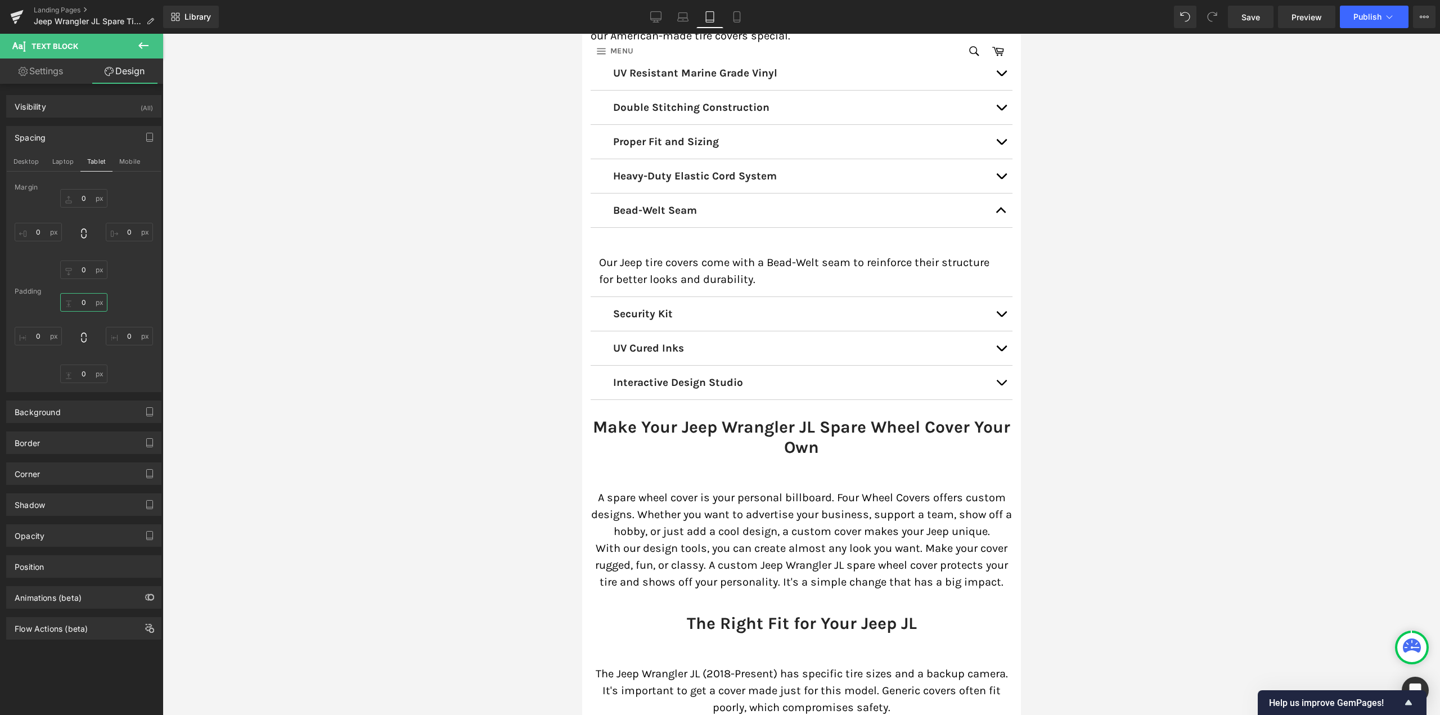
click at [84, 299] on input "0" at bounding box center [83, 302] width 47 height 19
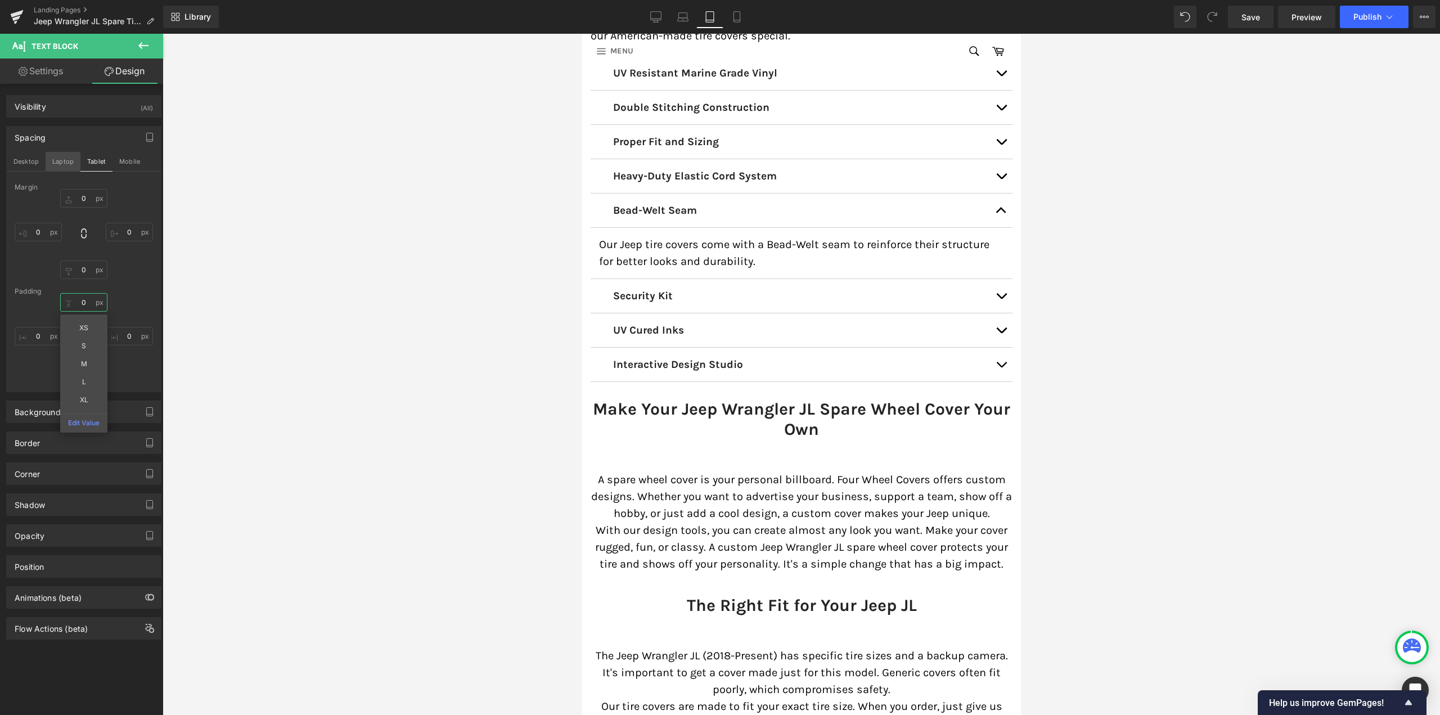
type input "0"
click at [60, 159] on button "Laptop" at bounding box center [63, 161] width 35 height 19
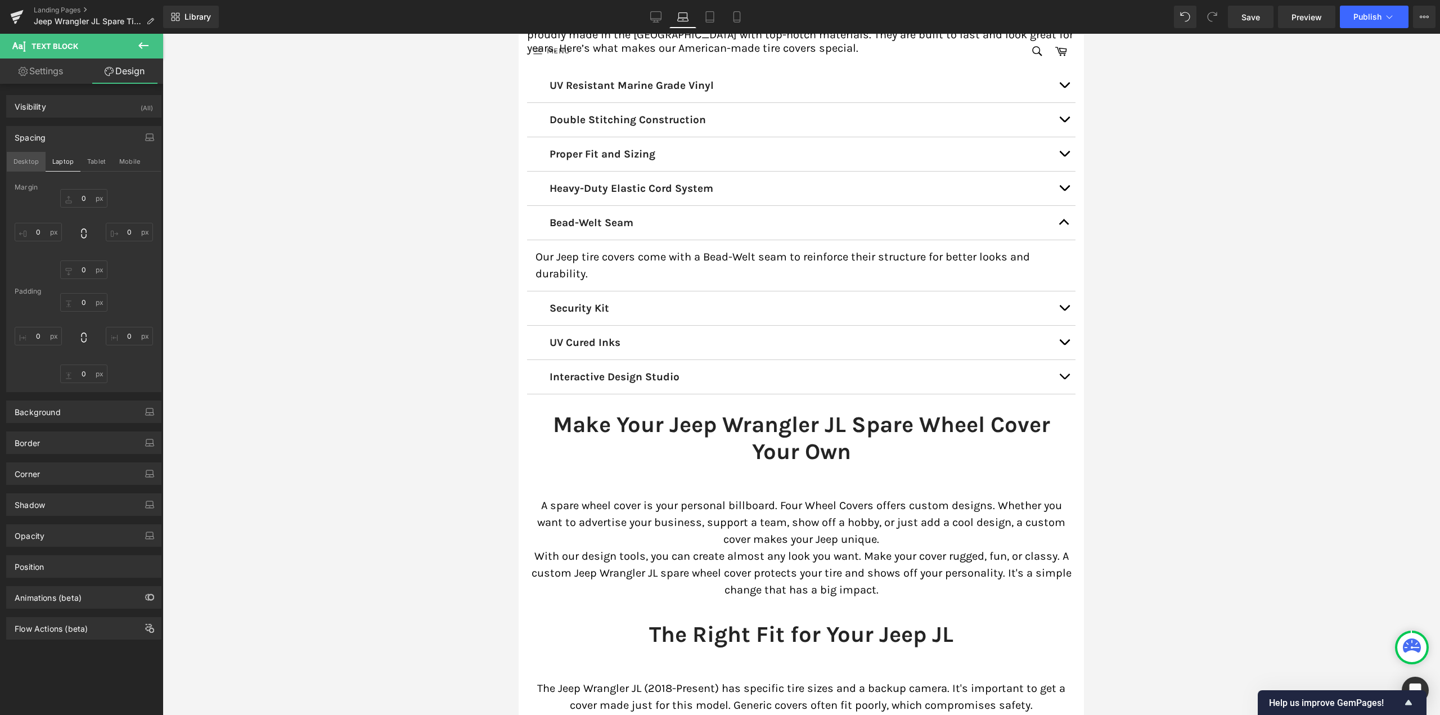
click at [29, 159] on button "Desktop" at bounding box center [26, 161] width 39 height 19
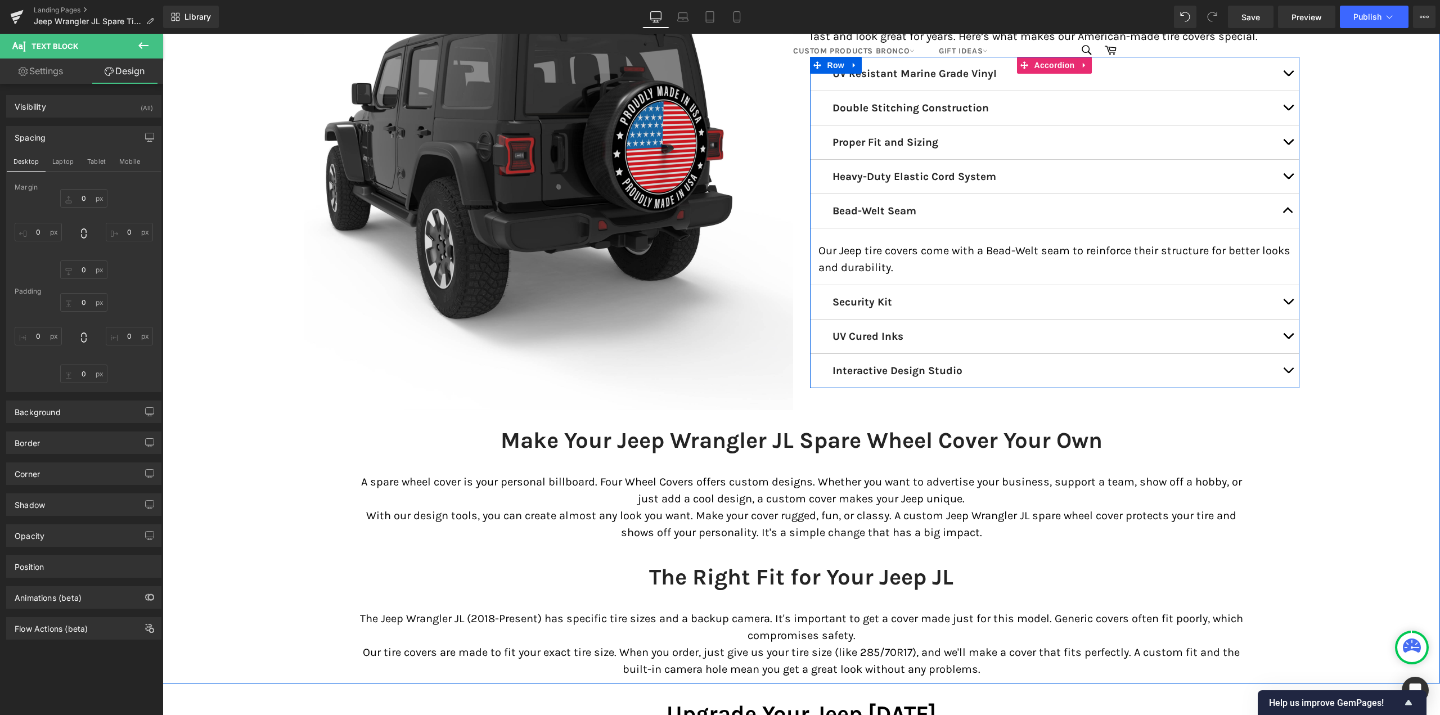
click at [1288, 213] on span "button" at bounding box center [1288, 213] width 0 height 0
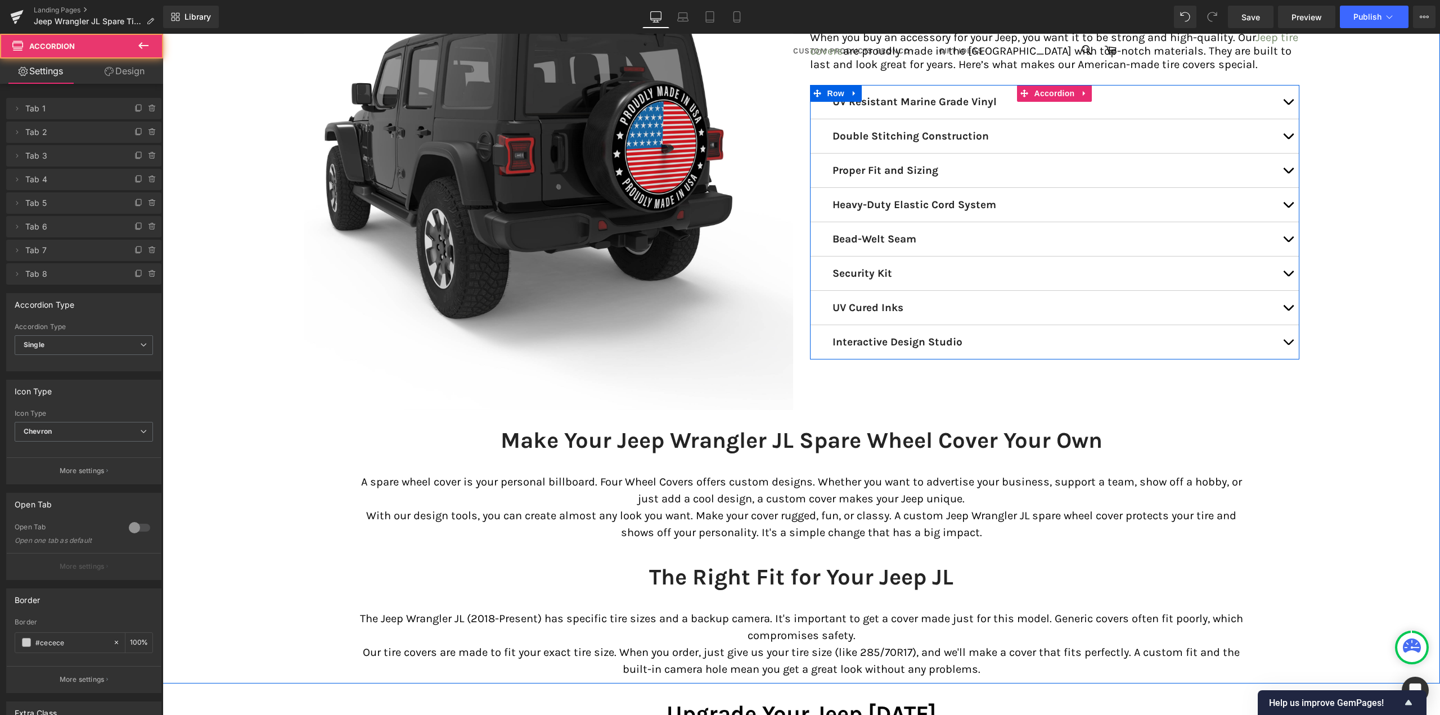
click at [1288, 269] on button "button" at bounding box center [1288, 274] width 23 height 34
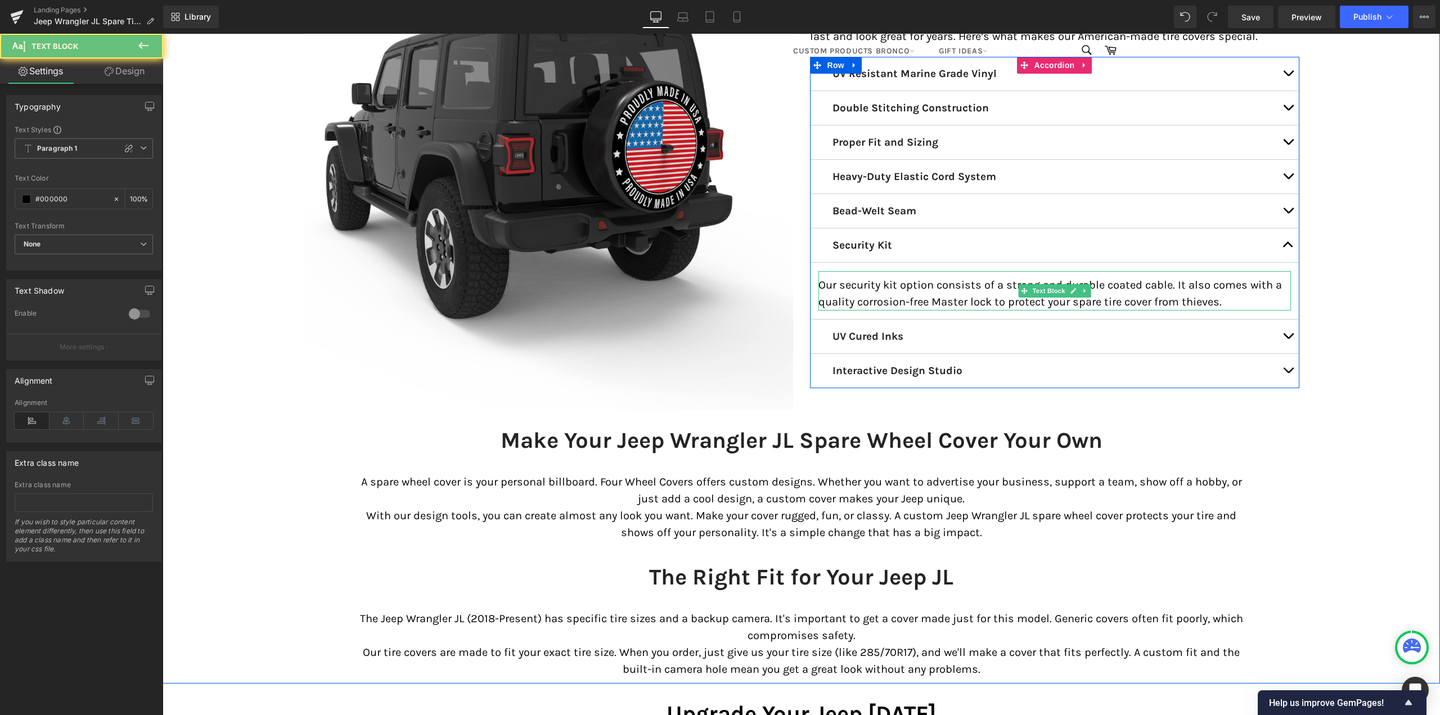
click at [906, 296] on p "Our security kit option consists of a strong and durable coated cable. It also …" at bounding box center [1054, 294] width 473 height 34
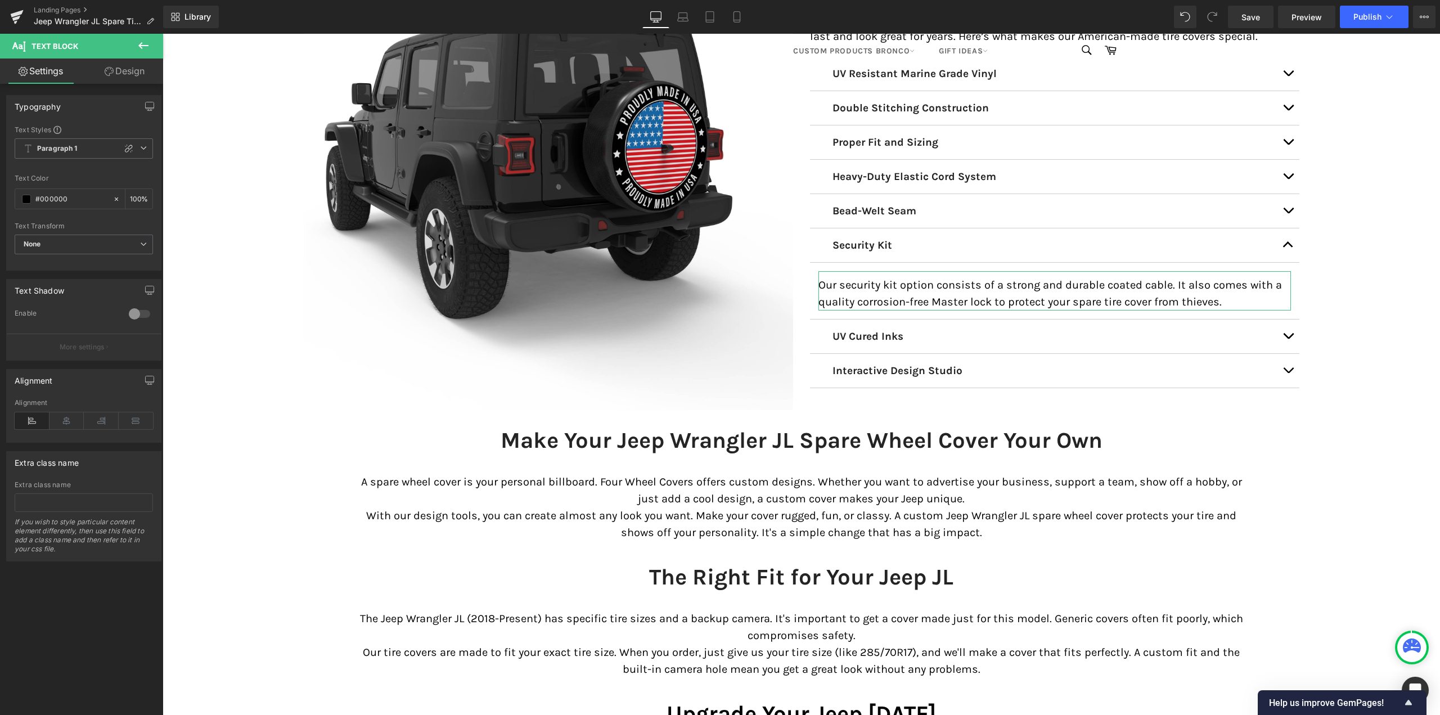
click at [137, 73] on link "Design" at bounding box center [125, 71] width 82 height 25
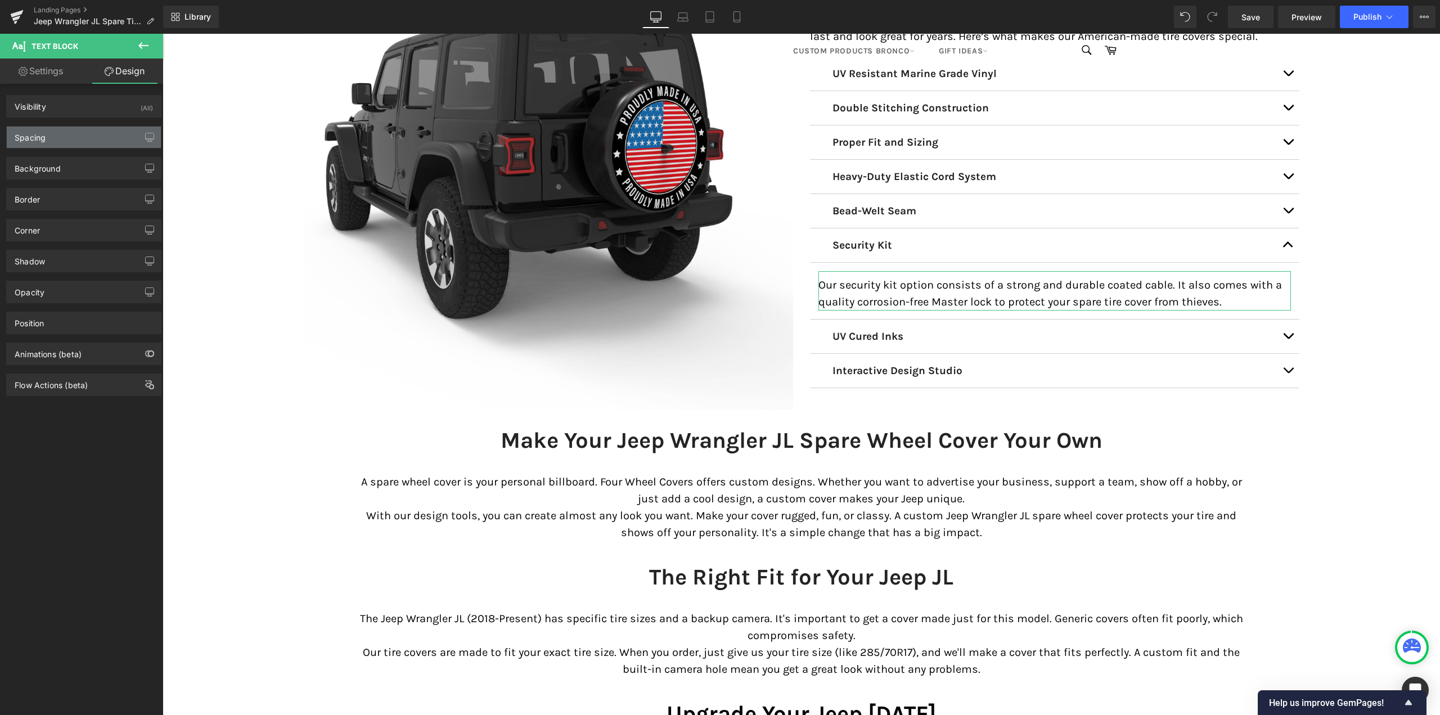
click at [89, 135] on div "Spacing" at bounding box center [84, 137] width 154 height 21
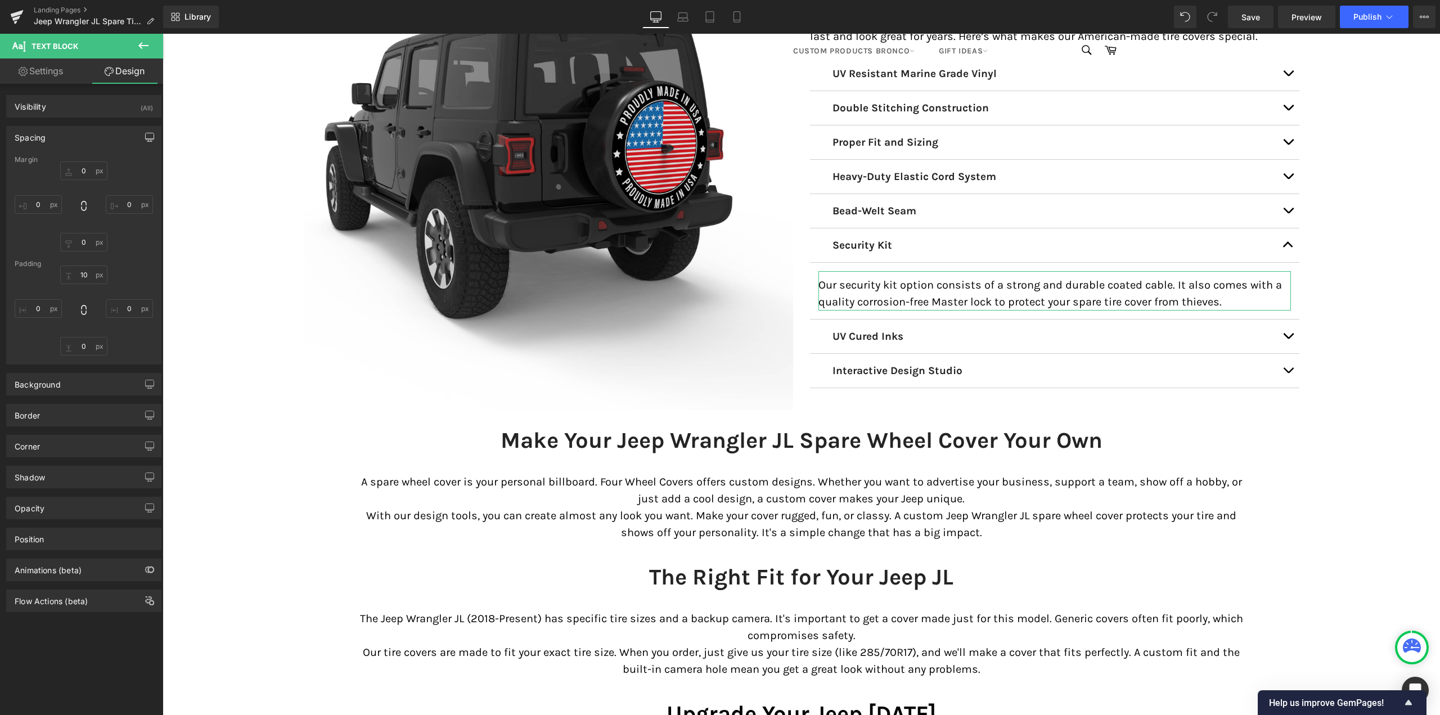
click at [146, 139] on icon "button" at bounding box center [150, 139] width 8 height 0
click at [55, 164] on button "Laptop" at bounding box center [63, 161] width 35 height 19
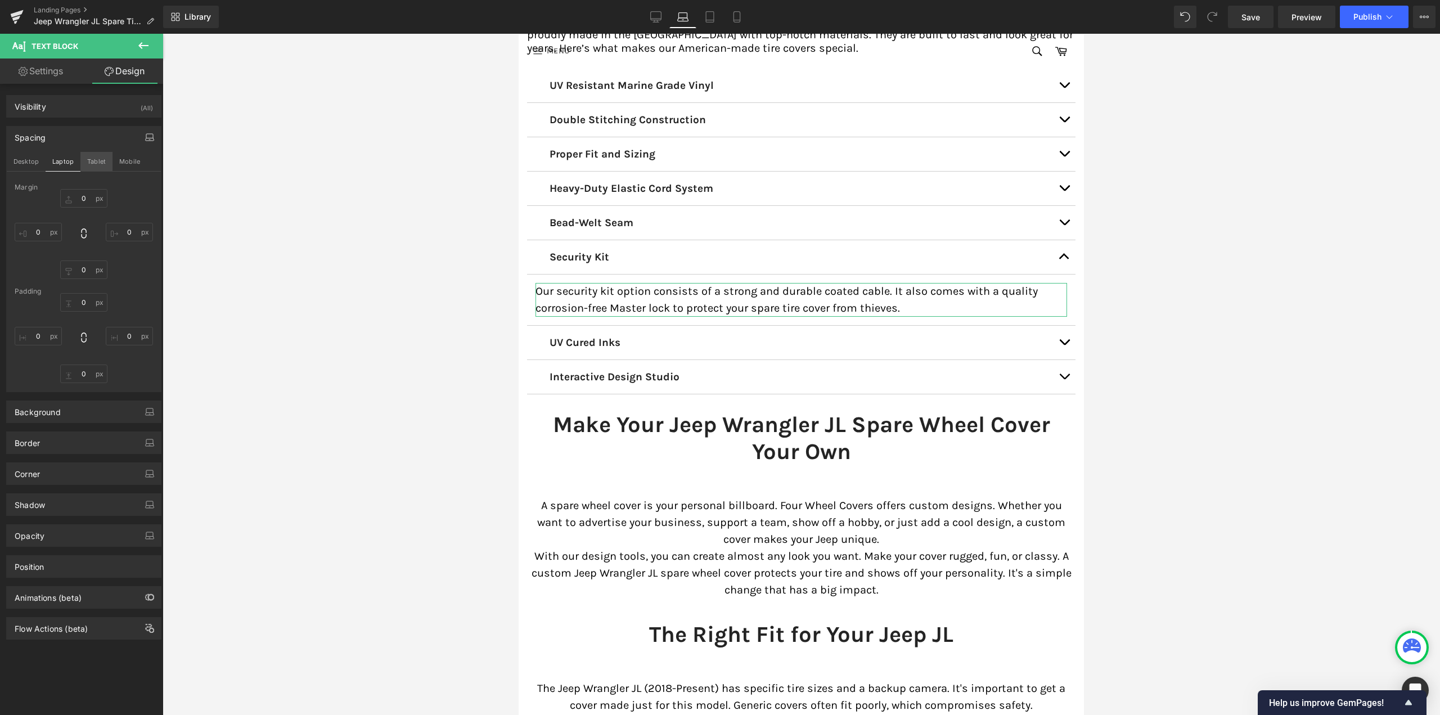
click at [96, 159] on button "Tablet" at bounding box center [96, 161] width 32 height 19
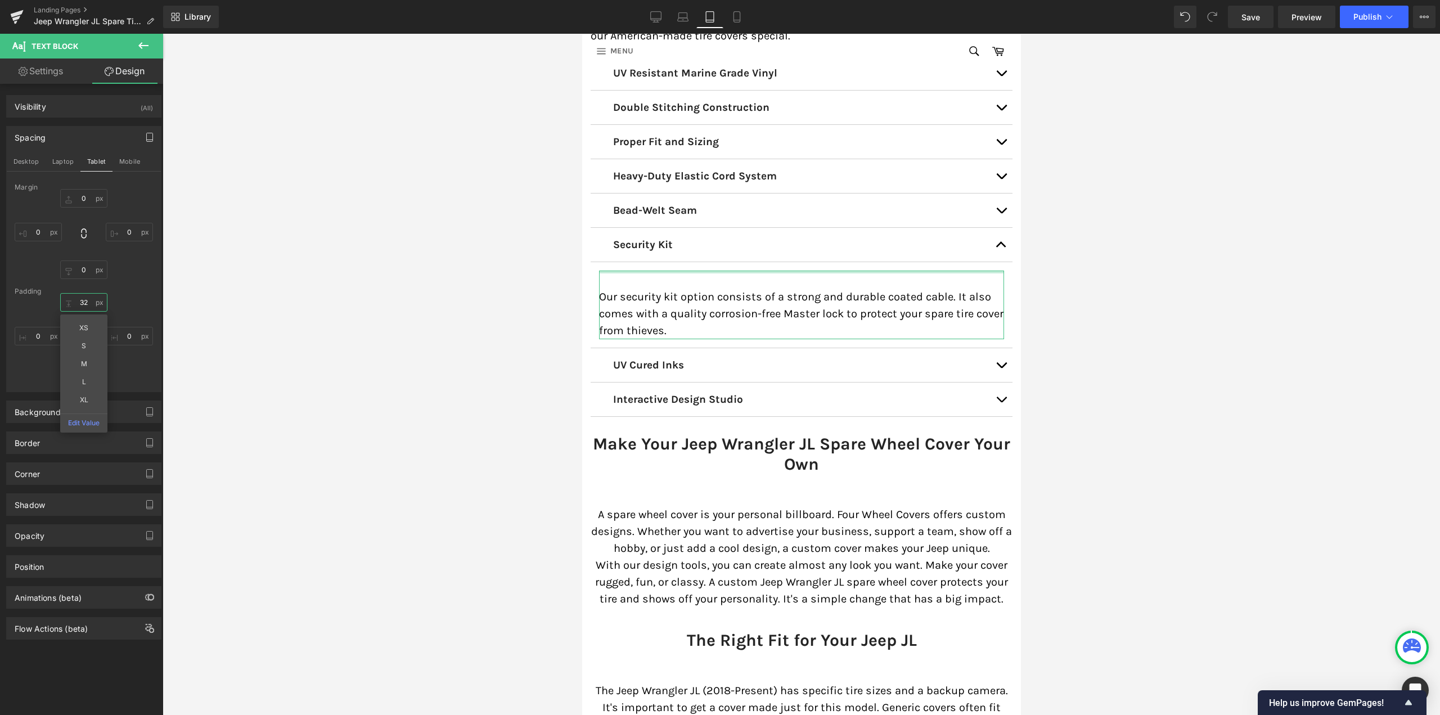
click at [83, 305] on input "10" at bounding box center [83, 302] width 47 height 19
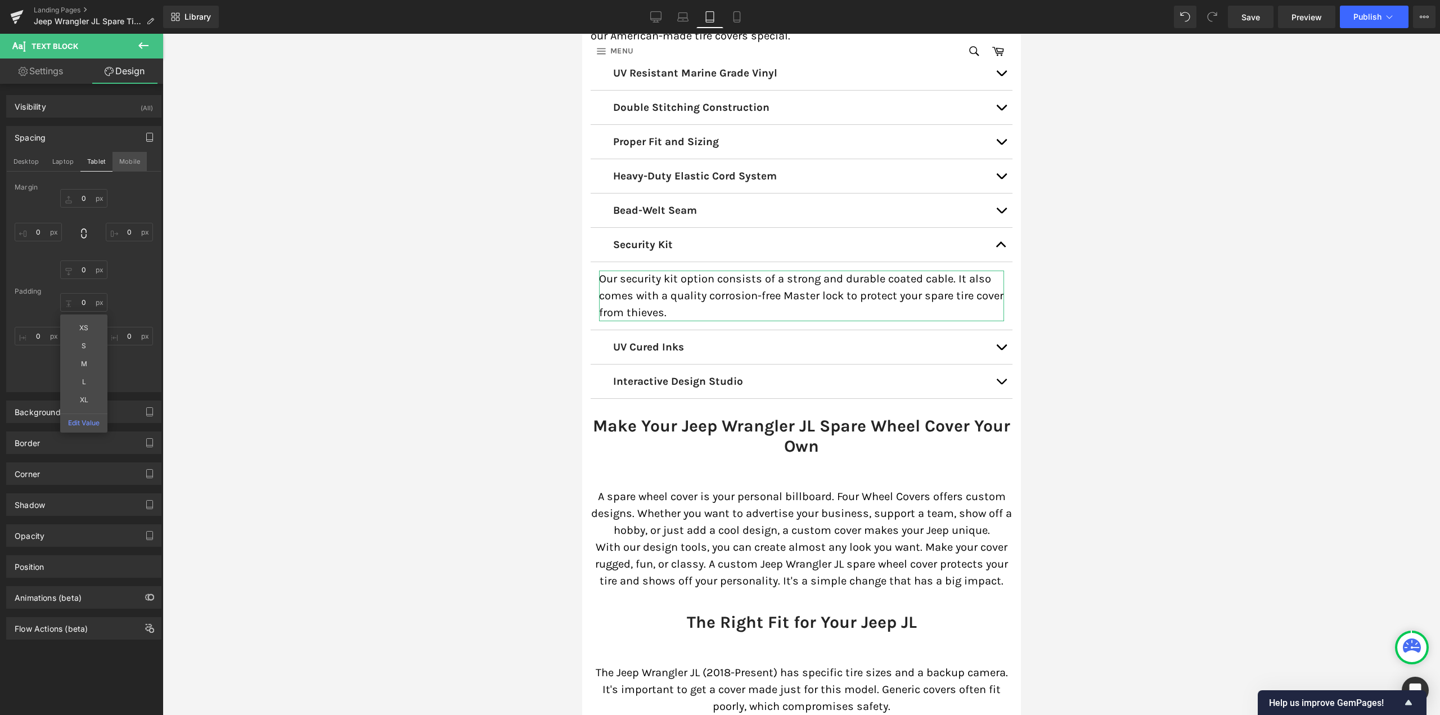
click at [128, 158] on button "Mobile" at bounding box center [130, 161] width 34 height 19
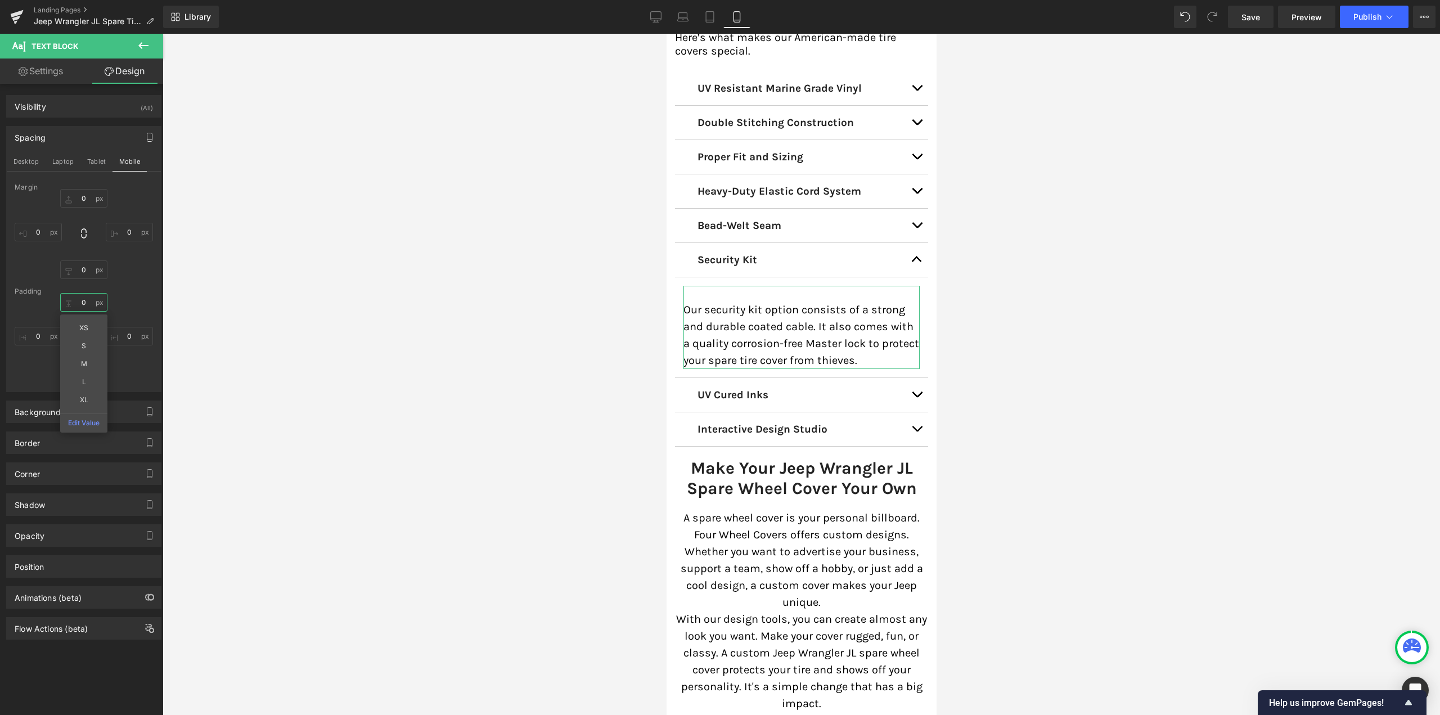
click at [84, 303] on input "0" at bounding box center [83, 302] width 47 height 19
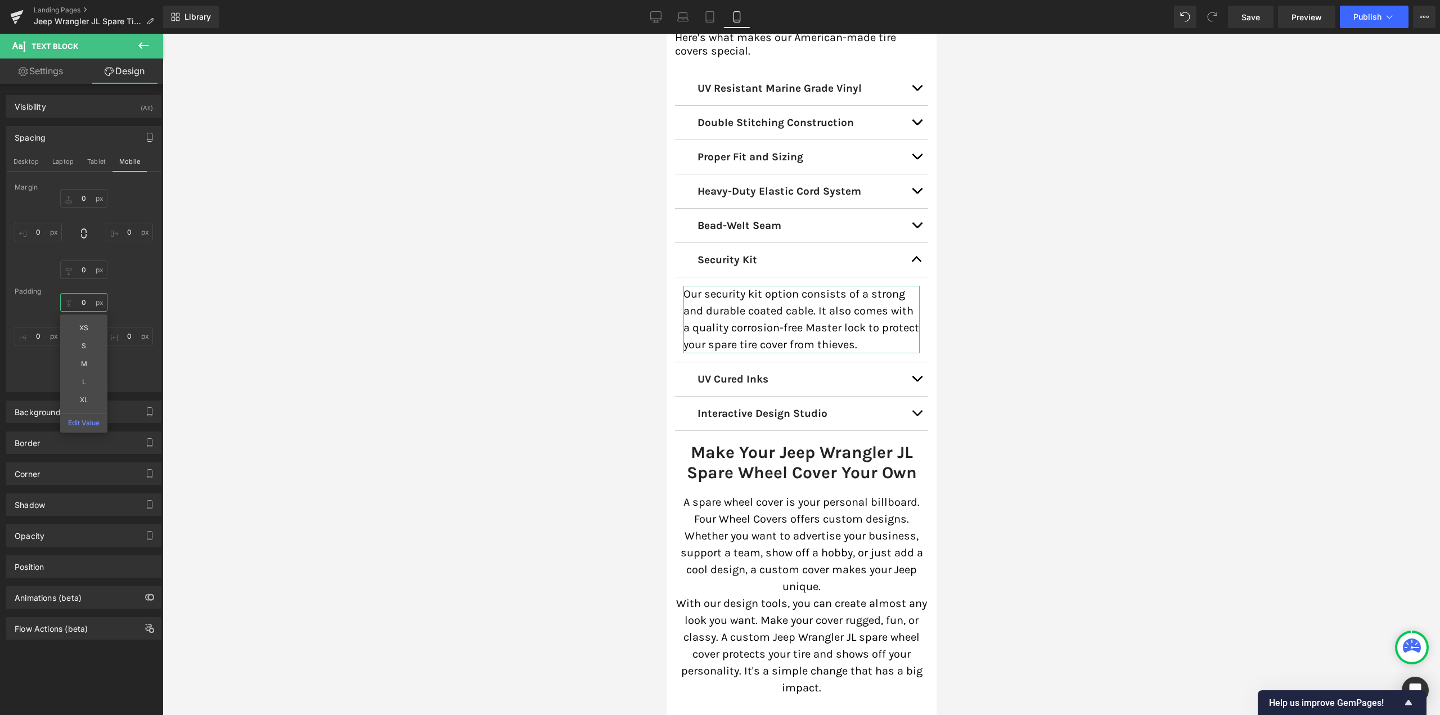
type input "0"
click at [143, 132] on button "button" at bounding box center [150, 137] width 18 height 21
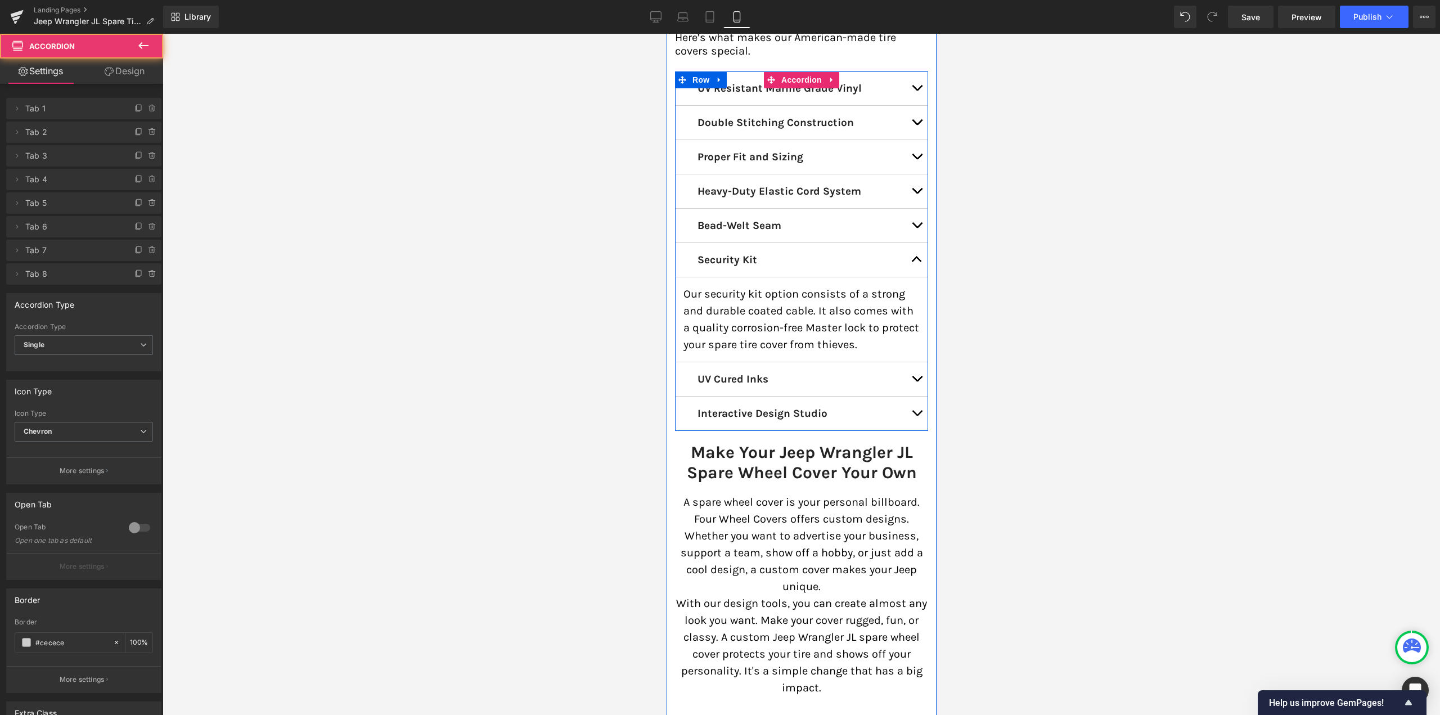
click at [916, 244] on button "button" at bounding box center [916, 260] width 23 height 34
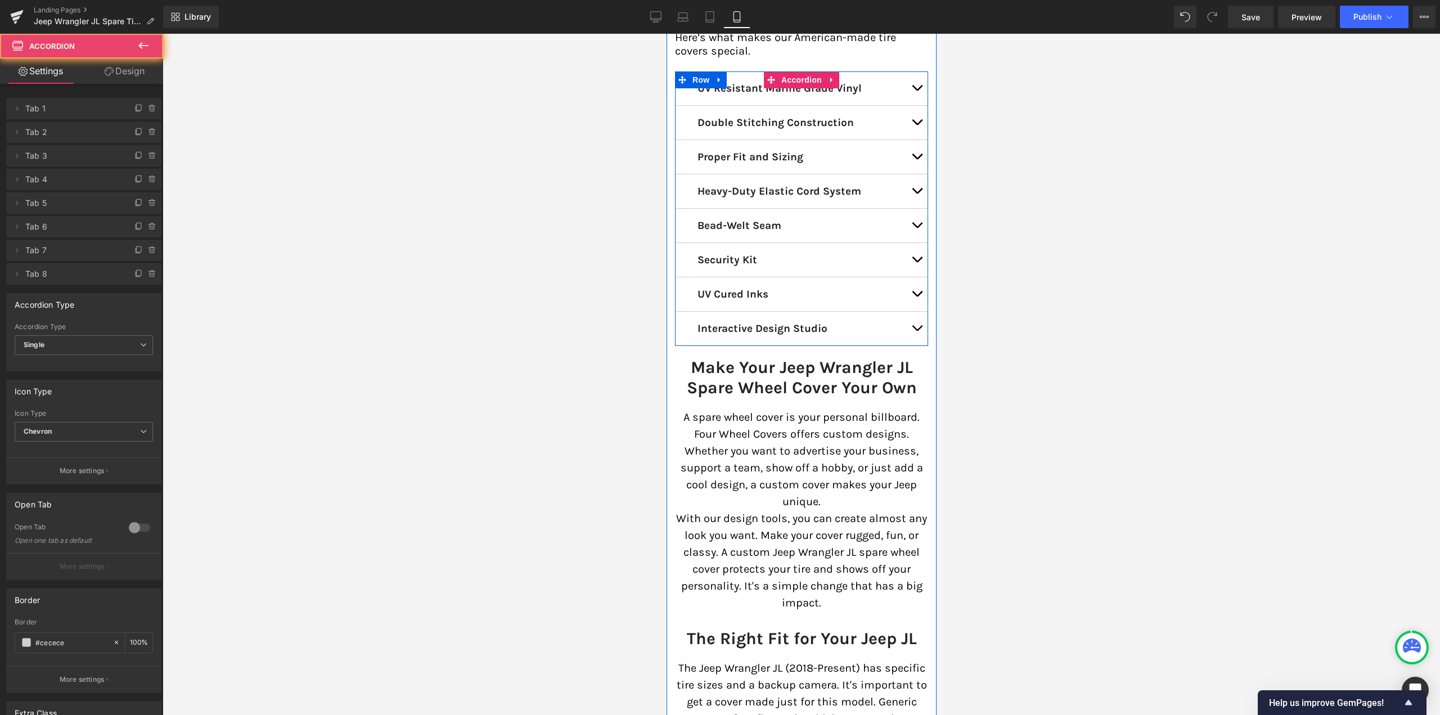
click at [915, 277] on button "button" at bounding box center [916, 294] width 23 height 34
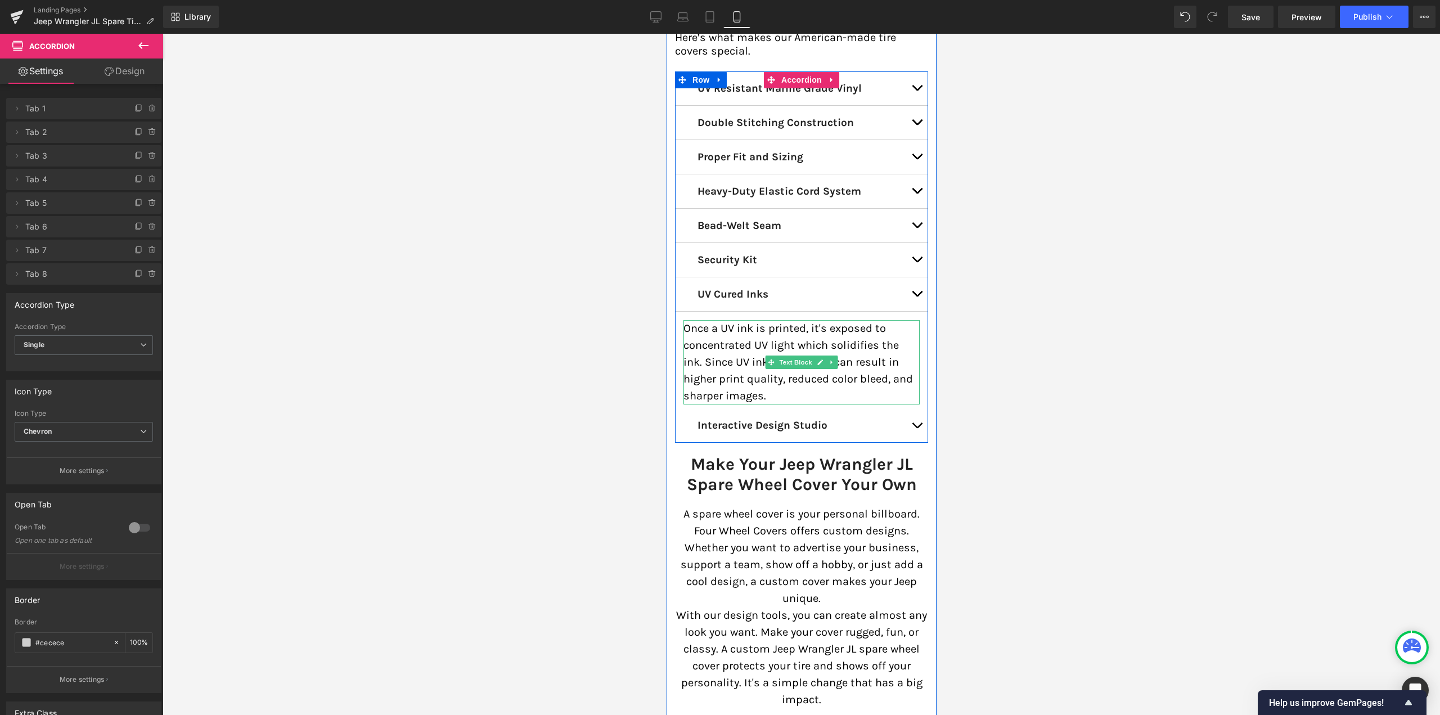
click at [732, 324] on p "Once a UV ink is printed, it's exposed to concentrated UV light which solidifie…" at bounding box center [801, 362] width 236 height 84
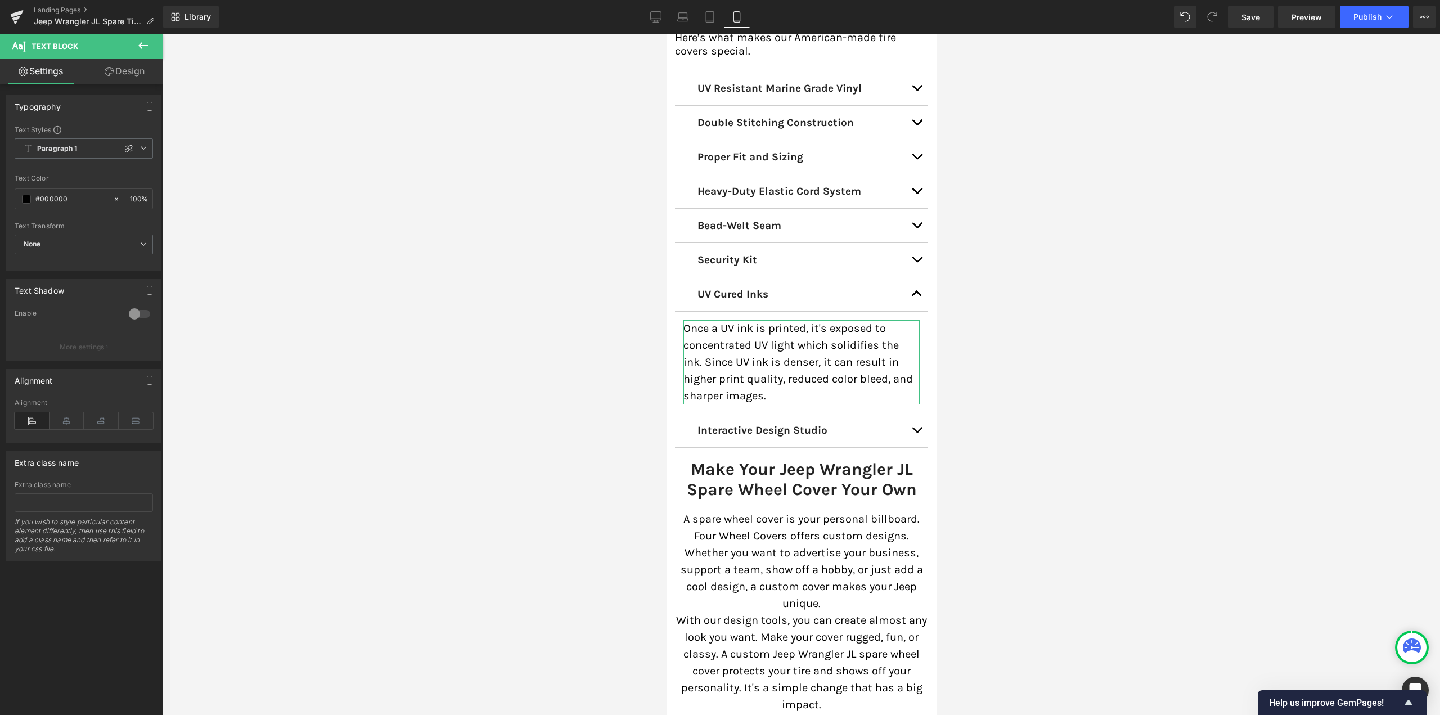
click at [129, 71] on link "Design" at bounding box center [125, 71] width 82 height 25
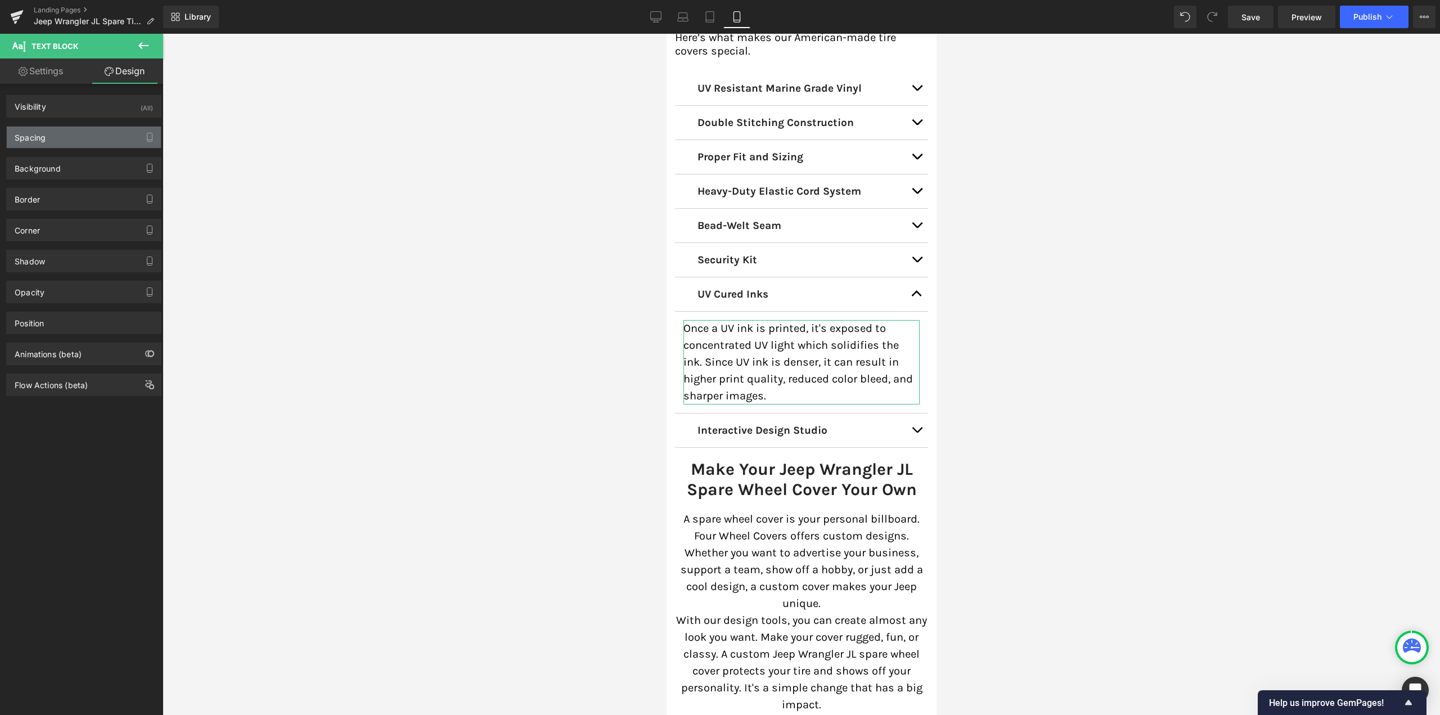
click at [44, 133] on div "Spacing" at bounding box center [30, 135] width 31 height 16
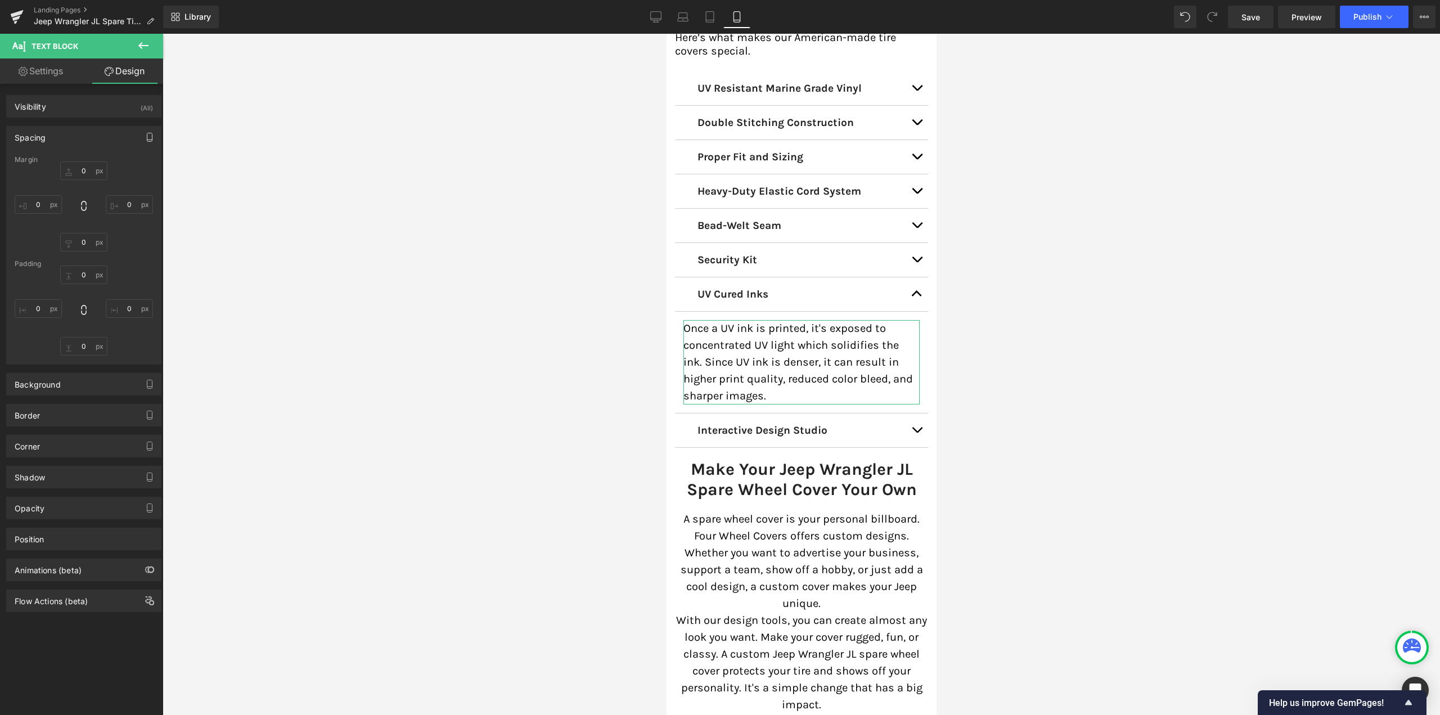
click at [145, 138] on icon "button" at bounding box center [149, 137] width 9 height 9
click at [97, 158] on button "Tablet" at bounding box center [96, 161] width 32 height 19
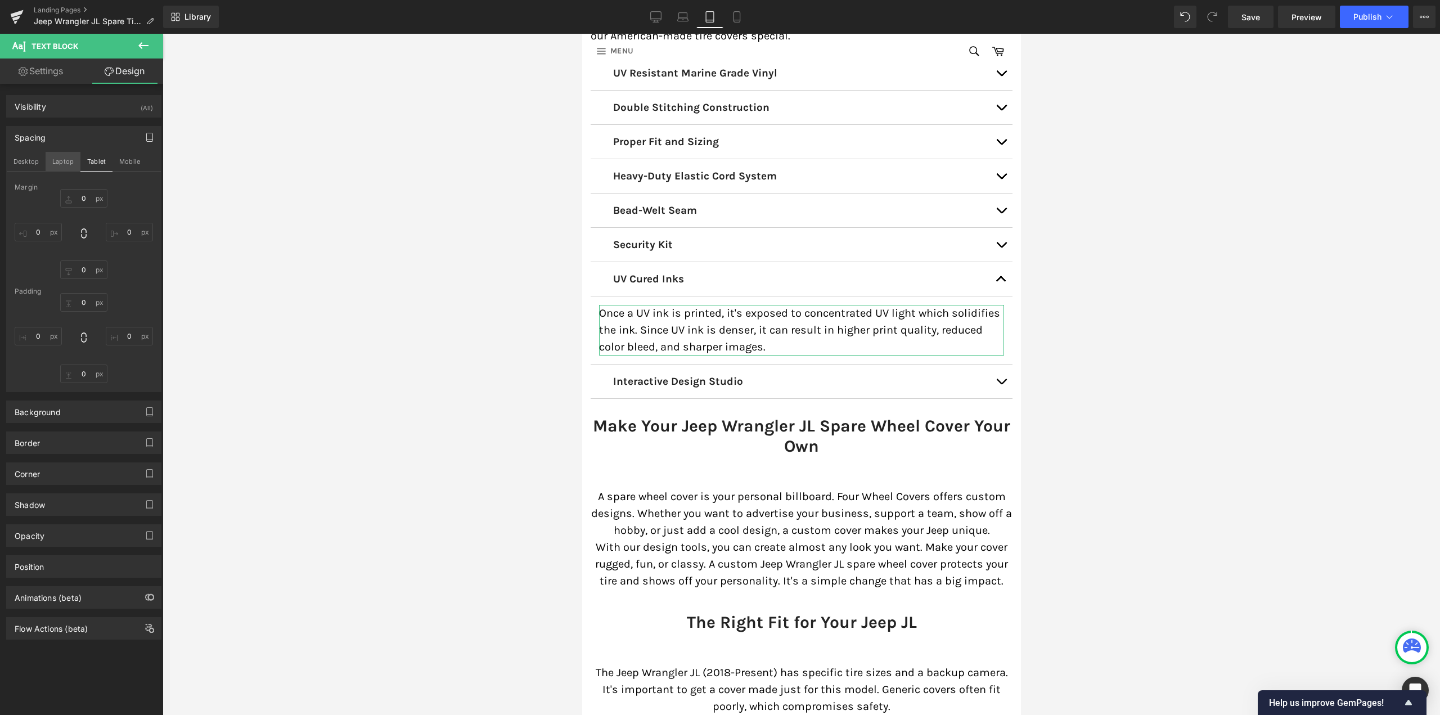
click at [56, 157] on button "Laptop" at bounding box center [63, 161] width 35 height 19
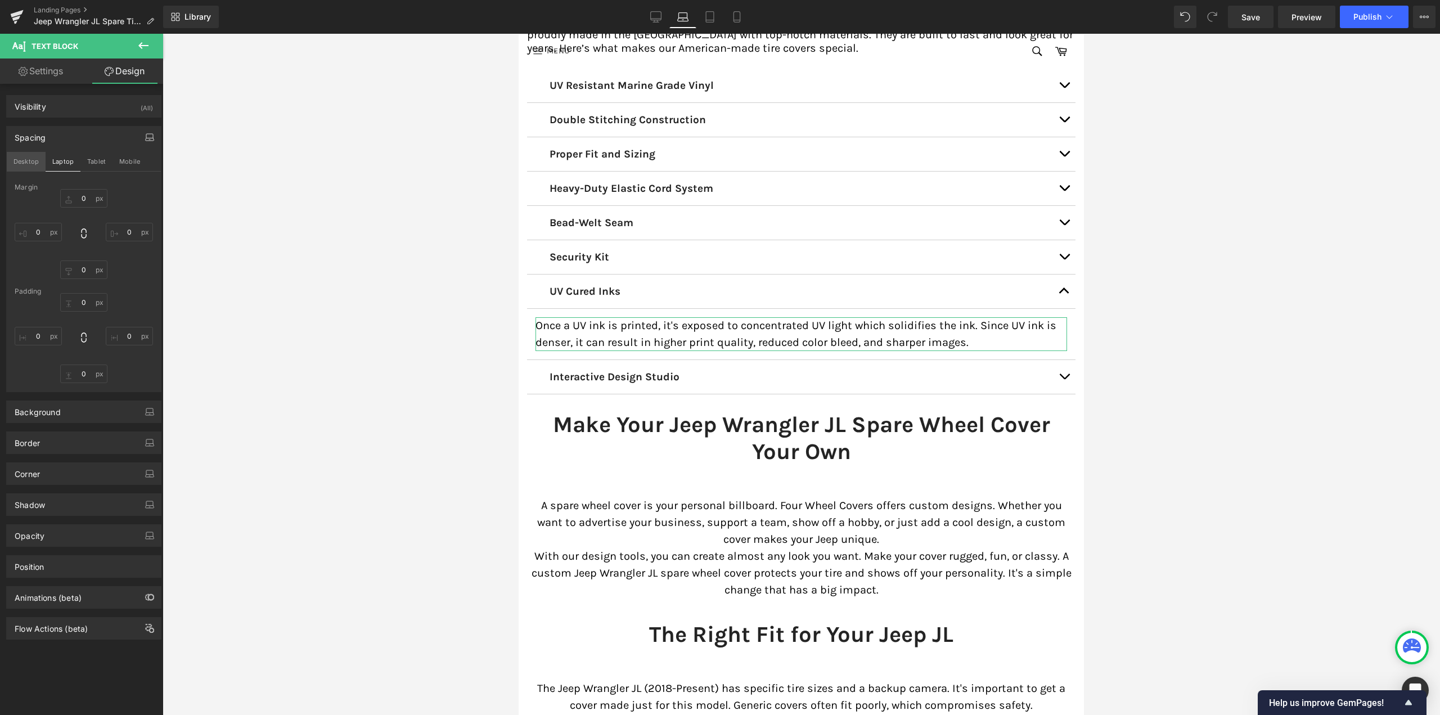
click at [21, 161] on button "Desktop" at bounding box center [26, 161] width 39 height 19
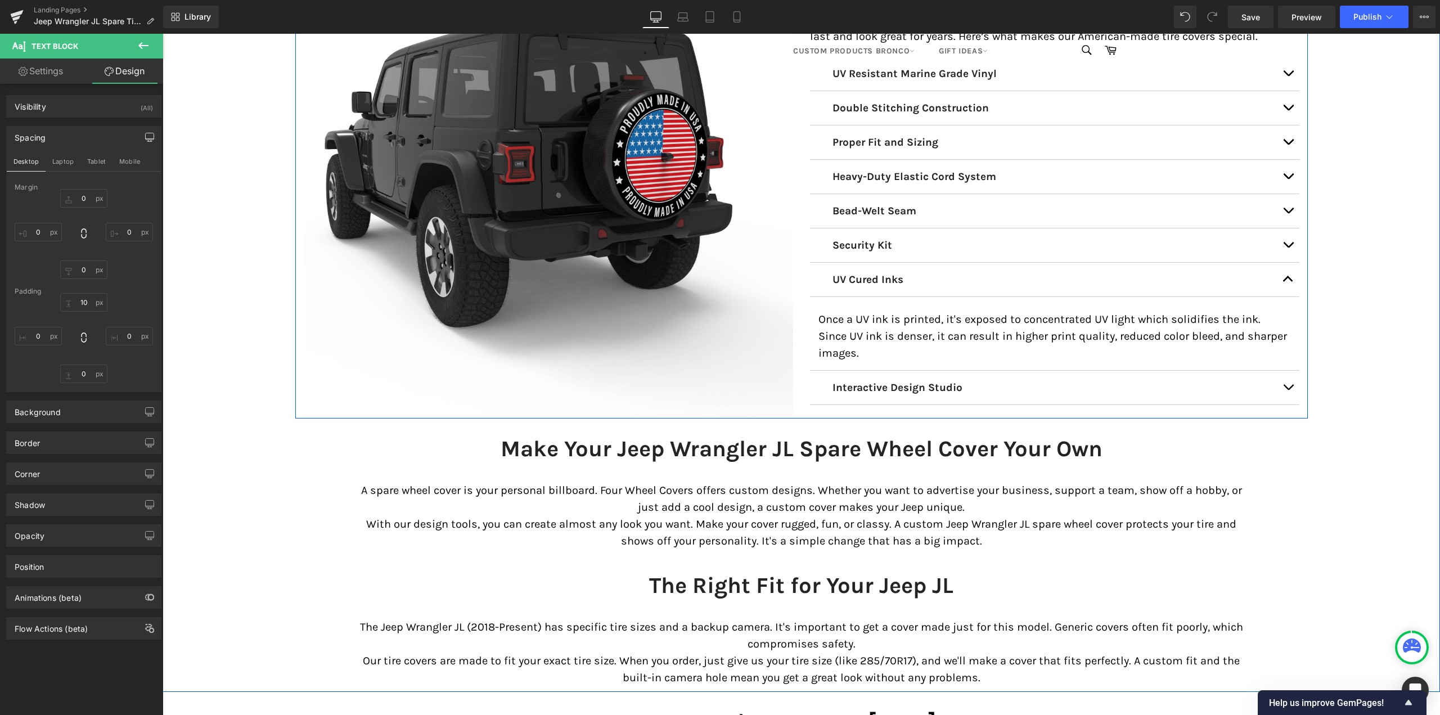
click at [1290, 282] on button "button" at bounding box center [1288, 280] width 23 height 34
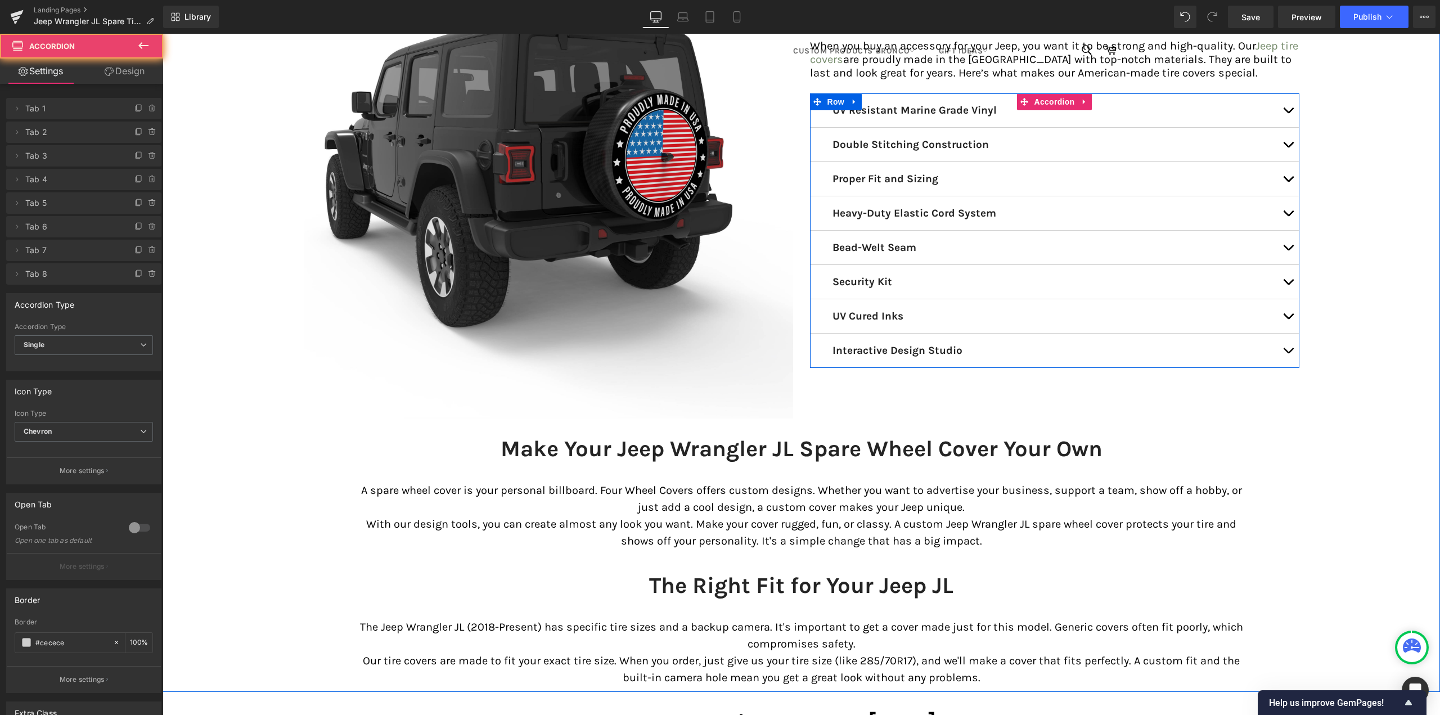
click at [1281, 352] on button "button" at bounding box center [1288, 351] width 23 height 34
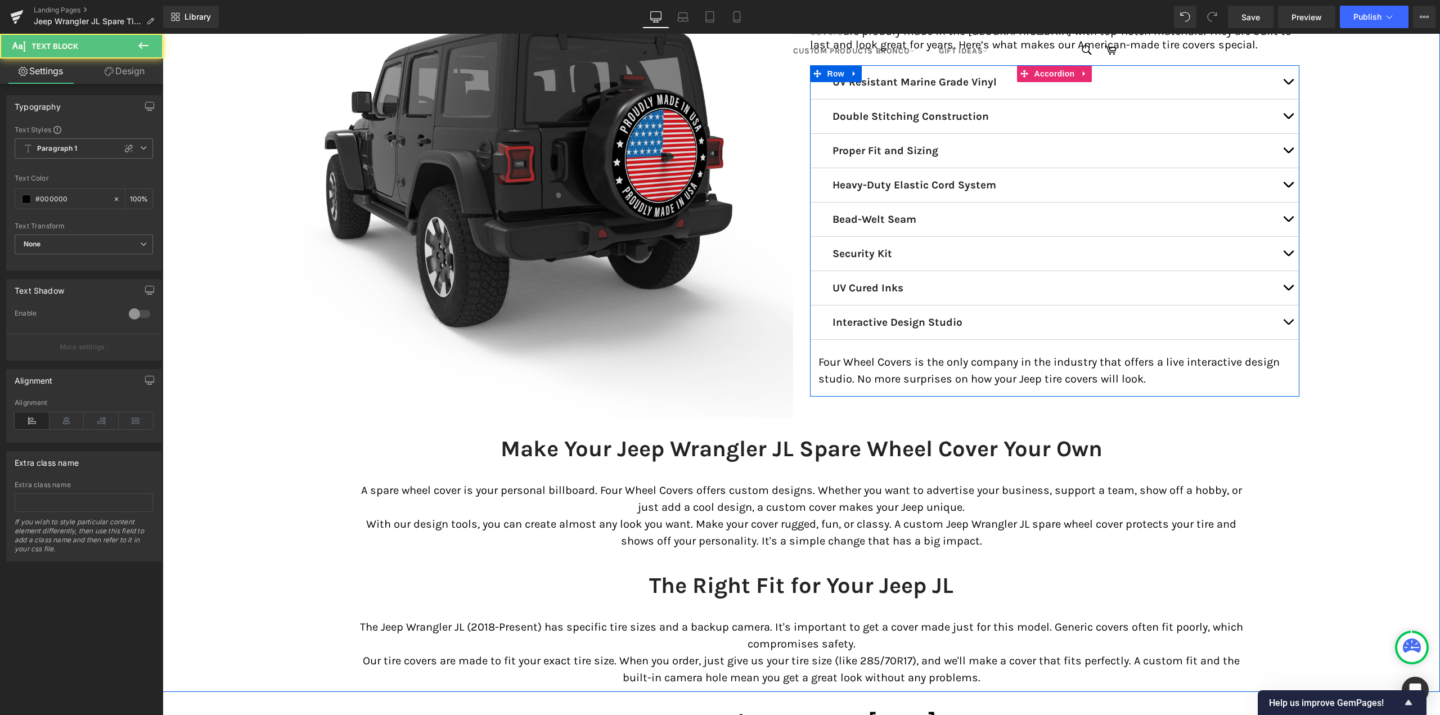
click at [878, 361] on p "Four Wheel Covers is the only company in the industry that offers a live intera…" at bounding box center [1054, 371] width 473 height 34
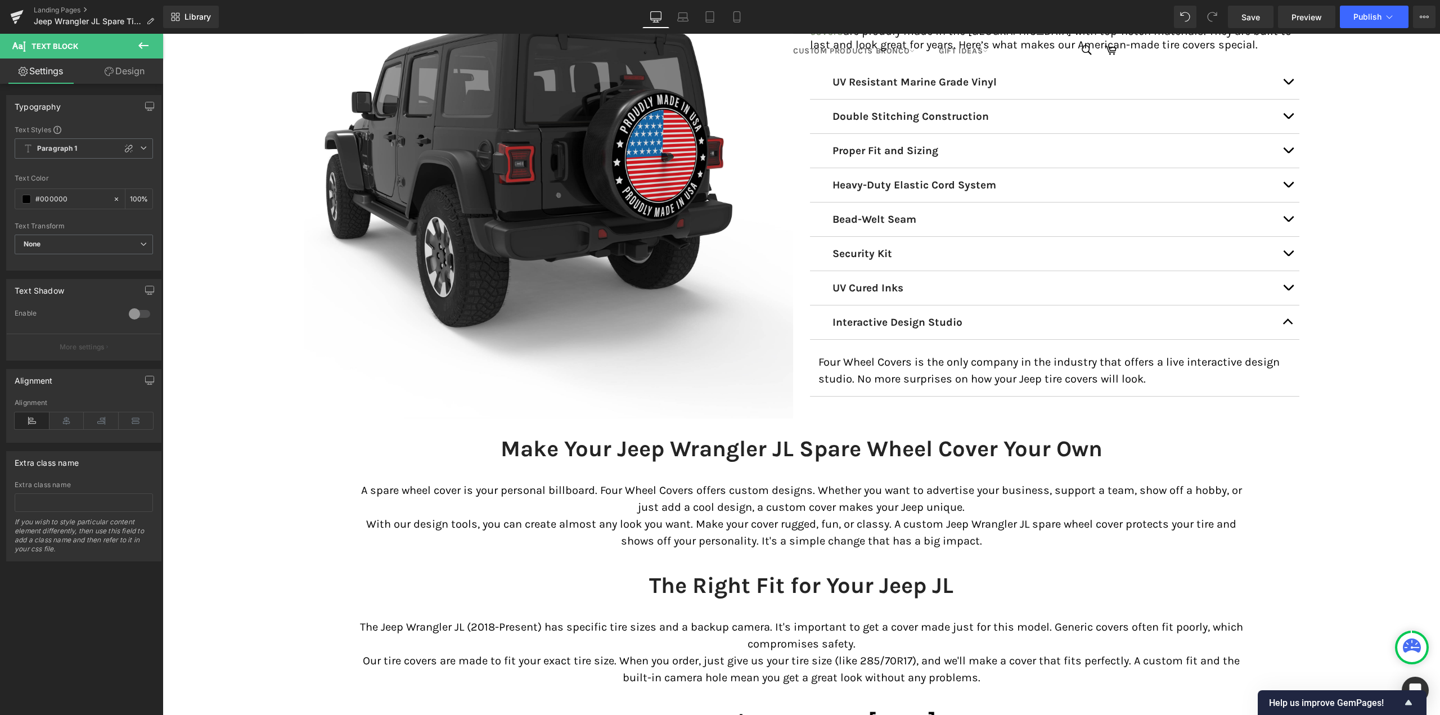
click at [146, 68] on link "Design" at bounding box center [125, 71] width 82 height 25
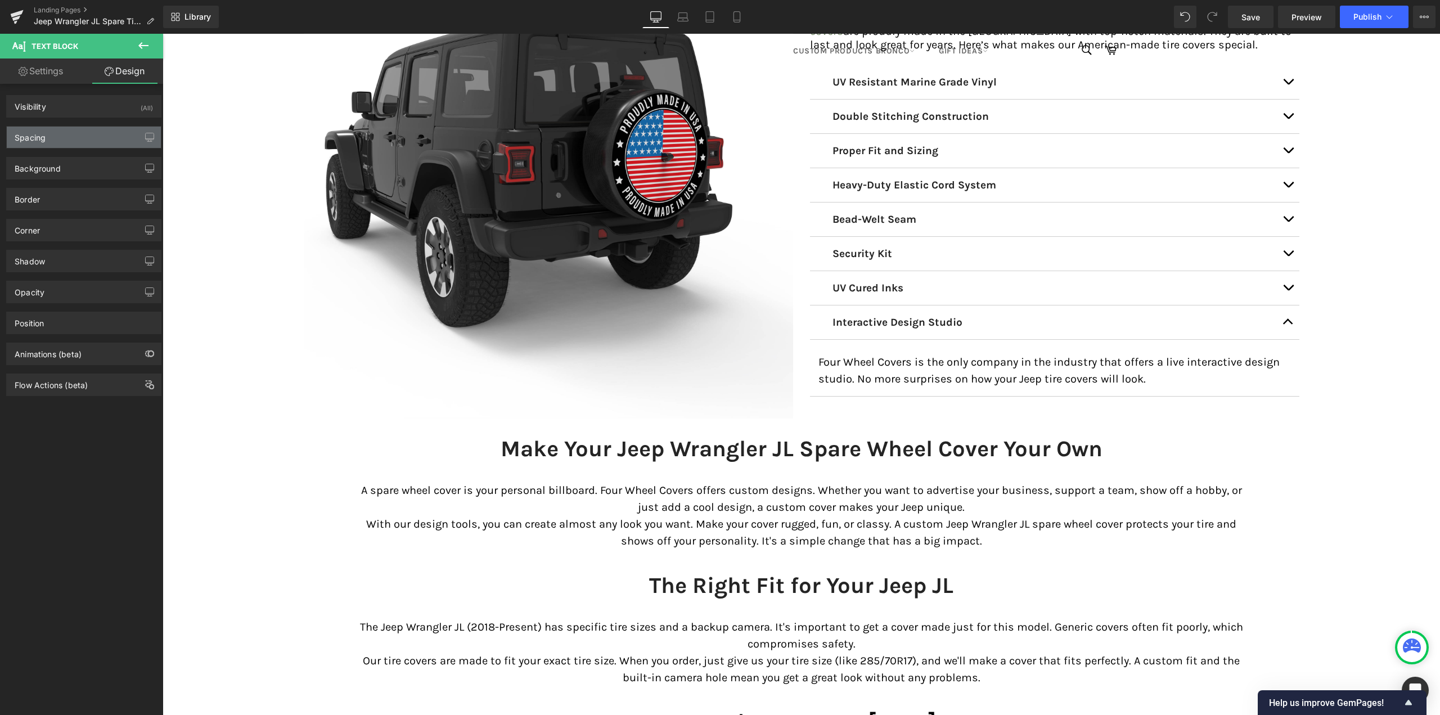
click at [50, 134] on div "Spacing" at bounding box center [84, 137] width 154 height 21
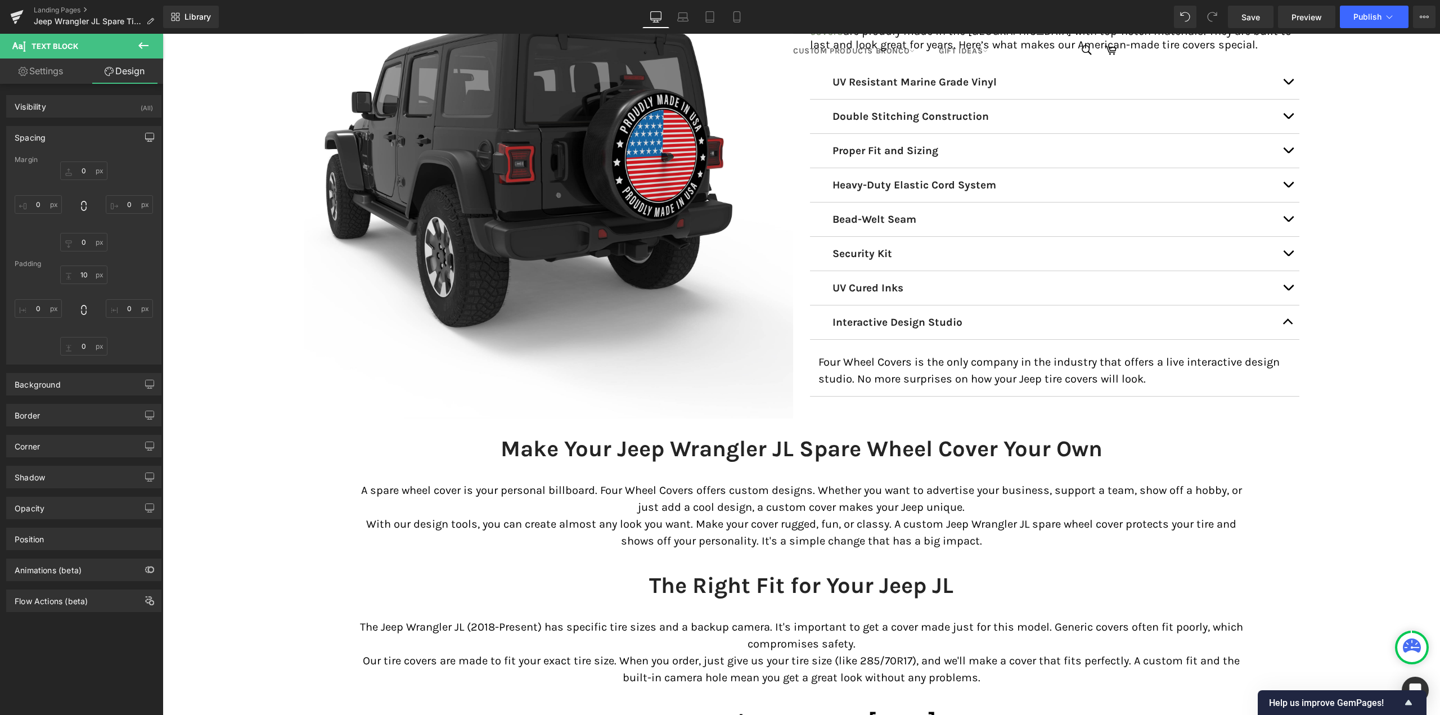
click at [145, 138] on icon "button" at bounding box center [149, 137] width 9 height 9
click at [62, 160] on button "Laptop" at bounding box center [63, 161] width 35 height 19
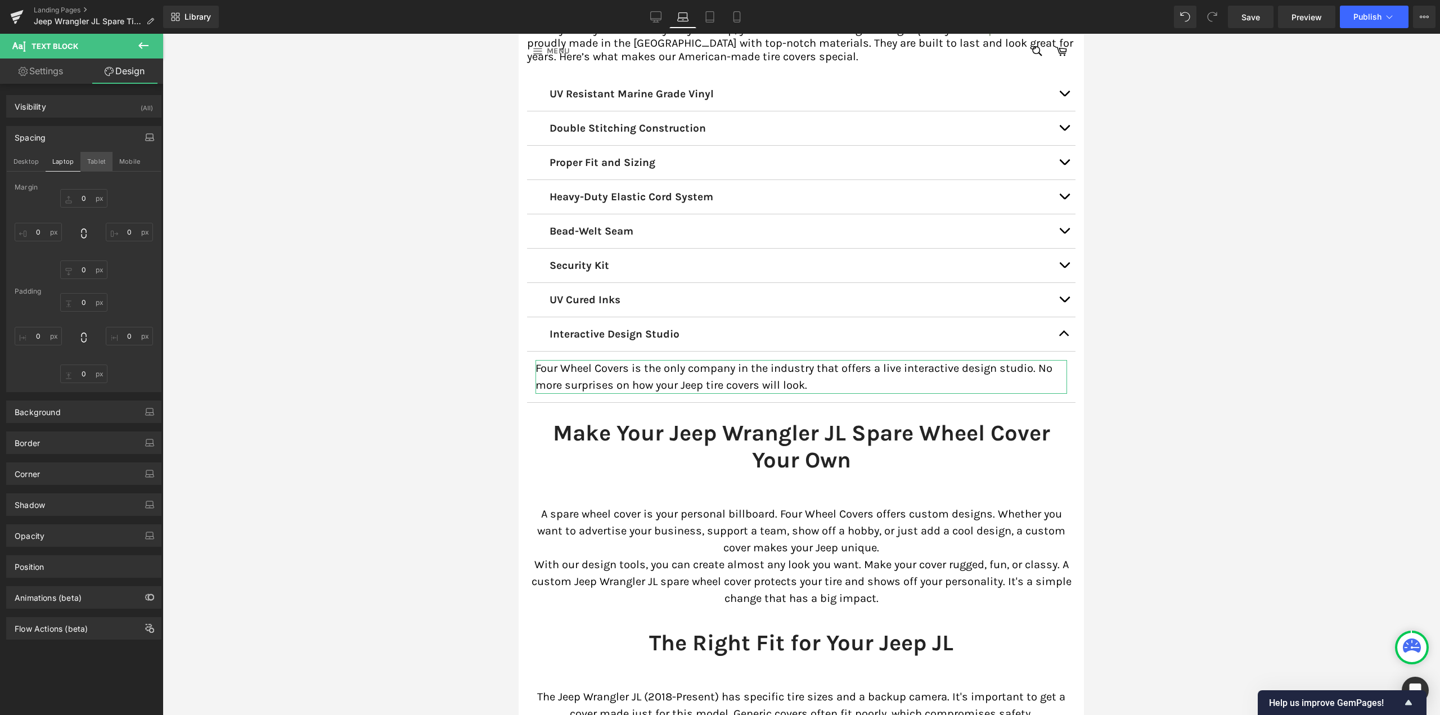
click at [106, 159] on button "Tablet" at bounding box center [96, 161] width 32 height 19
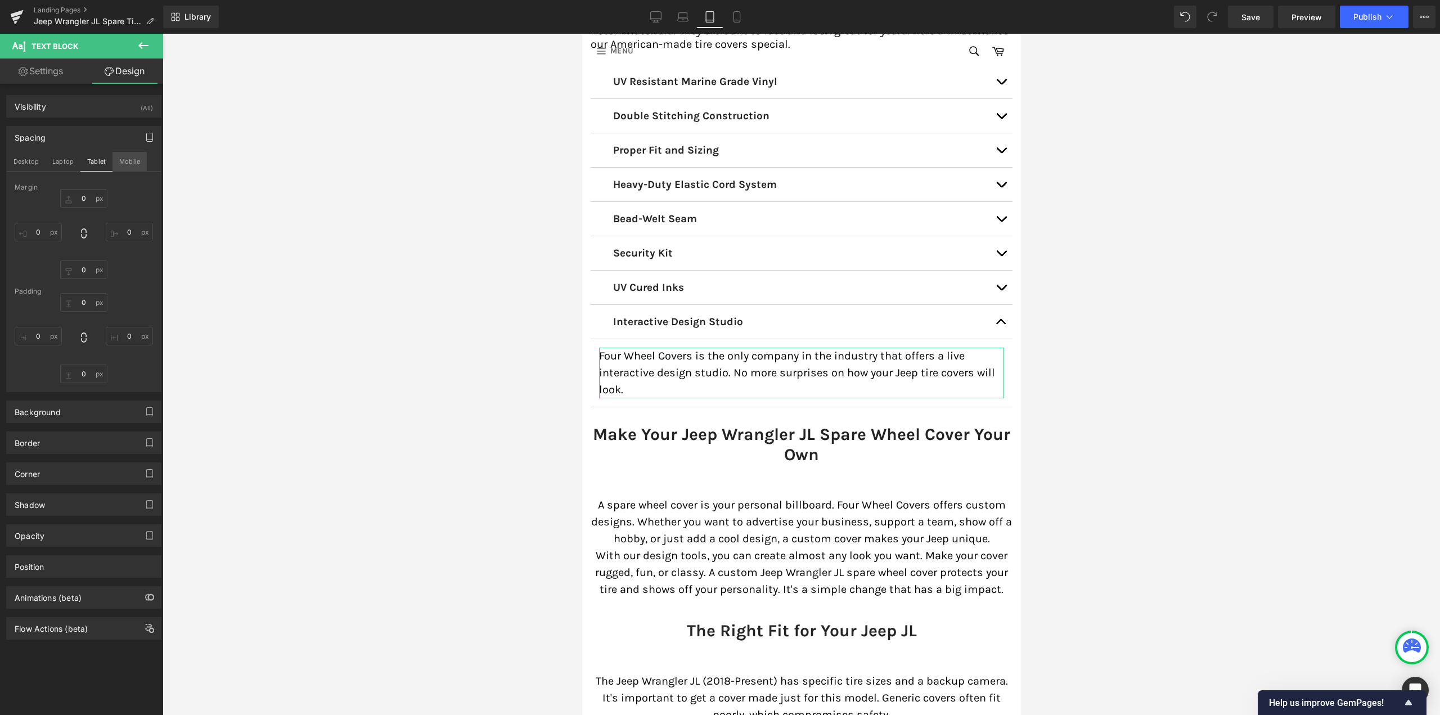
click at [130, 163] on button "Mobile" at bounding box center [130, 161] width 34 height 19
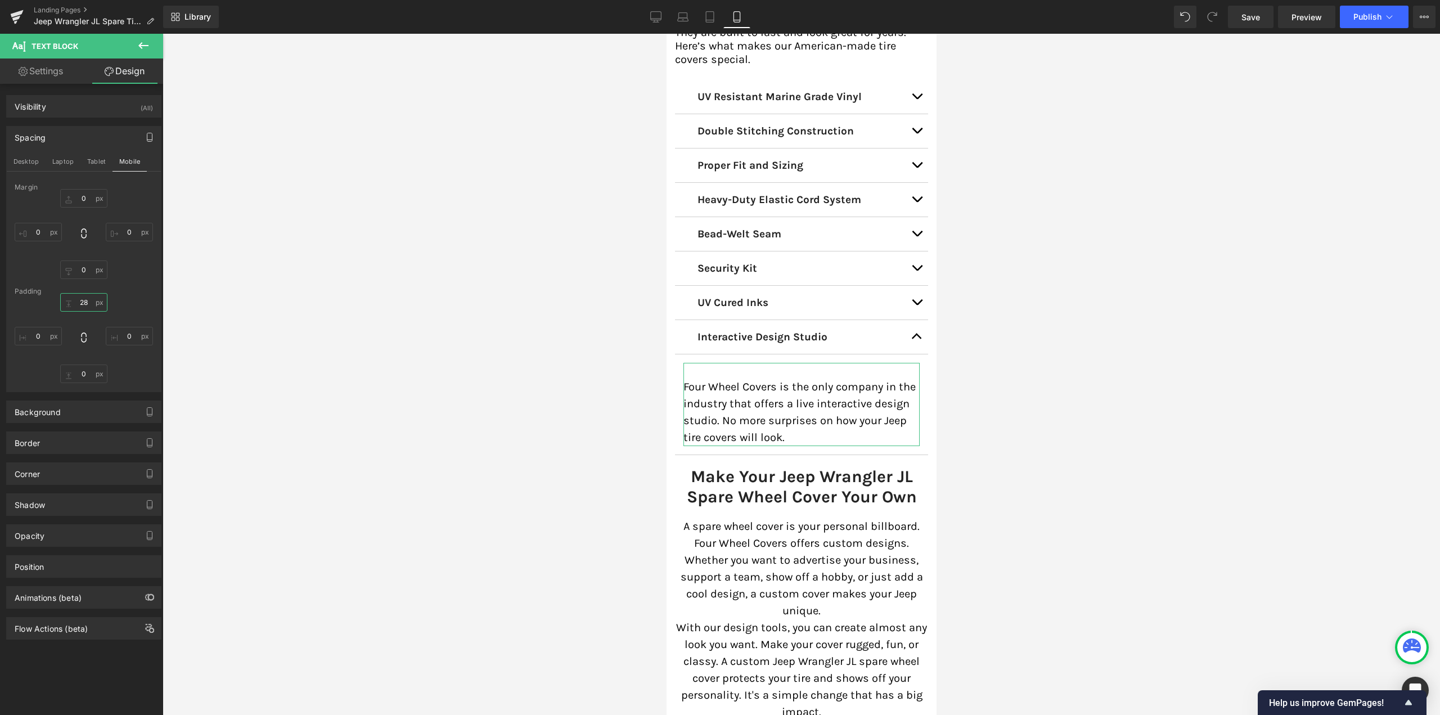
click at [82, 304] on input "10" at bounding box center [83, 302] width 47 height 19
type input "0"
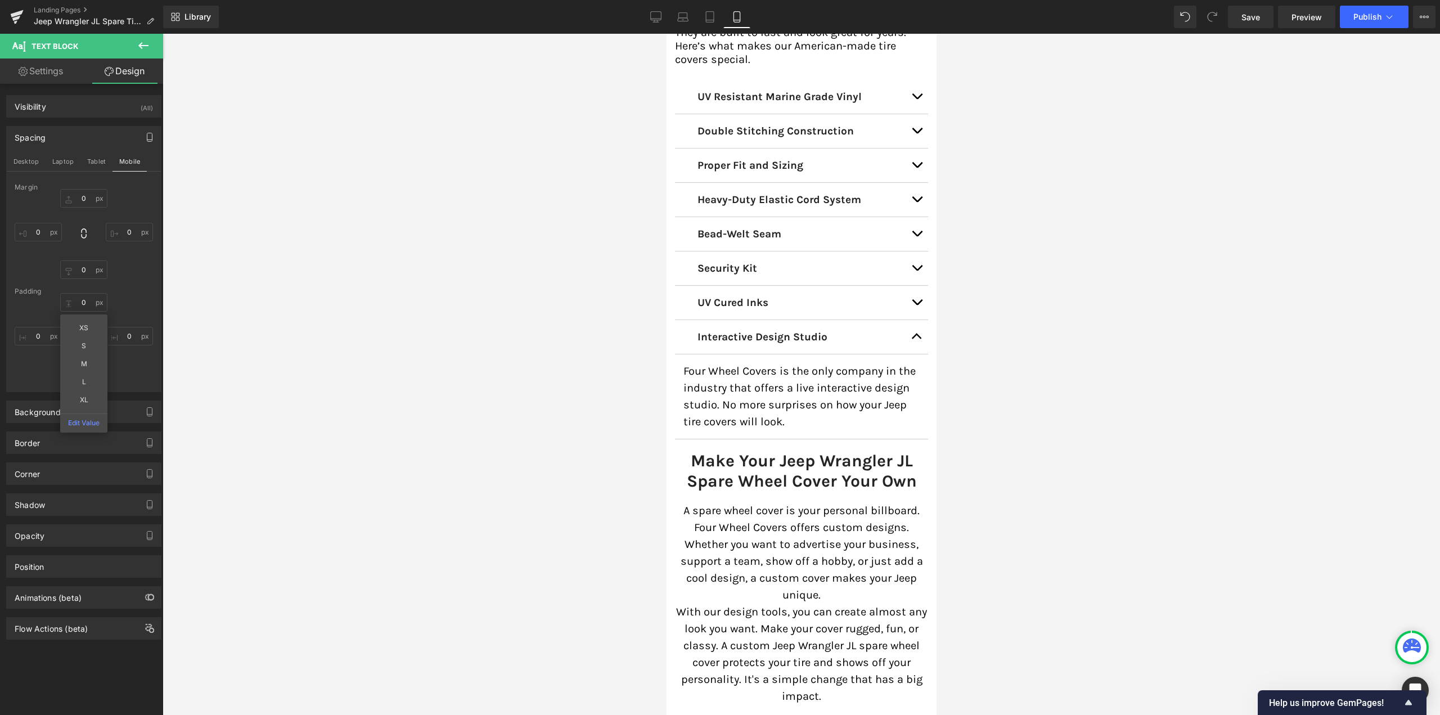
click at [417, 297] on div at bounding box center [801, 374] width 1277 height 681
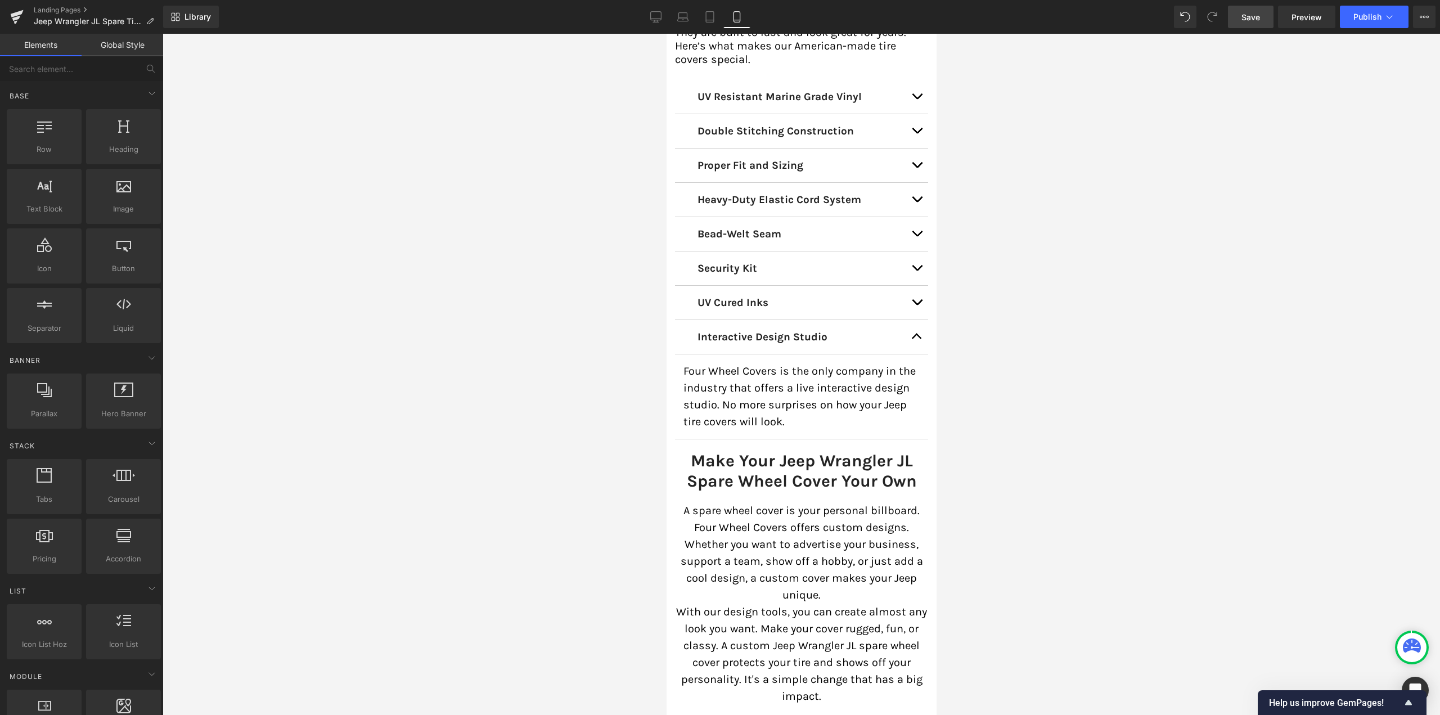
click at [1256, 16] on span "Save" at bounding box center [1250, 17] width 19 height 12
click at [704, 12] on icon at bounding box center [709, 16] width 11 height 11
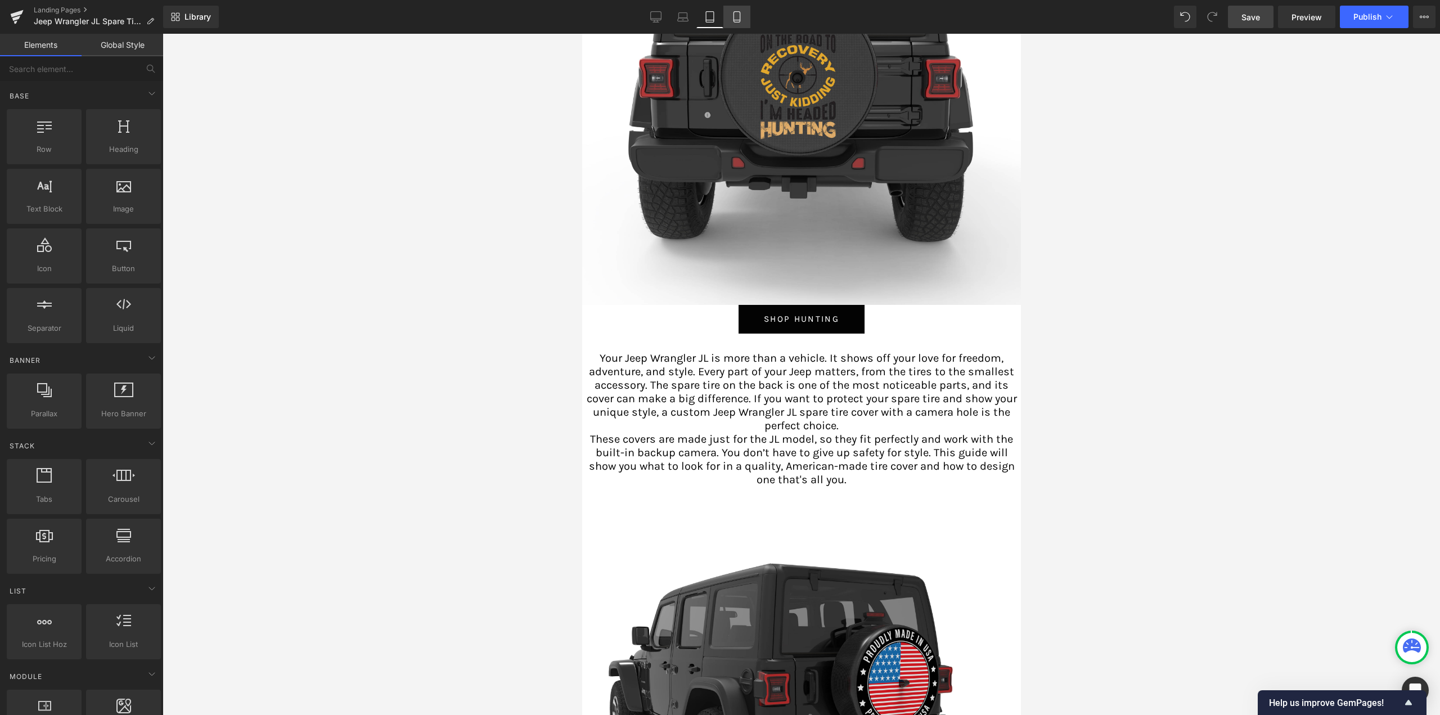
click at [740, 24] on link "Mobile" at bounding box center [736, 17] width 27 height 23
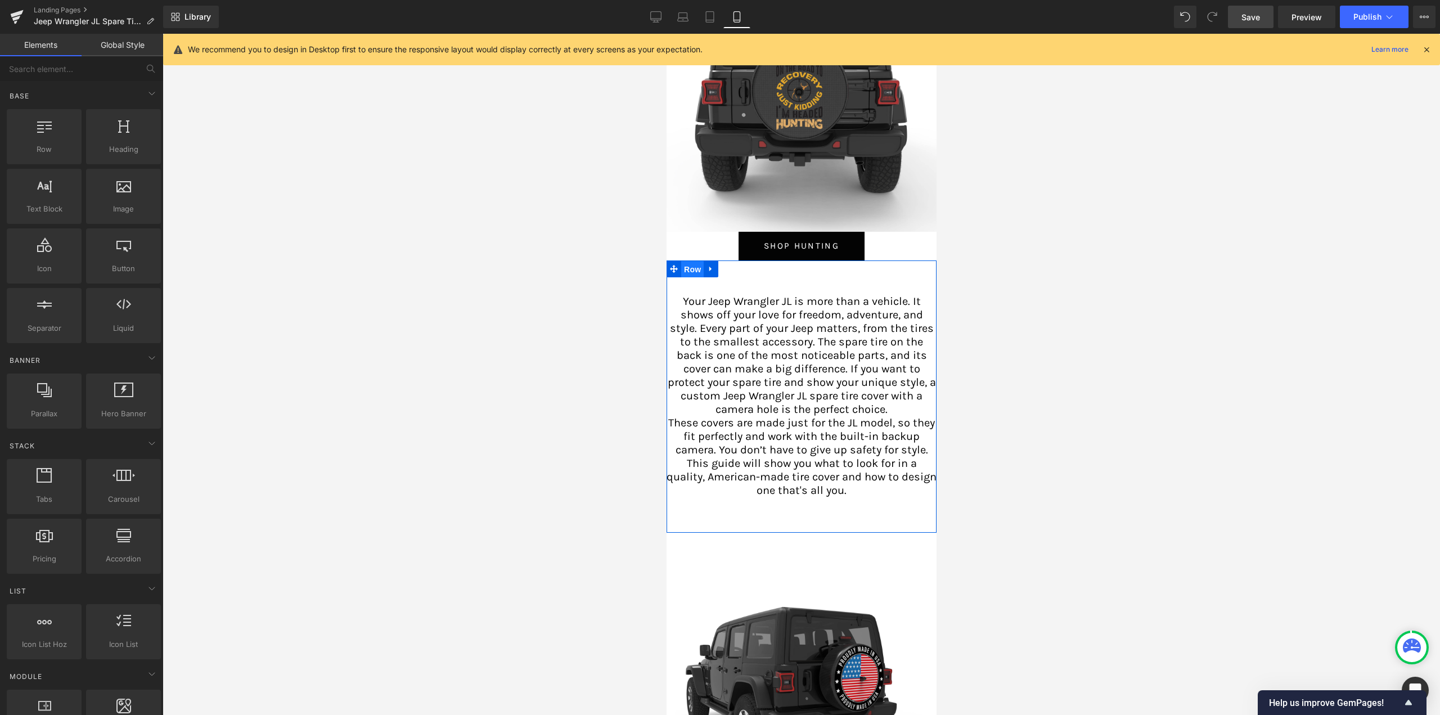
click at [689, 269] on span "Row" at bounding box center [692, 269] width 23 height 17
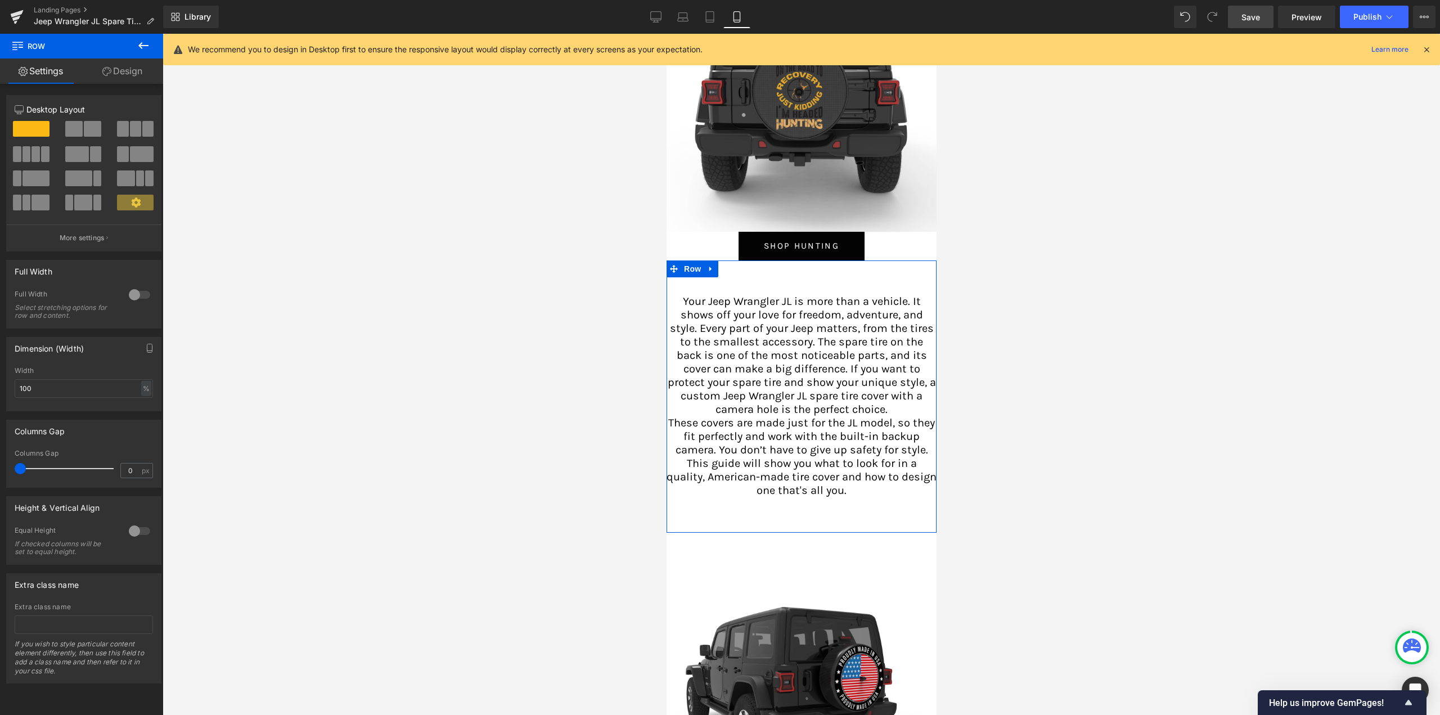
click at [132, 75] on link "Design" at bounding box center [123, 71] width 82 height 25
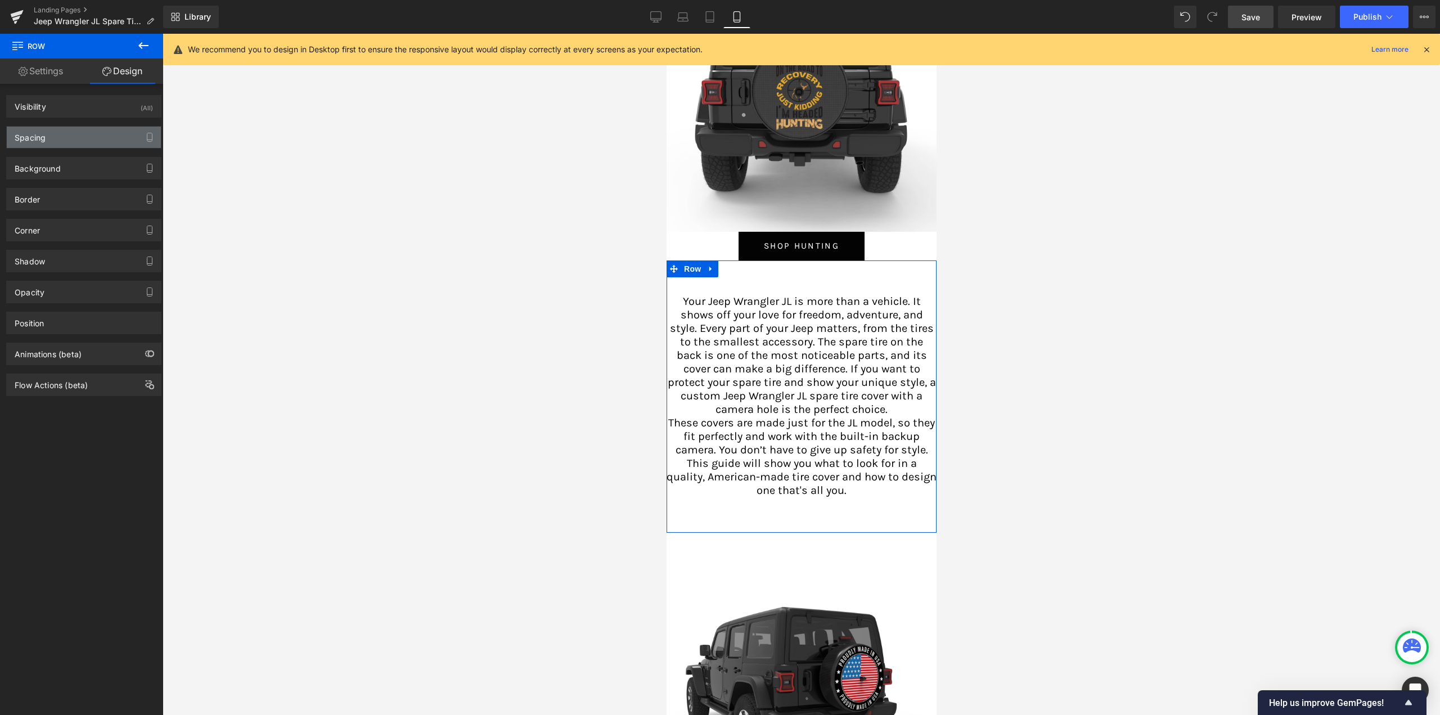
click at [58, 137] on div "Spacing" at bounding box center [84, 137] width 154 height 21
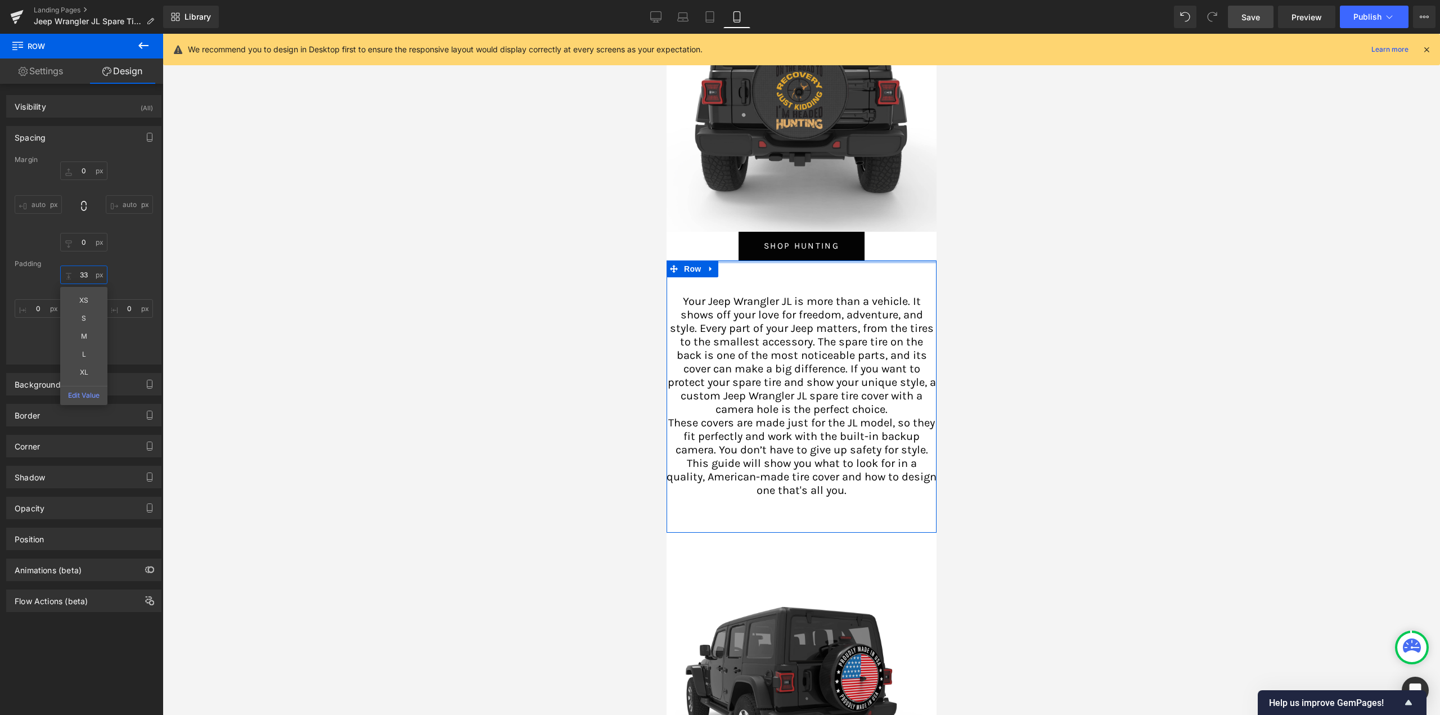
click at [84, 271] on input "33" at bounding box center [83, 275] width 47 height 19
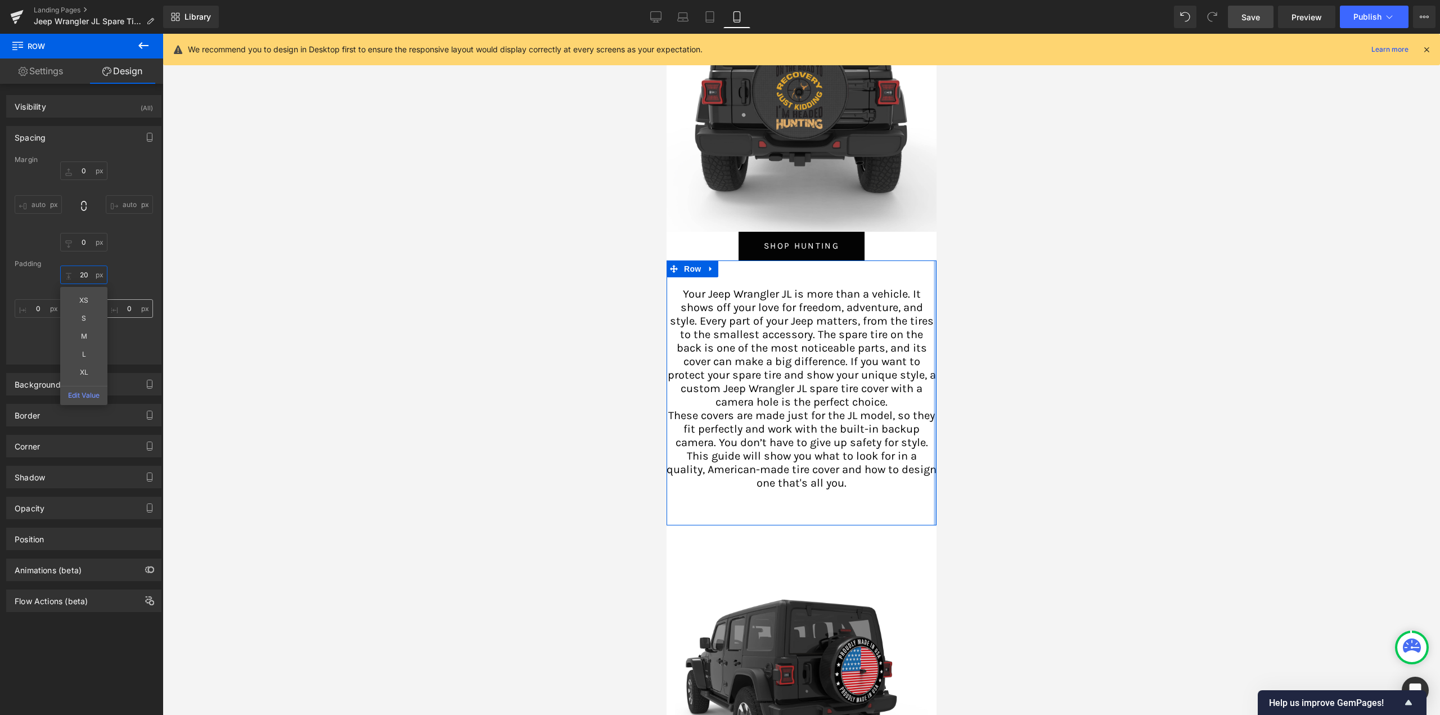
type input "20"
click at [119, 308] on input "0" at bounding box center [129, 308] width 47 height 19
click at [80, 345] on input "63" at bounding box center [83, 346] width 47 height 19
type input "20"
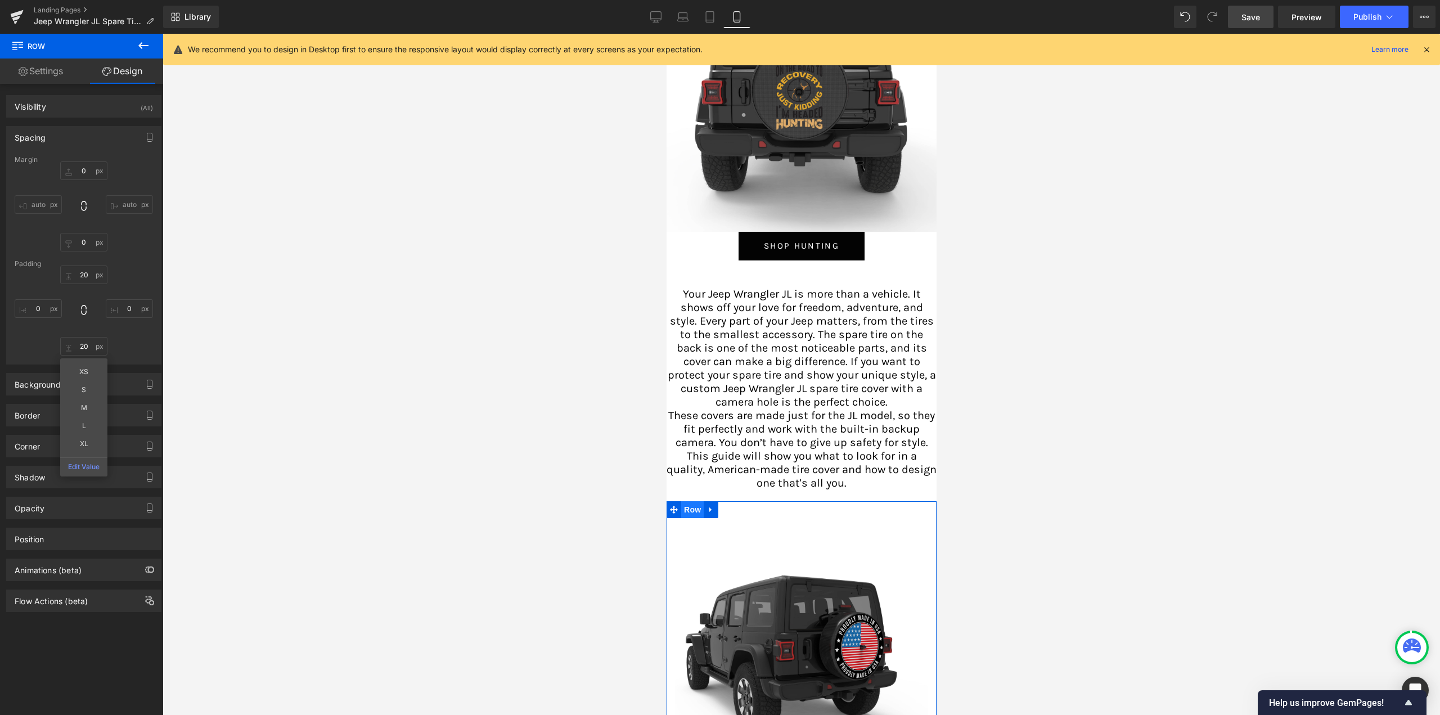
click at [683, 507] on span "Row" at bounding box center [692, 509] width 23 height 17
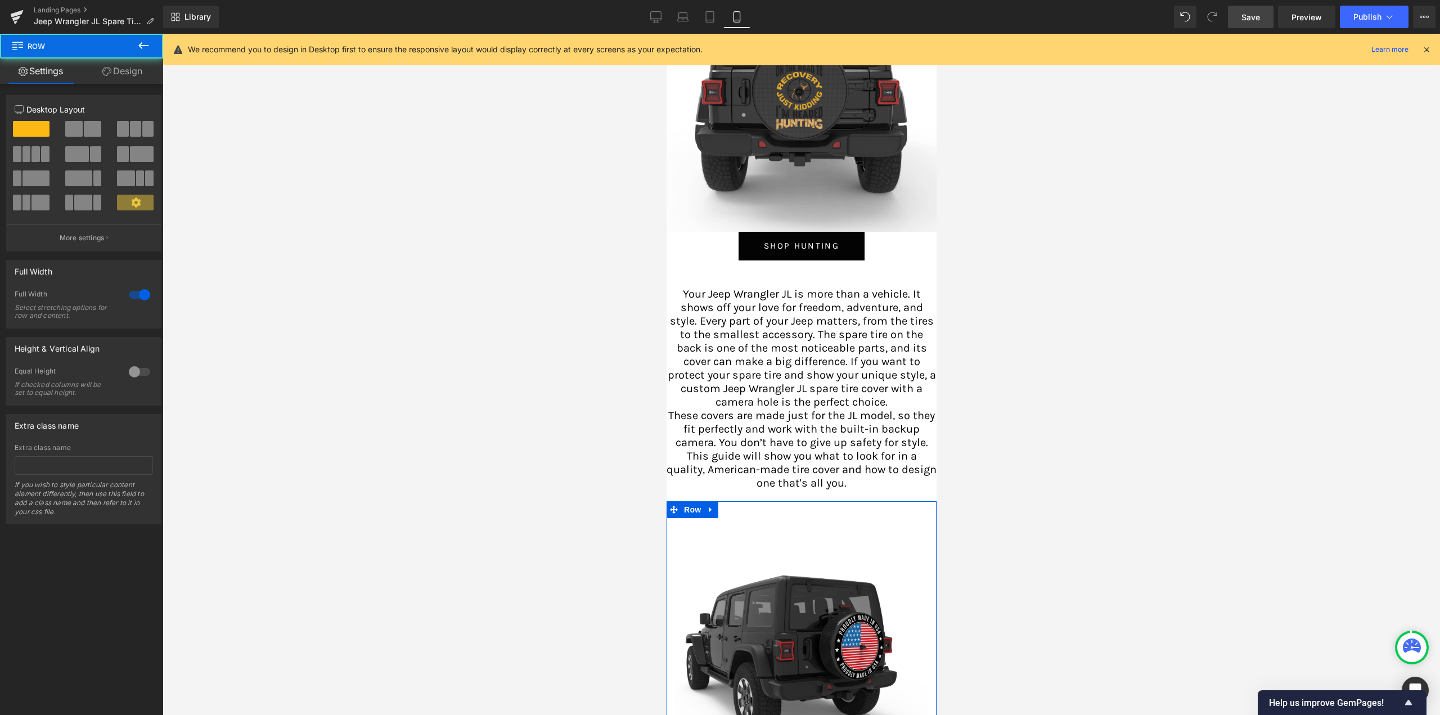
click at [140, 82] on link "Design" at bounding box center [123, 71] width 82 height 25
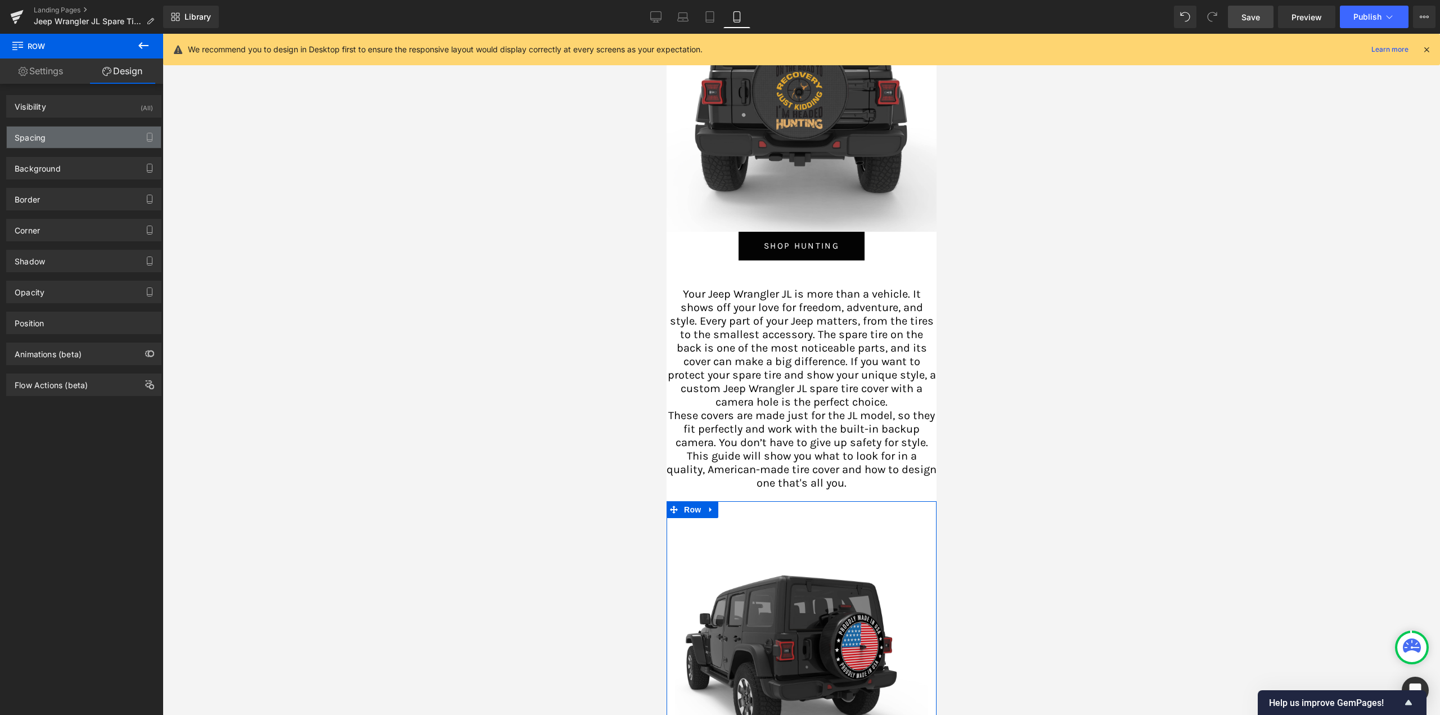
click at [52, 135] on div "Spacing" at bounding box center [84, 137] width 154 height 21
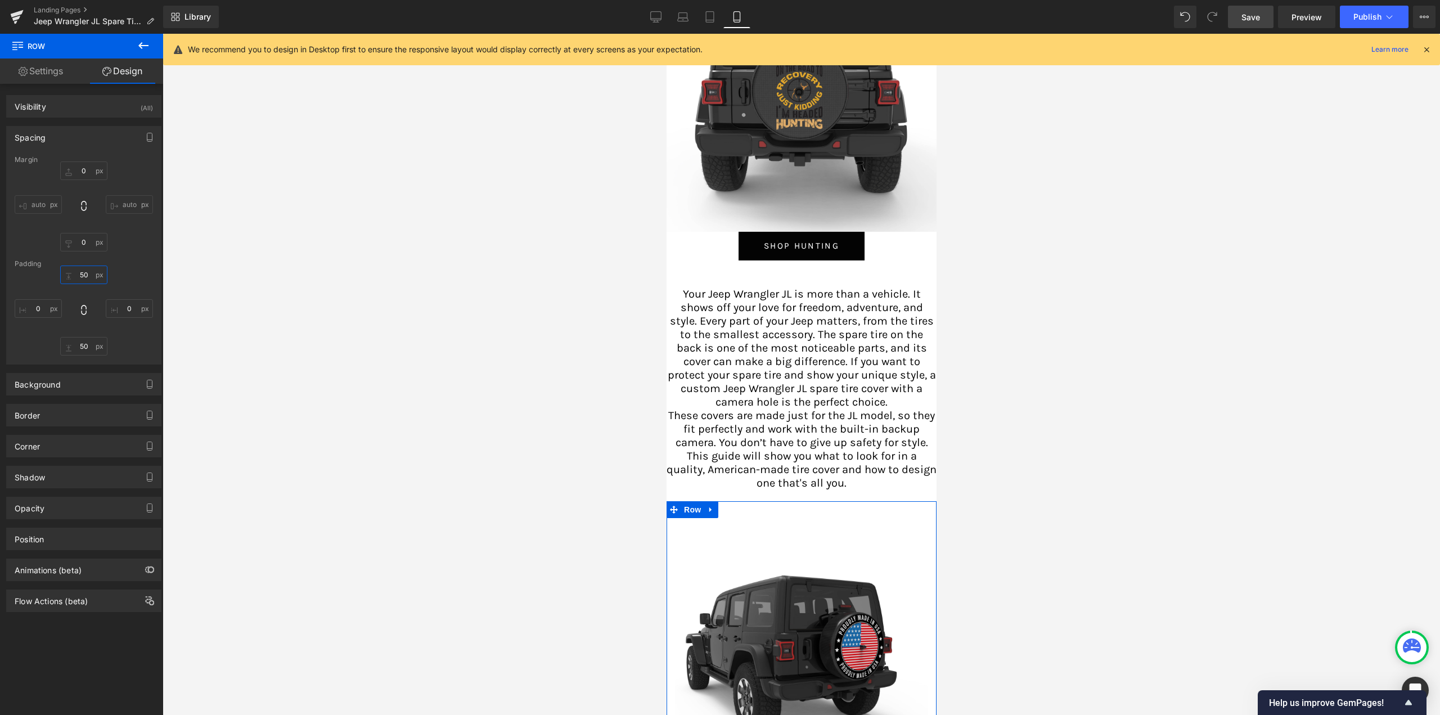
click at [82, 275] on input "text" at bounding box center [83, 275] width 47 height 19
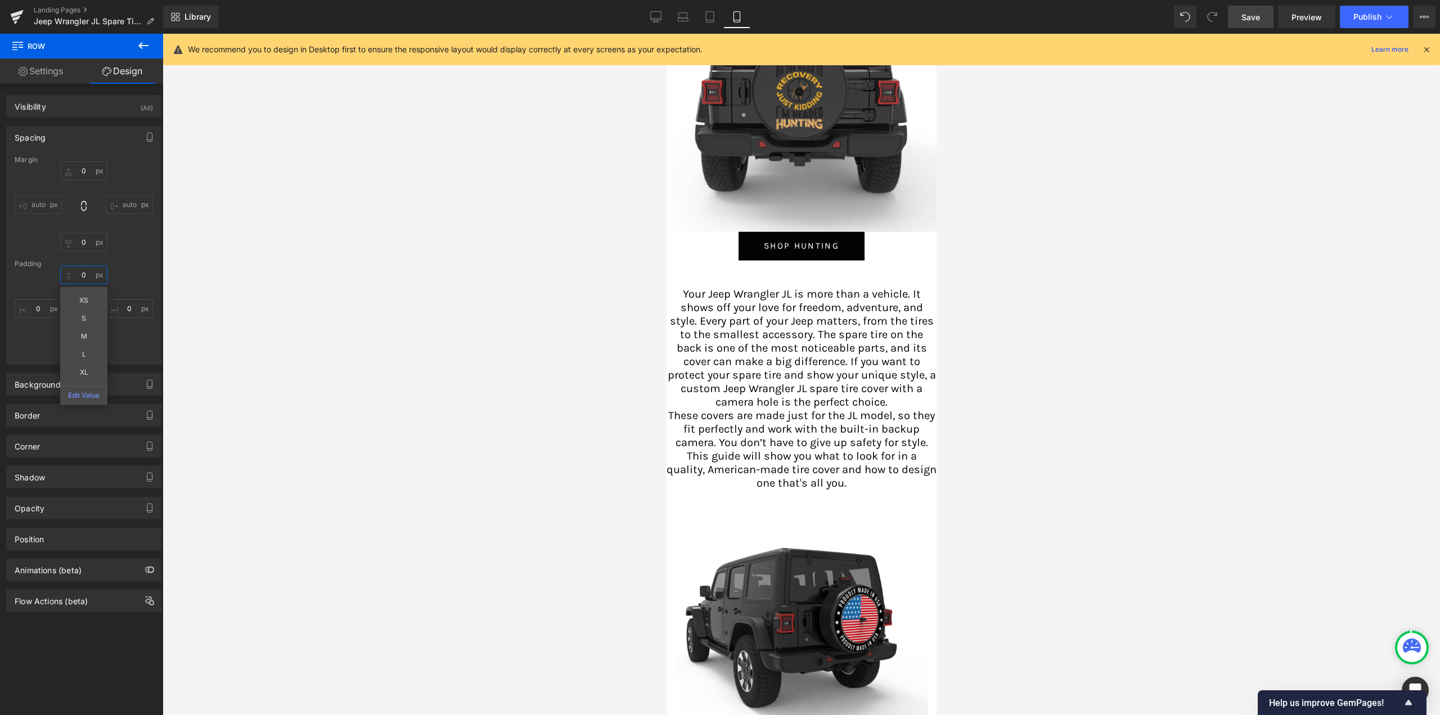
type input "1"
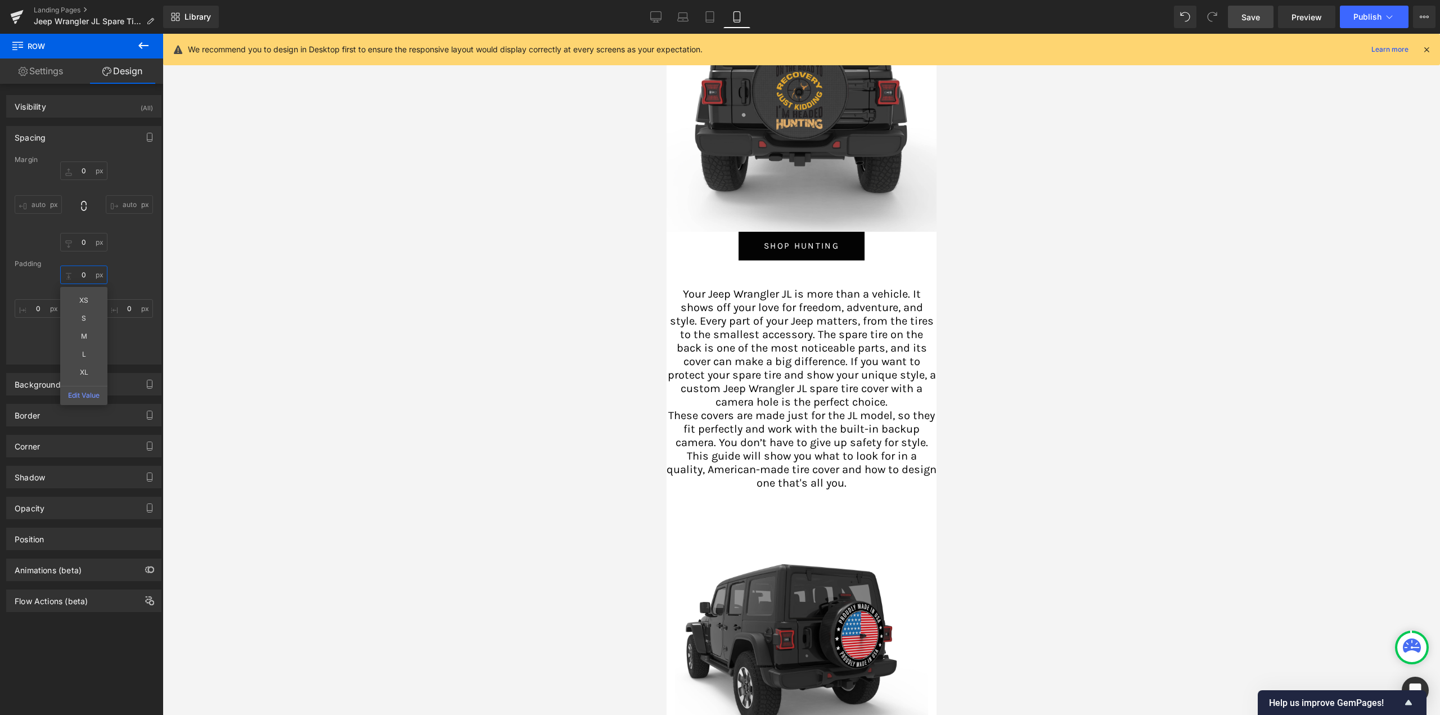
type input "0"
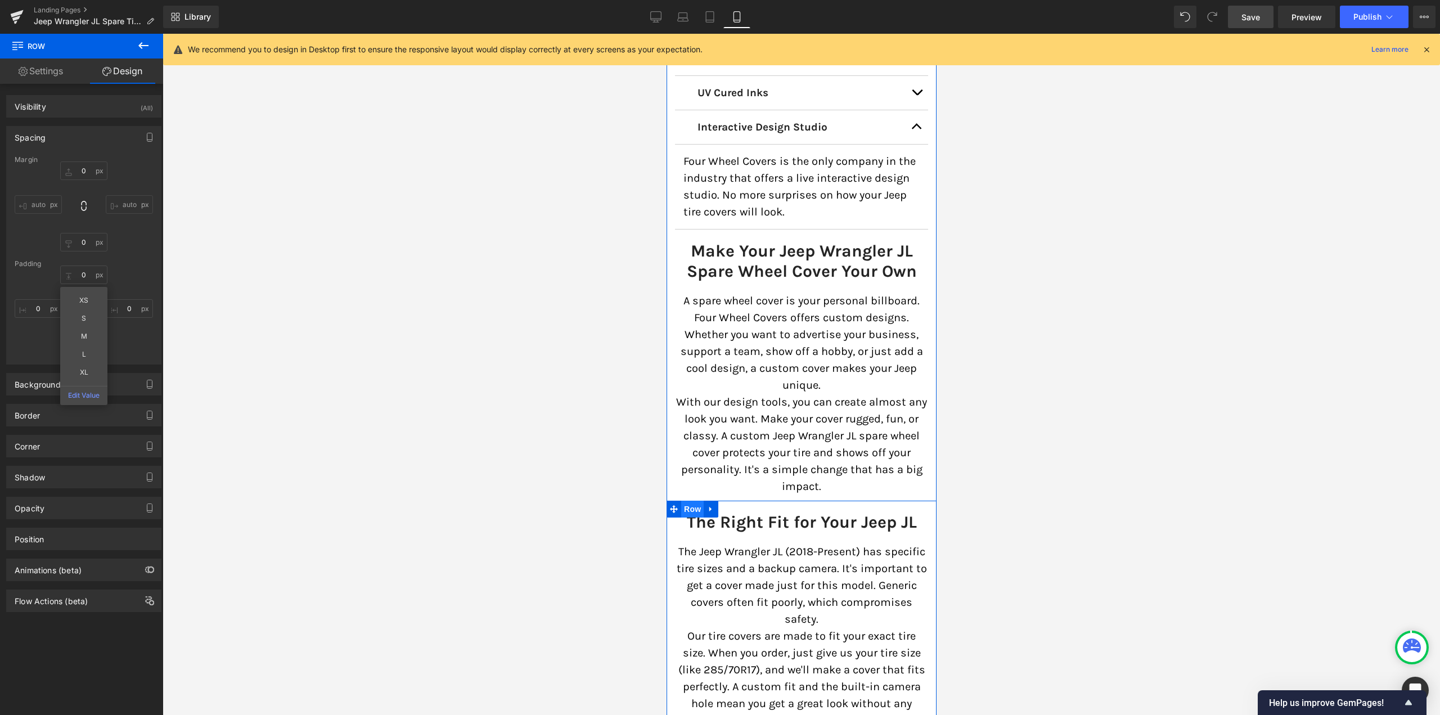
click at [685, 501] on span "Row" at bounding box center [692, 509] width 23 height 17
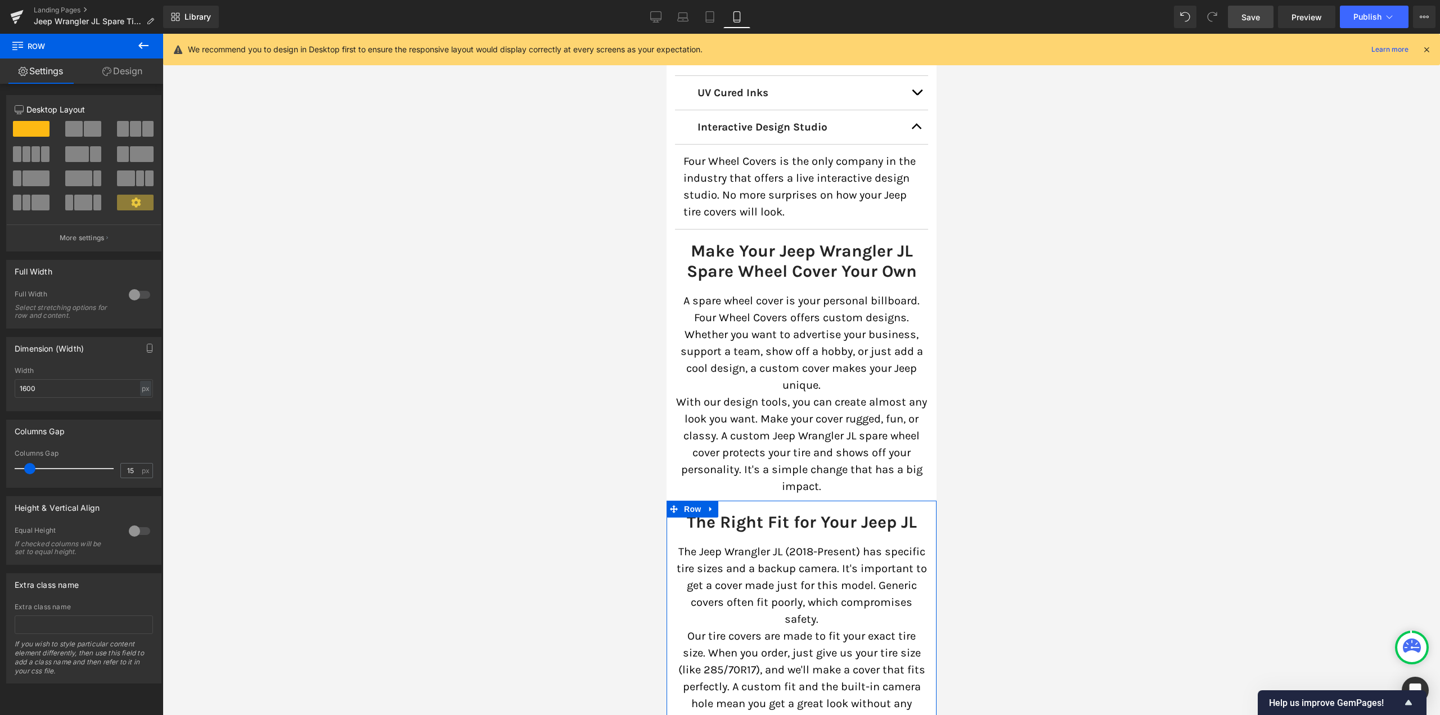
click at [124, 78] on link "Design" at bounding box center [123, 71] width 82 height 25
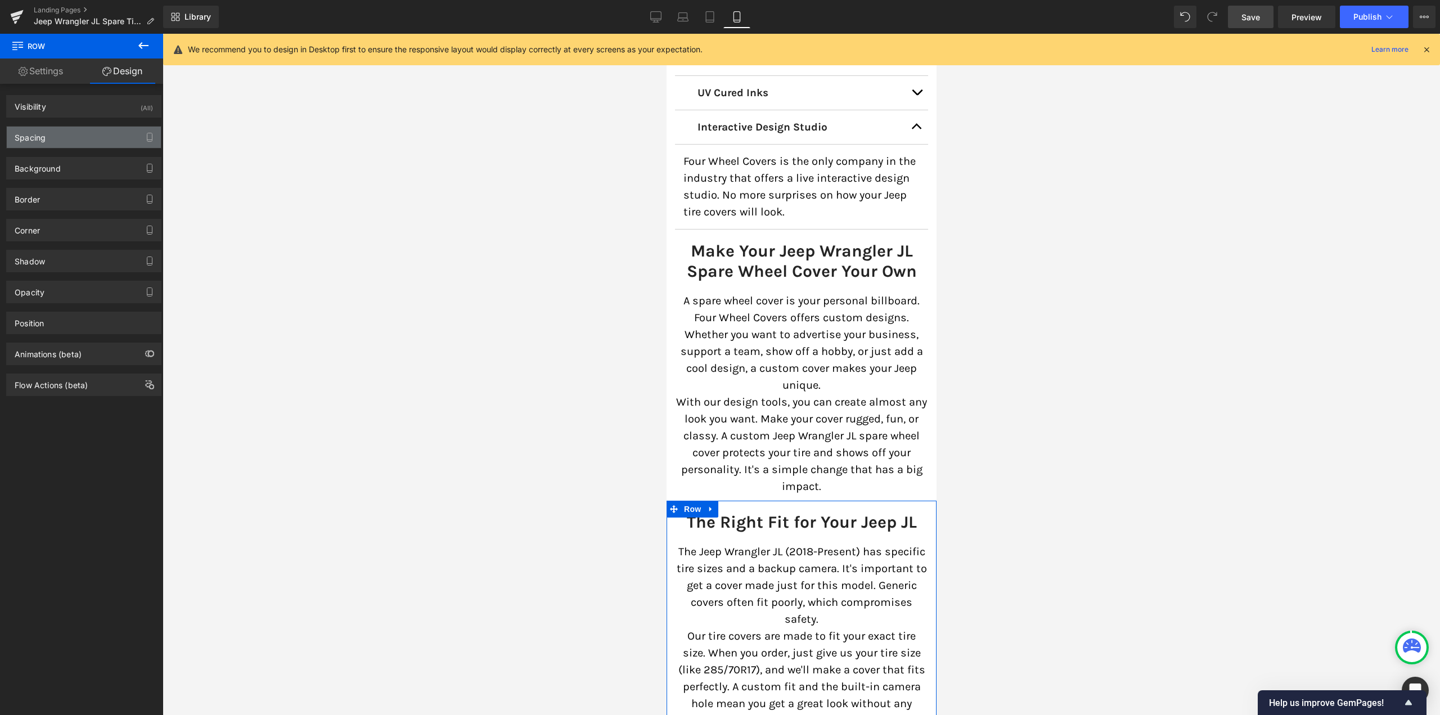
click at [51, 134] on div "Spacing" at bounding box center [84, 137] width 154 height 21
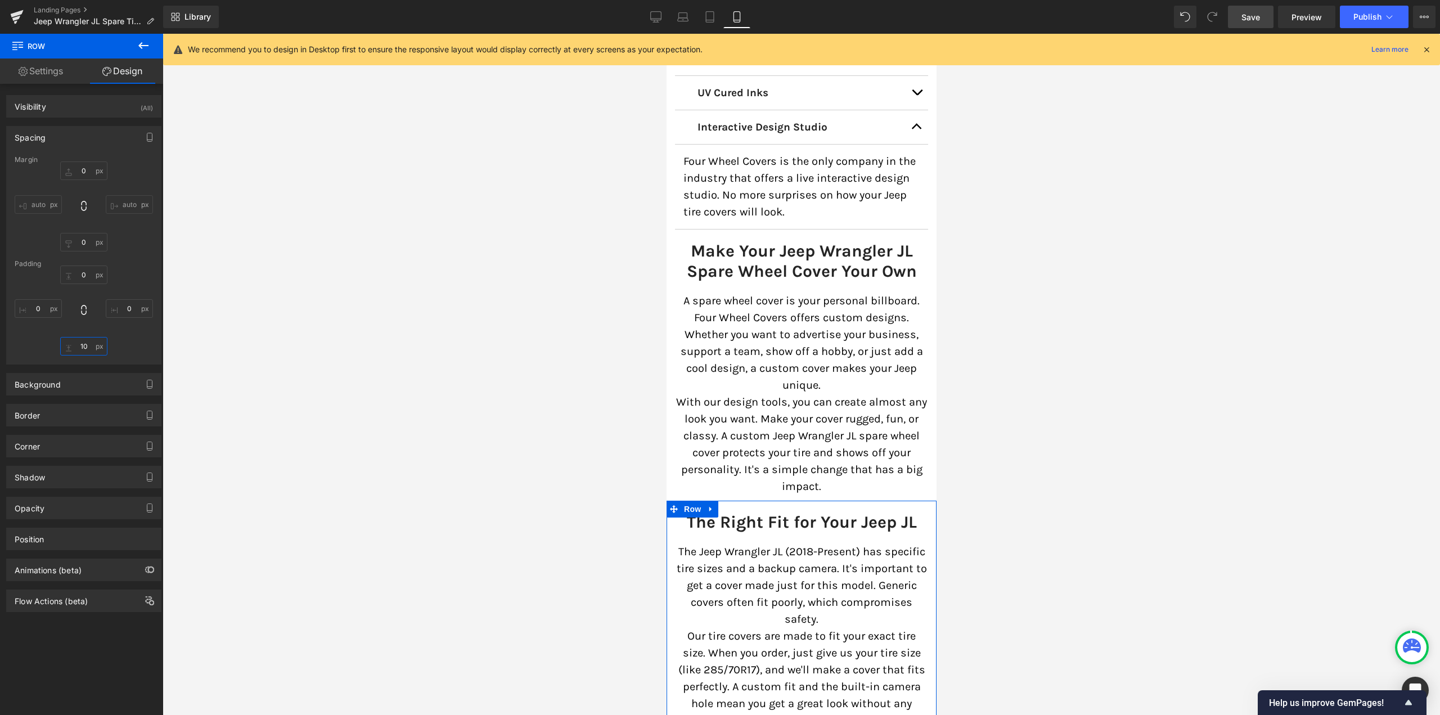
click at [84, 342] on input "10" at bounding box center [83, 346] width 47 height 19
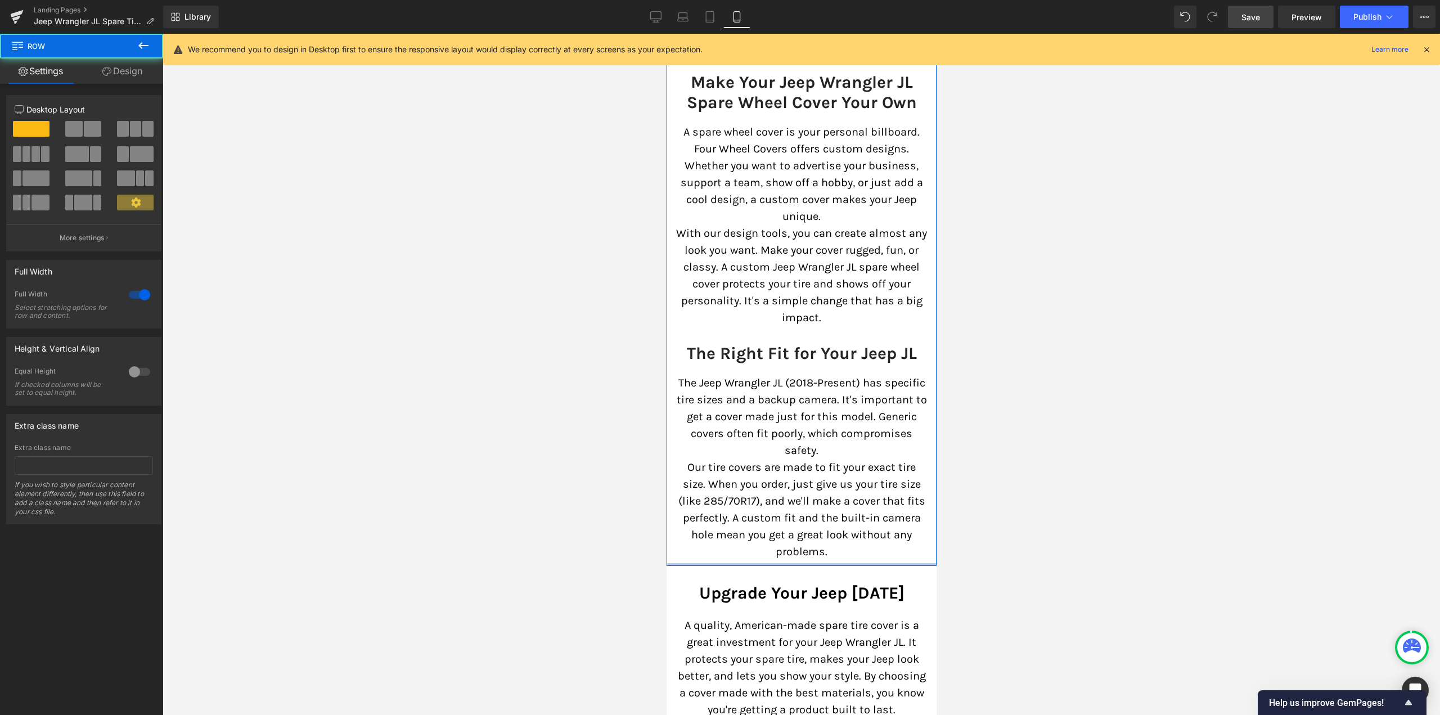
drag, startPoint x: 745, startPoint y: 574, endPoint x: 747, endPoint y: 539, distance: 34.4
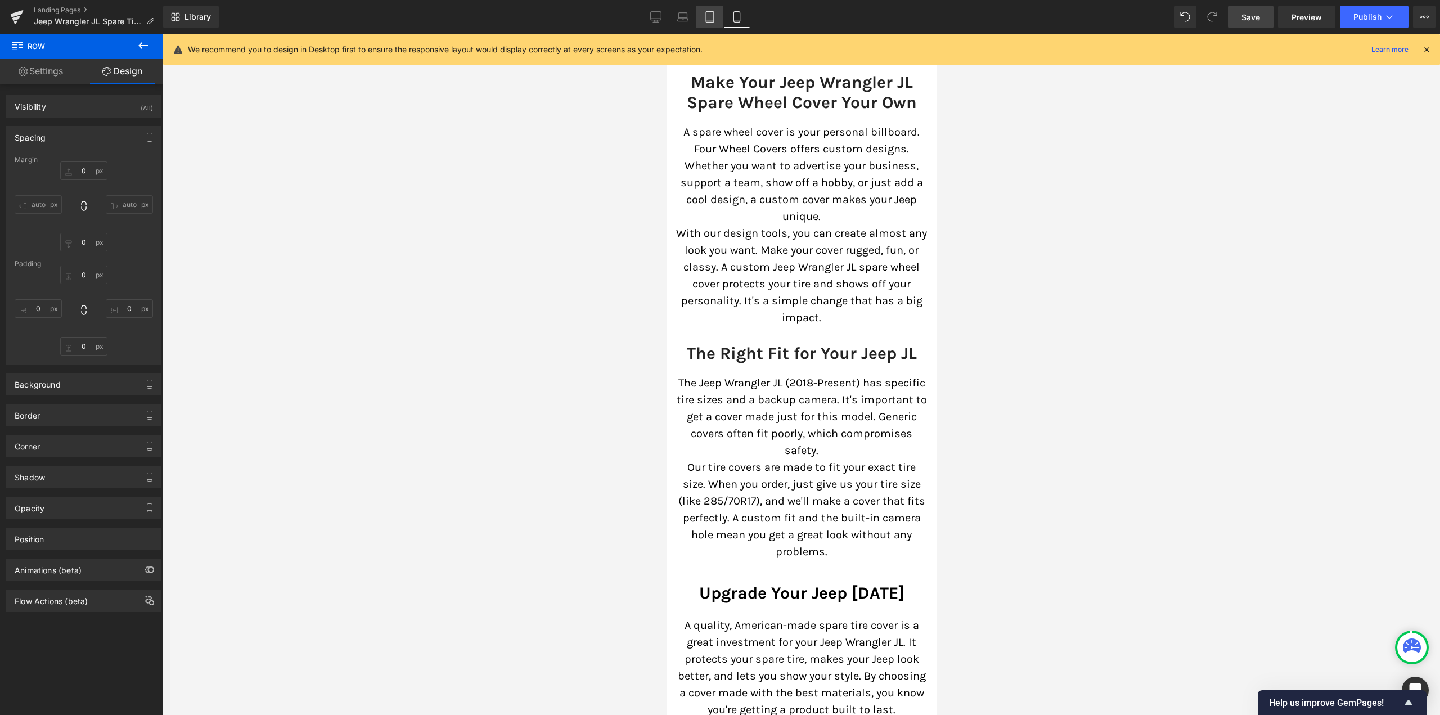
click at [709, 20] on icon at bounding box center [710, 20] width 8 height 0
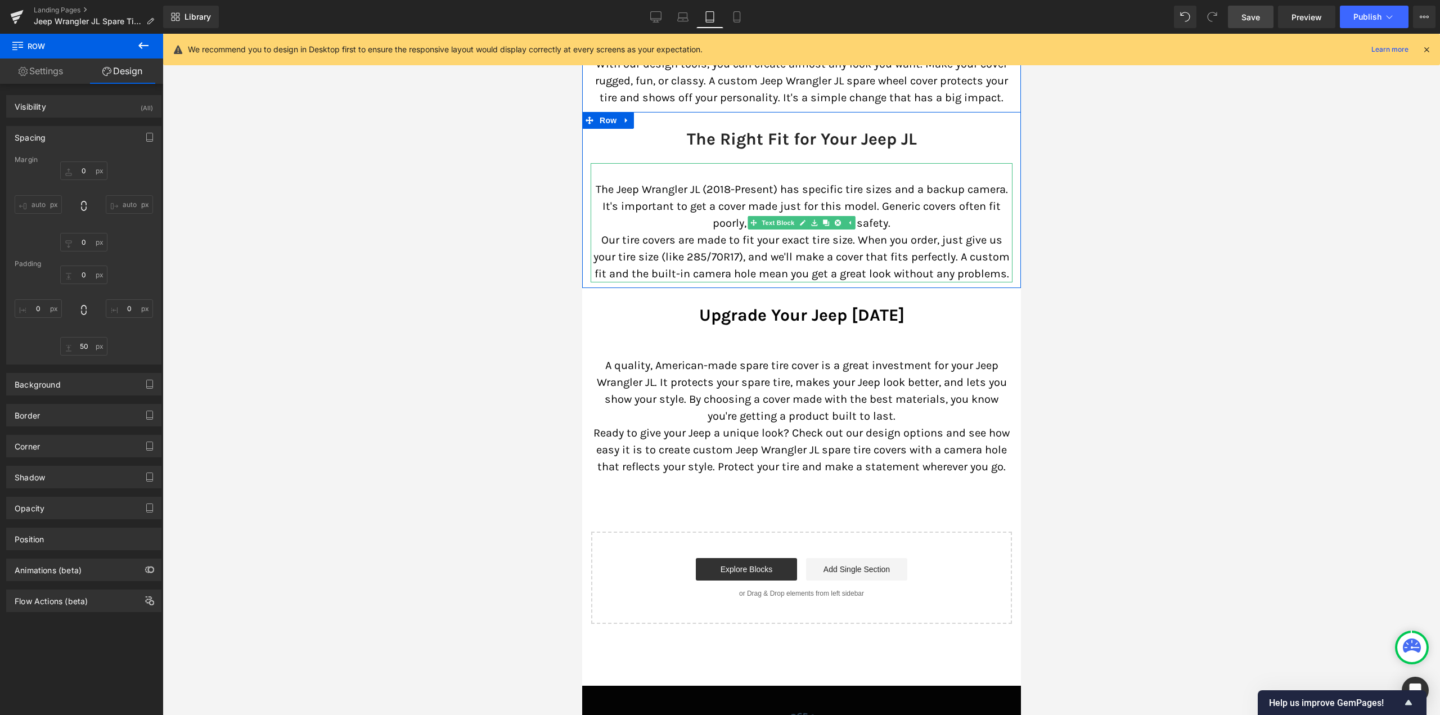
drag, startPoint x: 762, startPoint y: 314, endPoint x: 758, endPoint y: 271, distance: 42.9
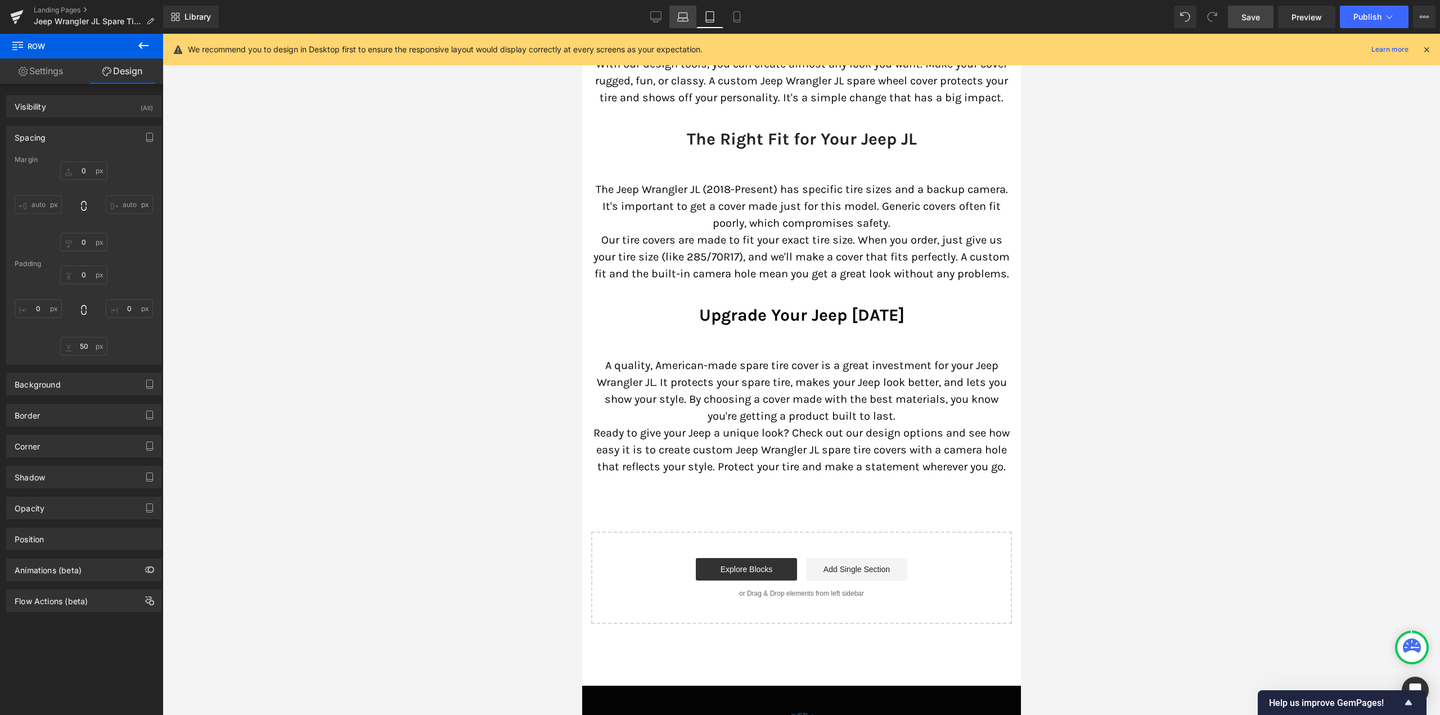
click at [687, 12] on icon at bounding box center [682, 16] width 11 height 11
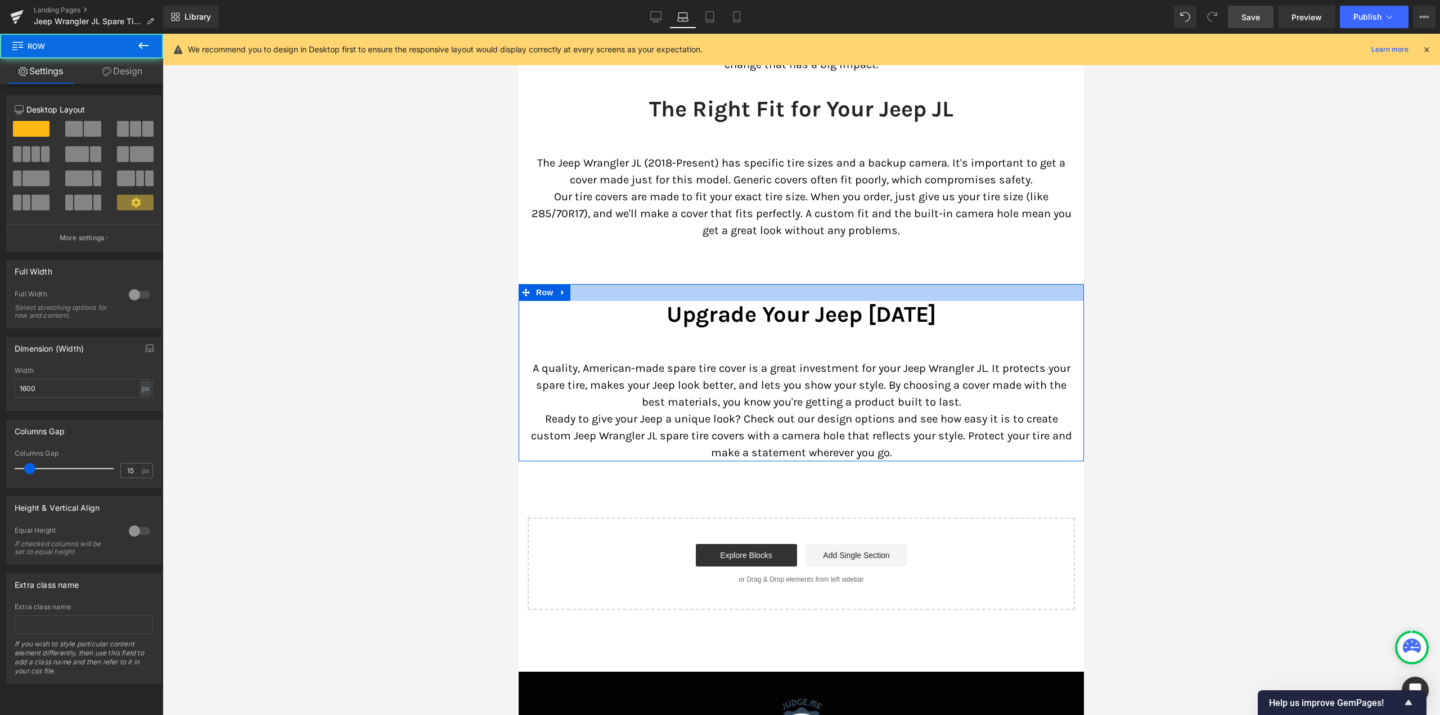
click at [741, 284] on div at bounding box center [801, 292] width 565 height 17
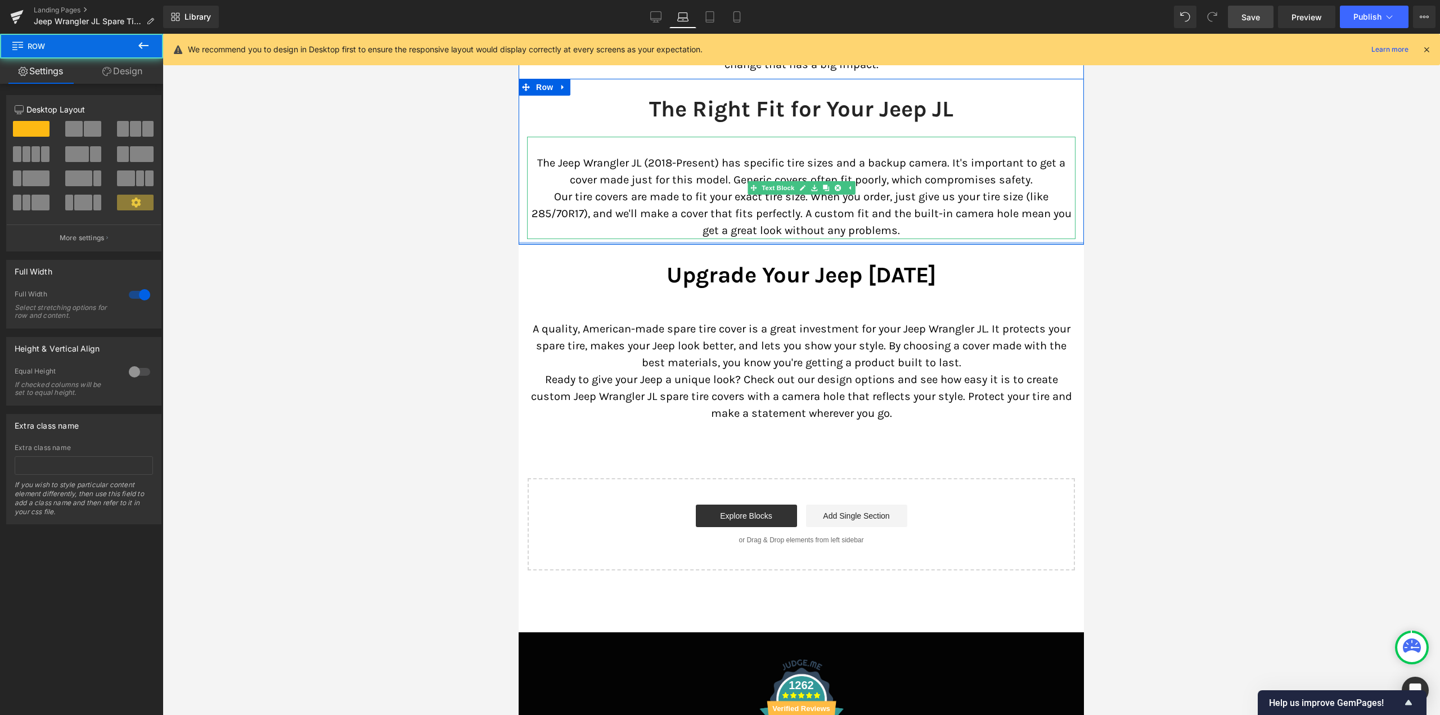
drag, startPoint x: 755, startPoint y: 269, endPoint x: 756, endPoint y: 218, distance: 51.2
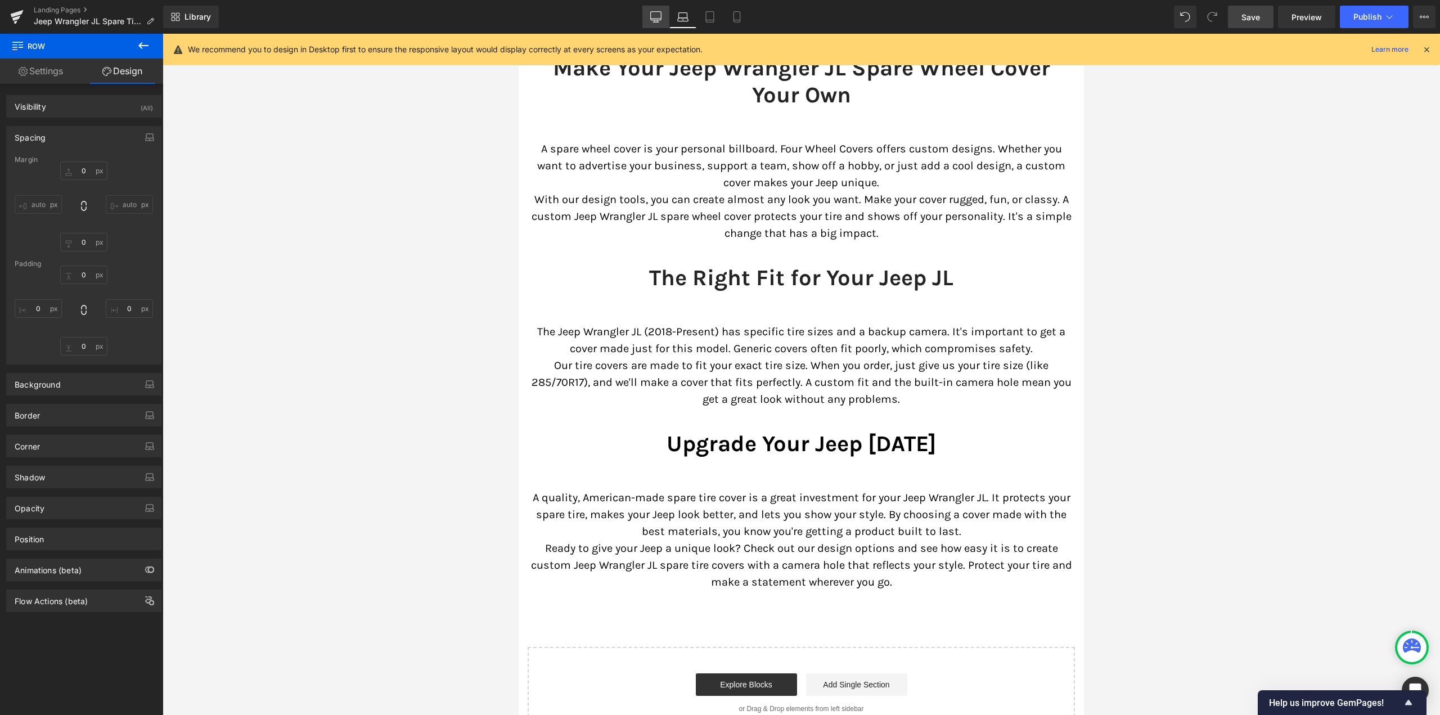
click at [656, 15] on icon at bounding box center [655, 16] width 11 height 11
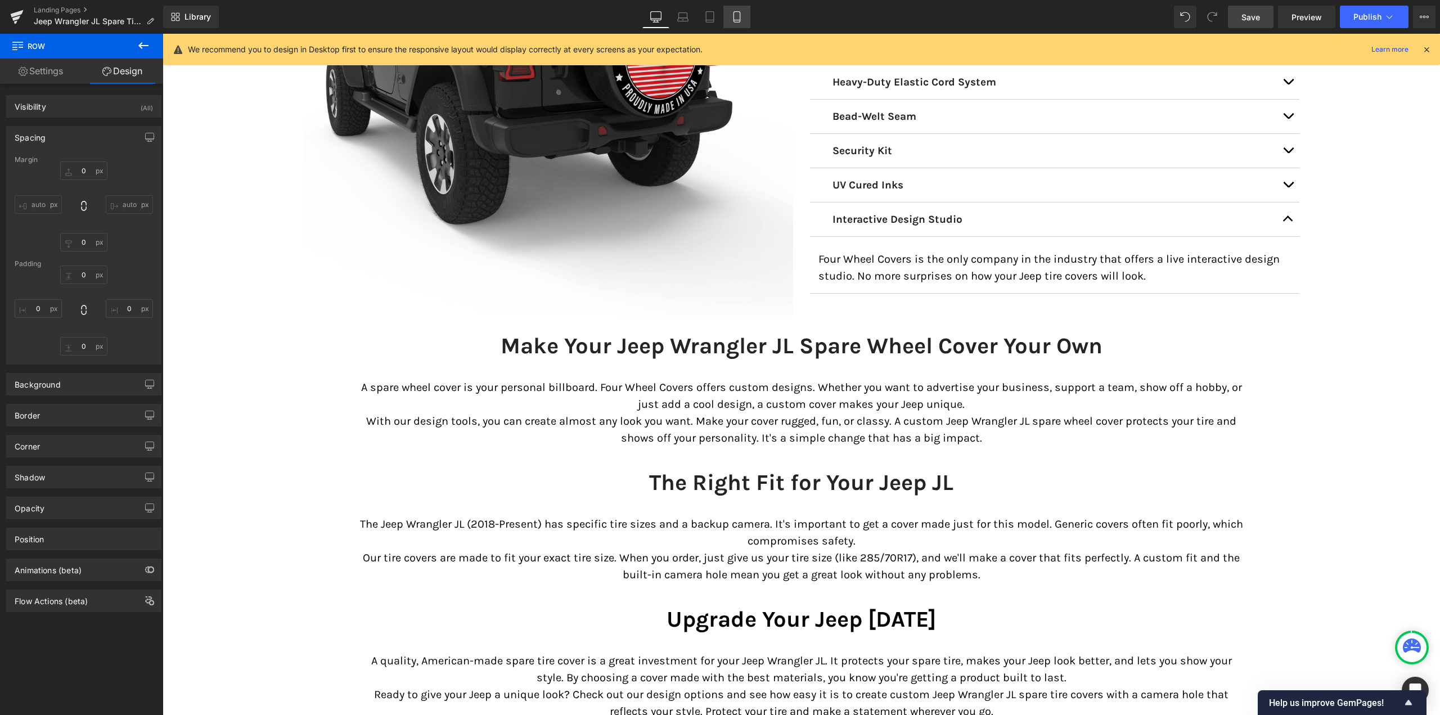
click at [739, 17] on icon at bounding box center [736, 16] width 11 height 11
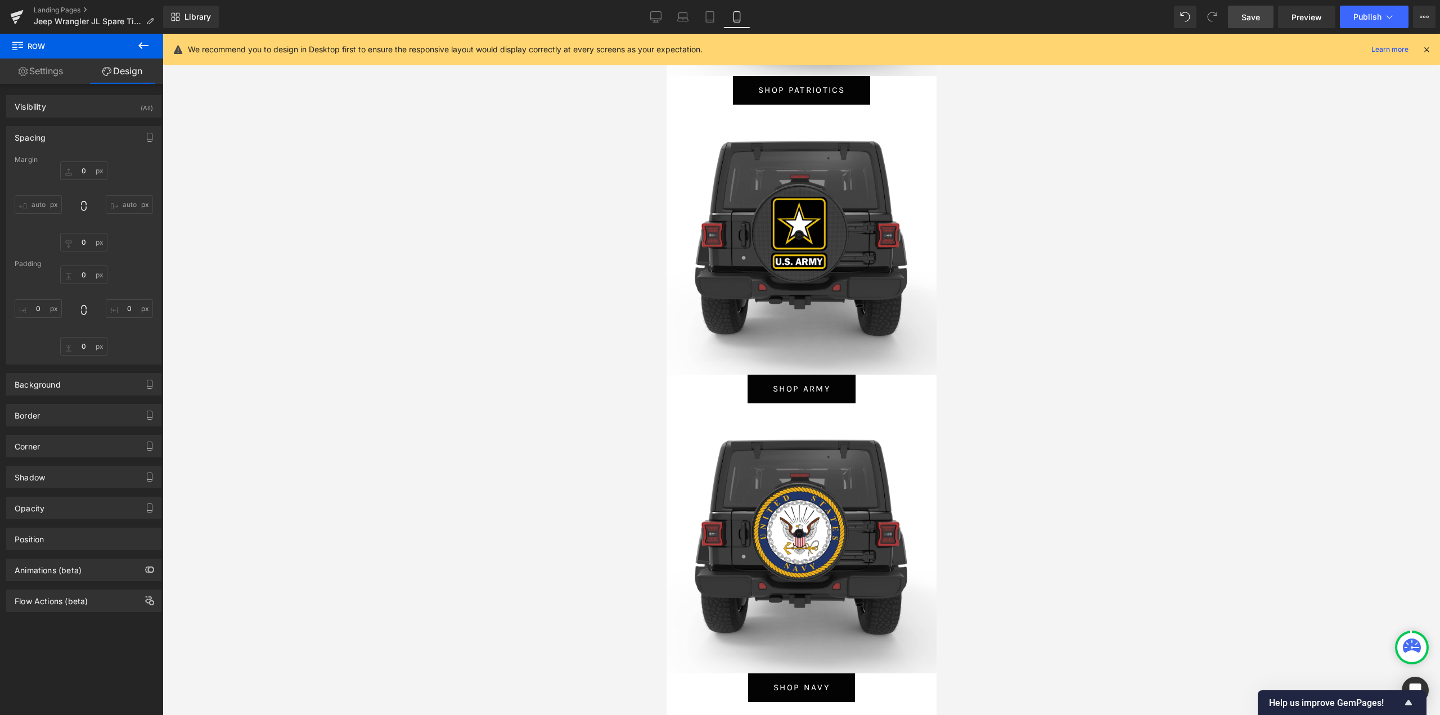
click at [1253, 18] on span "Save" at bounding box center [1250, 17] width 19 height 12
click at [655, 19] on icon at bounding box center [656, 19] width 11 height 0
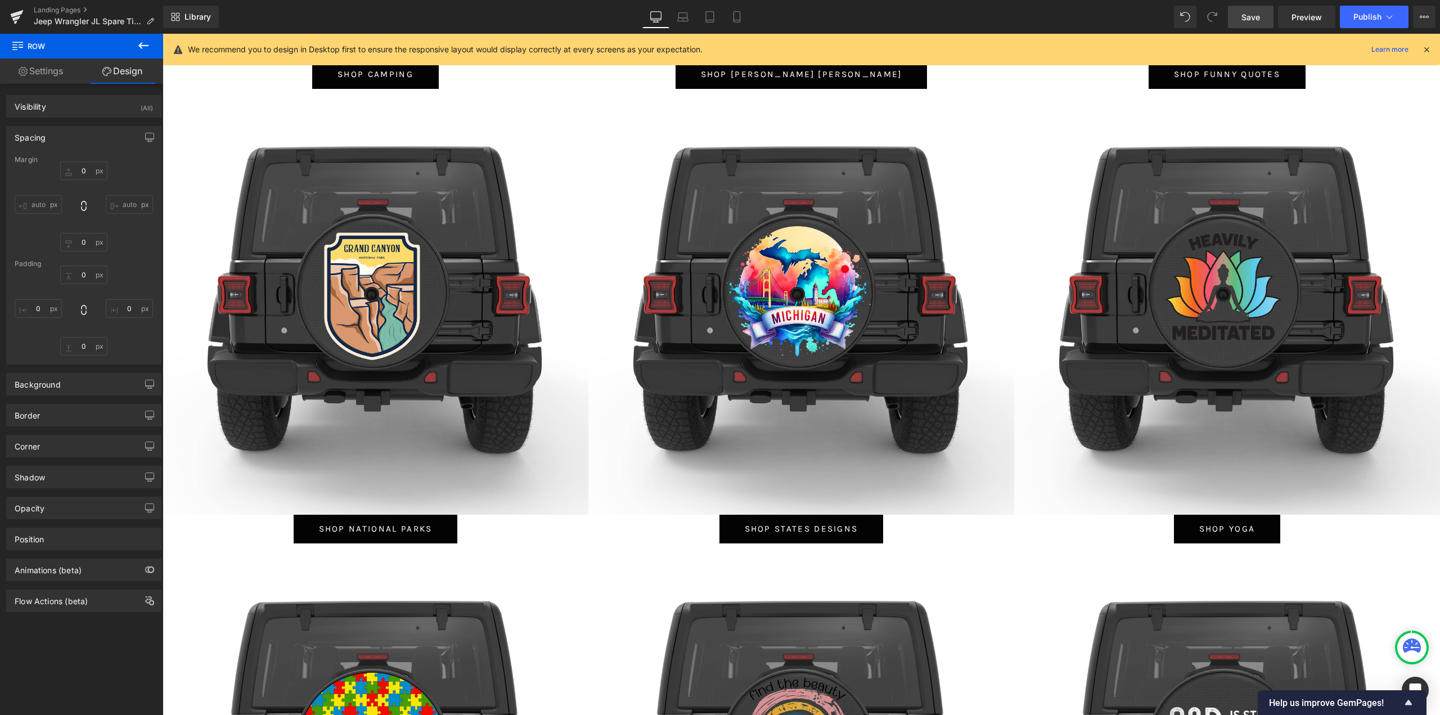
click at [1253, 17] on span "Save" at bounding box center [1250, 17] width 19 height 12
